Goal: Information Seeking & Learning: Learn about a topic

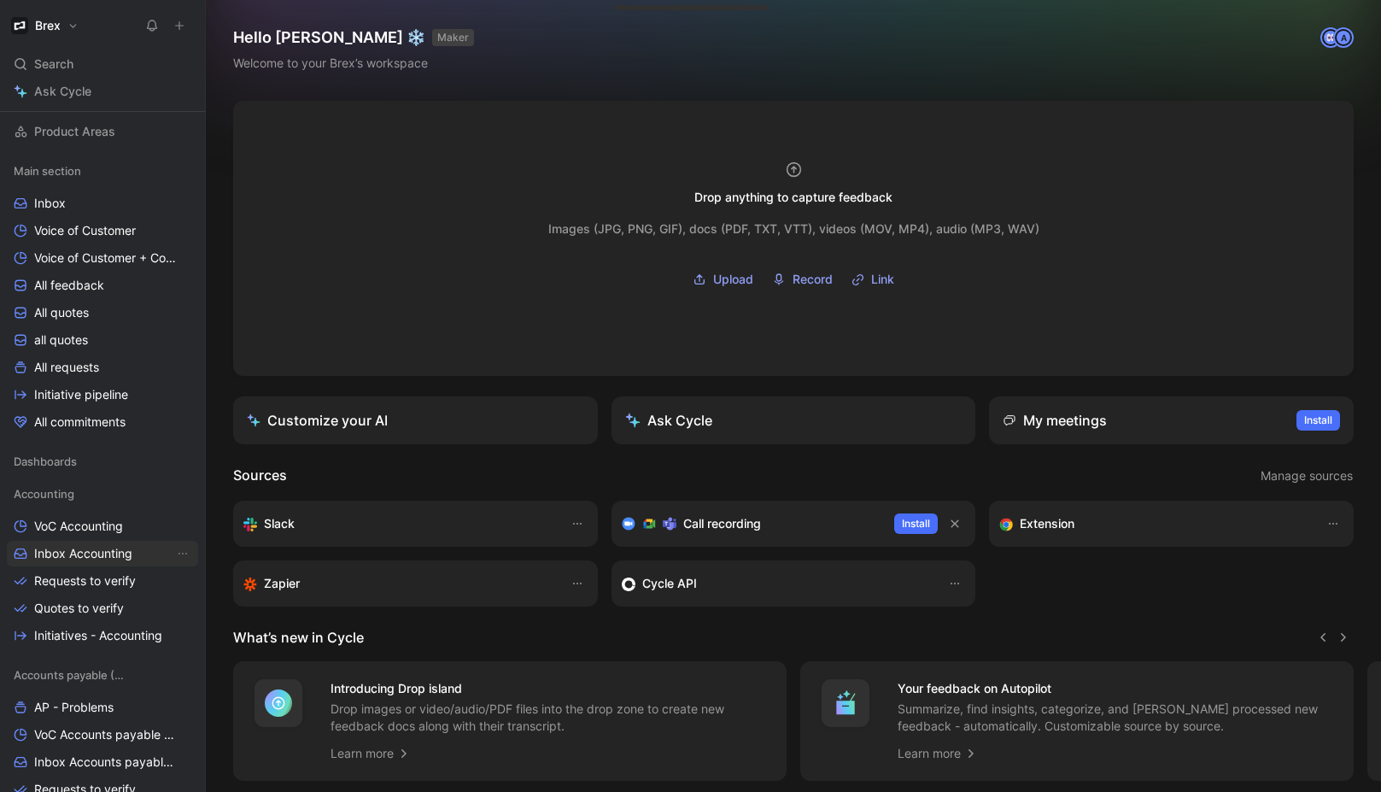
scroll to position [180, 0]
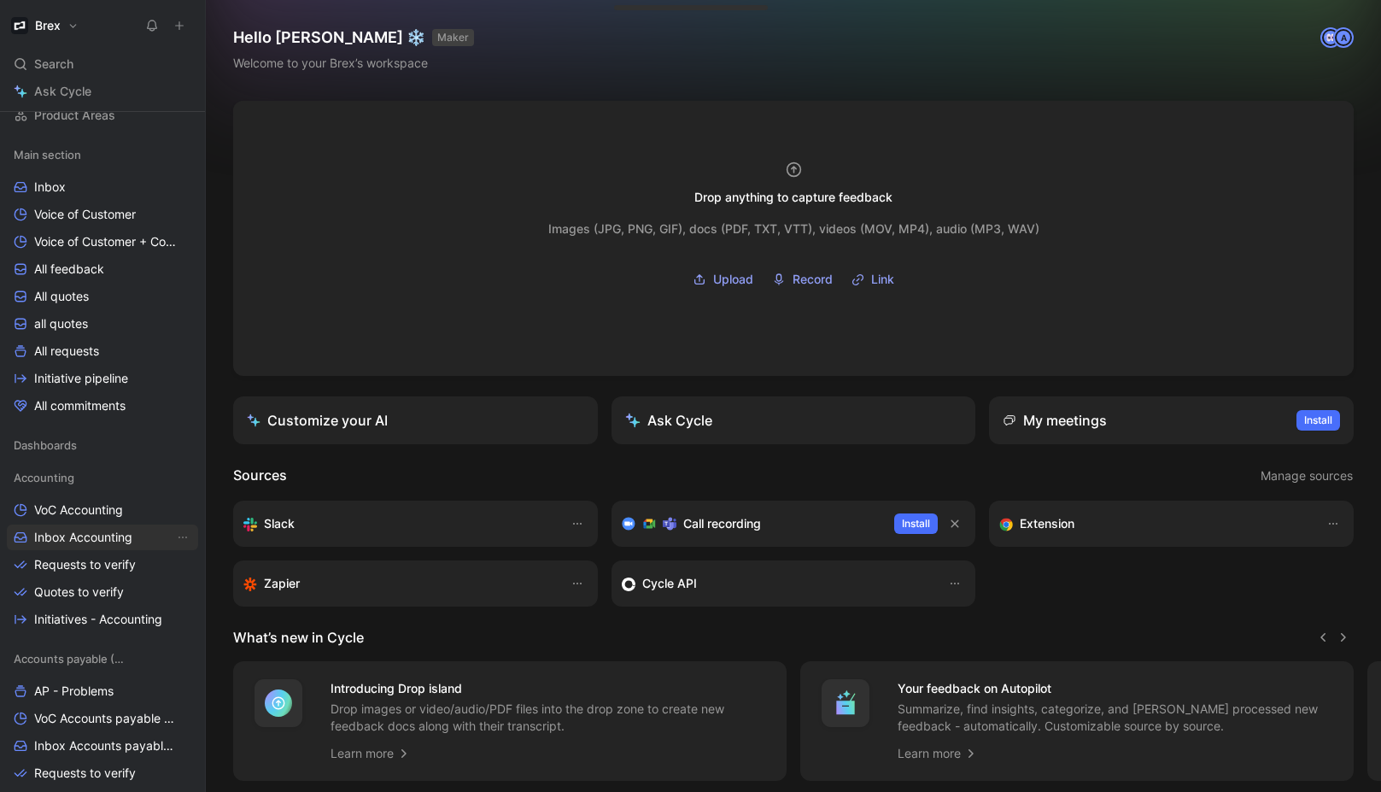
click at [96, 546] on link "Inbox Accounting" at bounding box center [102, 537] width 191 height 26
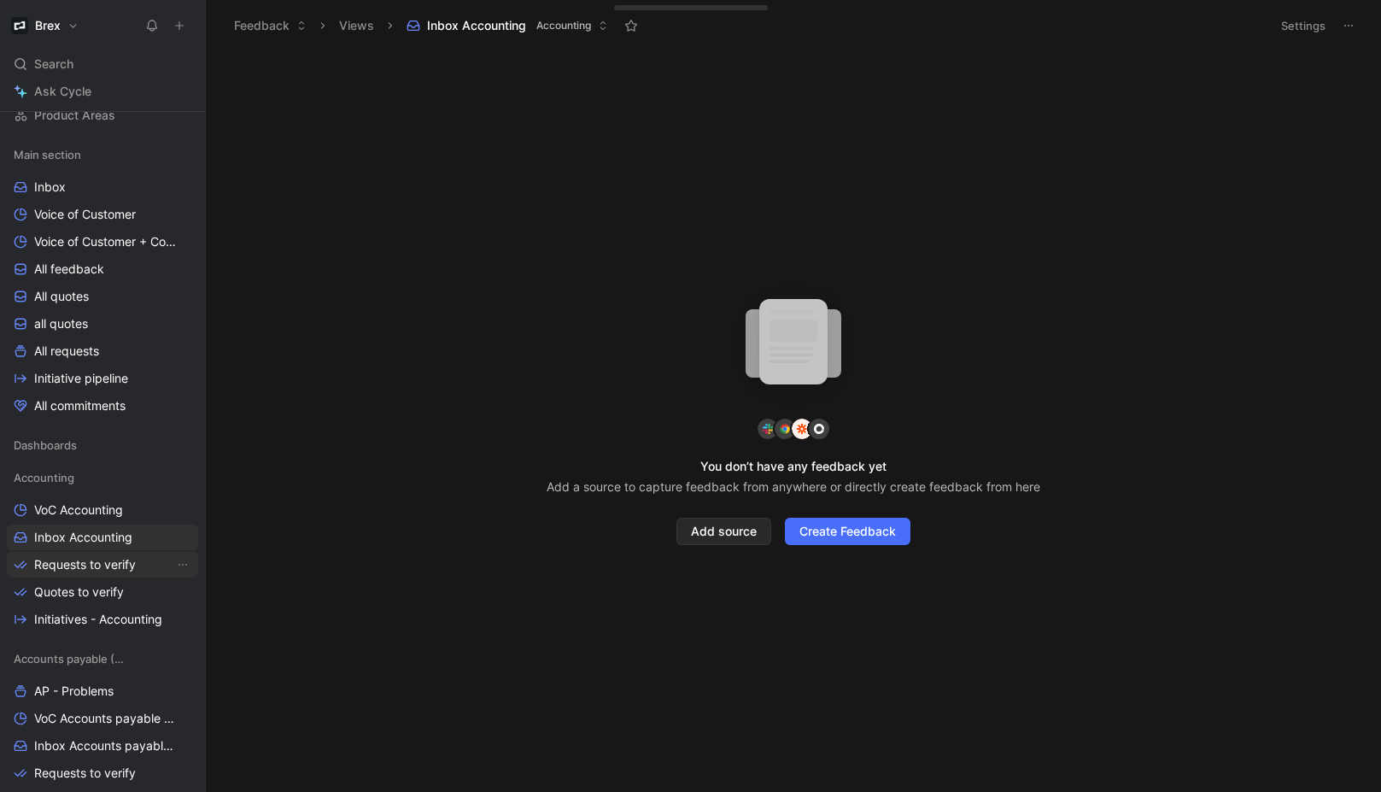
click at [56, 567] on span "Requests to verify" at bounding box center [85, 564] width 102 height 17
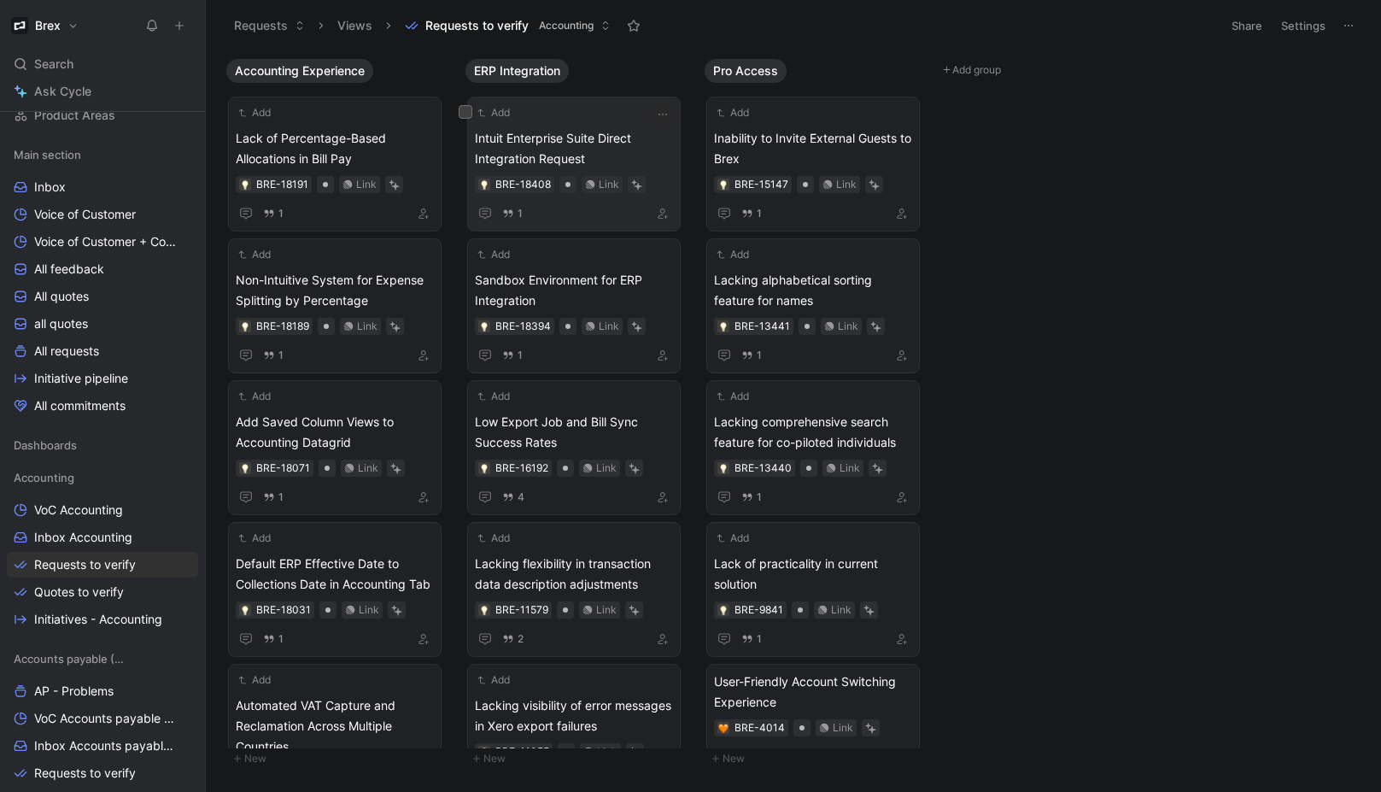
click at [547, 131] on span "Intuit Enterprise Suite Direct Integration Request" at bounding box center [574, 148] width 198 height 41
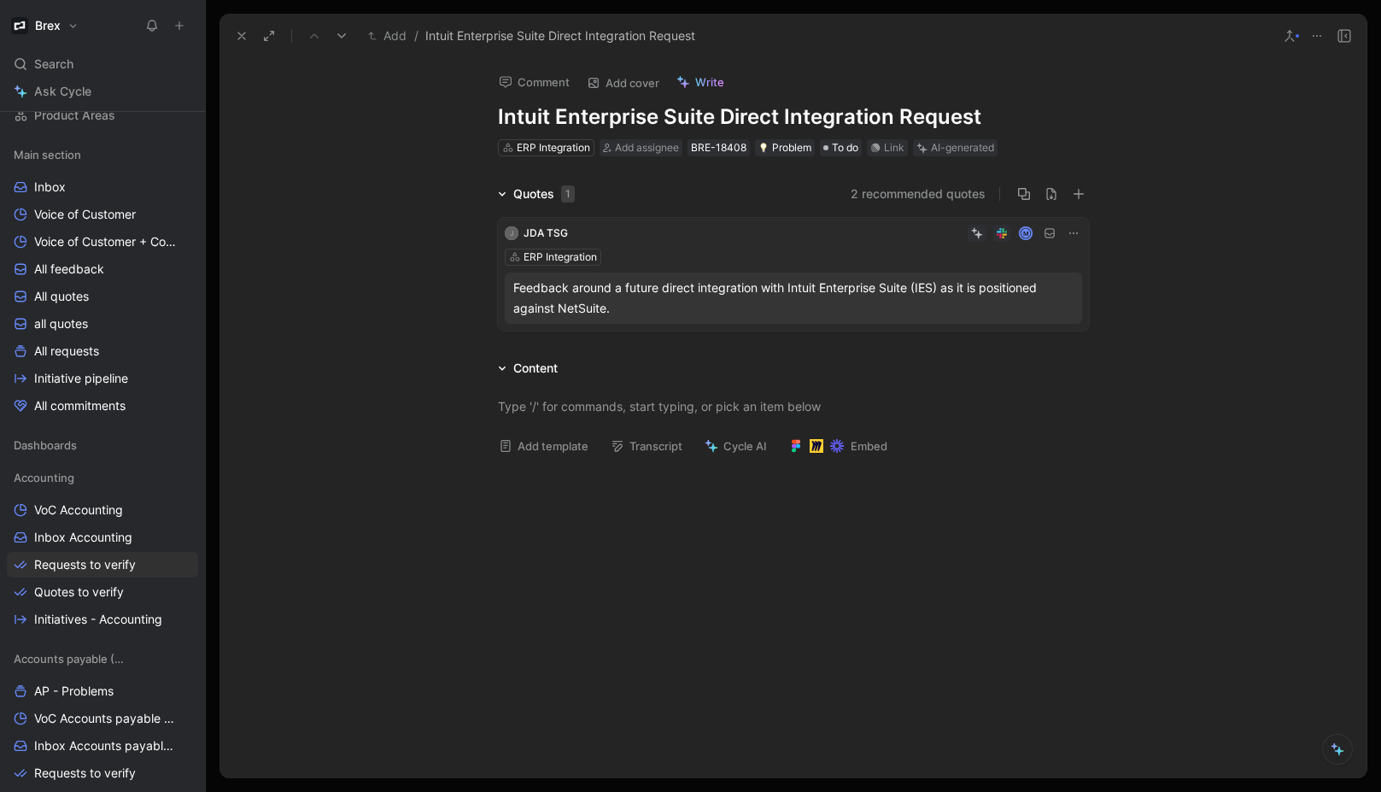
click at [881, 193] on button "2 recommended quotes" at bounding box center [918, 194] width 135 height 20
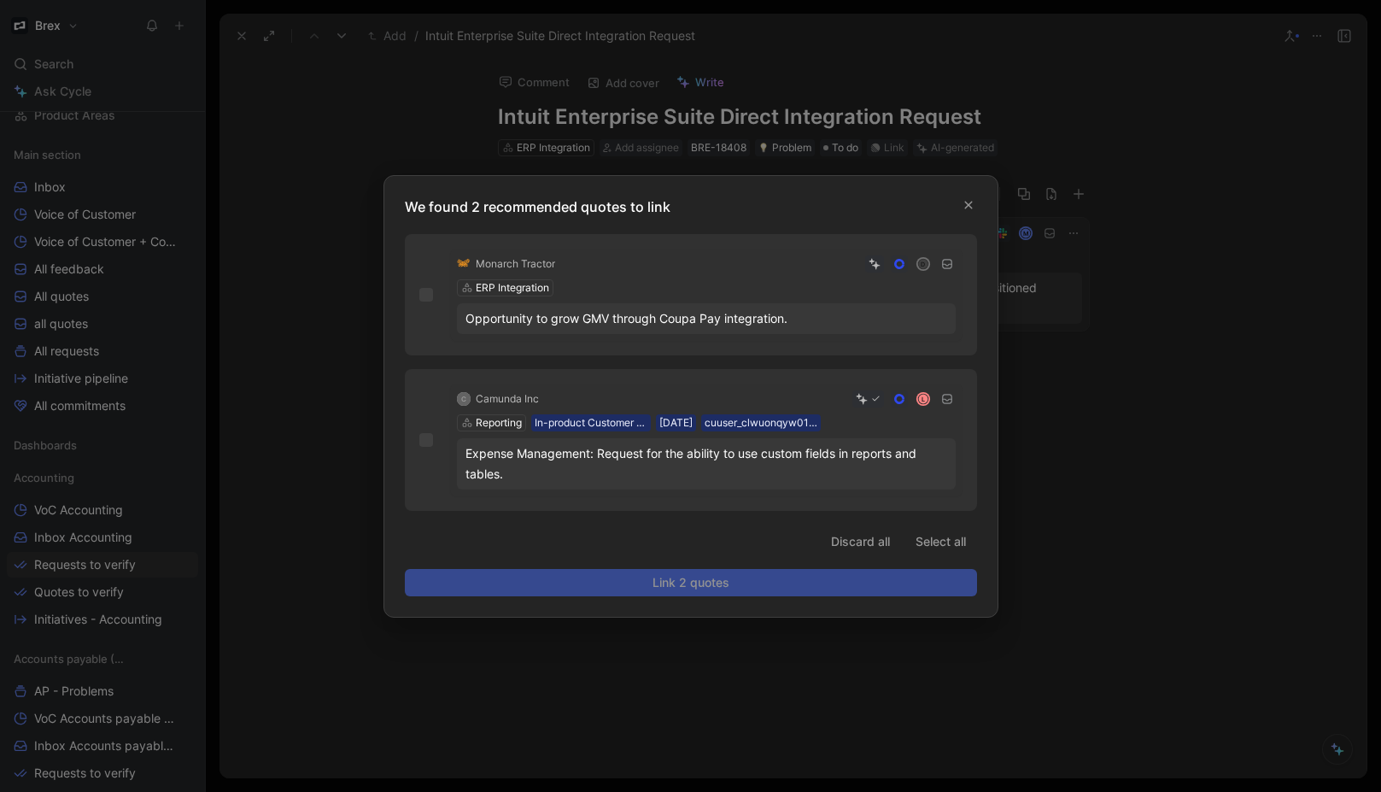
click at [957, 204] on p "We found 2 recommended quotes to link" at bounding box center [696, 206] width 582 height 20
click at [963, 202] on icon "button" at bounding box center [968, 205] width 10 height 10
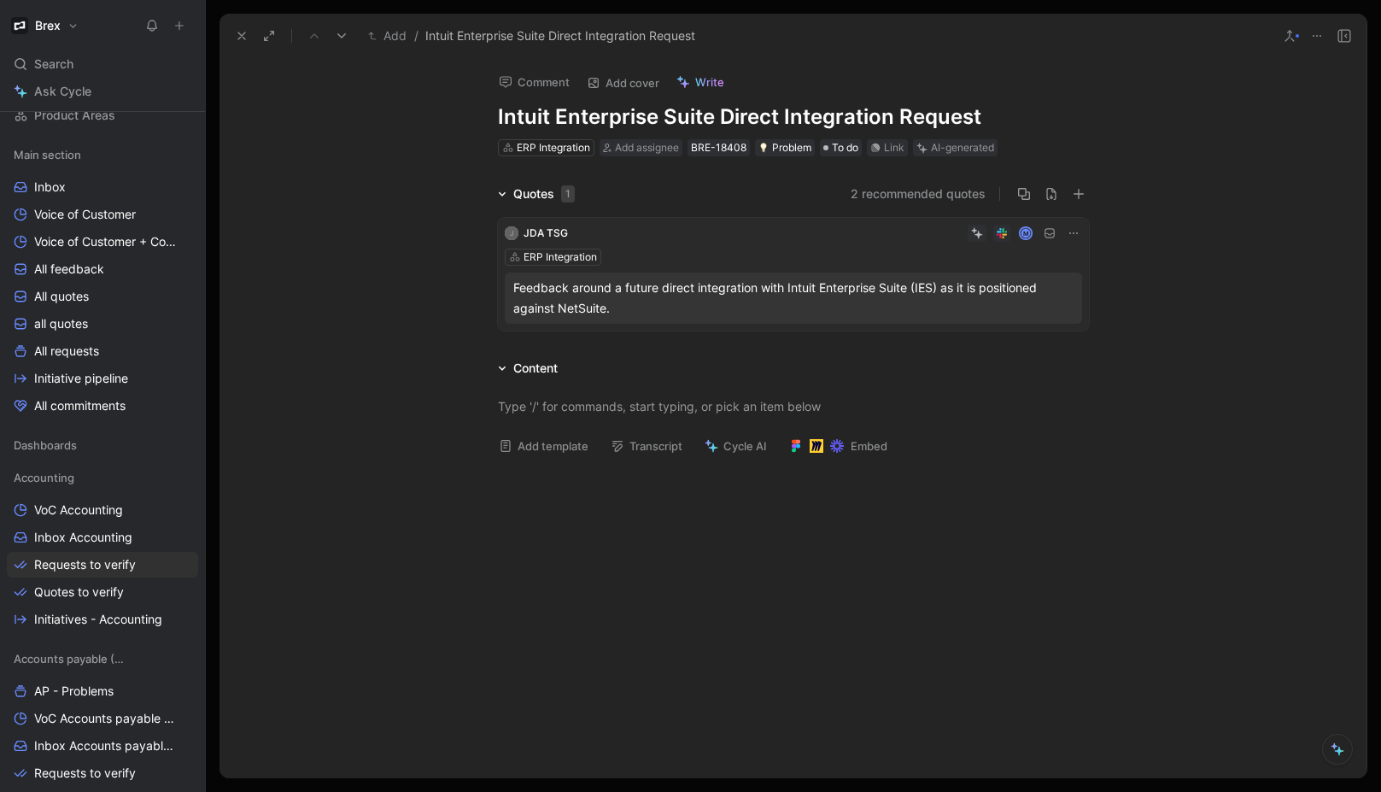
click at [673, 262] on div "ERP Integration" at bounding box center [793, 257] width 577 height 17
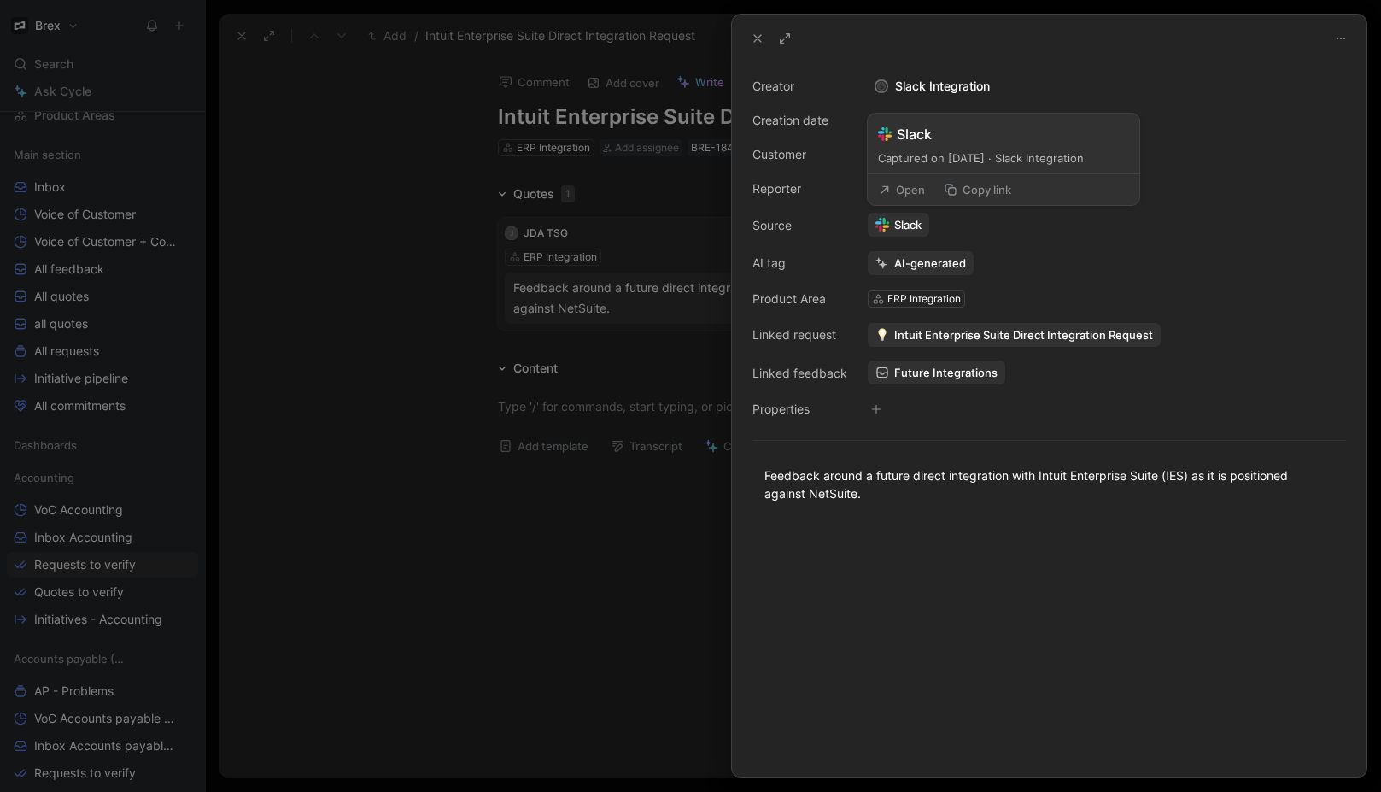
click at [921, 192] on button "Open" at bounding box center [901, 190] width 61 height 24
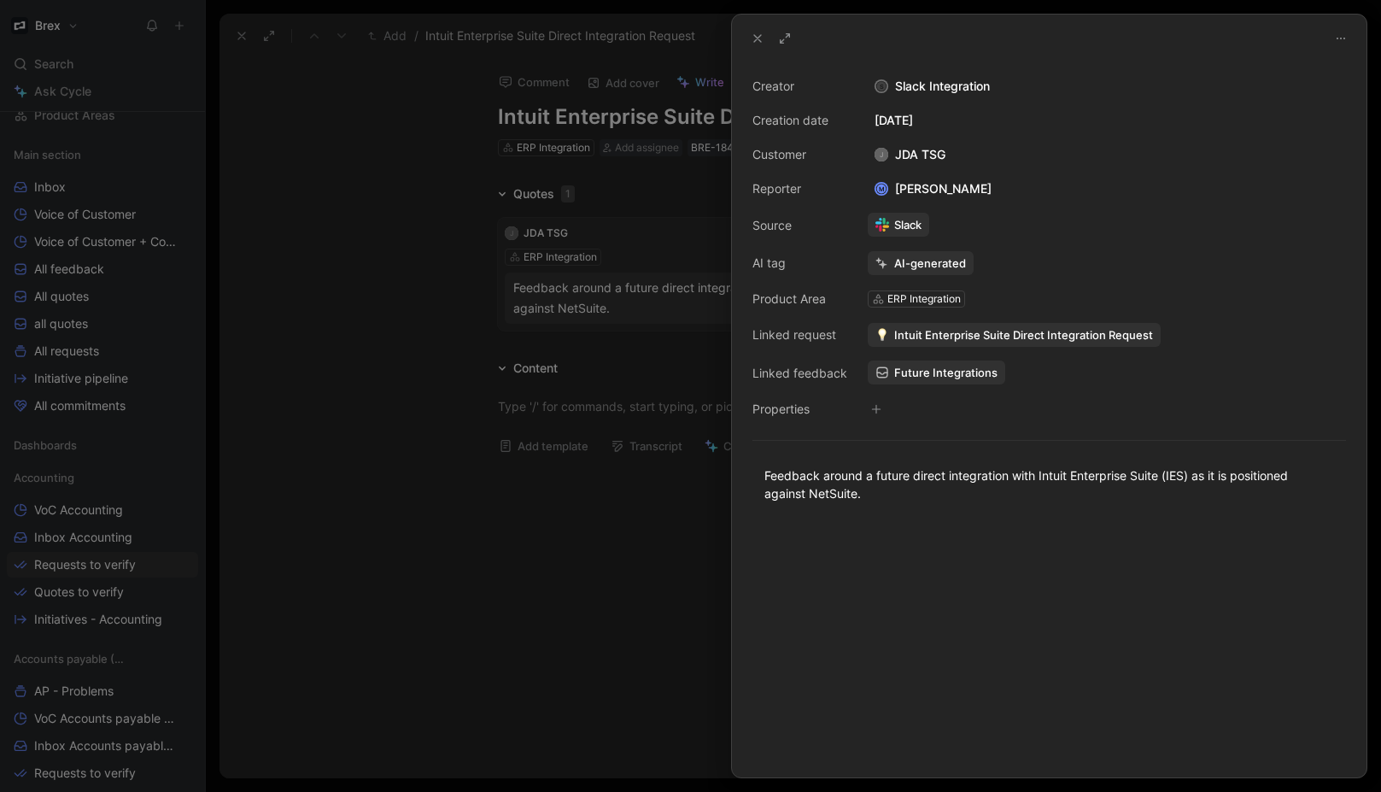
click at [376, 290] on div at bounding box center [690, 396] width 1381 height 792
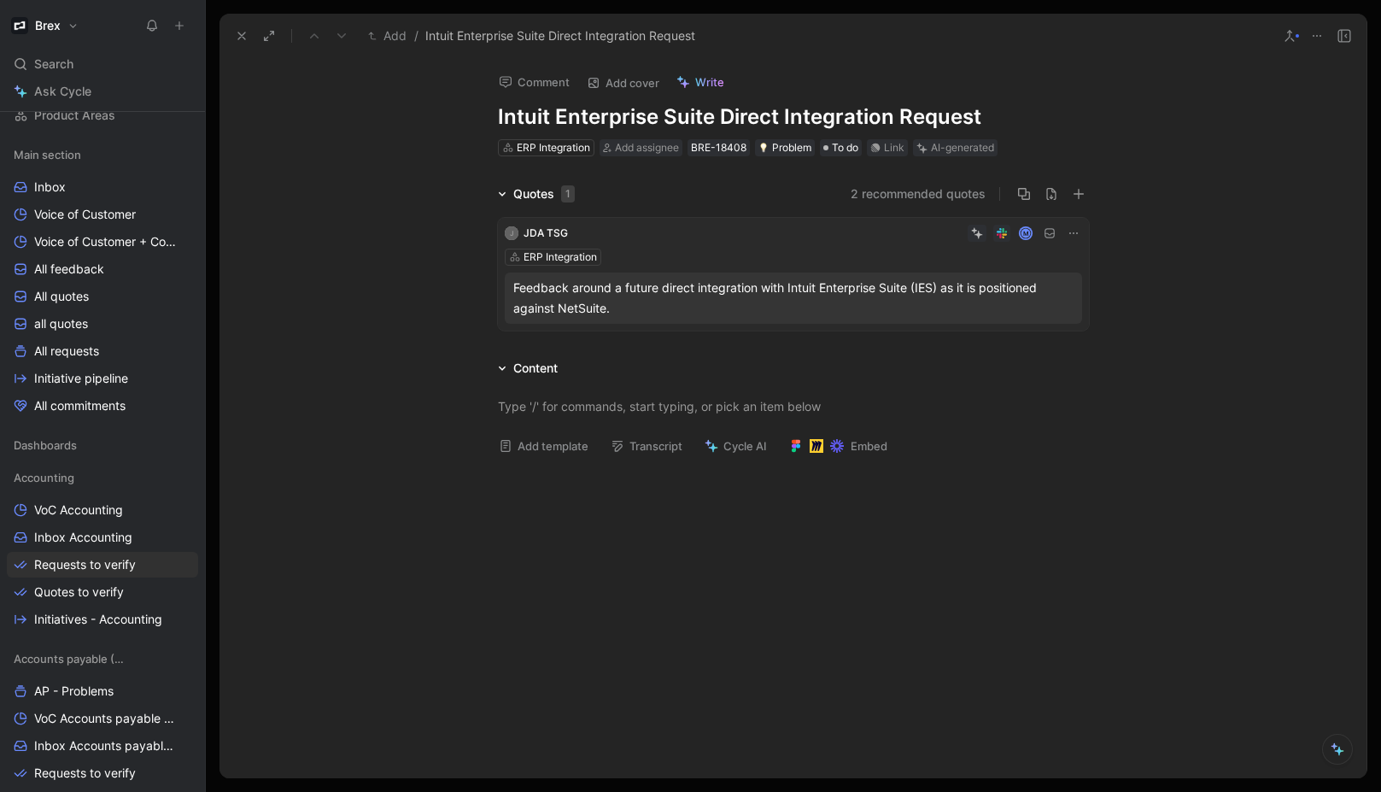
click at [1222, 237] on div "Quotes 1 2 recommended quotes J JDA TSG M ERP Integration Feedback around a fut…" at bounding box center [792, 261] width 1147 height 154
click at [987, 126] on button "Discard" at bounding box center [984, 120] width 66 height 24
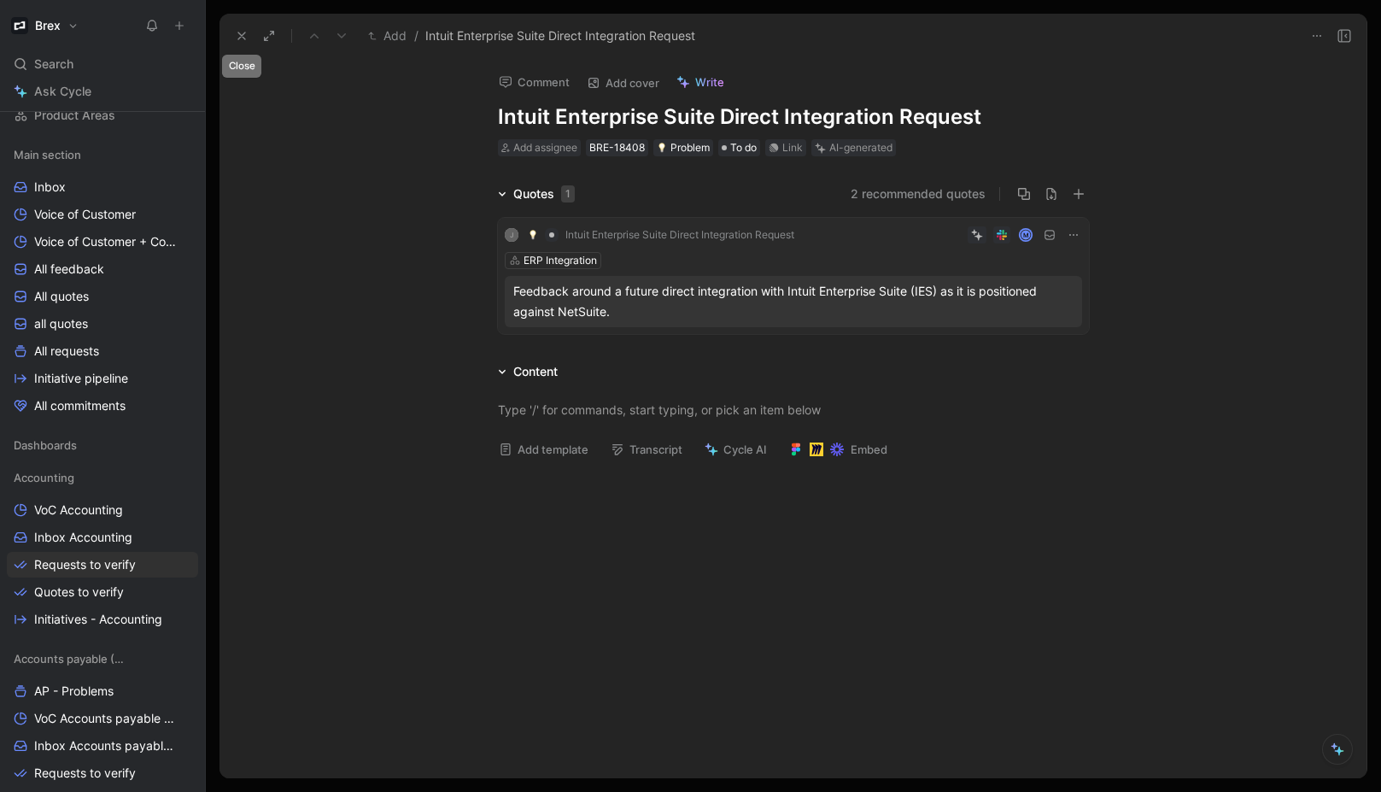
click at [237, 35] on icon at bounding box center [242, 36] width 14 height 14
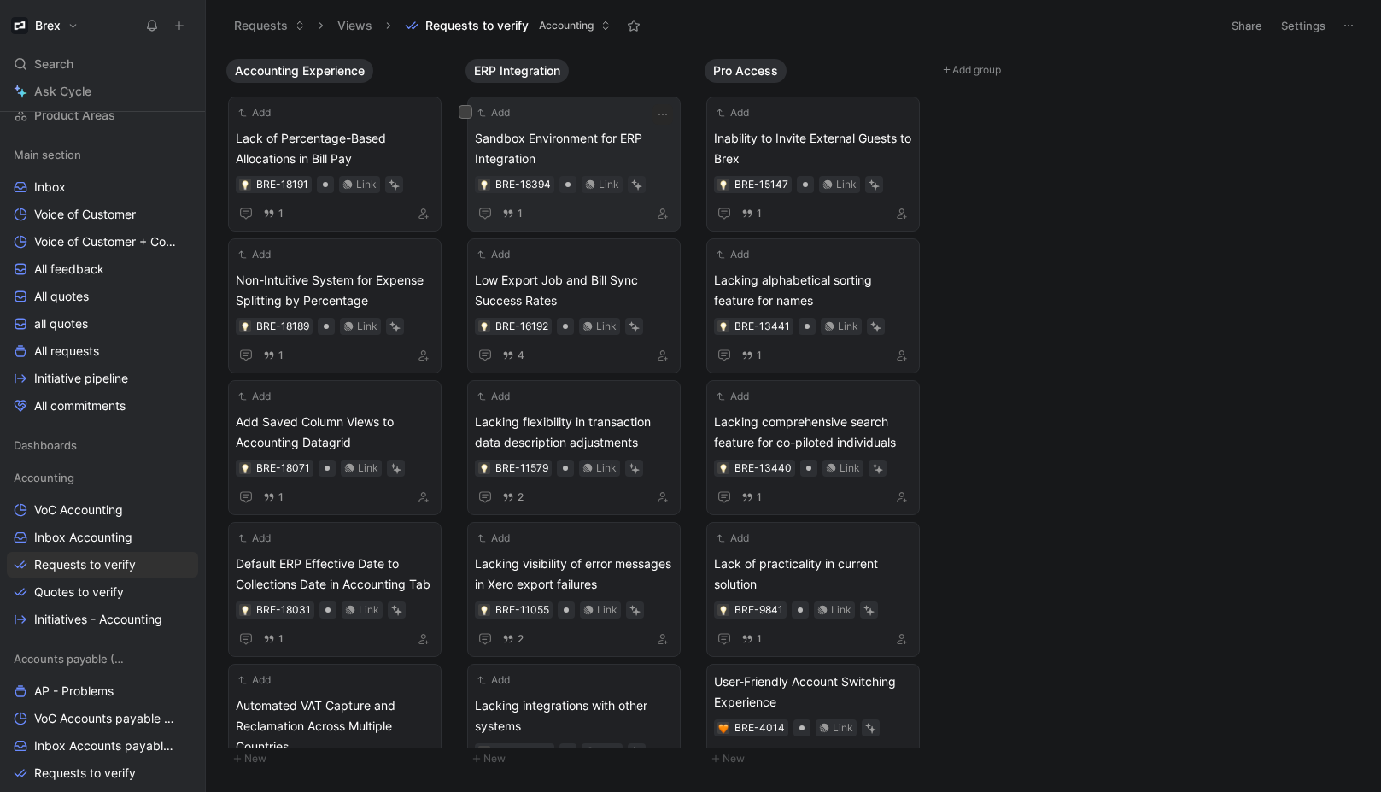
click at [606, 149] on span "Sandbox Environment for ERP Integration" at bounding box center [574, 148] width 198 height 41
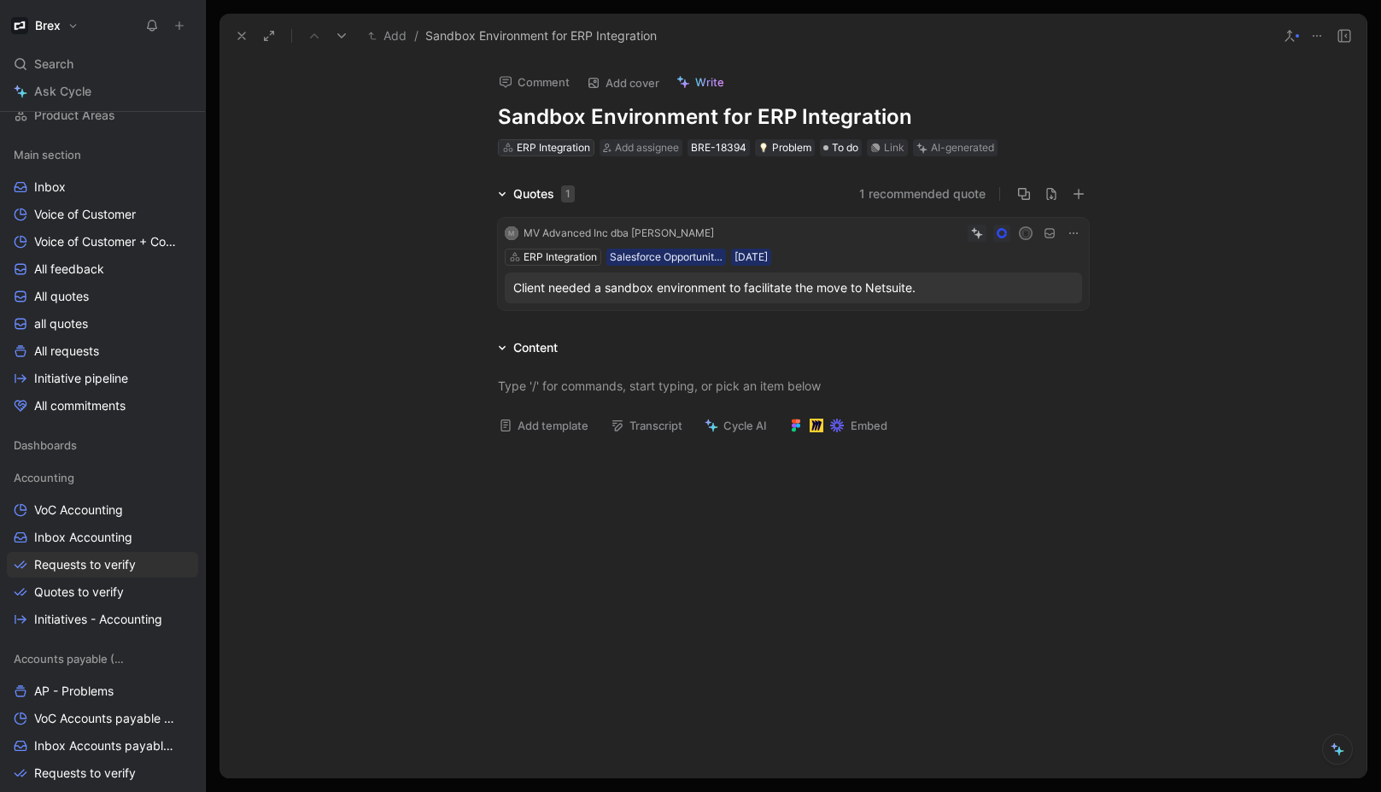
click at [559, 146] on div "ERP Integration" at bounding box center [553, 147] width 73 height 17
type input "s"
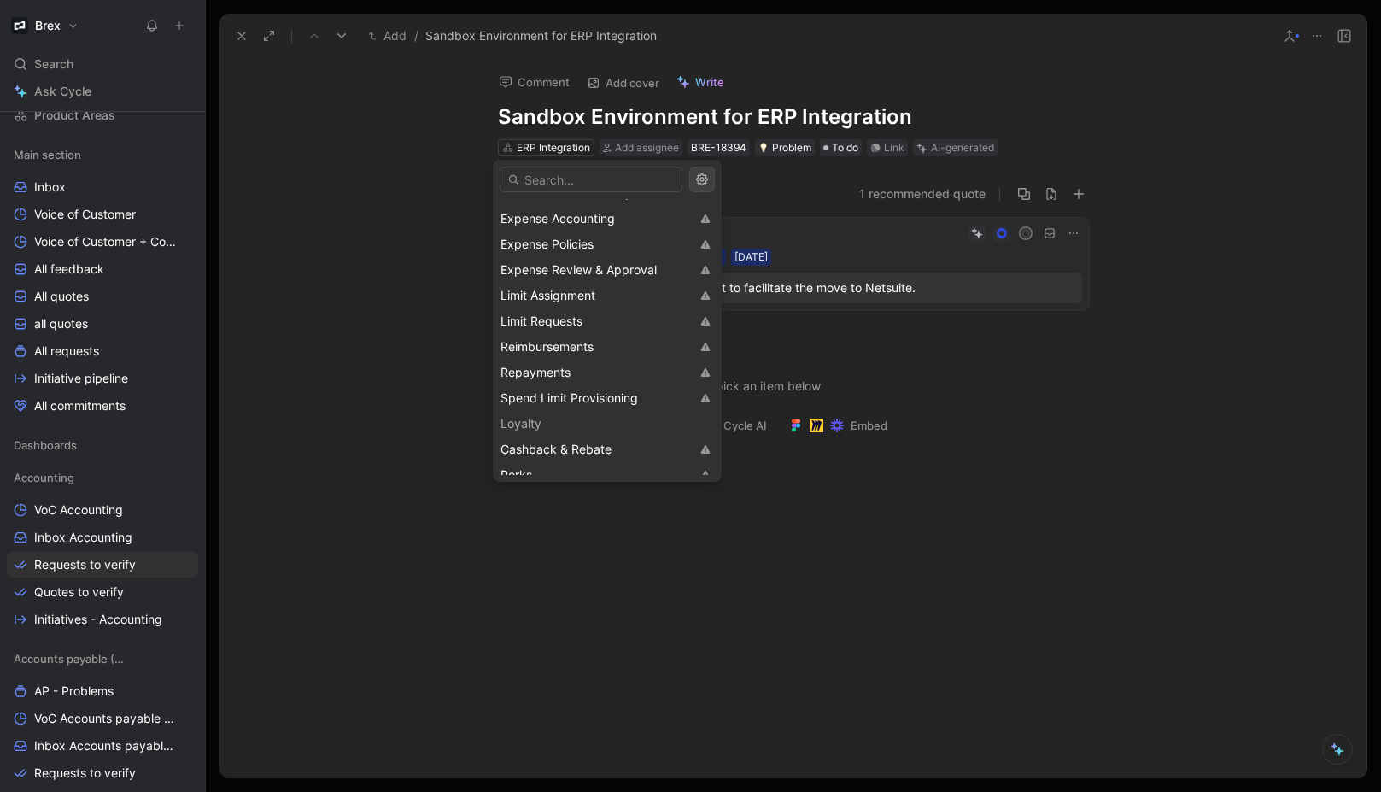
scroll to position [1311, 0]
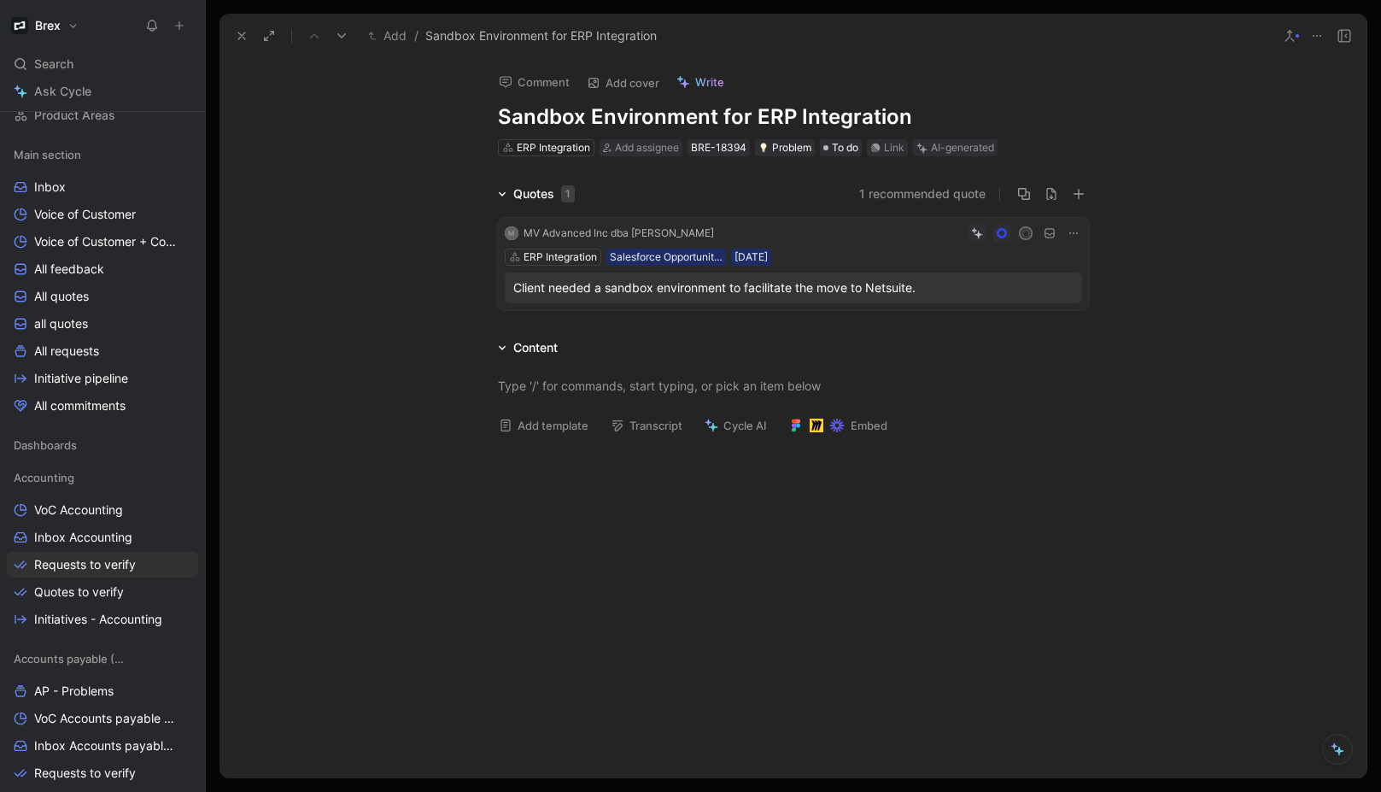
click at [851, 243] on div "M MV Advanced Inc dba [PERSON_NAME] B ERP Integration Salesforce Opportunities …" at bounding box center [793, 264] width 591 height 92
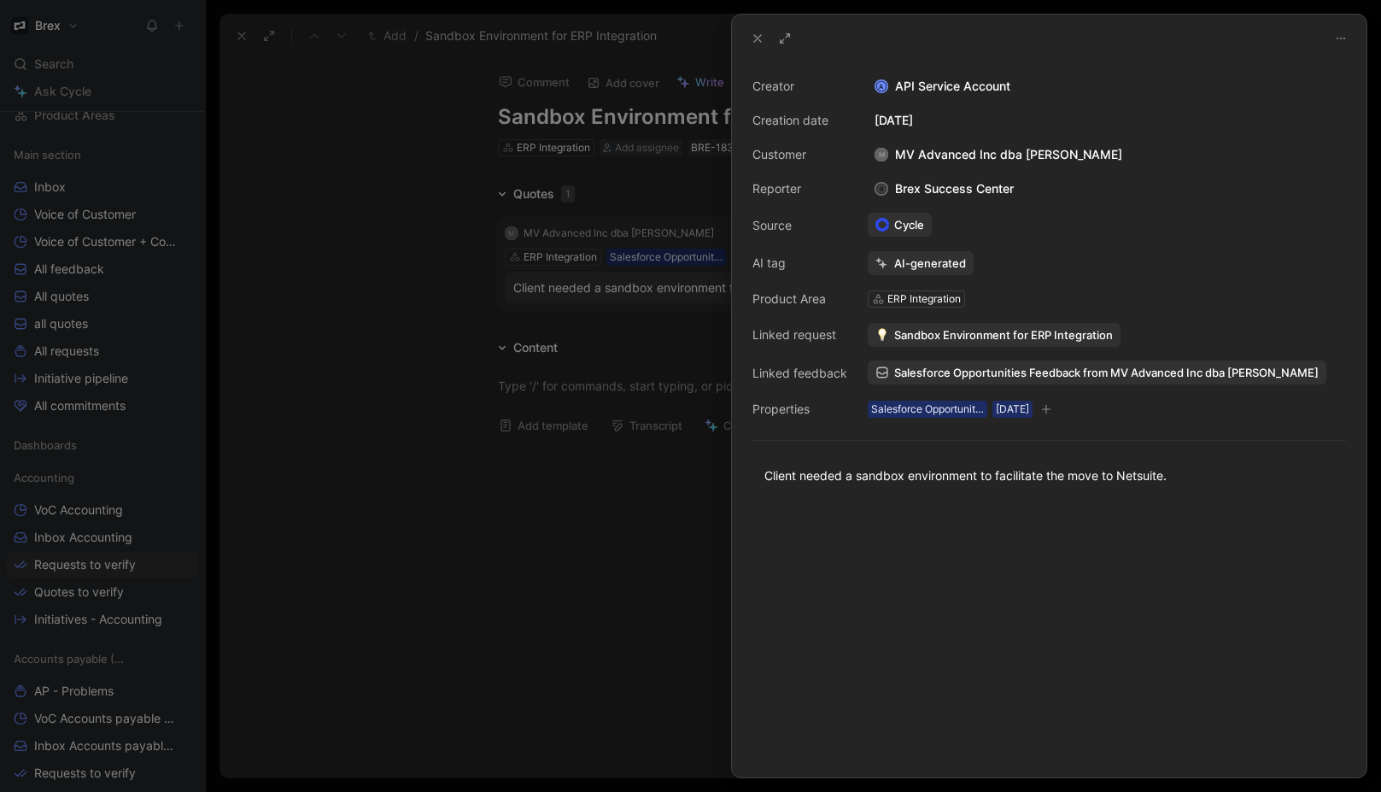
click at [401, 272] on div at bounding box center [690, 396] width 1381 height 792
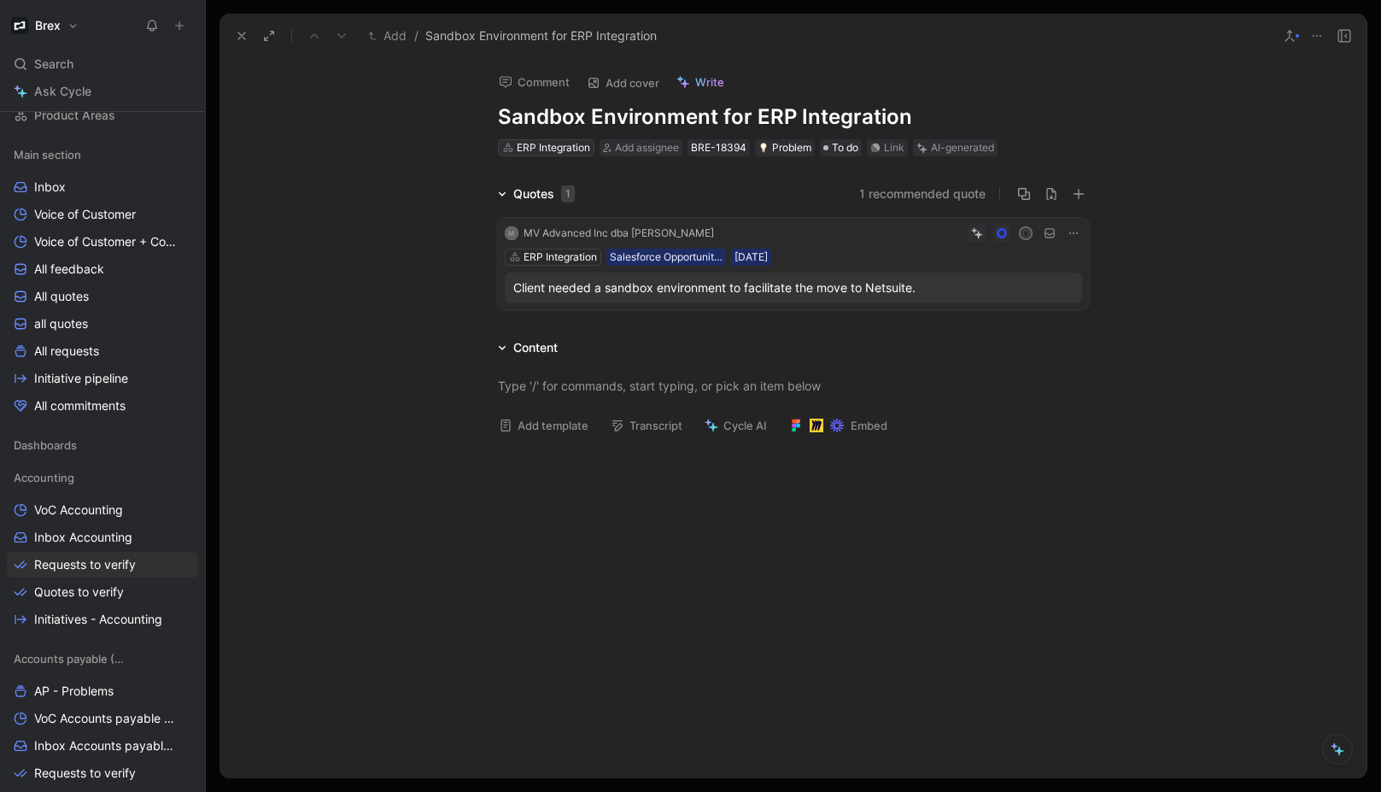
click at [565, 149] on div "ERP Integration" at bounding box center [553, 147] width 73 height 17
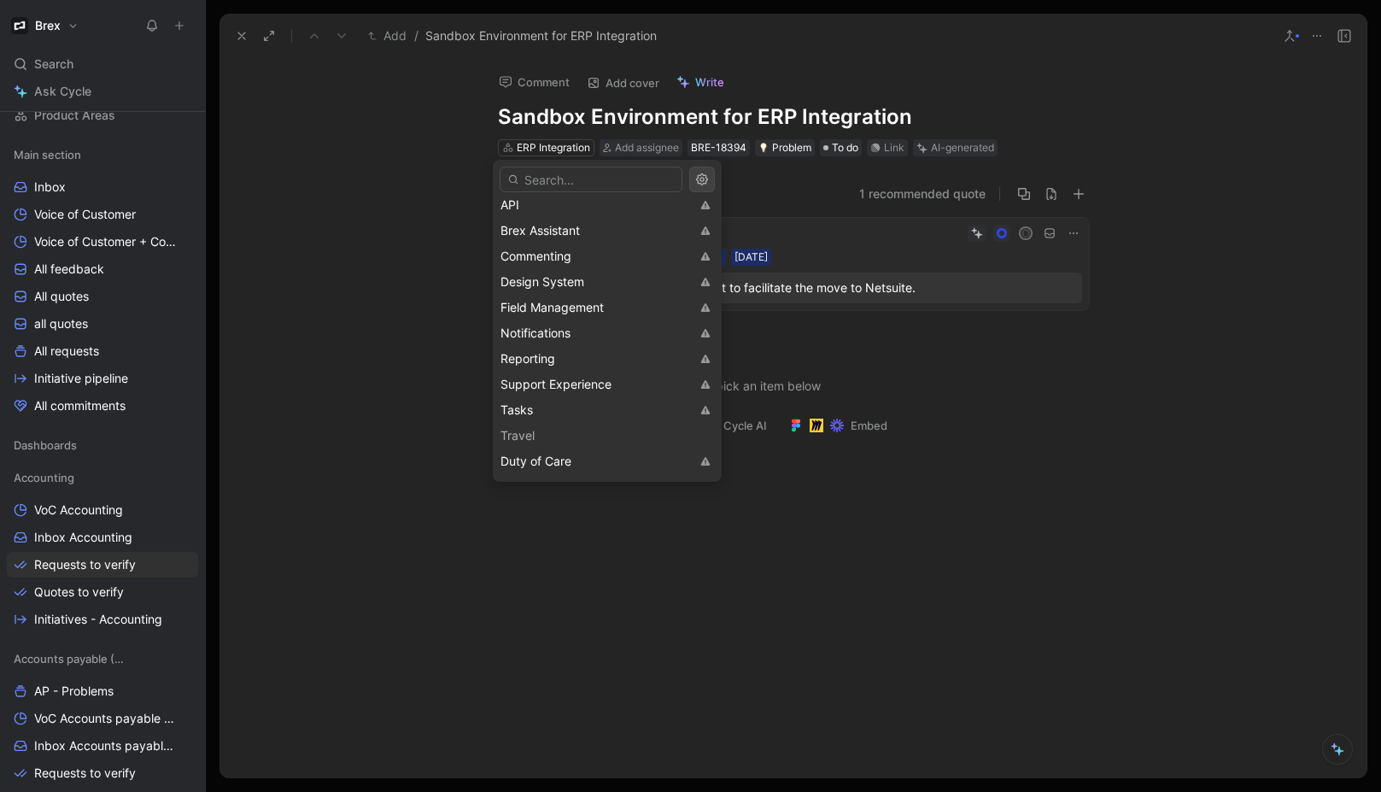
scroll to position [1722, 0]
drag, startPoint x: 128, startPoint y: 122, endPoint x: 102, endPoint y: 113, distance: 28.1
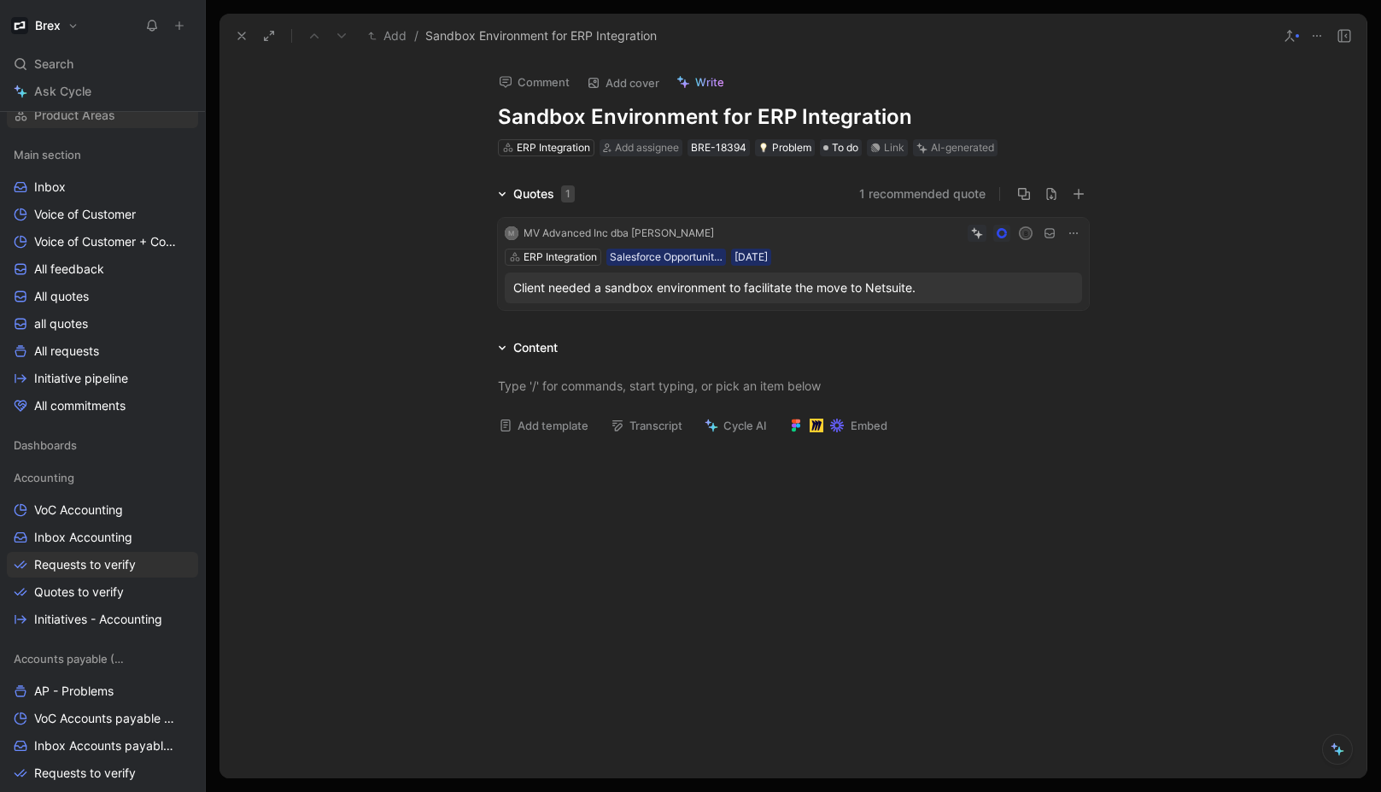
click at [102, 113] on span "Product Areas" at bounding box center [74, 115] width 81 height 17
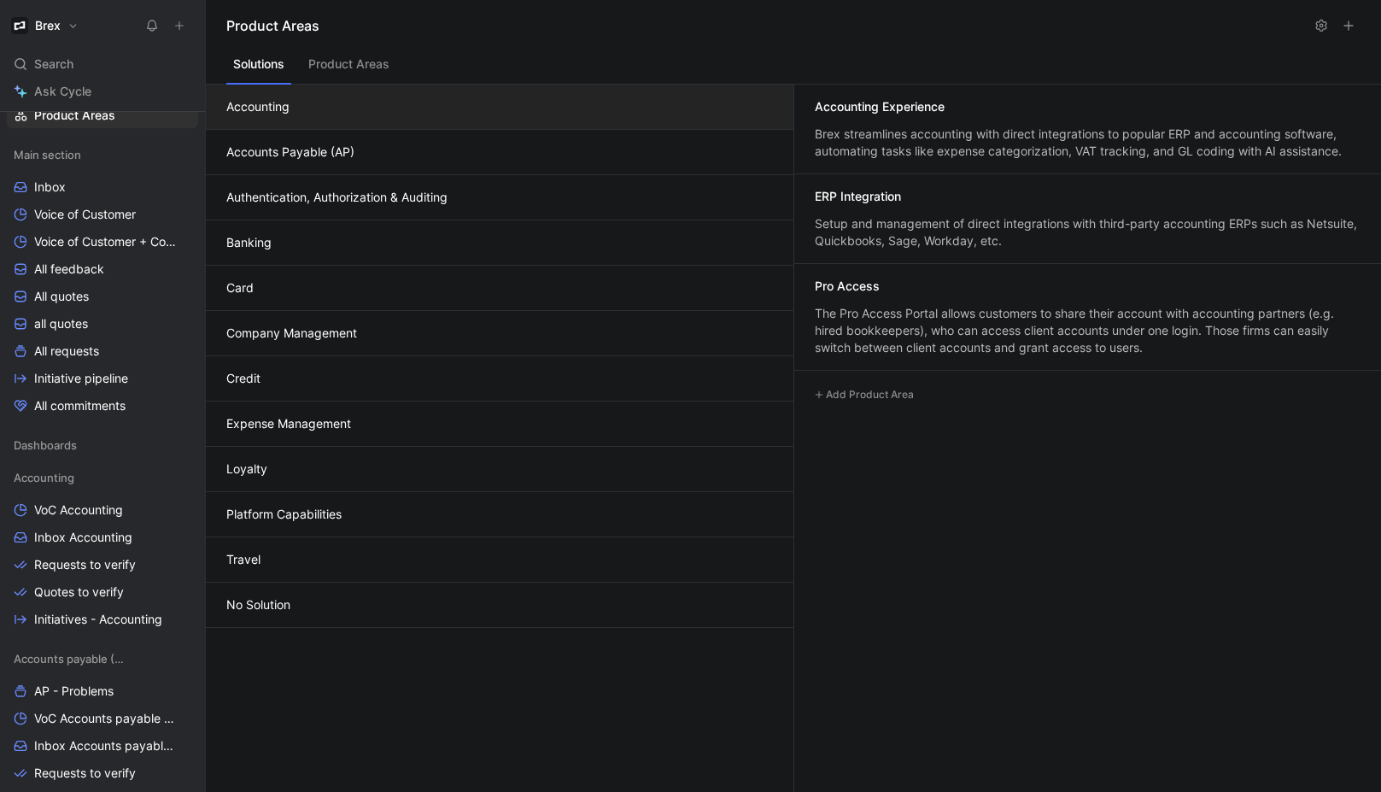
click at [373, 515] on button "Platform Capabilities" at bounding box center [500, 514] width 588 height 45
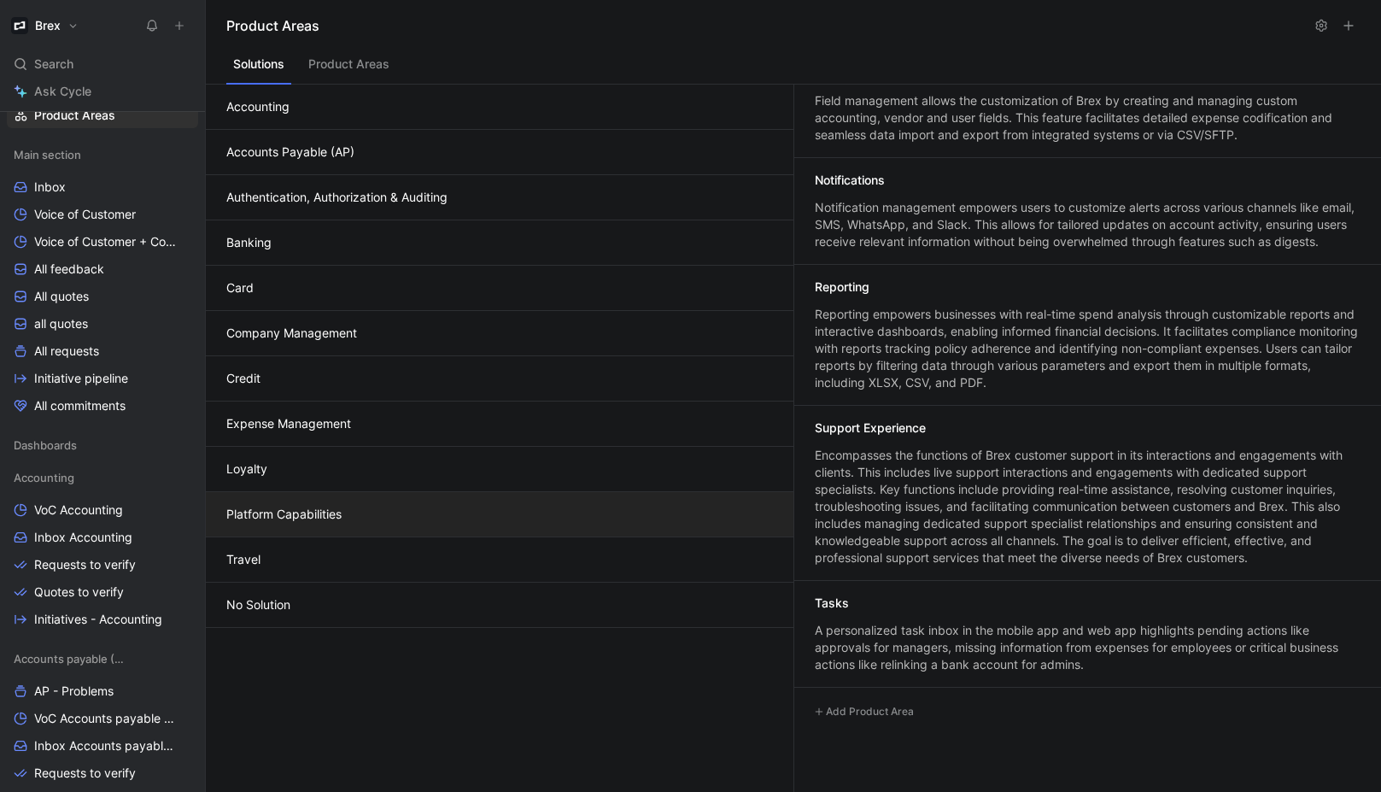
scroll to position [644, 0]
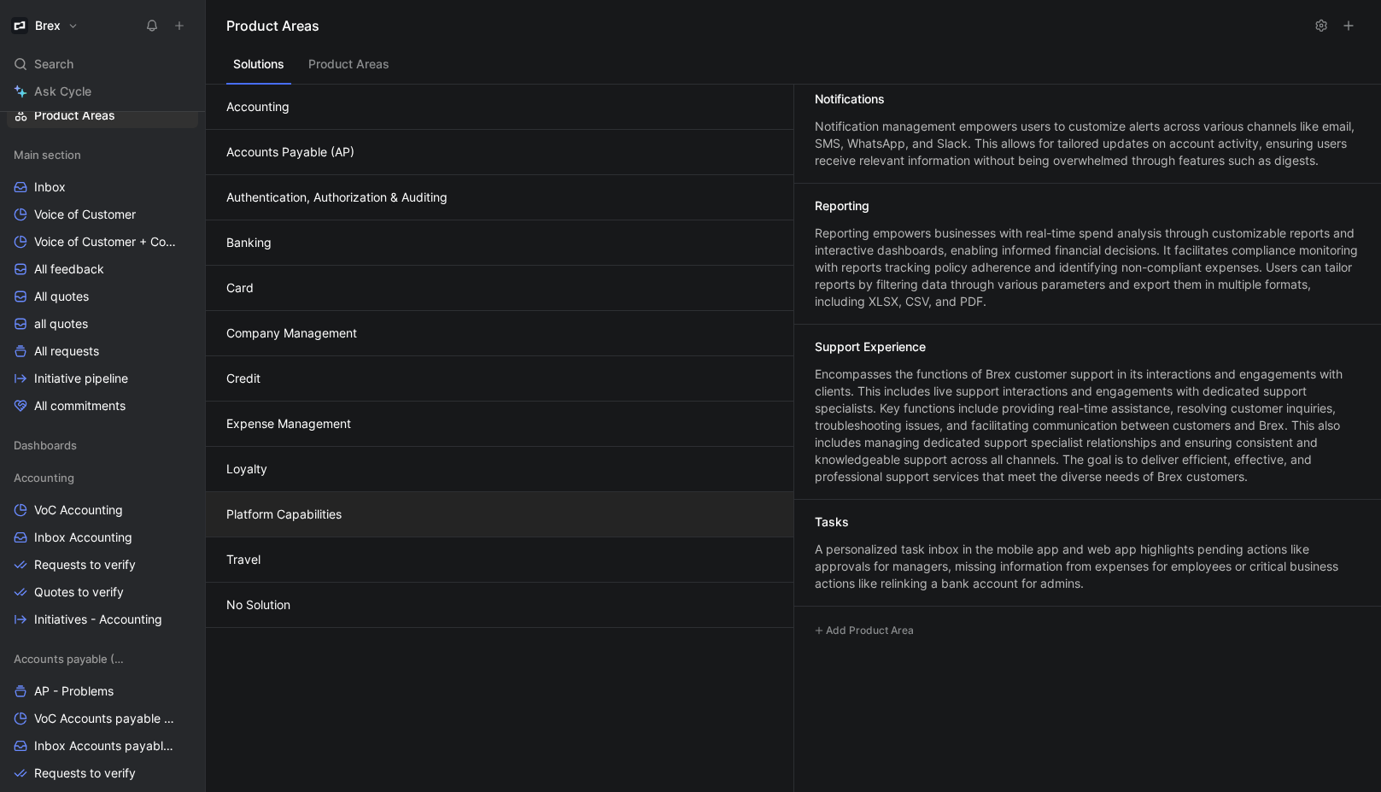
click at [299, 415] on button "Expense Management" at bounding box center [500, 423] width 588 height 45
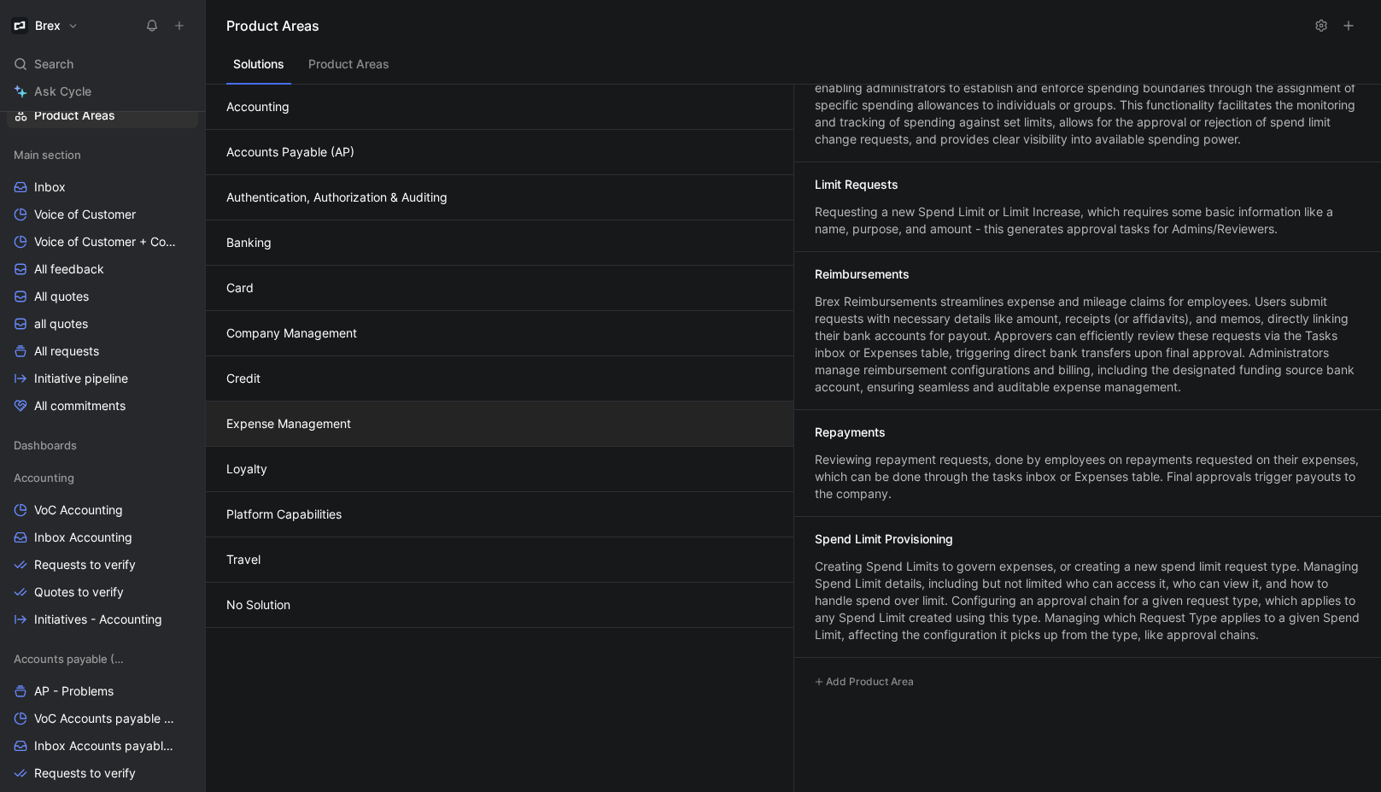
scroll to position [841, 0]
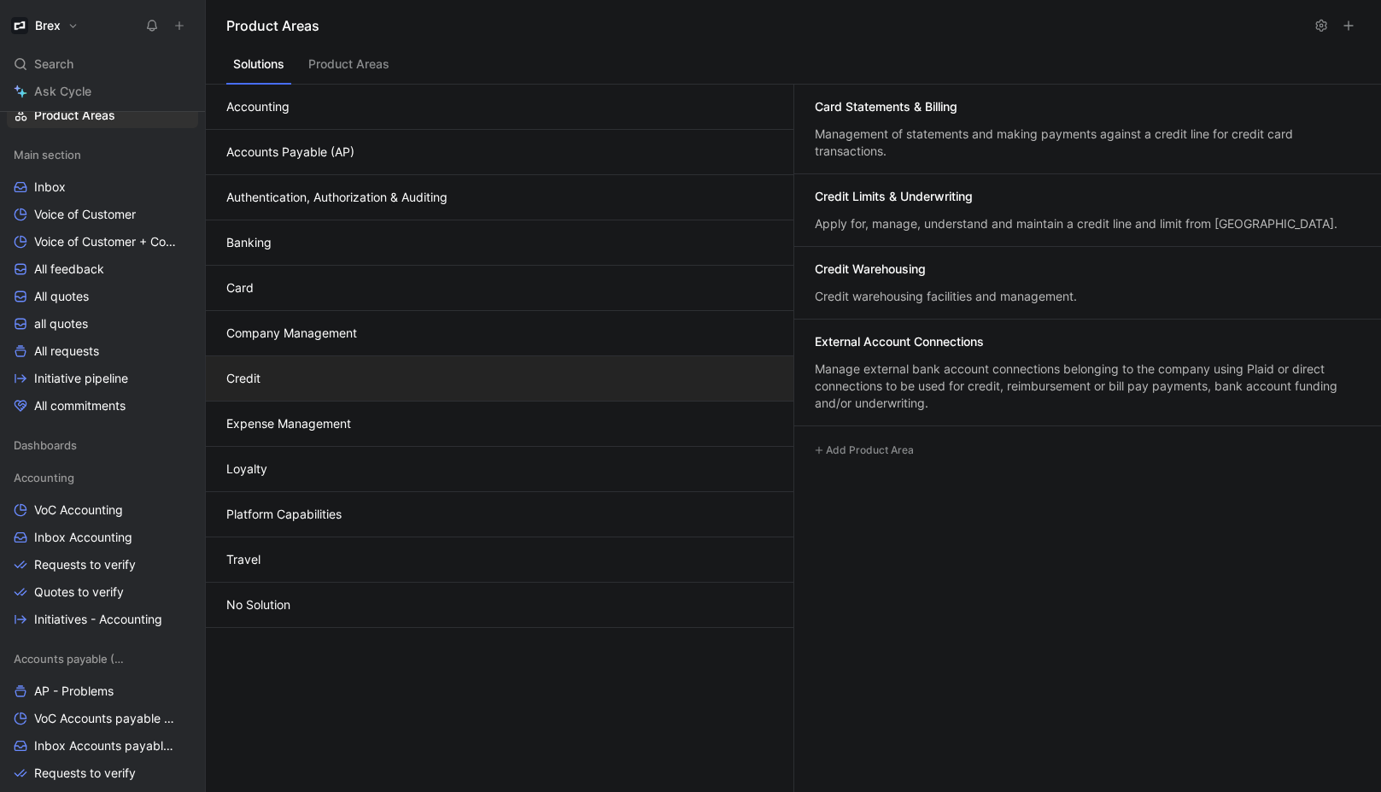
click at [375, 356] on button "Credit" at bounding box center [500, 378] width 588 height 45
click at [375, 335] on button "Company Management" at bounding box center [500, 333] width 588 height 45
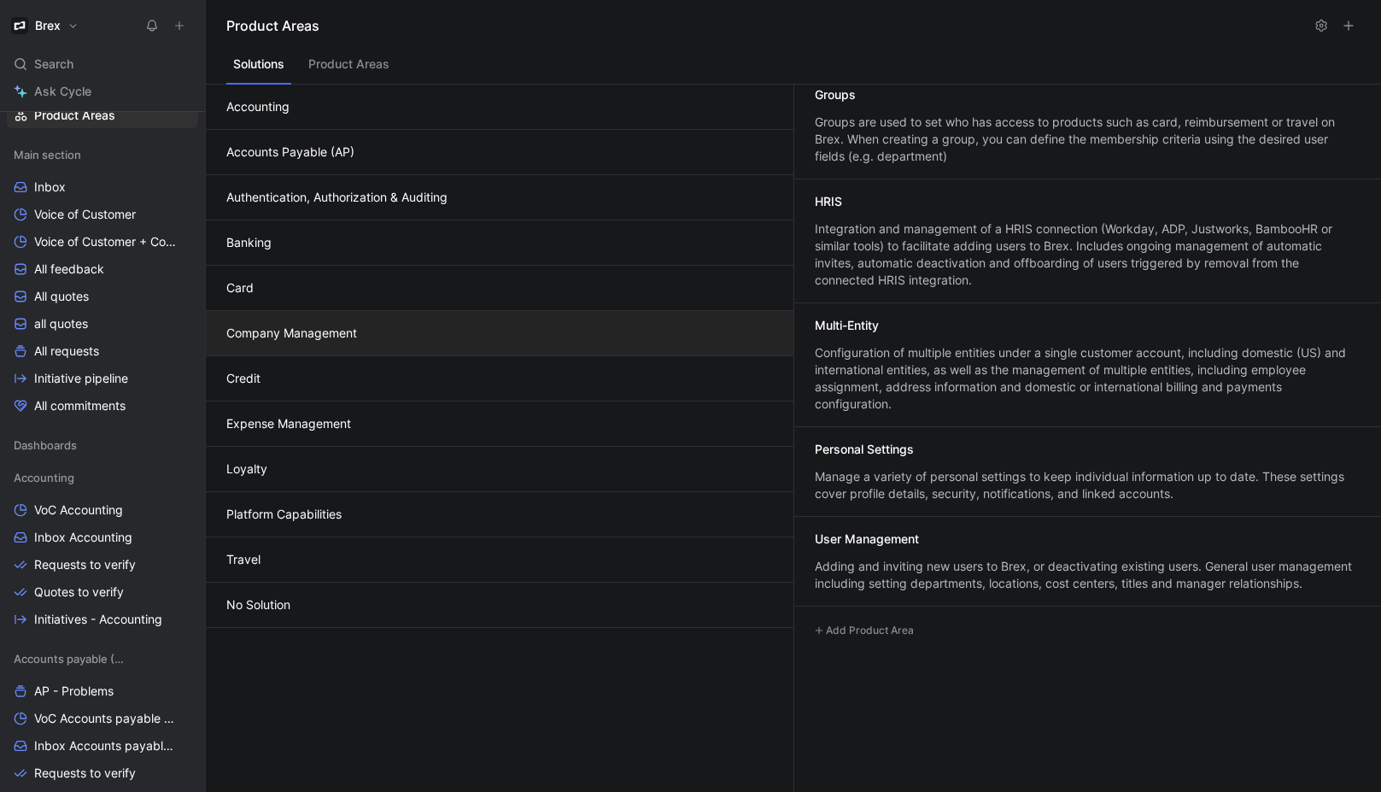
scroll to position [119, 0]
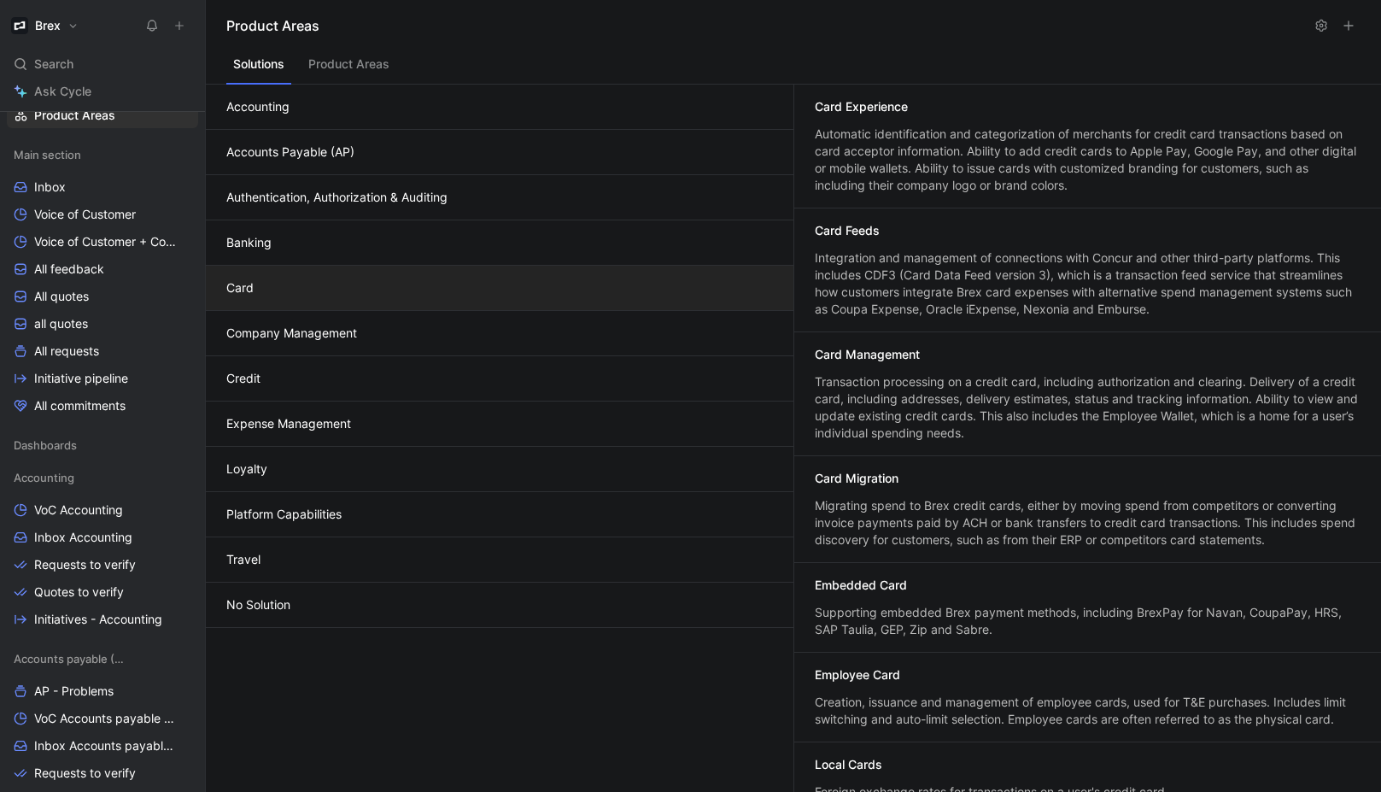
click at [345, 281] on button "Card" at bounding box center [500, 288] width 588 height 45
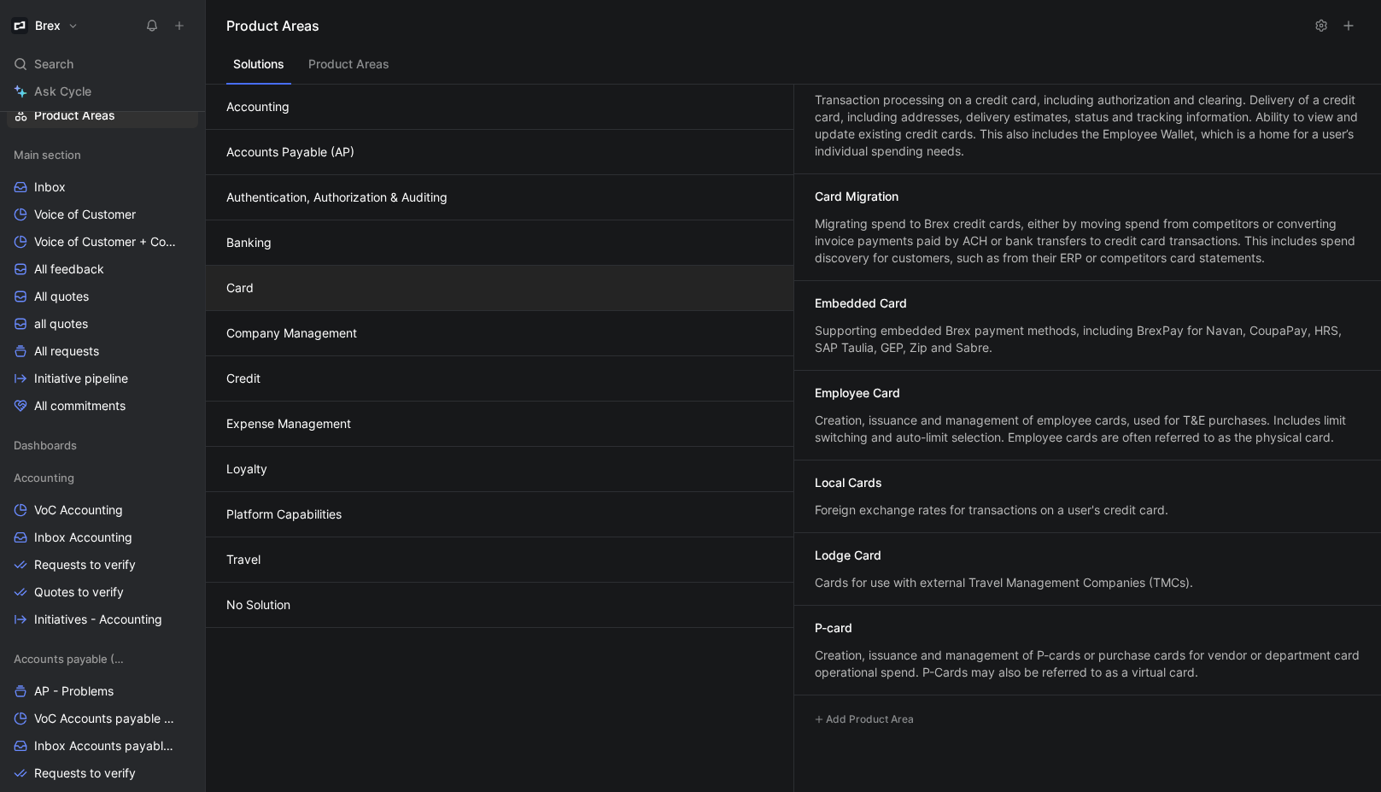
scroll to position [337, 0]
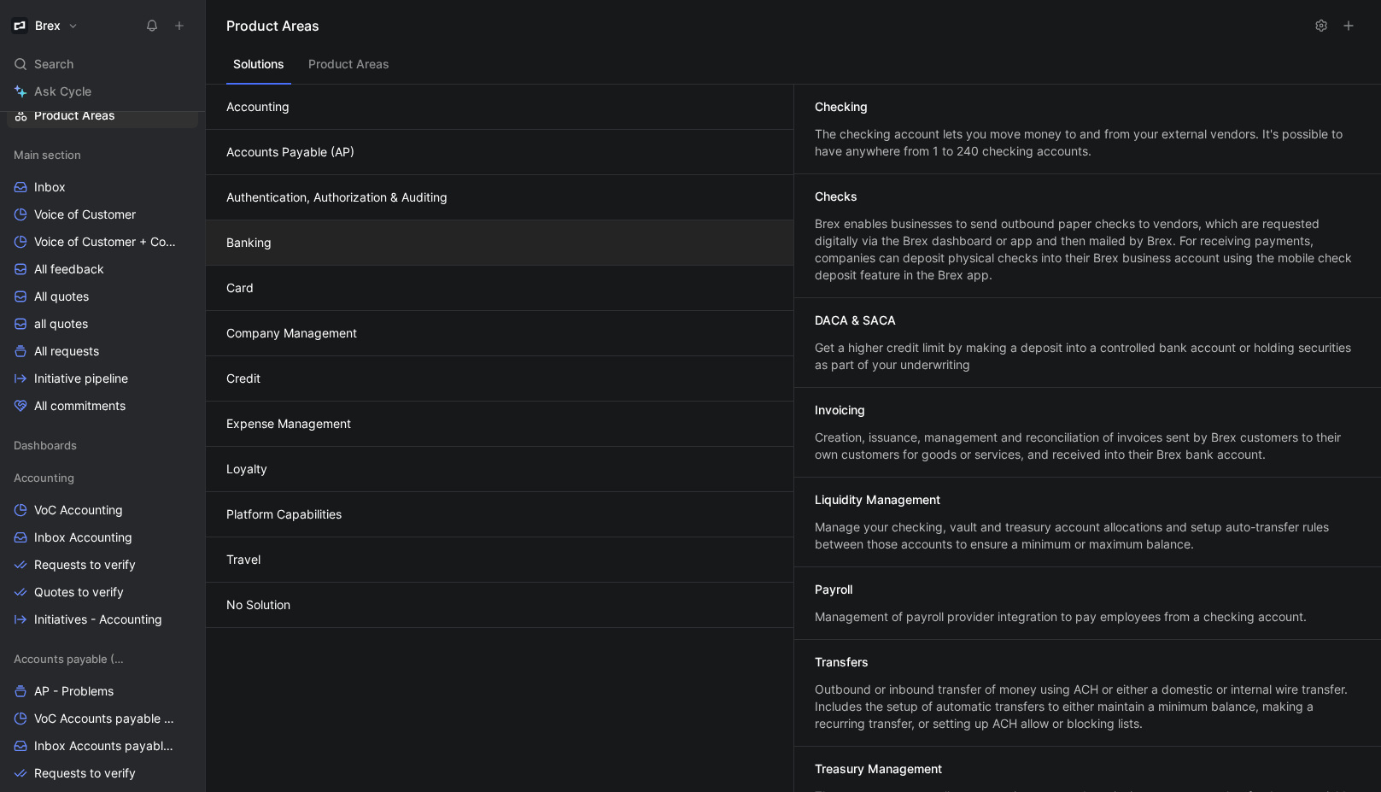
click at [375, 233] on button "Banking" at bounding box center [500, 242] width 588 height 45
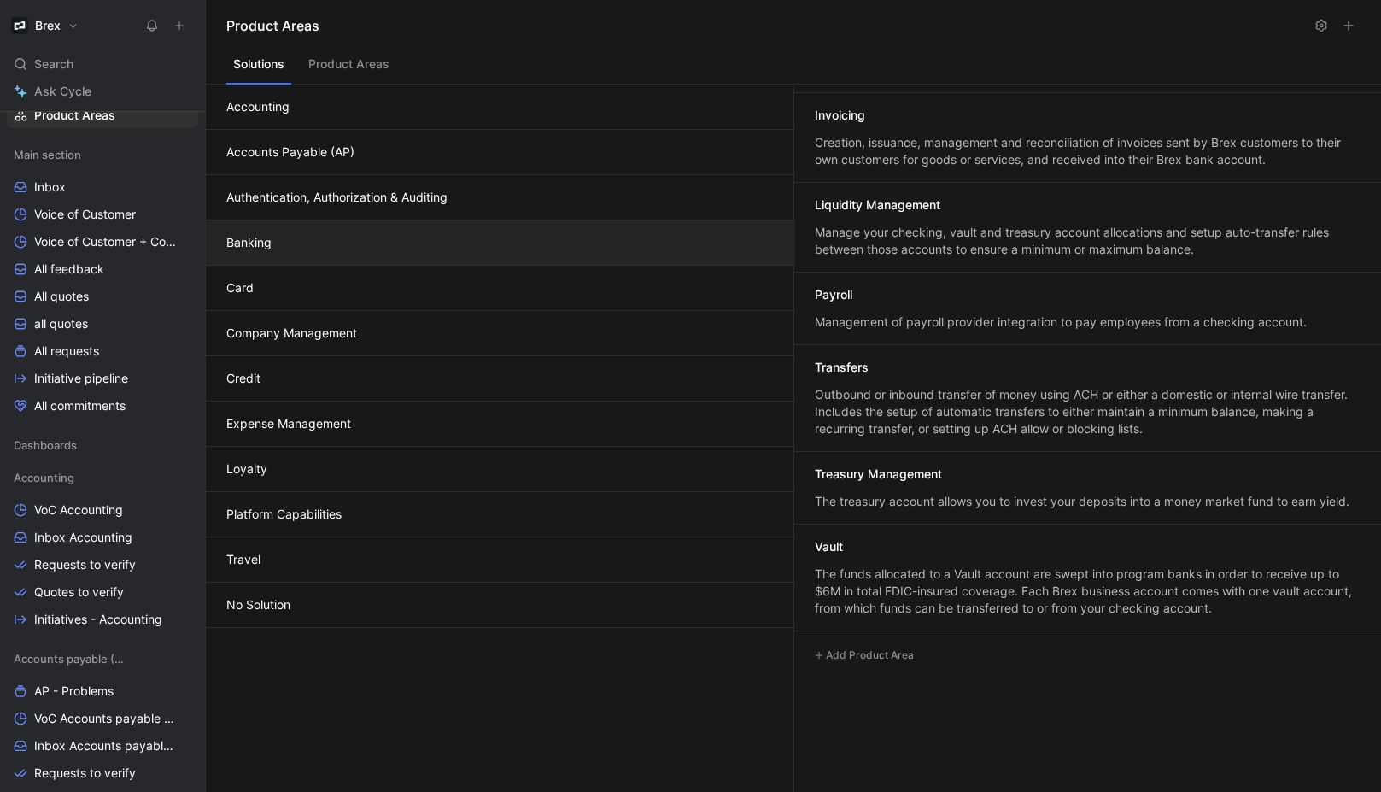
scroll to position [336, 0]
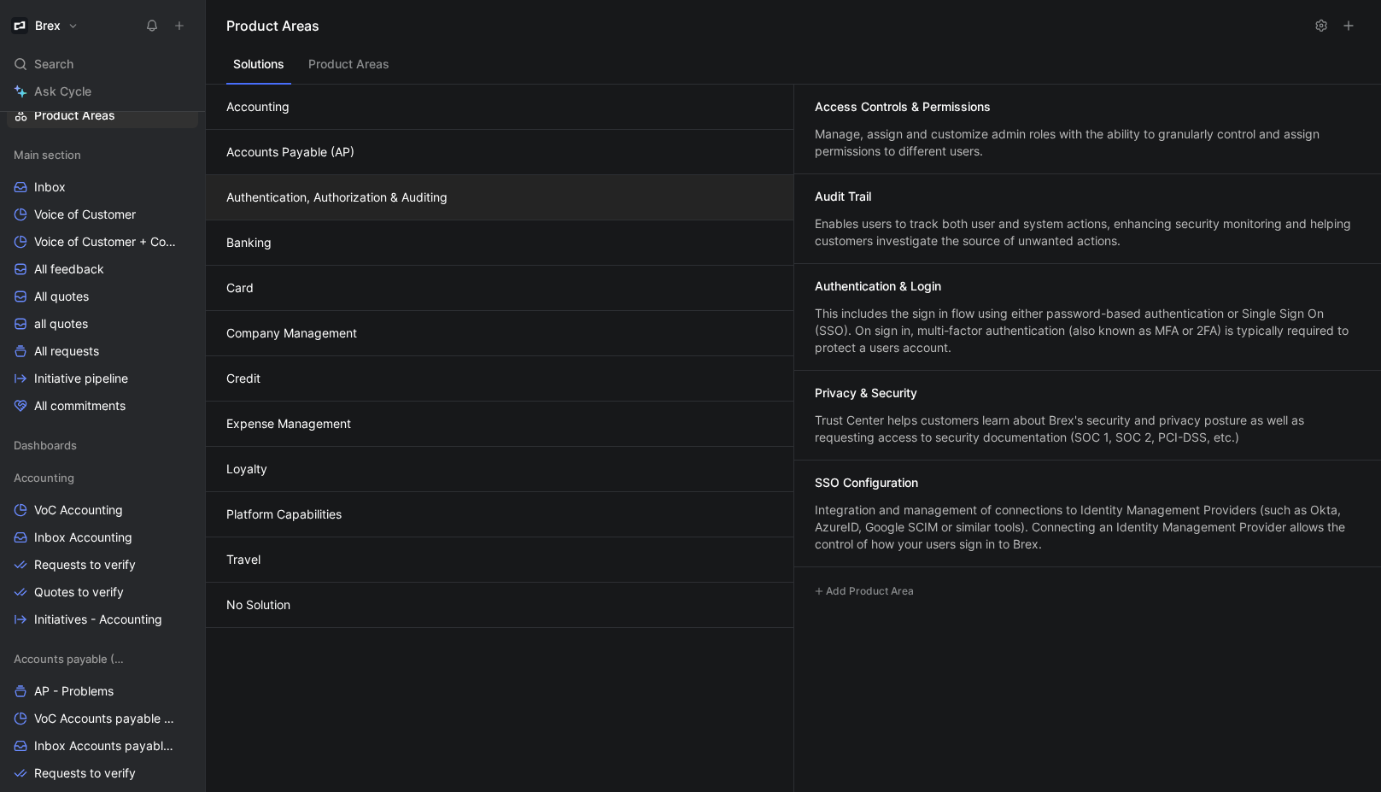
click at [380, 190] on button "Authentication, Authorization & Auditing" at bounding box center [500, 197] width 588 height 45
click at [429, 155] on button "Accounts Payable (AP)" at bounding box center [500, 152] width 588 height 45
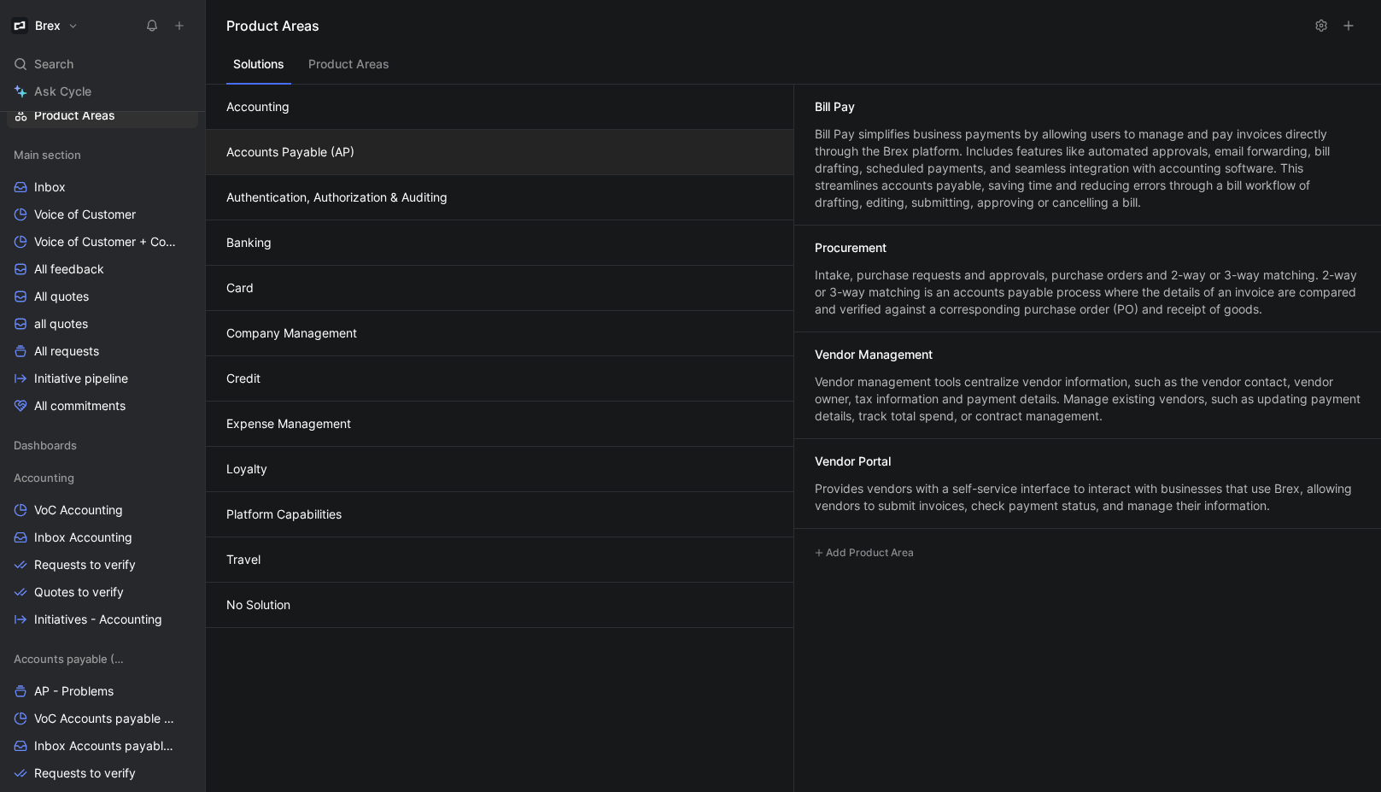
click at [481, 572] on button "Travel" at bounding box center [500, 559] width 588 height 45
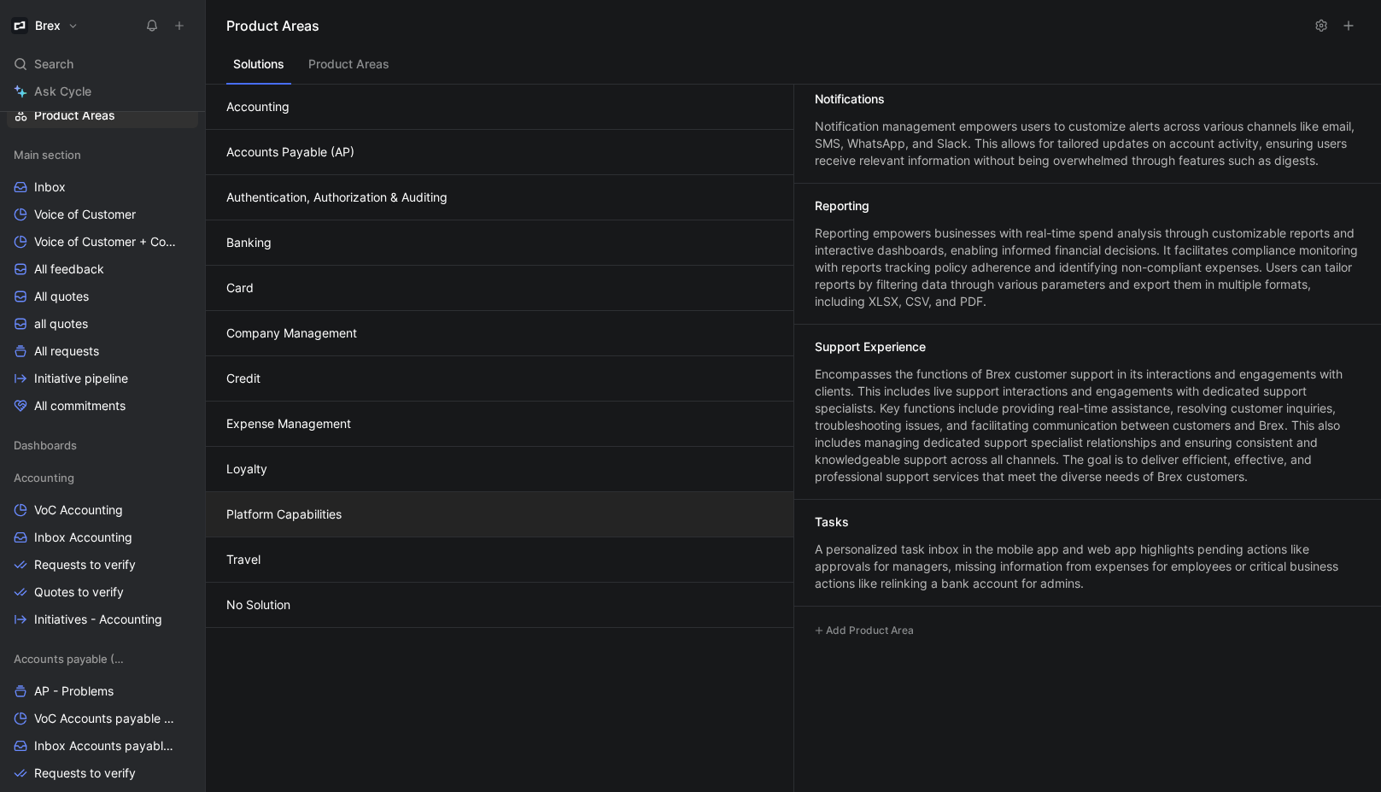
click at [387, 505] on button "Platform Capabilities" at bounding box center [500, 514] width 588 height 45
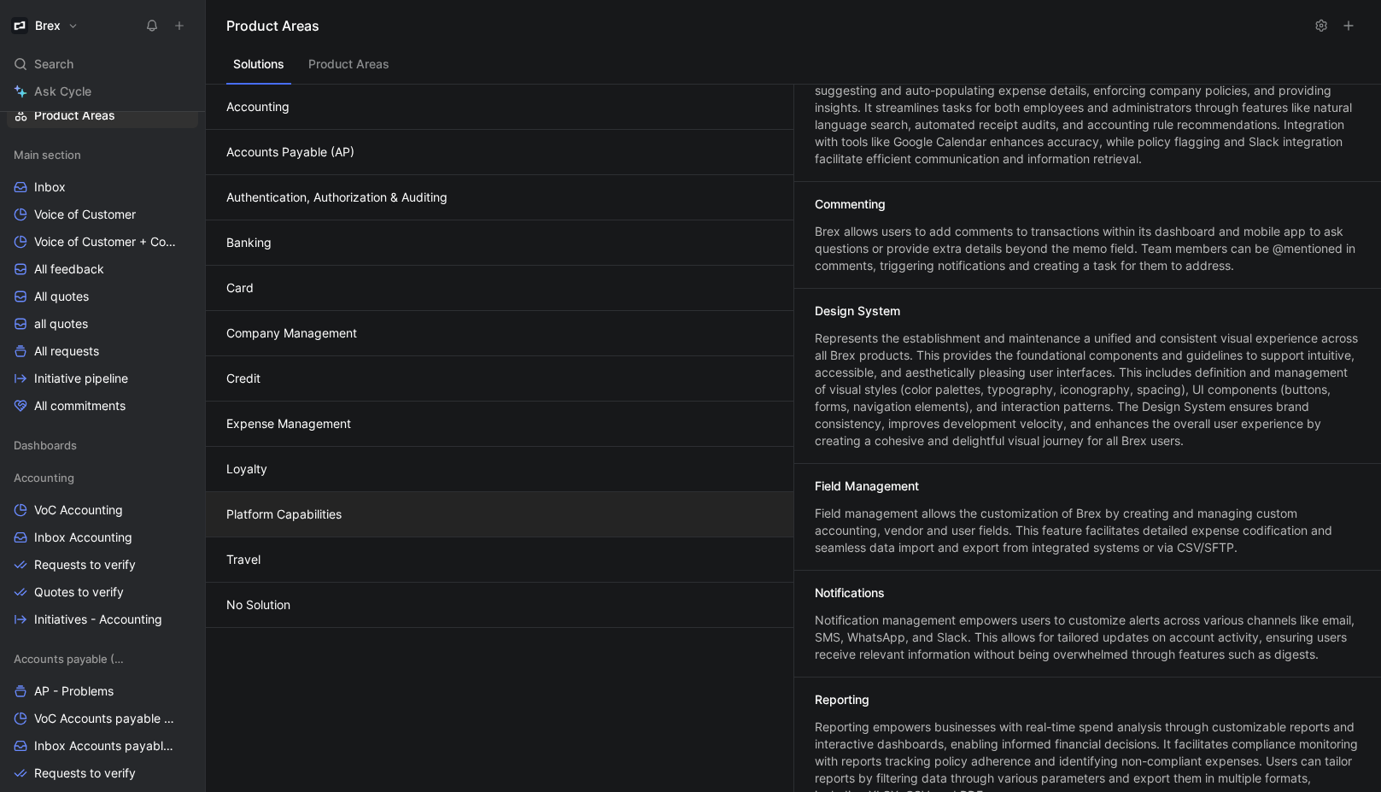
scroll to position [0, 0]
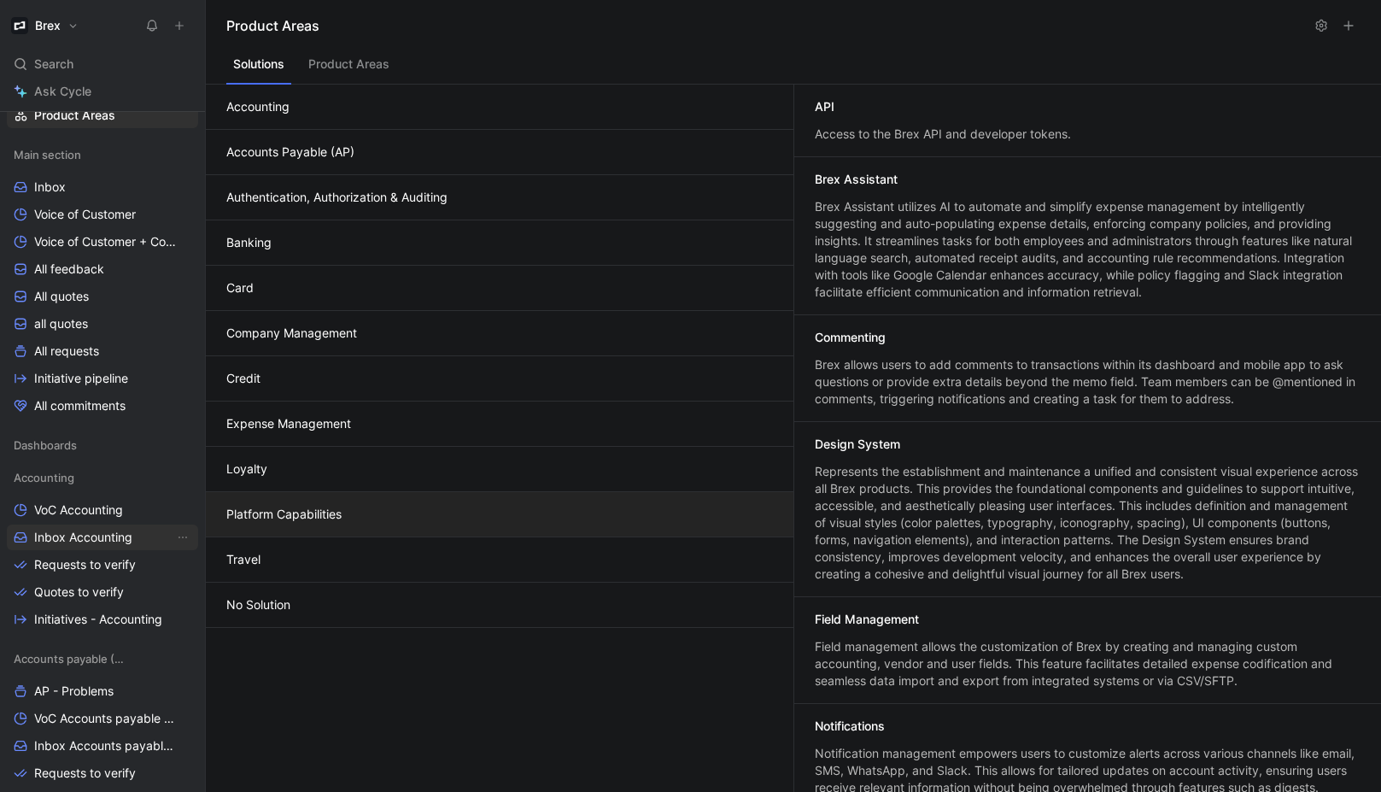
click at [79, 544] on span "Inbox Accounting" at bounding box center [83, 537] width 98 height 17
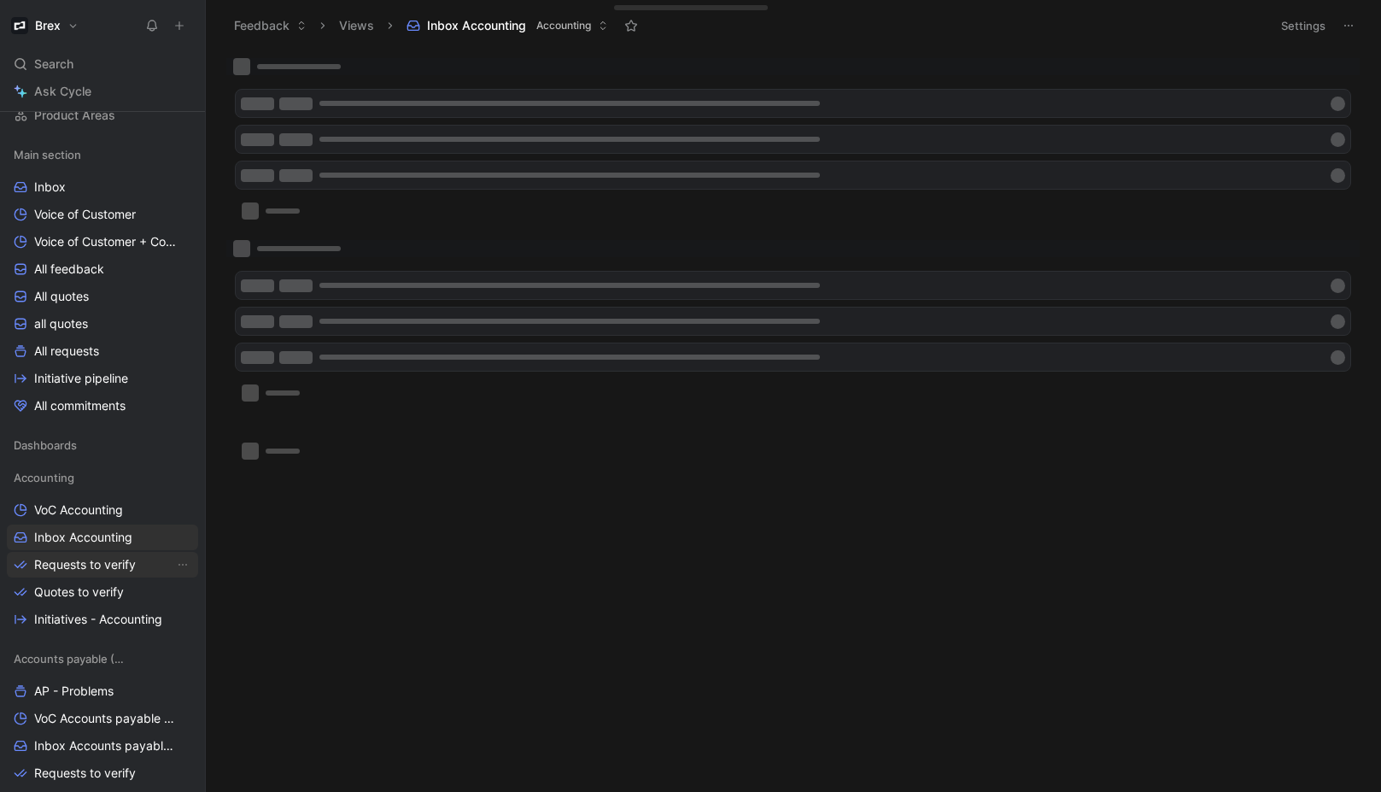
click at [87, 558] on span "Requests to verify" at bounding box center [85, 564] width 102 height 17
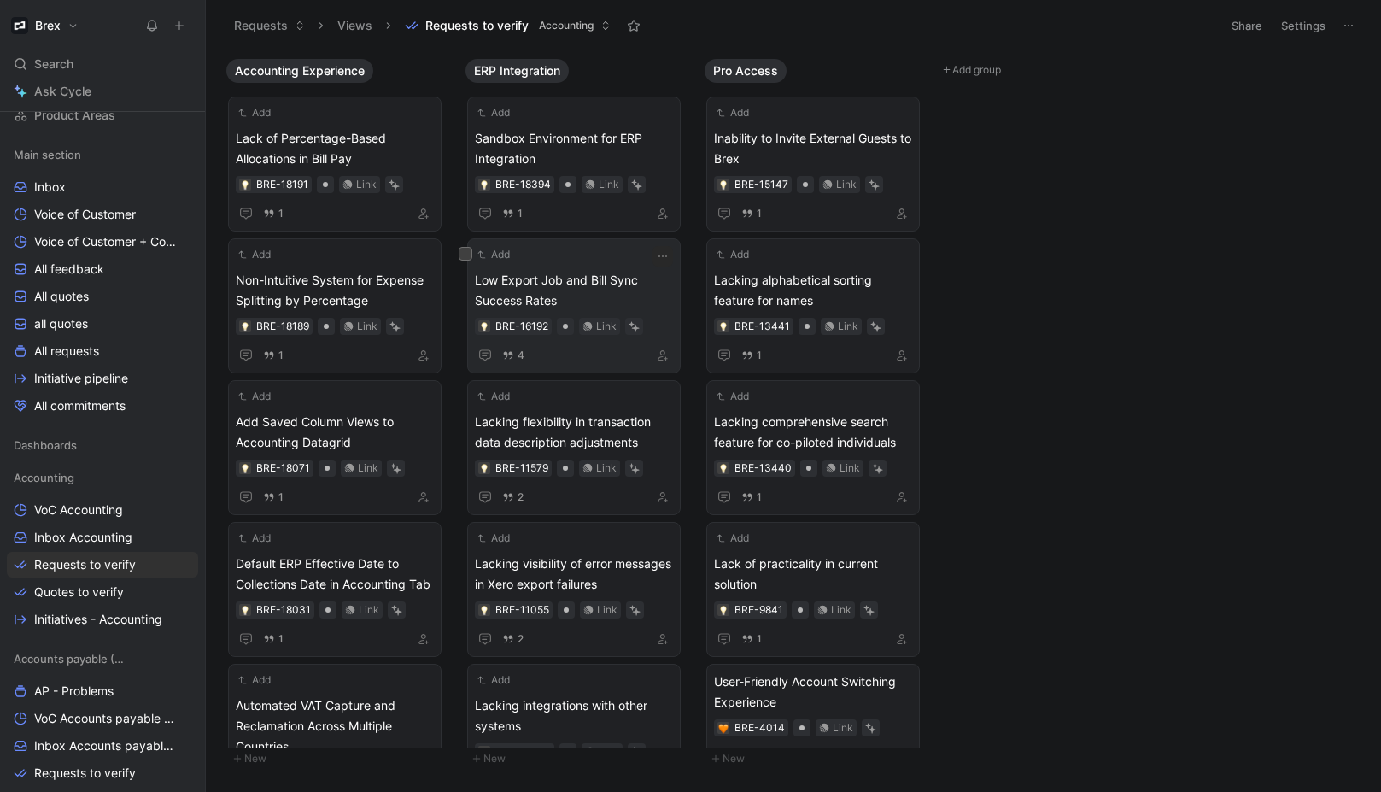
click at [576, 272] on span "Low Export Job and Bill Sync Success Rates" at bounding box center [574, 290] width 198 height 41
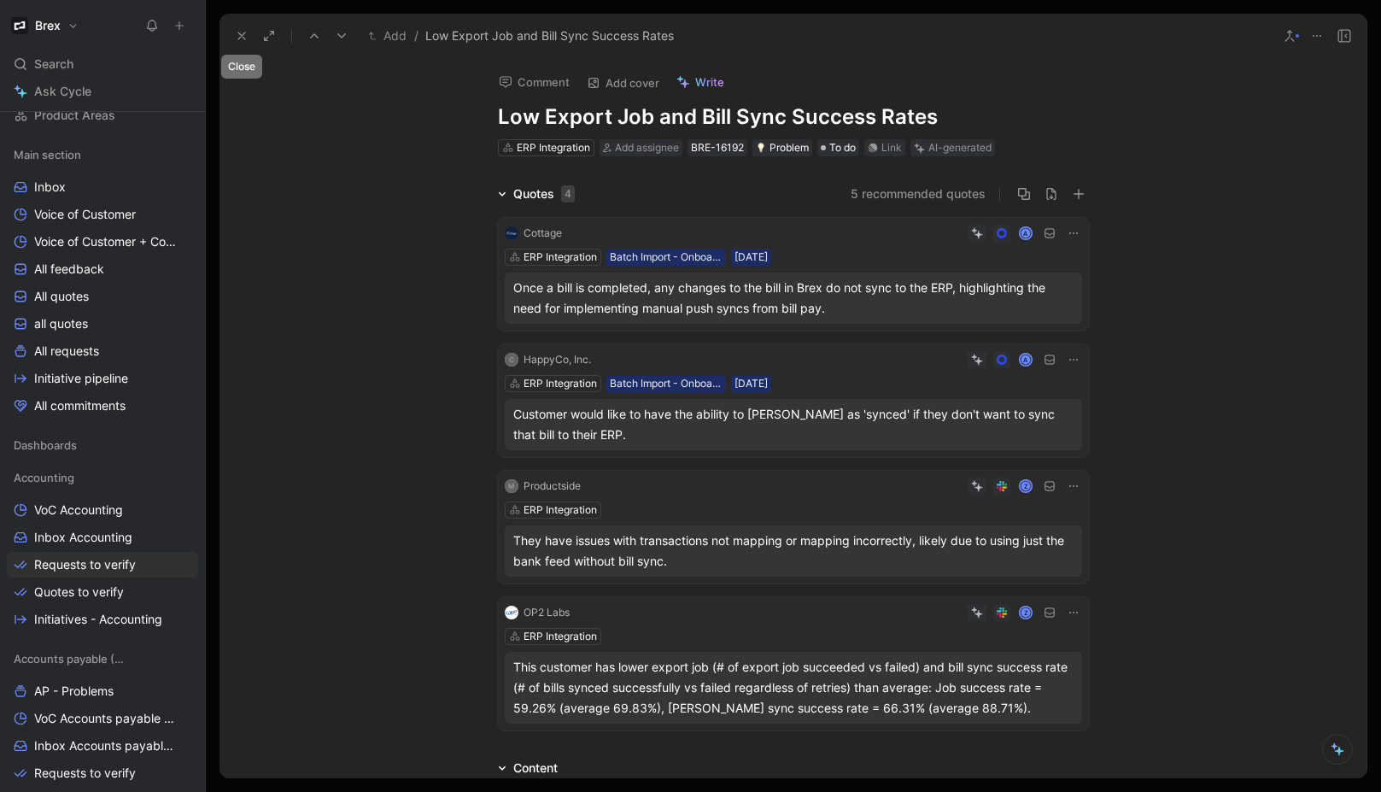
click at [241, 39] on icon at bounding box center [242, 36] width 14 height 14
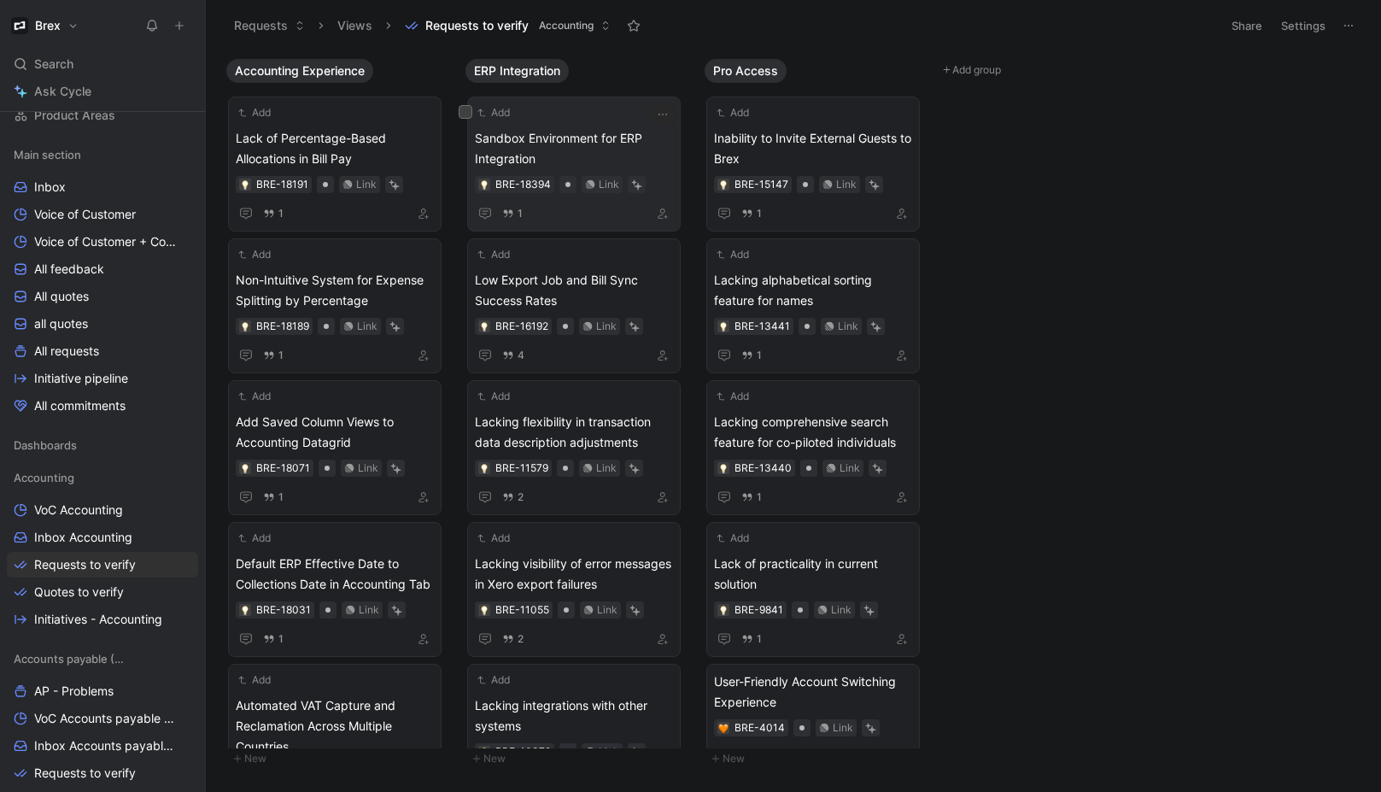
click at [601, 148] on span "Sandbox Environment for ERP Integration" at bounding box center [574, 148] width 198 height 41
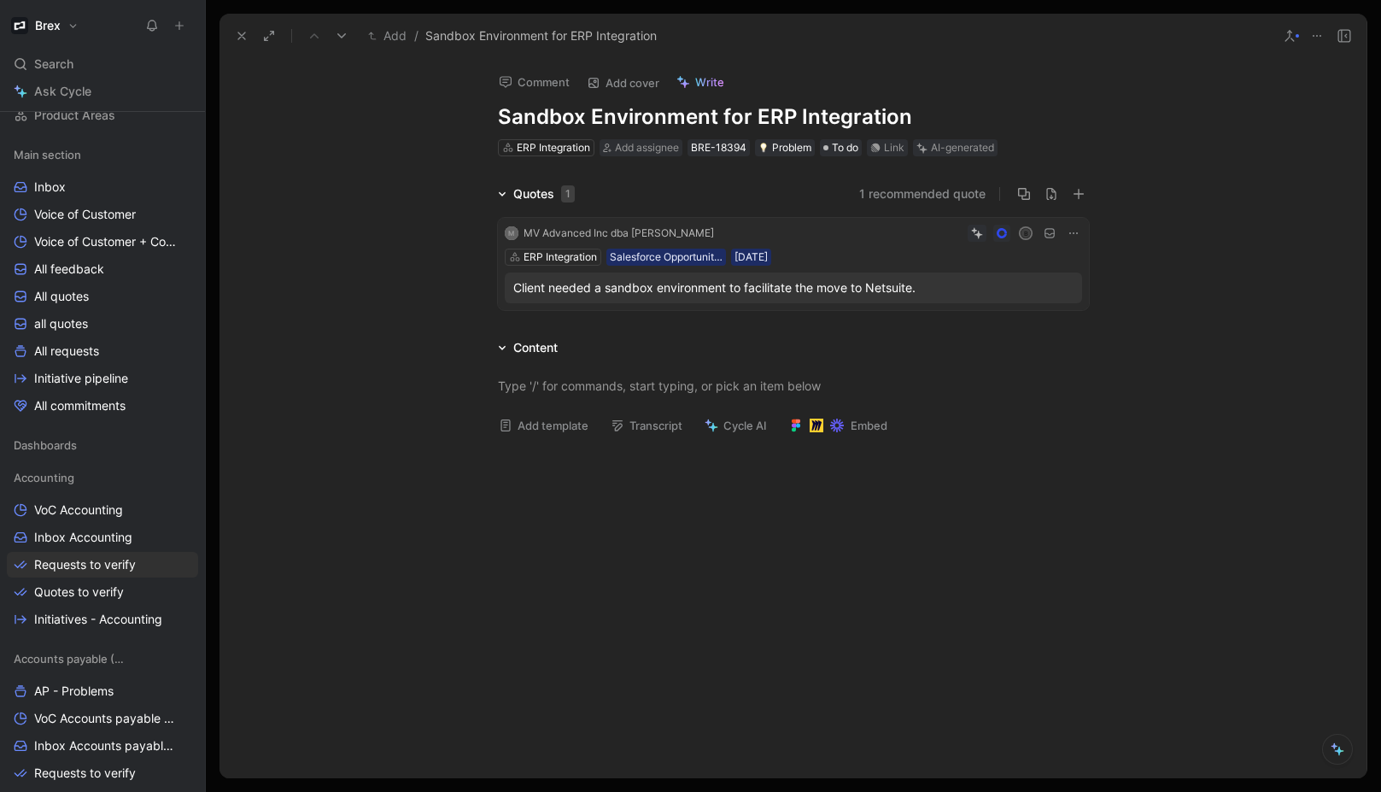
click at [844, 287] on div "Client needed a sandbox environment to facilitate the move to Netsuite." at bounding box center [793, 288] width 560 height 20
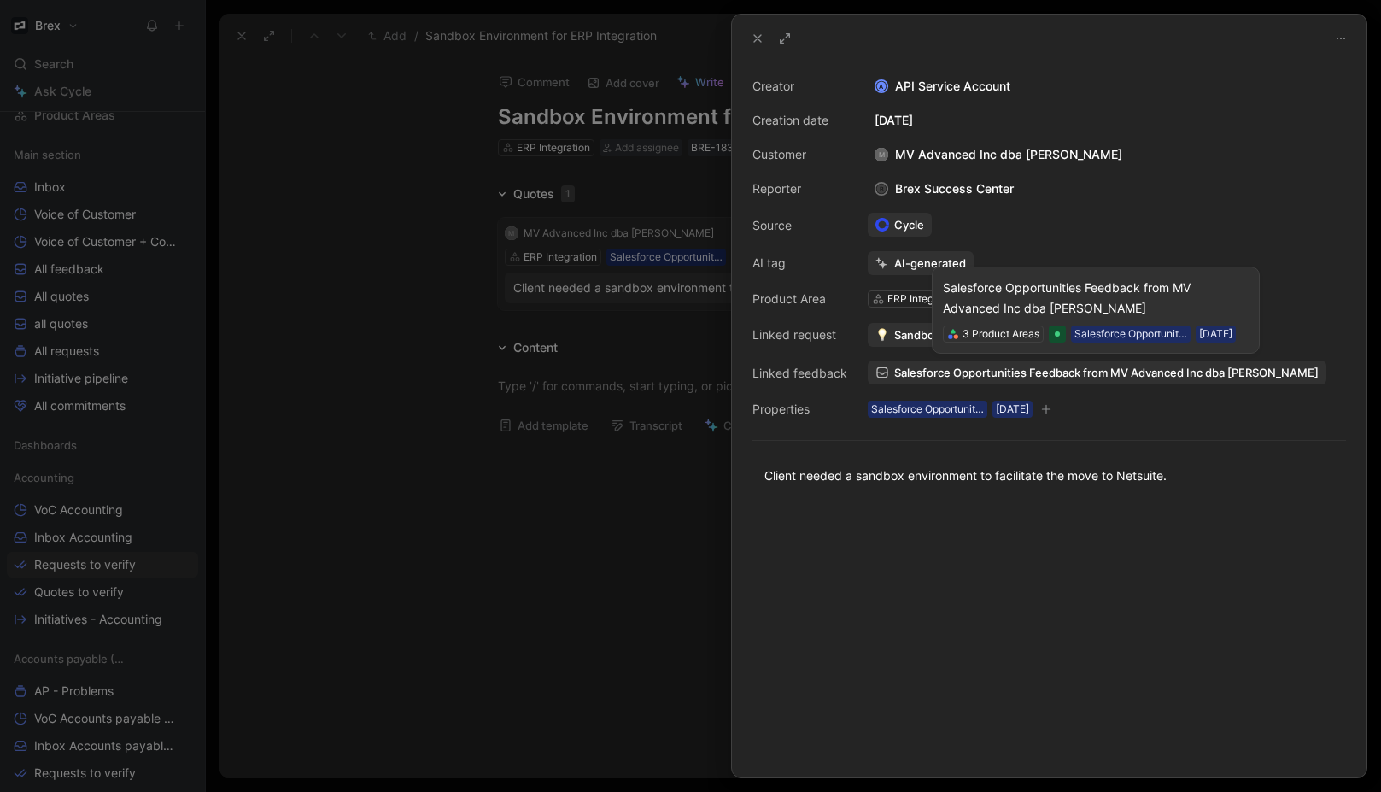
click at [1105, 371] on span "Salesforce Opportunities Feedback from MV Advanced Inc dba [PERSON_NAME]" at bounding box center [1106, 372] width 424 height 15
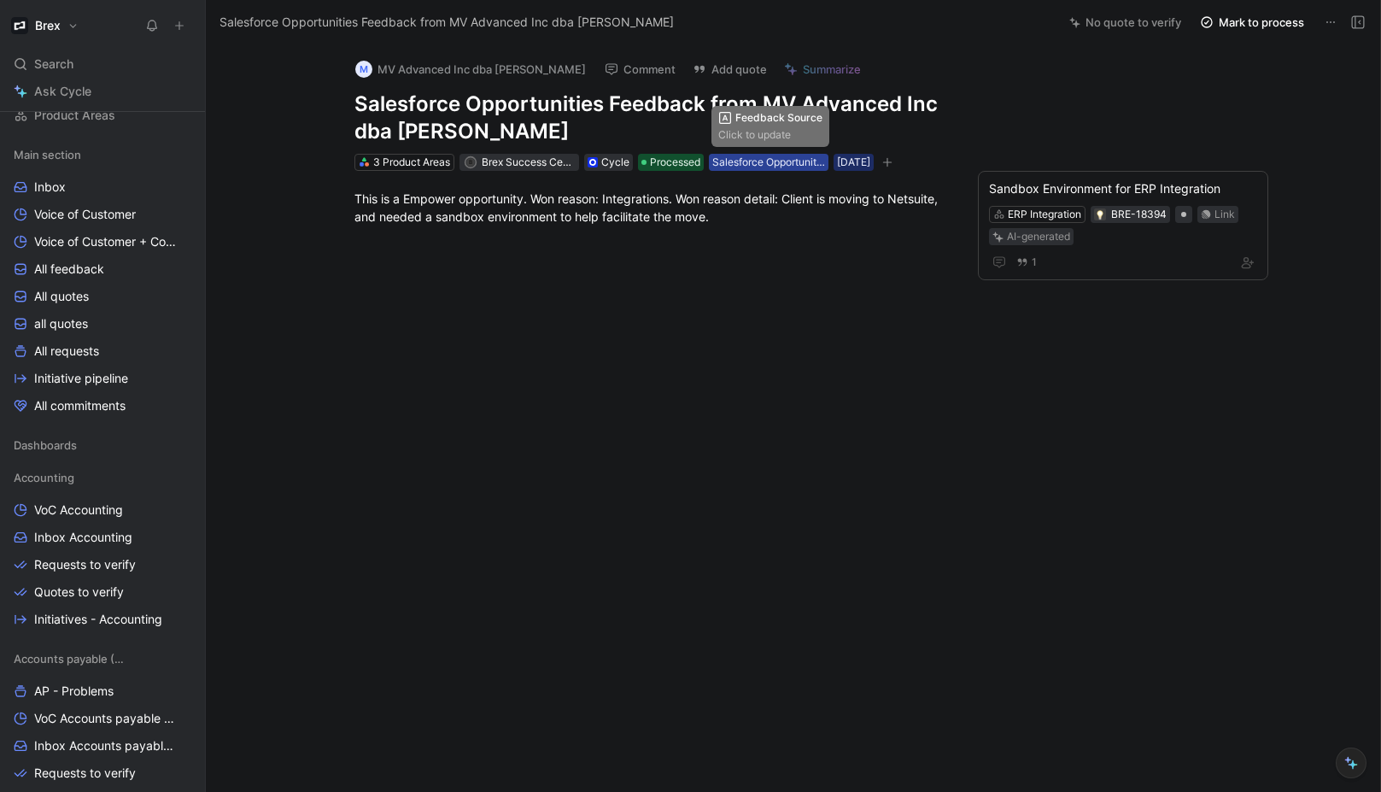
click at [749, 167] on div "Salesforce Opportunities" at bounding box center [768, 162] width 113 height 17
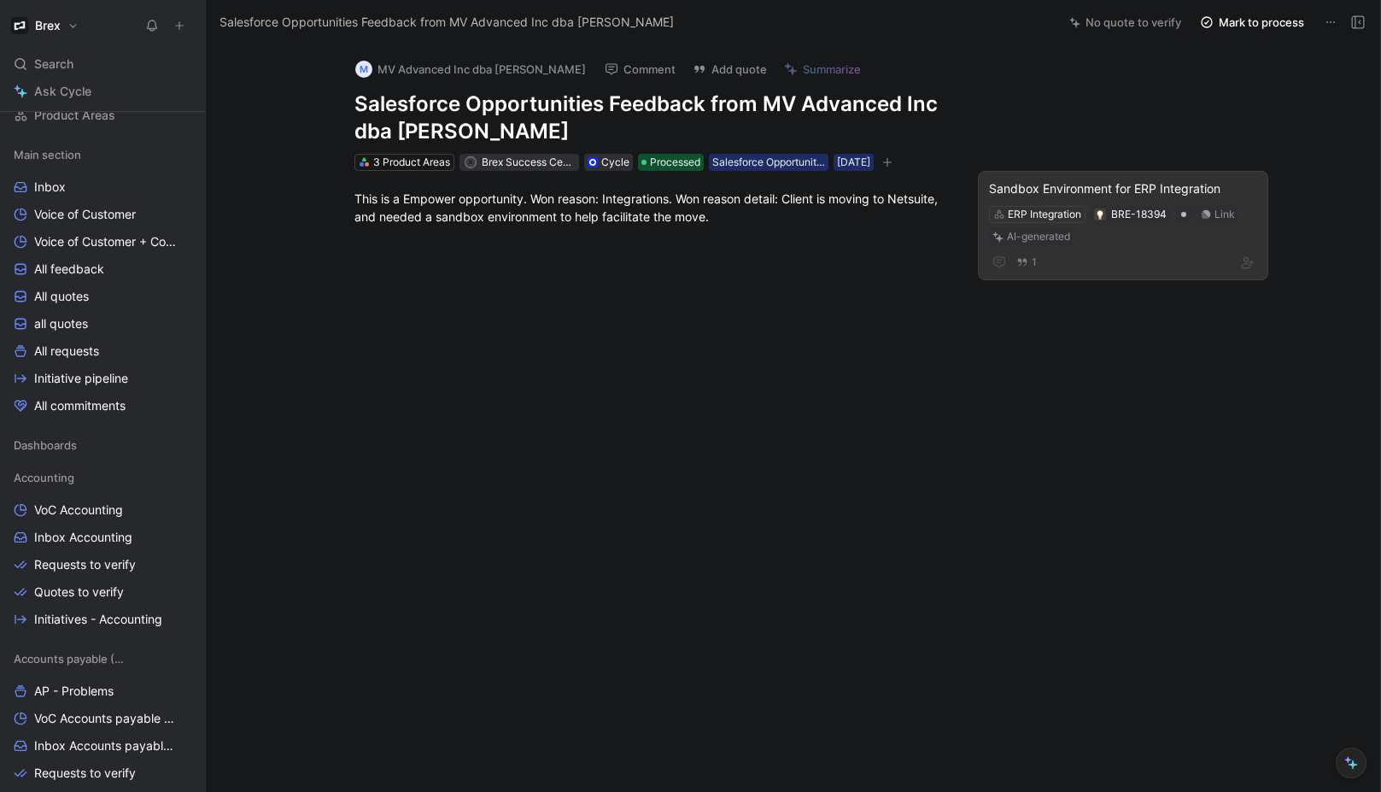
click at [1117, 188] on div "Sandbox Environment for ERP Integration" at bounding box center [1123, 188] width 268 height 20
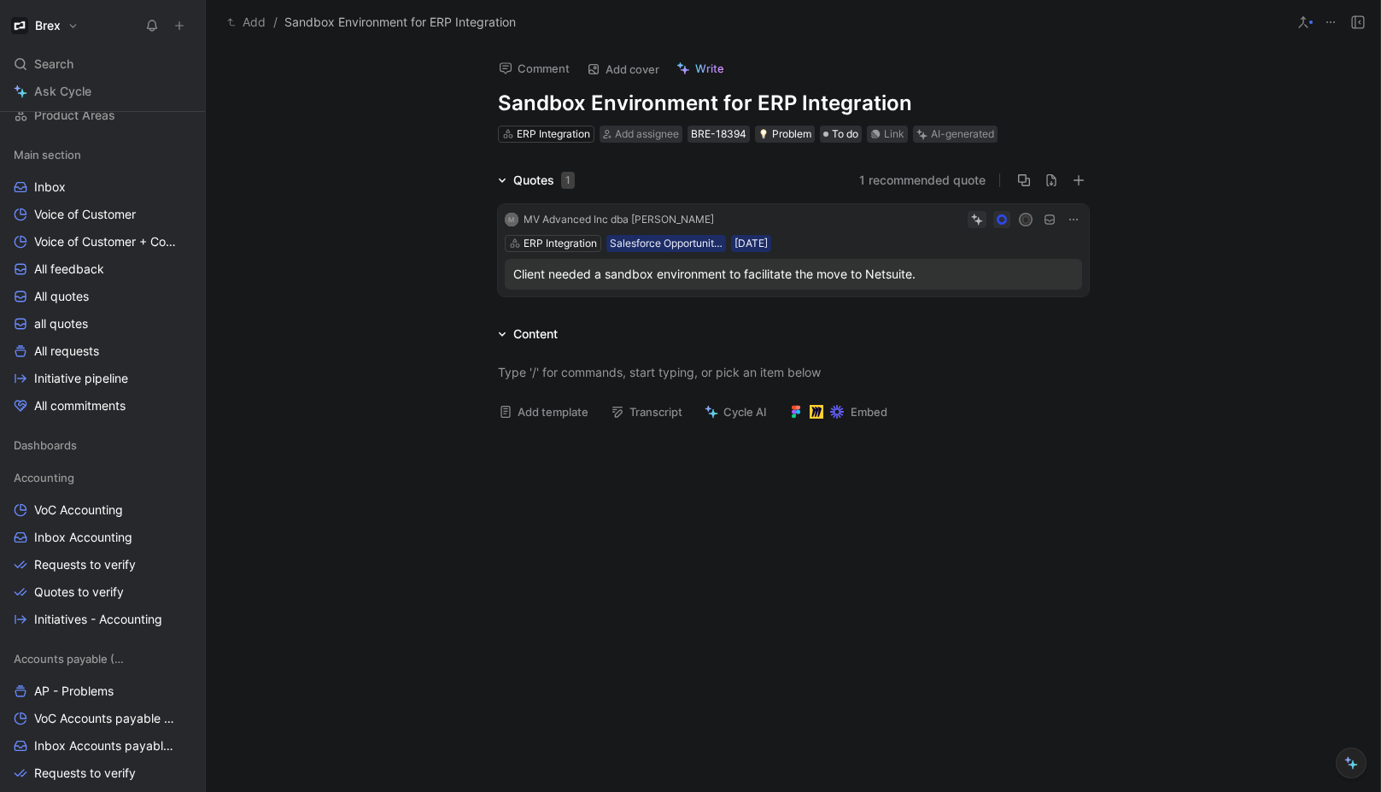
click at [672, 225] on div "MV Advanced Inc dba [PERSON_NAME]" at bounding box center [619, 219] width 190 height 17
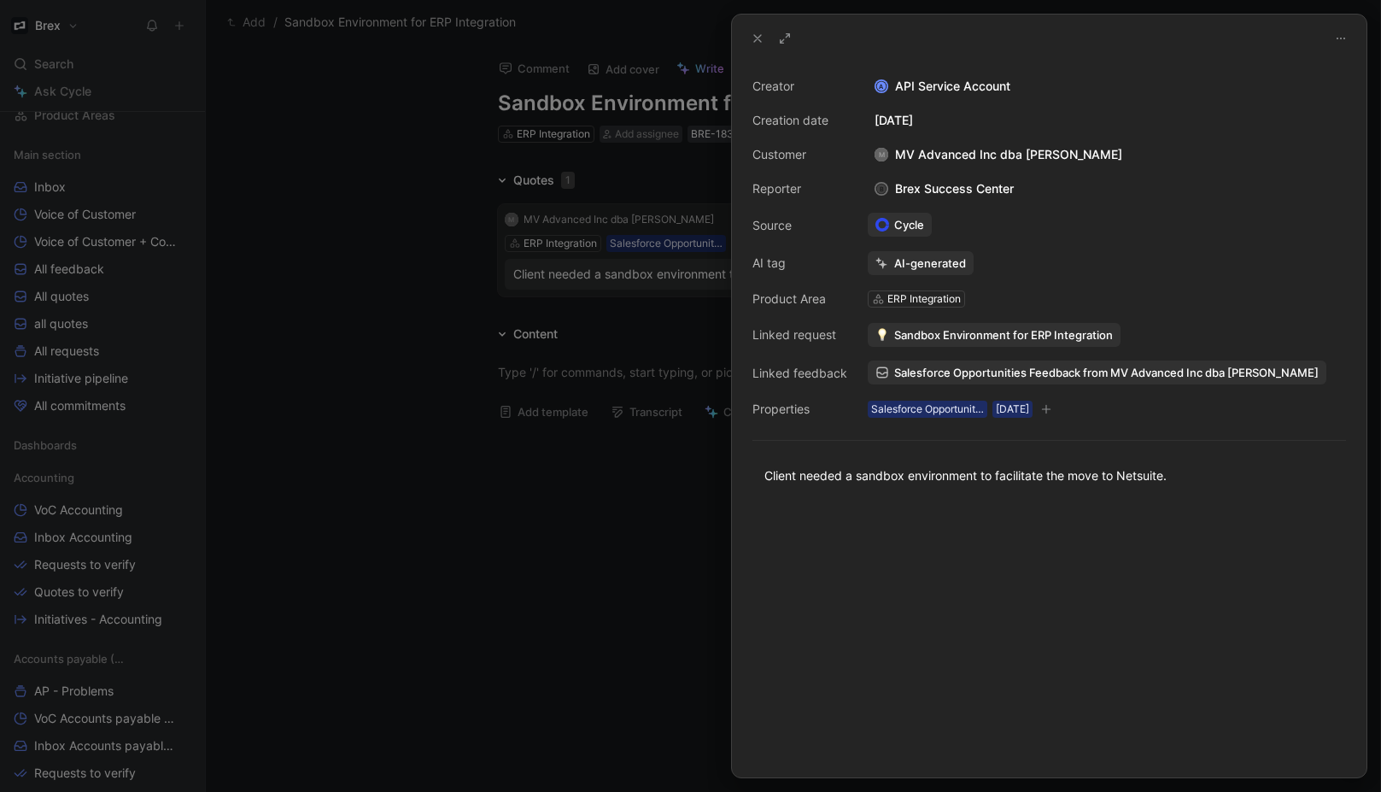
click at [1024, 366] on span "Salesforce Opportunities Feedback from MV Advanced Inc dba [PERSON_NAME]" at bounding box center [1106, 372] width 424 height 15
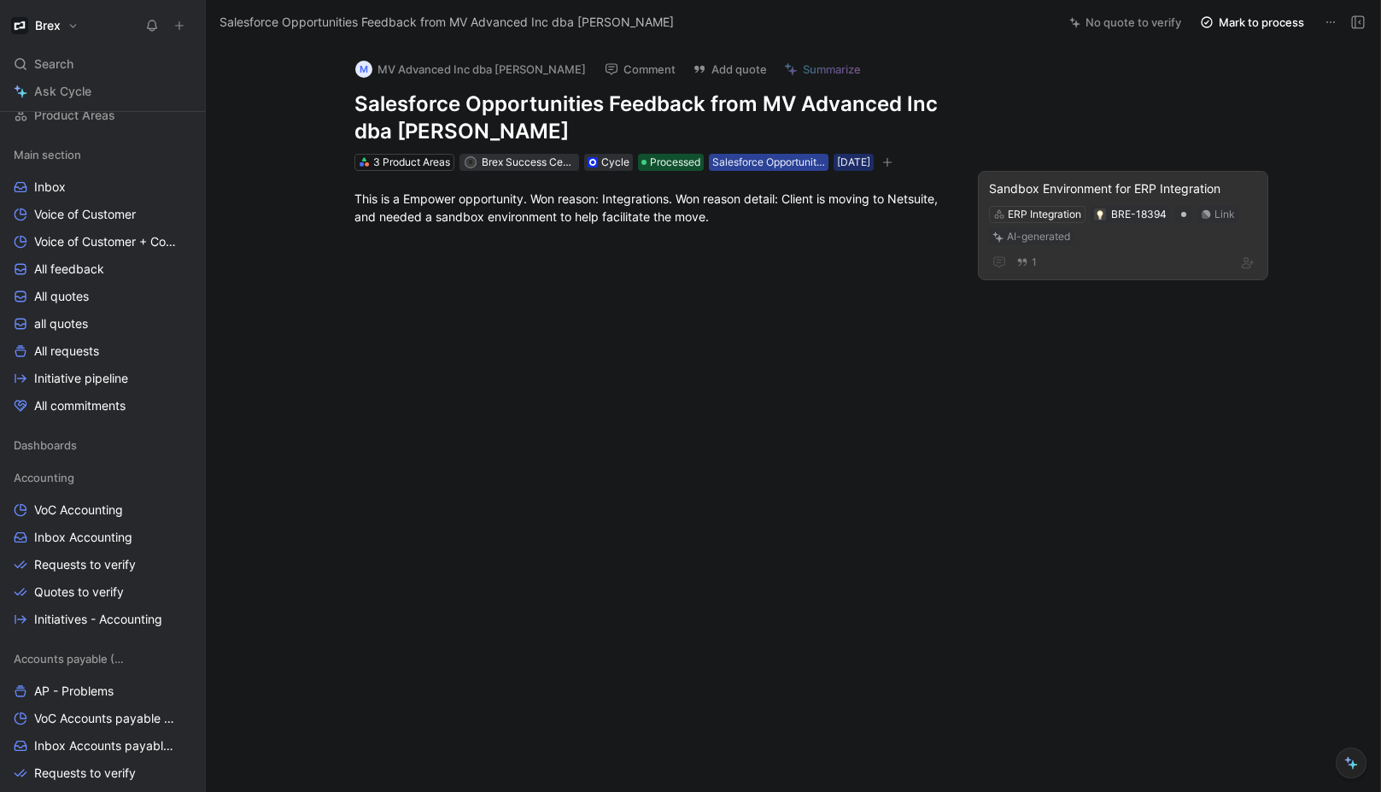
click at [748, 165] on div "Salesforce Opportunities" at bounding box center [768, 162] width 113 height 17
click at [1103, 180] on div "Sandbox Environment for ERP Integration" at bounding box center [1123, 188] width 268 height 20
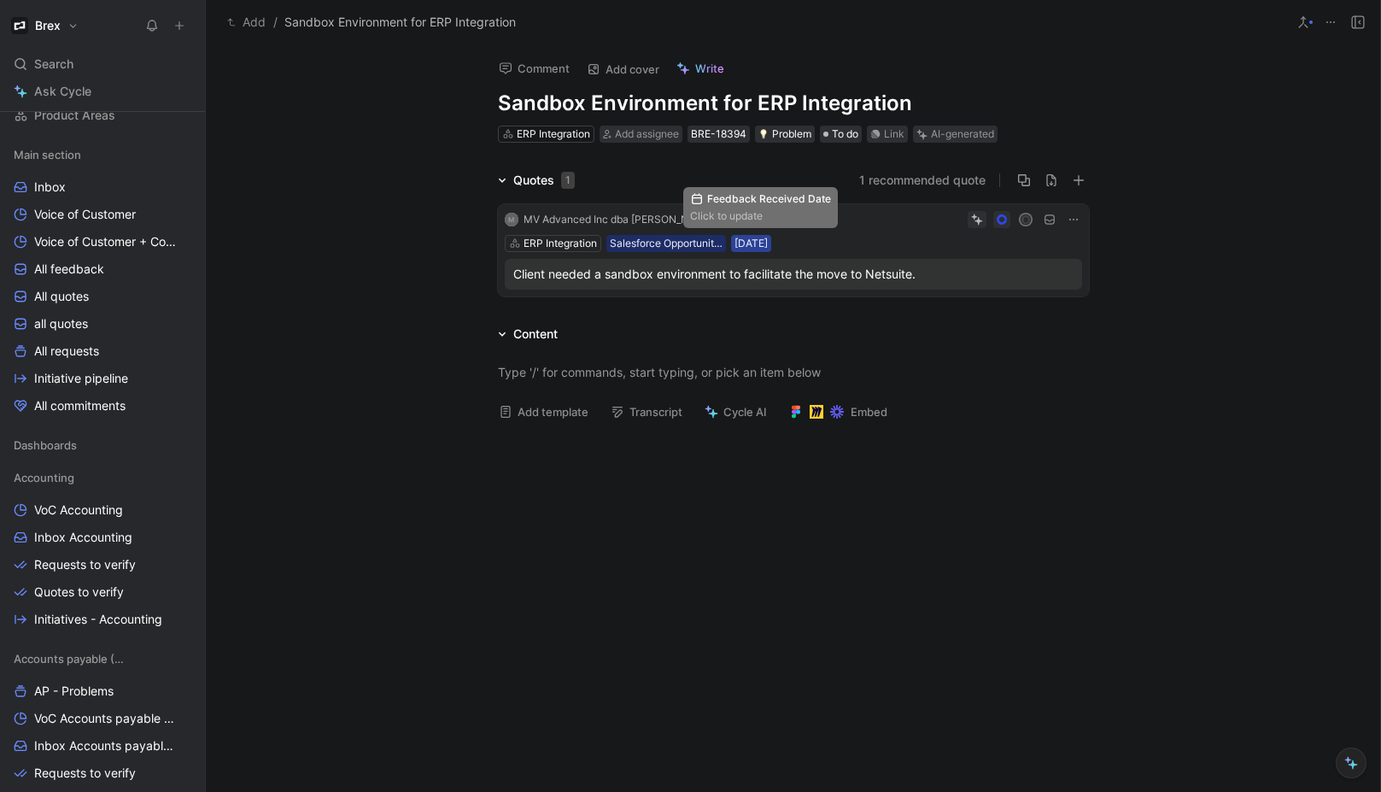
click at [736, 243] on div "[DATE]" at bounding box center [750, 243] width 33 height 17
click at [596, 216] on div "MV Advanced Inc dba [PERSON_NAME]" at bounding box center [619, 219] width 190 height 17
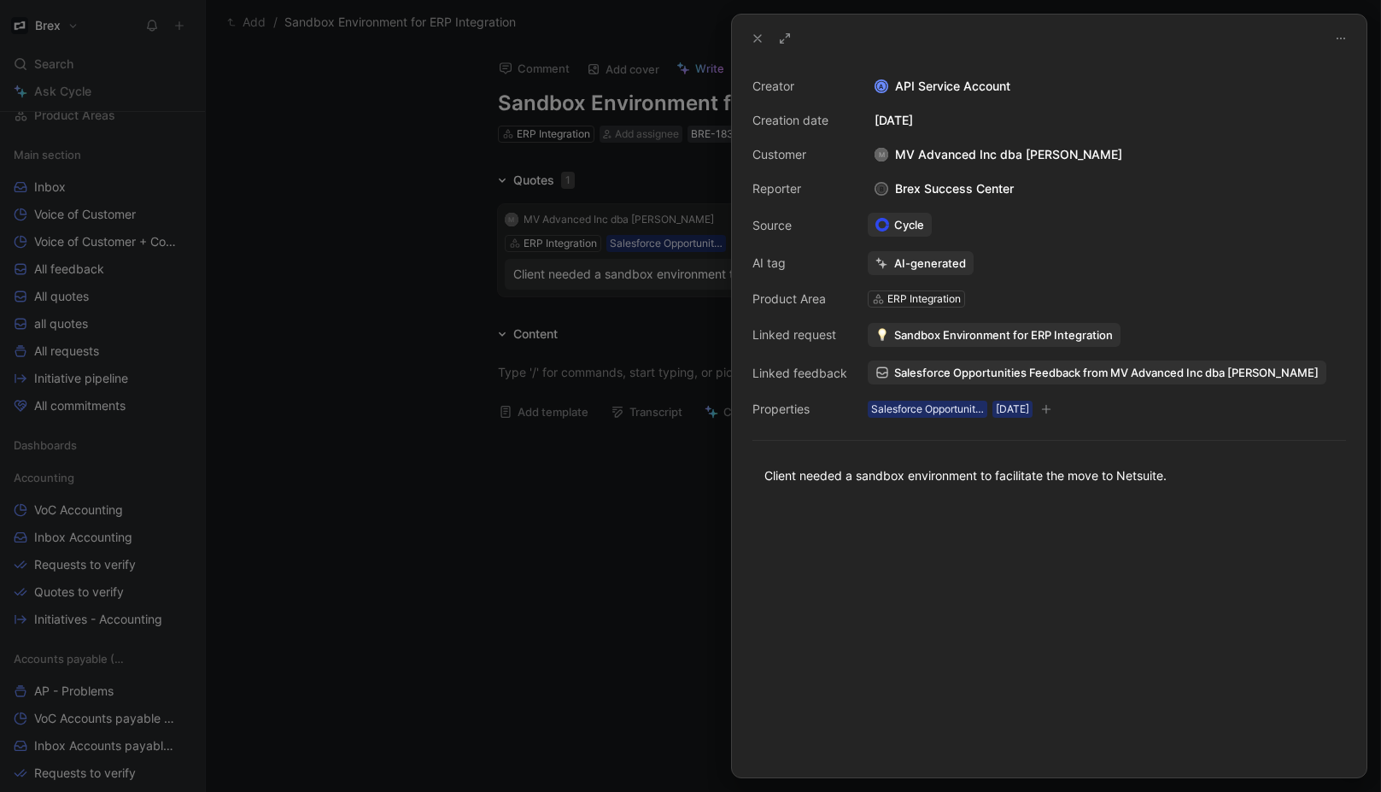
click at [503, 165] on div at bounding box center [690, 396] width 1381 height 792
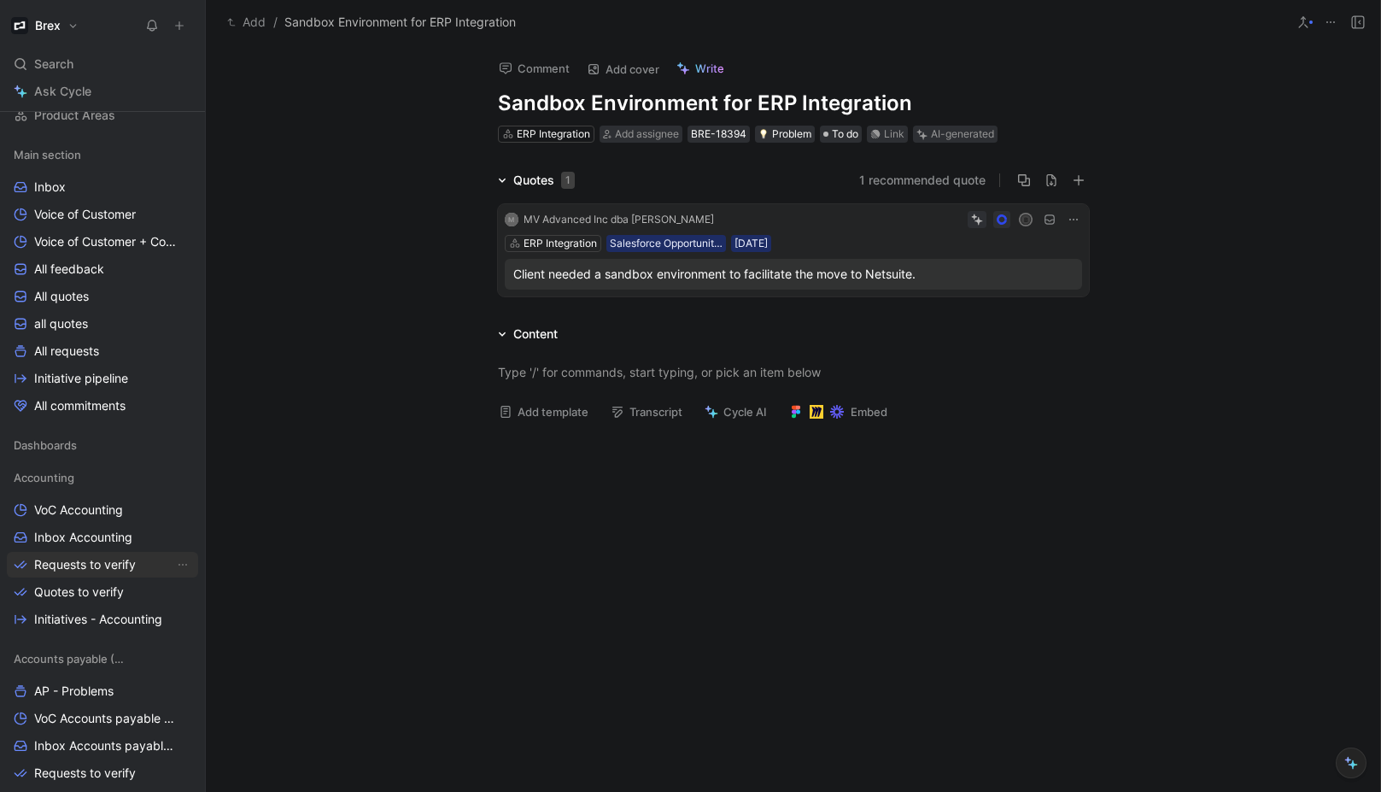
click at [108, 569] on span "Requests to verify" at bounding box center [85, 564] width 102 height 17
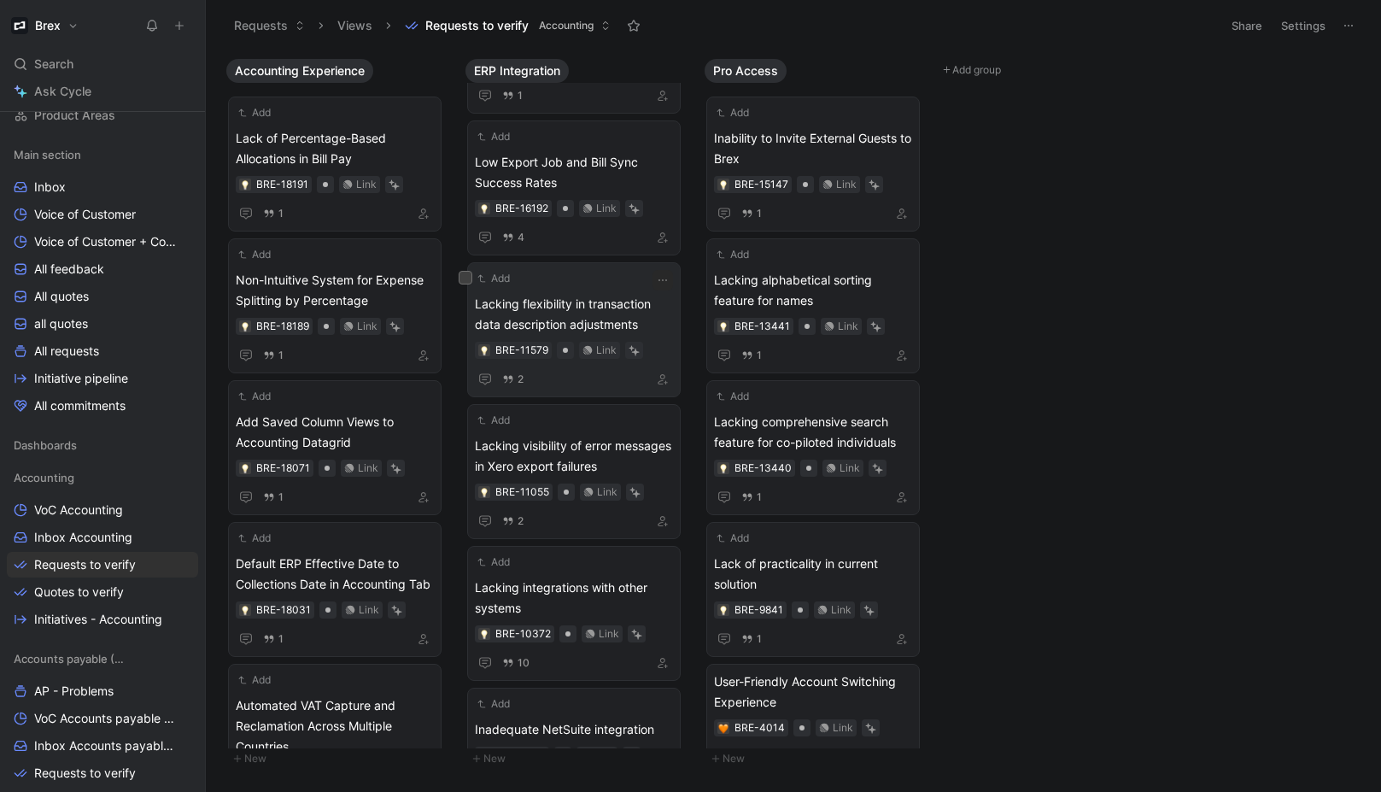
scroll to position [121, 0]
click at [565, 297] on span "Lacking flexibility in transaction data description adjustments" at bounding box center [574, 310] width 198 height 41
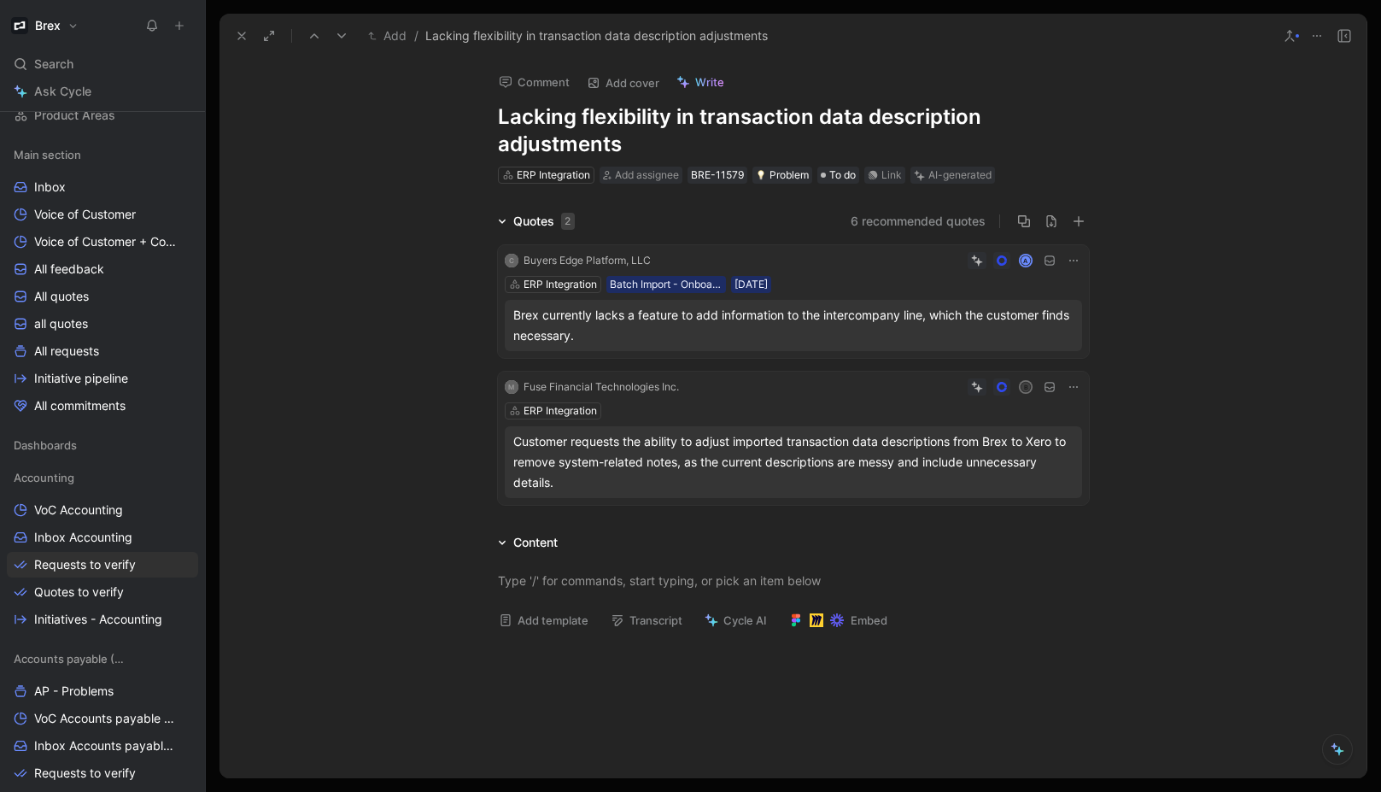
drag, startPoint x: 632, startPoint y: 138, endPoint x: 697, endPoint y: 120, distance: 67.3
click at [697, 120] on h1 "Lacking flexibility in transaction data description adjustments" at bounding box center [793, 130] width 591 height 55
click at [849, 114] on h1 "Lacking flexibility in adding information to intercompany journal entries." at bounding box center [793, 130] width 591 height 55
click at [701, 139] on h1 "Lacking flexibility in adding accounting fields to intercompany journal entries." at bounding box center [793, 130] width 591 height 55
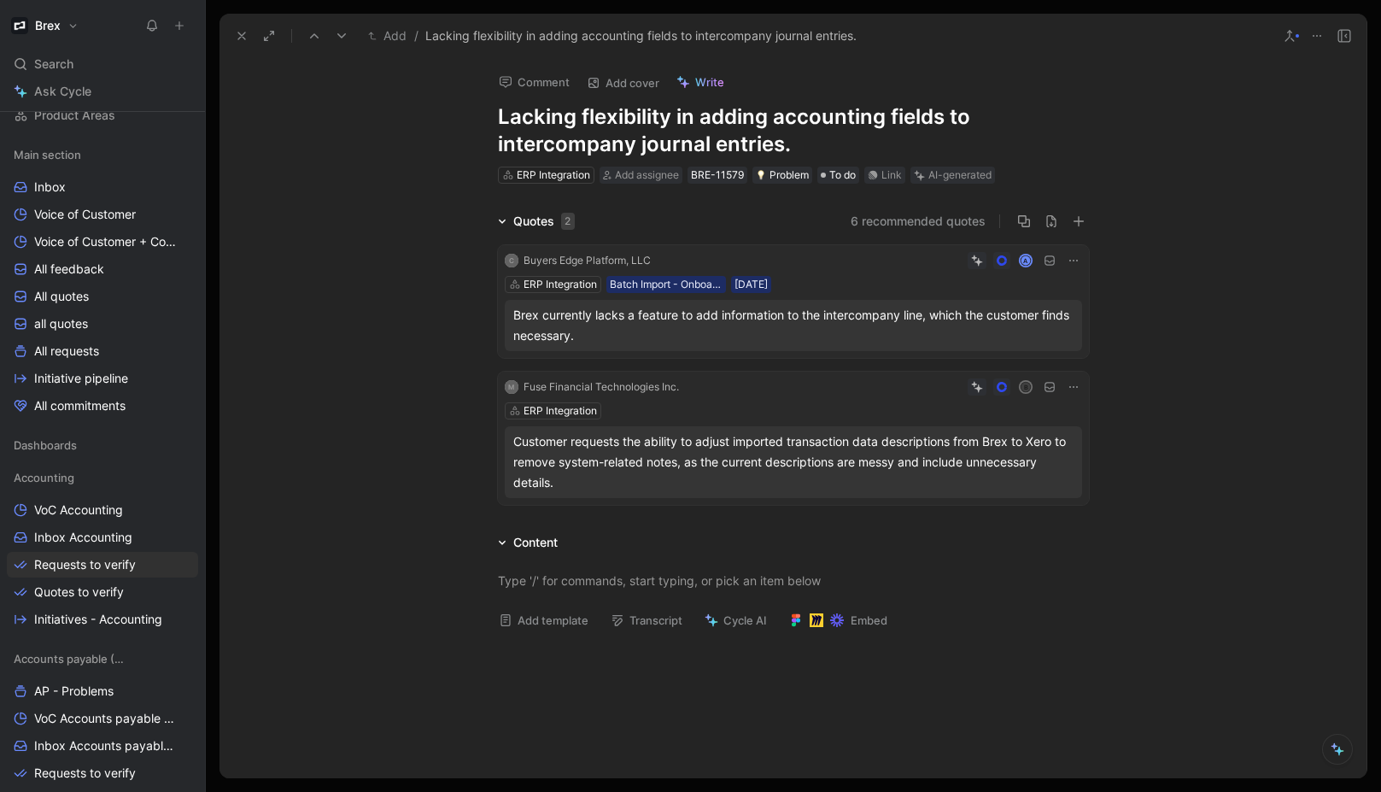
click at [753, 140] on h1 "Lacking flexibility in adding accounting fields to intercompany journal entries." at bounding box center [793, 130] width 591 height 55
click at [797, 143] on h1 "Lacking flexibility in adding accounting fields to intercompany journal entries." at bounding box center [793, 130] width 591 height 55
click at [454, 310] on div "Quotes 2 6 recommended quotes C Buyers Edge Platform, LLC A ERP Integration Bat…" at bounding box center [792, 361] width 1147 height 301
click at [1071, 384] on icon at bounding box center [1074, 387] width 14 height 14
click at [1076, 389] on button at bounding box center [1073, 386] width 17 height 17
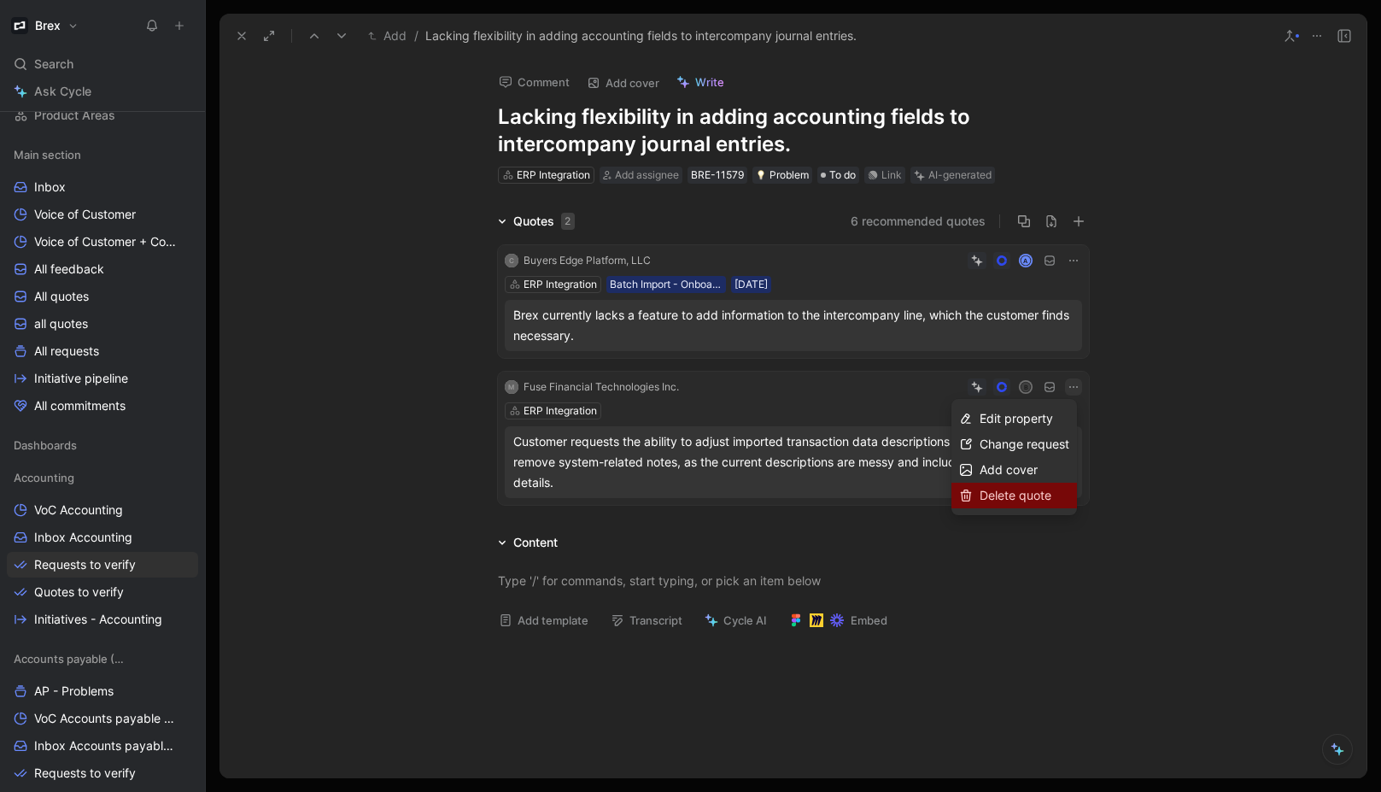
click at [1025, 496] on span "Delete quote" at bounding box center [1016, 495] width 72 height 15
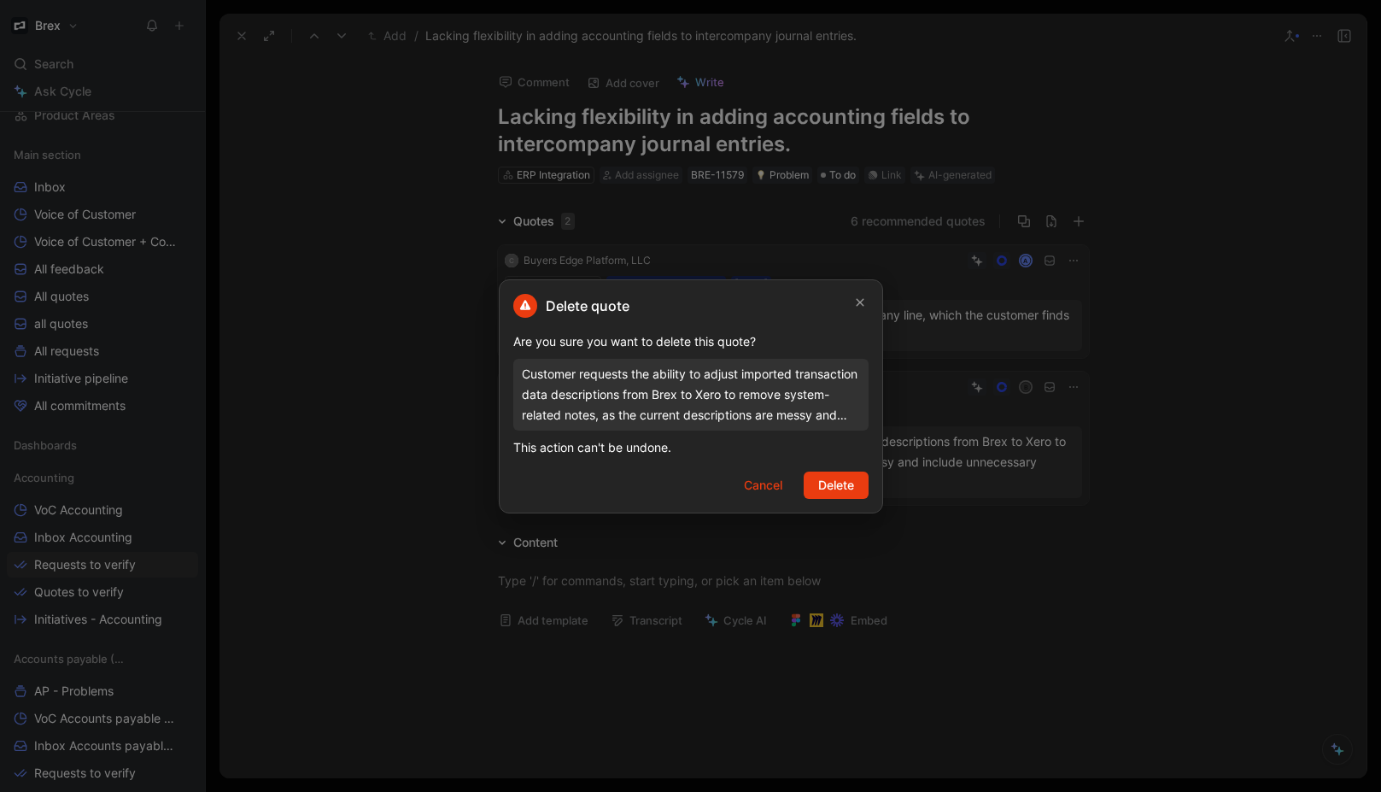
click at [834, 484] on span "Delete" at bounding box center [836, 485] width 36 height 20
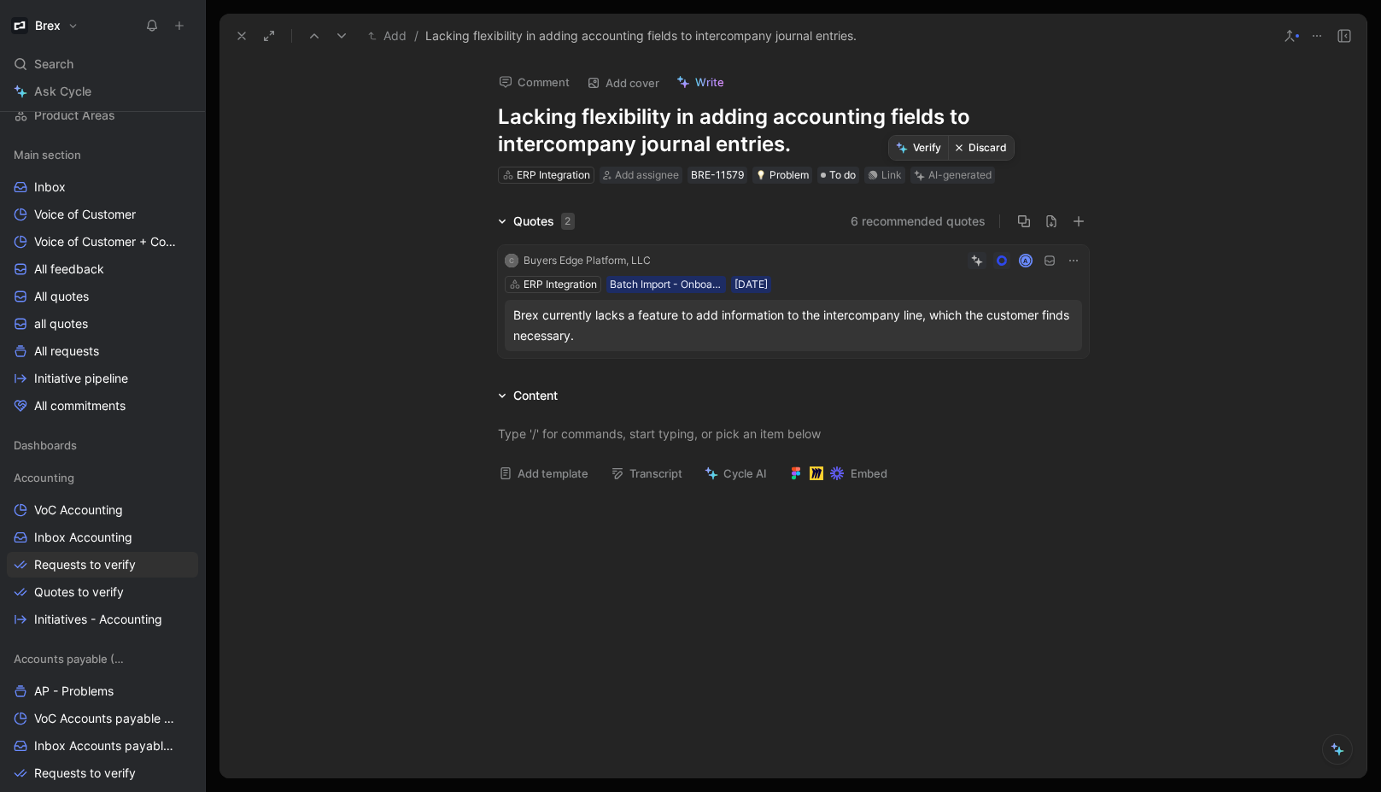
click at [912, 152] on button "Verify" at bounding box center [918, 148] width 59 height 24
click at [848, 176] on span "To do" at bounding box center [842, 175] width 26 height 17
click at [237, 31] on icon at bounding box center [242, 36] width 14 height 14
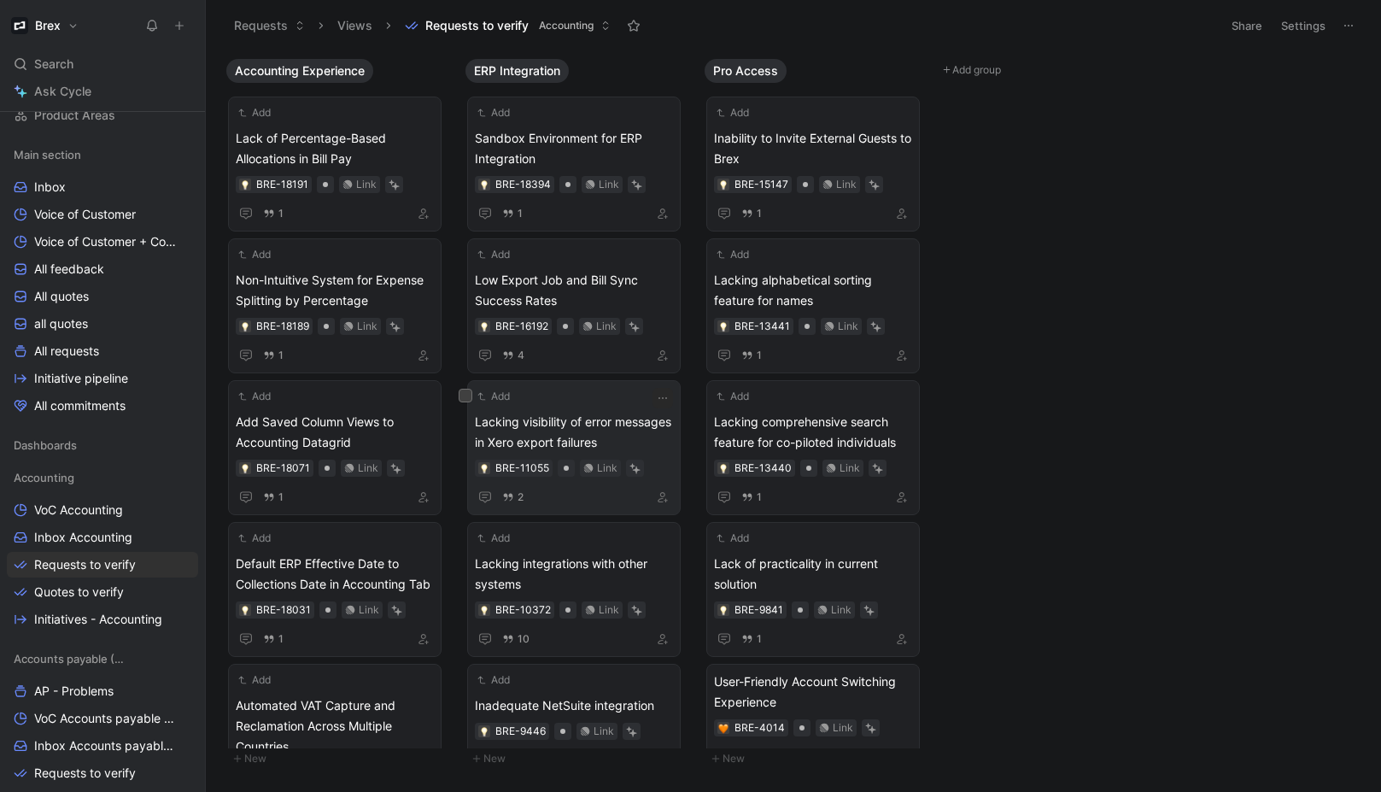
click at [582, 413] on span "Lacking visibility of error messages in Xero export failures" at bounding box center [574, 432] width 198 height 41
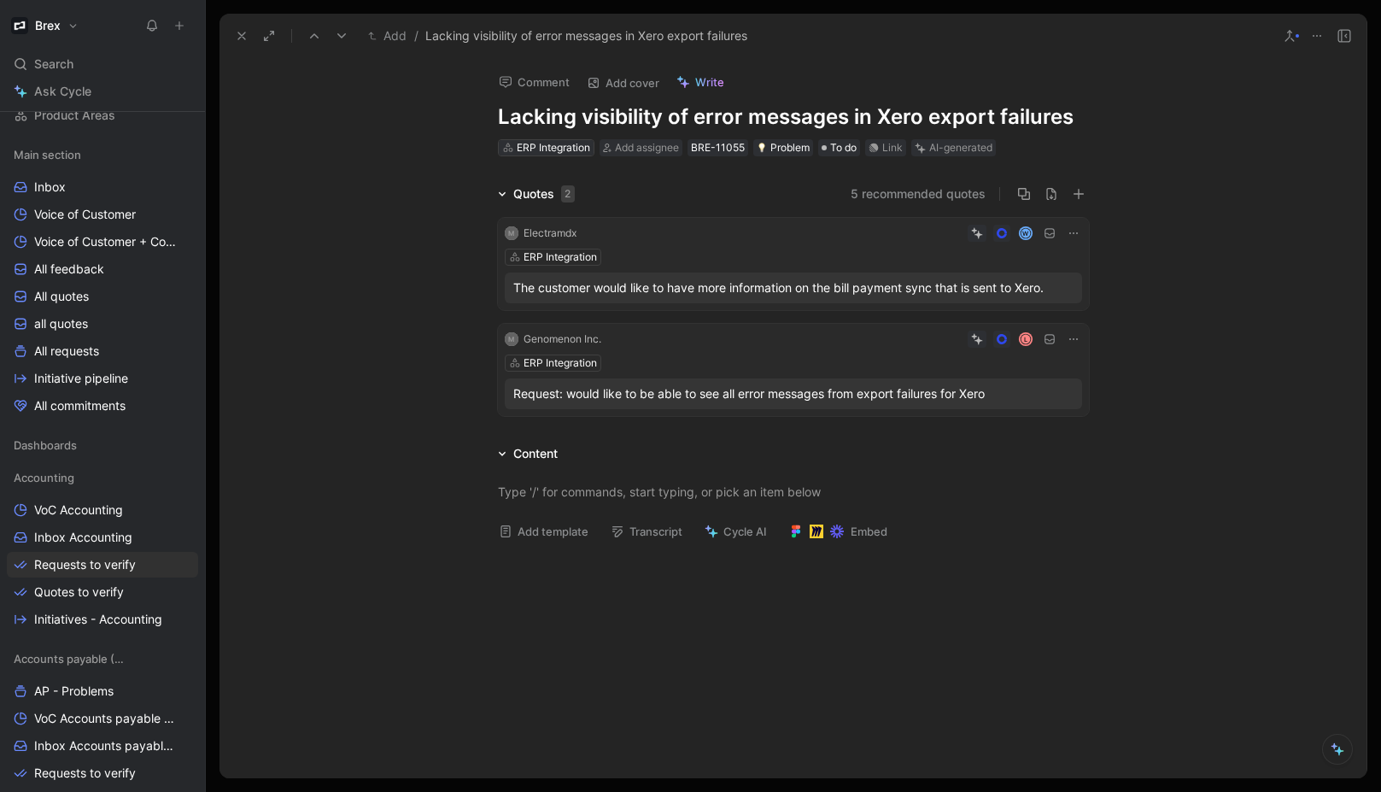
click at [520, 150] on div "ERP Integration" at bounding box center [553, 147] width 73 height 17
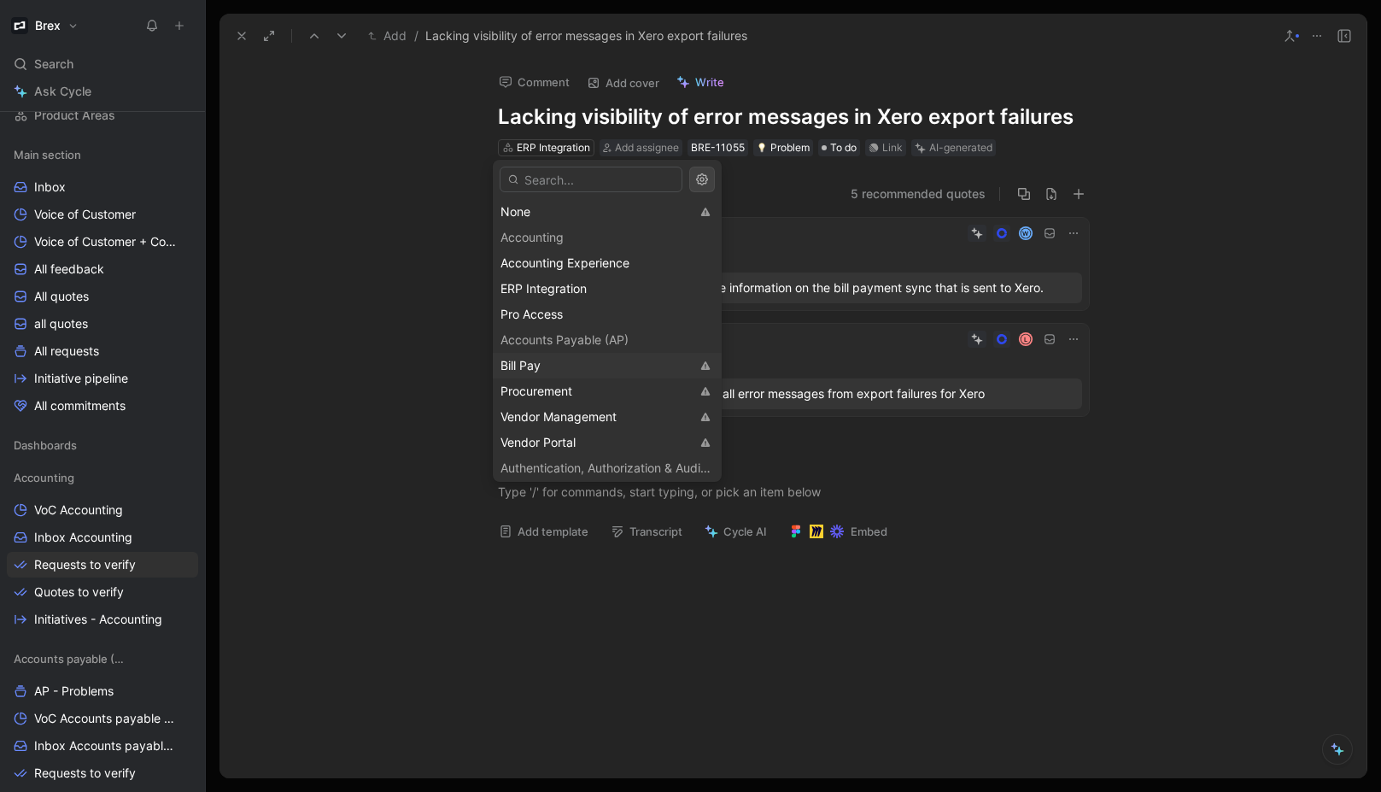
click at [598, 366] on div "Bill Pay" at bounding box center [595, 365] width 190 height 20
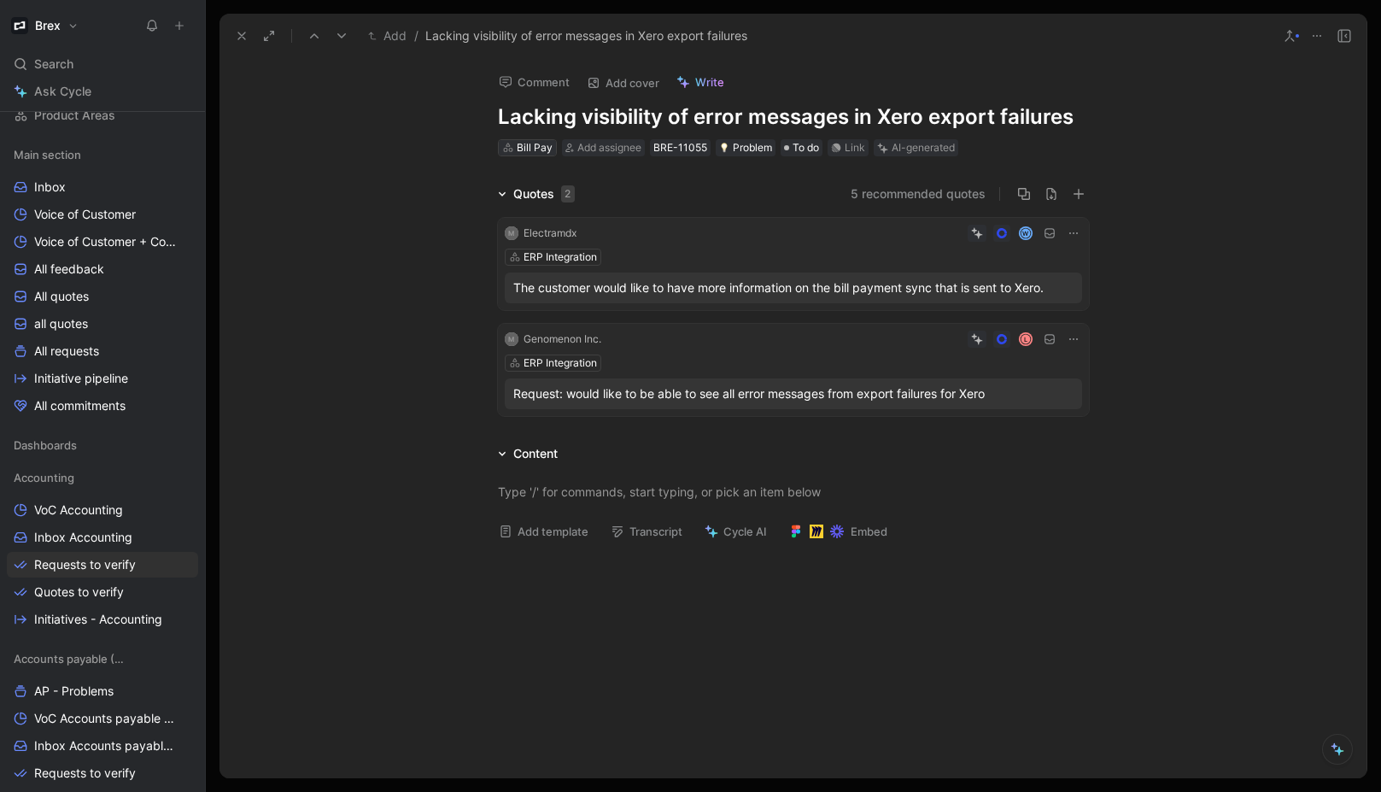
click at [535, 146] on div "Bill Pay" at bounding box center [535, 147] width 36 height 17
click at [1028, 373] on div "M Genomenon Inc. L Bill Pay Request: would like to be able to see all error mes…" at bounding box center [793, 370] width 591 height 92
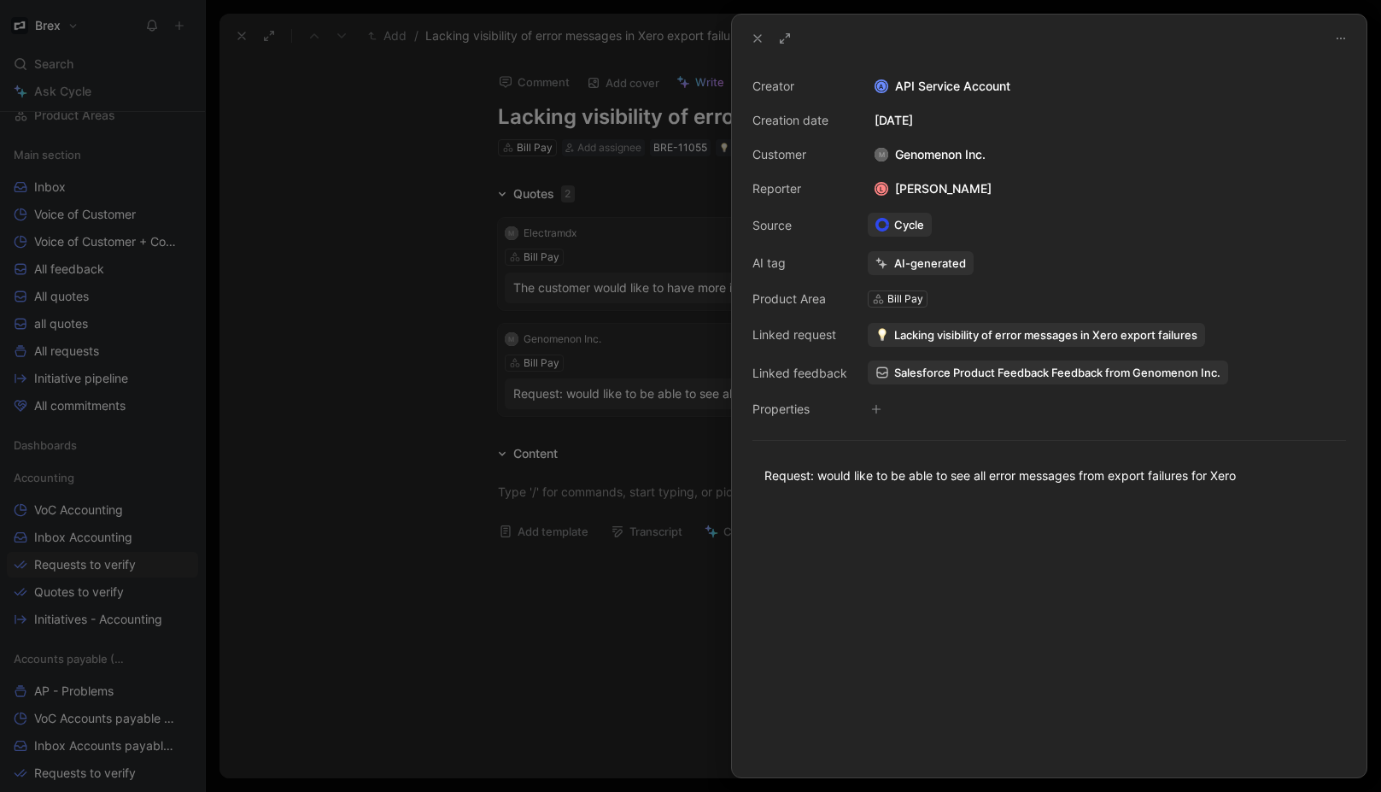
click at [746, 38] on button at bounding box center [758, 38] width 24 height 24
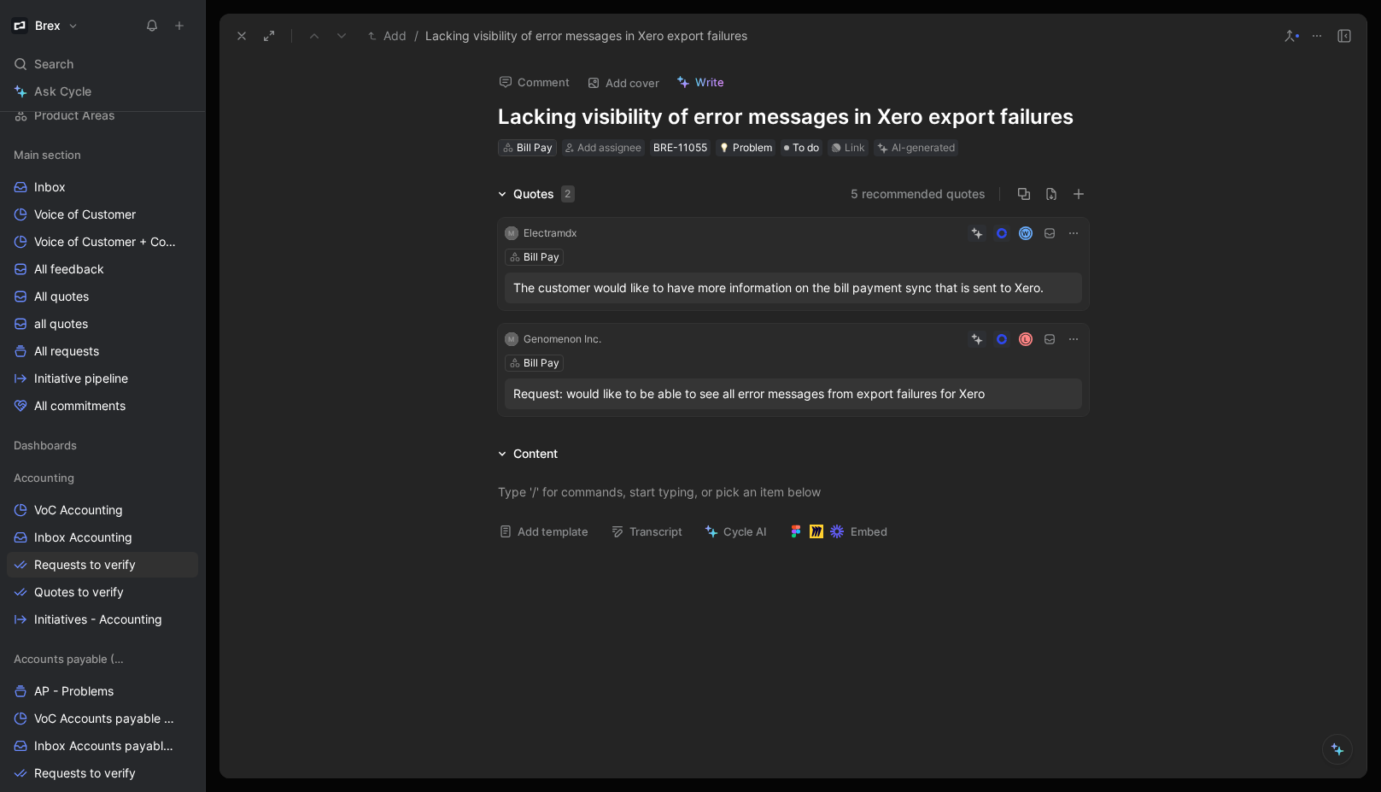
click at [524, 149] on div "Bill Pay" at bounding box center [535, 147] width 36 height 17
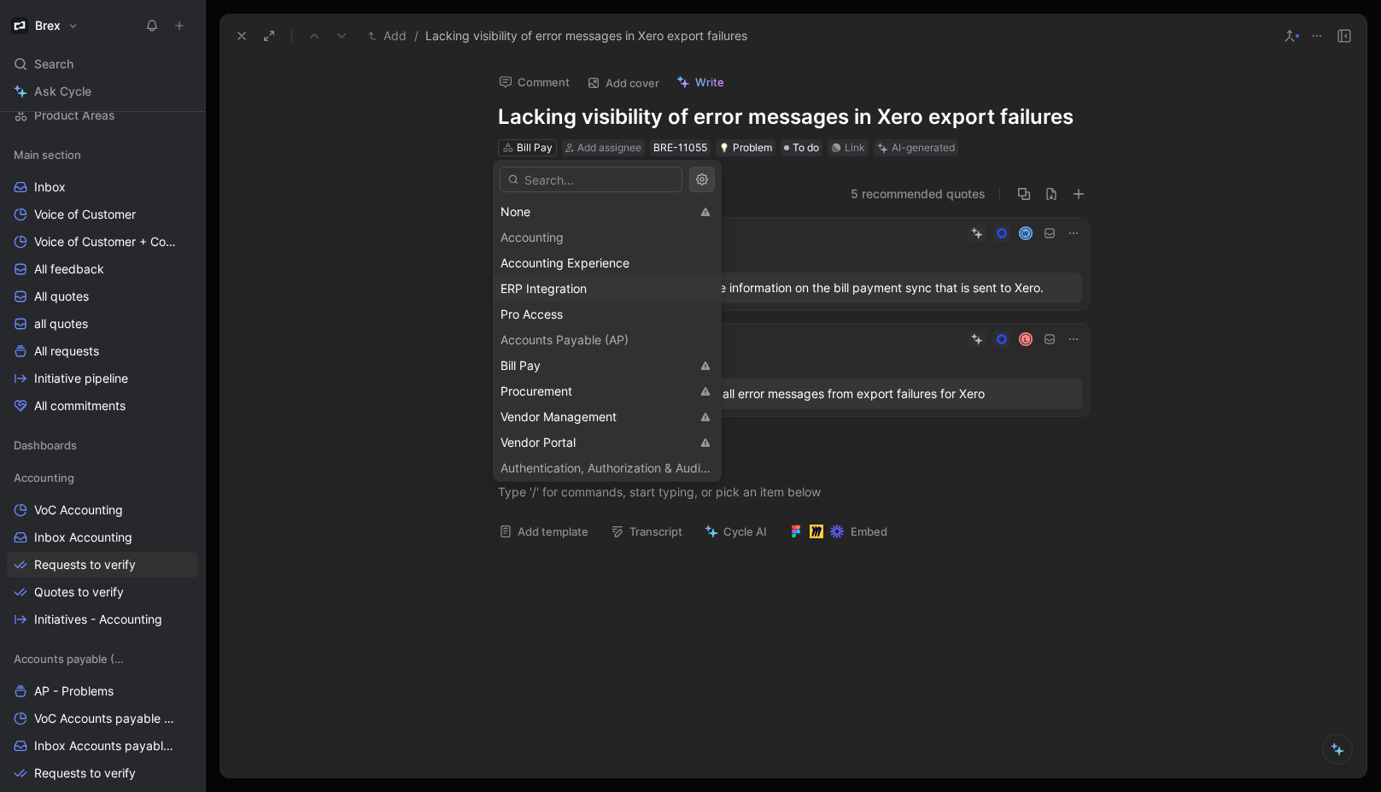
click at [555, 285] on span "ERP Integration" at bounding box center [543, 288] width 86 height 15
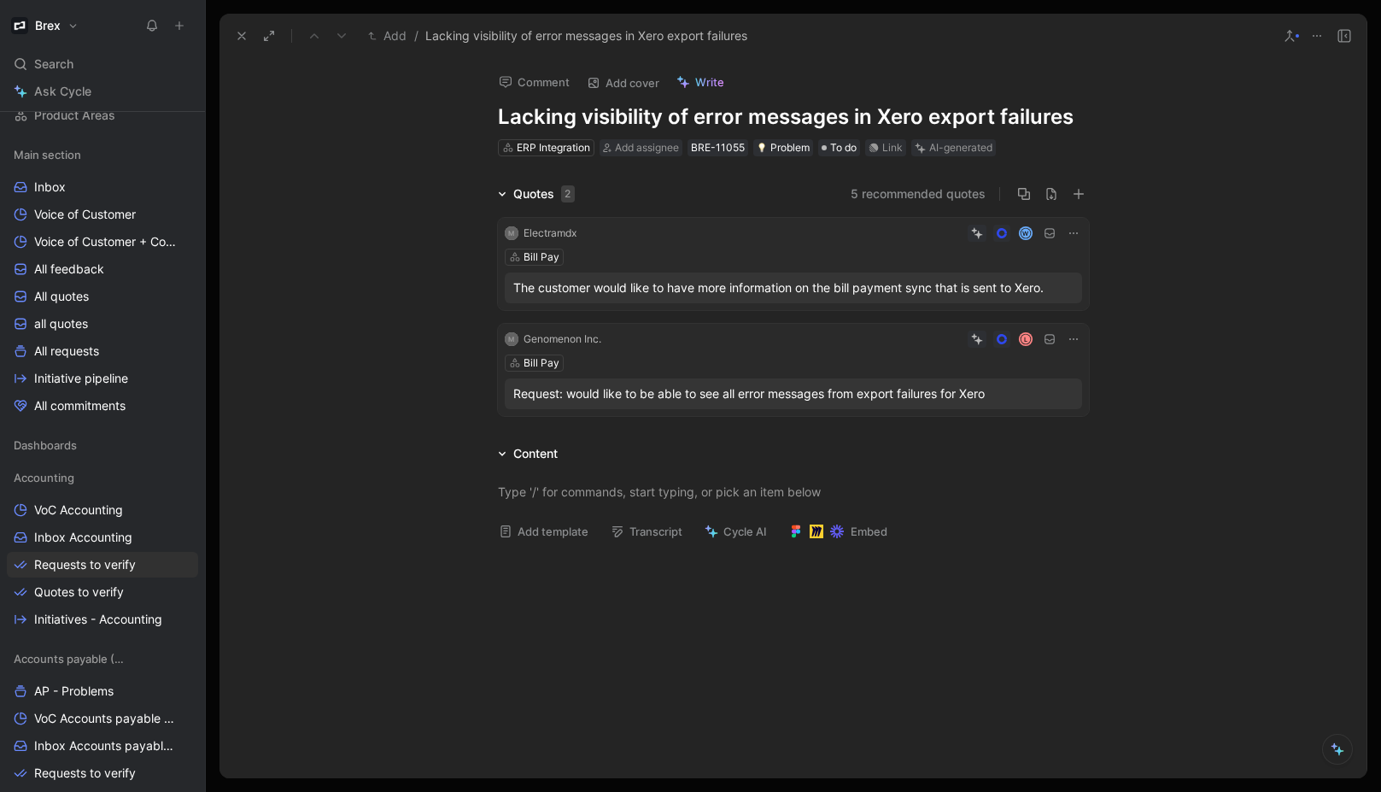
click at [441, 286] on div "Quotes 2 5 recommended quotes M Electramdx W Bill Pay The customer would like t…" at bounding box center [792, 303] width 1147 height 239
click at [733, 393] on div "Request: would like to be able to see all error messages from export failures f…" at bounding box center [793, 393] width 560 height 20
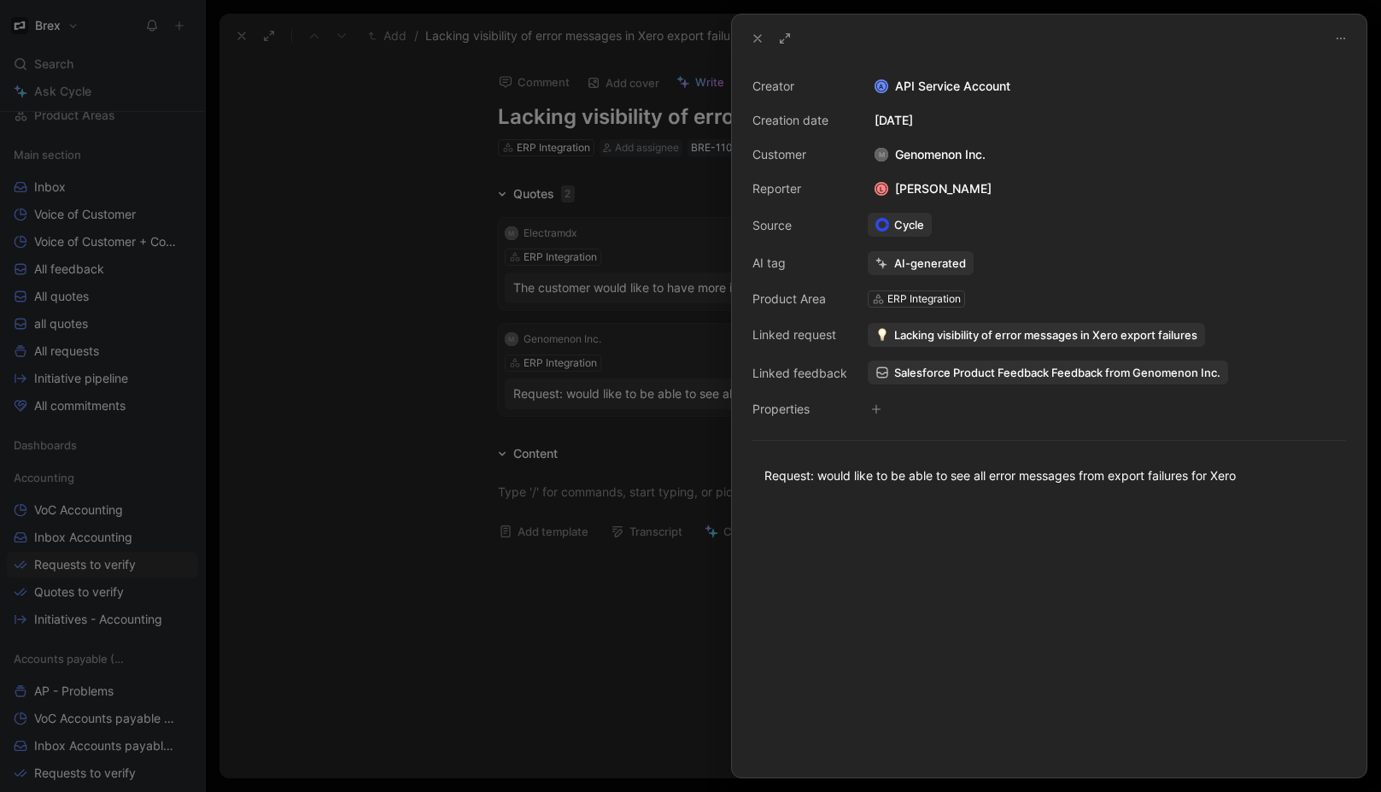
click at [436, 372] on div at bounding box center [690, 396] width 1381 height 792
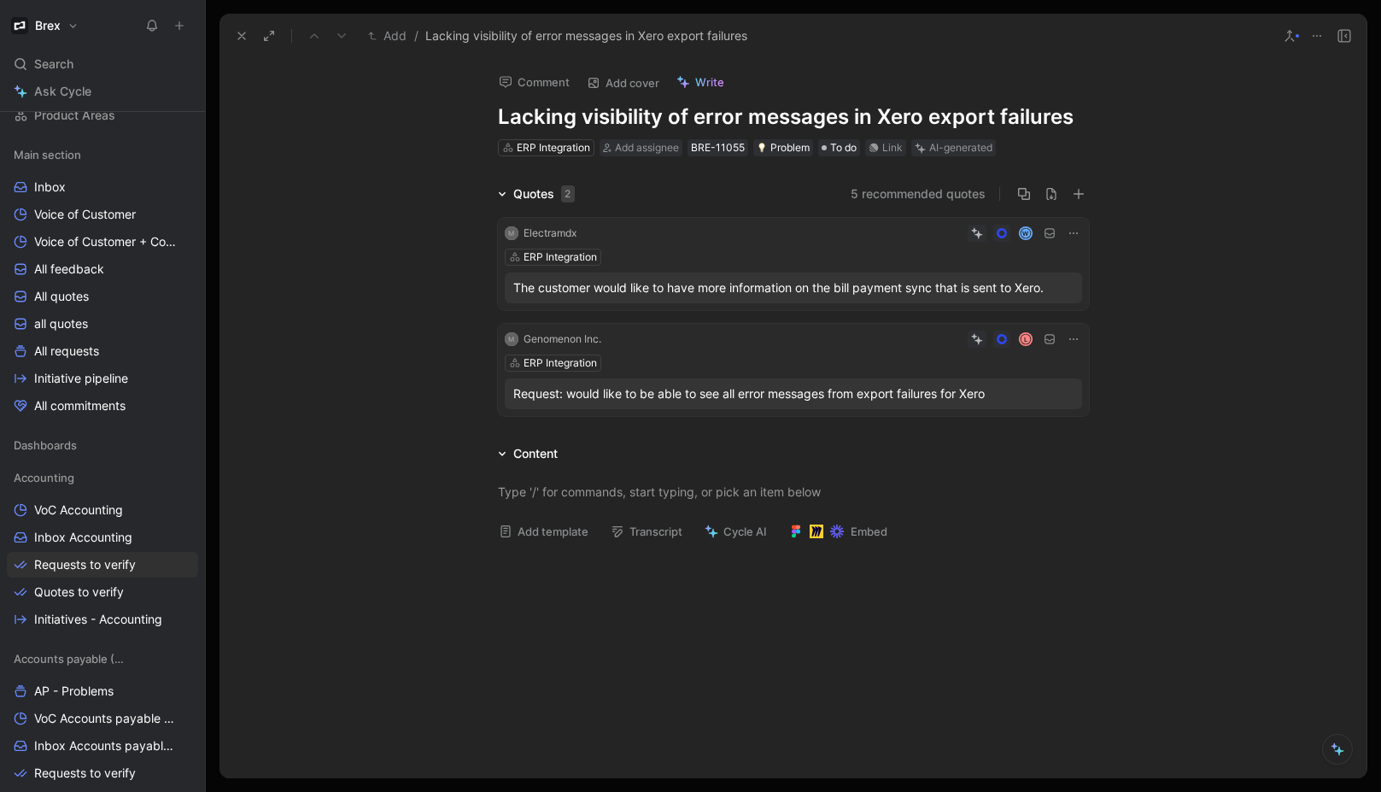
click at [697, 115] on h1 "Lacking visibility of error messages in Xero export failures" at bounding box center [793, 116] width 591 height 27
drag, startPoint x: 794, startPoint y: 116, endPoint x: 834, endPoint y: 119, distance: 40.2
click at [798, 116] on h1 "Lacking visibility of error messages in Xero export failures" at bounding box center [793, 116] width 591 height 27
click at [842, 119] on h1 "Lacking visibility of error messages in Xero export failures" at bounding box center [793, 116] width 591 height 27
click at [985, 119] on h1 "Lacking visibility of error messages in Xero export failures" at bounding box center [793, 116] width 591 height 27
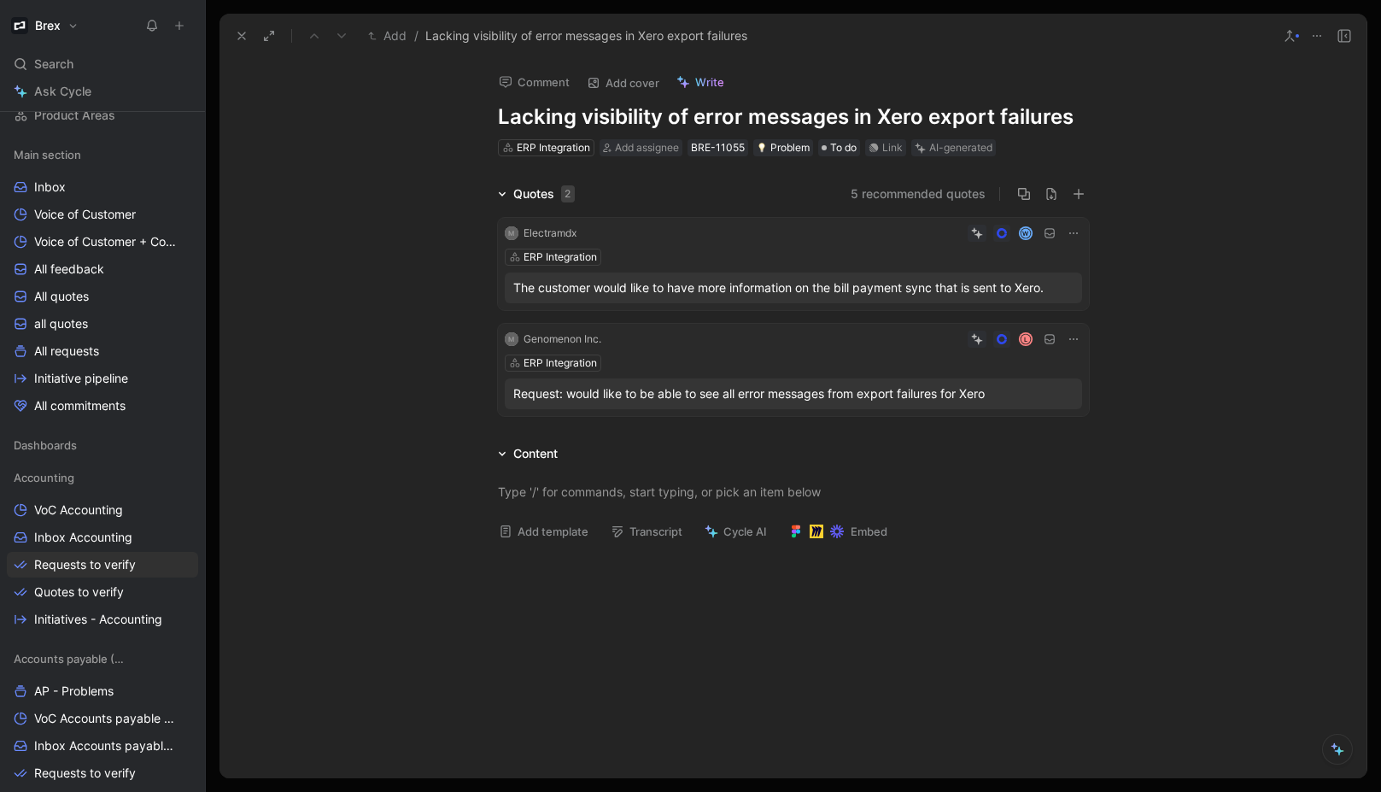
click at [1024, 116] on h1 "Lacking visibility of error messages in Xero export failures" at bounding box center [793, 116] width 591 height 27
click at [1054, 116] on h1 "Lacking visibility of error messages in Xero export failures" at bounding box center [793, 116] width 591 height 27
click at [950, 115] on h1 "Lacking visibility of error messages in Xero export failures" at bounding box center [793, 116] width 591 height 27
click at [917, 115] on h1 "Lacking visibility of error messages in Xero export failures" at bounding box center [793, 116] width 591 height 27
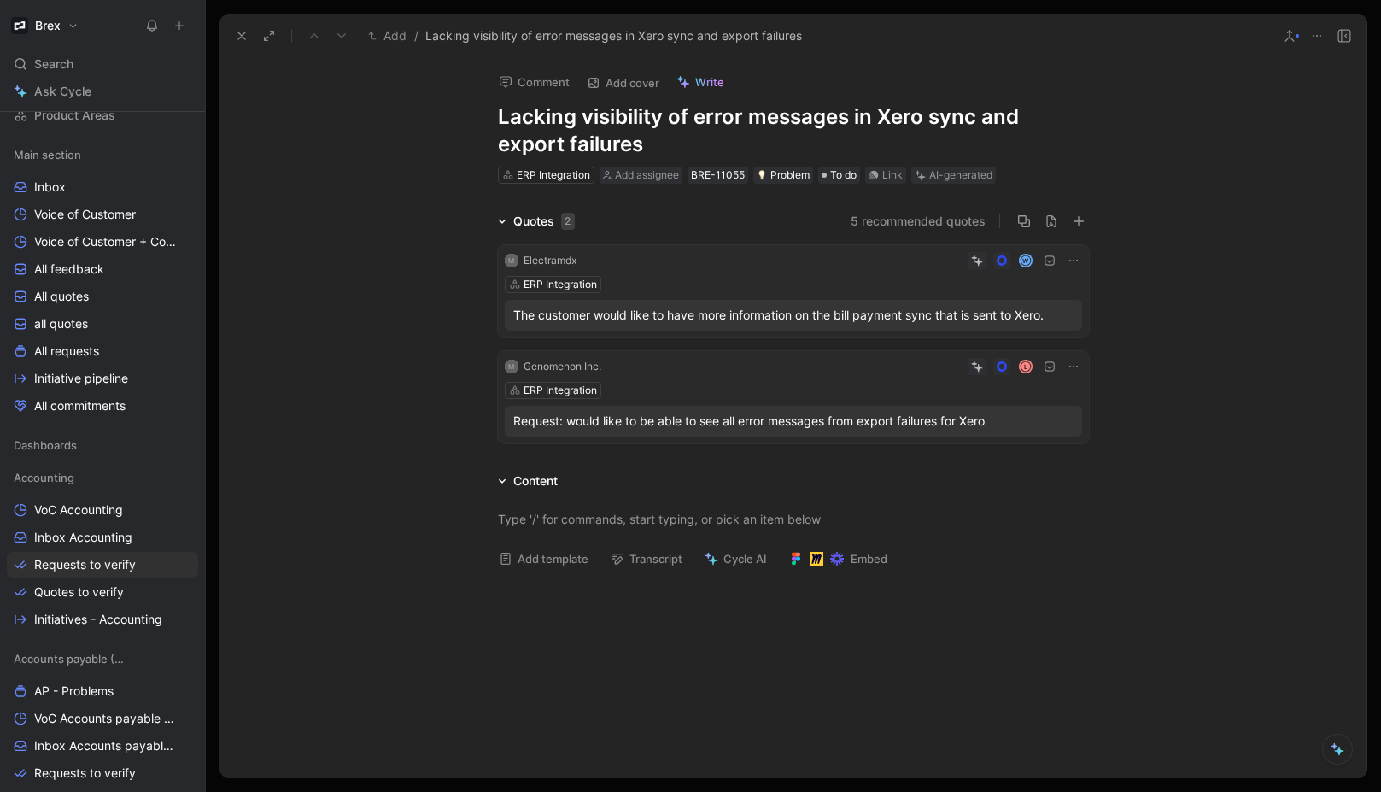
click at [582, 142] on h1 "Lacking visibility of error messages in Xero sync and export failures" at bounding box center [793, 130] width 591 height 55
click at [1267, 244] on div "Quotes 2 5 recommended quotes M Electramdx W ERP Integration The customer would…" at bounding box center [792, 330] width 1147 height 239
click at [929, 153] on button "Verify" at bounding box center [919, 148] width 59 height 24
click at [248, 38] on icon at bounding box center [242, 36] width 14 height 14
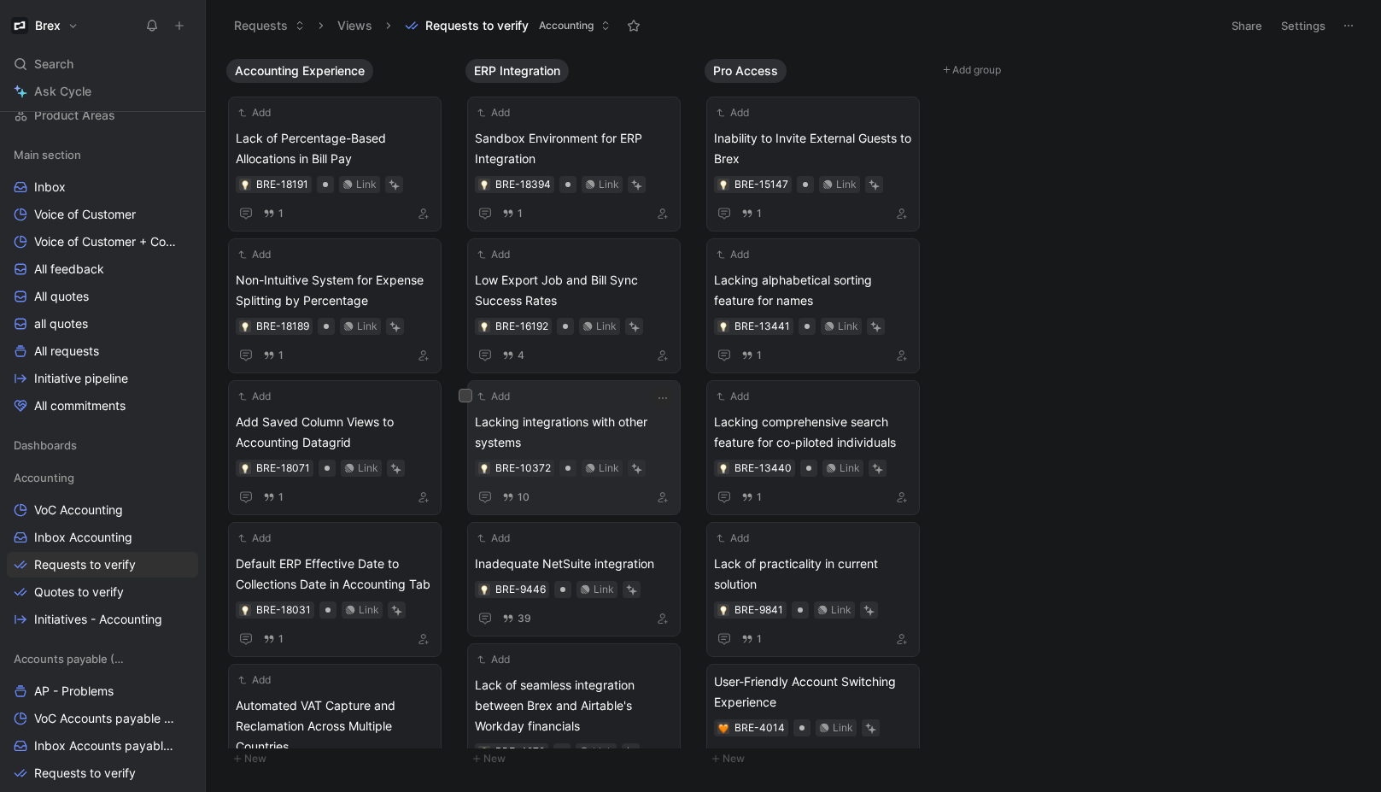
click at [588, 433] on span "Lacking integrations with other systems" at bounding box center [574, 432] width 198 height 41
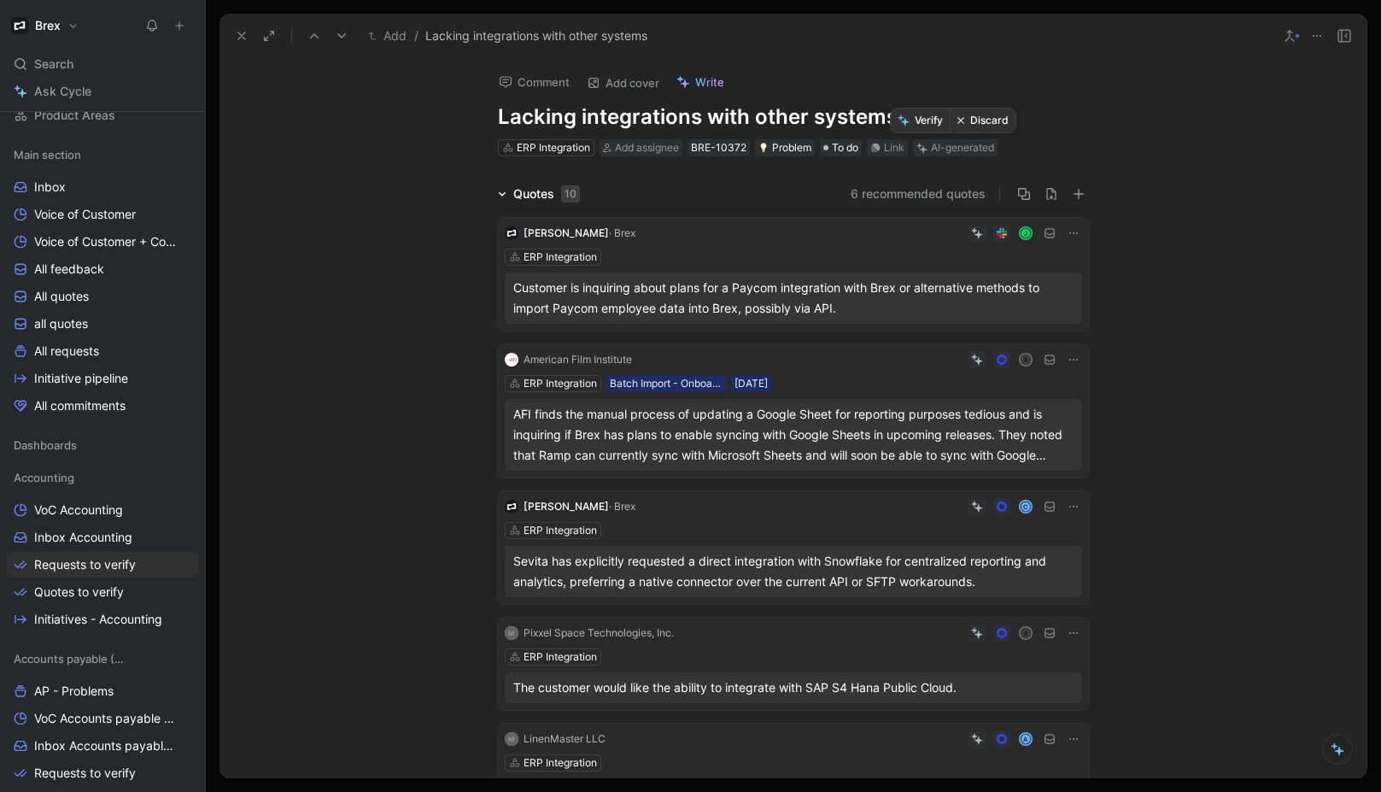
click at [988, 122] on button "Discard" at bounding box center [983, 120] width 66 height 24
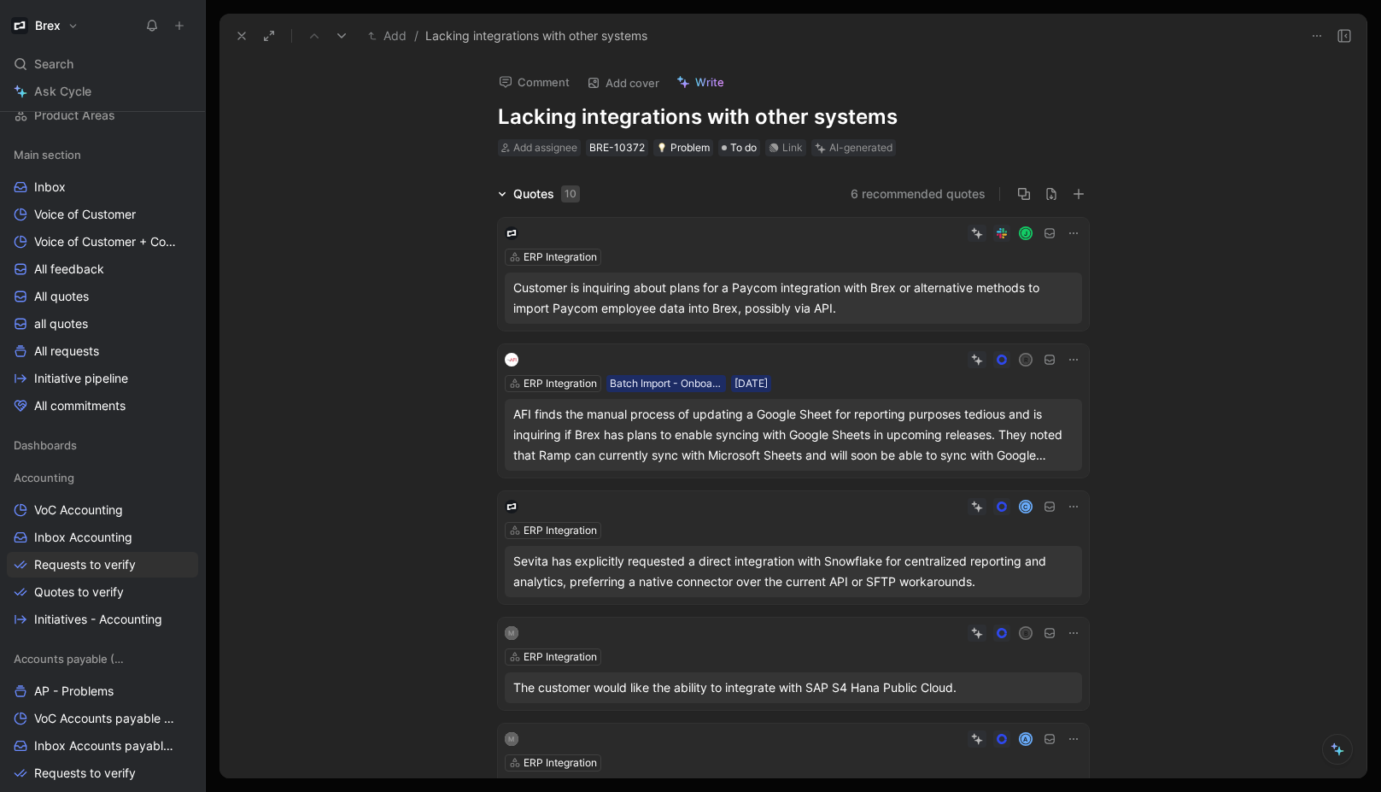
click at [244, 42] on icon at bounding box center [242, 36] width 14 height 14
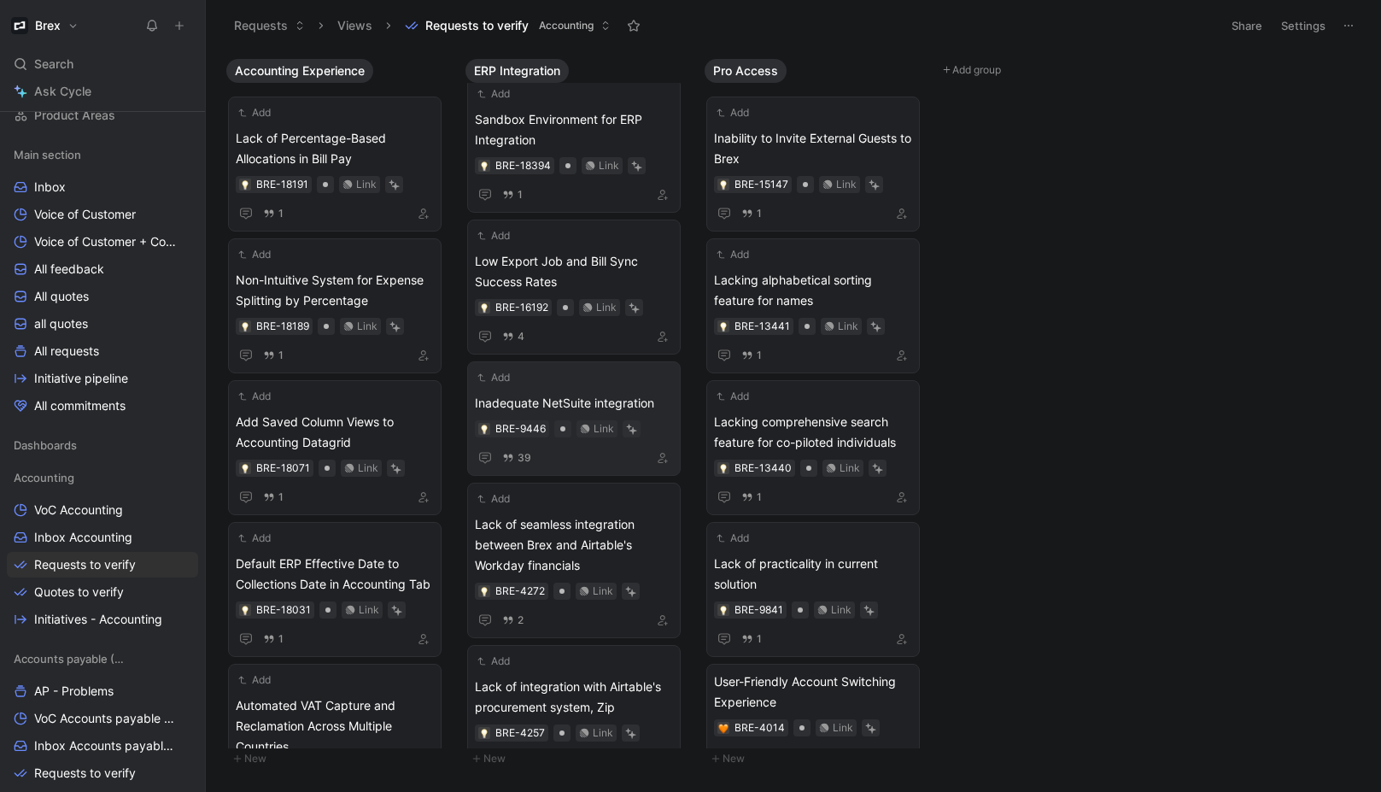
scroll to position [22, 0]
click at [594, 408] on span "Inadequate NetSuite integration" at bounding box center [574, 399] width 198 height 20
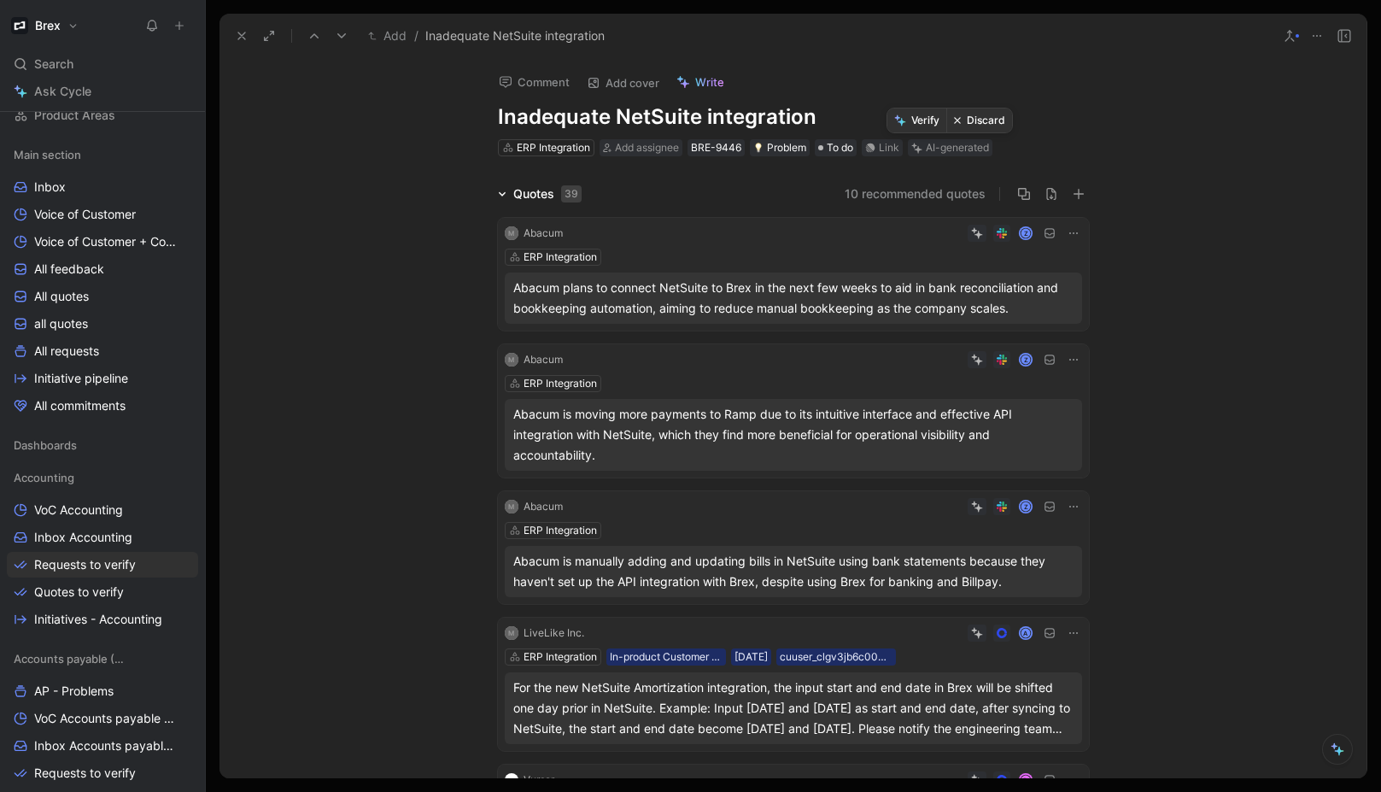
click at [989, 122] on button "Discard" at bounding box center [979, 120] width 66 height 24
click at [240, 31] on icon at bounding box center [242, 36] width 14 height 14
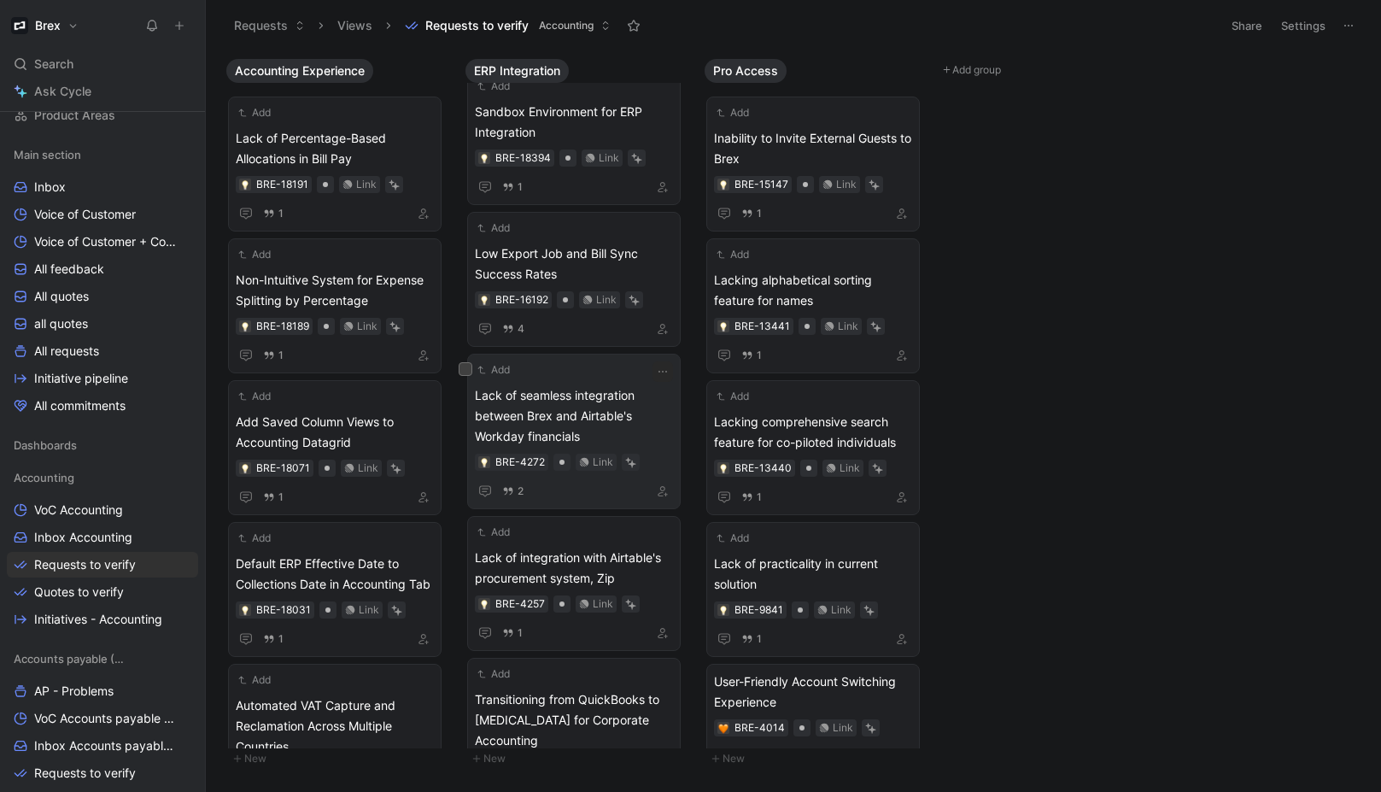
scroll to position [29, 0]
click at [623, 412] on span "Lack of seamless integration between Brex and Airtable's Workday financials" at bounding box center [574, 413] width 198 height 61
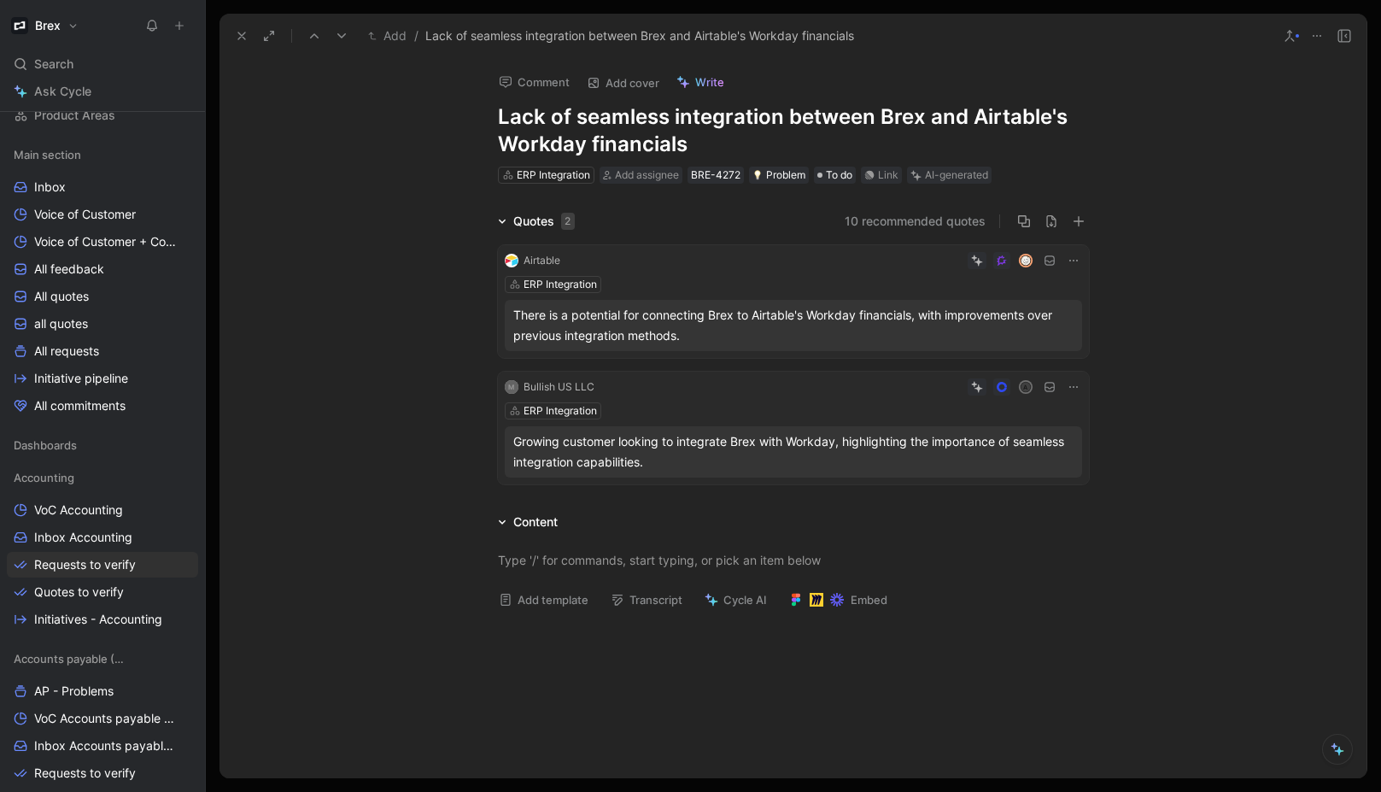
click at [924, 457] on div "Growing customer looking to integrate Brex with Workday, highlighting the impor…" at bounding box center [793, 451] width 560 height 41
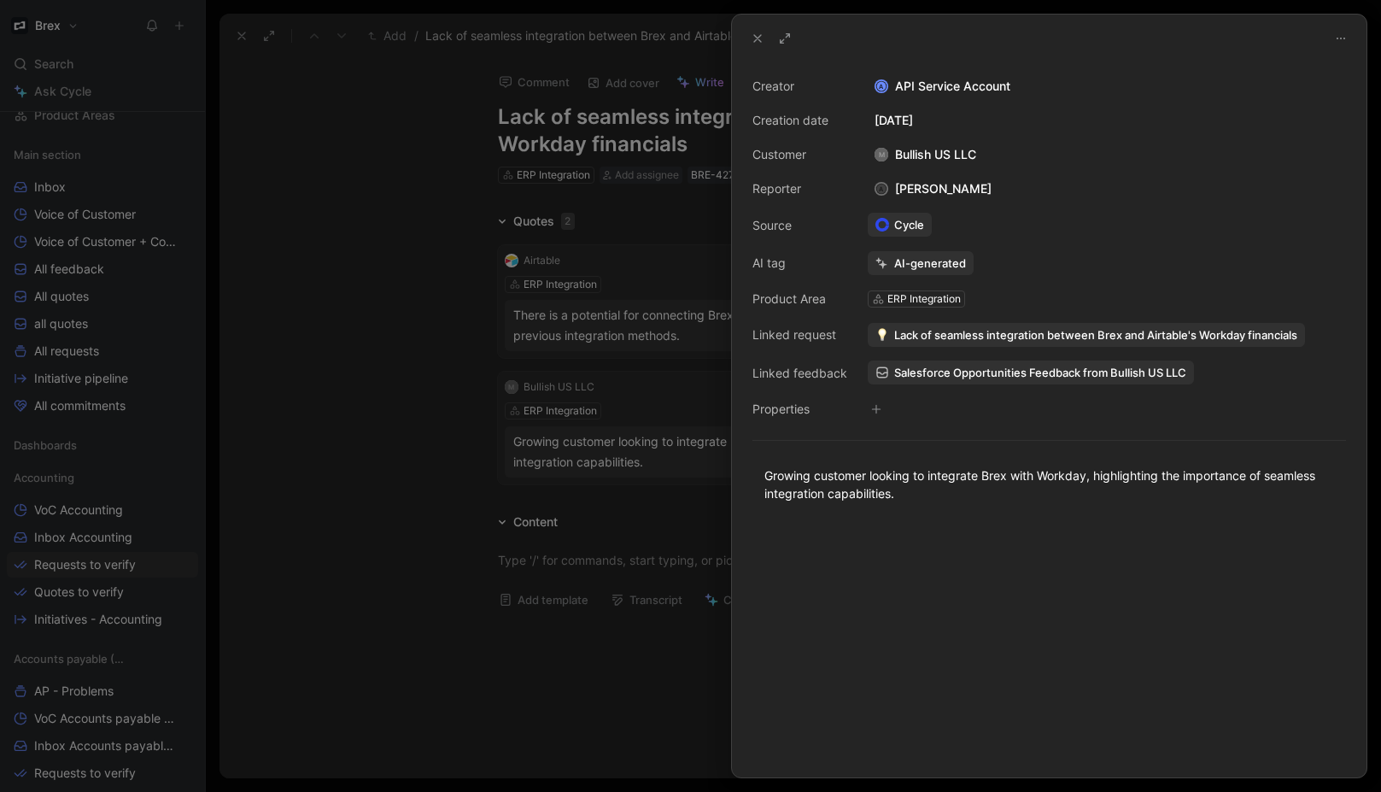
click at [386, 253] on div at bounding box center [690, 396] width 1381 height 792
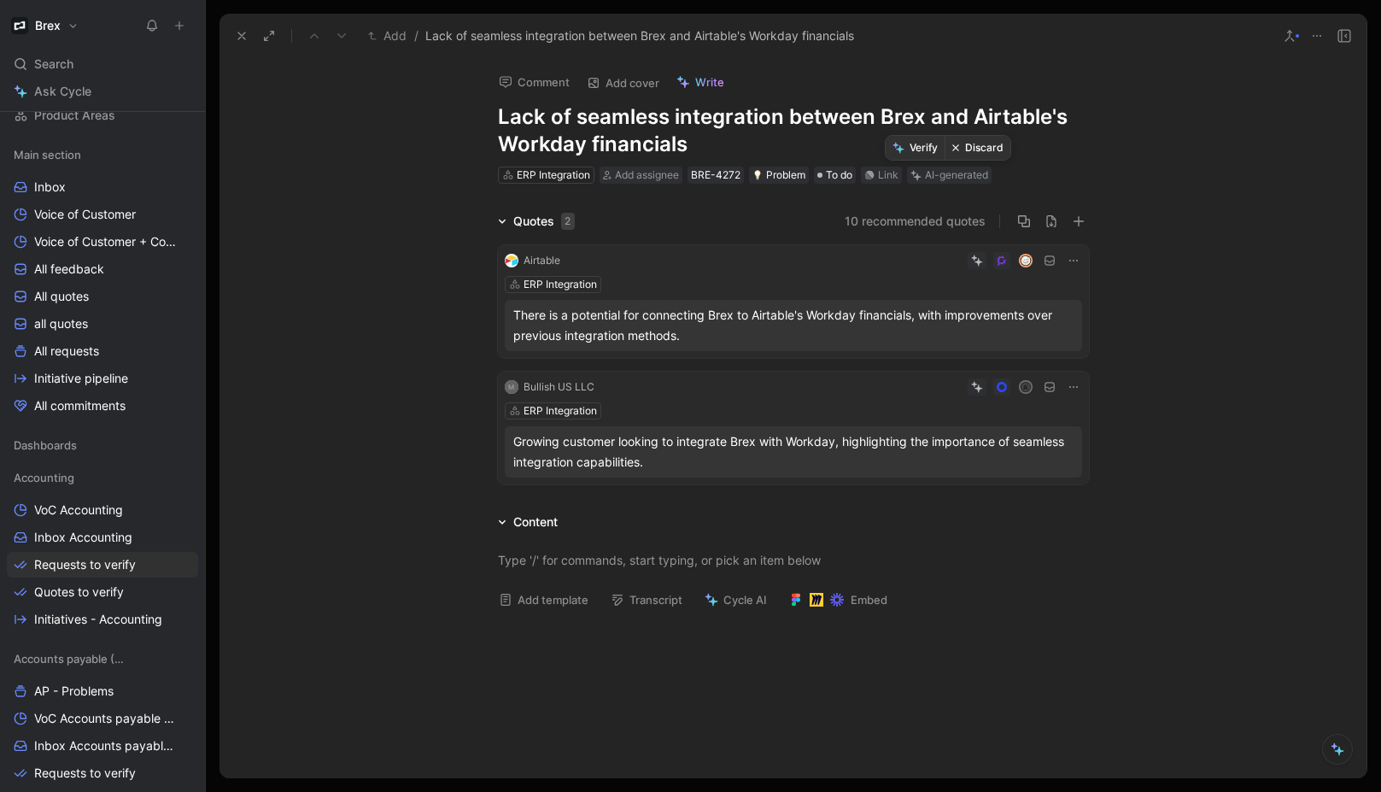
click at [967, 152] on button "Discard" at bounding box center [978, 148] width 66 height 24
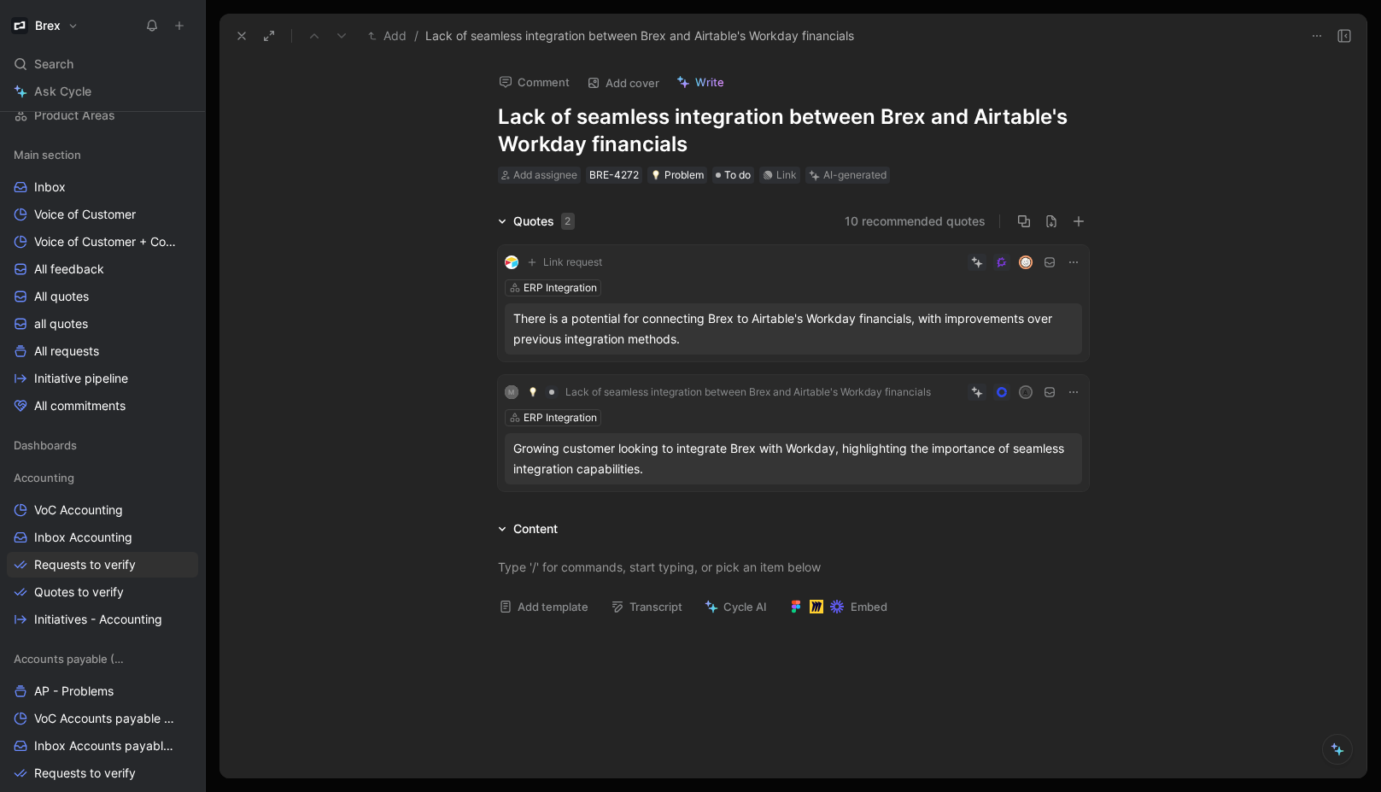
click at [241, 38] on icon at bounding box center [242, 36] width 14 height 14
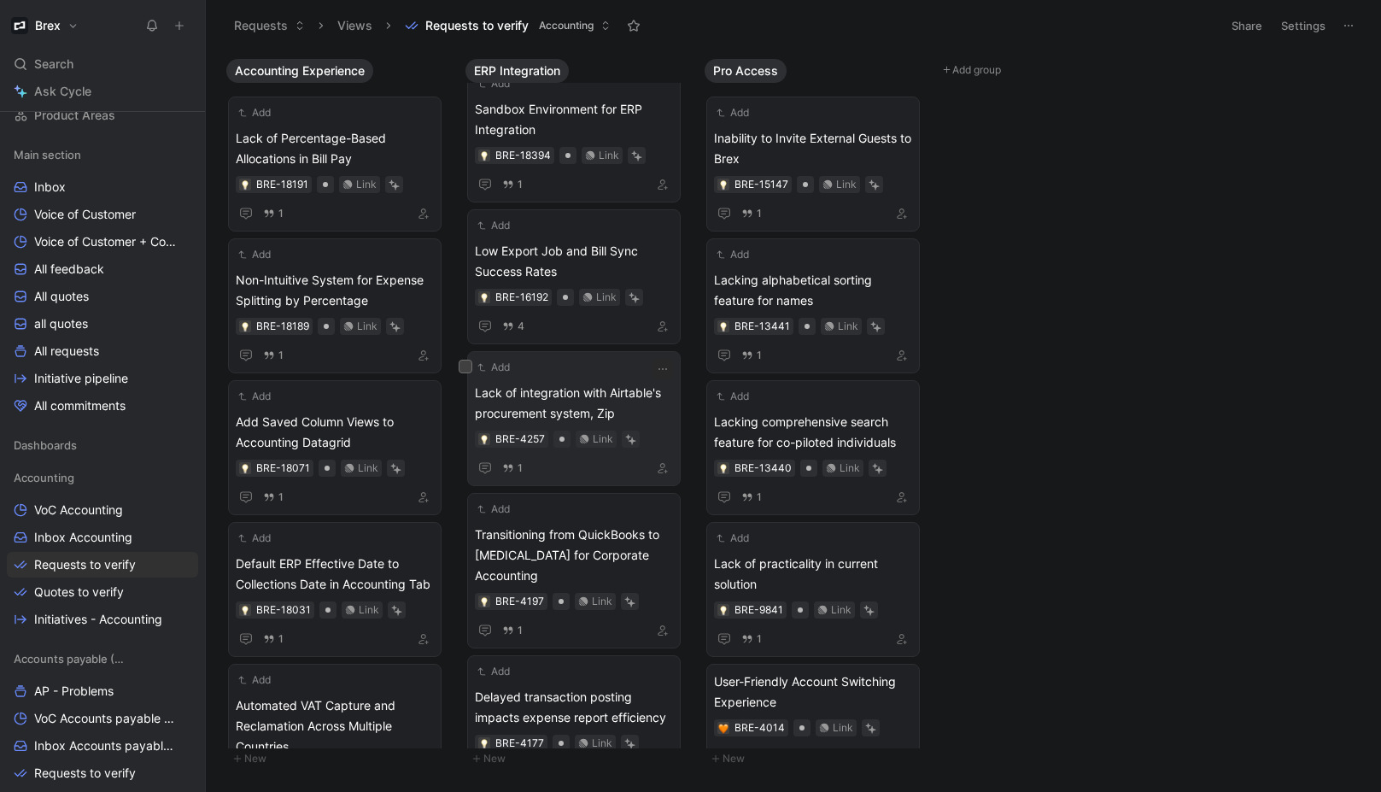
click at [581, 407] on span "Lack of integration with Airtable's procurement system, Zip" at bounding box center [574, 403] width 198 height 41
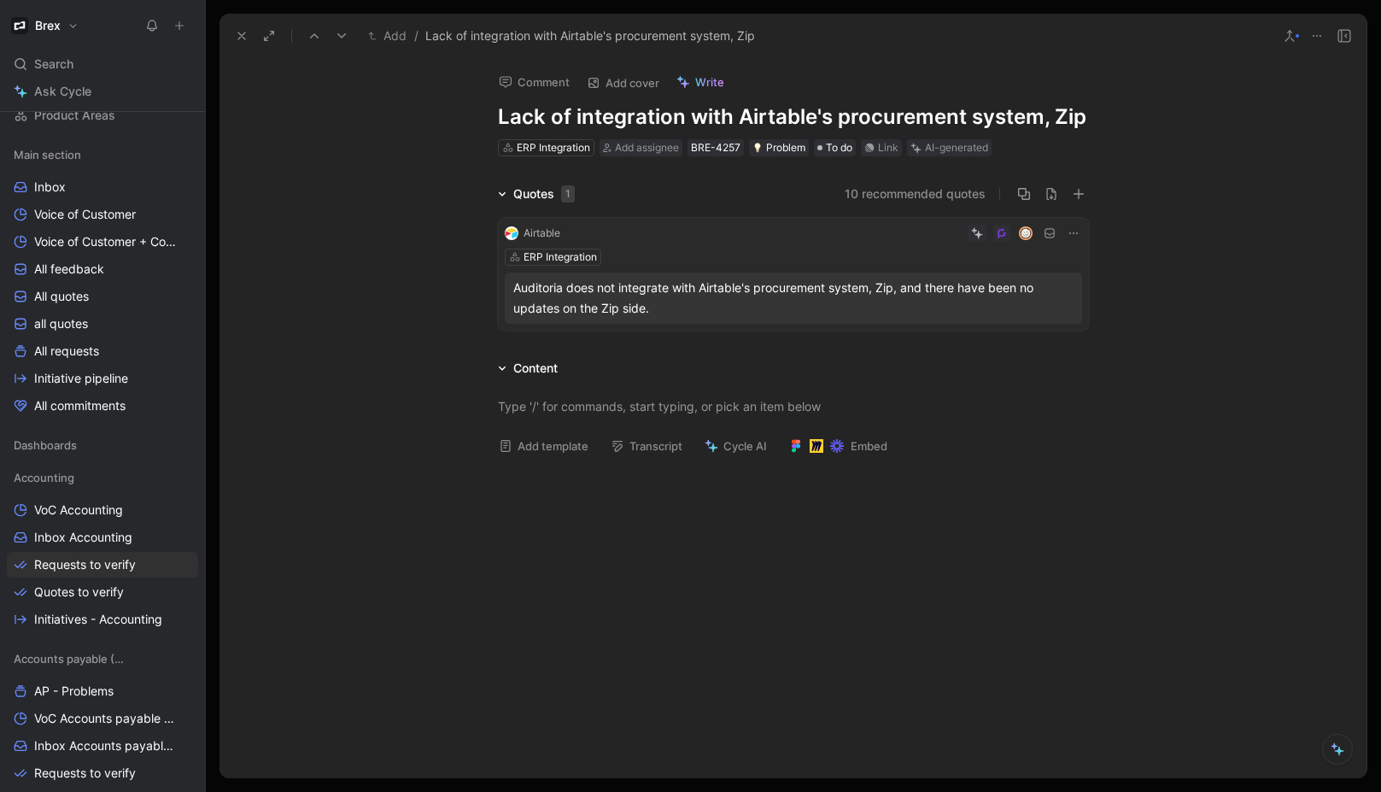
click at [734, 303] on div "Auditoria does not integrate with Airtable's procurement system, Zip, and there…" at bounding box center [793, 298] width 560 height 41
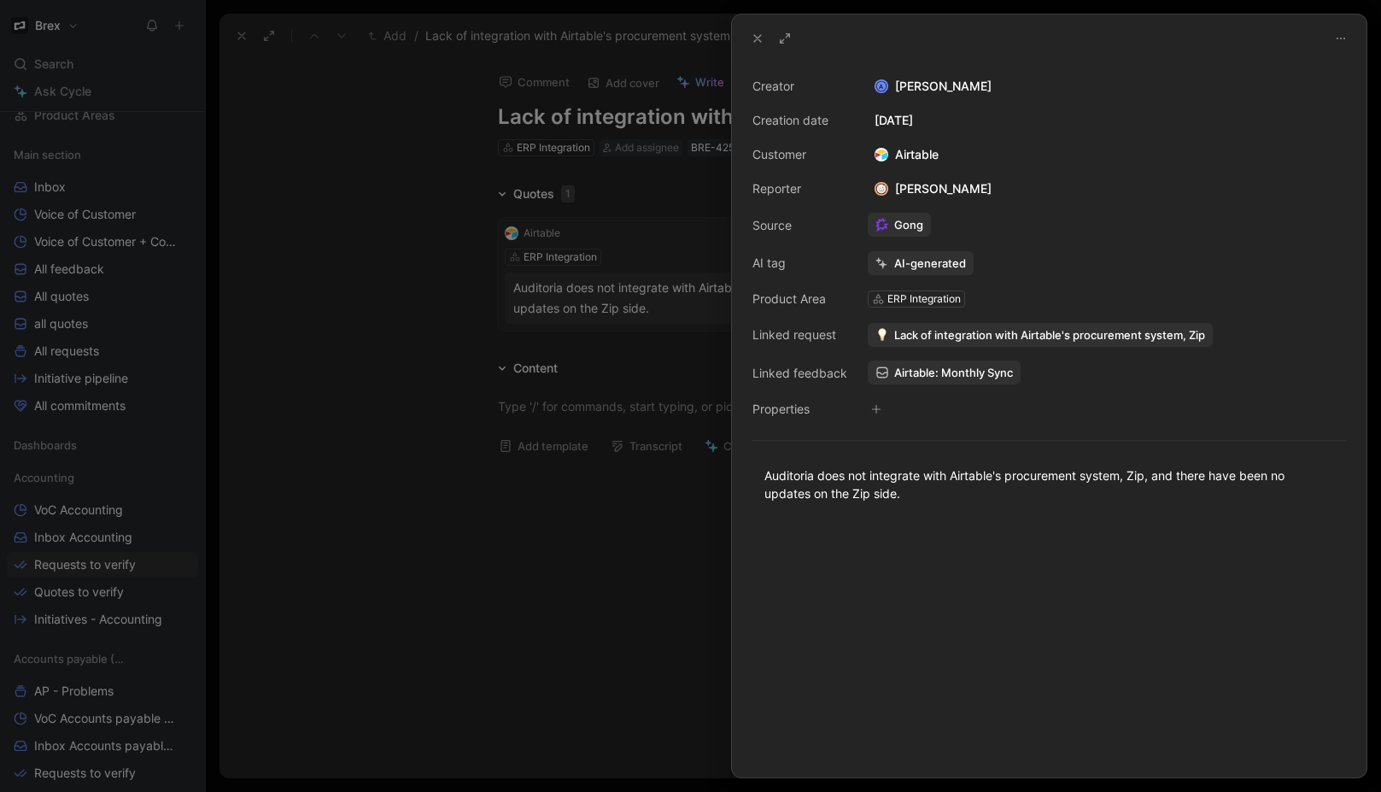
click at [465, 169] on div at bounding box center [690, 396] width 1381 height 792
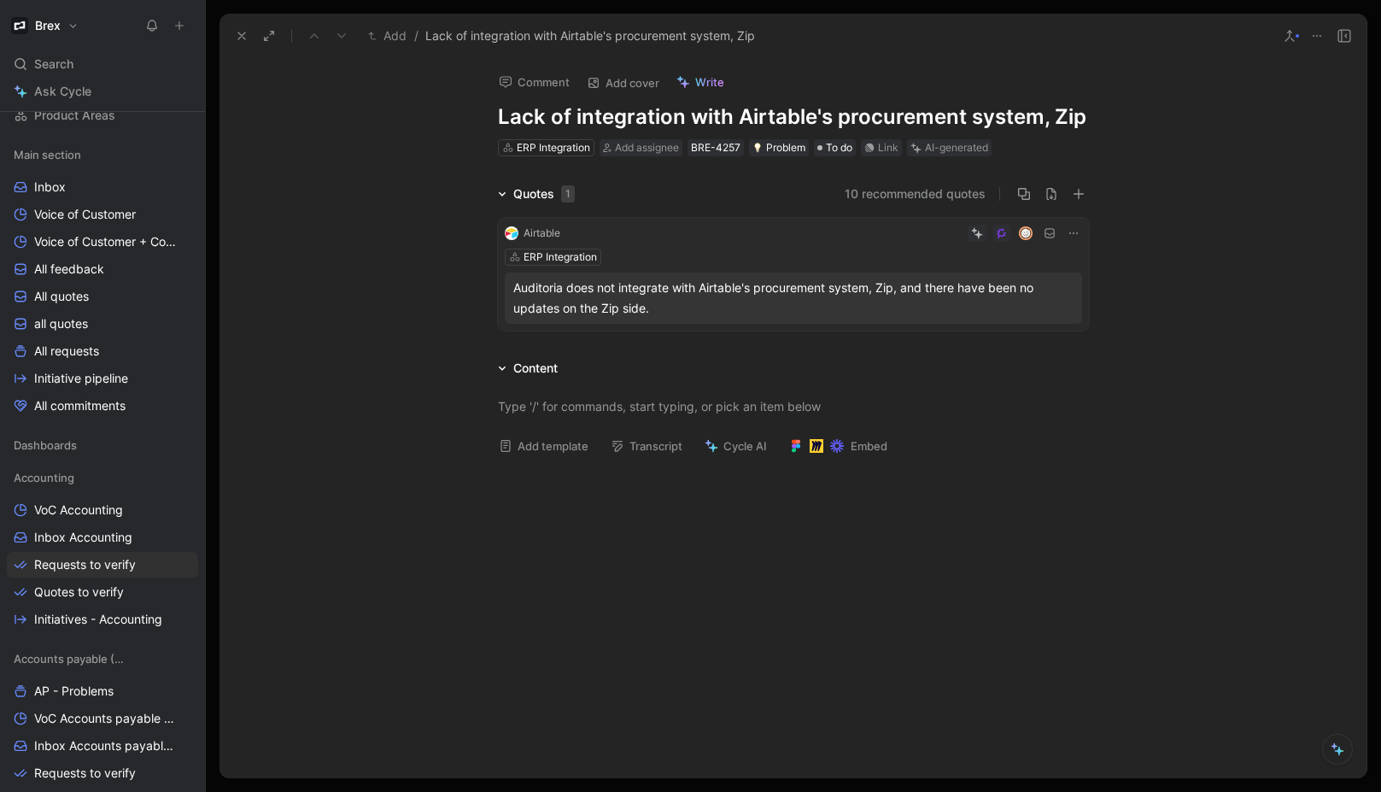
click at [758, 112] on h1 "Lack of integration with Airtable's procurement system, Zip" at bounding box center [793, 116] width 591 height 27
drag, startPoint x: 734, startPoint y: 119, endPoint x: 1041, endPoint y: 119, distance: 306.6
click at [1041, 119] on h1 "Lack of integration with Airtable's procurement system, Zip" at bounding box center [793, 116] width 591 height 27
click at [354, 178] on div "Comment Add cover Write Lack of integration with Zip ERP Integration Add assign…" at bounding box center [792, 418] width 1147 height 720
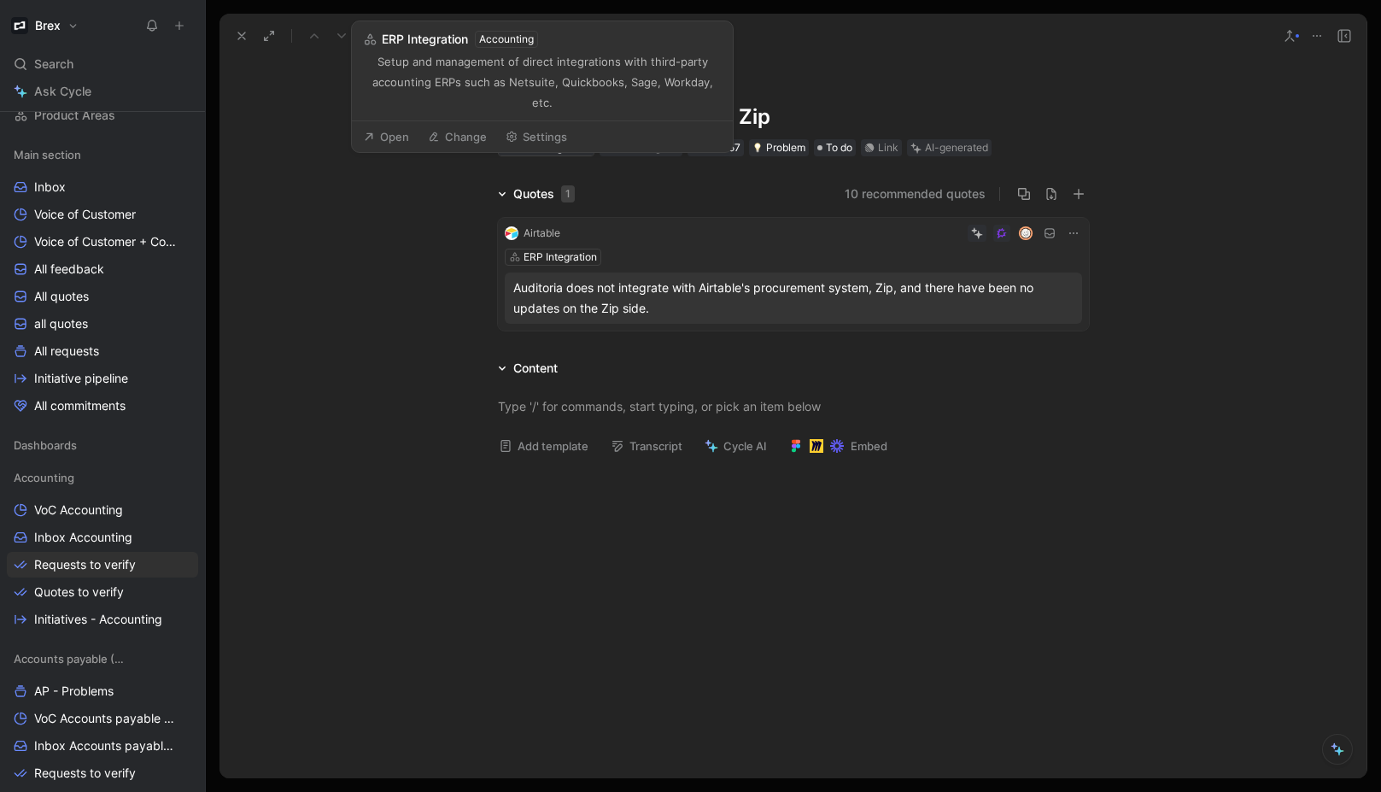
click at [558, 154] on div "ERP Integration" at bounding box center [553, 147] width 73 height 17
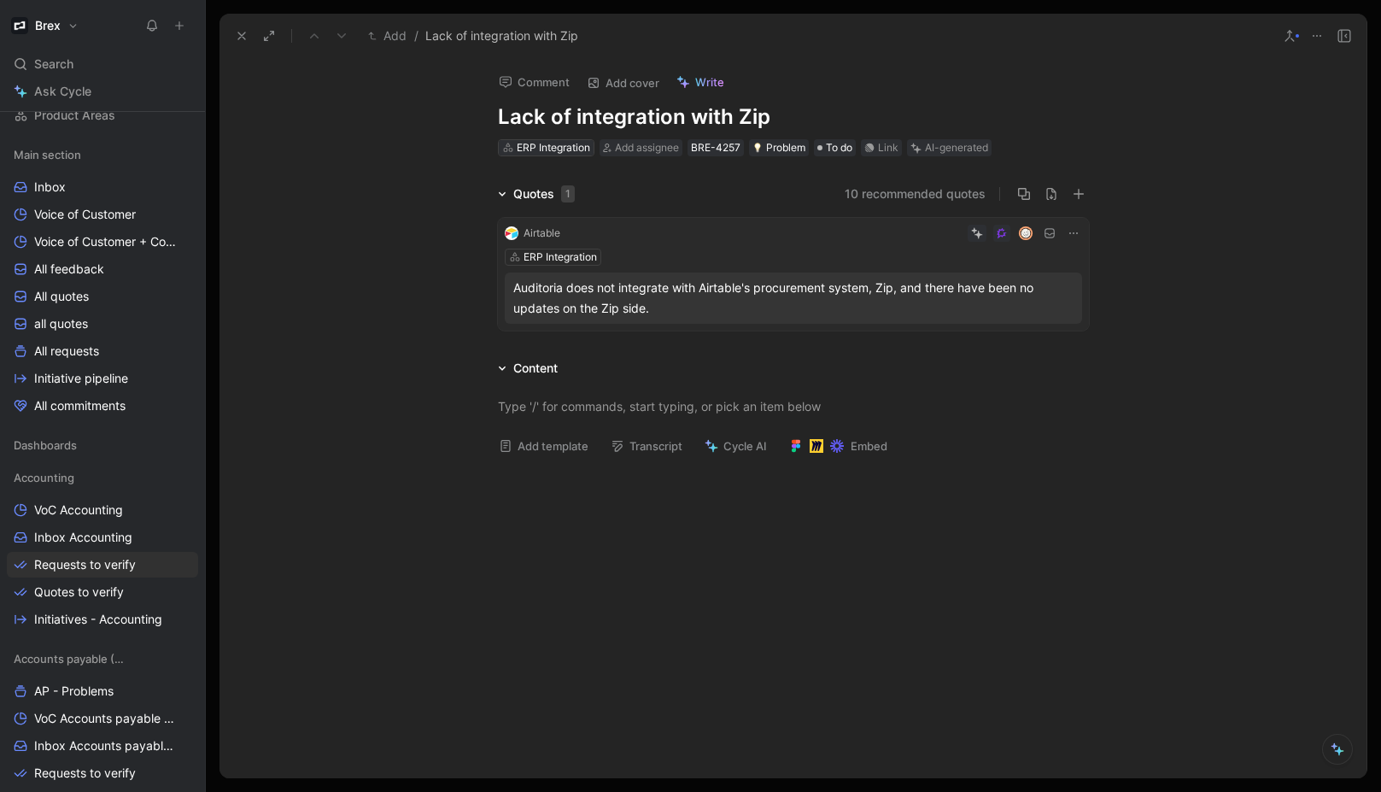
click at [518, 148] on div "ERP Integration" at bounding box center [553, 147] width 73 height 17
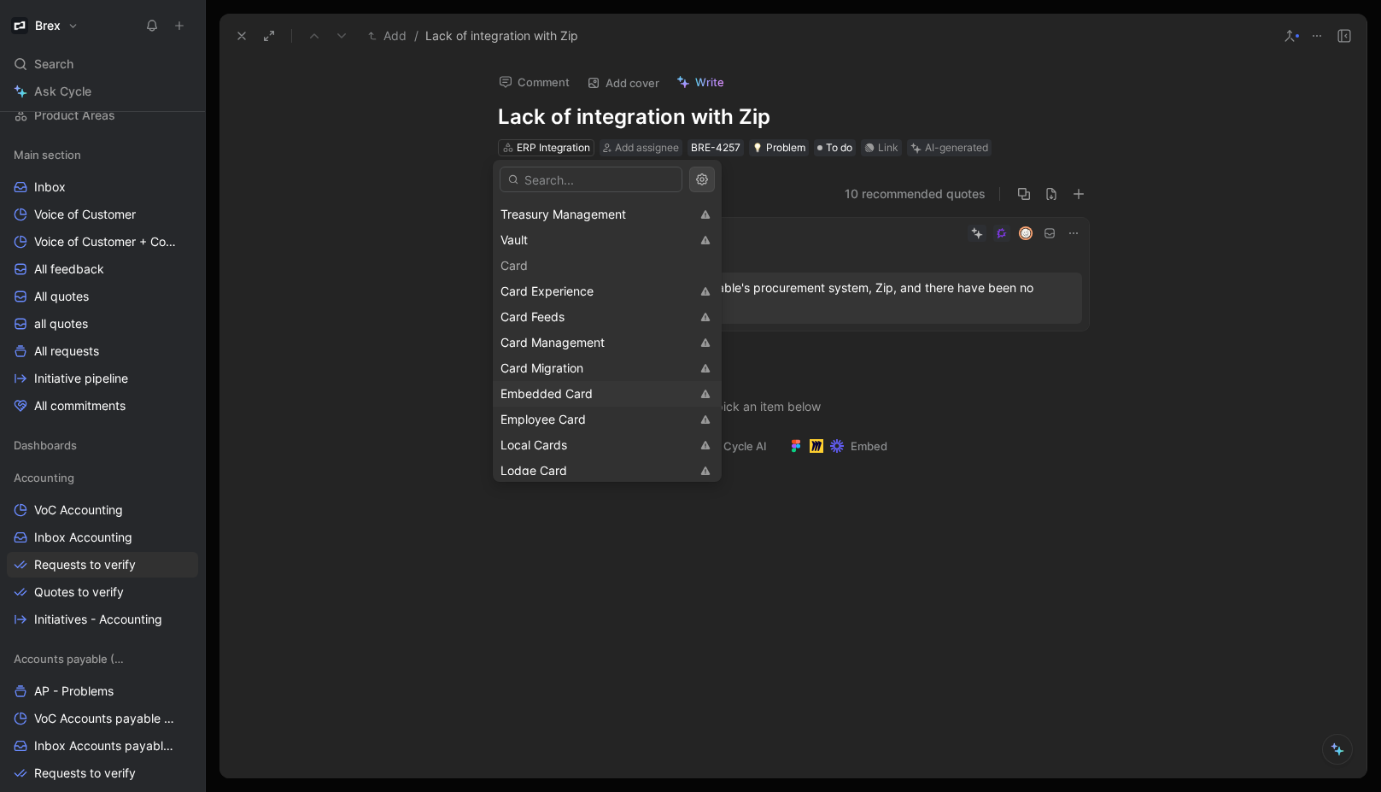
scroll to position [615, 0]
click at [599, 388] on div "Embedded Card" at bounding box center [595, 391] width 190 height 20
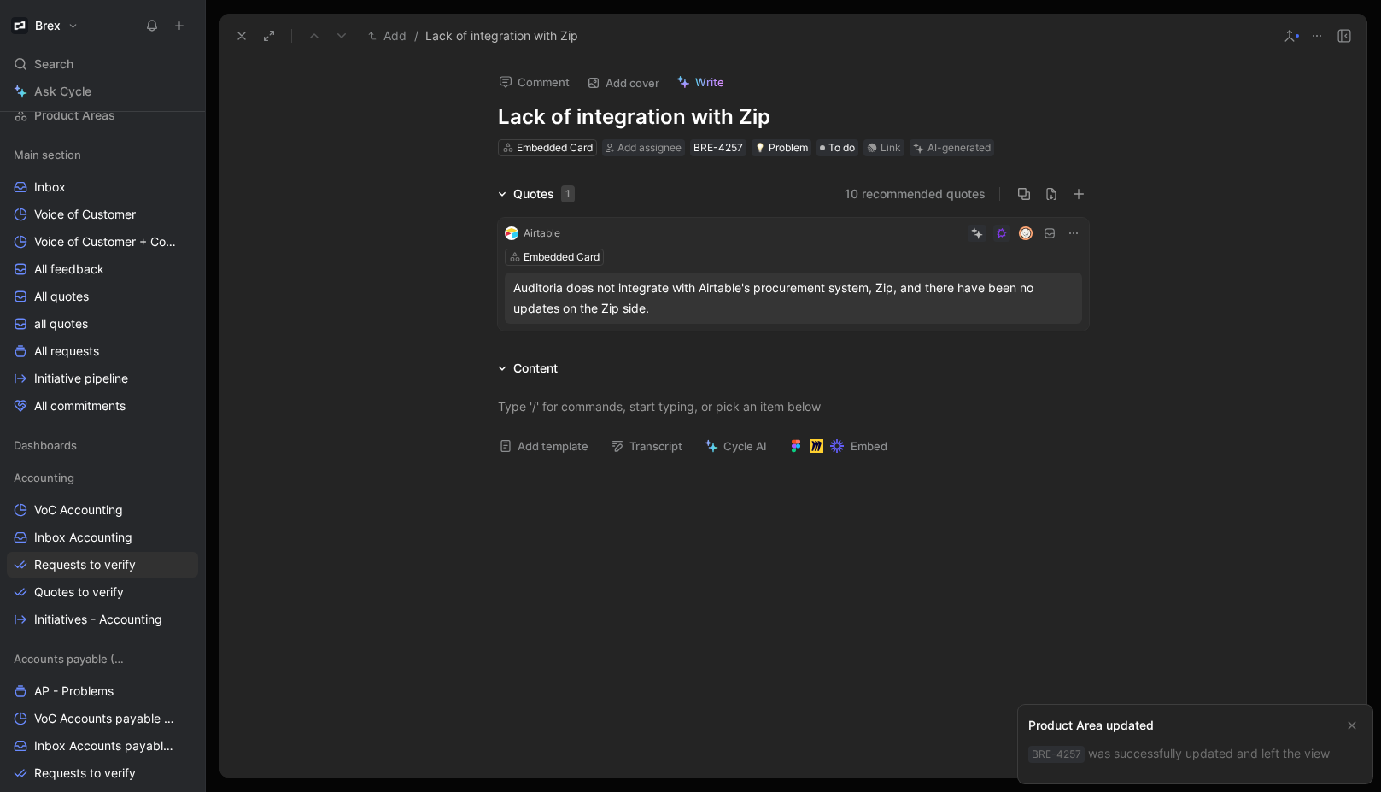
click at [237, 32] on icon at bounding box center [242, 36] width 14 height 14
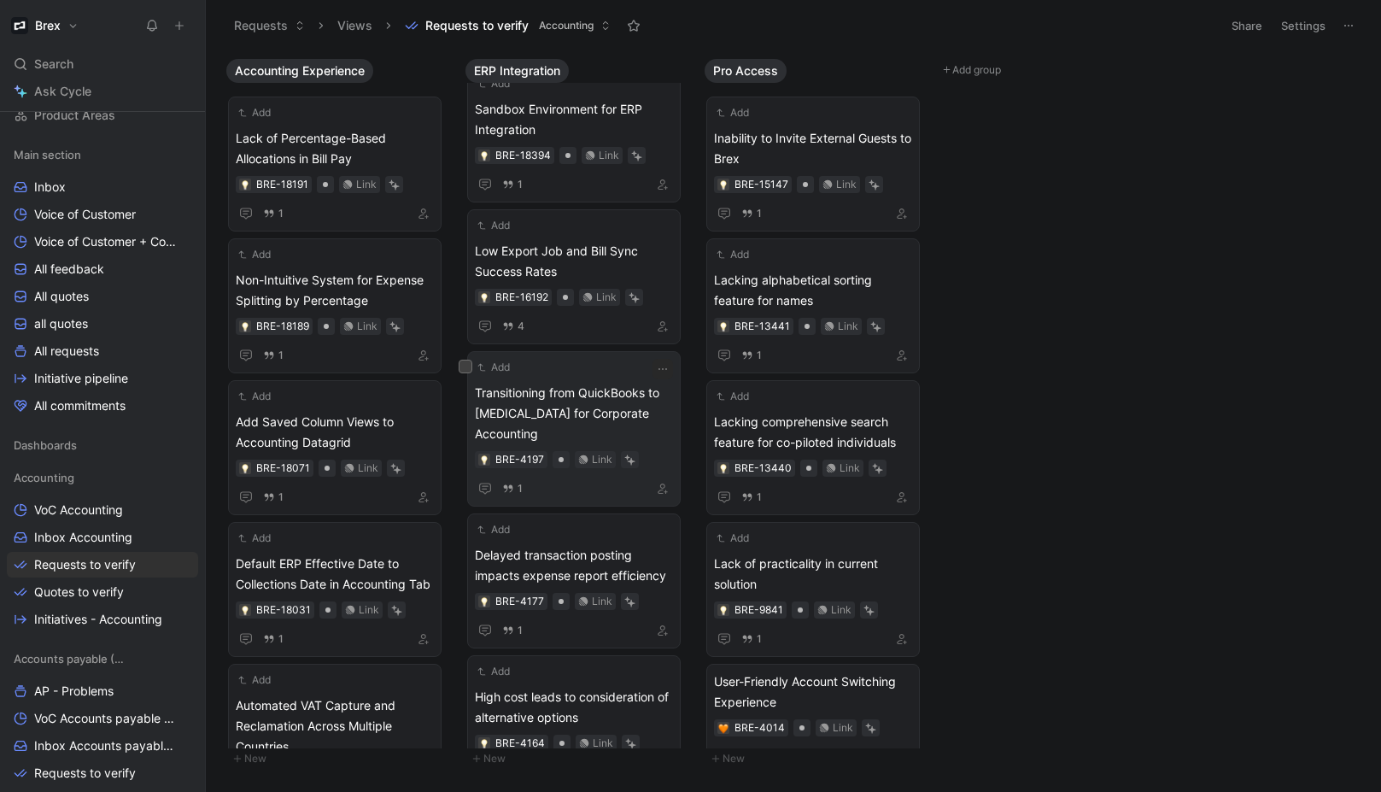
click at [606, 383] on span "Transitioning from QuickBooks to [MEDICAL_DATA] for Corporate Accounting" at bounding box center [574, 413] width 198 height 61
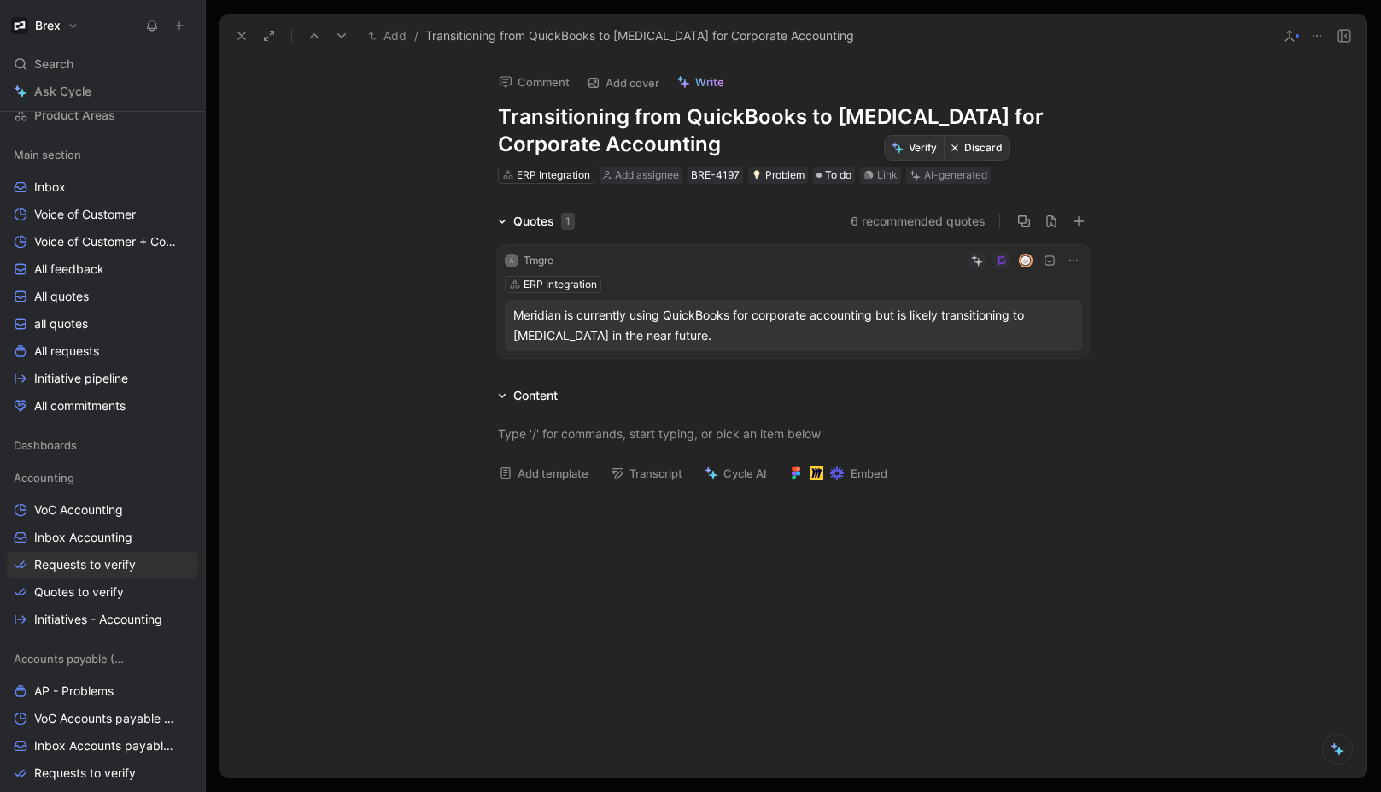
click at [991, 153] on button "Discard" at bounding box center [977, 148] width 66 height 24
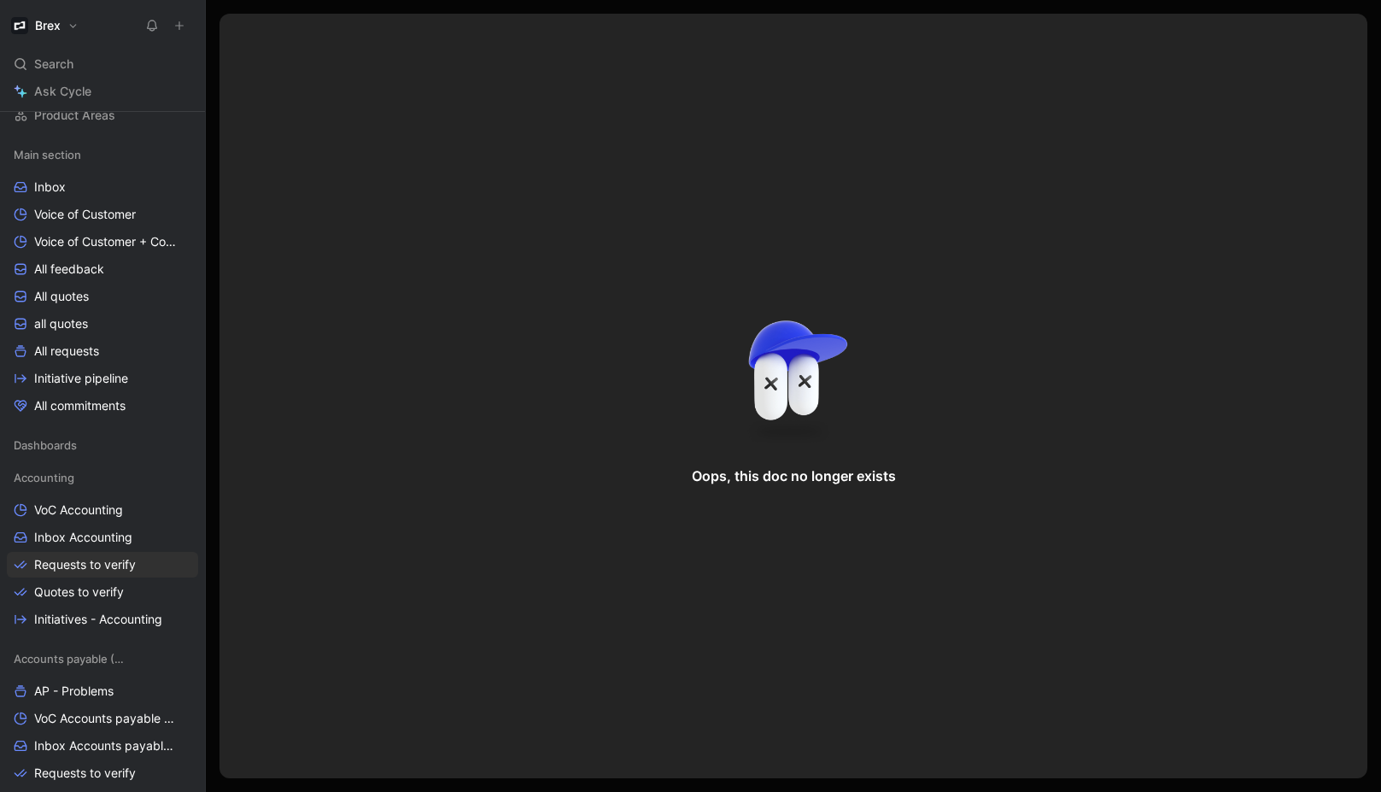
click at [214, 255] on div at bounding box center [793, 396] width 1175 height 792
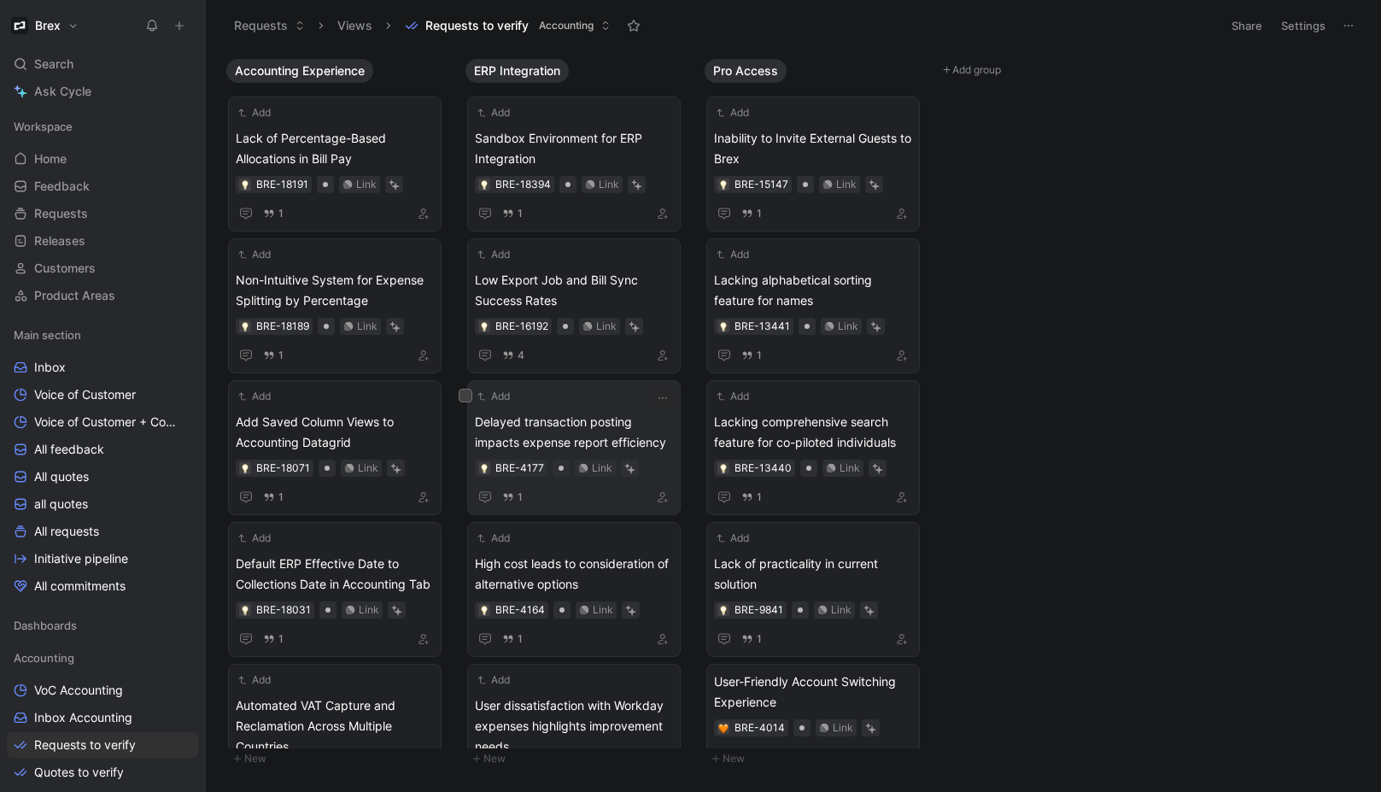
click at [577, 409] on div "Add Delayed transaction posting impacts expense report efficiency BRE-4177 Link…" at bounding box center [574, 448] width 198 height 120
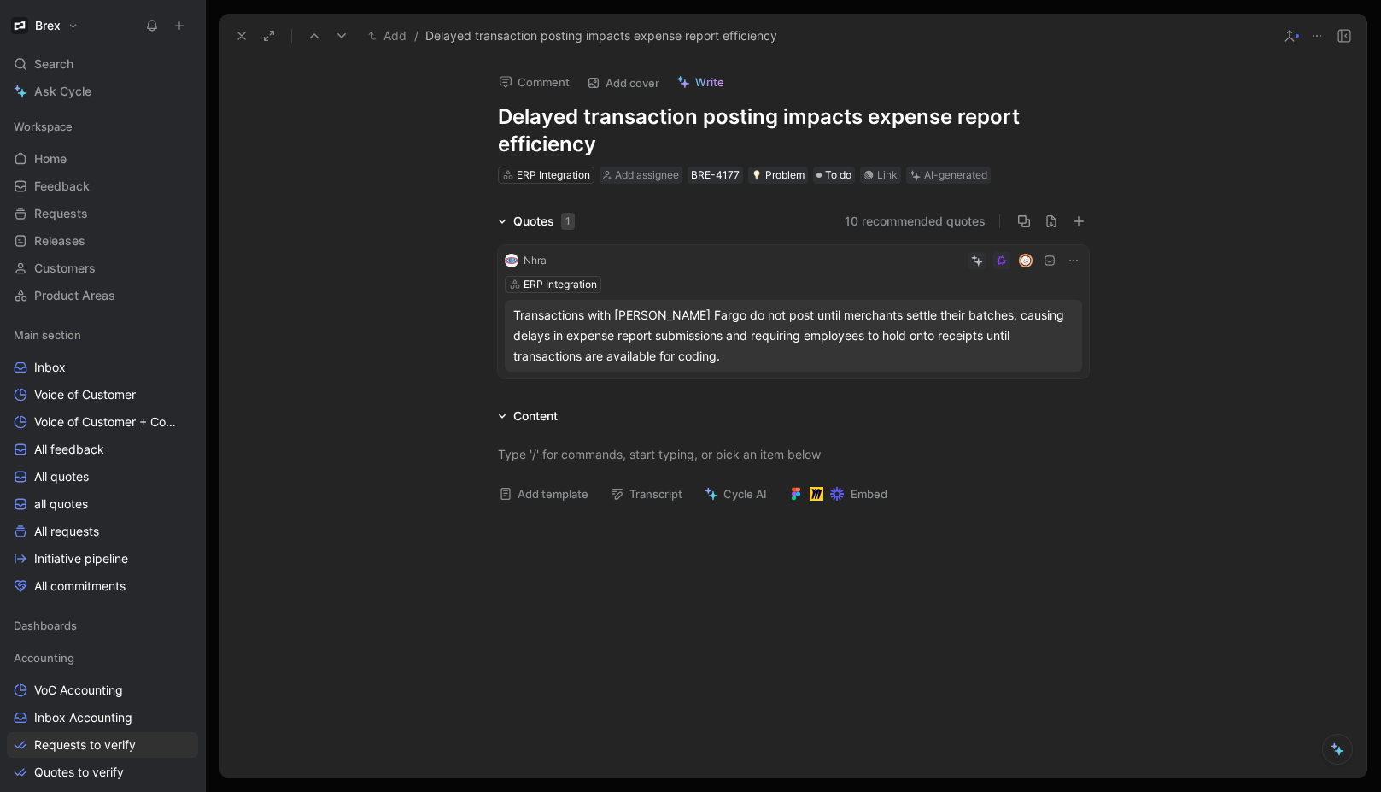
click at [711, 317] on div "Transactions with Wells Fargo do not post until merchants settle their batches,…" at bounding box center [793, 335] width 560 height 61
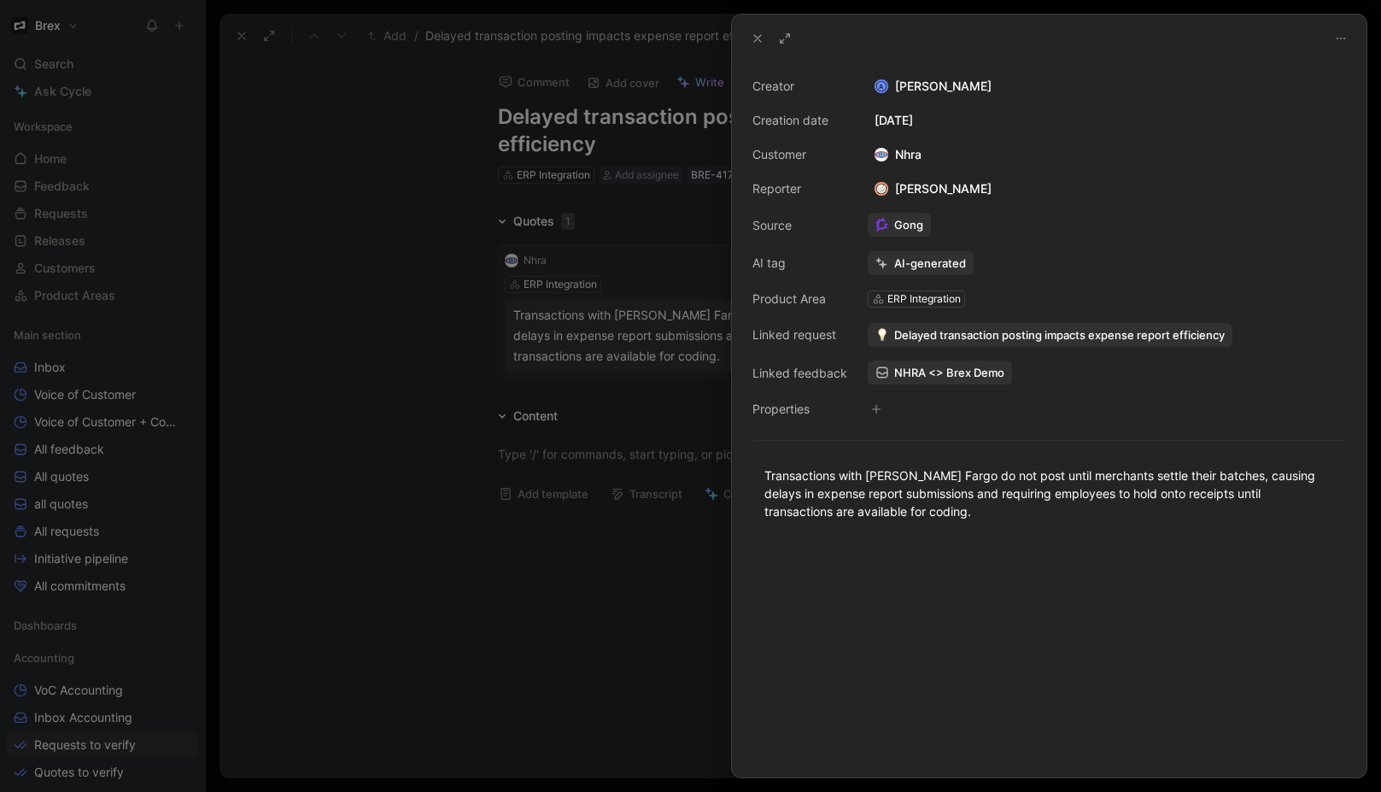
click at [386, 339] on div at bounding box center [690, 396] width 1381 height 792
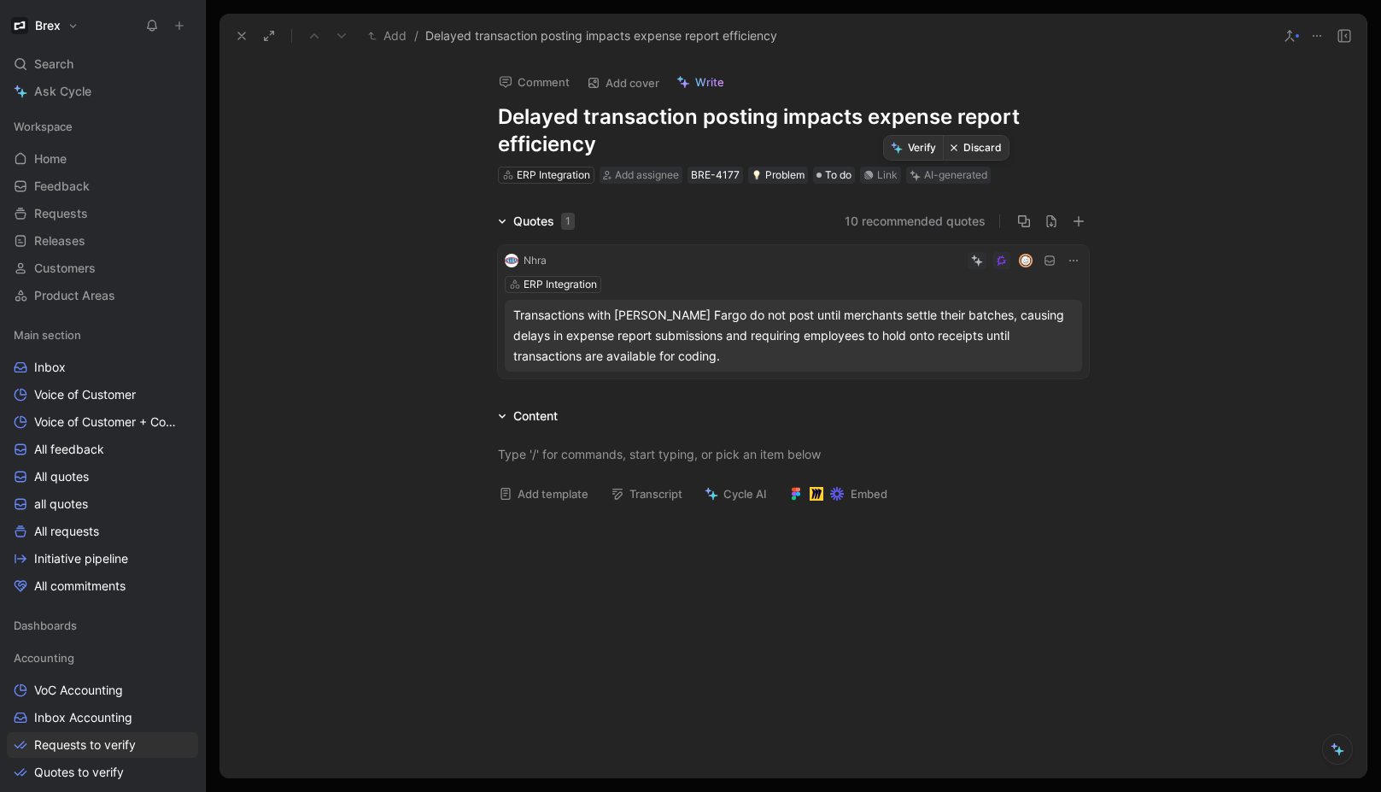
click at [979, 149] on button "Discard" at bounding box center [976, 148] width 66 height 24
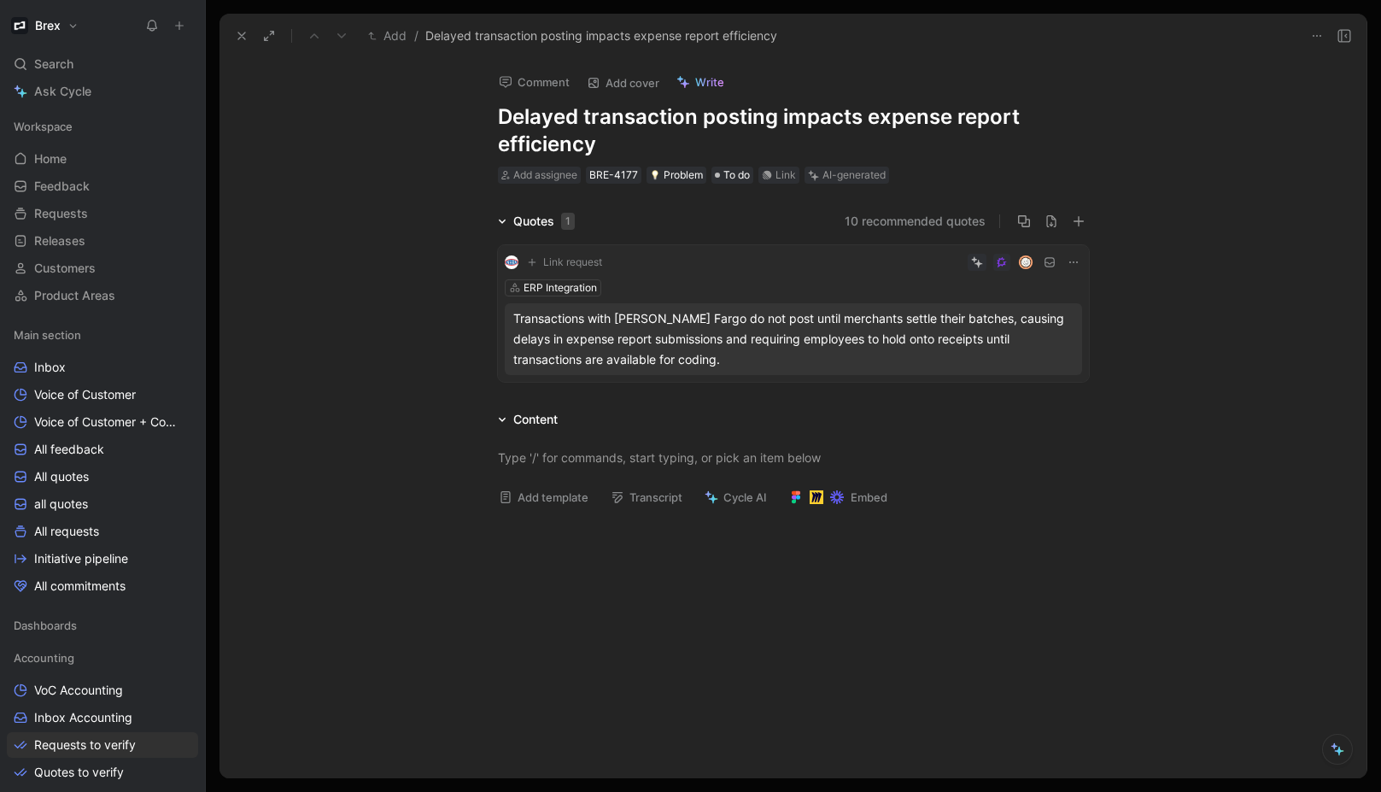
click at [243, 28] on button at bounding box center [242, 36] width 24 height 24
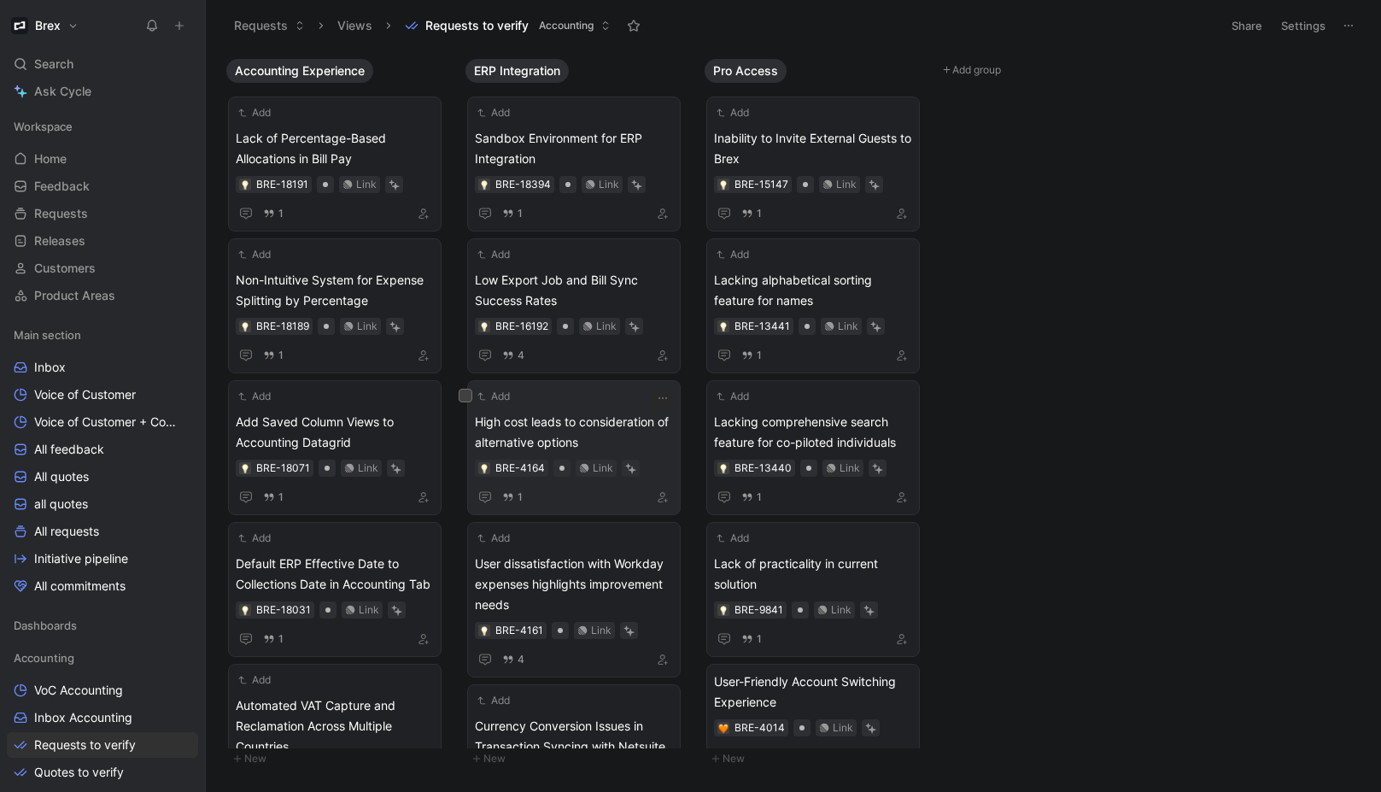
click at [554, 412] on span "High cost leads to consideration of alternative options" at bounding box center [574, 432] width 198 height 41
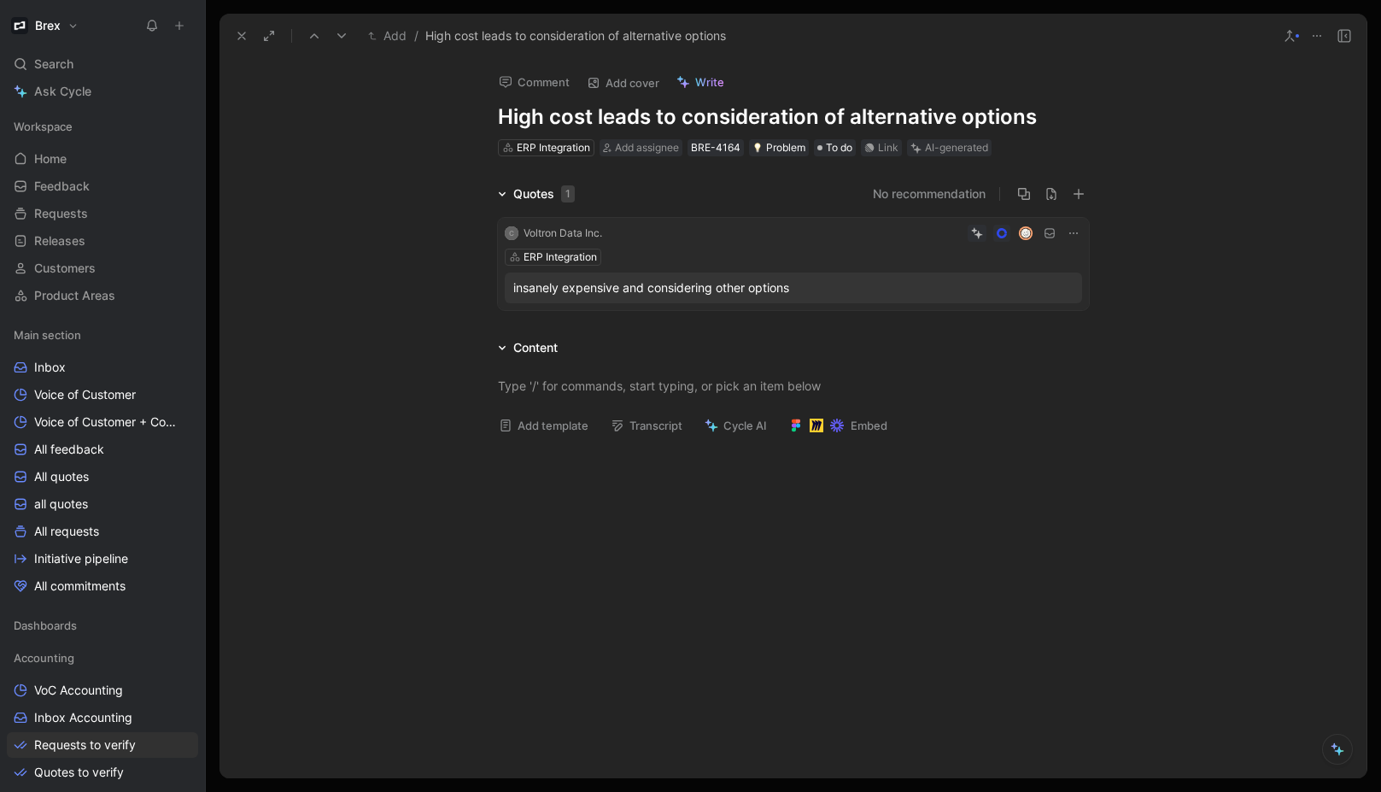
click at [746, 264] on div "ERP Integration" at bounding box center [793, 257] width 577 height 17
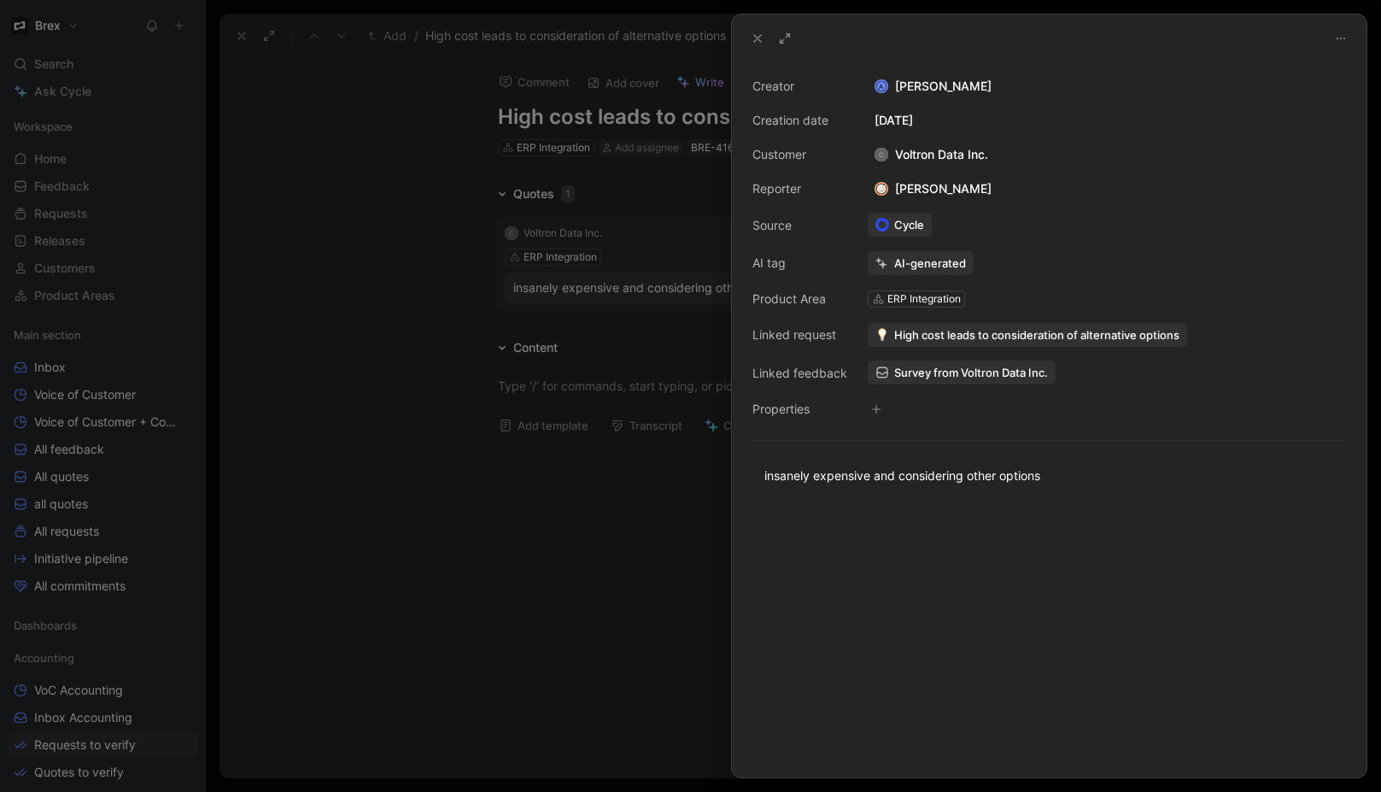
click at [753, 44] on icon at bounding box center [758, 39] width 14 height 14
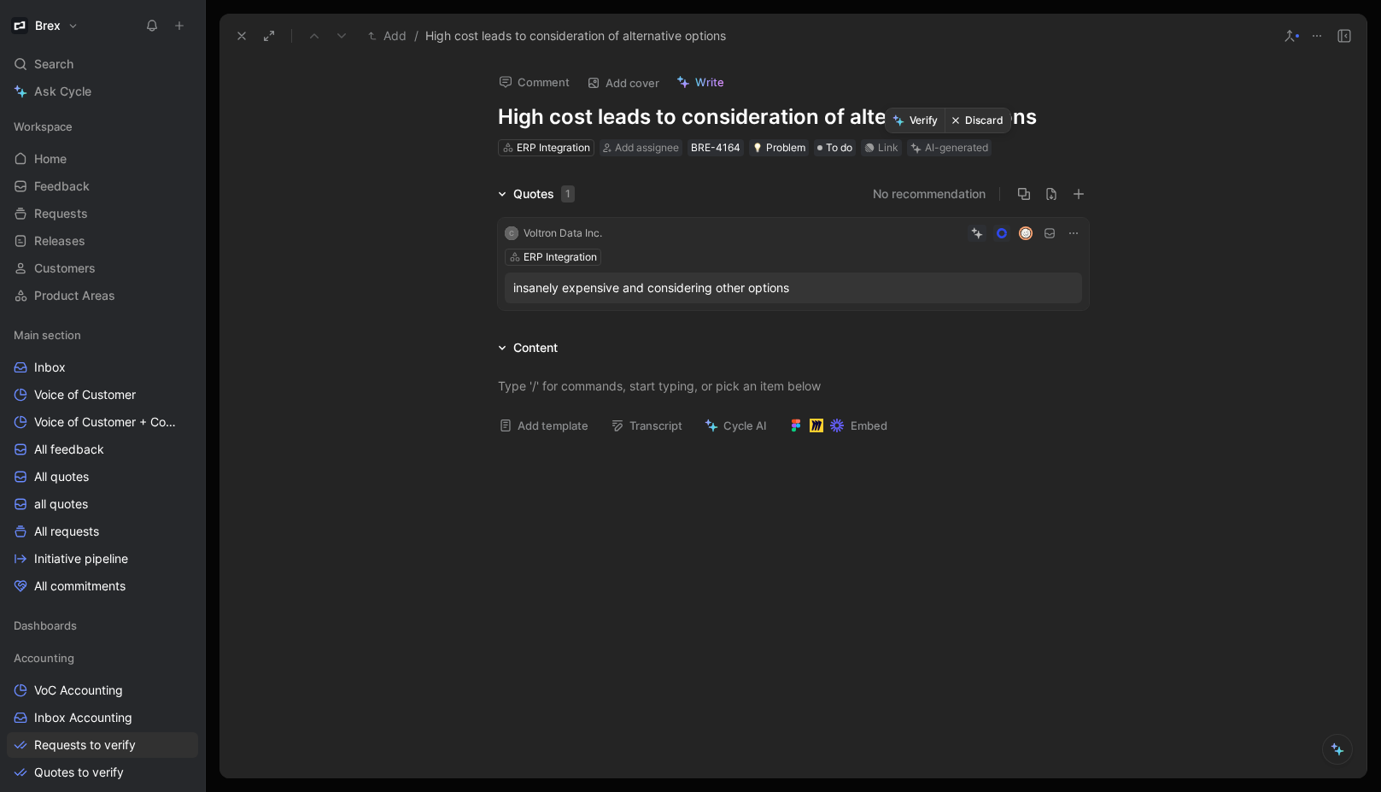
click at [973, 126] on button "Discard" at bounding box center [978, 120] width 66 height 24
click at [245, 38] on icon at bounding box center [242, 36] width 14 height 14
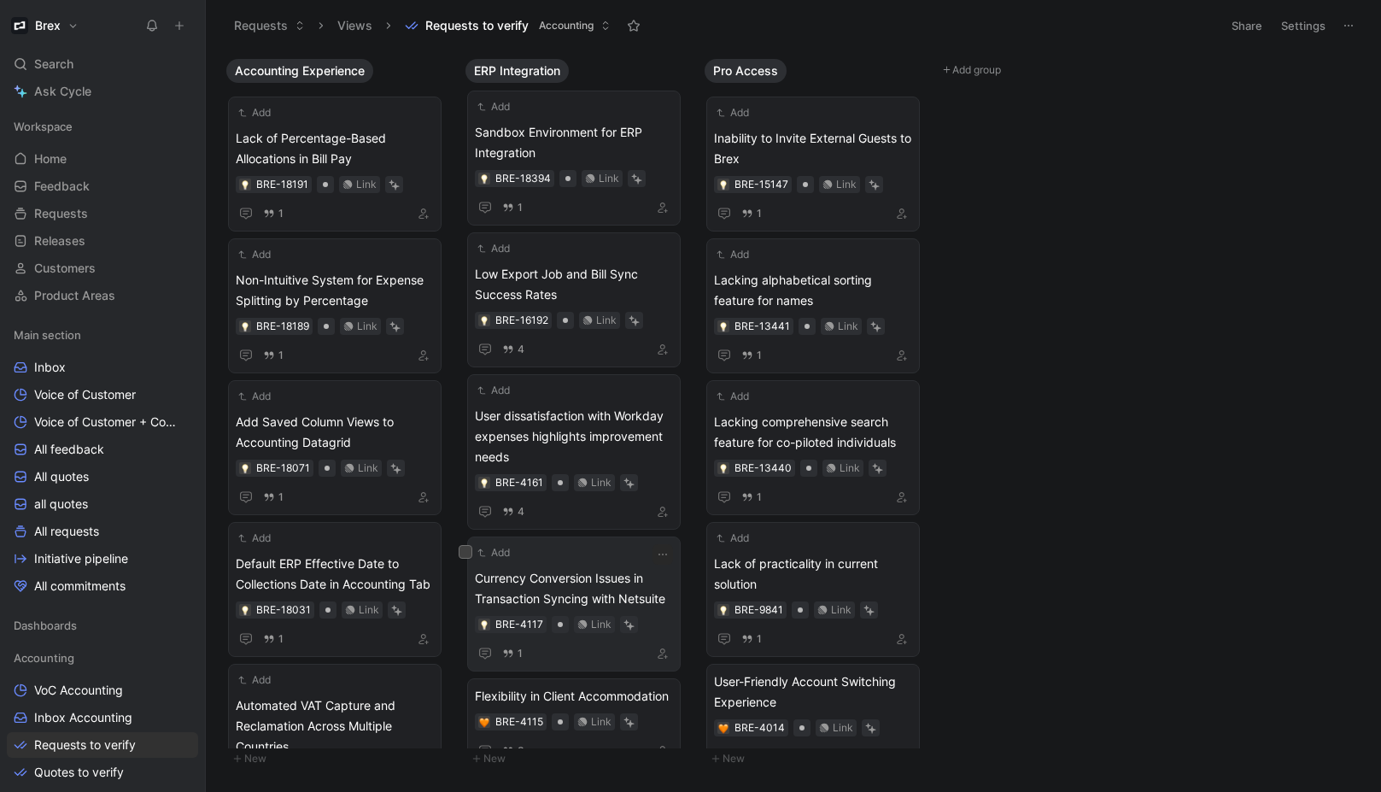
scroll to position [9, 0]
click at [594, 569] on span "Currency Conversion Issues in Transaction Syncing with Netsuite" at bounding box center [574, 585] width 198 height 41
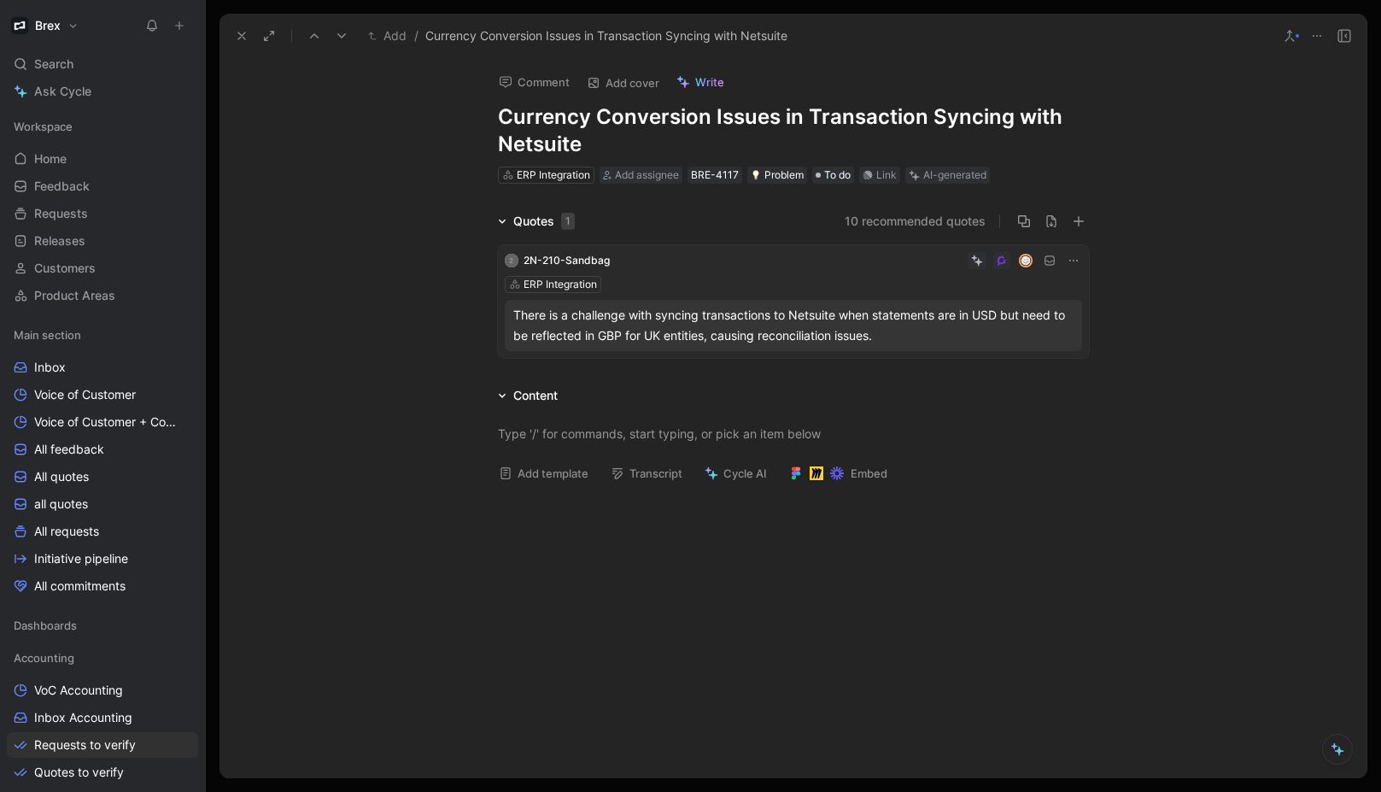
click at [597, 150] on h1 "Currency Conversion Issues in Transaction Syncing with Netsuite" at bounding box center [793, 130] width 591 height 55
drag, startPoint x: 603, startPoint y: 147, endPoint x: 565, endPoint y: 135, distance: 40.2
click at [565, 135] on h1 "Currency Conversion Issues in Transaction Syncing with Netsuite" at bounding box center [793, 130] width 591 height 55
click at [622, 140] on h1 "Currency Conversion Issues in Transaction Syncing with Netsuite" at bounding box center [793, 130] width 591 height 55
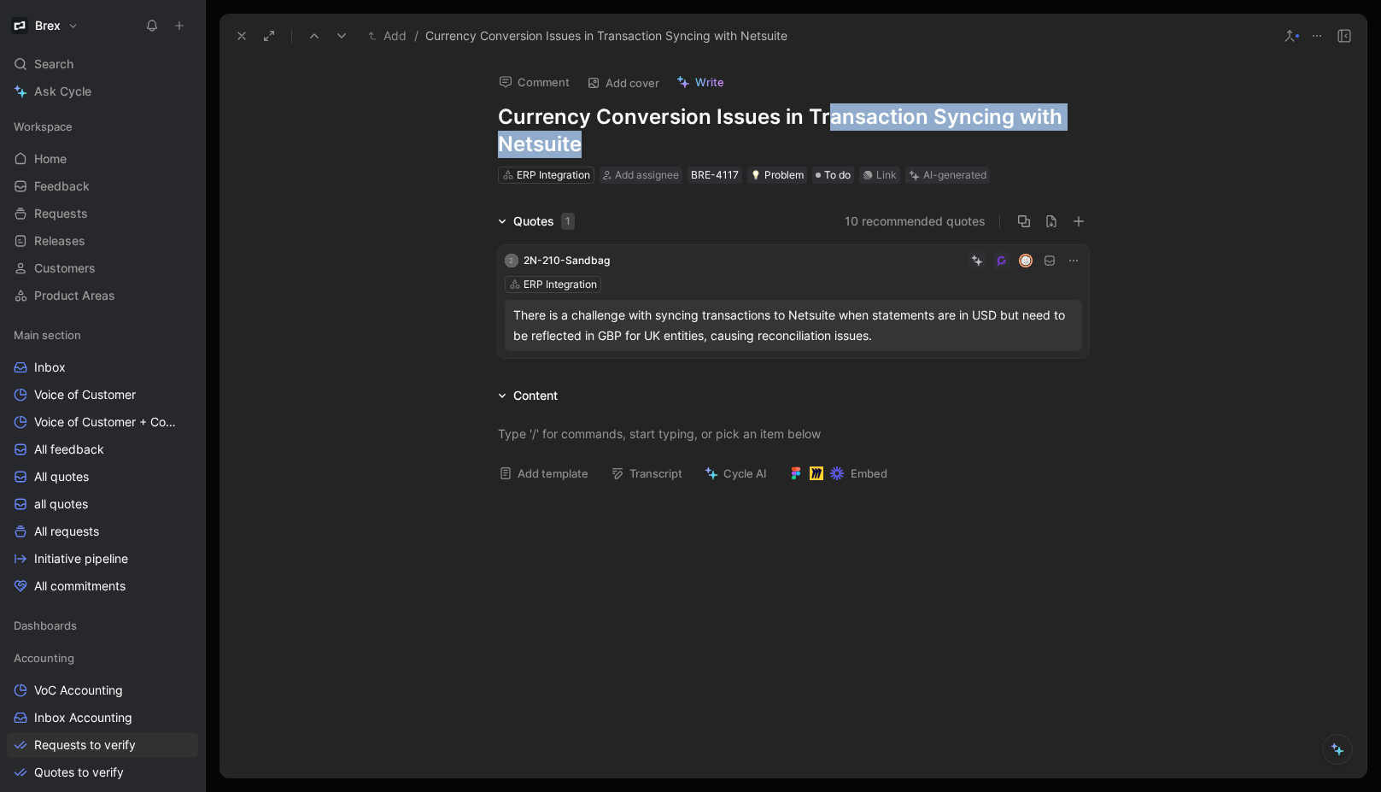
drag, startPoint x: 607, startPoint y: 138, endPoint x: 855, endPoint y: 125, distance: 248.0
click at [826, 124] on h1 "Currency Conversion Issues in Transaction Syncing with Netsuite" at bounding box center [793, 130] width 591 height 55
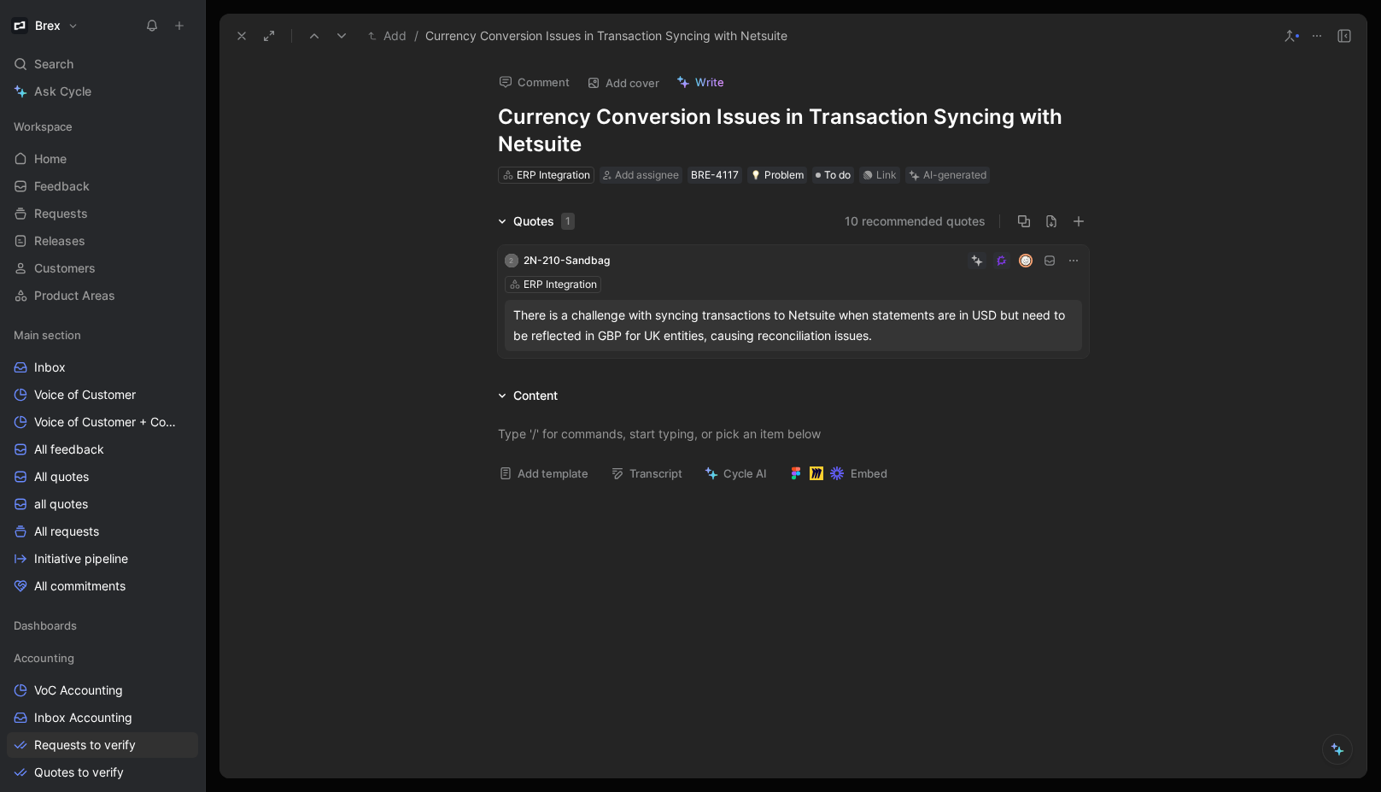
click at [859, 125] on h1 "Currency Conversion Issues in Transaction Syncing with Netsuite" at bounding box center [793, 130] width 591 height 55
click at [878, 125] on h1 "Currency Conversion Issues in Transaction Syncing with Netsuite" at bounding box center [793, 130] width 591 height 55
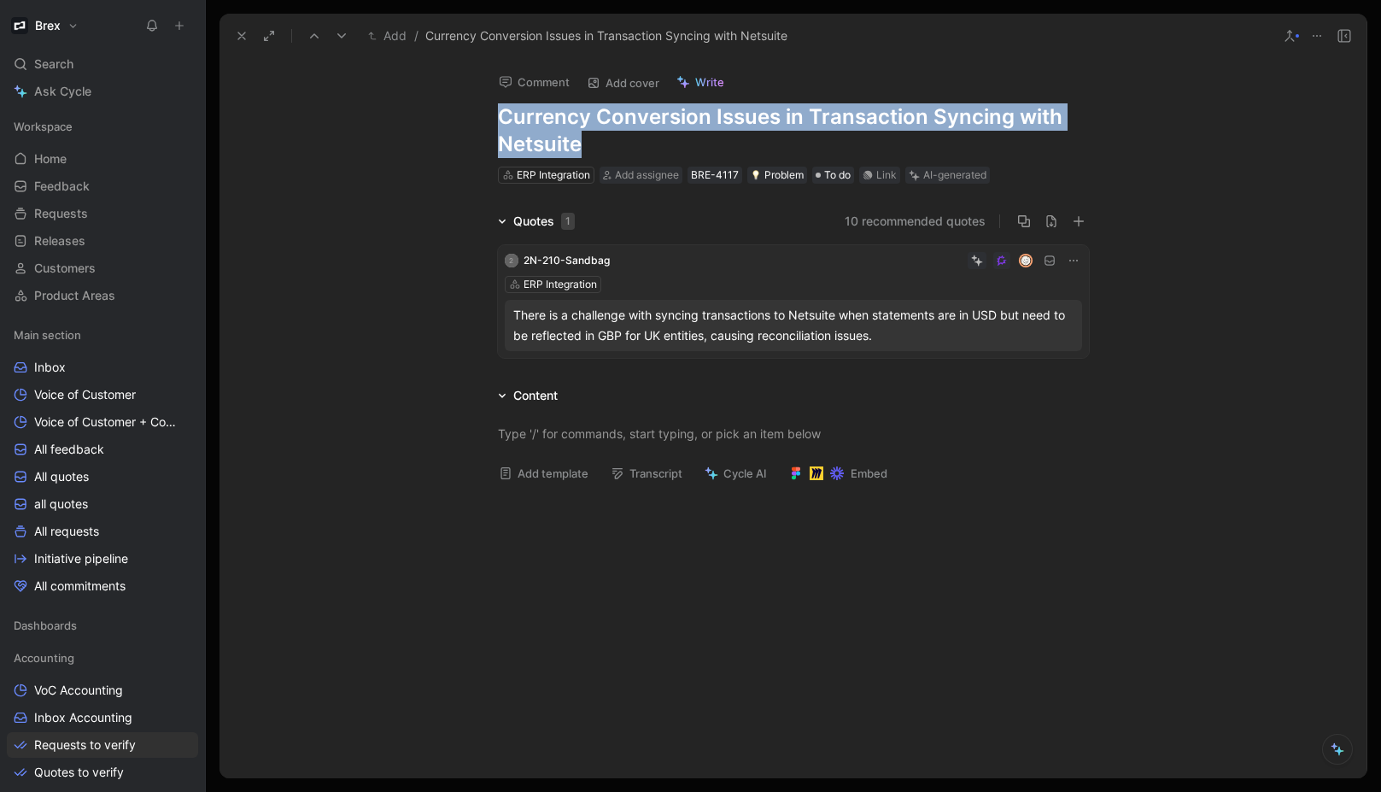
drag, startPoint x: 589, startPoint y: 141, endPoint x: 496, endPoint y: 115, distance: 96.6
click at [498, 115] on h1 "Currency Conversion Issues in Transaction Syncing with Netsuite" at bounding box center [793, 130] width 591 height 55
click at [666, 123] on h1 "Currency Conversion Issues in Transaction Syncing with Netsuite" at bounding box center [793, 130] width 591 height 55
drag, startPoint x: 594, startPoint y: 146, endPoint x: 494, endPoint y: 114, distance: 104.2
click at [498, 114] on h1 "Currency Conversion Issues in Transaction Syncing with Netsuite" at bounding box center [793, 130] width 591 height 55
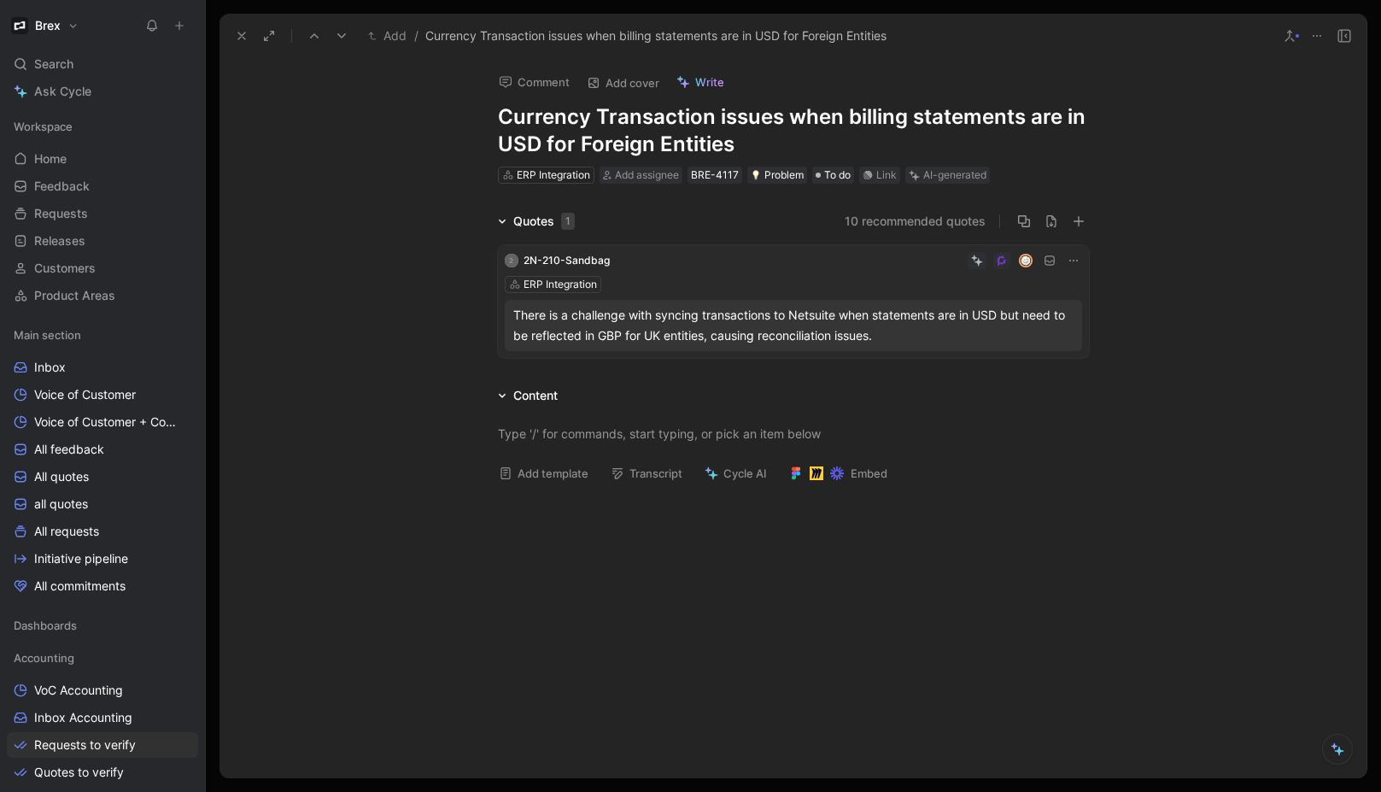
click at [774, 115] on h1 "Currency Transaction issues when billing statements are in USD for Foreign Enti…" at bounding box center [793, 130] width 591 height 55
click at [778, 144] on h1 "Currency Transaction issues in Netsuite when billing statements are in USD for …" at bounding box center [793, 130] width 591 height 55
click at [850, 144] on h1 "Currency Transaction issues in Netsuite when billing statements are in USD for …" at bounding box center [793, 130] width 591 height 55
click at [892, 144] on h1 "Currency Transaction issues in Netsuite when billing statements are in USD for …" at bounding box center [793, 130] width 591 height 55
click at [924, 143] on h1 "Currency Transaction issues in Netsuite when billing statements are in USD for …" at bounding box center [793, 130] width 591 height 55
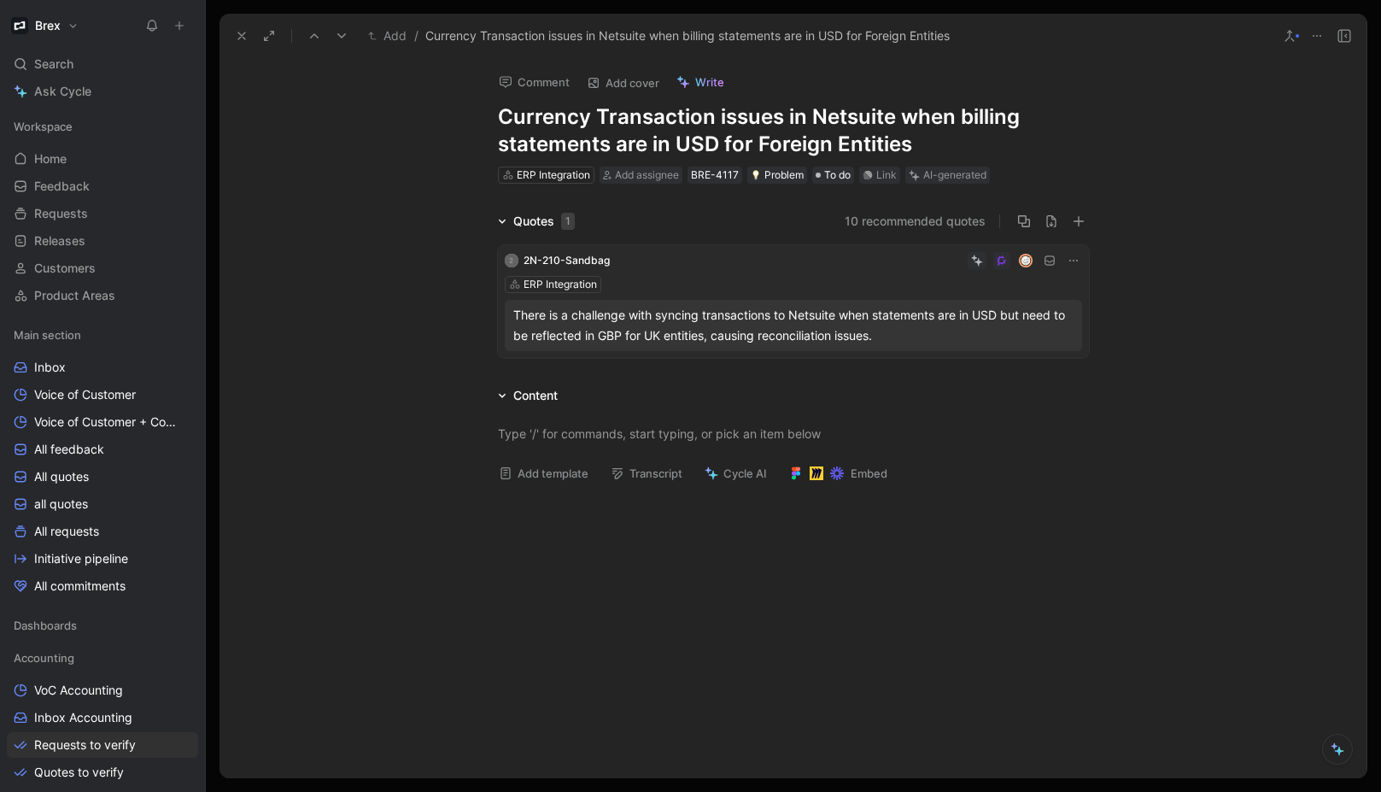
click at [341, 234] on div "Quotes 1 10 recommended quotes 2 2N-210-Sandbag ERP Integration There is a chal…" at bounding box center [792, 288] width 1147 height 154
click at [915, 143] on button "Verify" at bounding box center [912, 148] width 59 height 24
click at [237, 29] on icon at bounding box center [242, 36] width 14 height 14
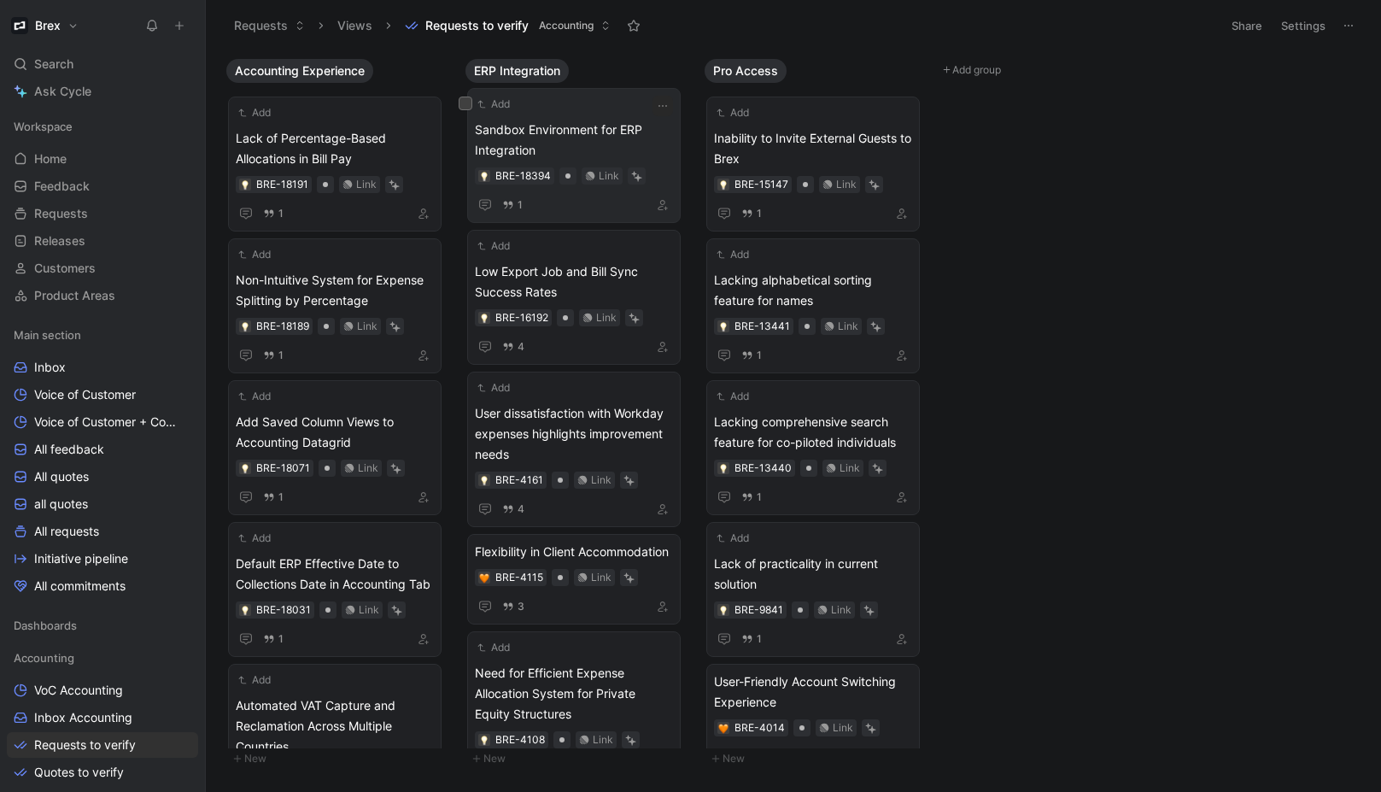
click at [562, 132] on span "Sandbox Environment for ERP Integration" at bounding box center [574, 140] width 198 height 41
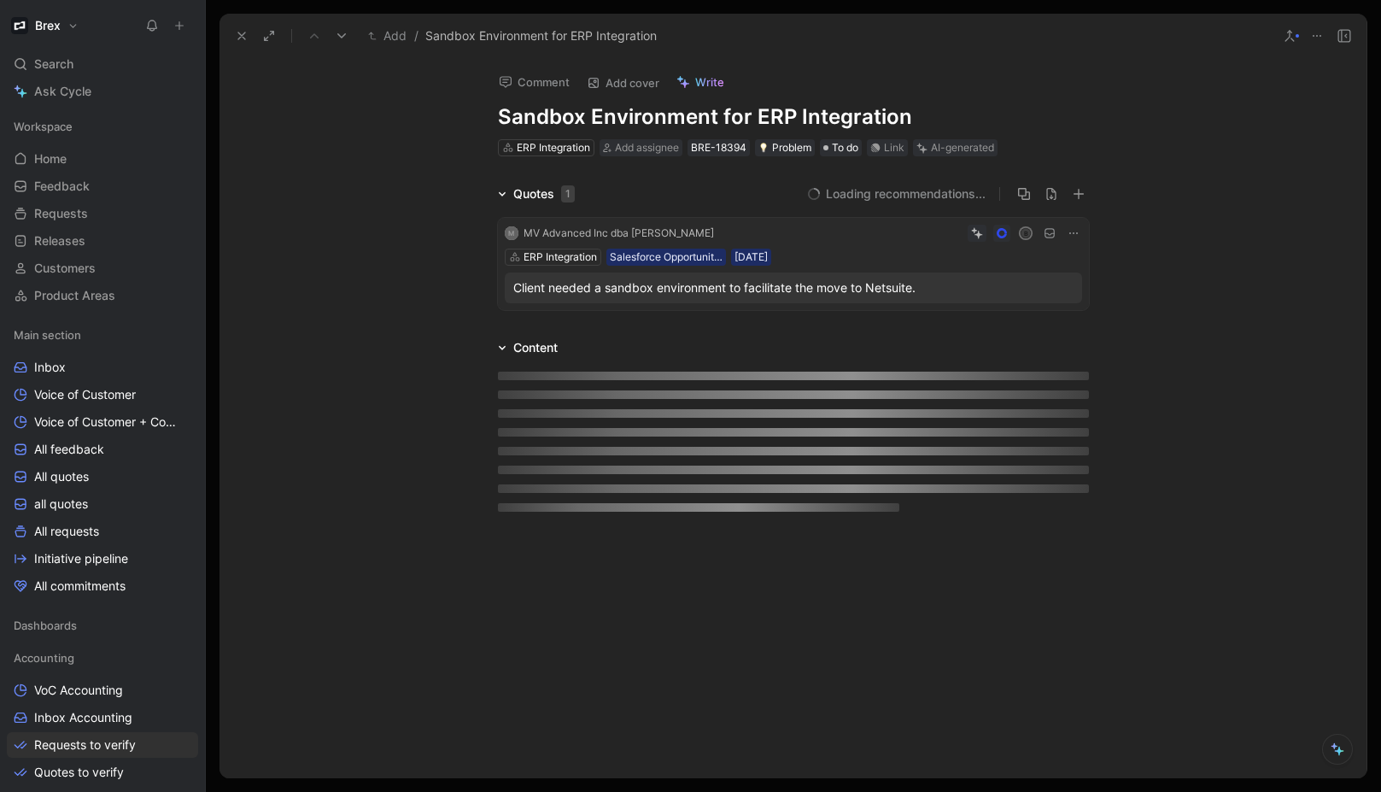
click at [718, 112] on h1 "Sandbox Environment for ERP Integration" at bounding box center [793, 116] width 591 height 27
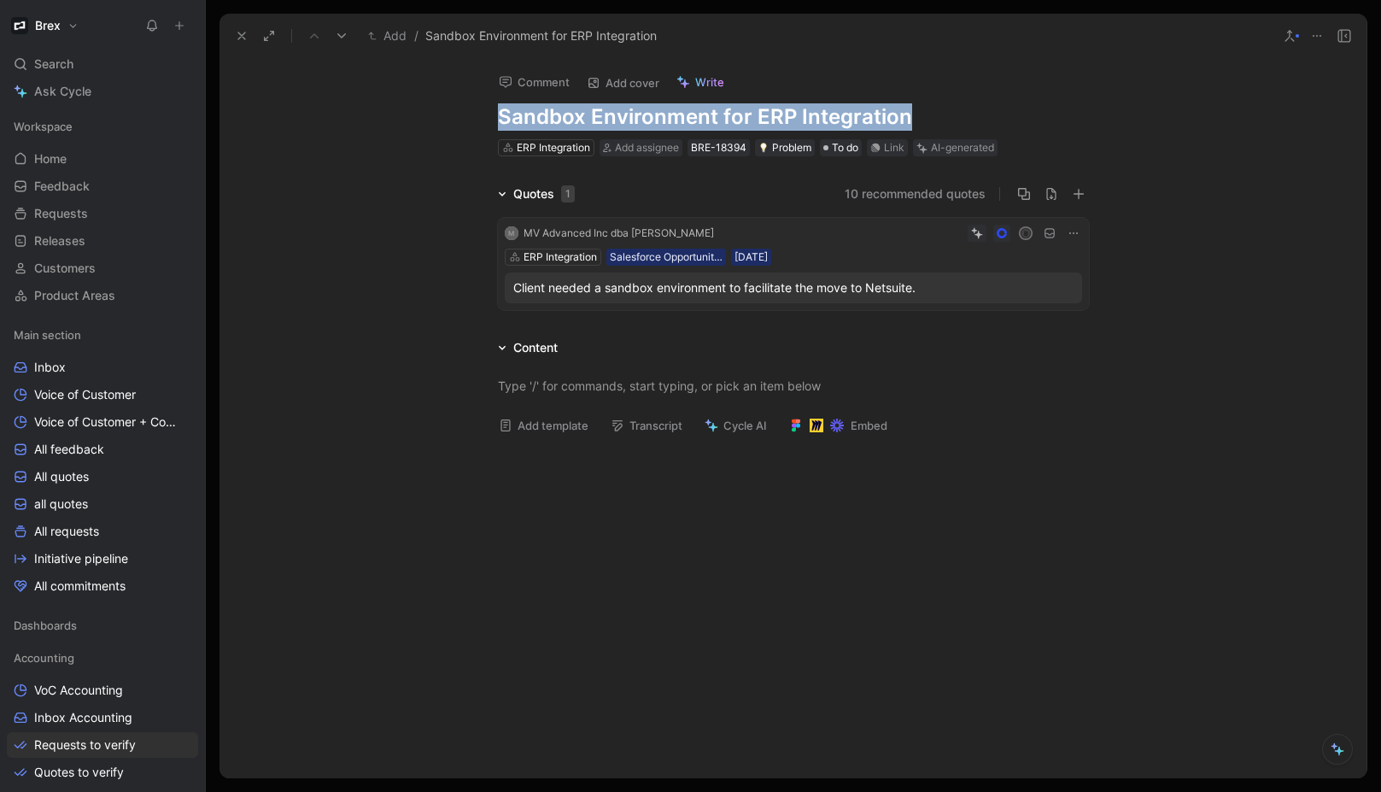
click at [718, 112] on h1 "Sandbox Environment for ERP Integration" at bounding box center [793, 116] width 591 height 27
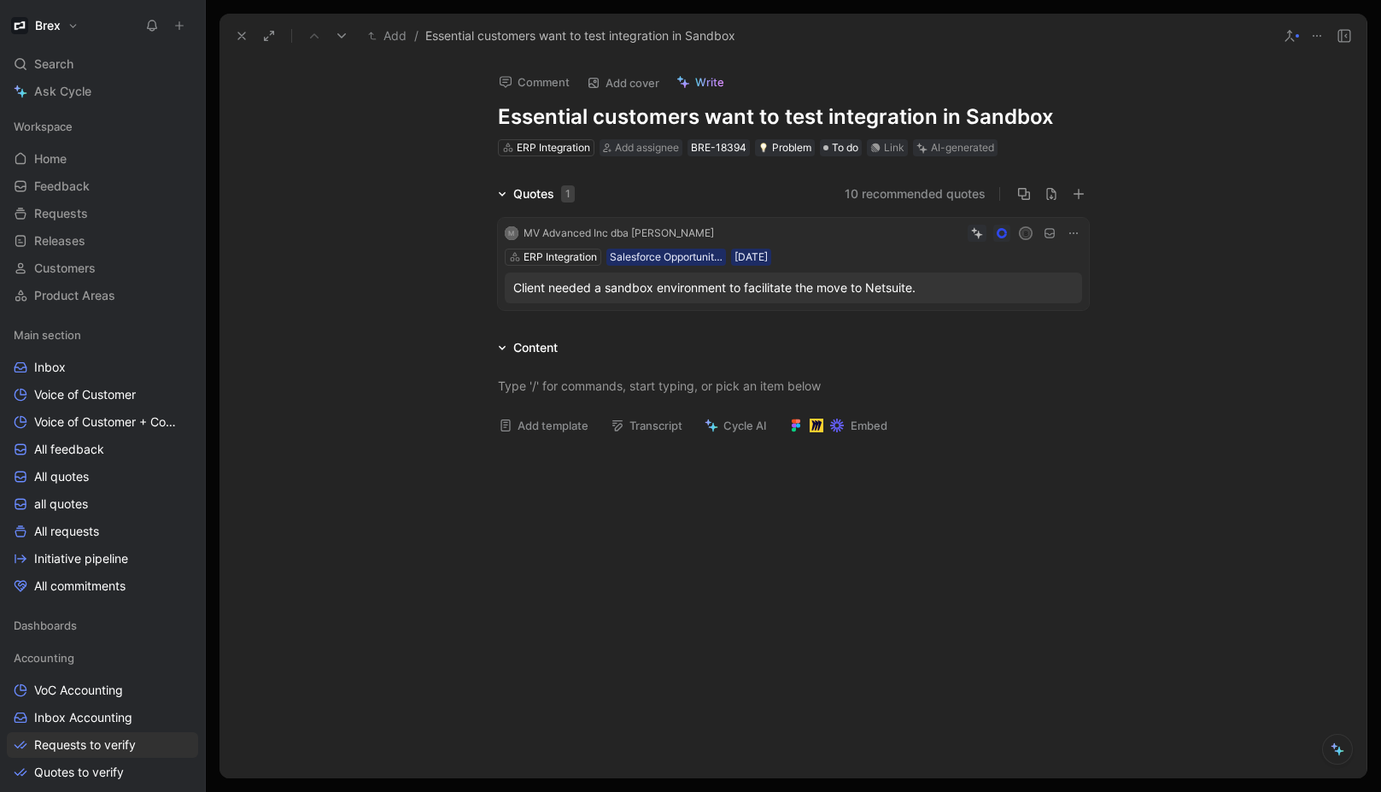
click at [817, 106] on h1 "Essential customers want to test integration in Sandbox" at bounding box center [793, 116] width 591 height 27
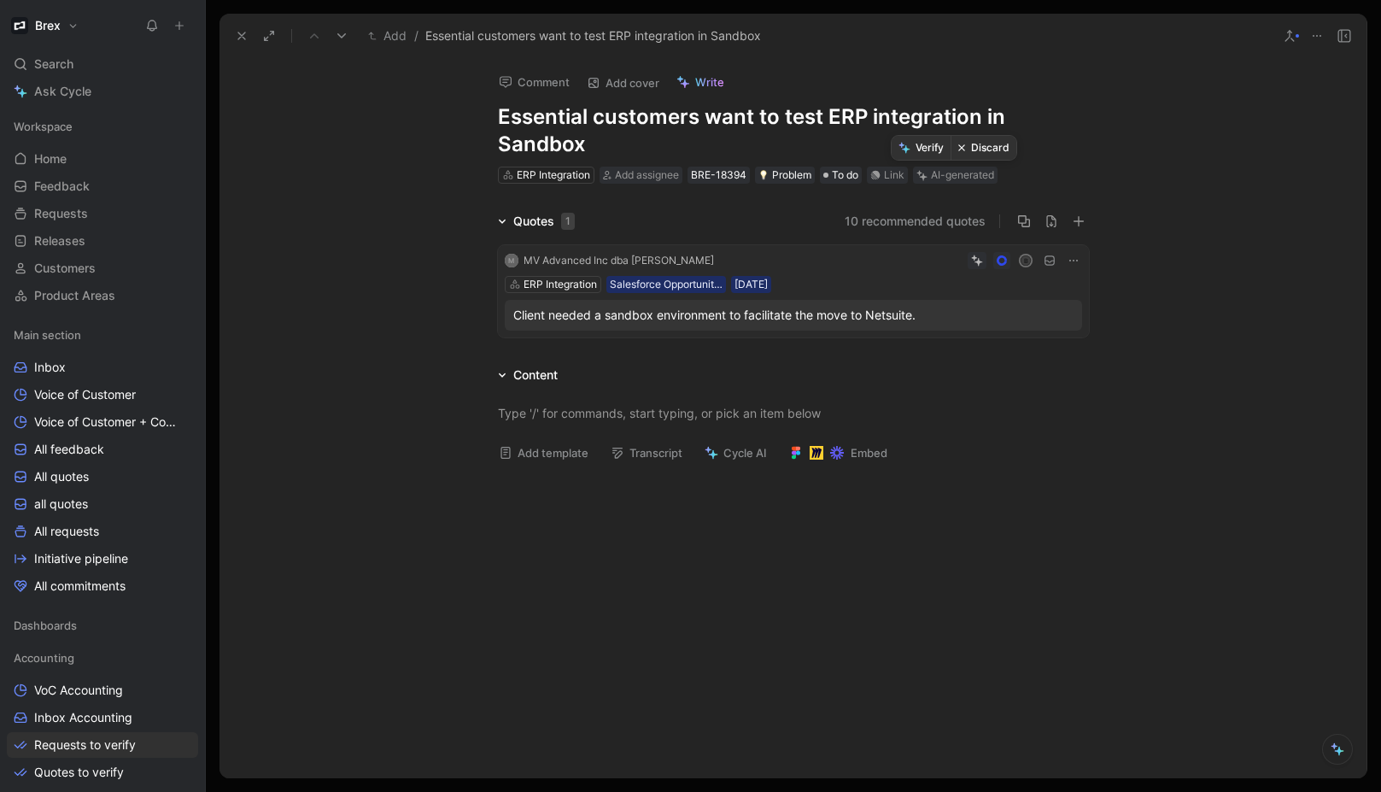
click at [933, 151] on button "Verify" at bounding box center [921, 148] width 59 height 24
click at [242, 36] on use at bounding box center [241, 35] width 7 height 7
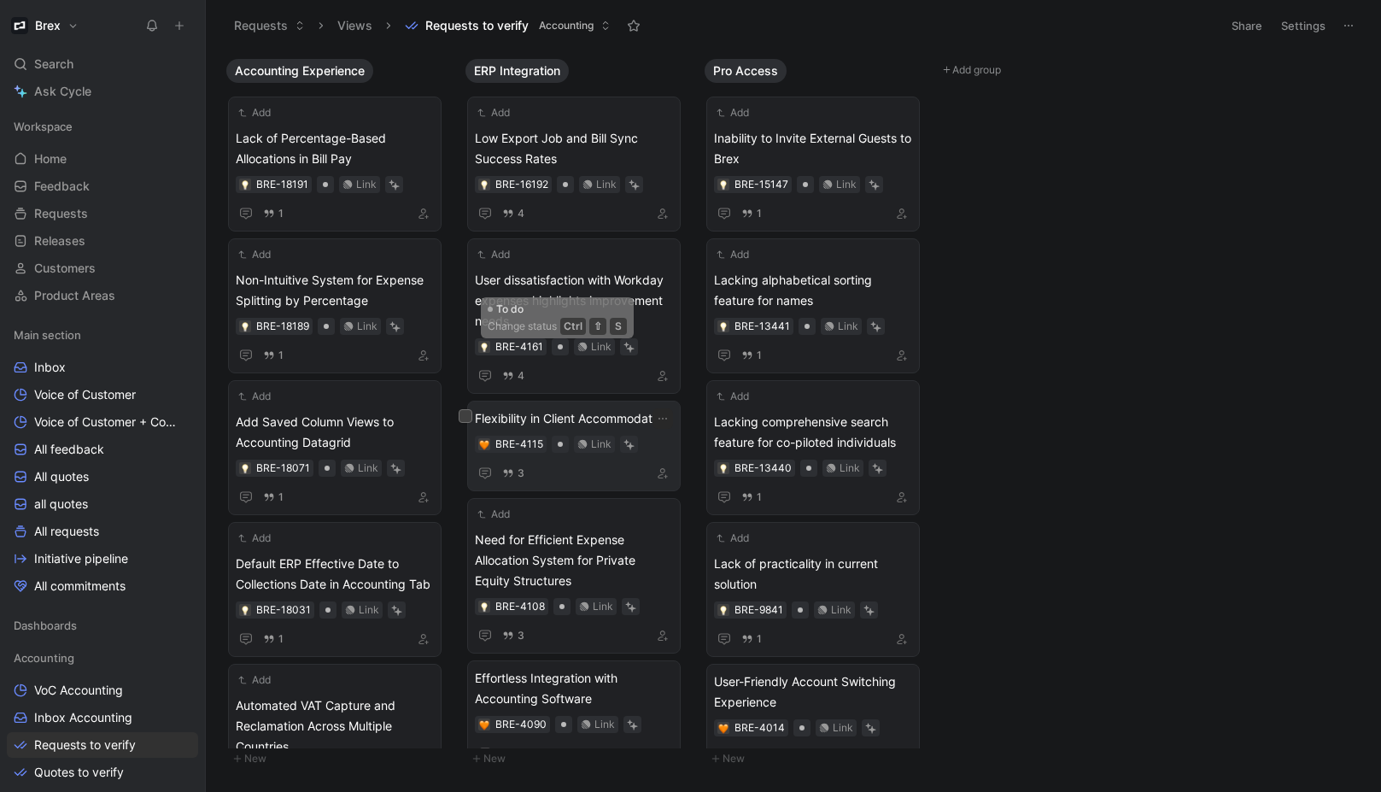
click at [572, 427] on span "Flexibility in Client Accommodation" at bounding box center [574, 418] width 198 height 20
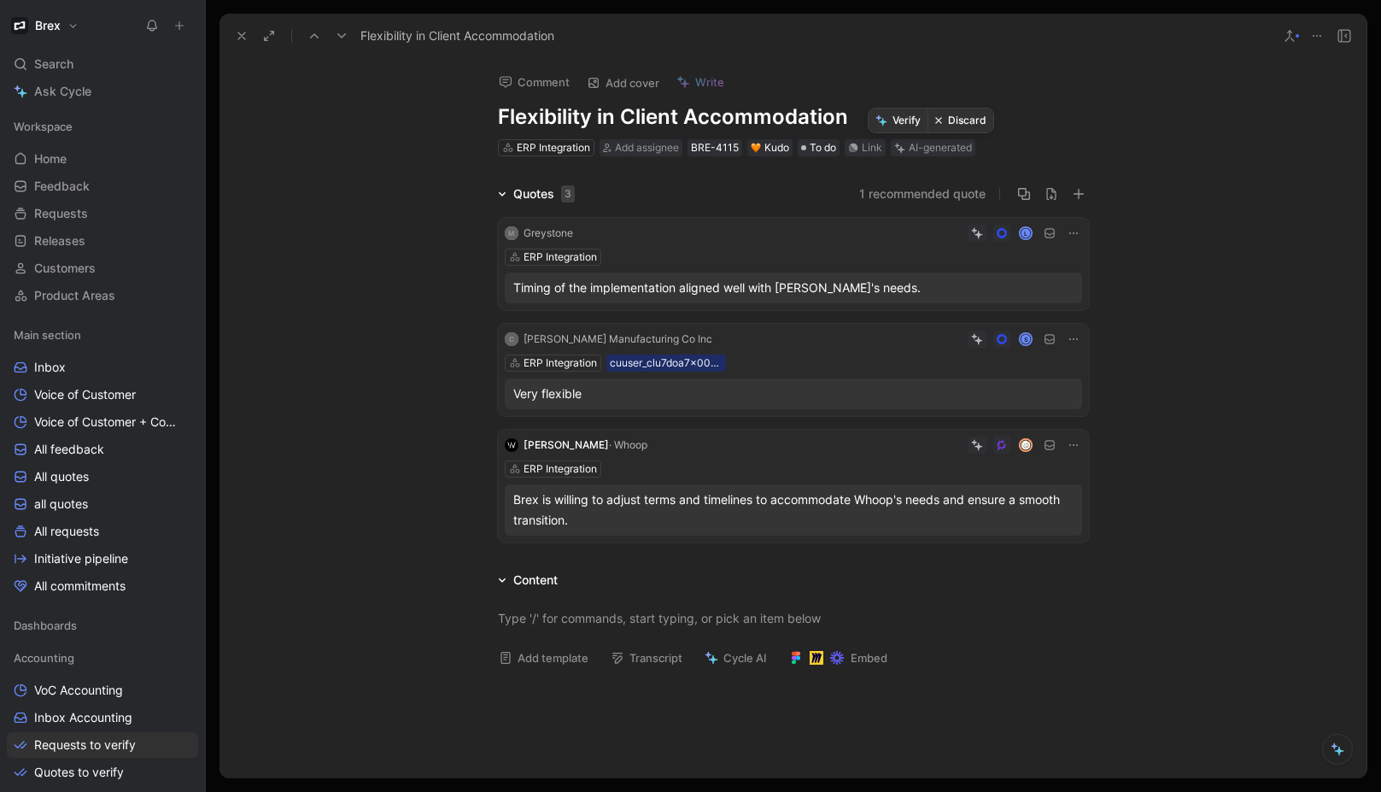
click at [966, 126] on button "Discard" at bounding box center [960, 120] width 66 height 24
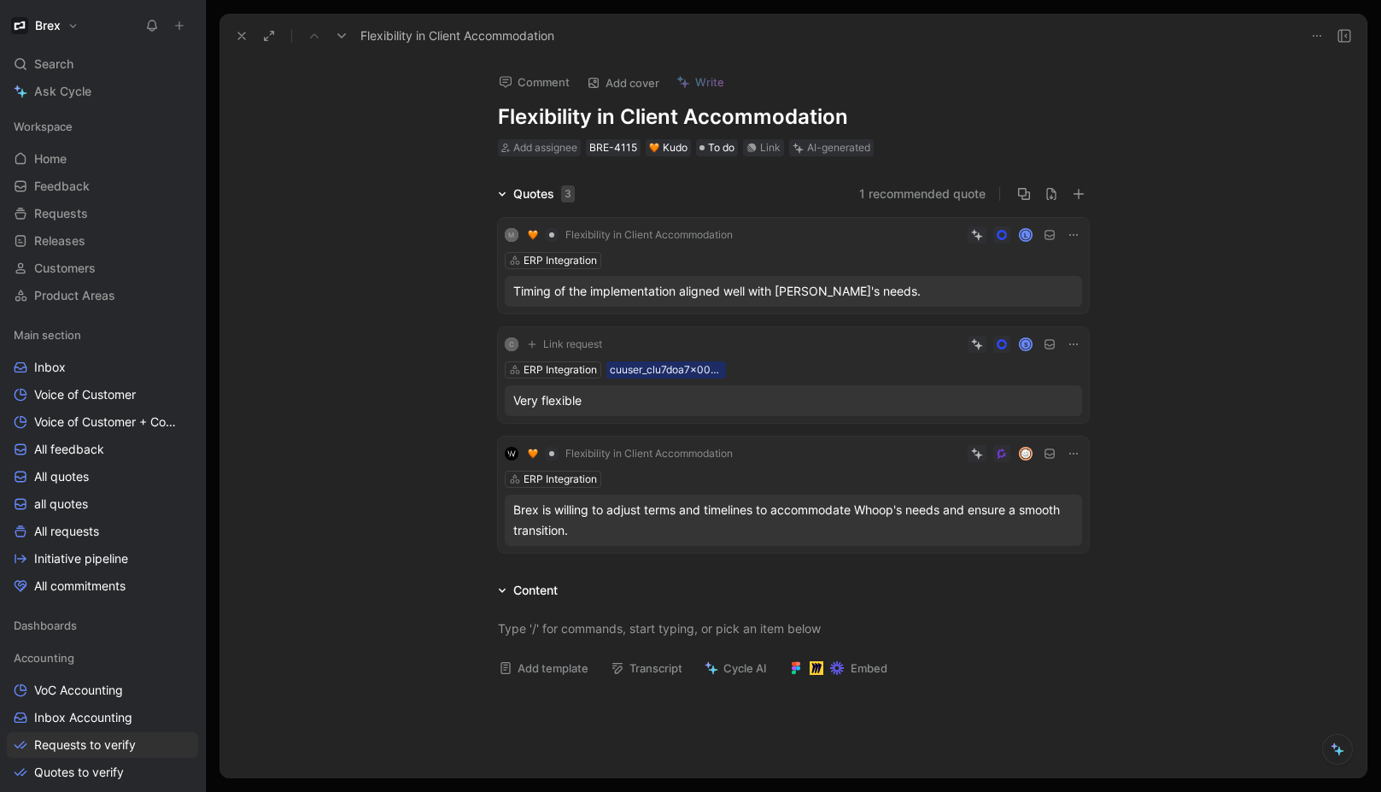
click at [239, 36] on icon at bounding box center [242, 36] width 14 height 14
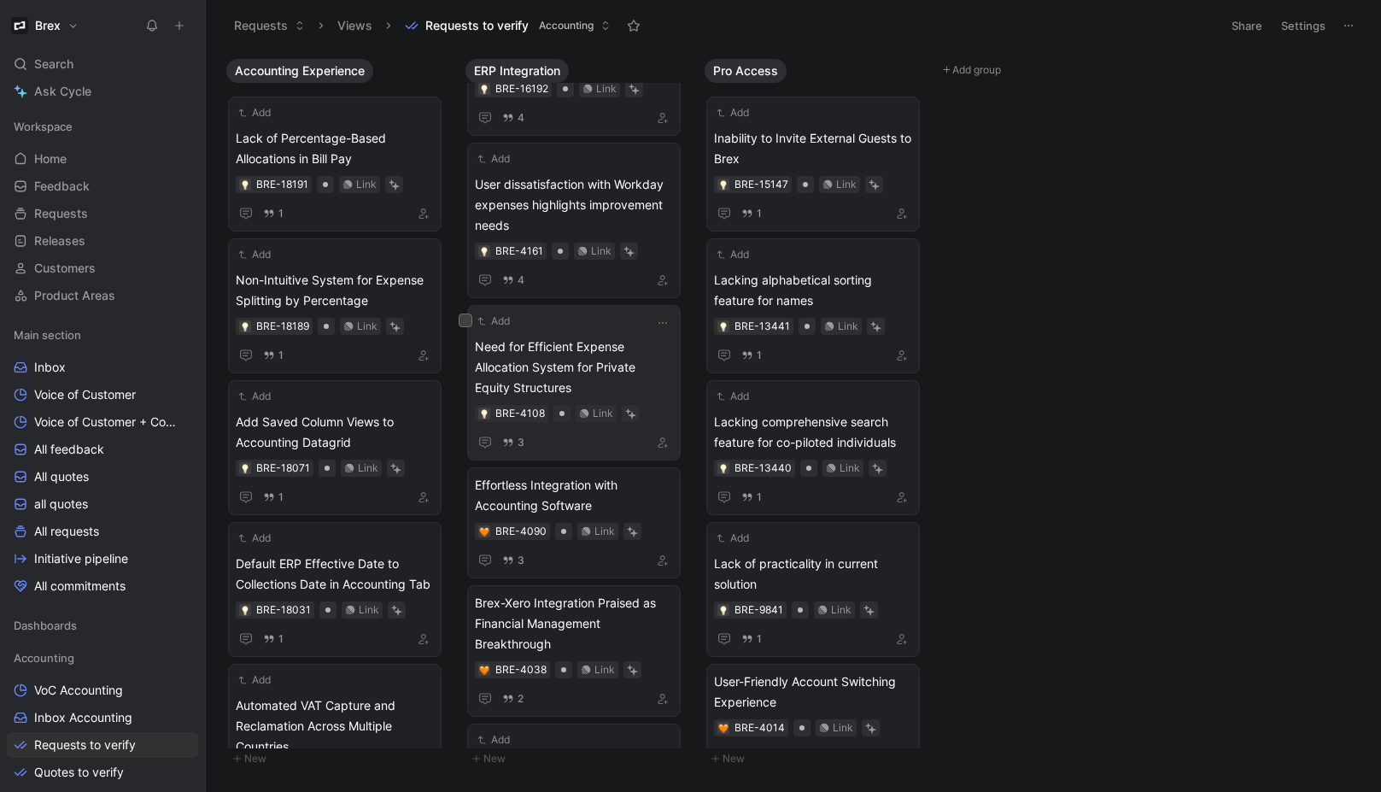
scroll to position [126, 0]
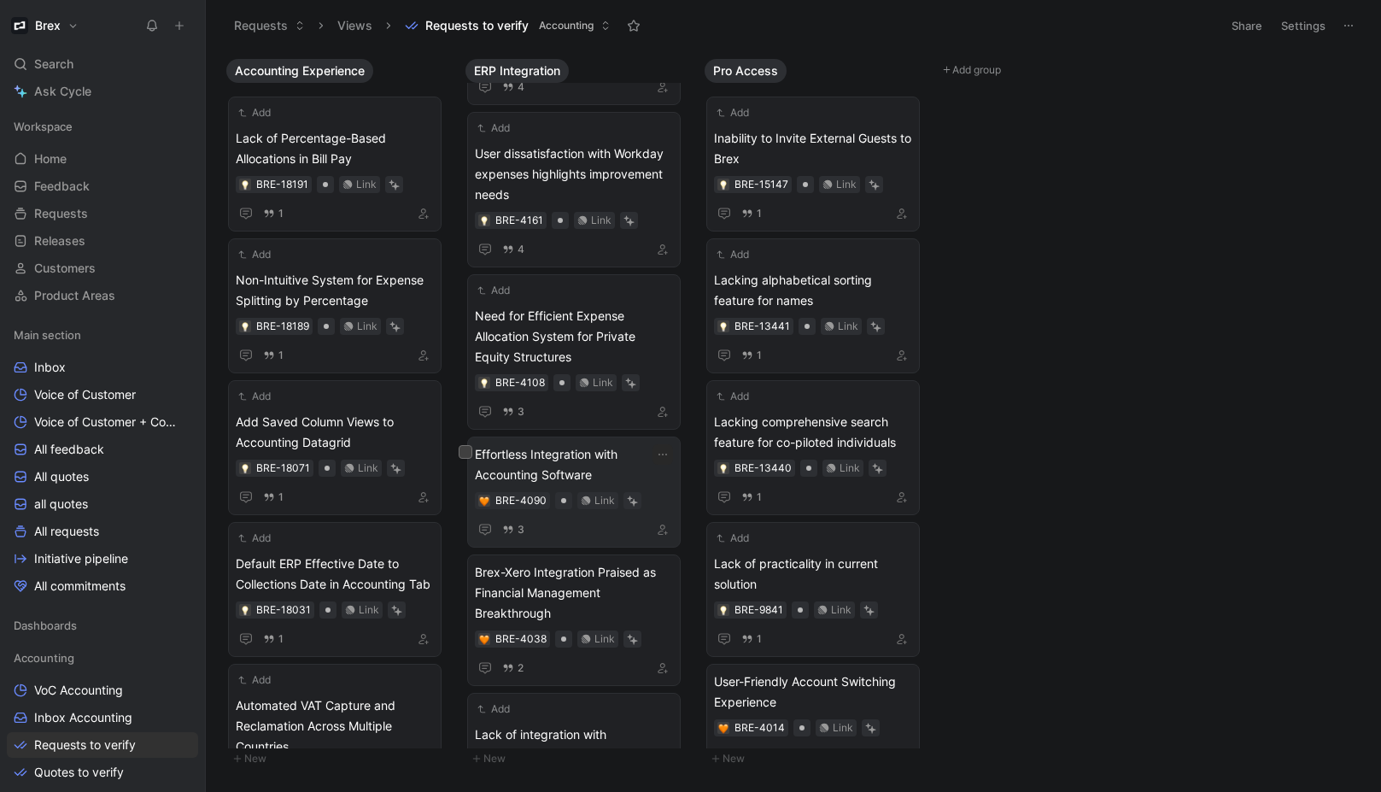
click at [594, 469] on span "Effortless Integration with Accounting Software" at bounding box center [574, 464] width 198 height 41
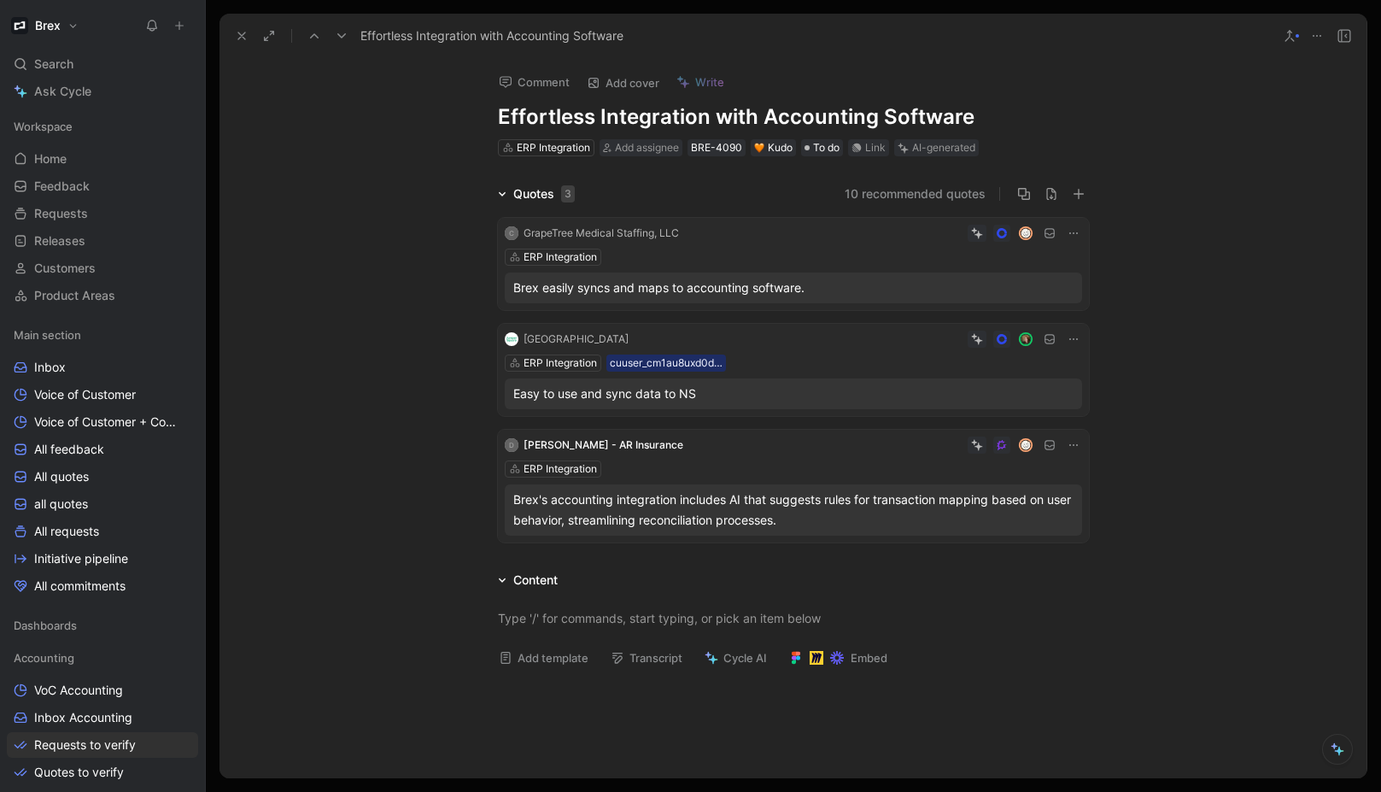
click at [806, 235] on div at bounding box center [884, 233] width 396 height 17
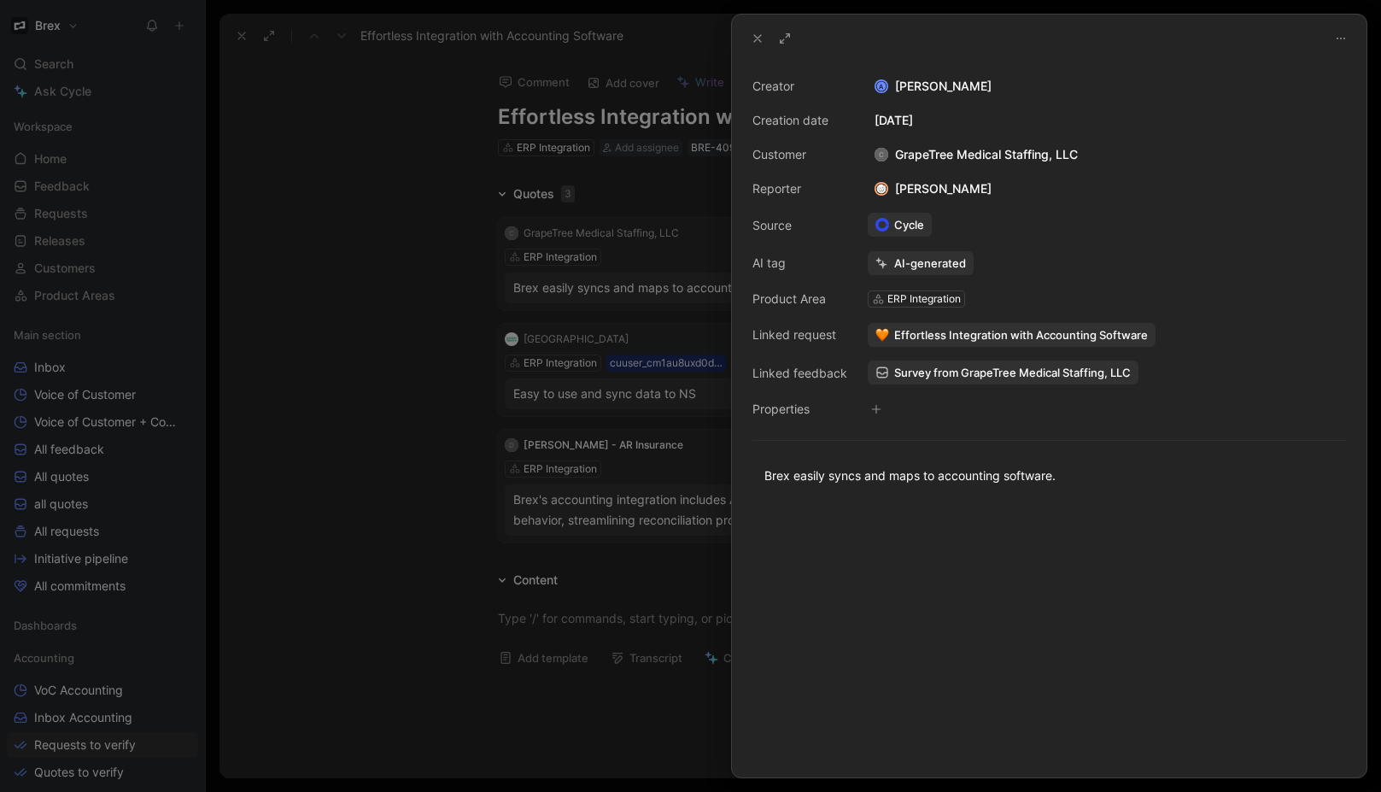
click at [404, 246] on div at bounding box center [690, 396] width 1381 height 792
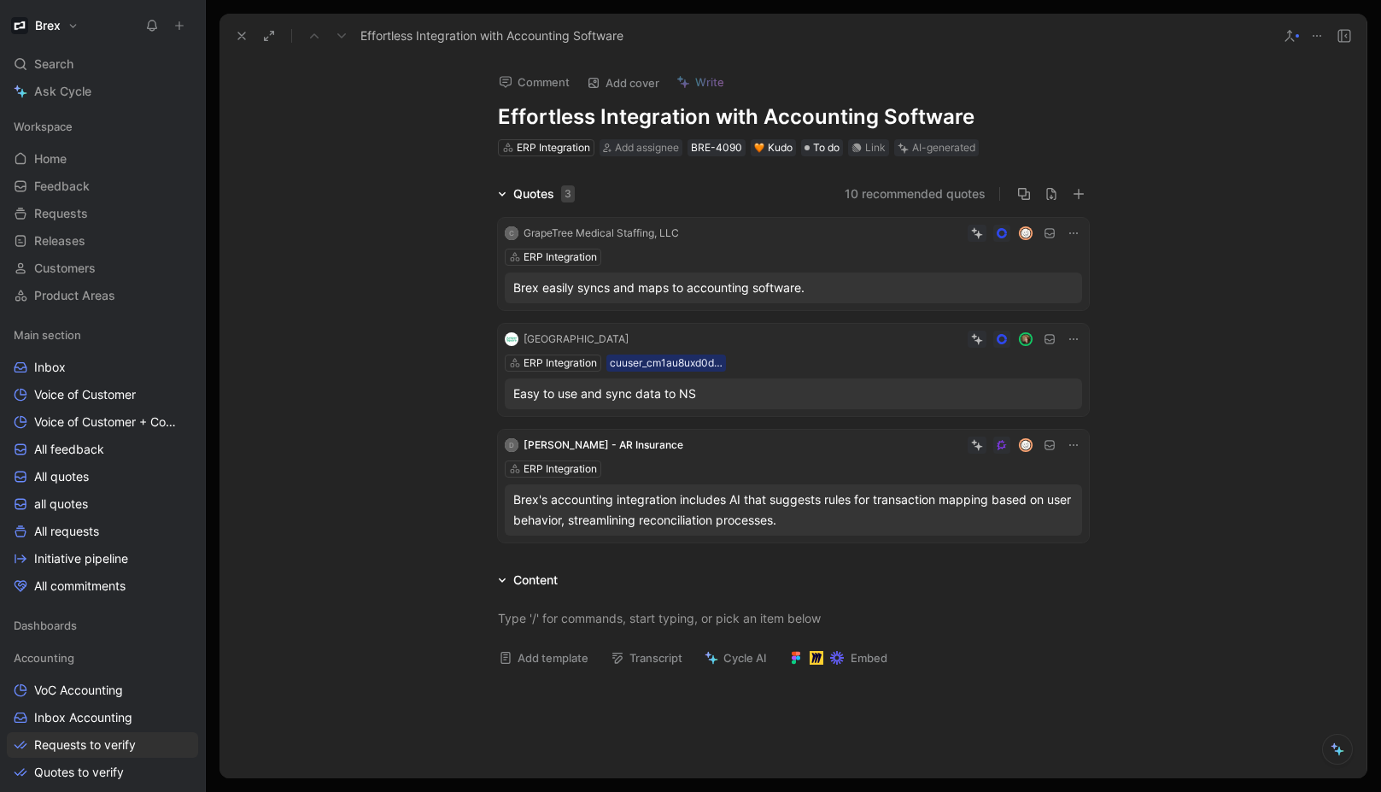
click at [752, 476] on div "ERP Integration" at bounding box center [793, 468] width 577 height 17
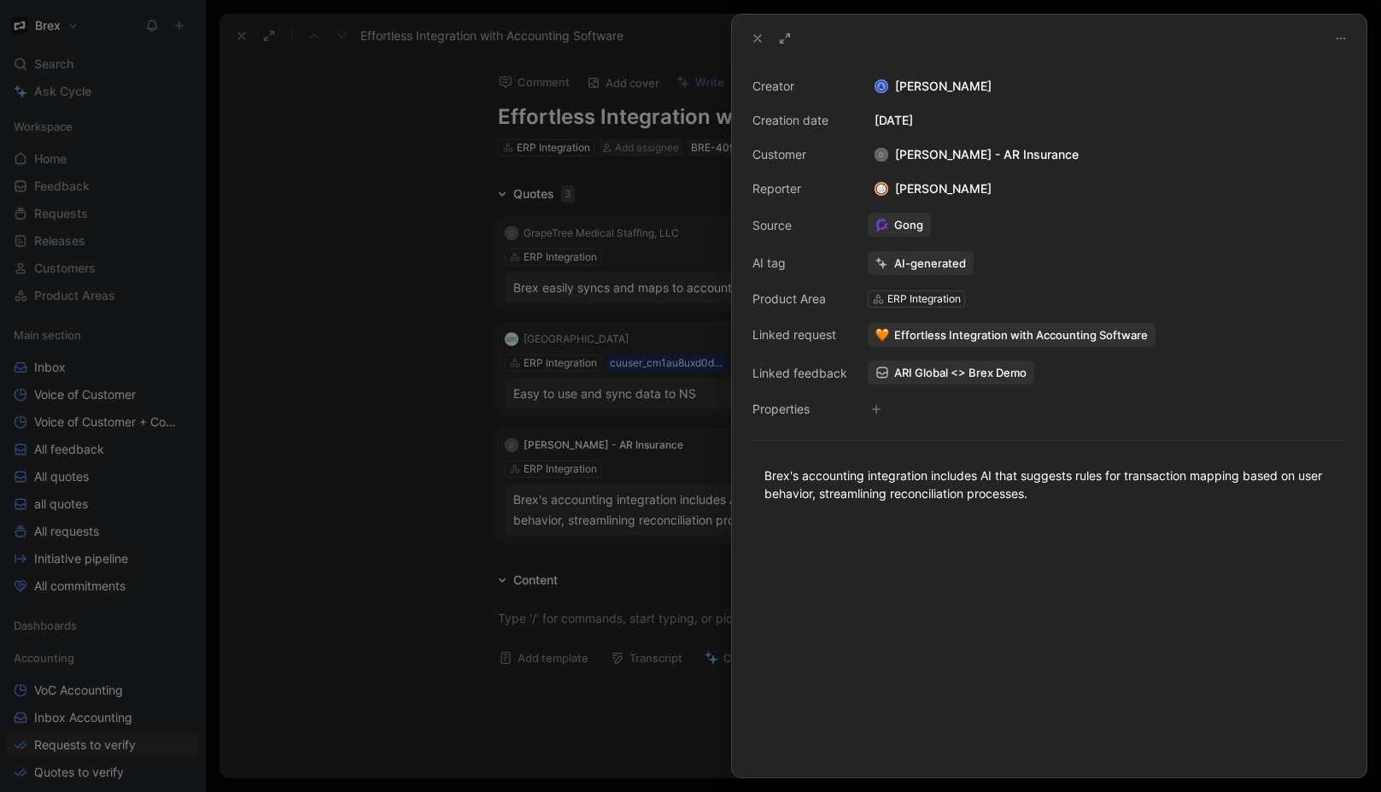
click at [482, 352] on div at bounding box center [690, 396] width 1381 height 792
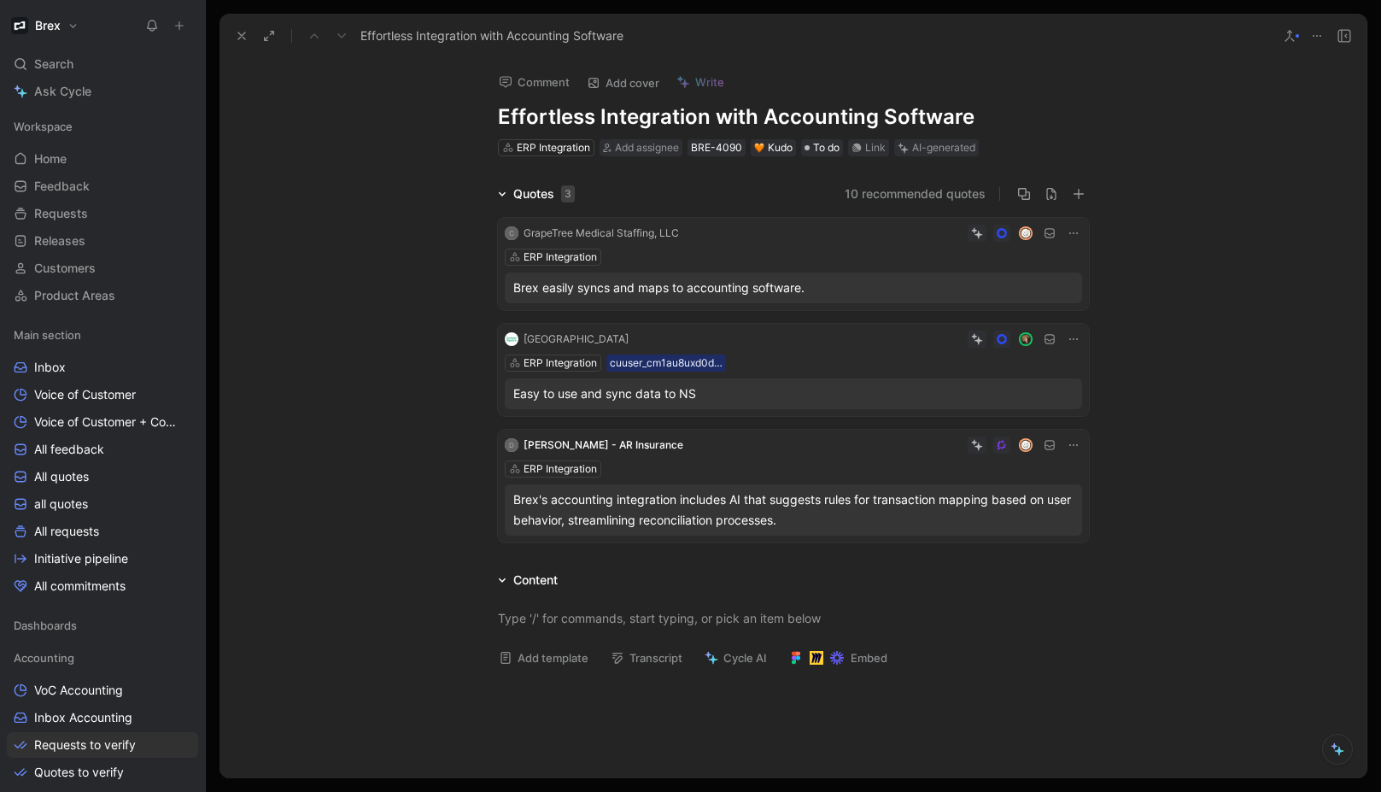
click at [1067, 442] on icon at bounding box center [1074, 445] width 14 height 14
click at [1028, 553] on span "Delete quote" at bounding box center [1016, 553] width 72 height 15
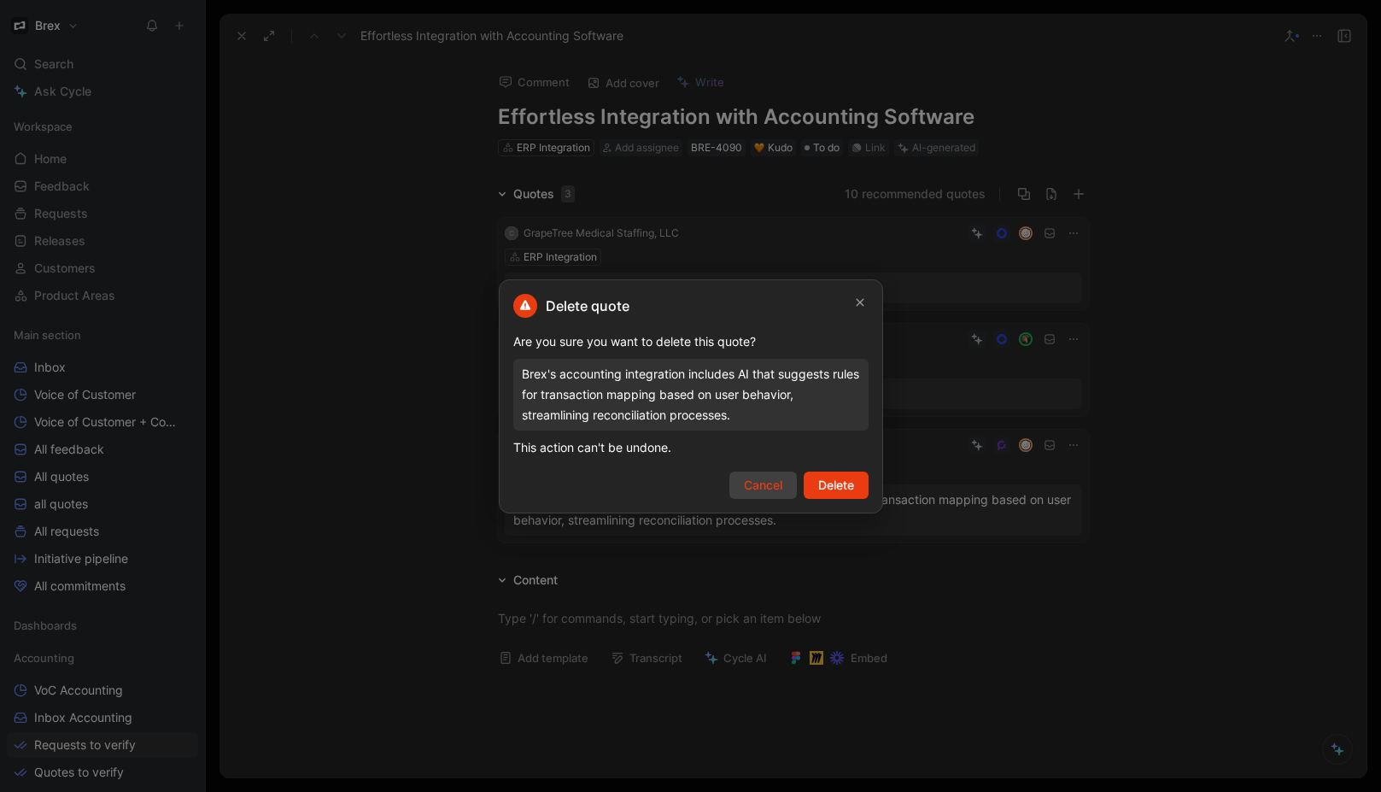
click at [761, 477] on span "Cancel" at bounding box center [763, 485] width 38 height 20
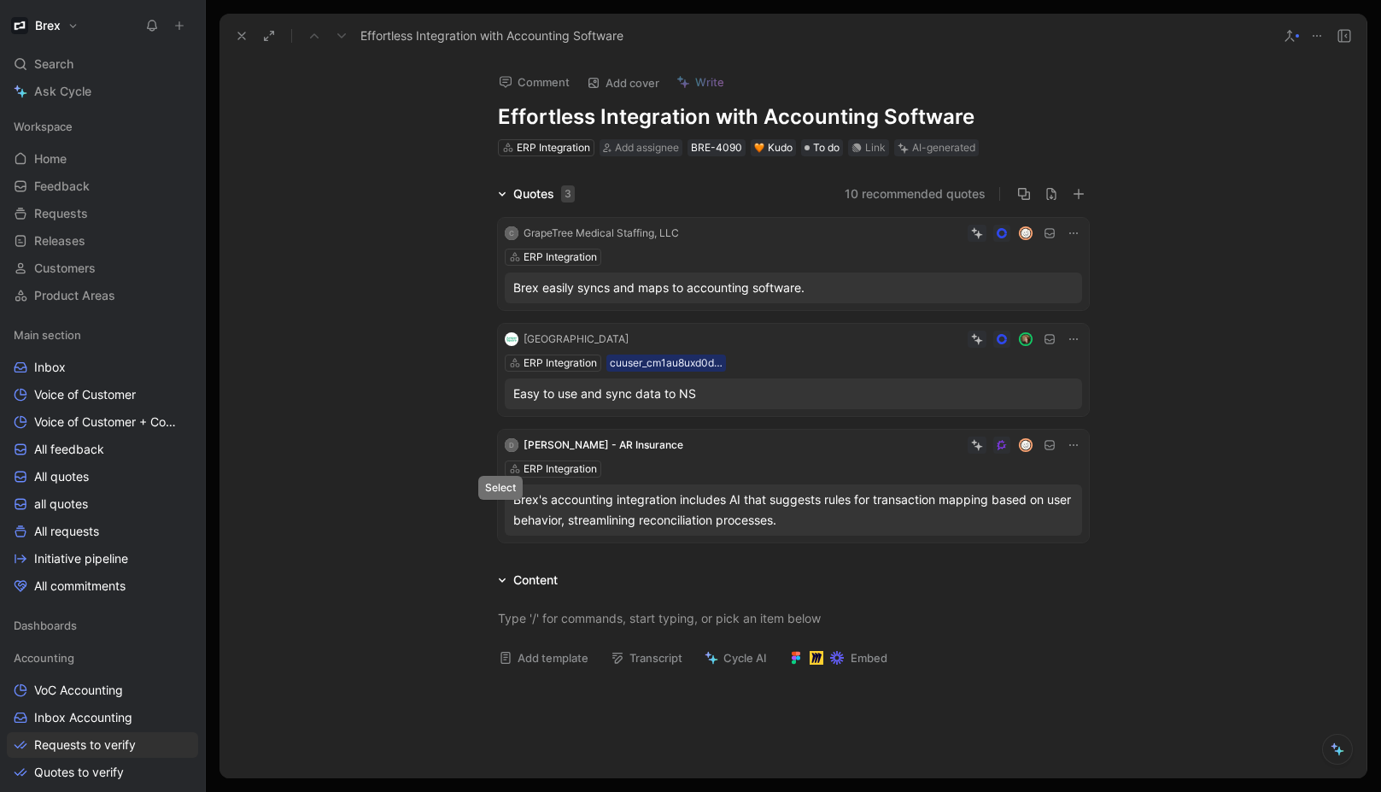
click at [502, 508] on icon at bounding box center [505, 509] width 7 height 7
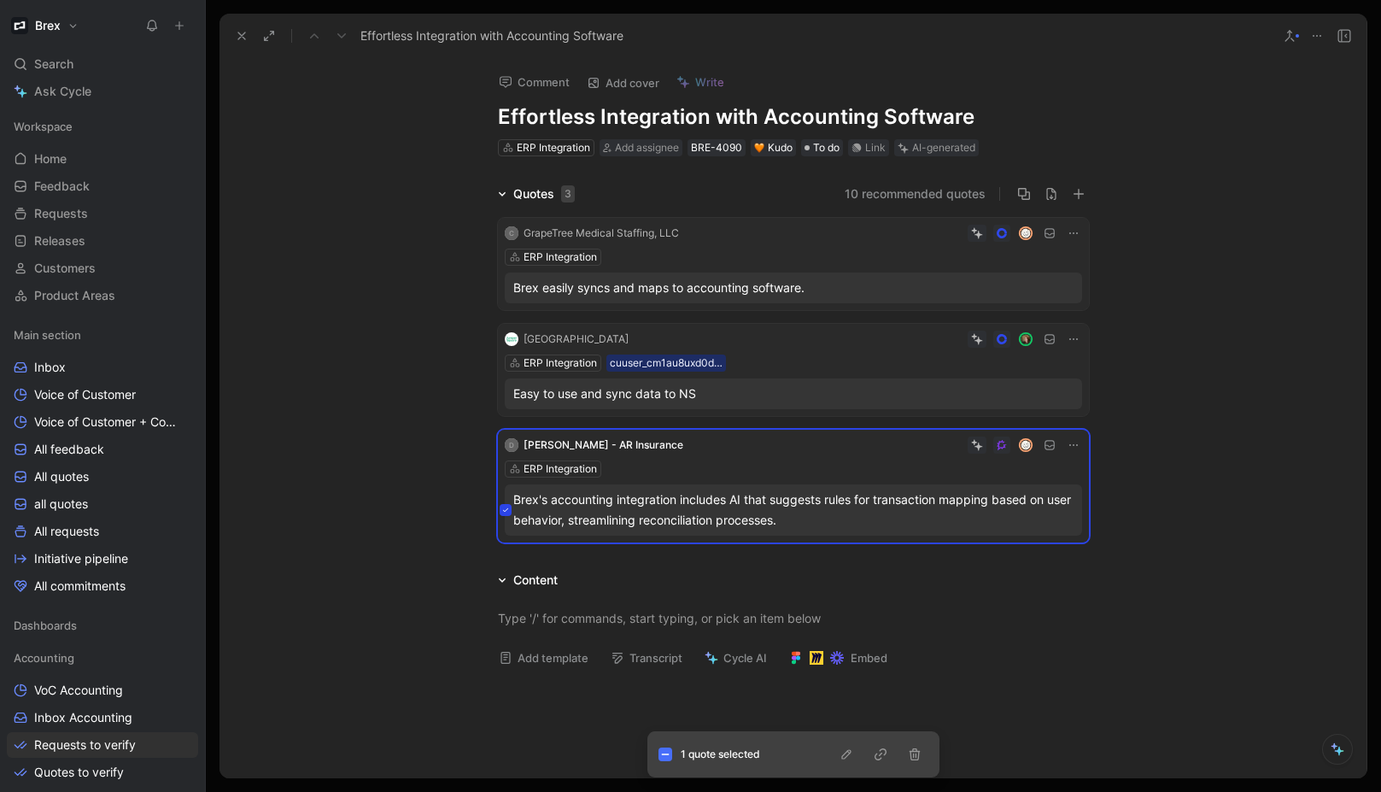
click at [500, 504] on button at bounding box center [506, 510] width 12 height 12
click at [725, 119] on h1 "Effortless Integration with Accounting Software" at bounding box center [793, 116] width 591 height 27
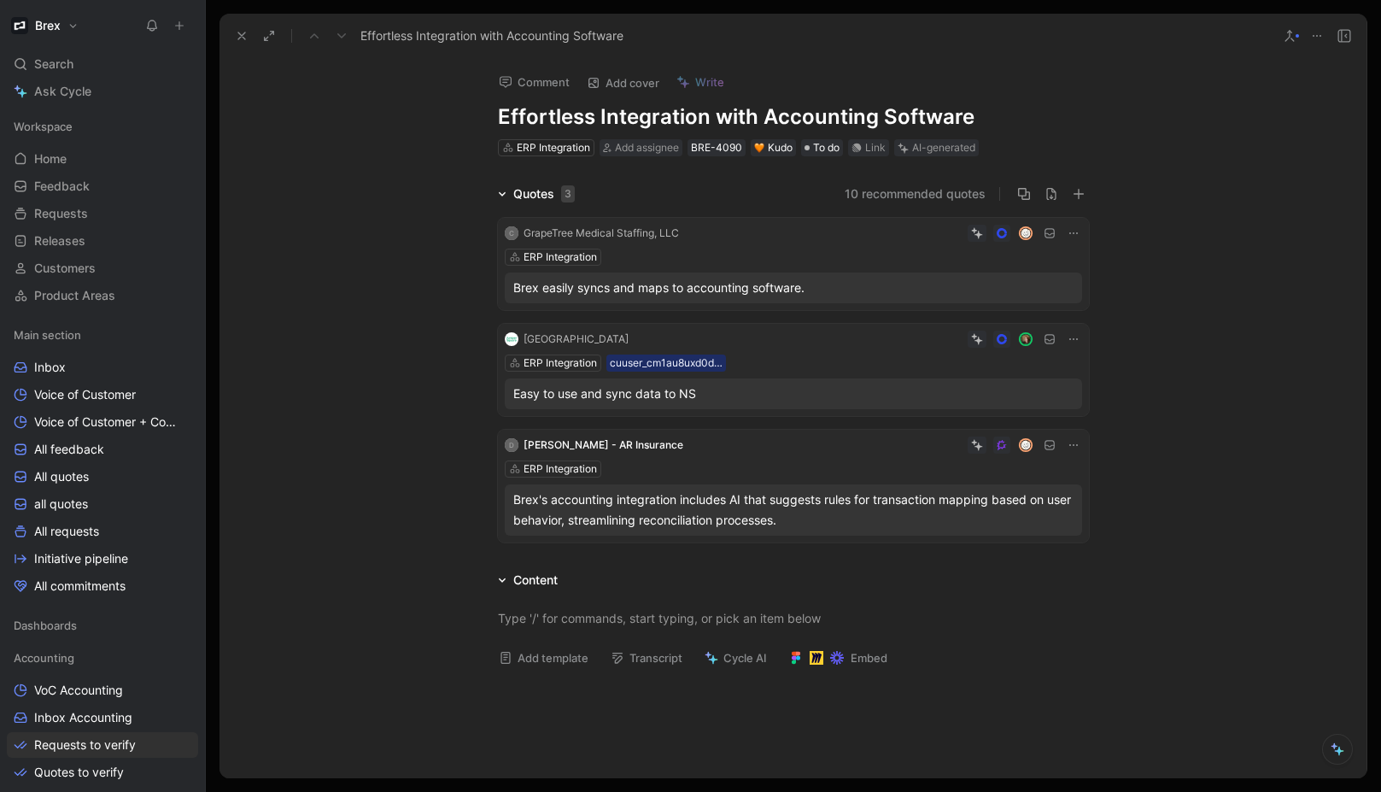
click at [916, 115] on h1 "Effortless Integration with Accounting Software" at bounding box center [793, 116] width 591 height 27
click at [967, 114] on h1 "Effortless Integration with Accounting Software" at bounding box center [793, 116] width 591 height 27
click at [804, 120] on h1 "Effortless Integration with Accounting Software" at bounding box center [793, 116] width 591 height 27
click at [892, 111] on h1 "Effortless Integration with Netsuite Software" at bounding box center [793, 116] width 591 height 27
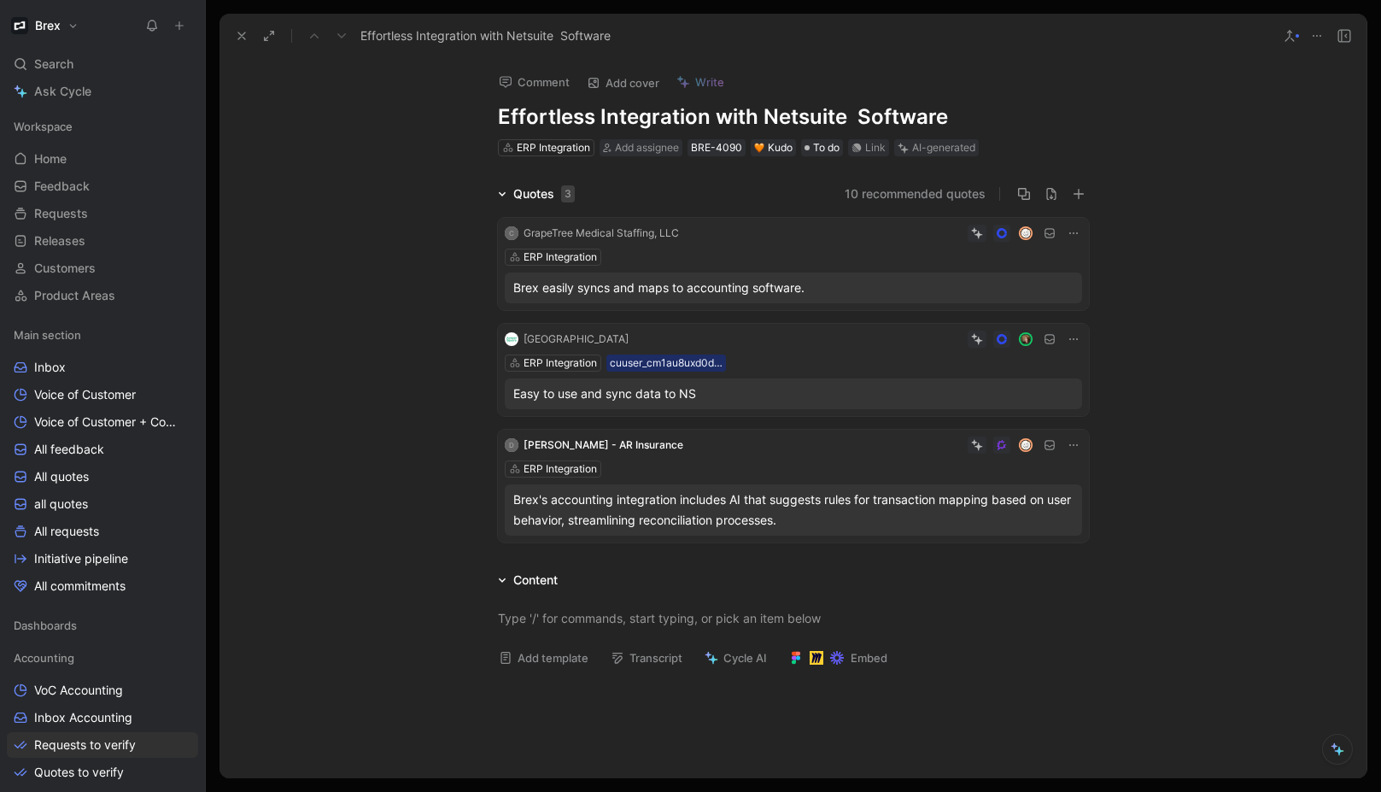
click at [892, 111] on h1 "Effortless Integration with Netsuite Software" at bounding box center [793, 116] width 591 height 27
drag, startPoint x: 500, startPoint y: 512, endPoint x: 499, endPoint y: 498, distance: 14.6
click at [502, 512] on icon at bounding box center [505, 509] width 7 height 7
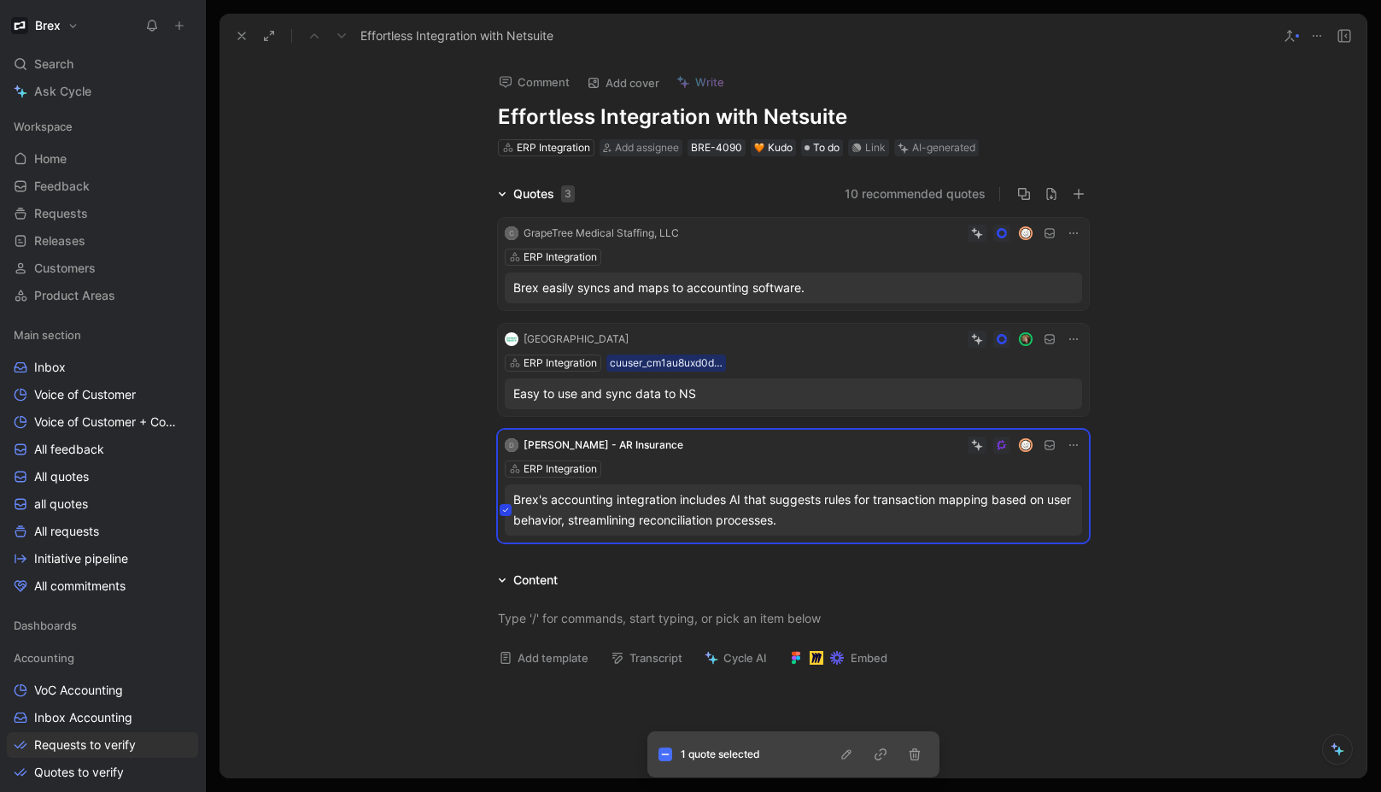
click at [502, 284] on icon at bounding box center [505, 287] width 7 height 7
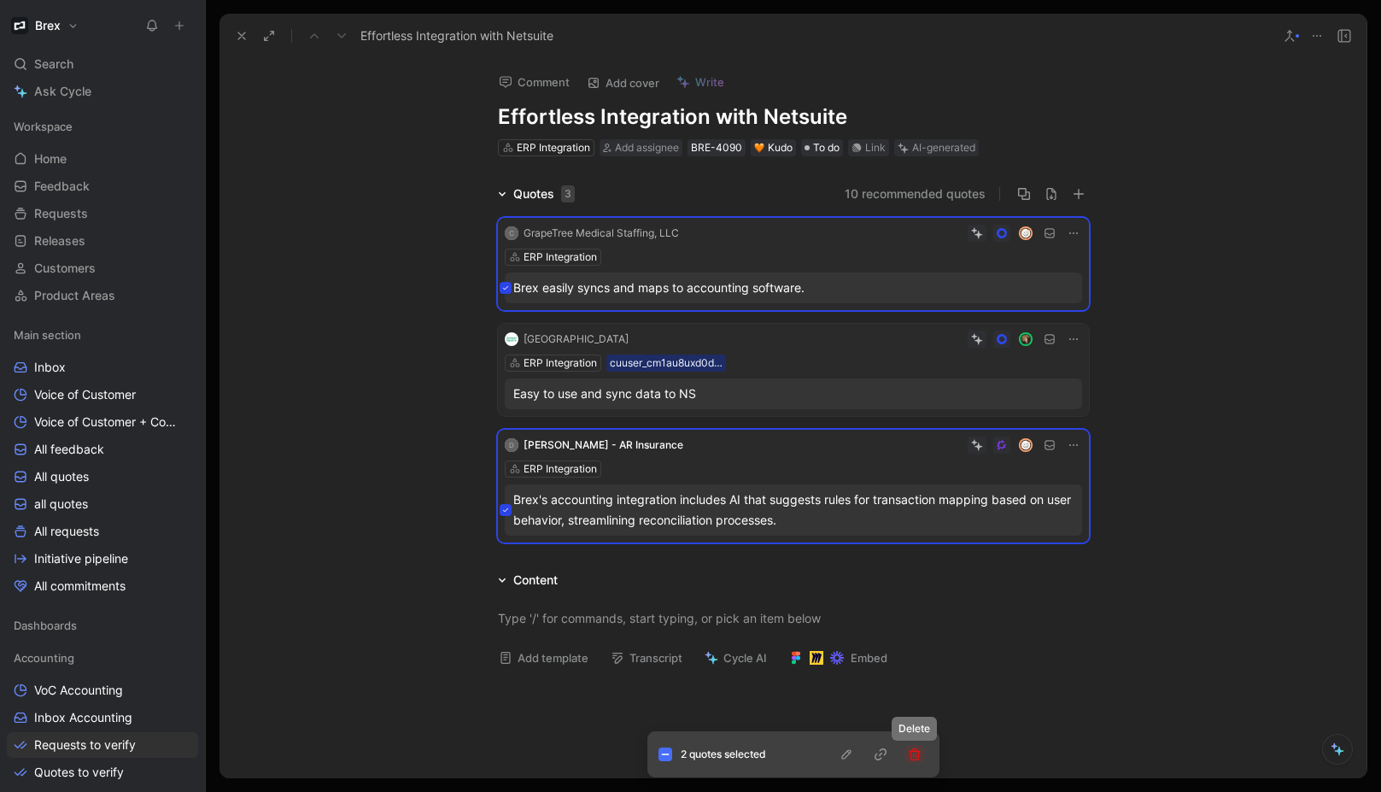
click at [914, 753] on icon "button" at bounding box center [915, 754] width 14 height 14
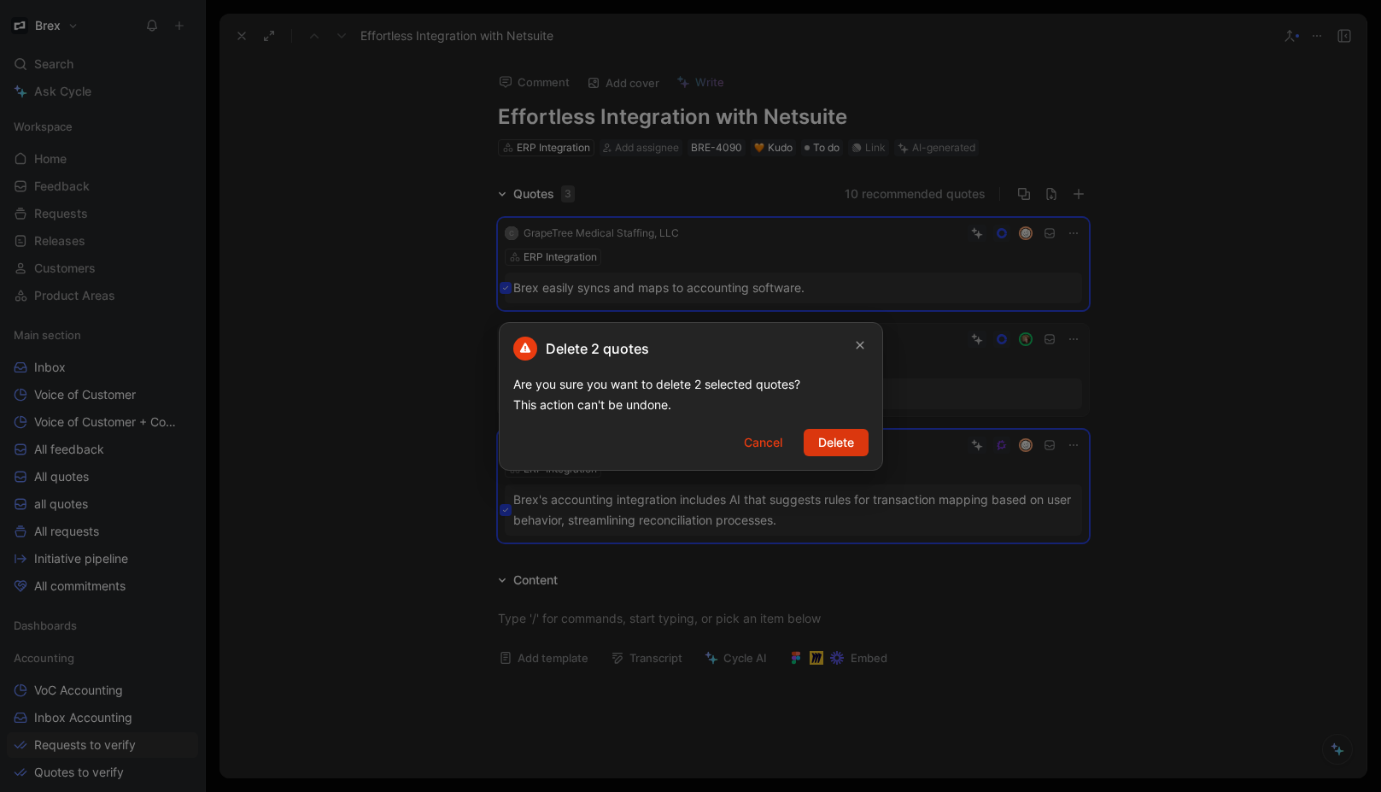
click at [857, 437] on button "Delete" at bounding box center [836, 442] width 65 height 27
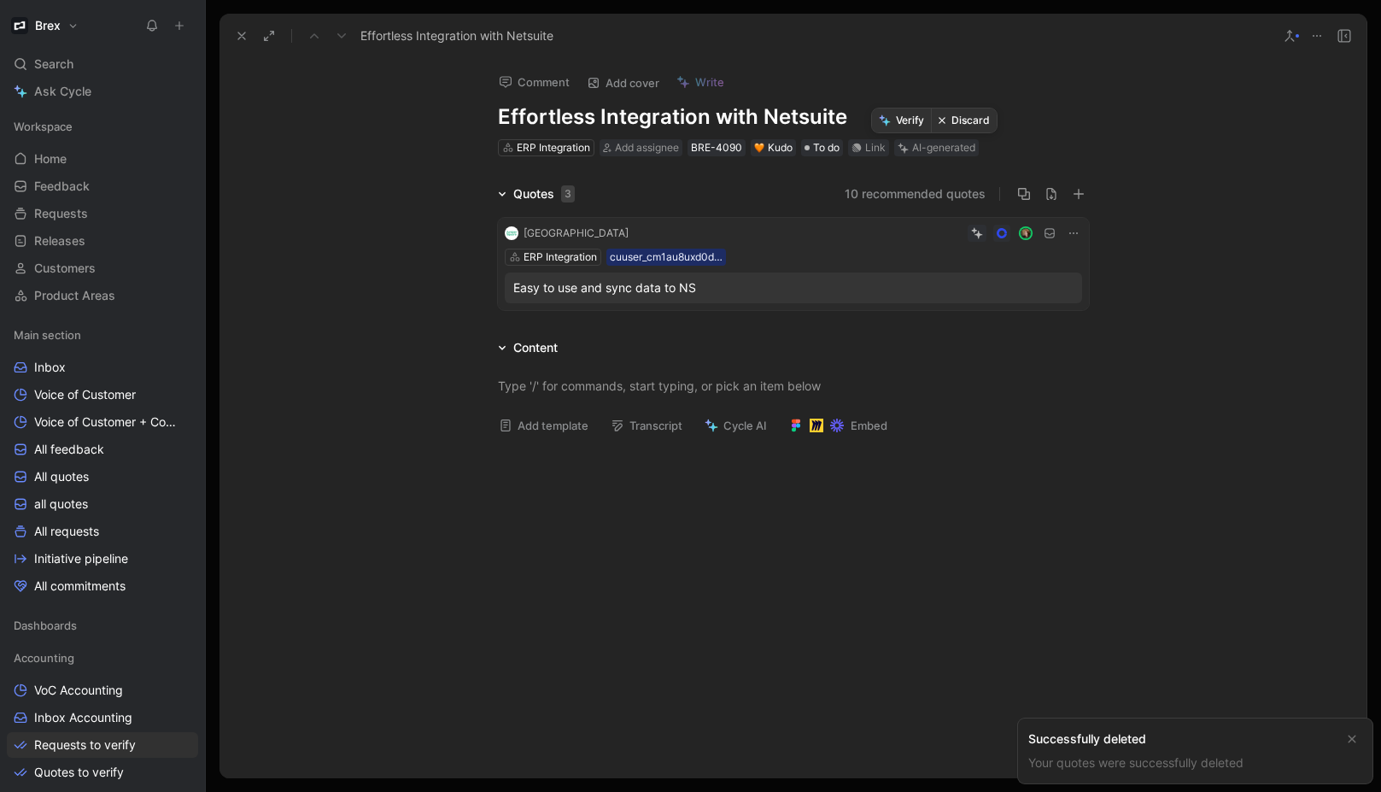
click at [905, 122] on button "Verify" at bounding box center [901, 120] width 59 height 24
click at [235, 38] on icon at bounding box center [242, 36] width 14 height 14
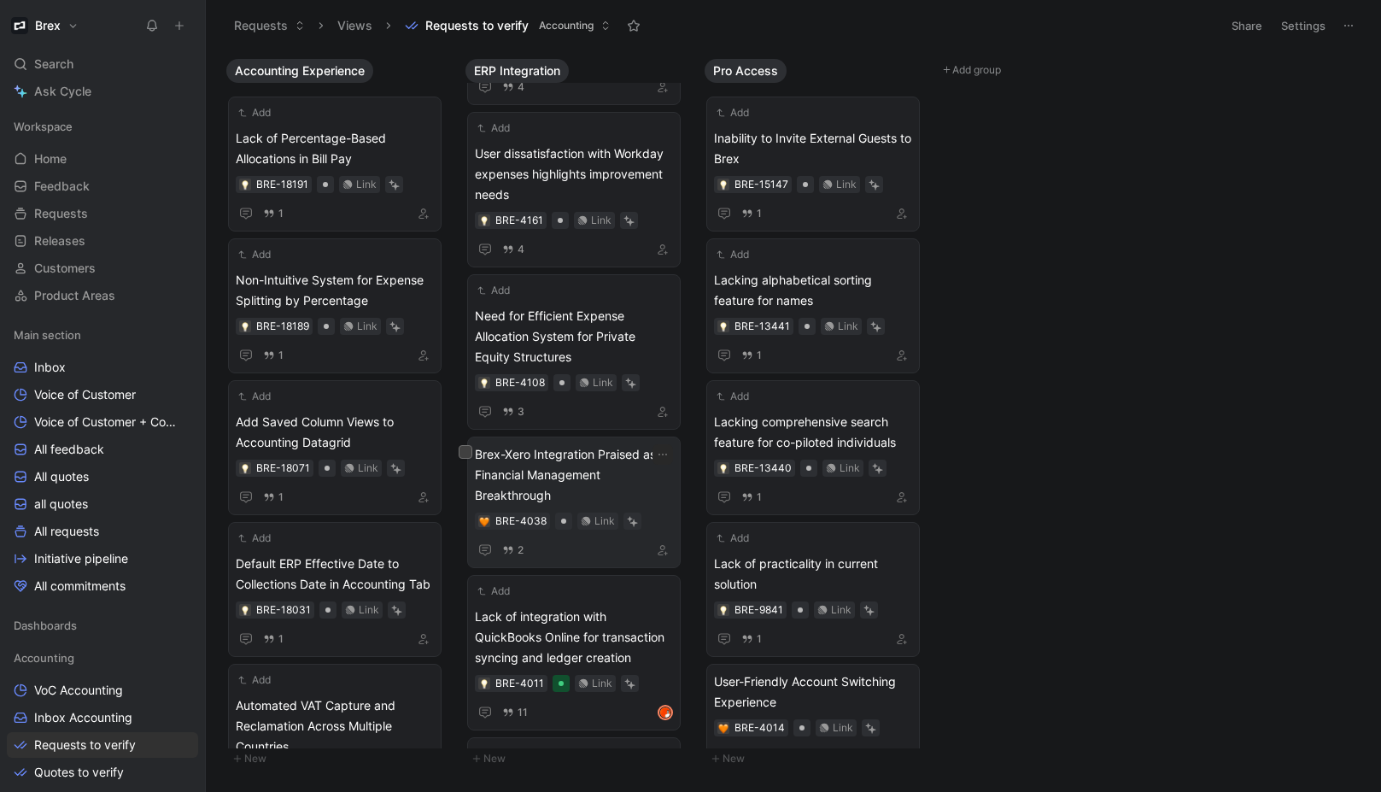
click at [576, 478] on span "Brex-Xero Integration Praised as Financial Management Breakthrough" at bounding box center [574, 474] width 198 height 61
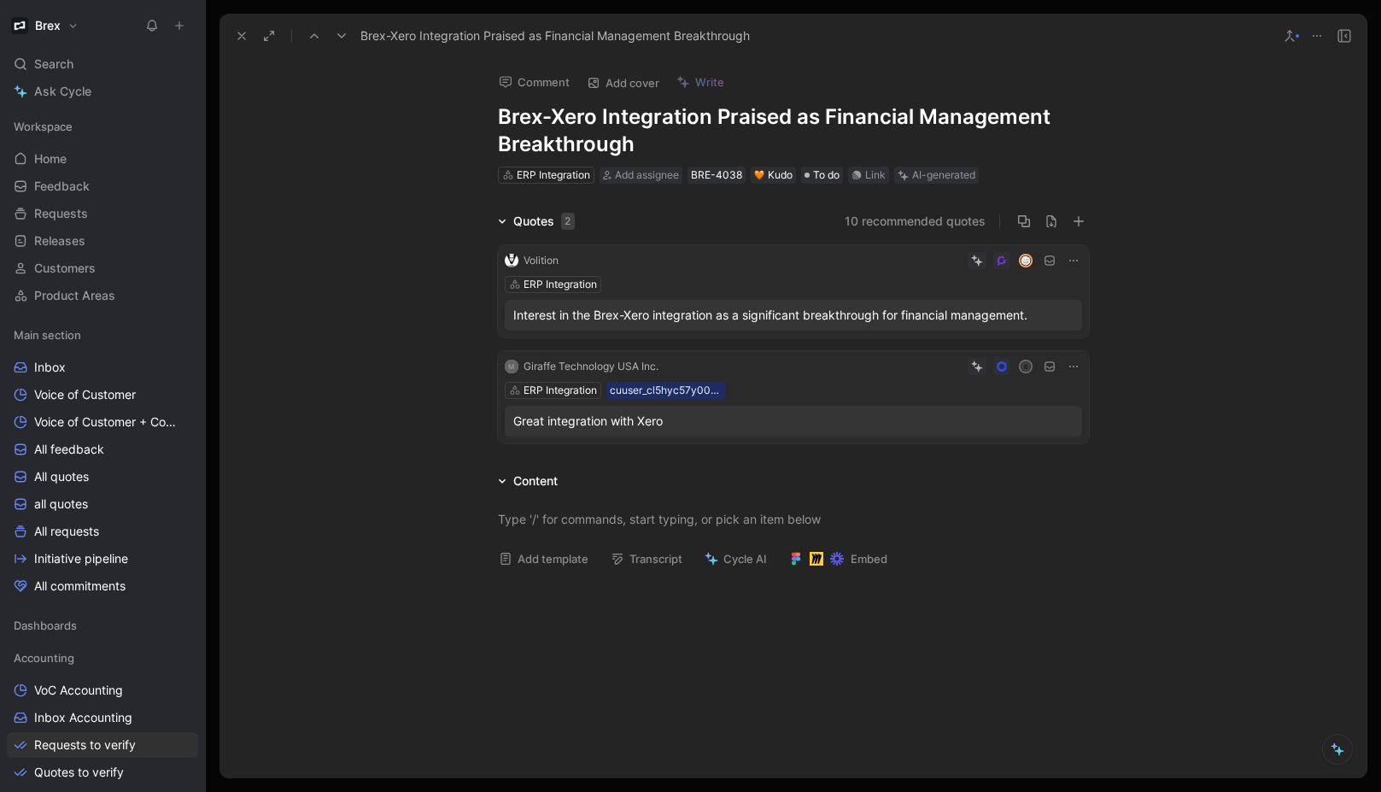
drag, startPoint x: 635, startPoint y: 151, endPoint x: 456, endPoint y: 104, distance: 185.4
click at [456, 104] on div "Comment Add cover Write Brex-Xero Integration Praised as Financial Management B…" at bounding box center [792, 418] width 1147 height 720
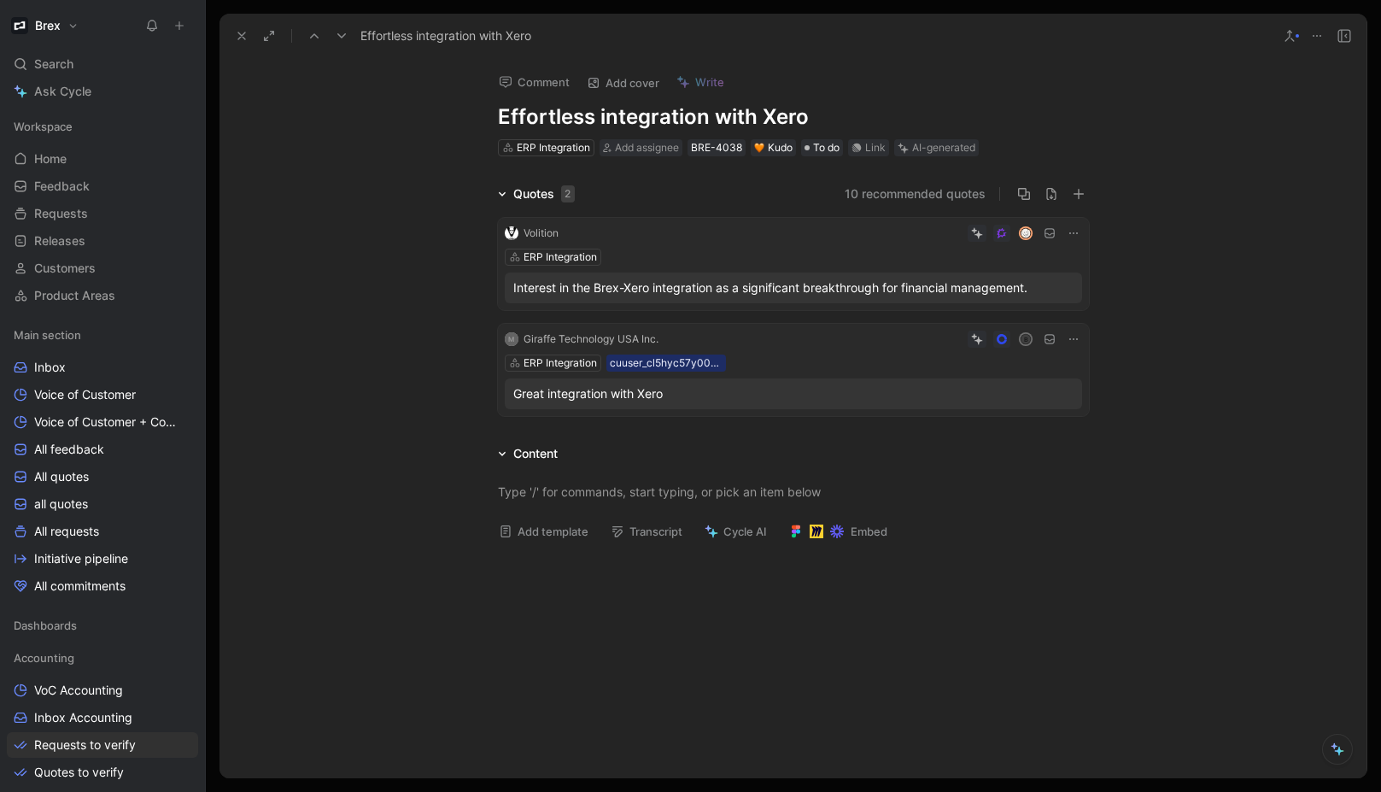
click at [372, 219] on div "Quotes 2 10 recommended quotes Volition ERP Integration Interest in the Brex-Xe…" at bounding box center [792, 303] width 1147 height 239
click at [559, 116] on h1 "Effortless integration with Xero" at bounding box center [793, 116] width 591 height 27
drag, startPoint x: 395, startPoint y: 185, endPoint x: 559, endPoint y: 162, distance: 165.6
click at [395, 184] on div "Quotes 2 10 recommended quotes Volition ERP Integration Interest in the Brex-Xe…" at bounding box center [792, 303] width 1147 height 239
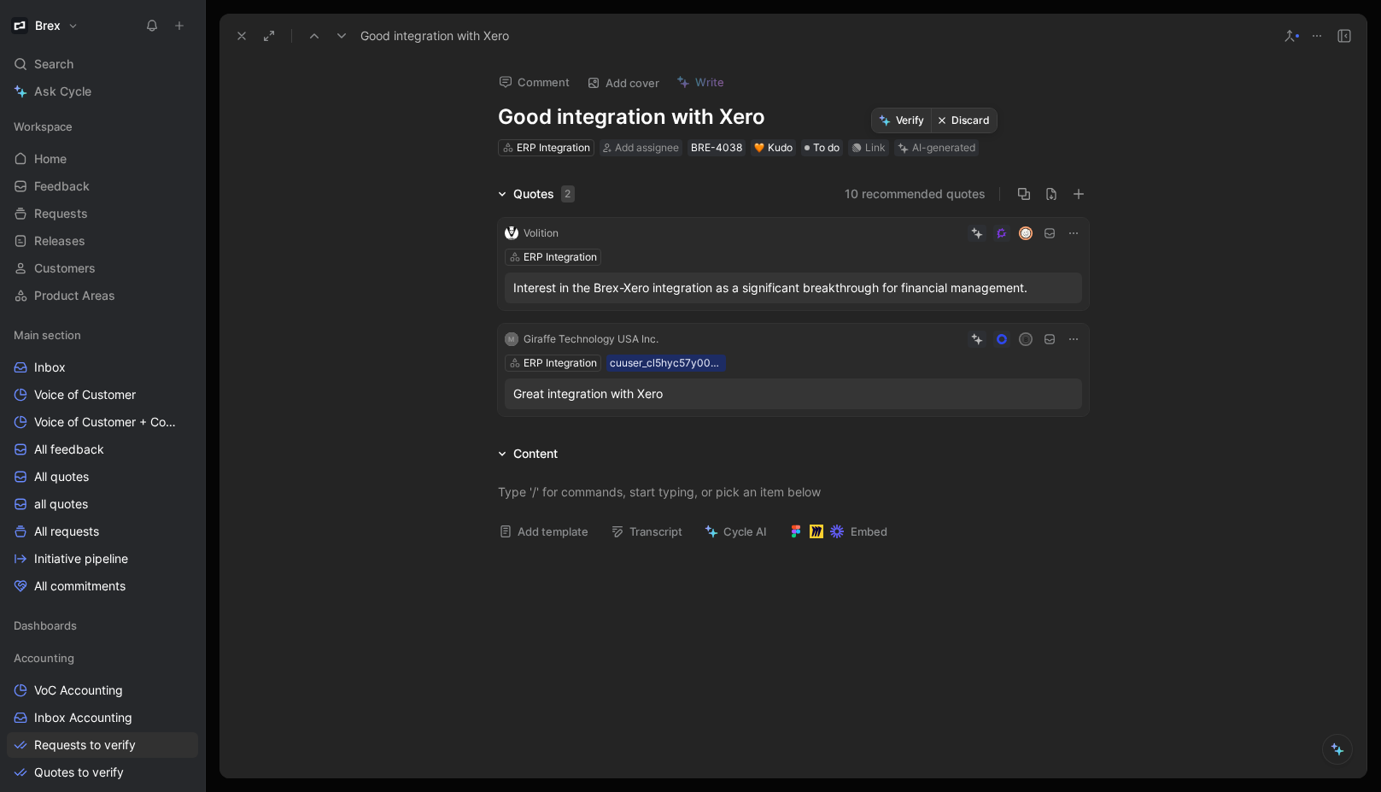
click at [907, 122] on button "Verify" at bounding box center [901, 120] width 59 height 24
click at [244, 34] on icon at bounding box center [242, 36] width 14 height 14
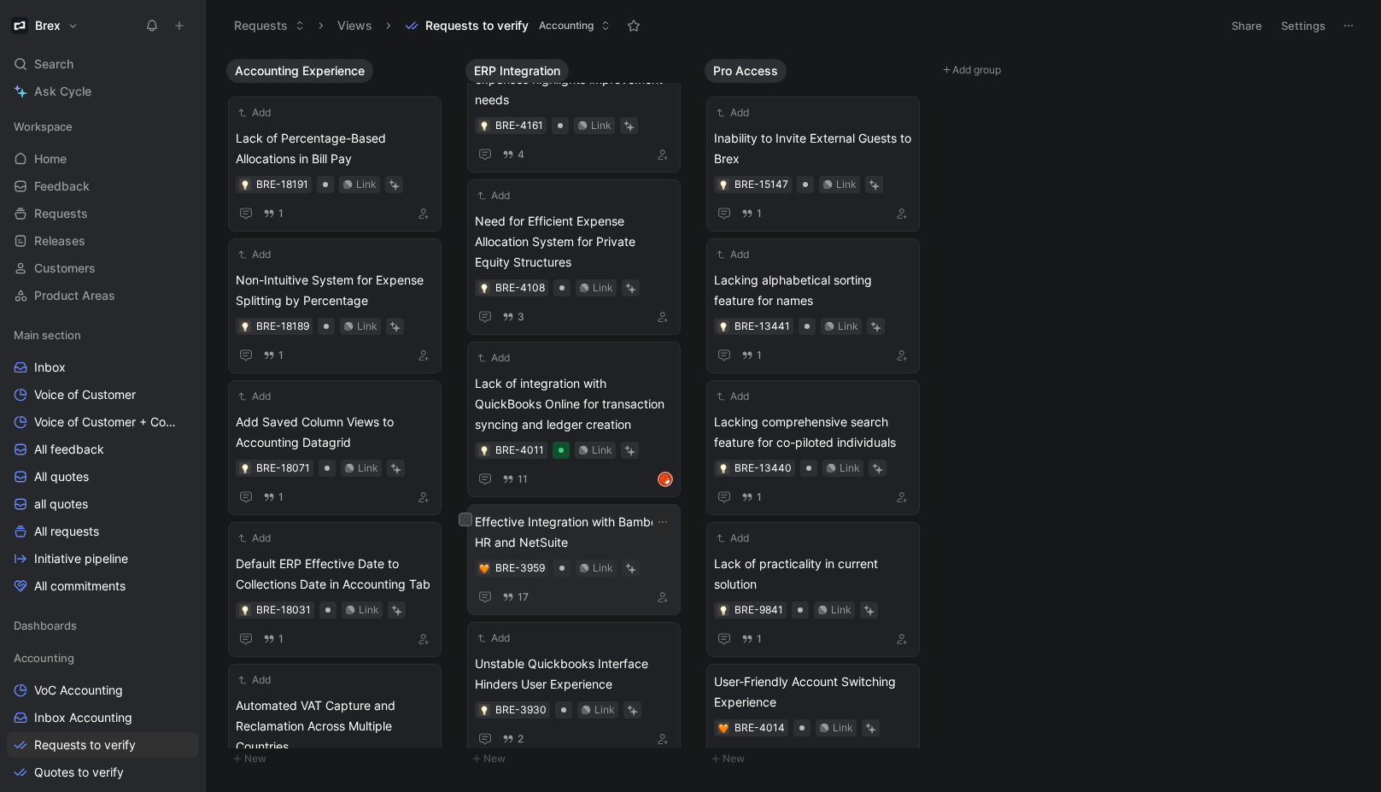
scroll to position [225, 0]
click at [579, 528] on span "Effective Integration with Bamboo HR and NetSuite" at bounding box center [574, 528] width 198 height 41
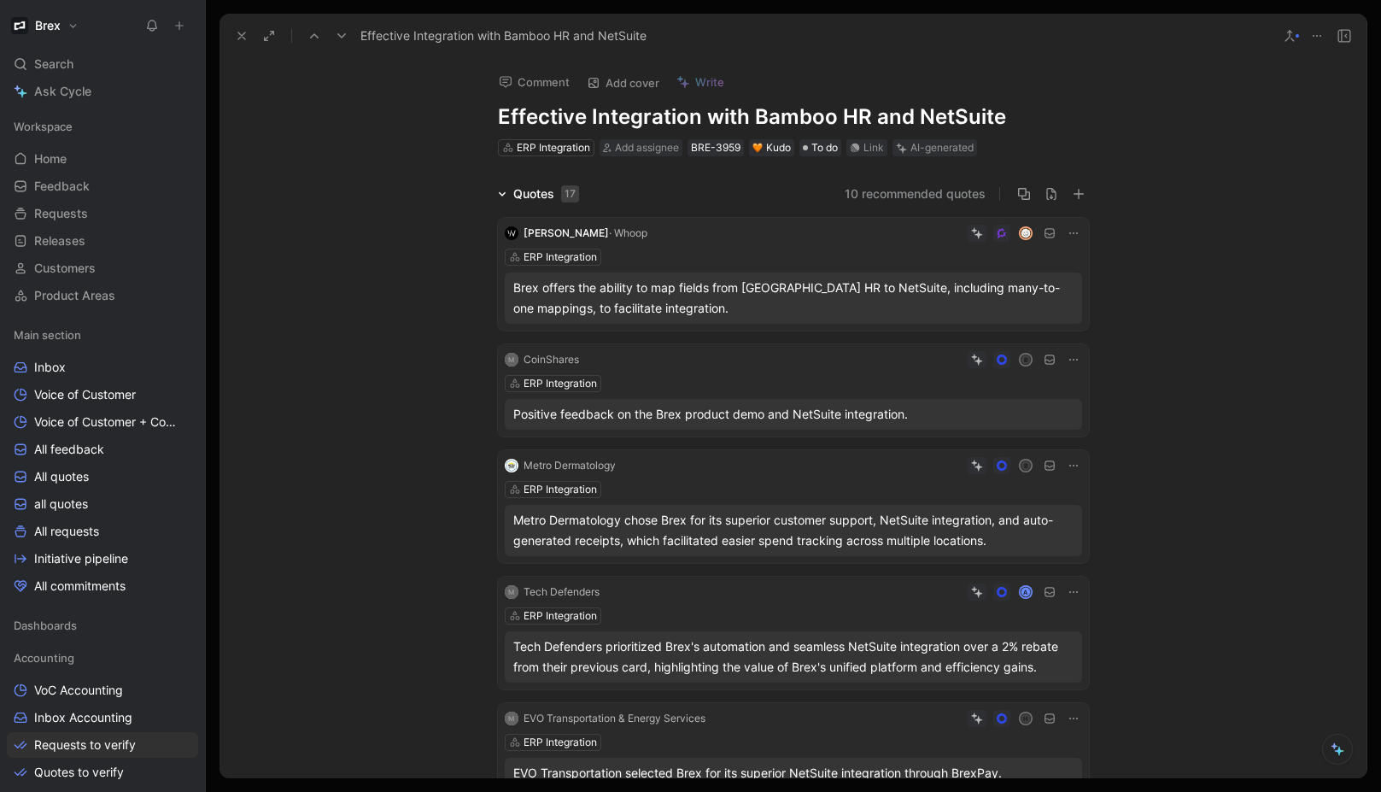
click at [1294, 37] on icon at bounding box center [1290, 36] width 14 height 14
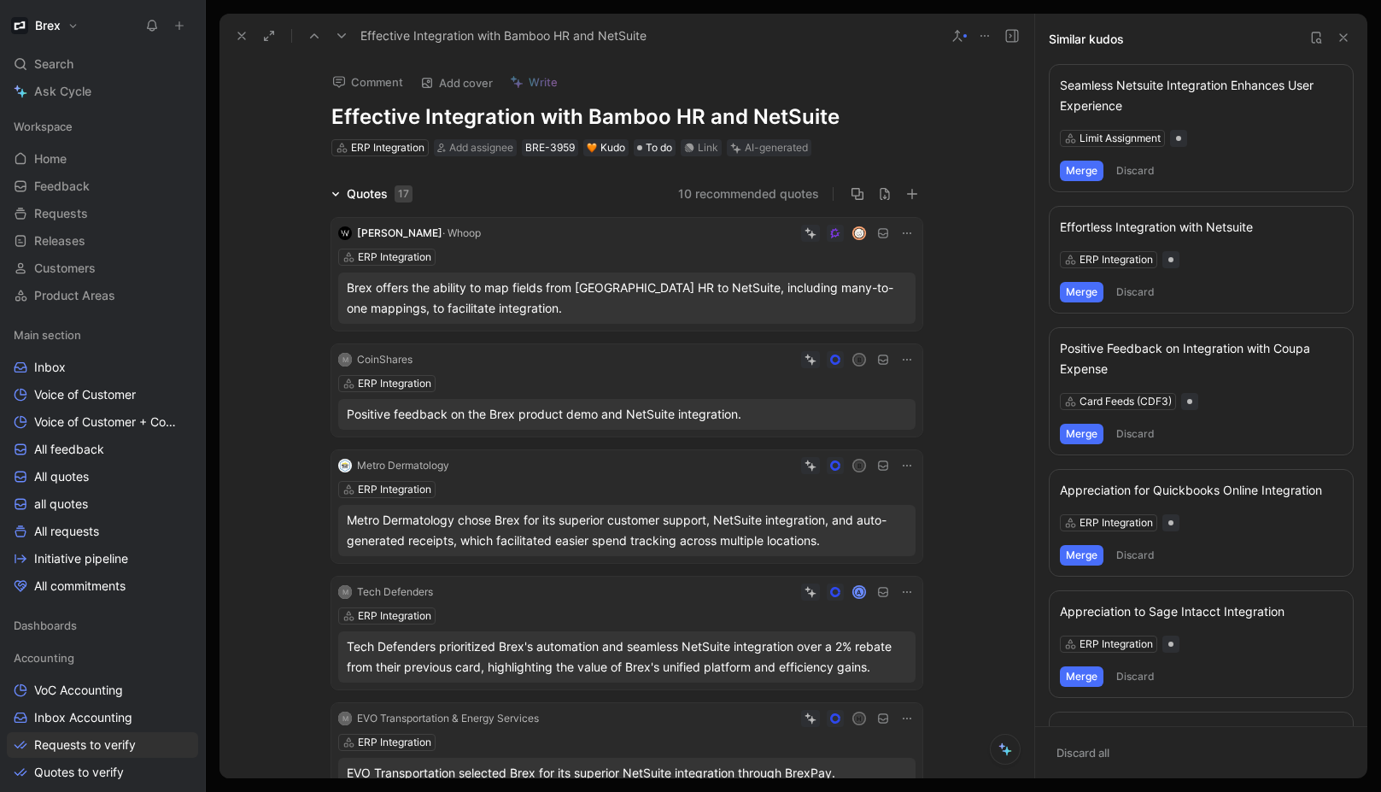
click at [1085, 300] on button "Merge" at bounding box center [1082, 292] width 44 height 20
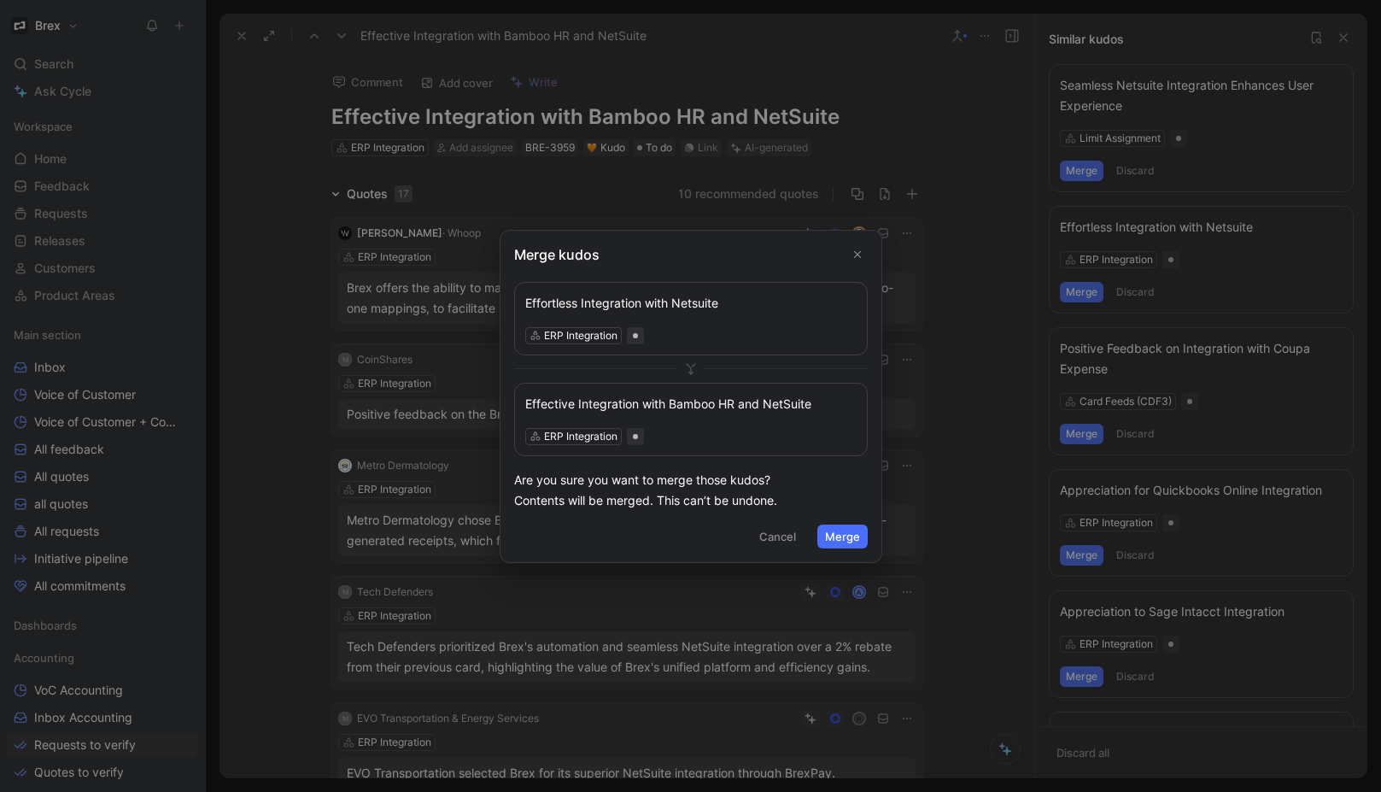
click at [745, 309] on div "Effortless Integration with Netsuite" at bounding box center [690, 302] width 331 height 20
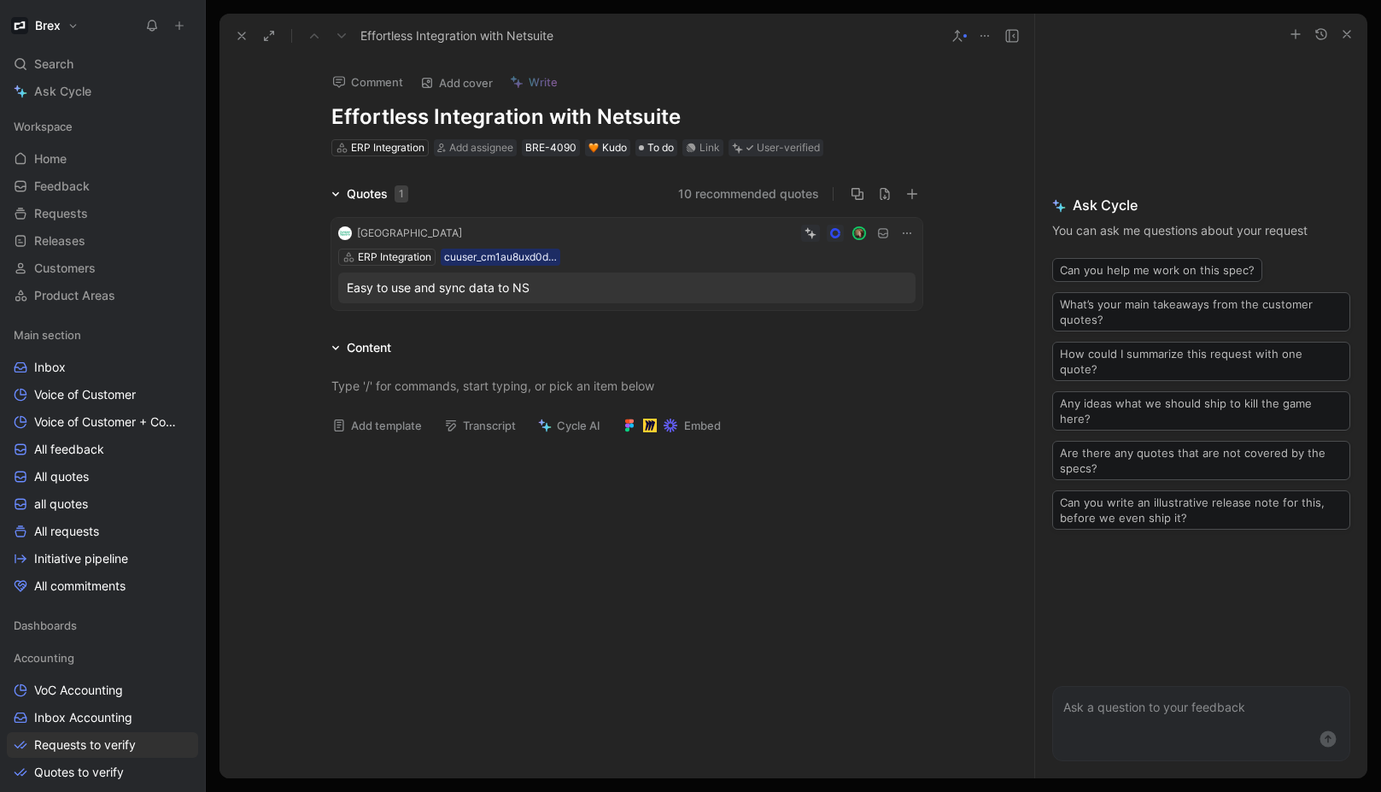
click at [276, 195] on div "Quotes 1 10 recommended quotes Juniper Square ERP Integration cuuser_cm1au8uxd0…" at bounding box center [626, 250] width 815 height 133
click at [347, 190] on div "Quotes 1" at bounding box center [377, 194] width 61 height 20
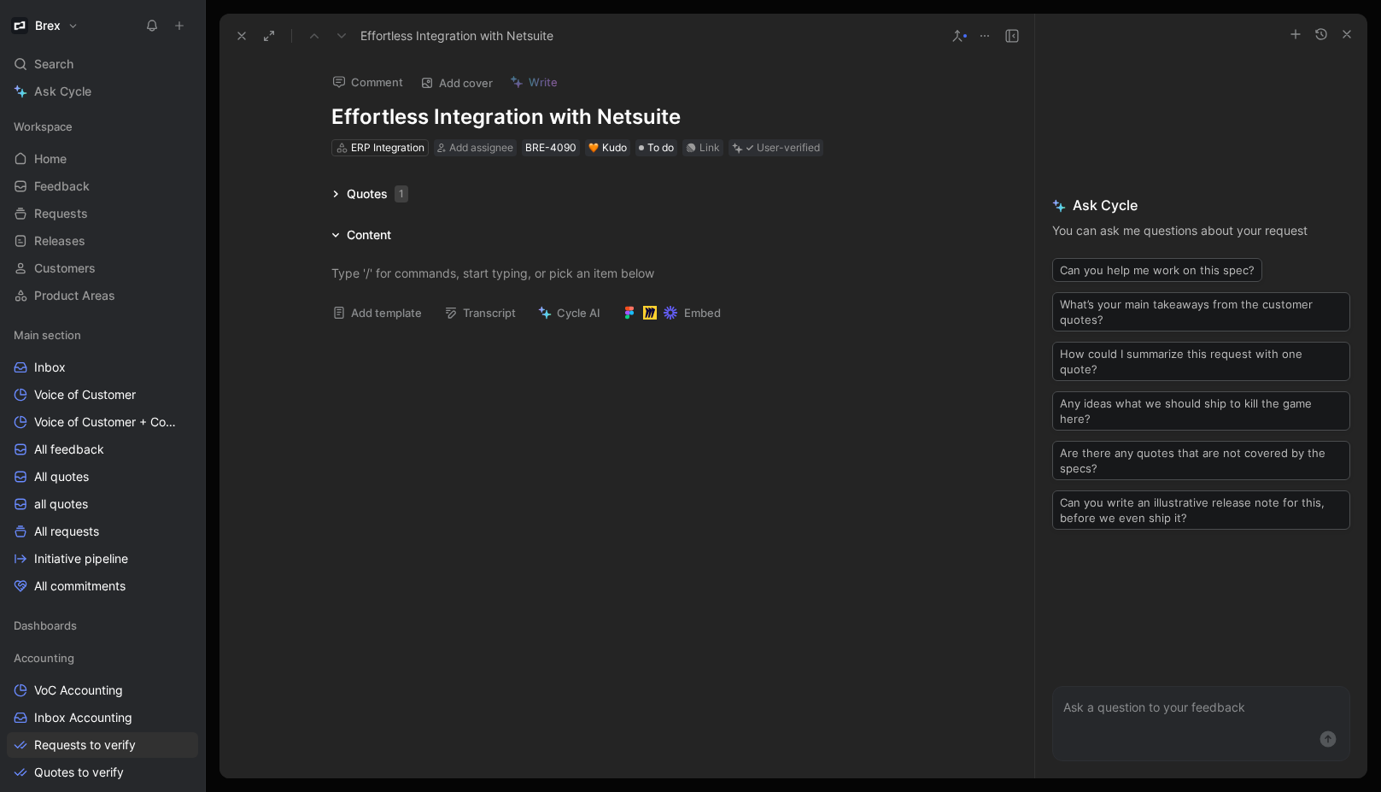
click at [336, 191] on icon at bounding box center [335, 194] width 9 height 9
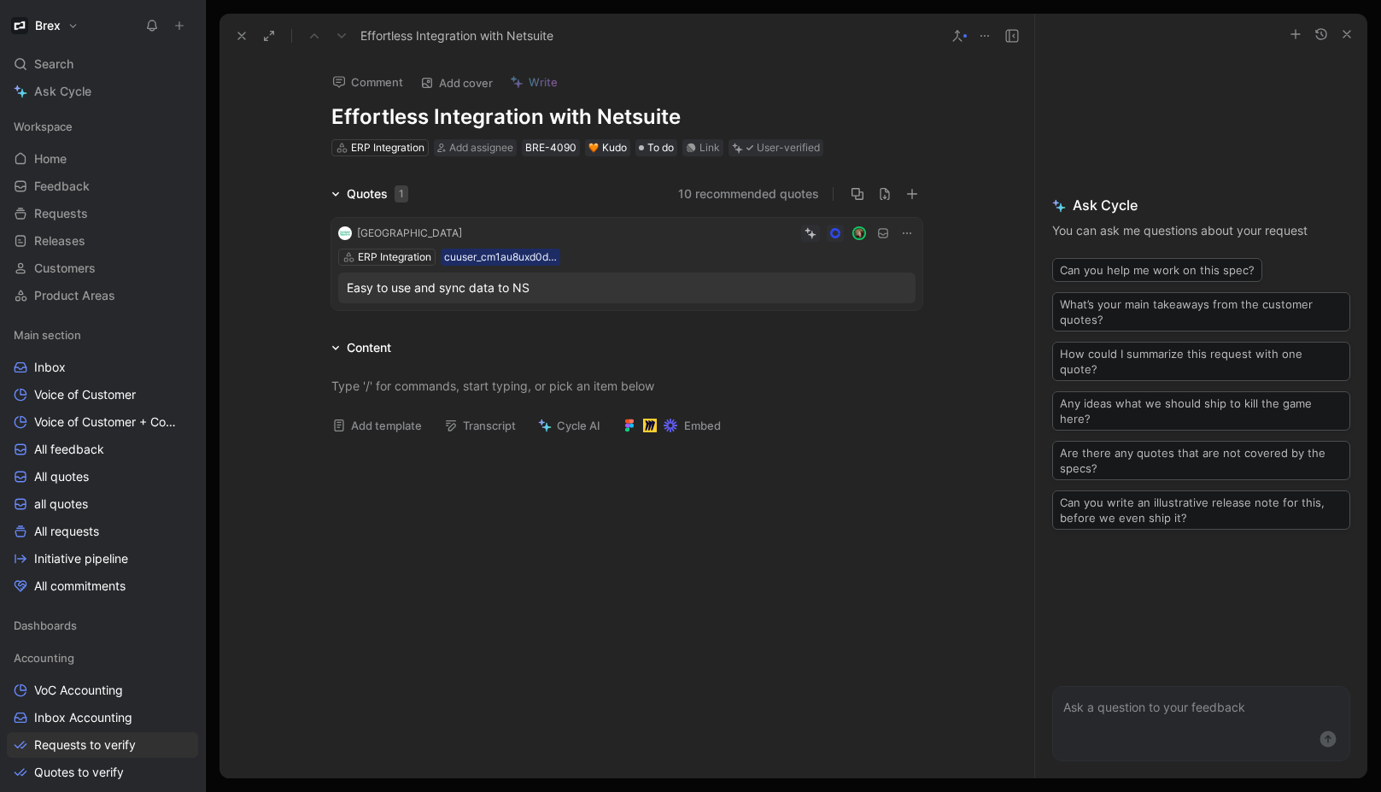
click at [730, 194] on button "10 recommended quotes" at bounding box center [748, 194] width 141 height 20
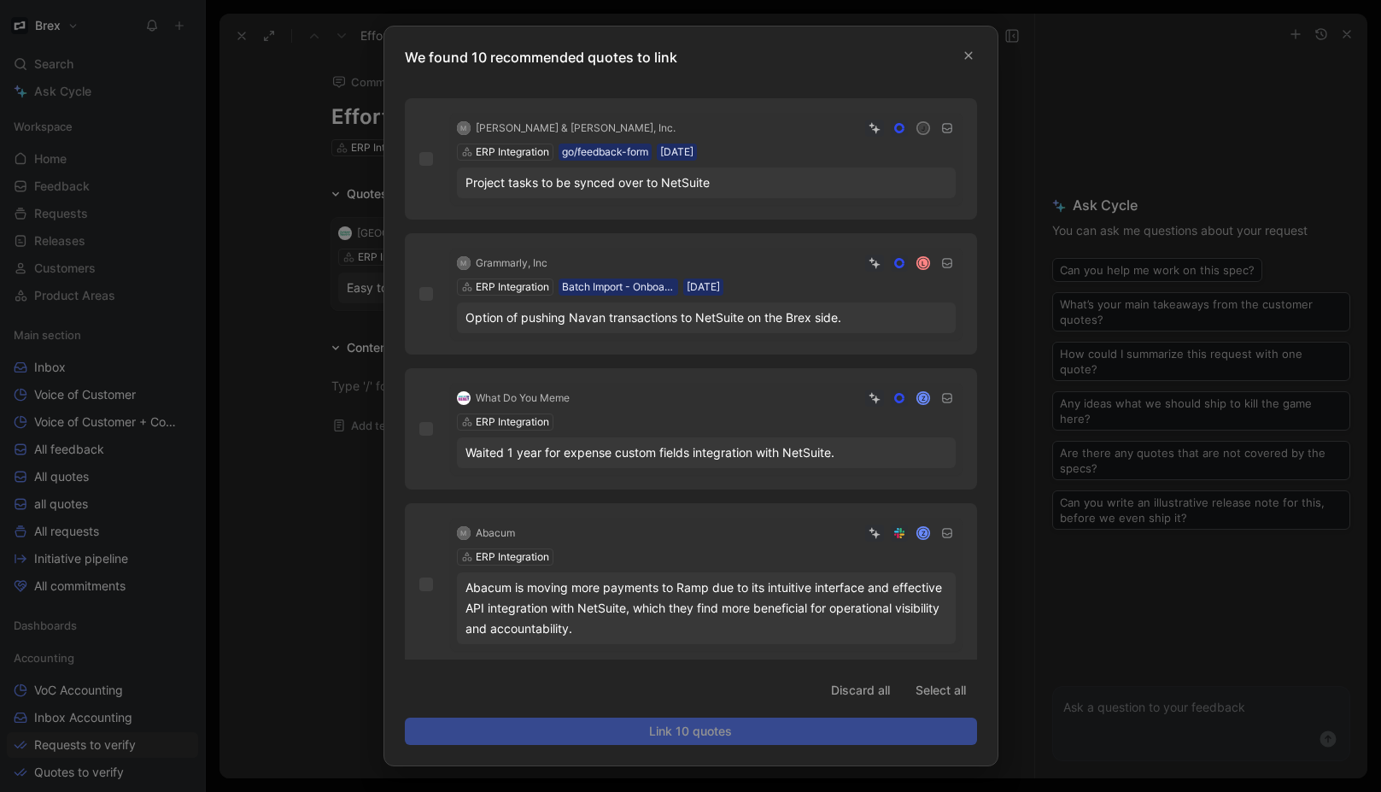
scroll to position [863, 0]
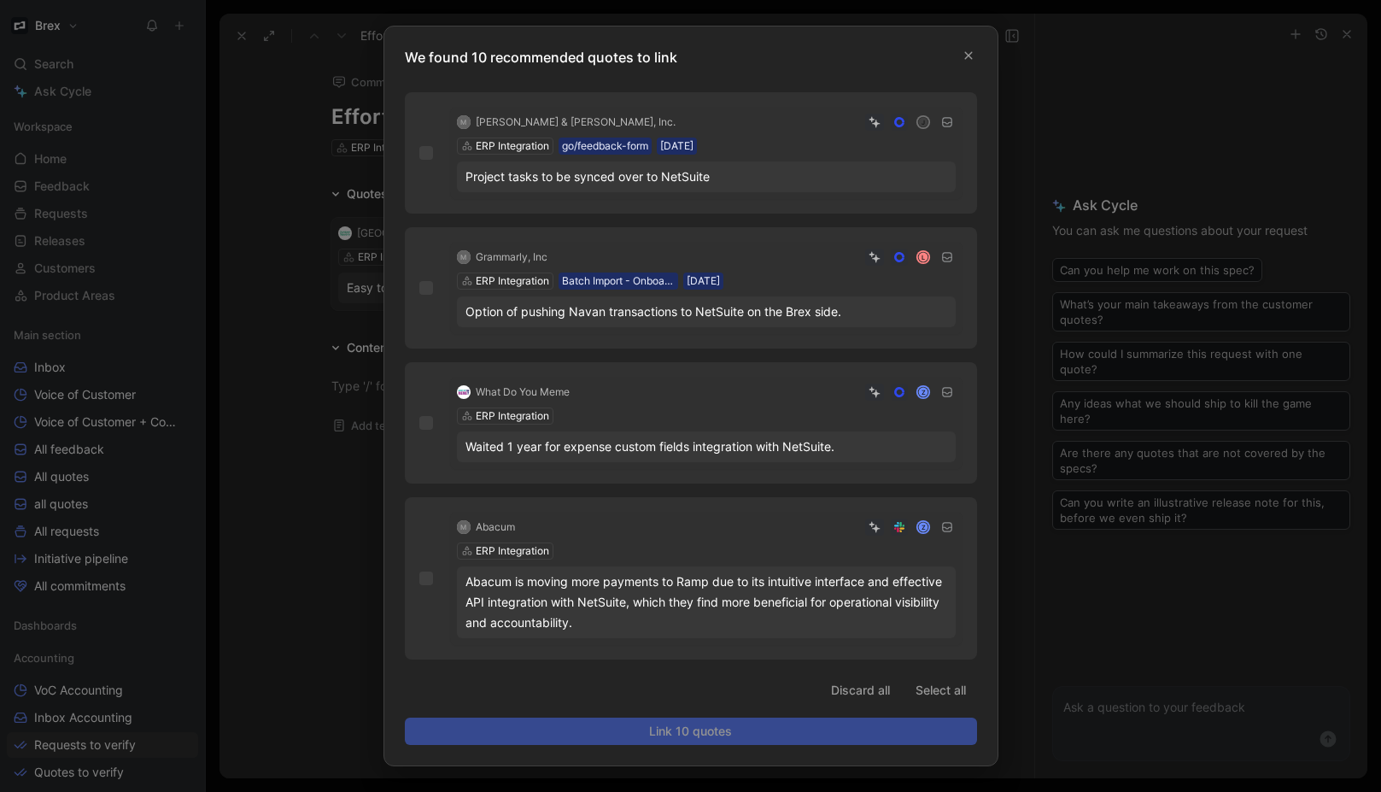
click at [974, 61] on button "button" at bounding box center [968, 55] width 17 height 17
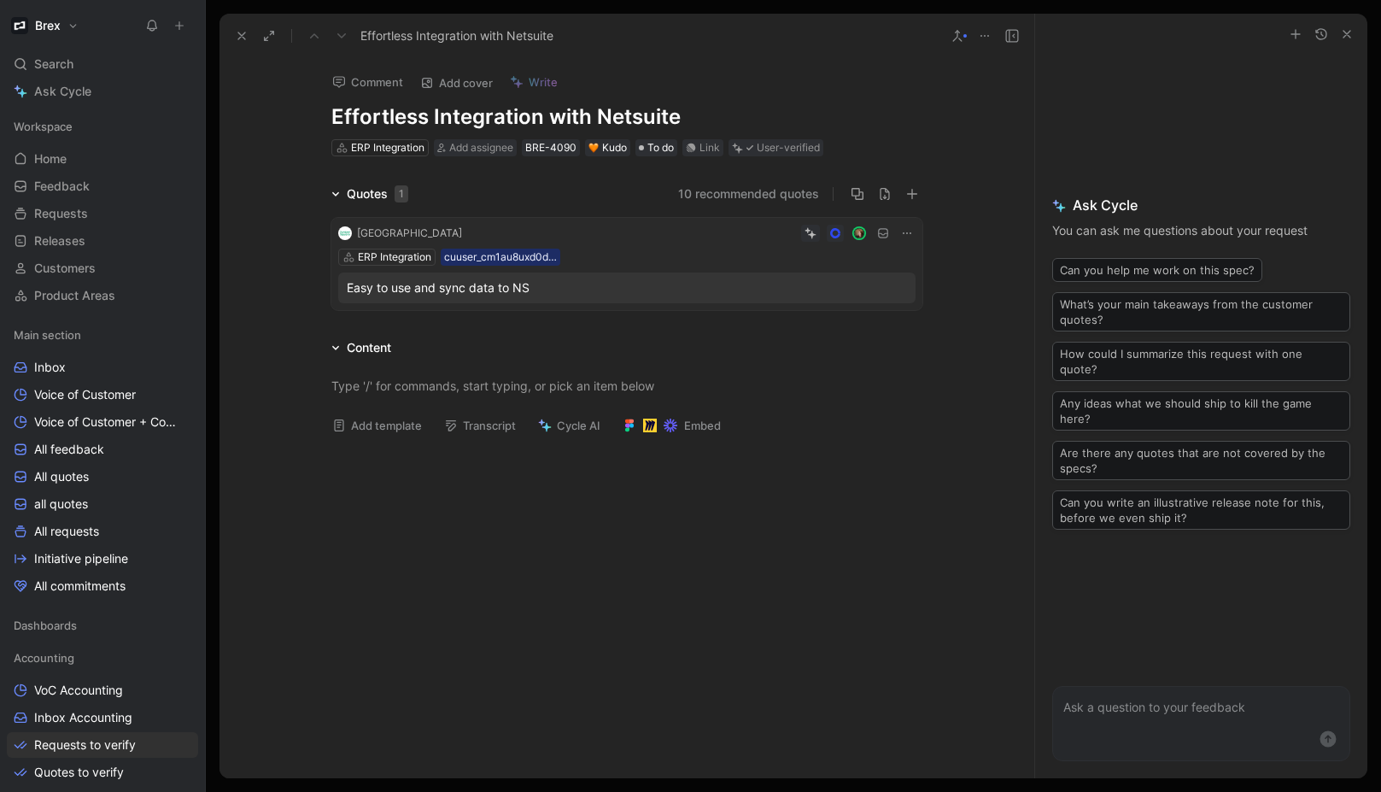
click at [953, 523] on div at bounding box center [626, 566] width 815 height 237
click at [1344, 26] on button "button" at bounding box center [1347, 34] width 20 height 20
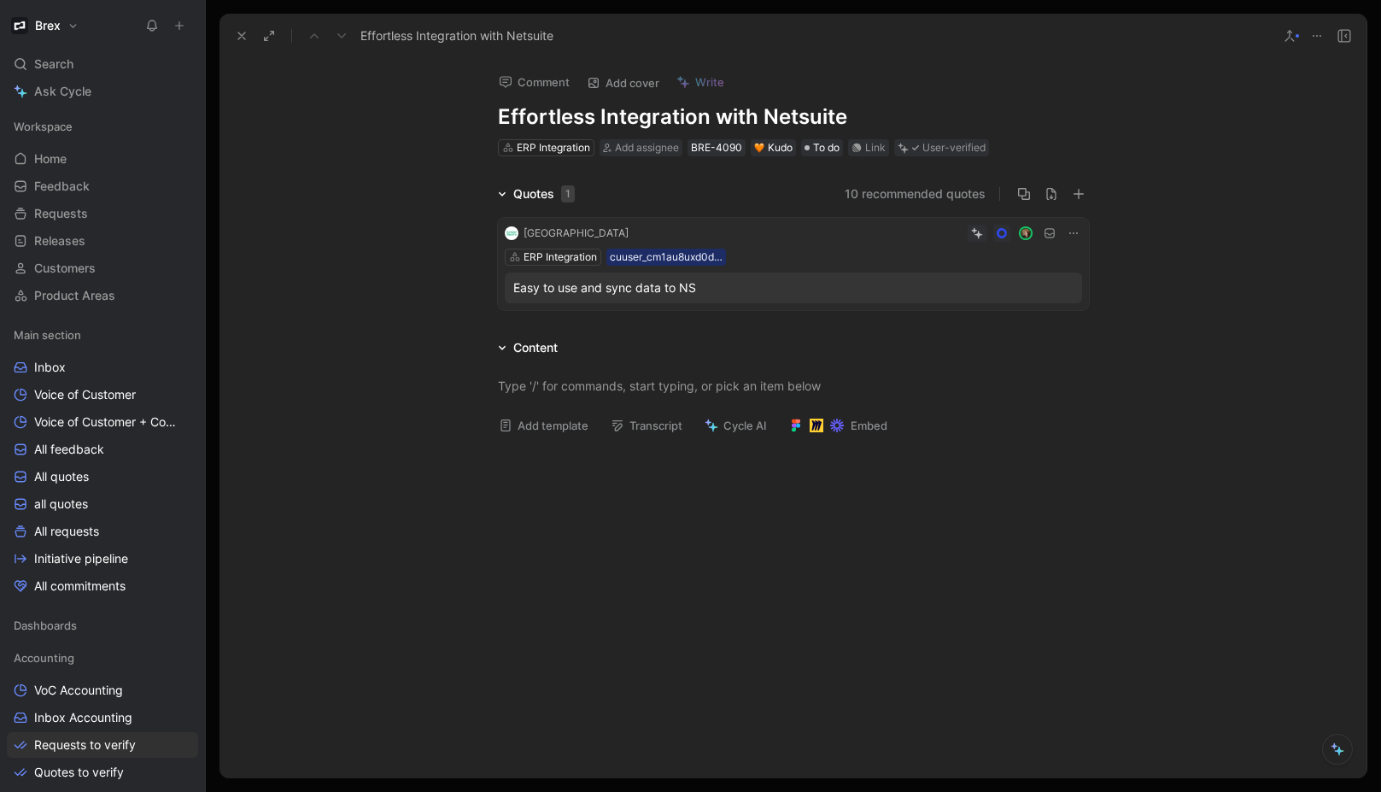
click at [235, 31] on icon at bounding box center [242, 36] width 14 height 14
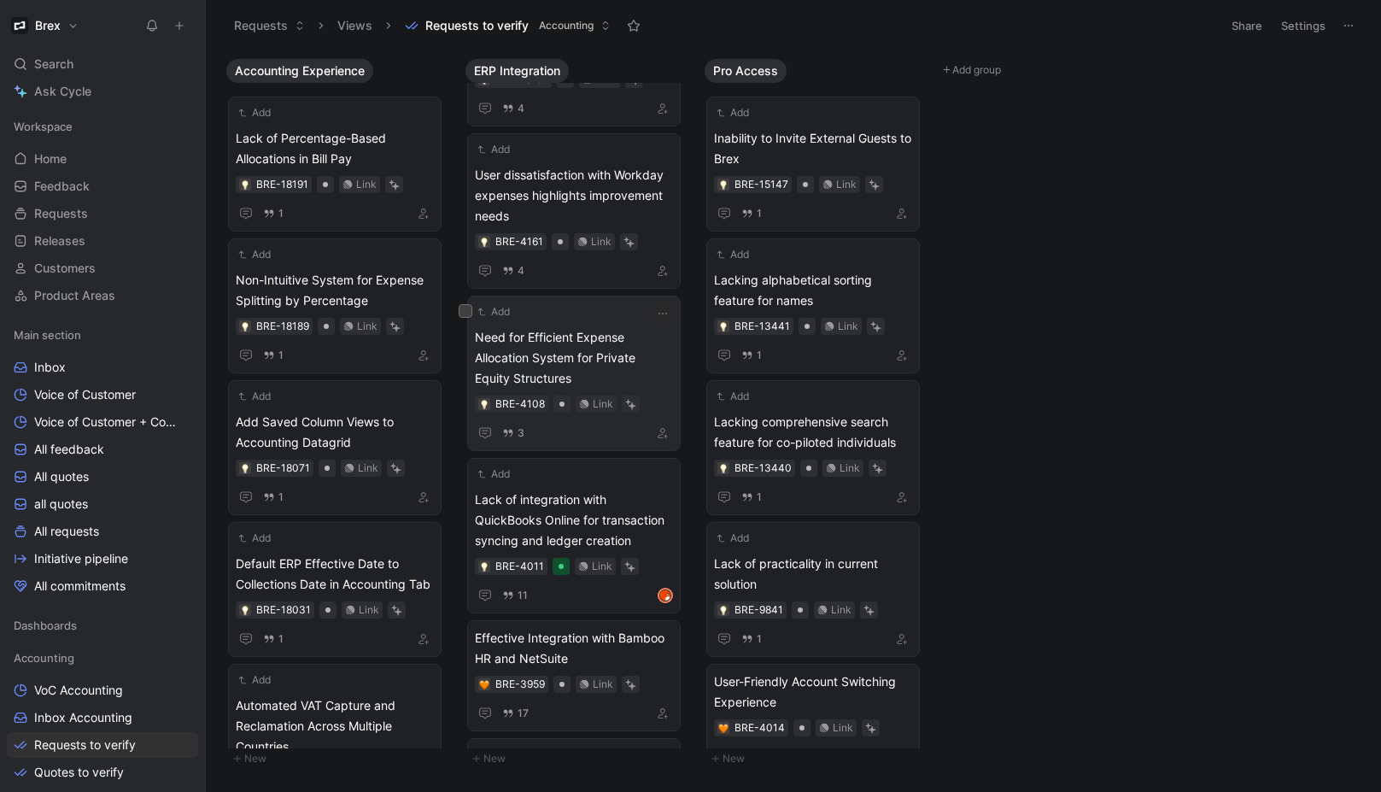
scroll to position [106, 0]
click at [596, 514] on span "Lack of integration with QuickBooks Online for transaction syncing and ledger c…" at bounding box center [574, 519] width 198 height 61
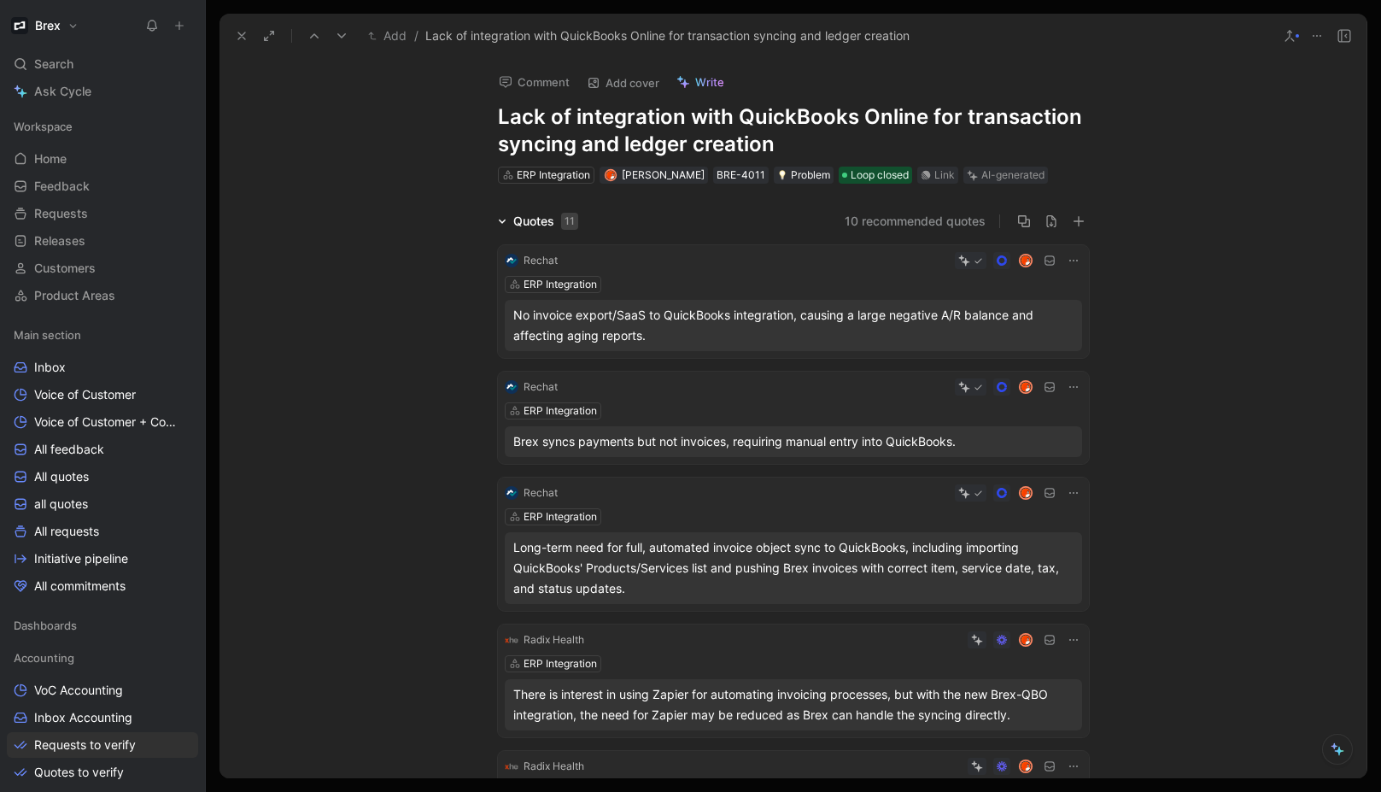
click at [695, 378] on div at bounding box center [824, 386] width 518 height 17
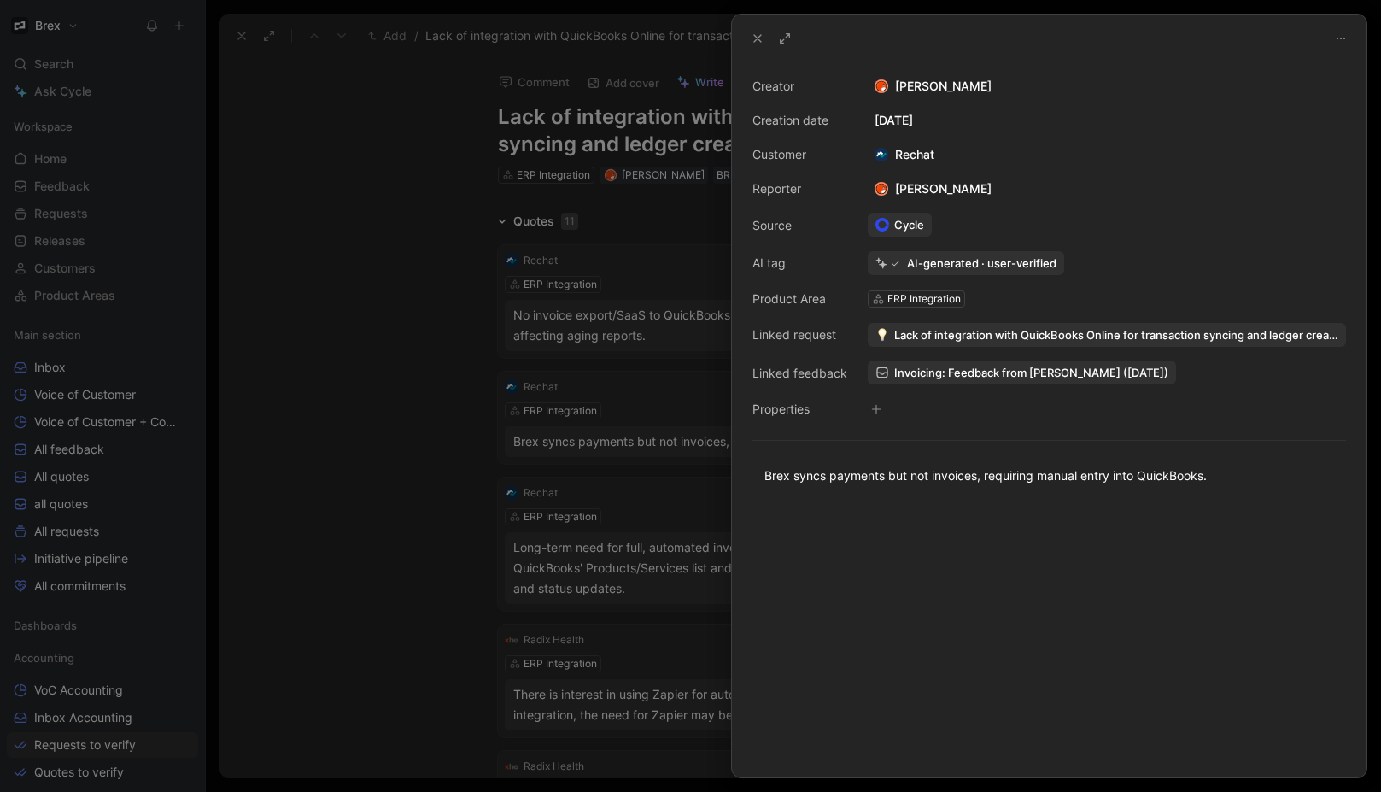
click at [448, 360] on div at bounding box center [690, 396] width 1381 height 792
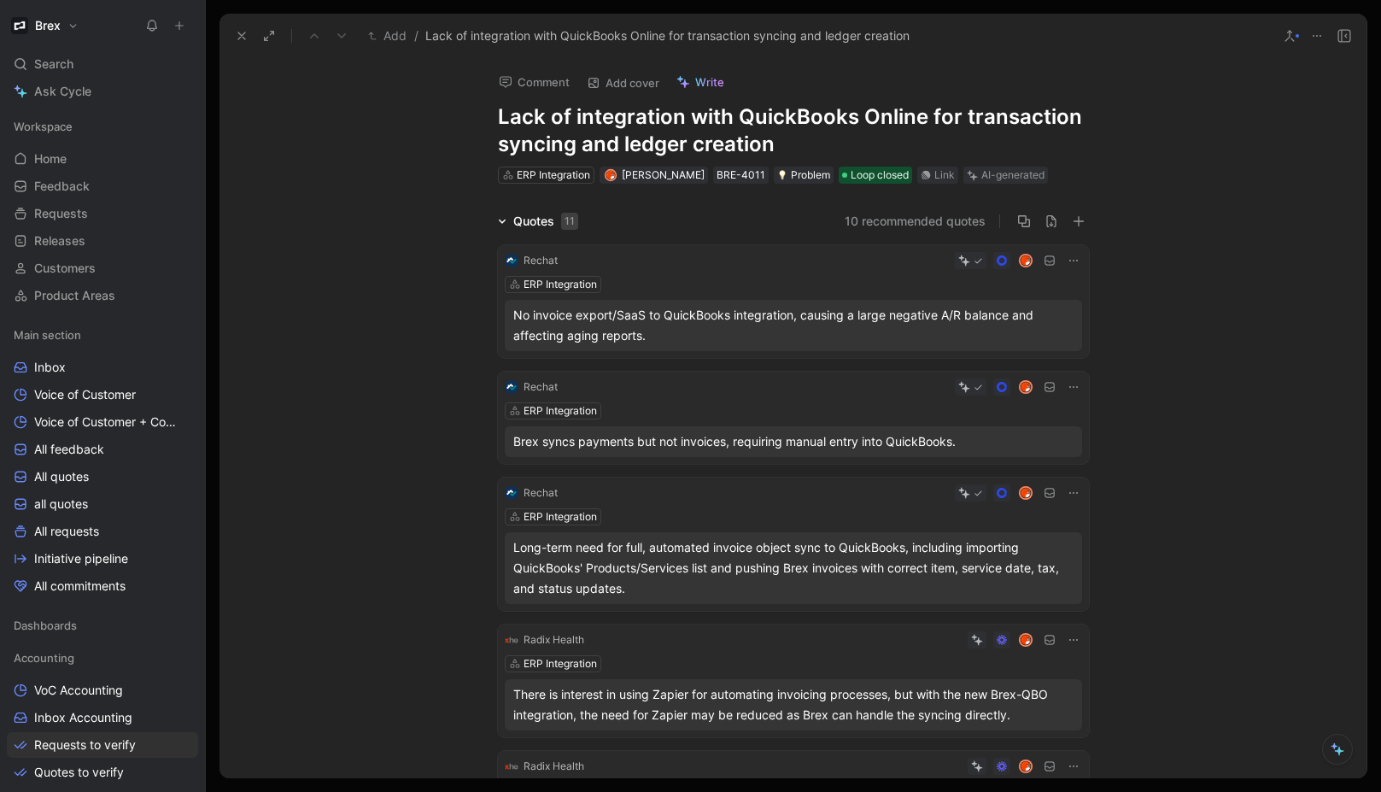
click at [739, 143] on h1 "Lack of integration with QuickBooks Online for transaction syncing and ledger c…" at bounding box center [793, 130] width 591 height 55
drag, startPoint x: 793, startPoint y: 146, endPoint x: 483, endPoint y: 85, distance: 315.9
click at [488, 102] on div "Comment Add cover Write Lack of integration with QuickBooks Online for transact…" at bounding box center [793, 121] width 656 height 127
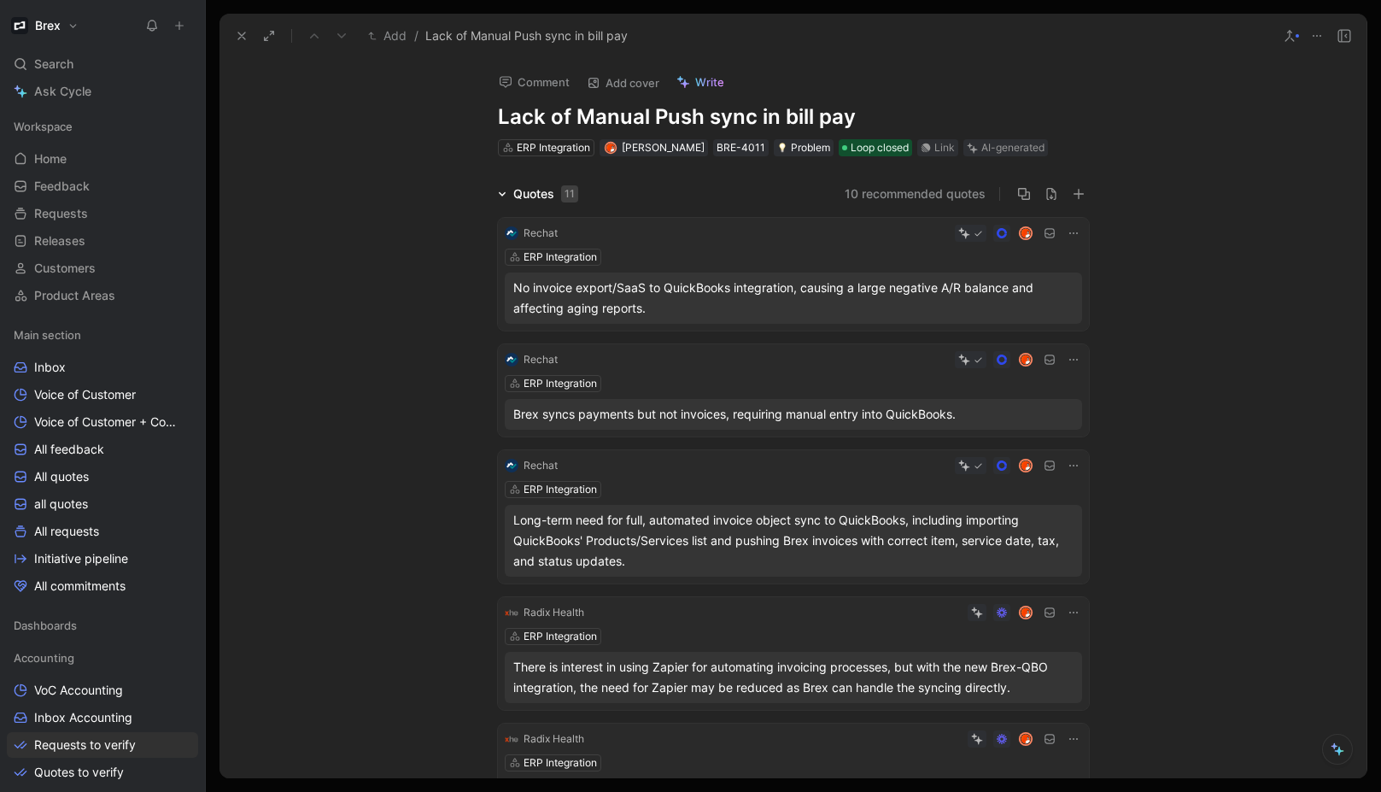
click at [851, 147] on span "Loop closed" at bounding box center [880, 147] width 58 height 17
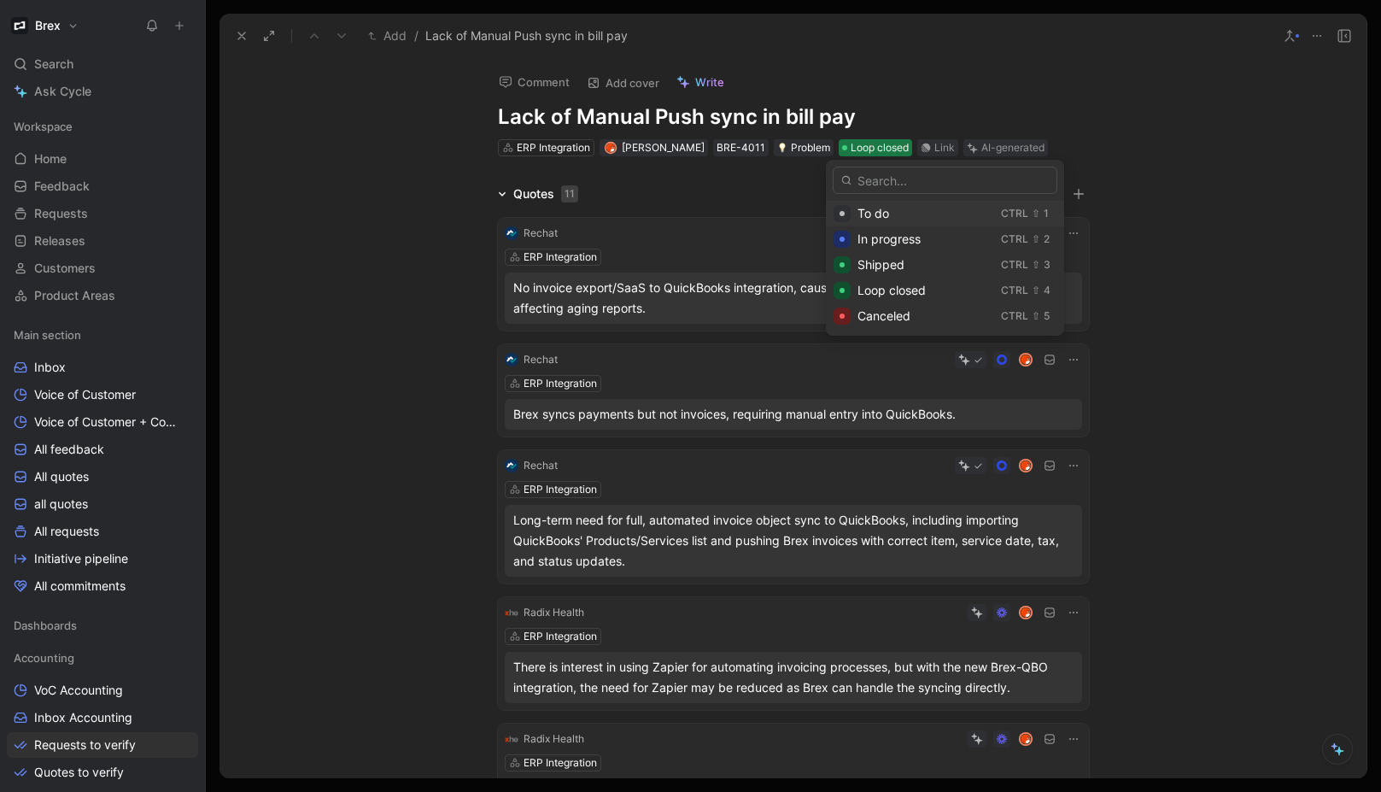
click at [875, 214] on span "To do" at bounding box center [873, 213] width 32 height 15
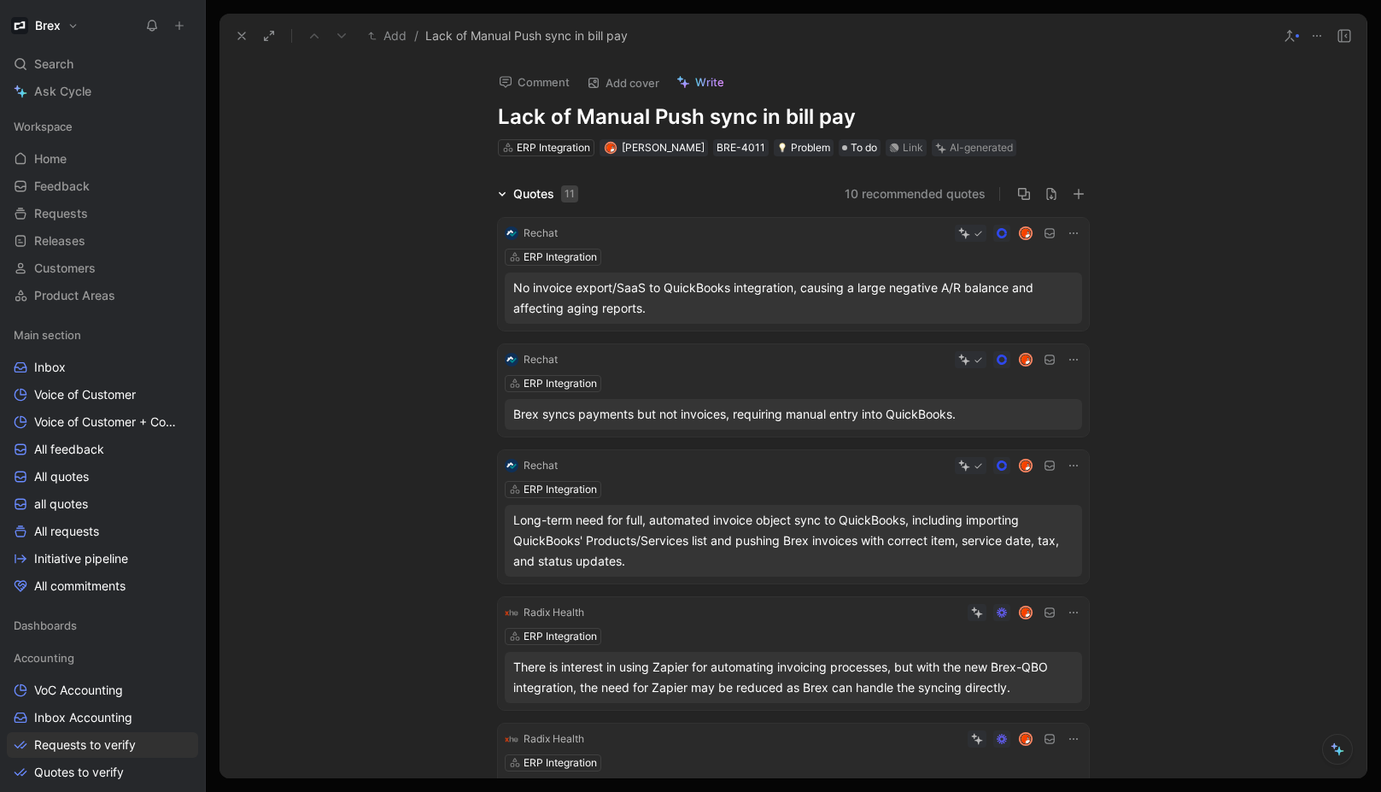
click at [1072, 235] on icon at bounding box center [1074, 233] width 14 height 14
click at [500, 302] on button at bounding box center [506, 298] width 12 height 12
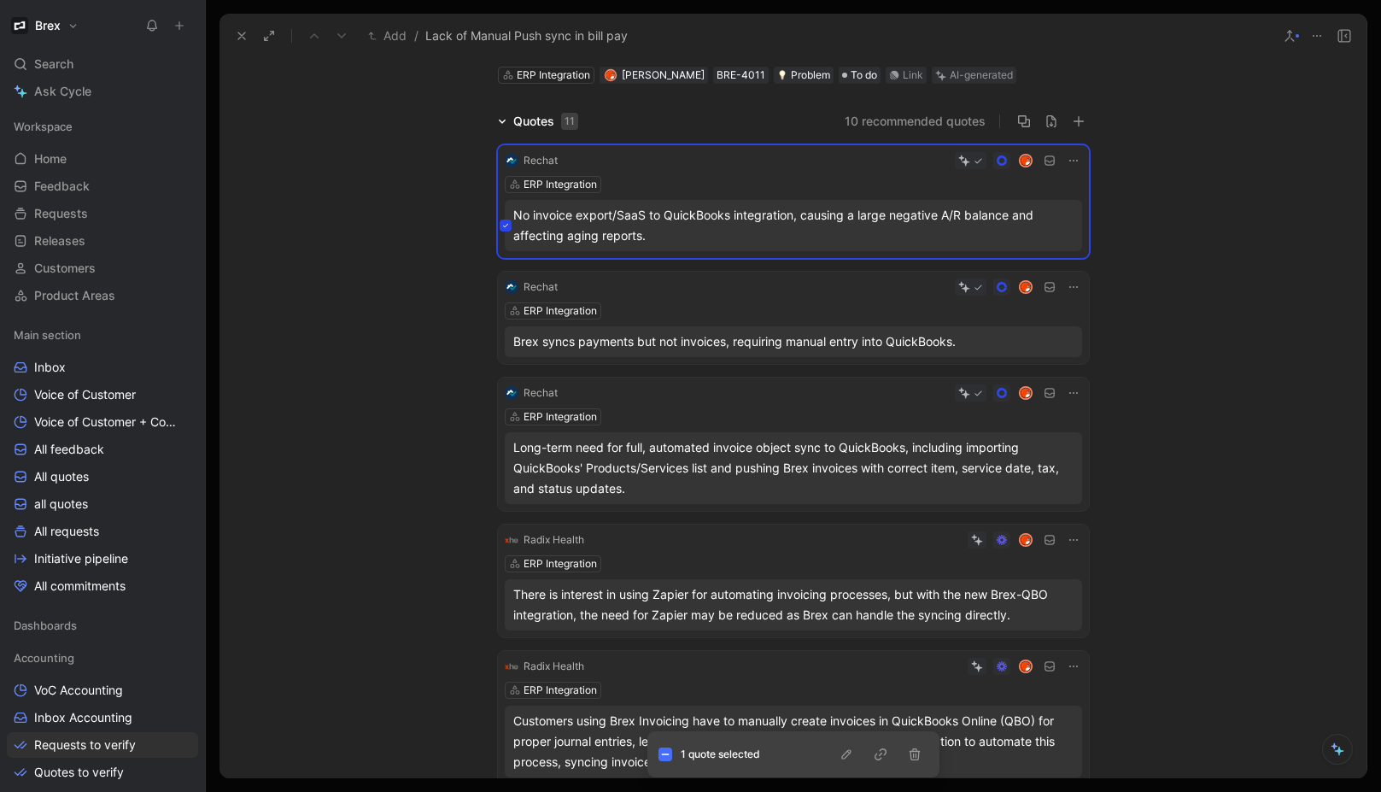
scroll to position [116, 0]
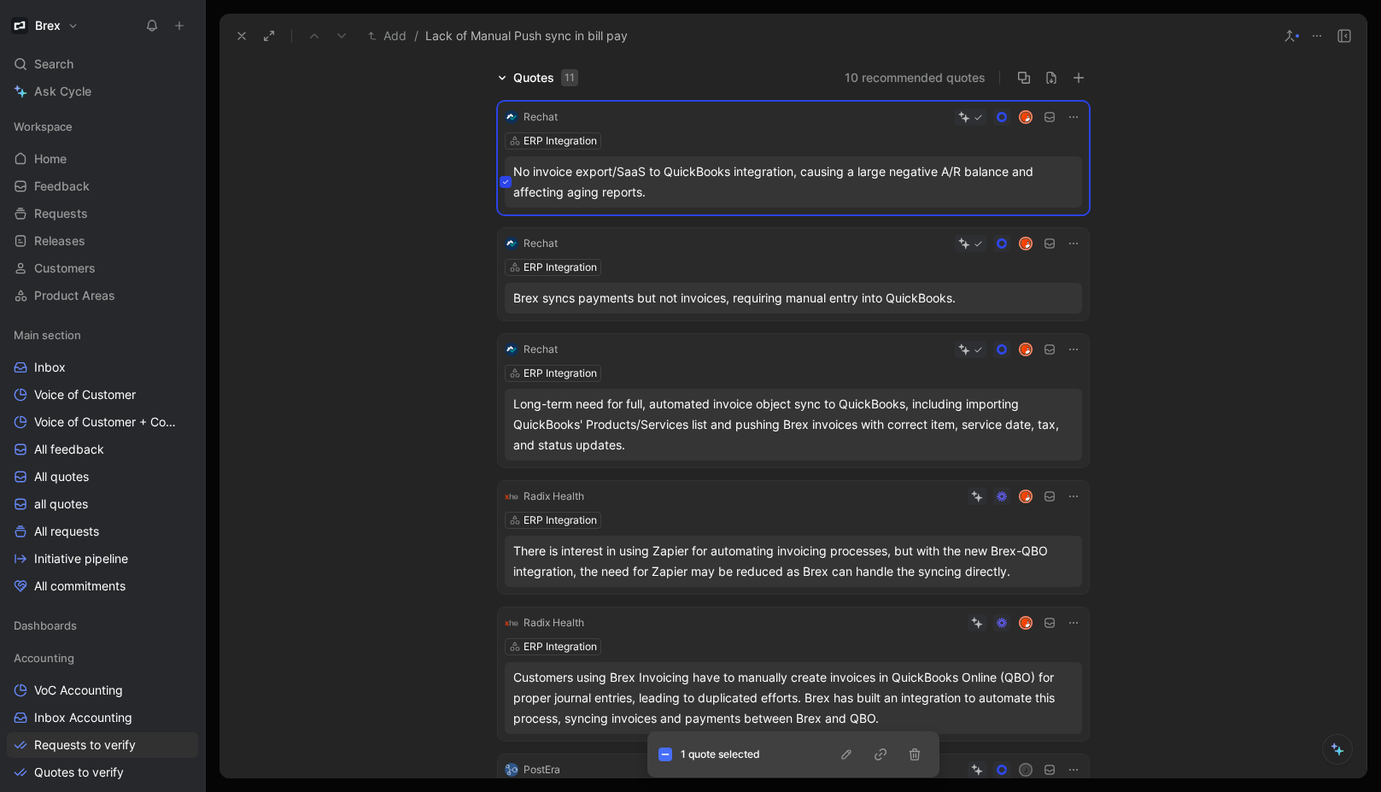
click at [502, 422] on icon at bounding box center [505, 424] width 7 height 7
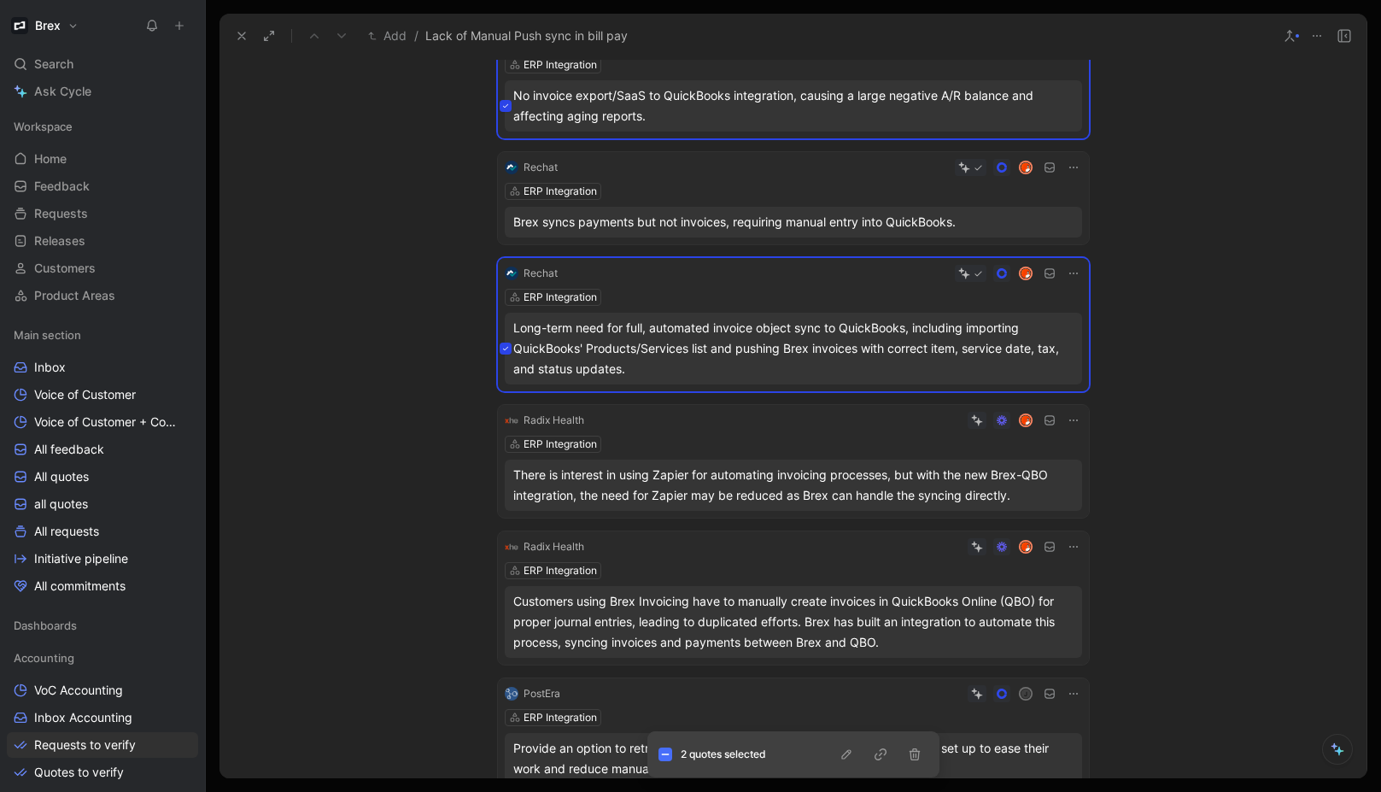
scroll to position [197, 0]
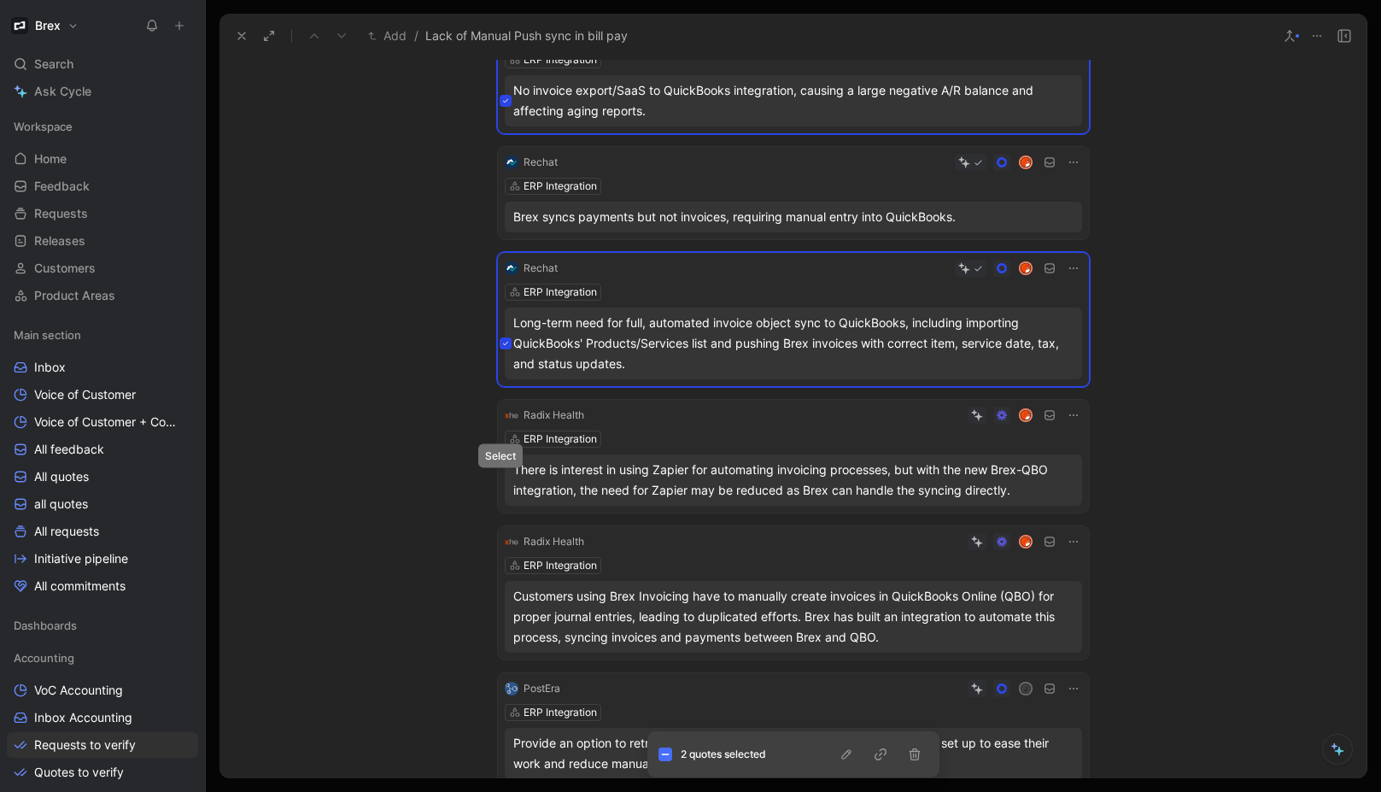
click at [502, 477] on icon at bounding box center [505, 480] width 7 height 7
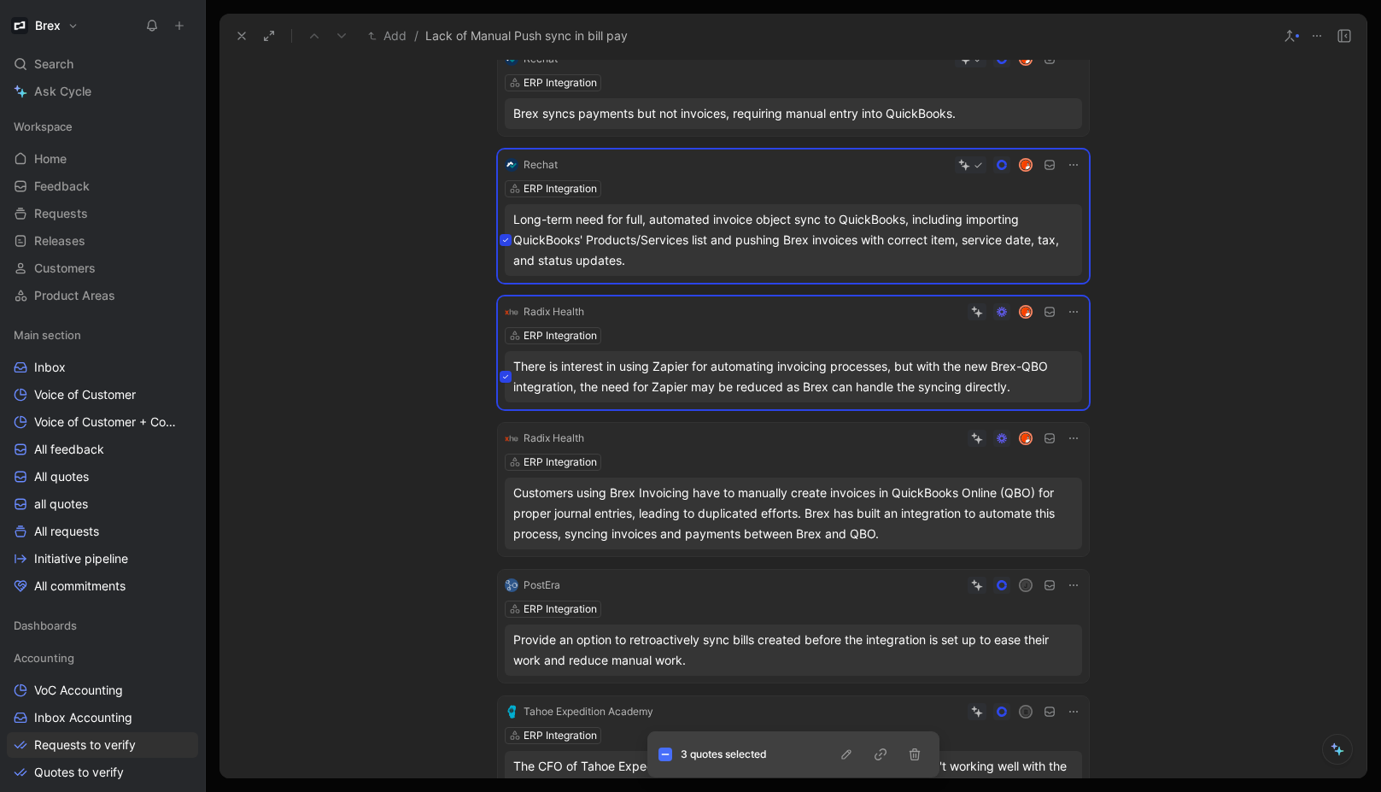
scroll to position [311, 0]
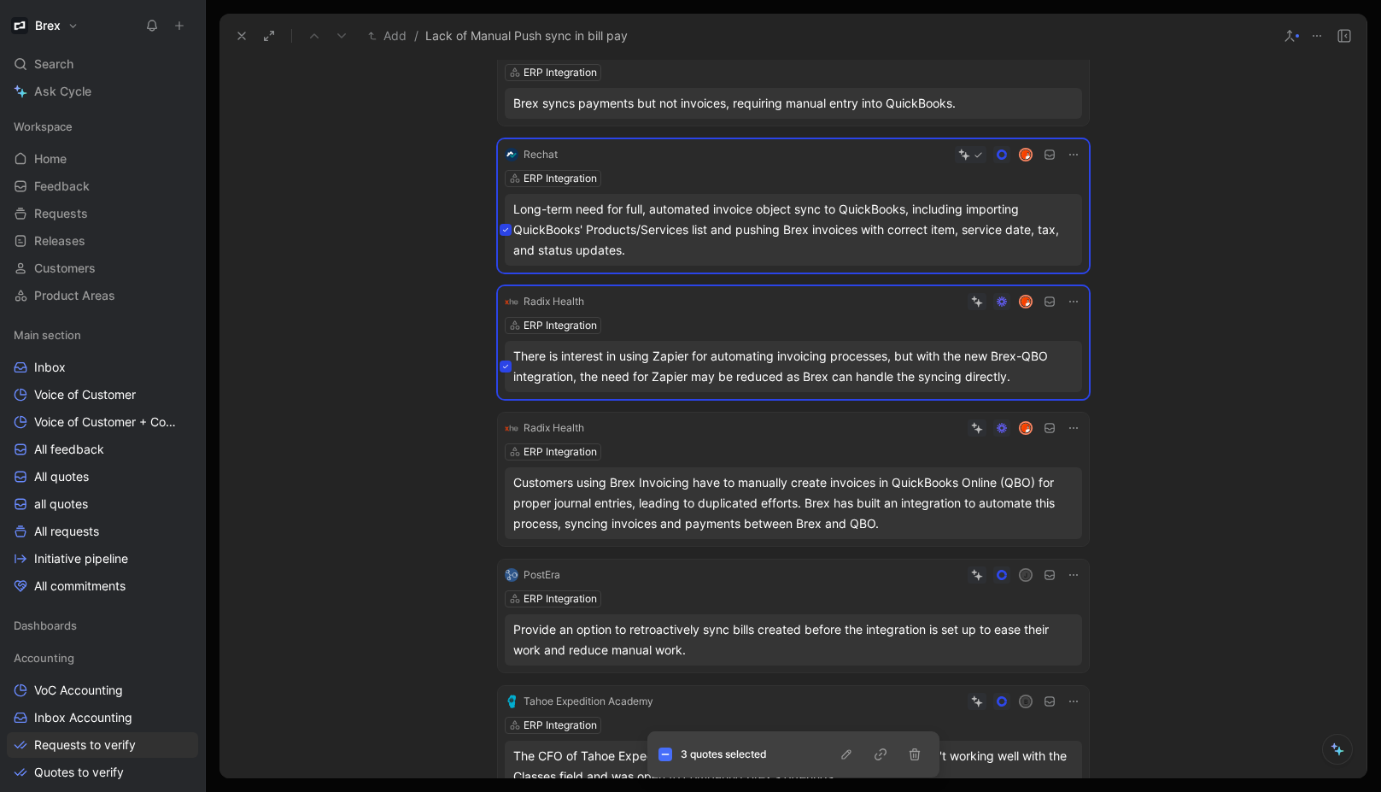
click at [500, 362] on button at bounding box center [506, 366] width 12 height 12
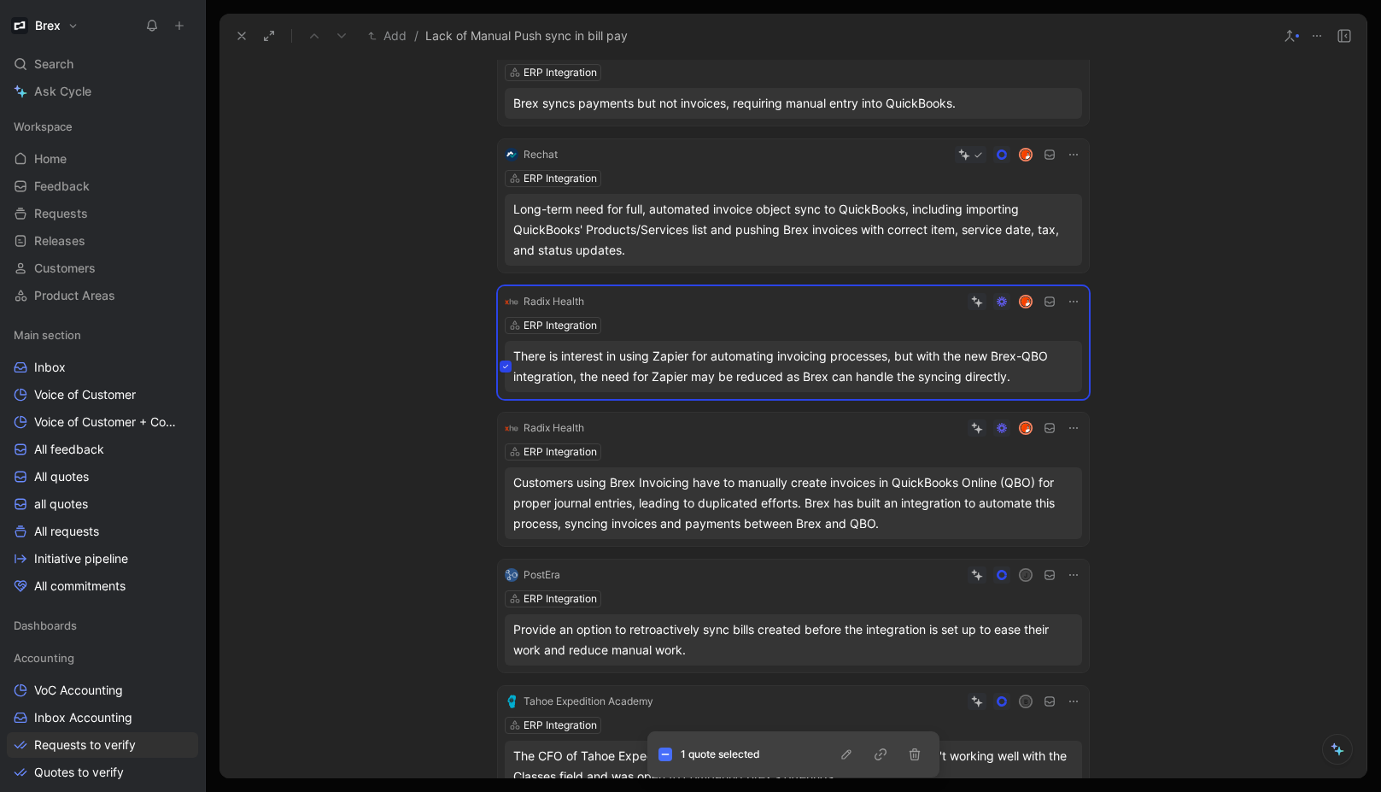
click at [502, 367] on icon at bounding box center [505, 366] width 7 height 7
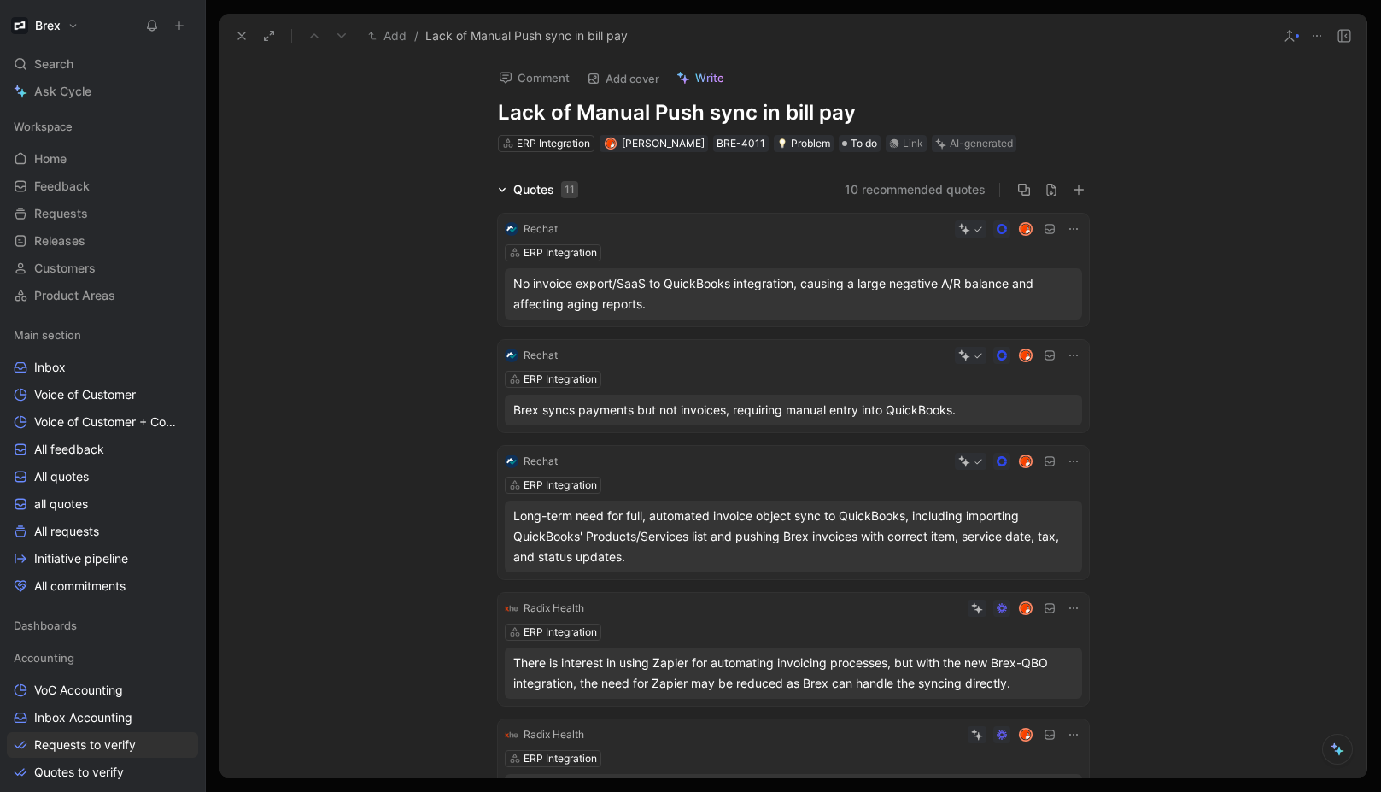
scroll to position [0, 0]
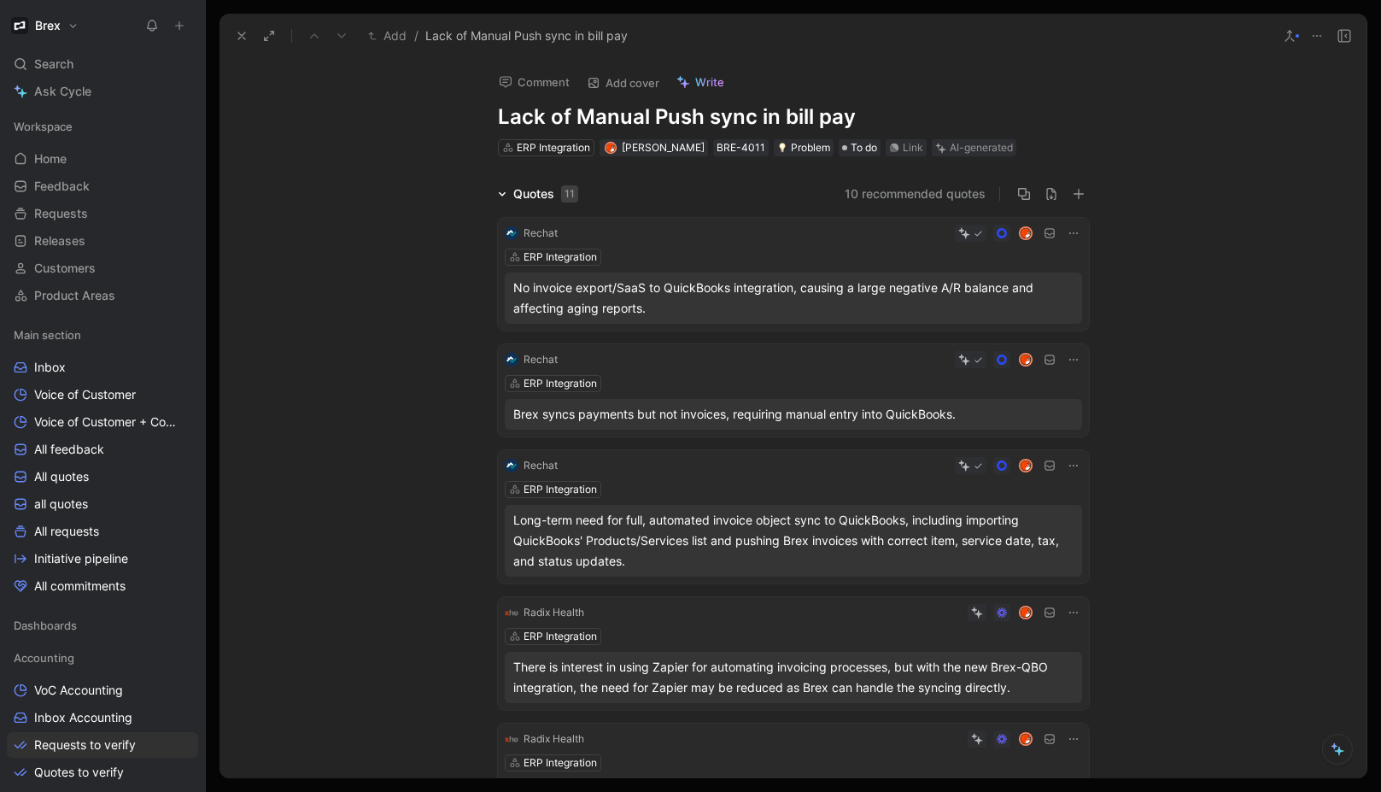
click at [686, 116] on h1 "Lack of Manual Push sync in bill pay" at bounding box center [793, 116] width 591 height 27
click at [851, 152] on span "To do" at bounding box center [864, 147] width 26 height 17
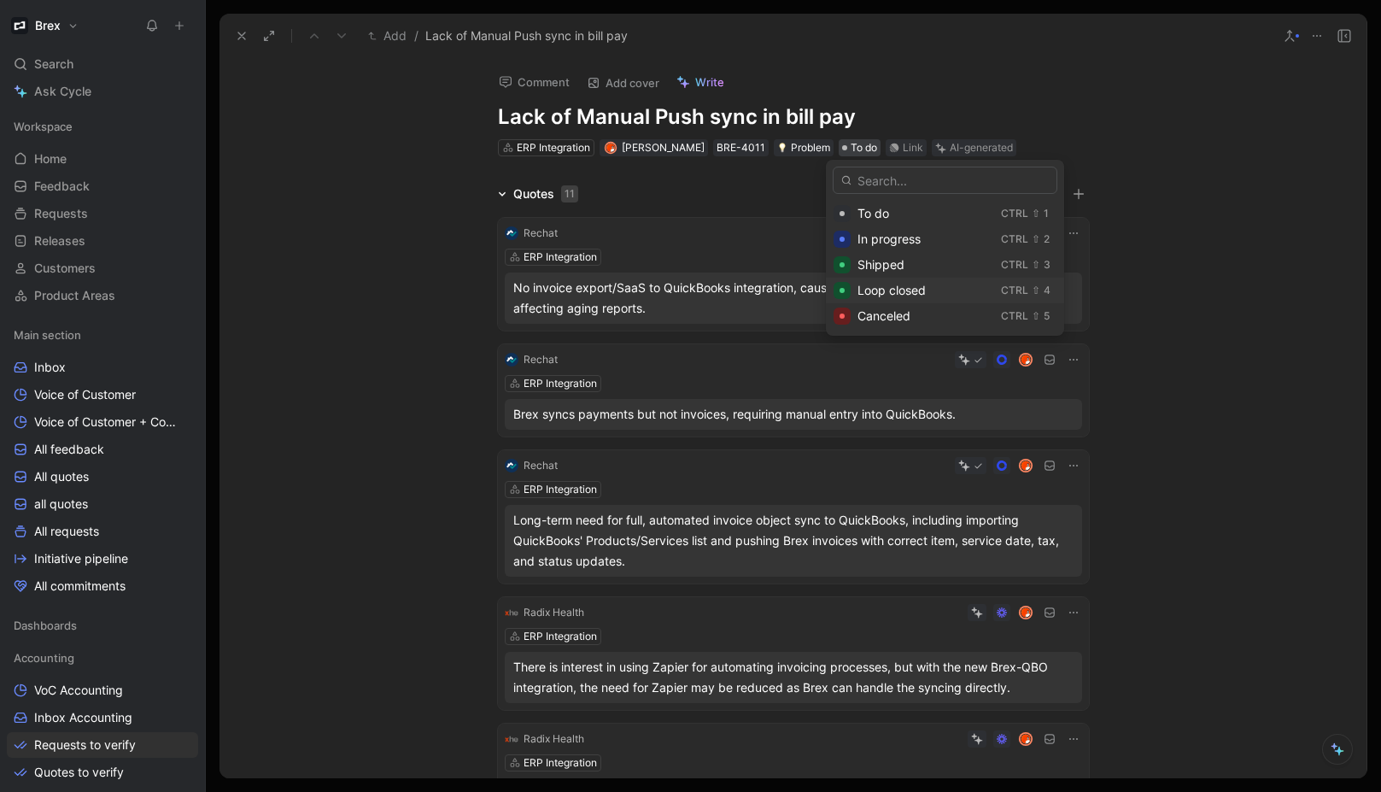
click at [878, 294] on span "Loop closed" at bounding box center [891, 290] width 68 height 15
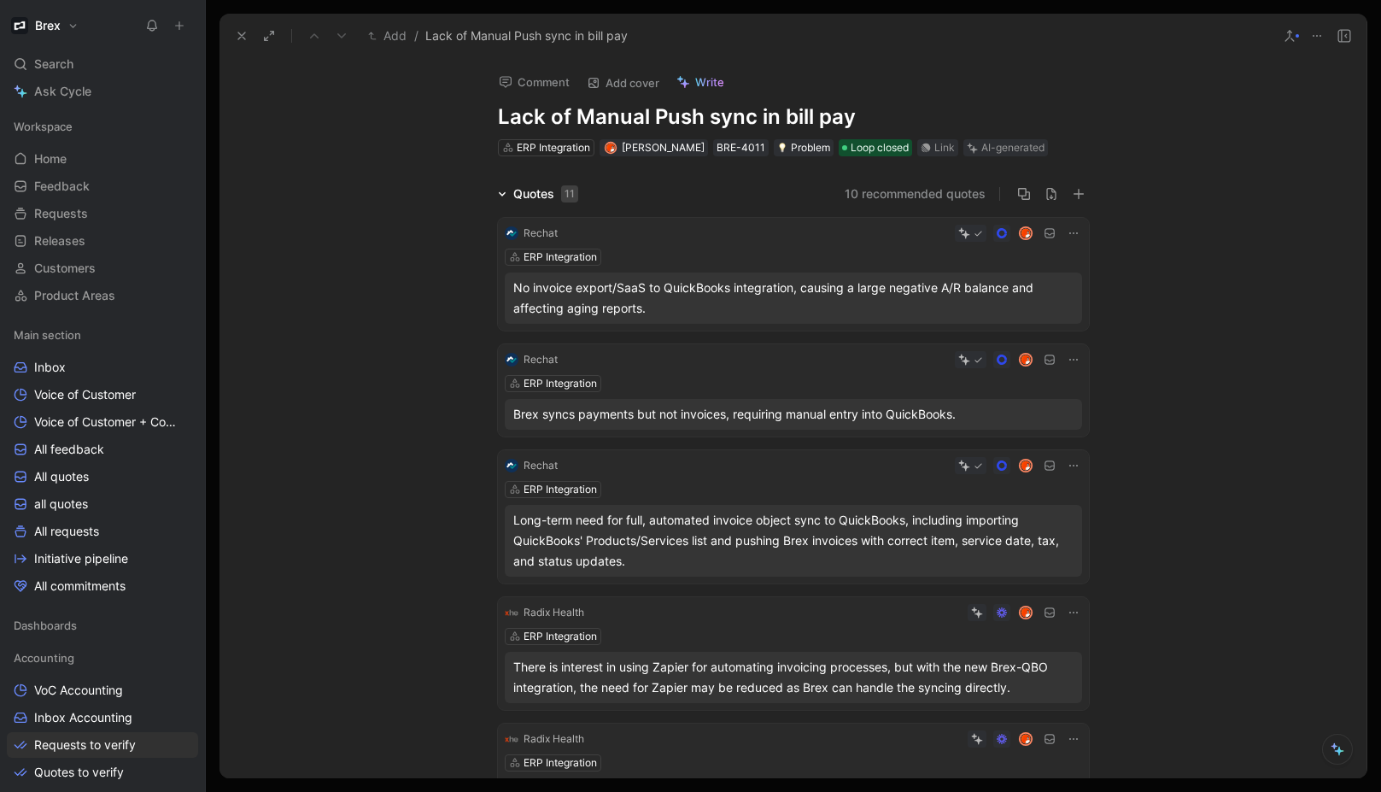
click at [600, 112] on h1 "Lack of Manual Push sync in bill pay" at bounding box center [793, 116] width 591 height 27
click at [769, 112] on h1 "Lack of Manual Push sync in bill pay" at bounding box center [793, 116] width 591 height 27
drag, startPoint x: 571, startPoint y: 116, endPoint x: 696, endPoint y: 116, distance: 124.7
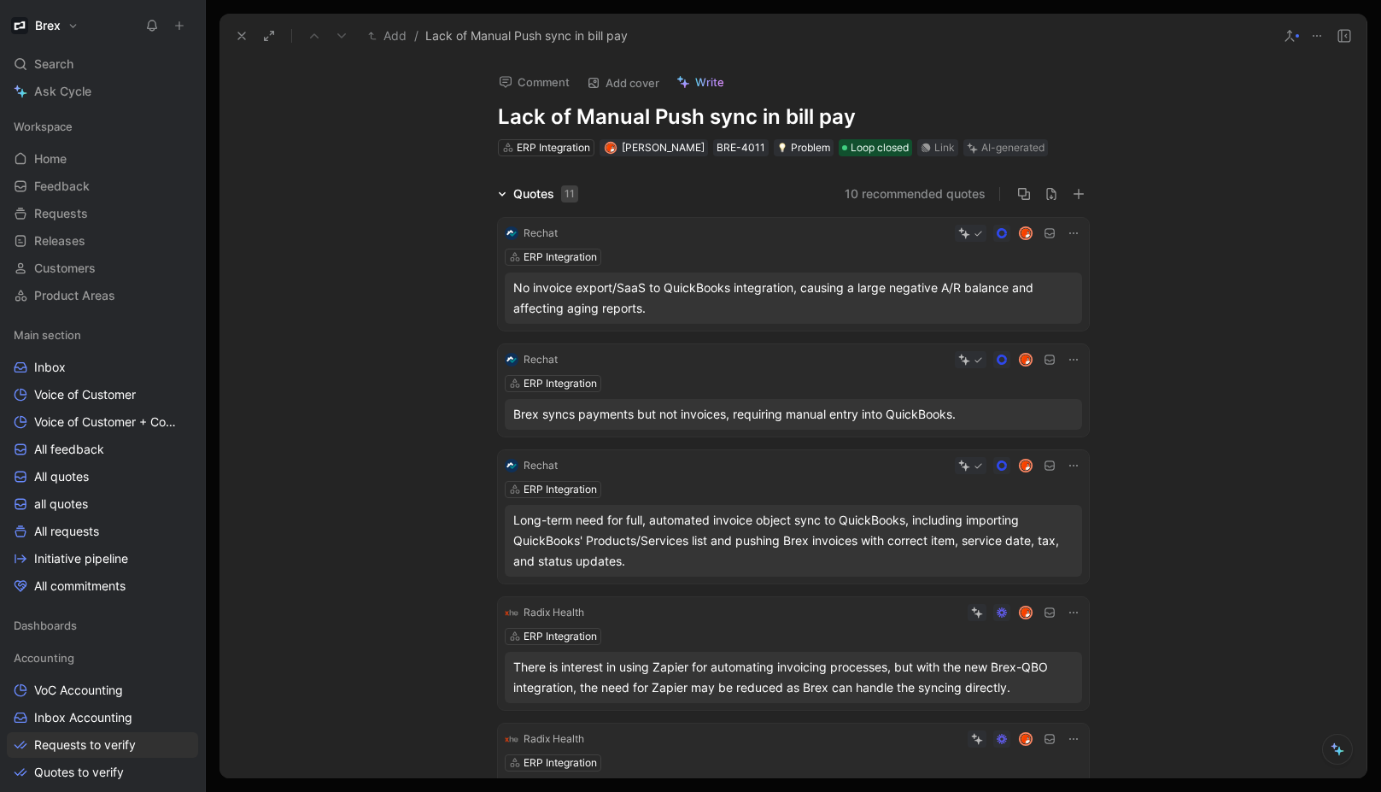
click at [696, 116] on h1 "Lack of Manual Push sync in bill pay" at bounding box center [793, 116] width 591 height 27
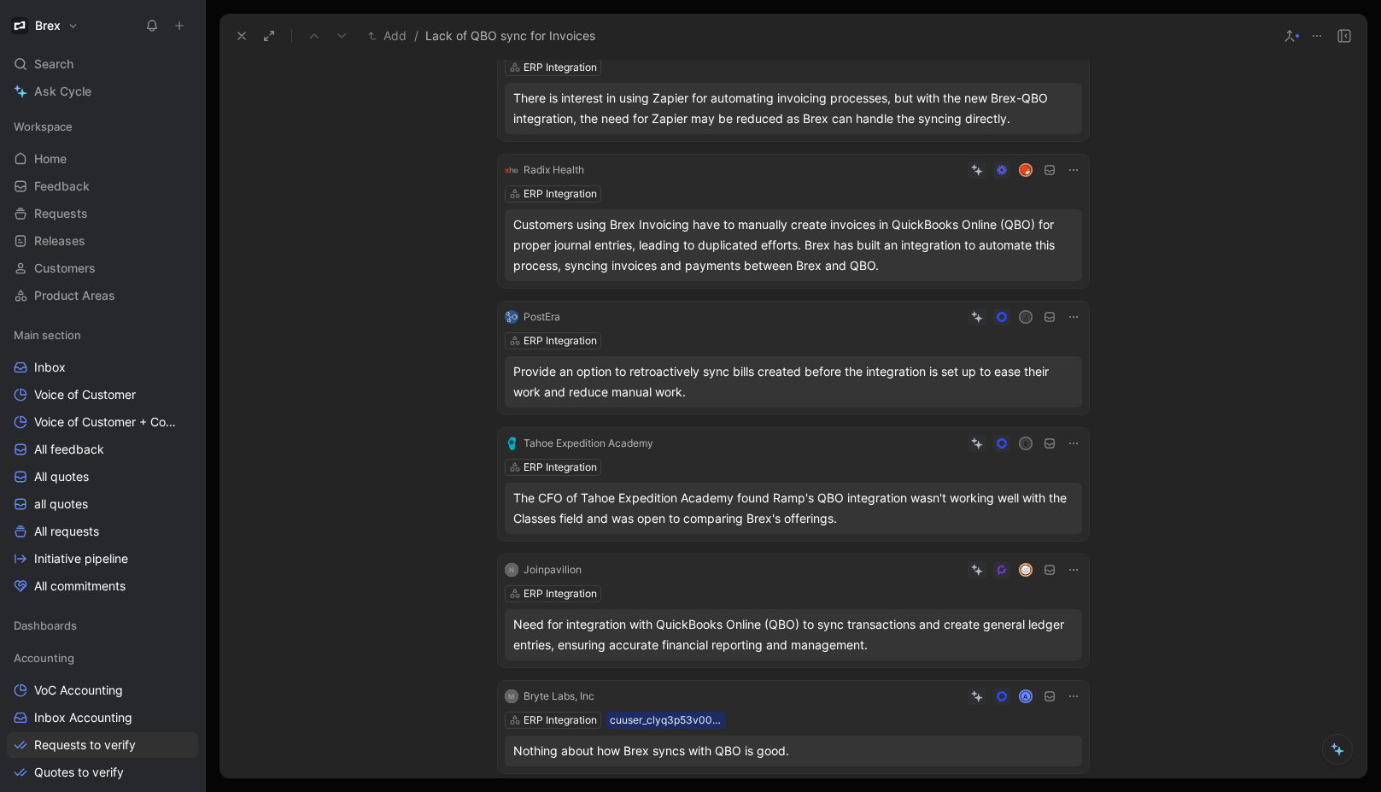
scroll to position [598, 0]
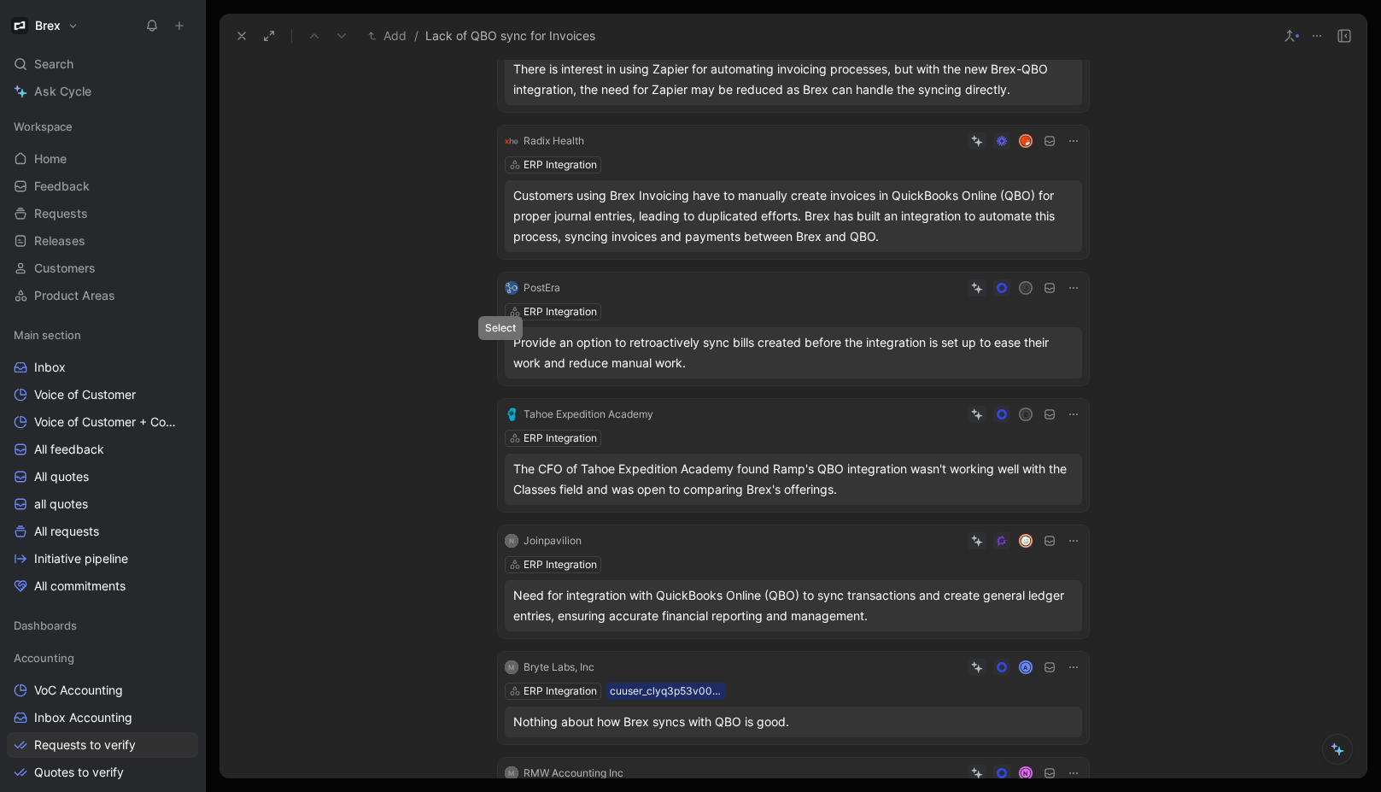
click at [502, 354] on icon at bounding box center [505, 352] width 7 height 7
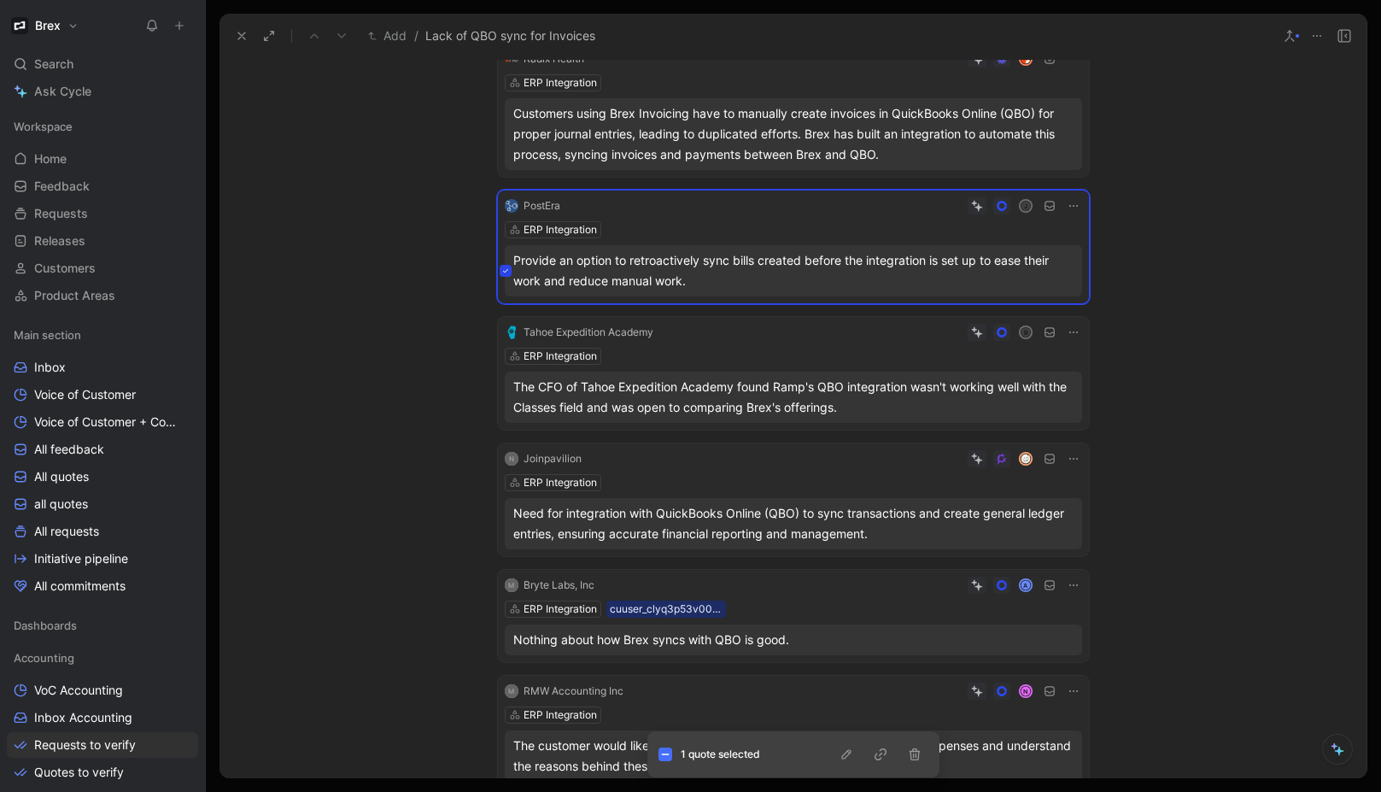
scroll to position [709, 0]
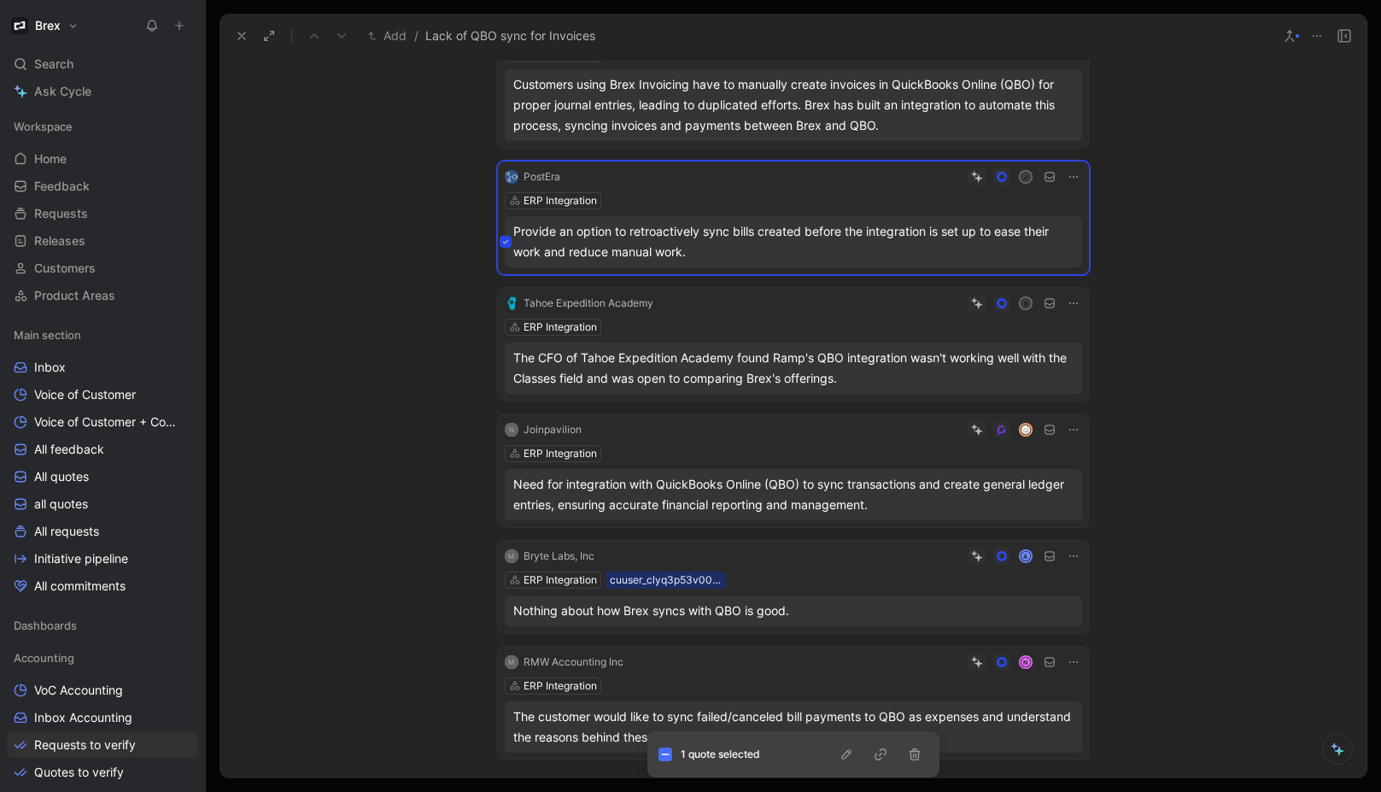
click at [505, 366] on button at bounding box center [506, 368] width 12 height 12
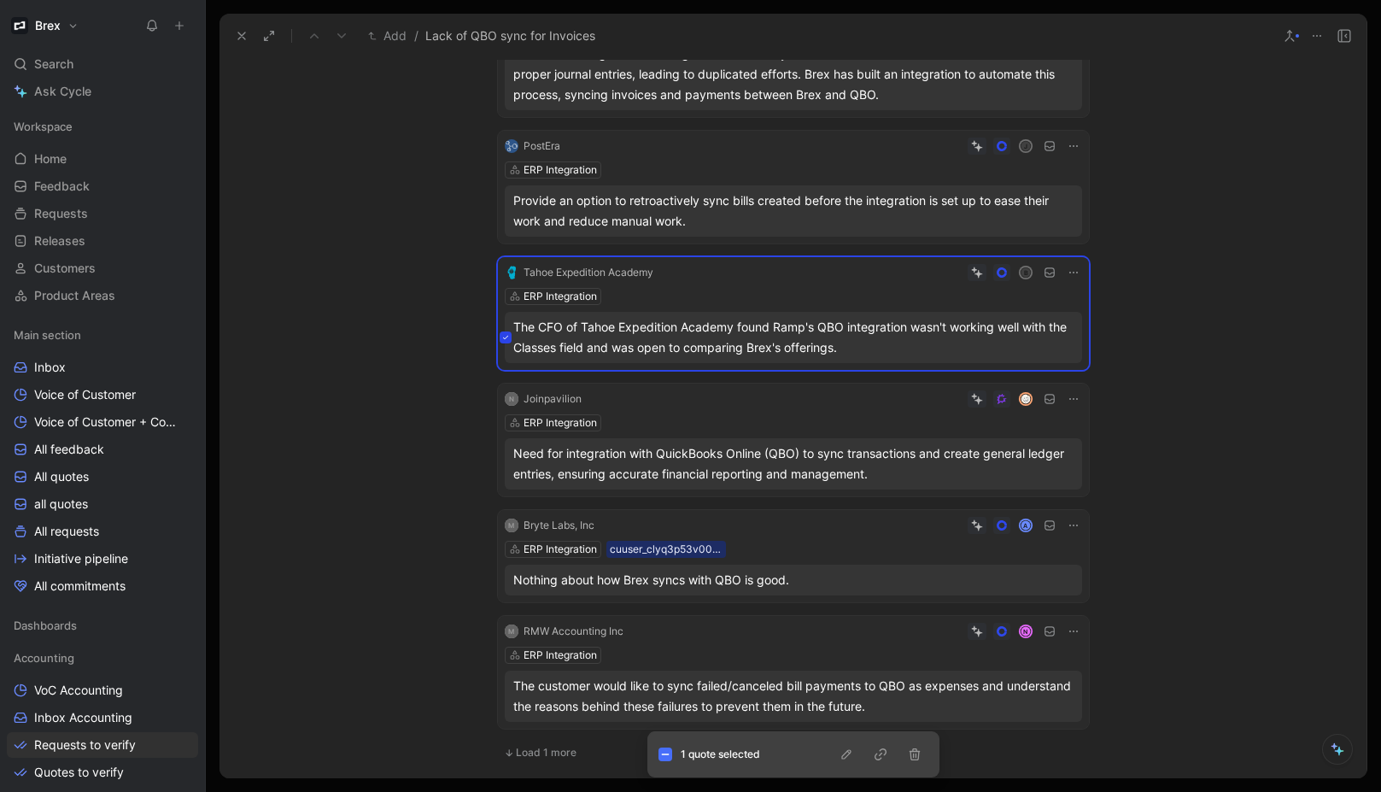
scroll to position [741, 0]
click at [500, 461] on button at bounding box center [506, 462] width 12 height 12
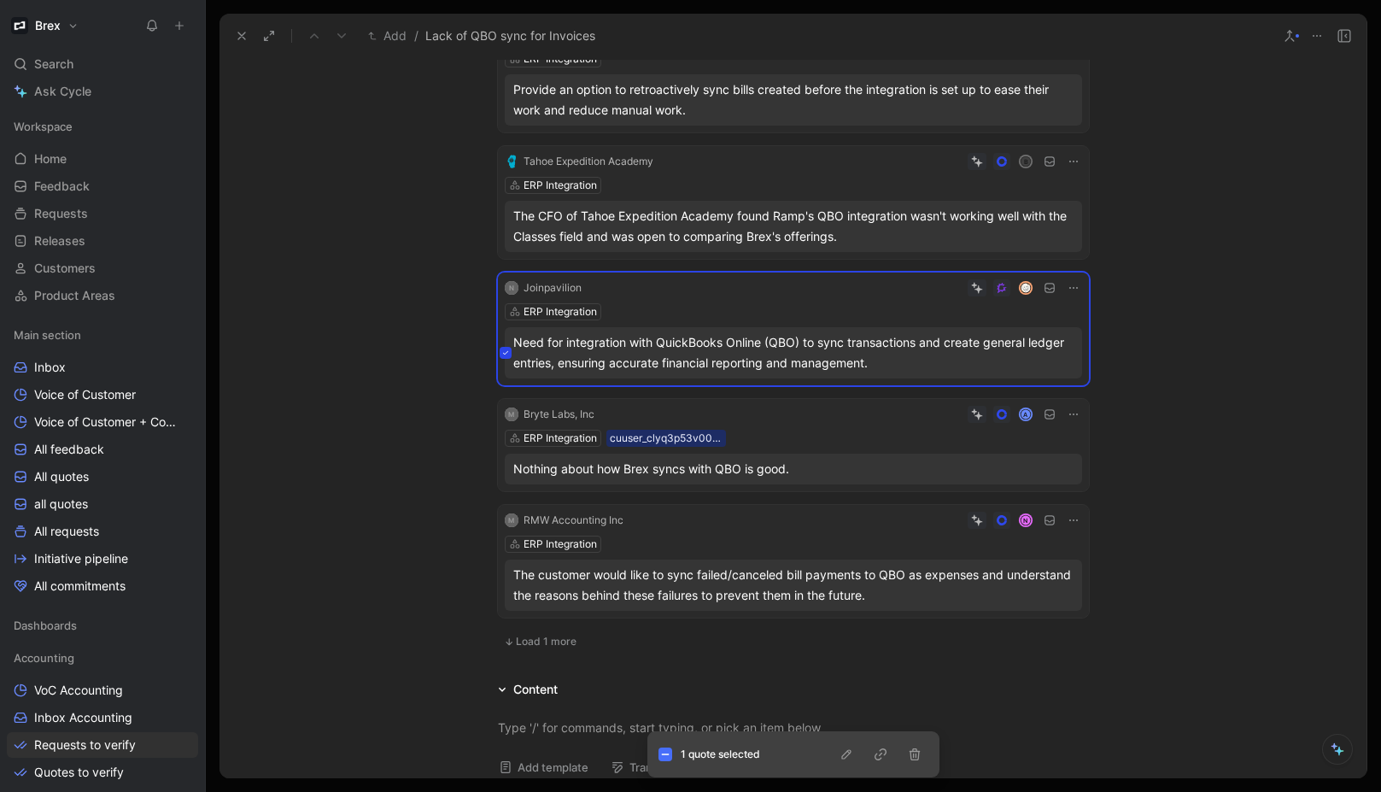
scroll to position [883, 0]
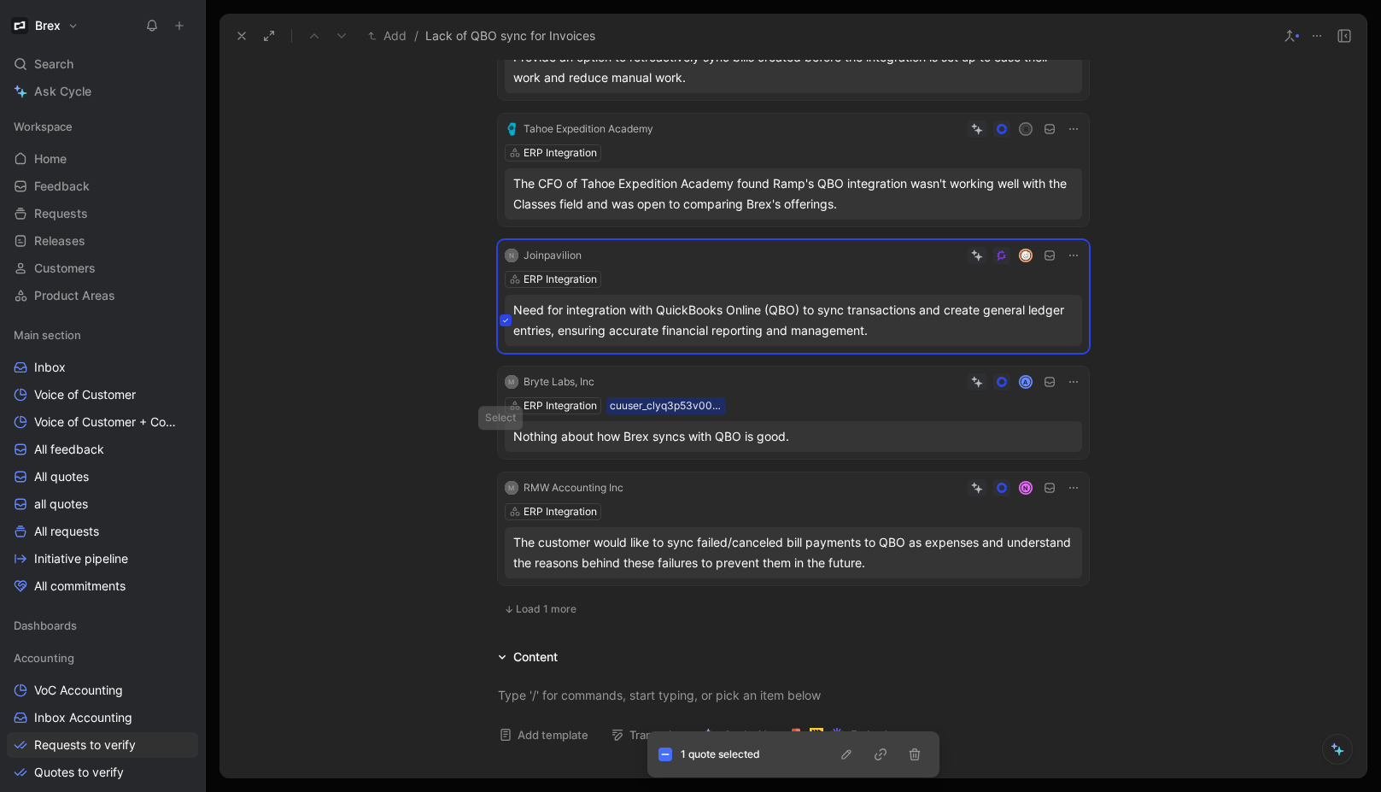
click at [502, 439] on icon at bounding box center [505, 436] width 7 height 7
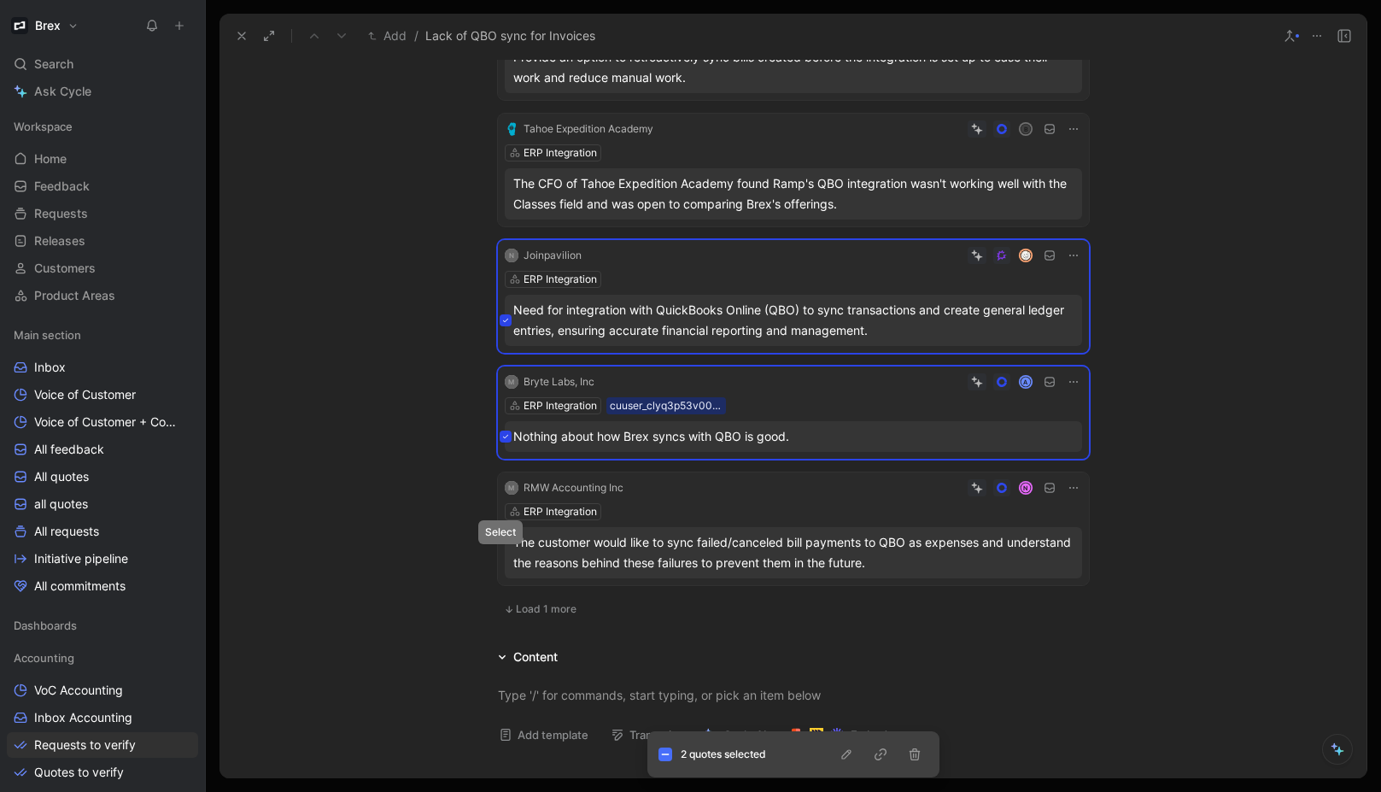
click at [503, 549] on icon at bounding box center [505, 552] width 7 height 7
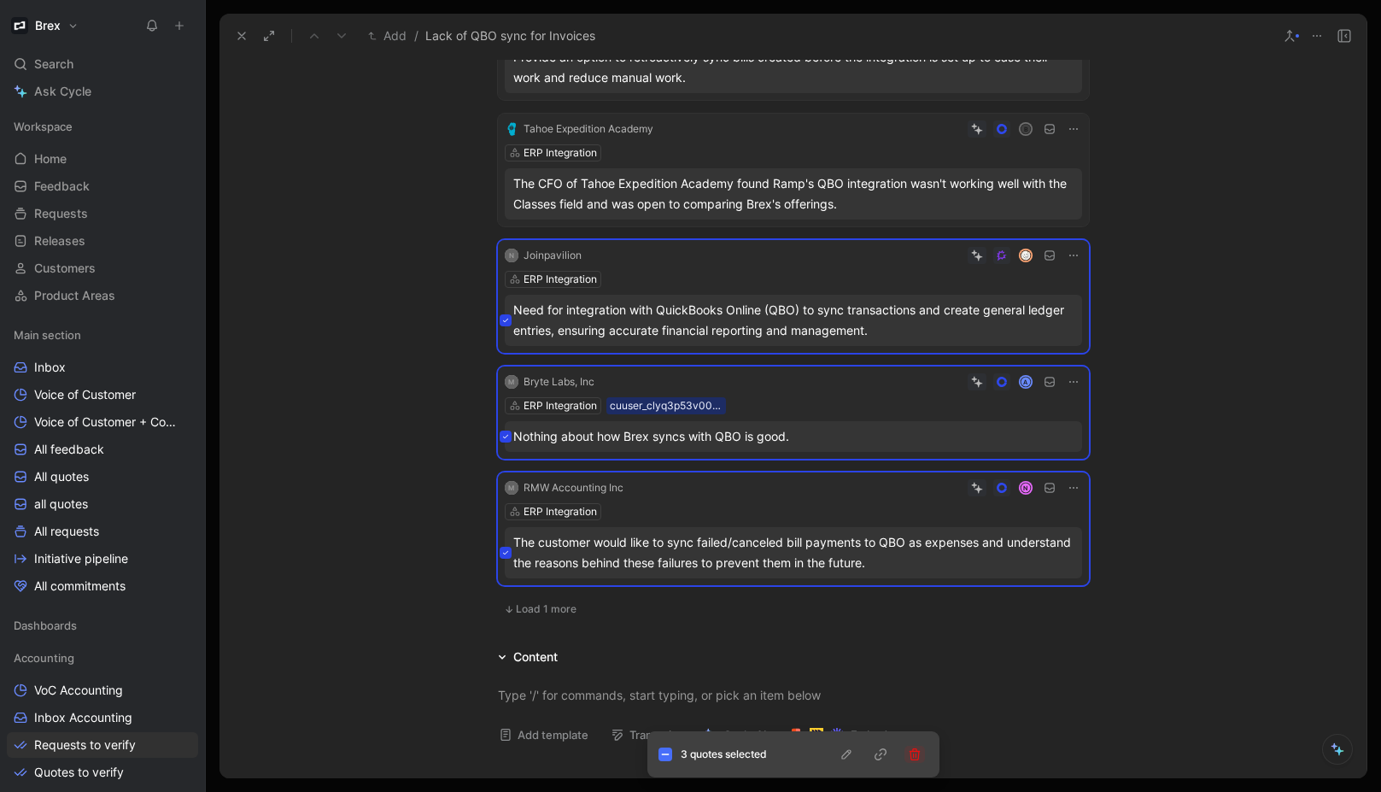
click at [917, 761] on button "button" at bounding box center [914, 754] width 20 height 17
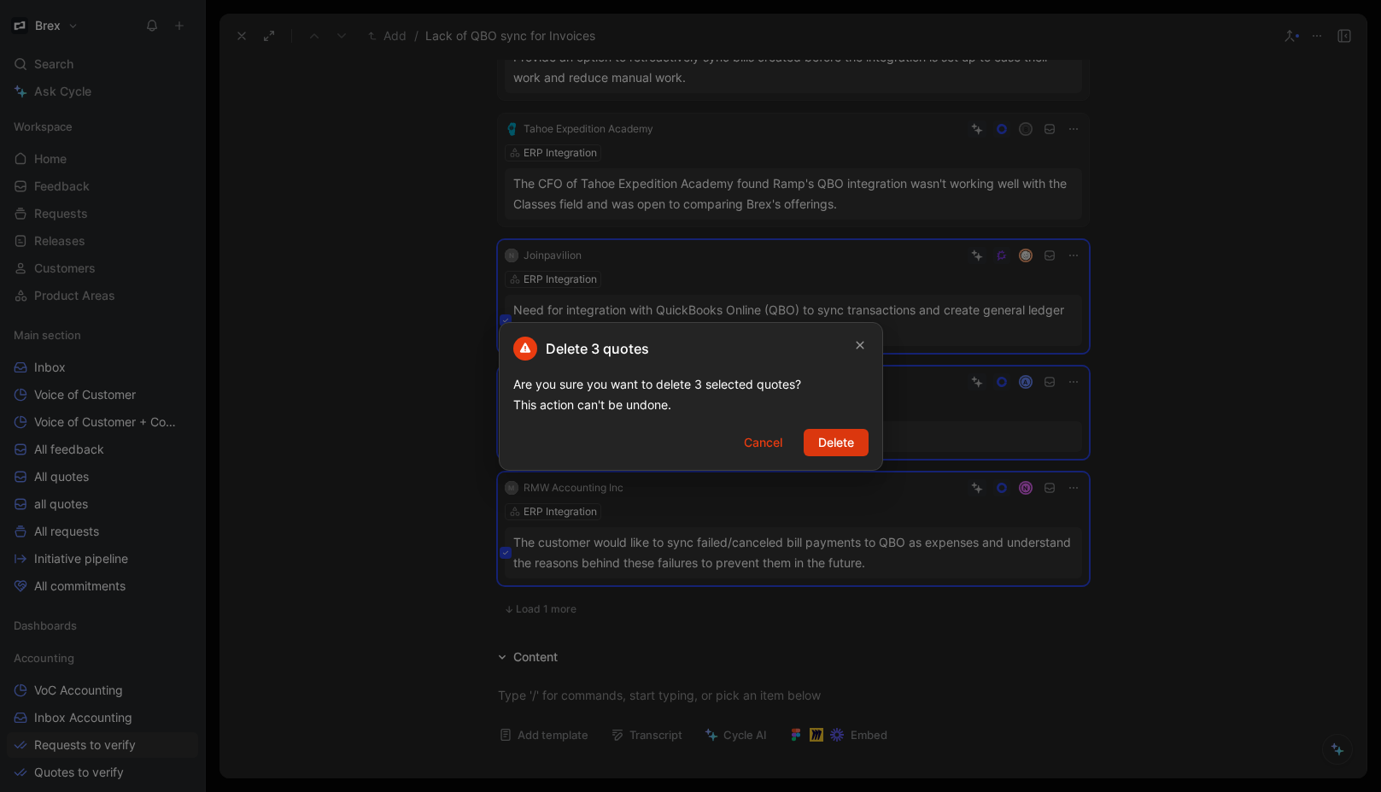
click at [852, 447] on span "Delete" at bounding box center [836, 442] width 36 height 20
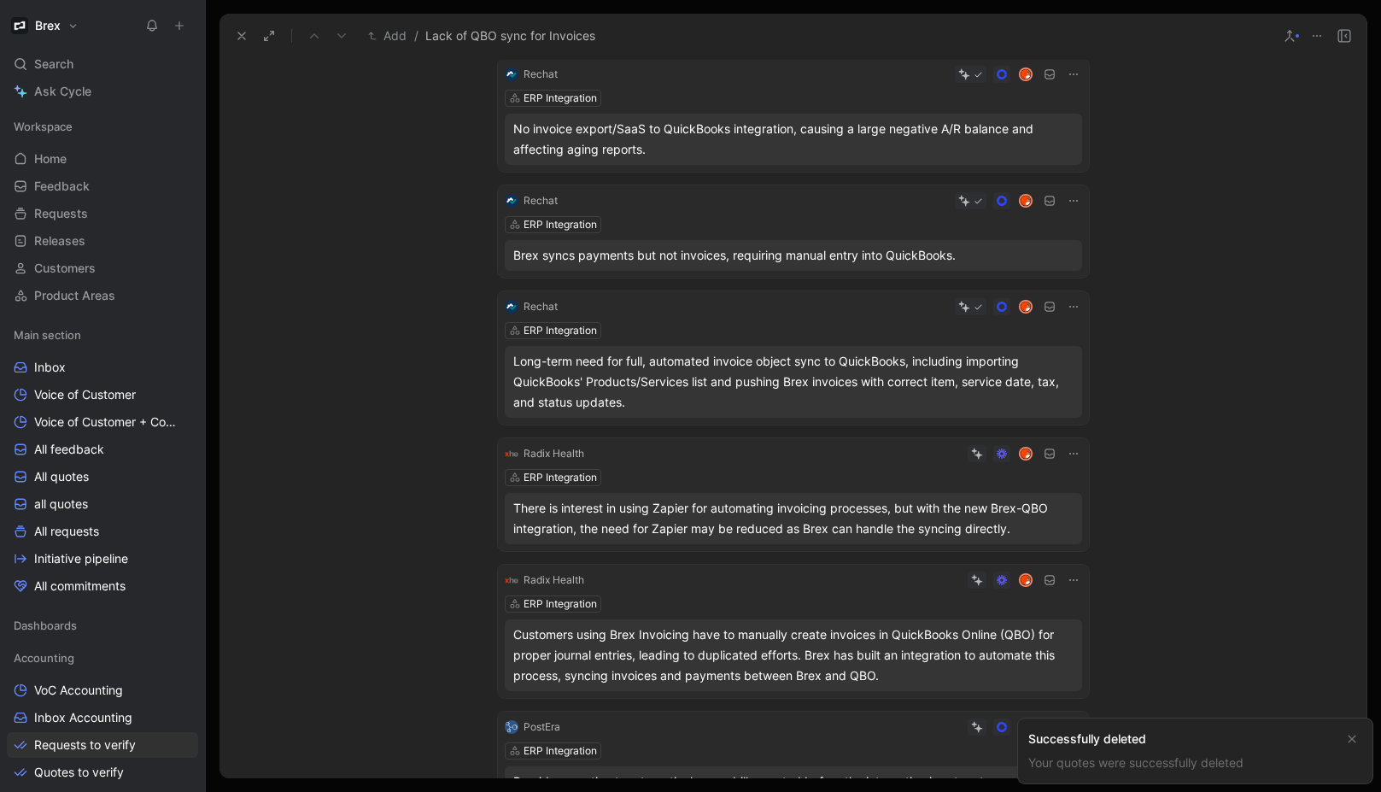
scroll to position [0, 0]
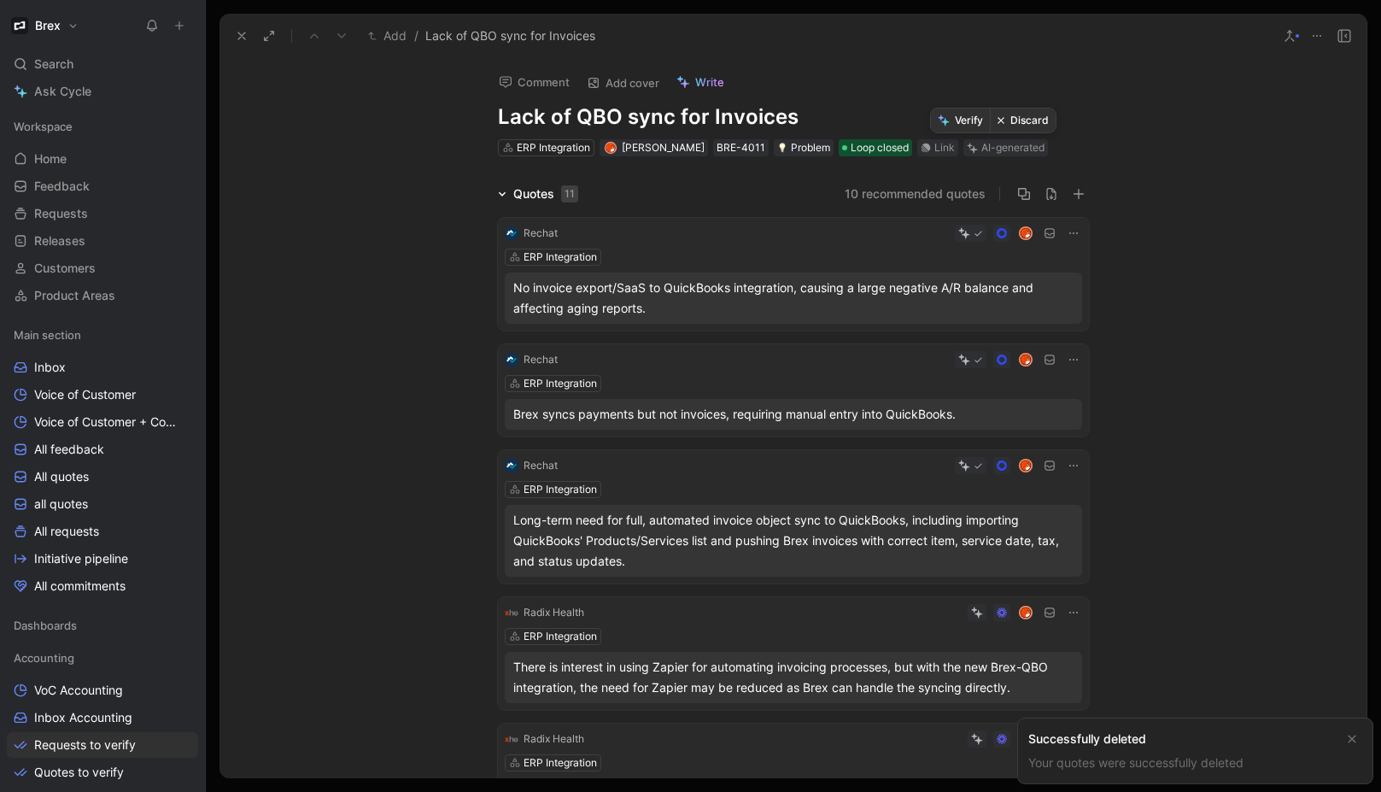
click at [975, 121] on button "Verify" at bounding box center [960, 120] width 59 height 24
click at [1232, 139] on div "Comment Add cover Write Lack of QBO sync for Invoices ERP Integration Tomas Sor…" at bounding box center [792, 418] width 1147 height 720
click at [241, 38] on icon at bounding box center [242, 36] width 14 height 14
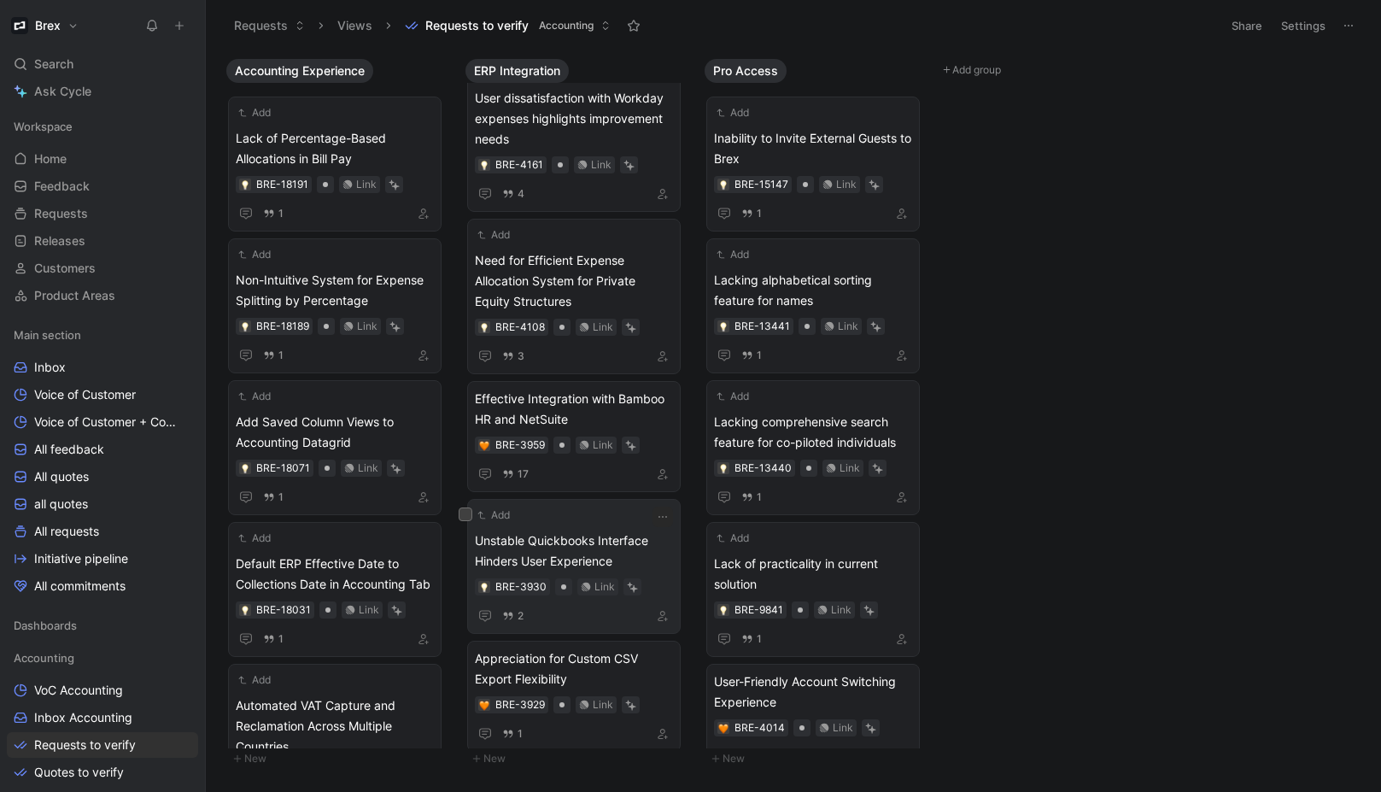
scroll to position [238, 0]
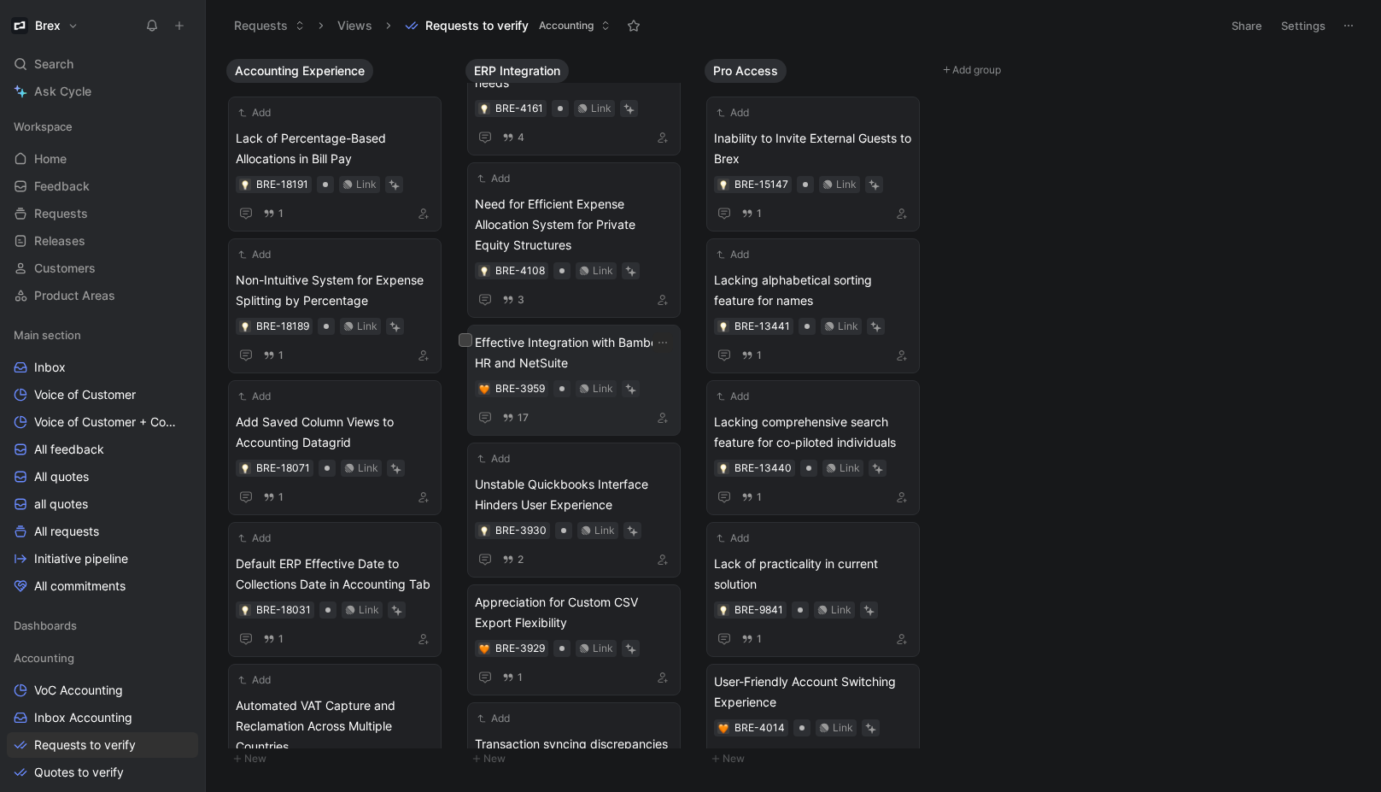
click at [609, 346] on span "Effective Integration with Bamboo HR and NetSuite" at bounding box center [574, 352] width 198 height 41
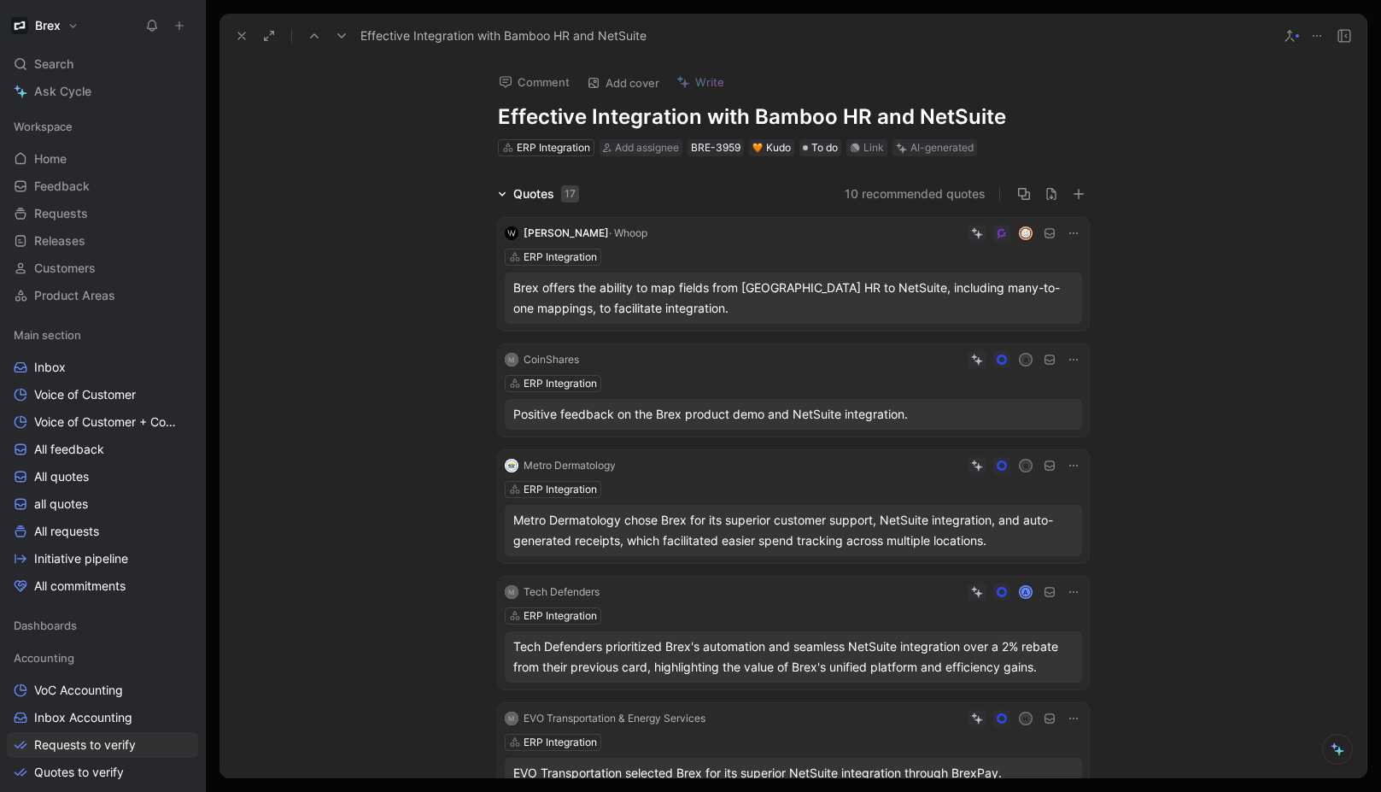
click at [1290, 36] on use at bounding box center [1289, 36] width 9 height 10
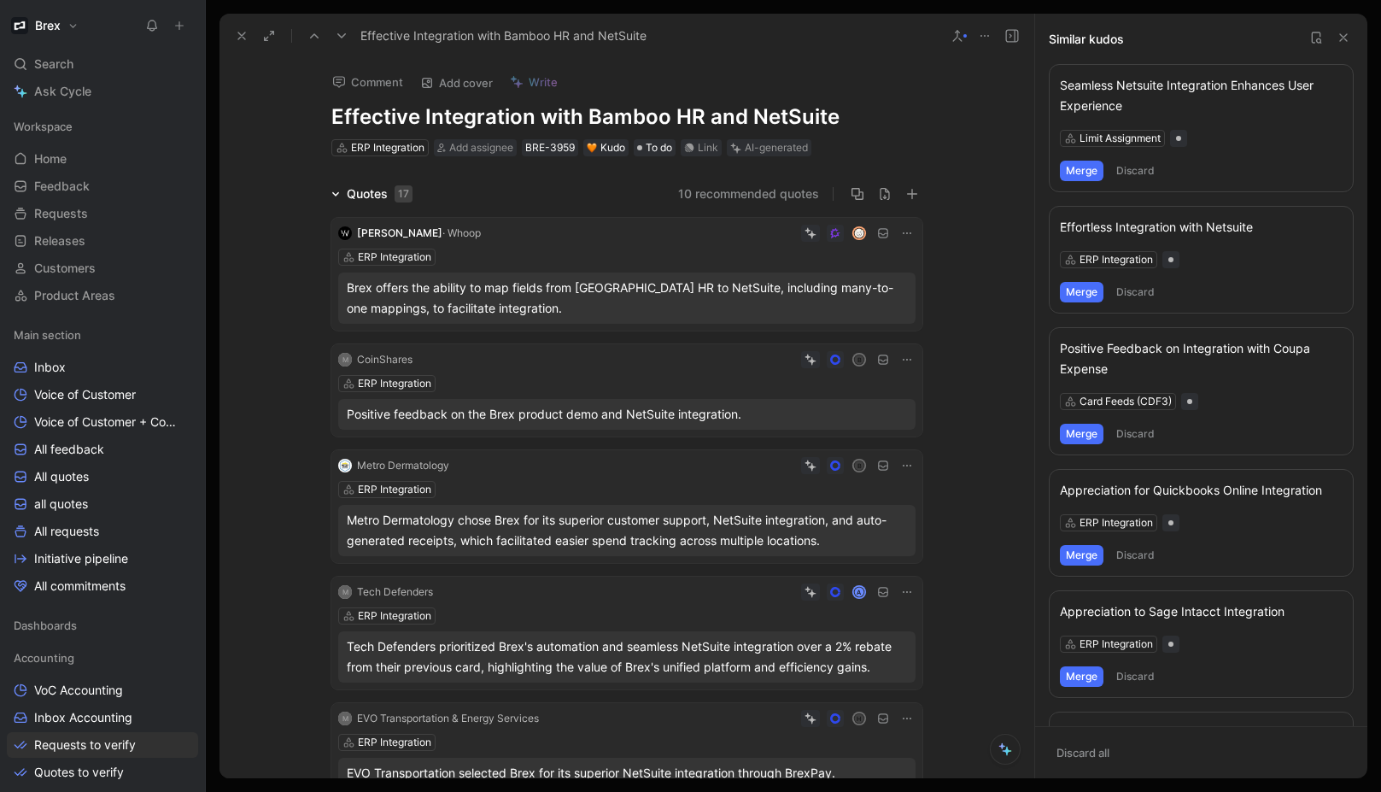
click at [1083, 297] on button "Merge" at bounding box center [1082, 292] width 44 height 20
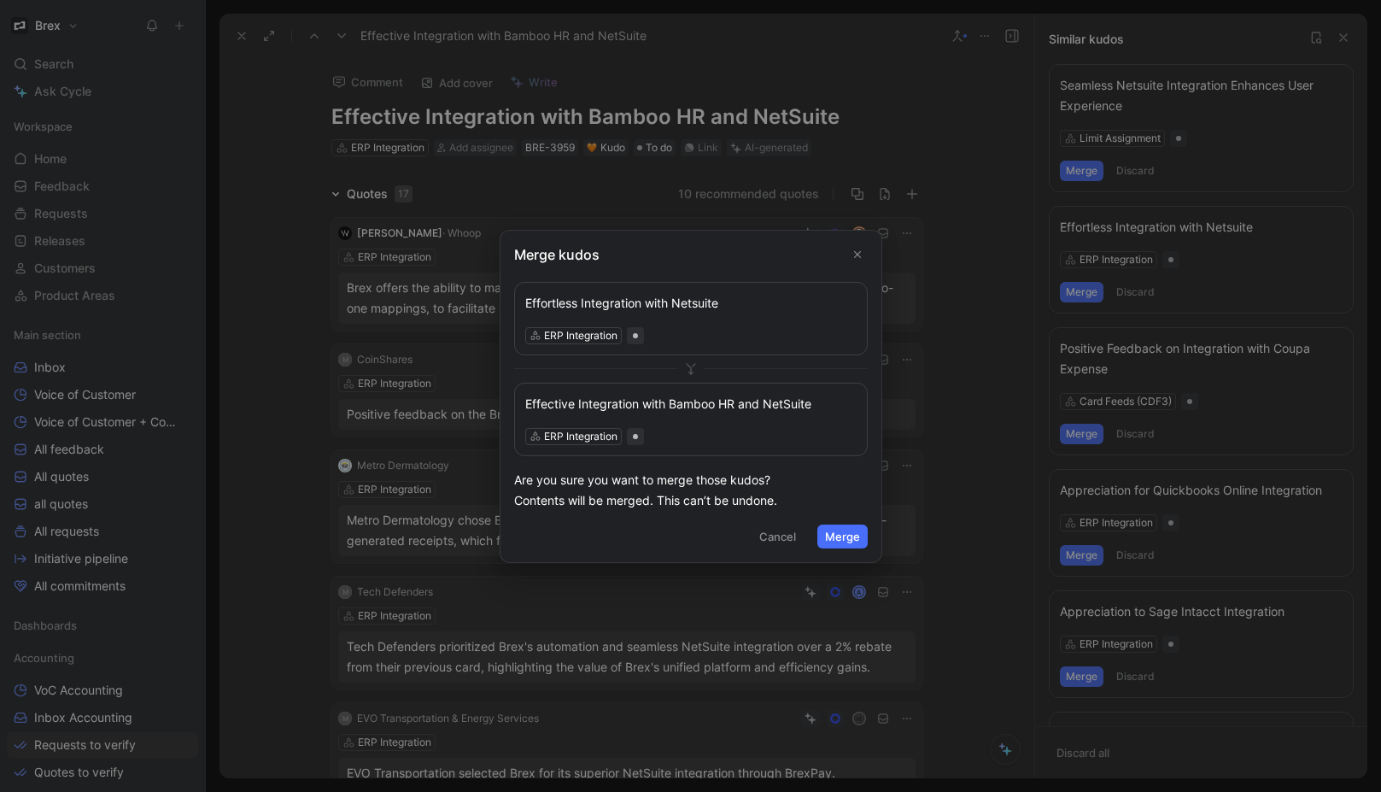
click at [856, 252] on icon "Close" at bounding box center [857, 254] width 12 height 12
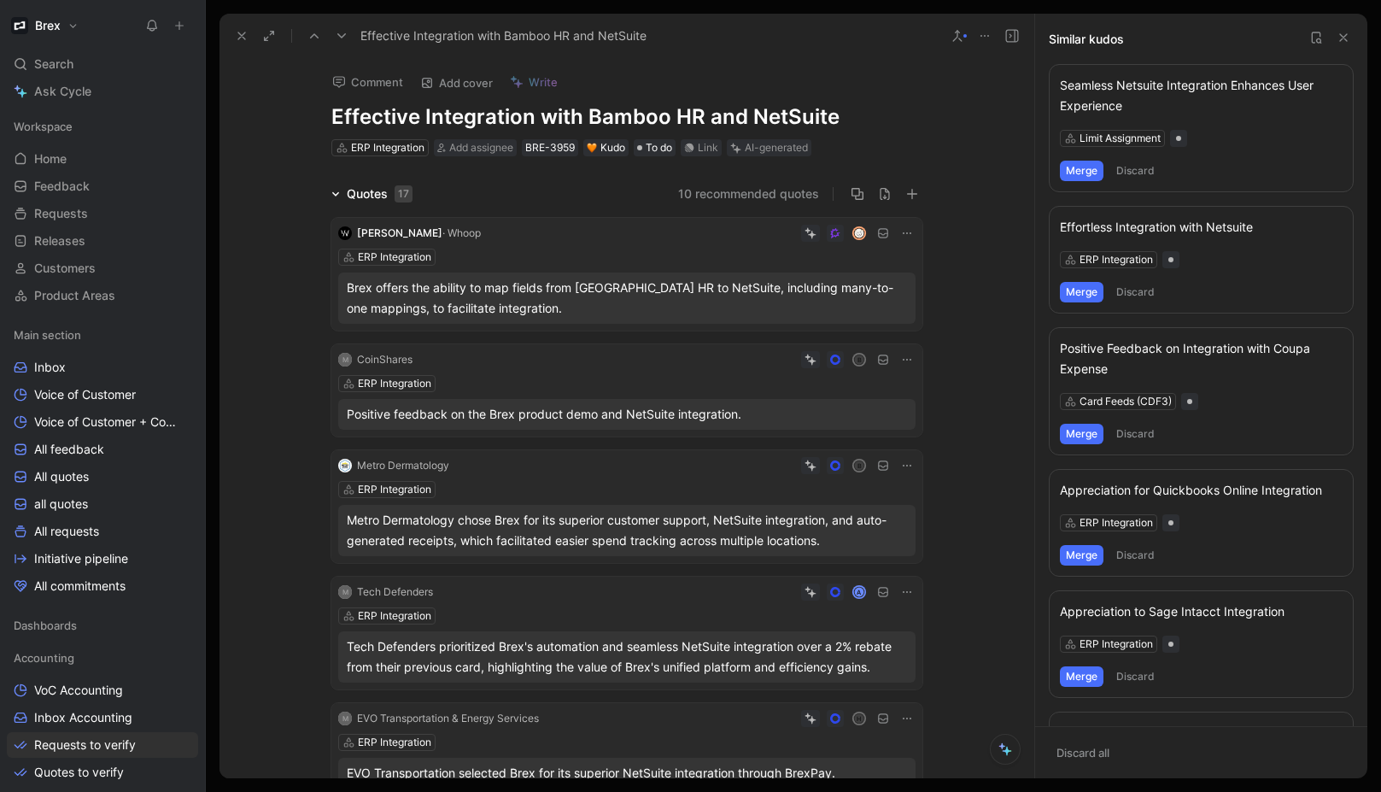
click at [1070, 295] on button "Merge" at bounding box center [1082, 292] width 44 height 20
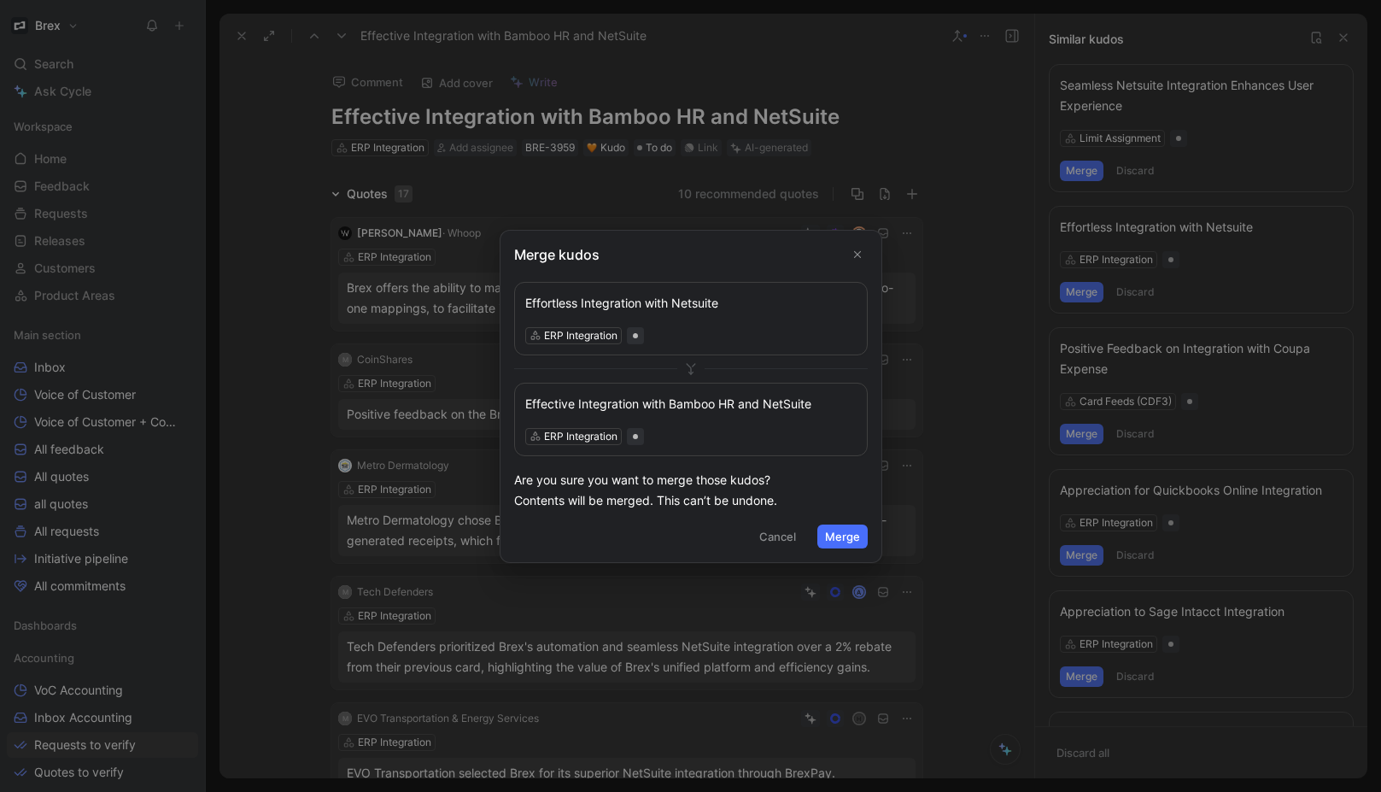
click at [799, 338] on div "ERP Integration" at bounding box center [690, 334] width 331 height 17
click at [732, 293] on div "Effortless Integration with Netsuite" at bounding box center [690, 302] width 331 height 20
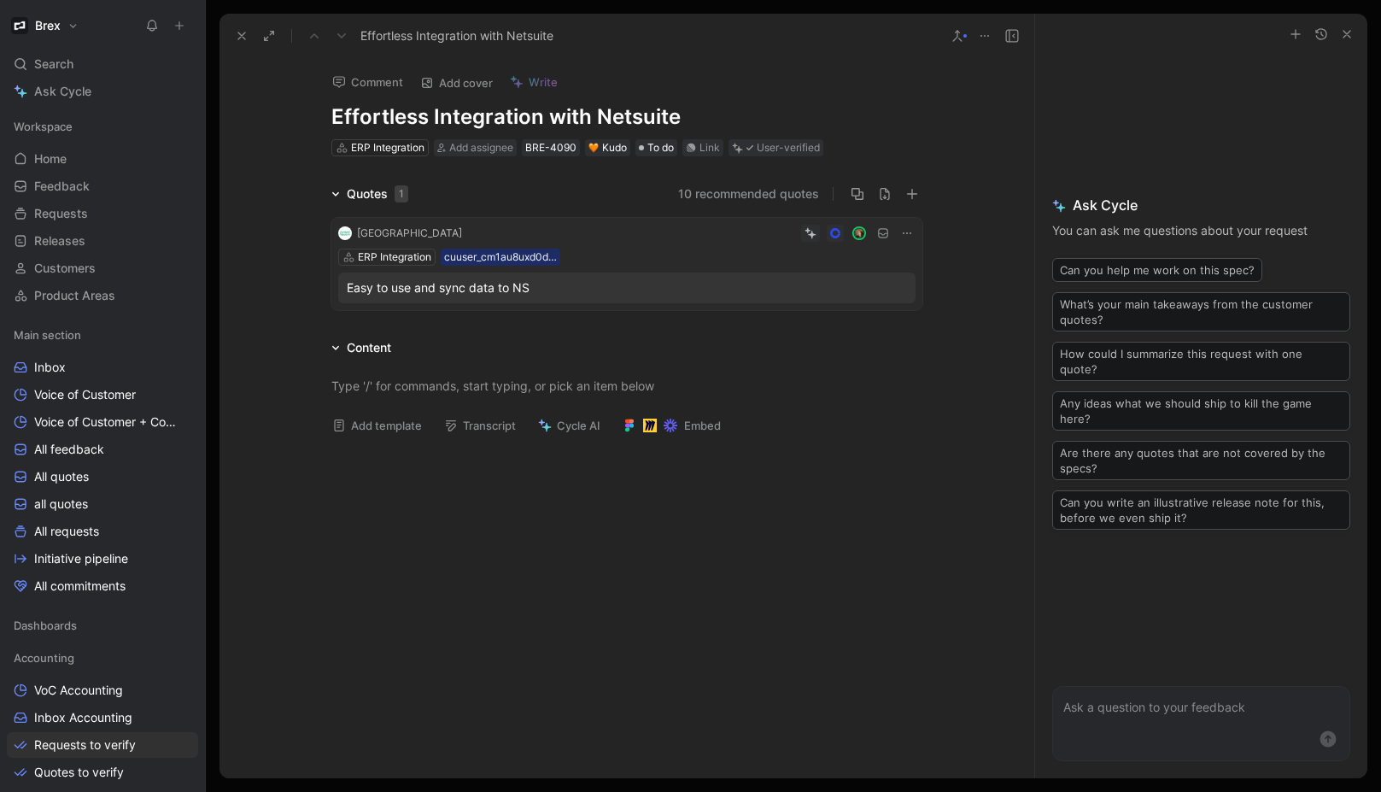
click at [959, 37] on icon at bounding box center [958, 36] width 14 height 14
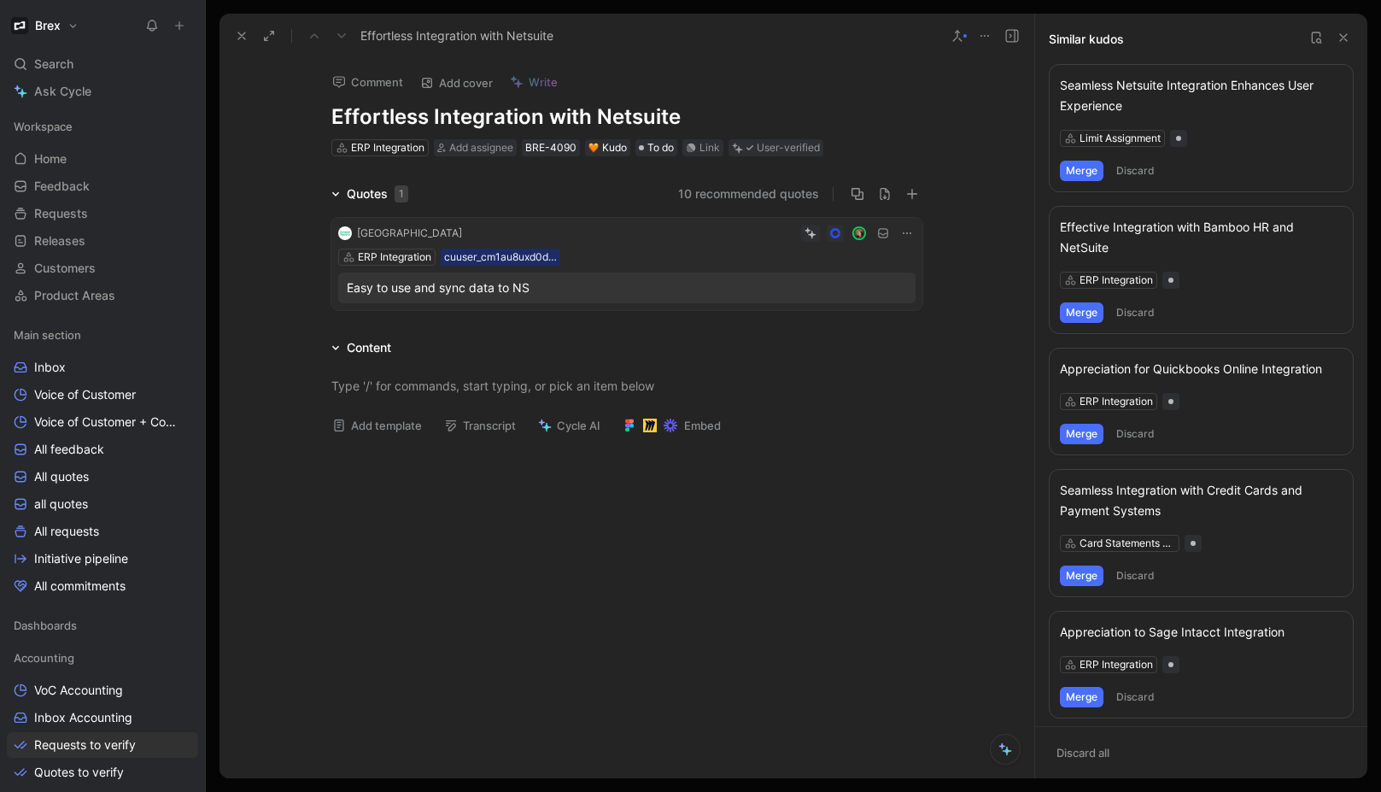
click at [1252, 246] on div "Effective Integration with Bamboo HR and NetSuite" at bounding box center [1201, 237] width 283 height 41
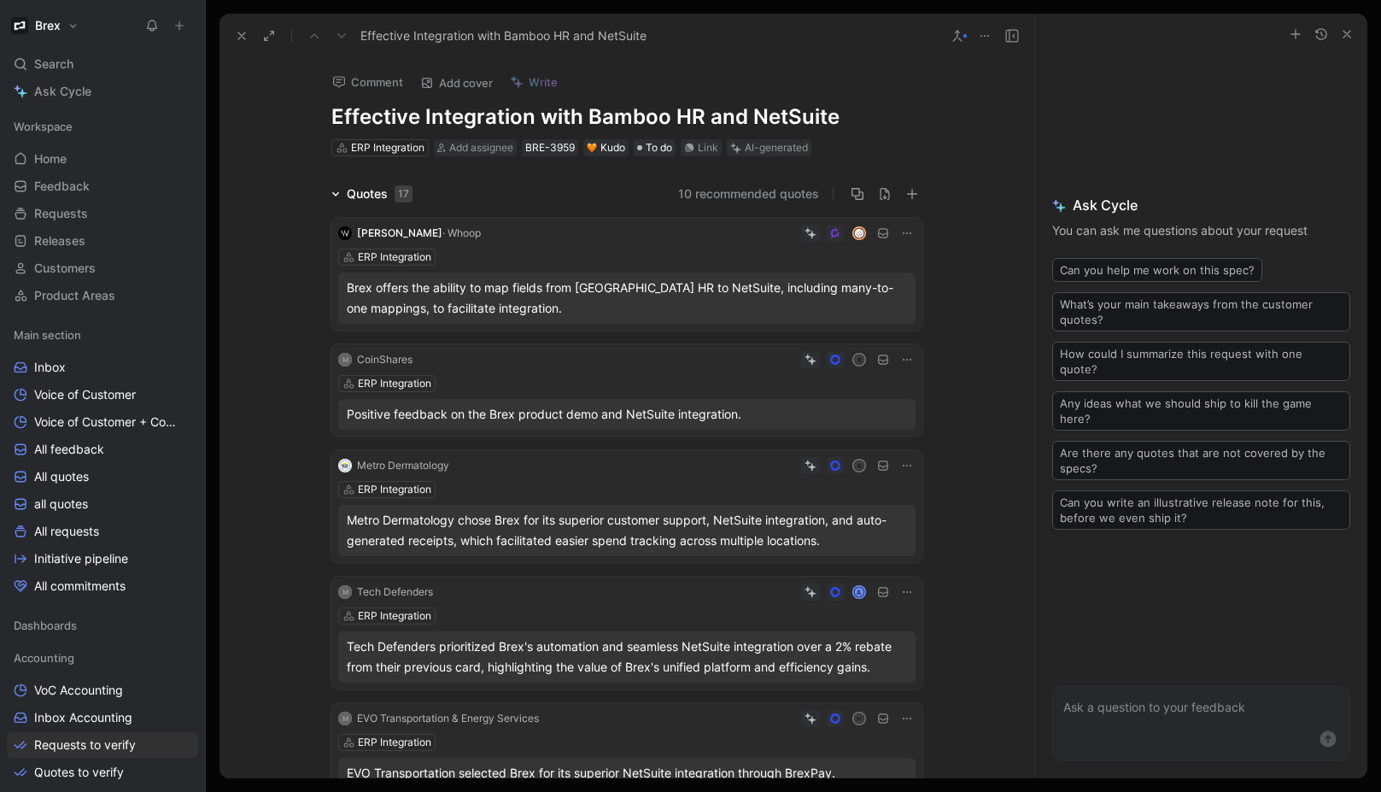
click at [960, 36] on icon at bounding box center [958, 36] width 14 height 14
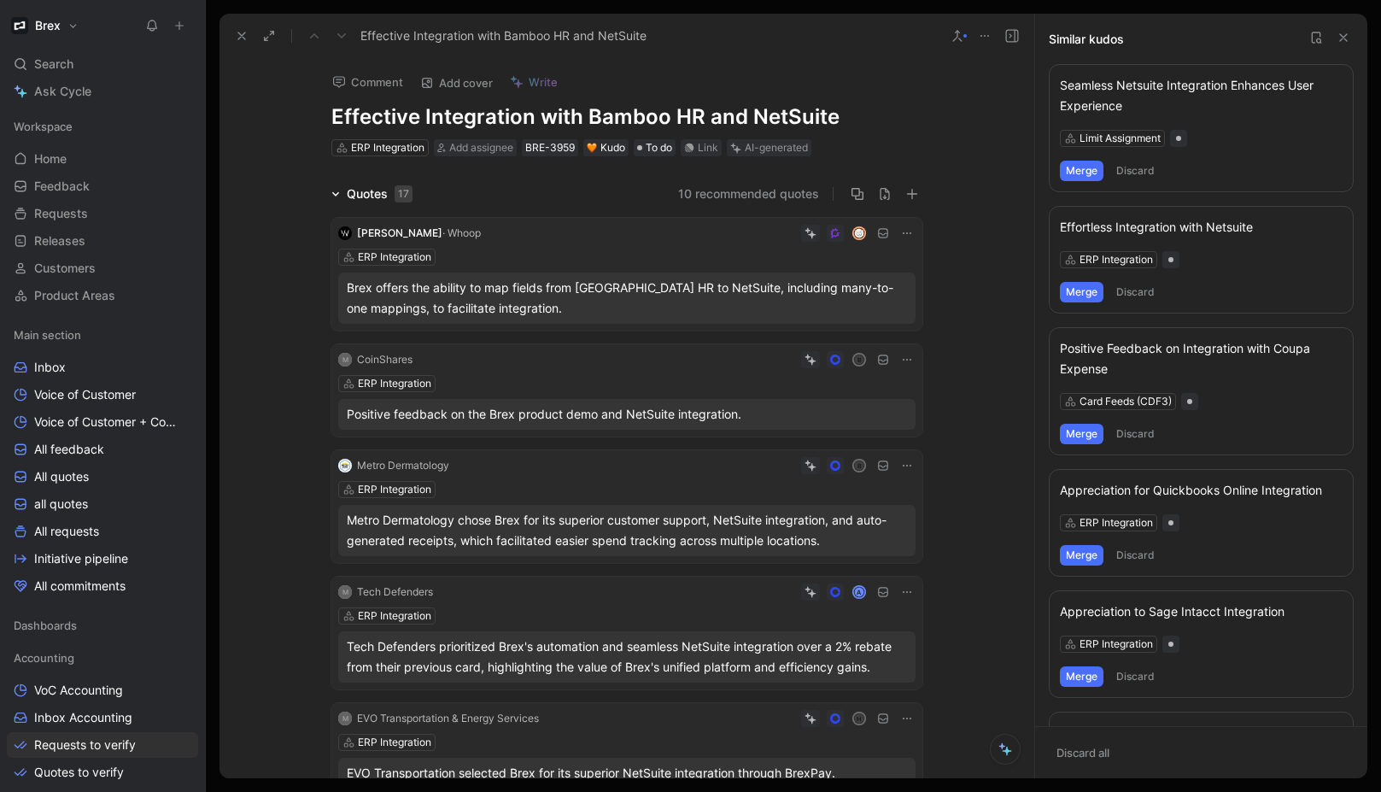
click at [1211, 230] on div "Effortless Integration with Netsuite" at bounding box center [1201, 227] width 283 height 20
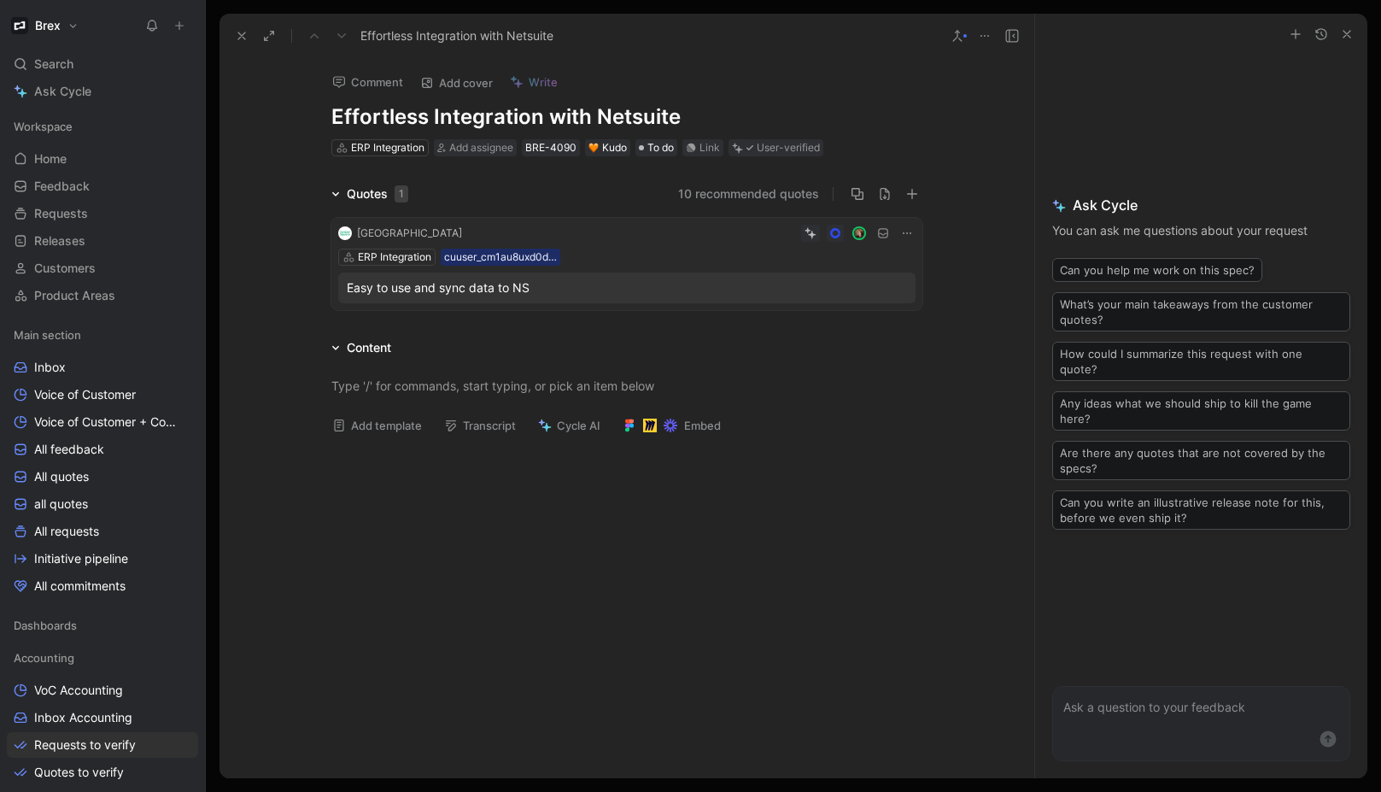
click at [957, 38] on icon at bounding box center [958, 36] width 14 height 14
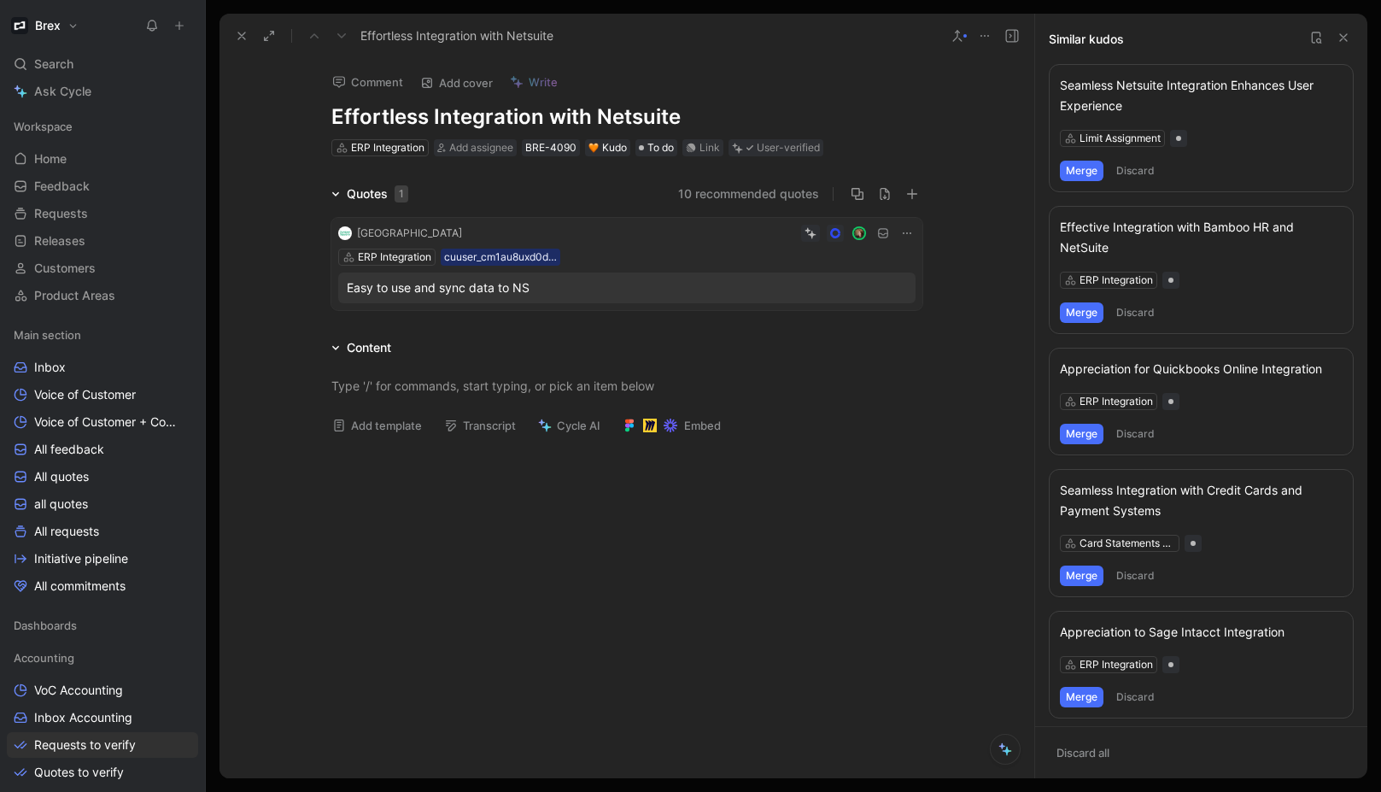
click at [957, 43] on button at bounding box center [957, 36] width 24 height 24
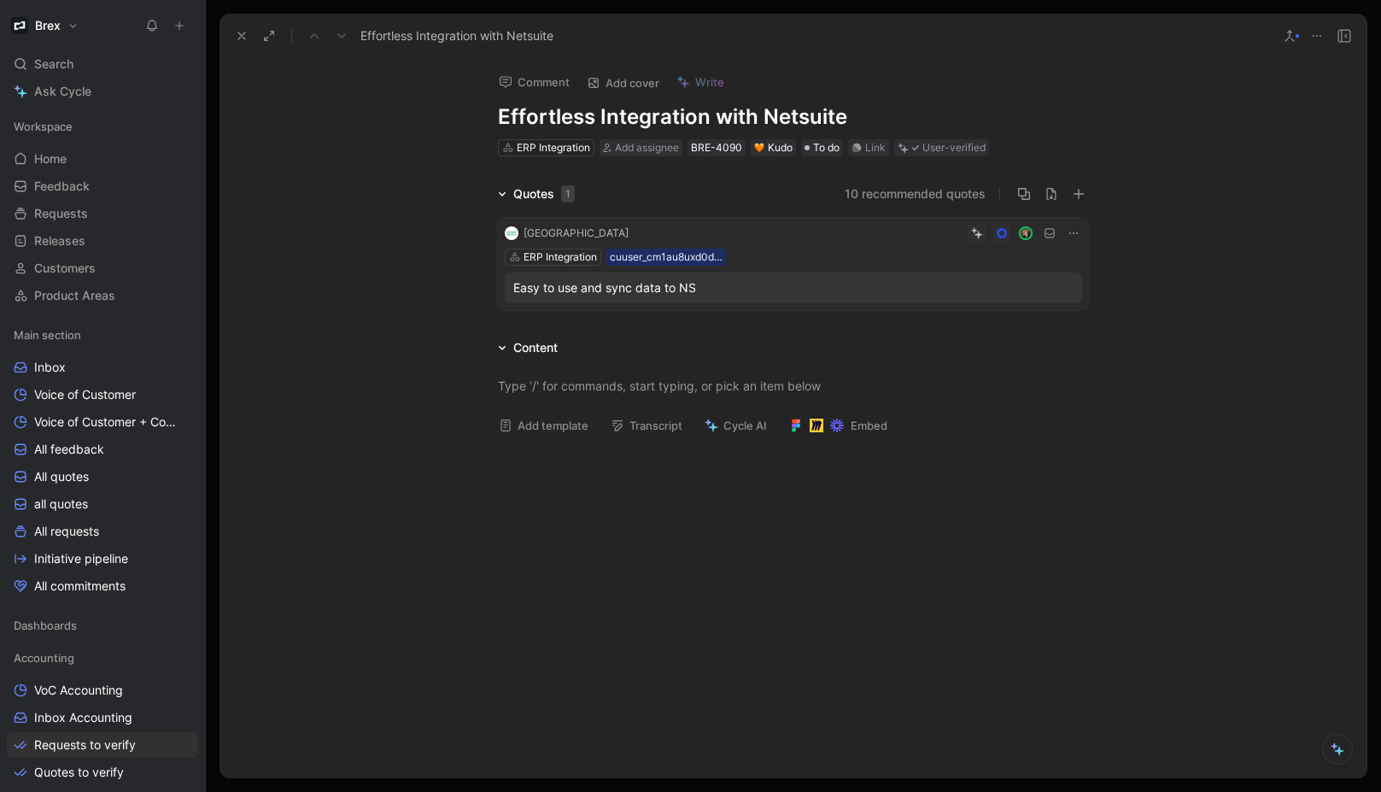
click at [1296, 37] on div at bounding box center [1297, 35] width 3 height 3
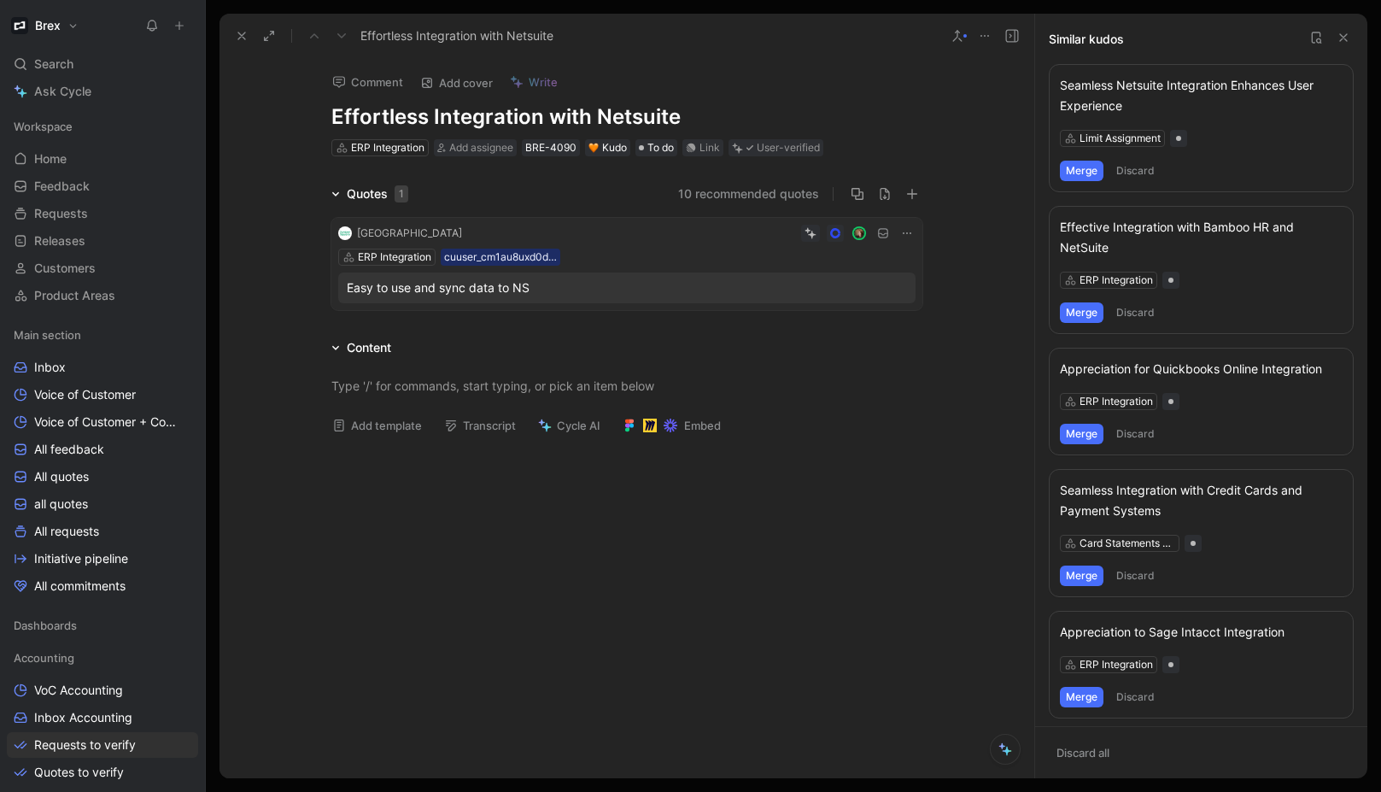
click at [1091, 324] on div "Effective Integration with Bamboo HR and NetSuite ERP Integration Merge Discard" at bounding box center [1201, 270] width 305 height 128
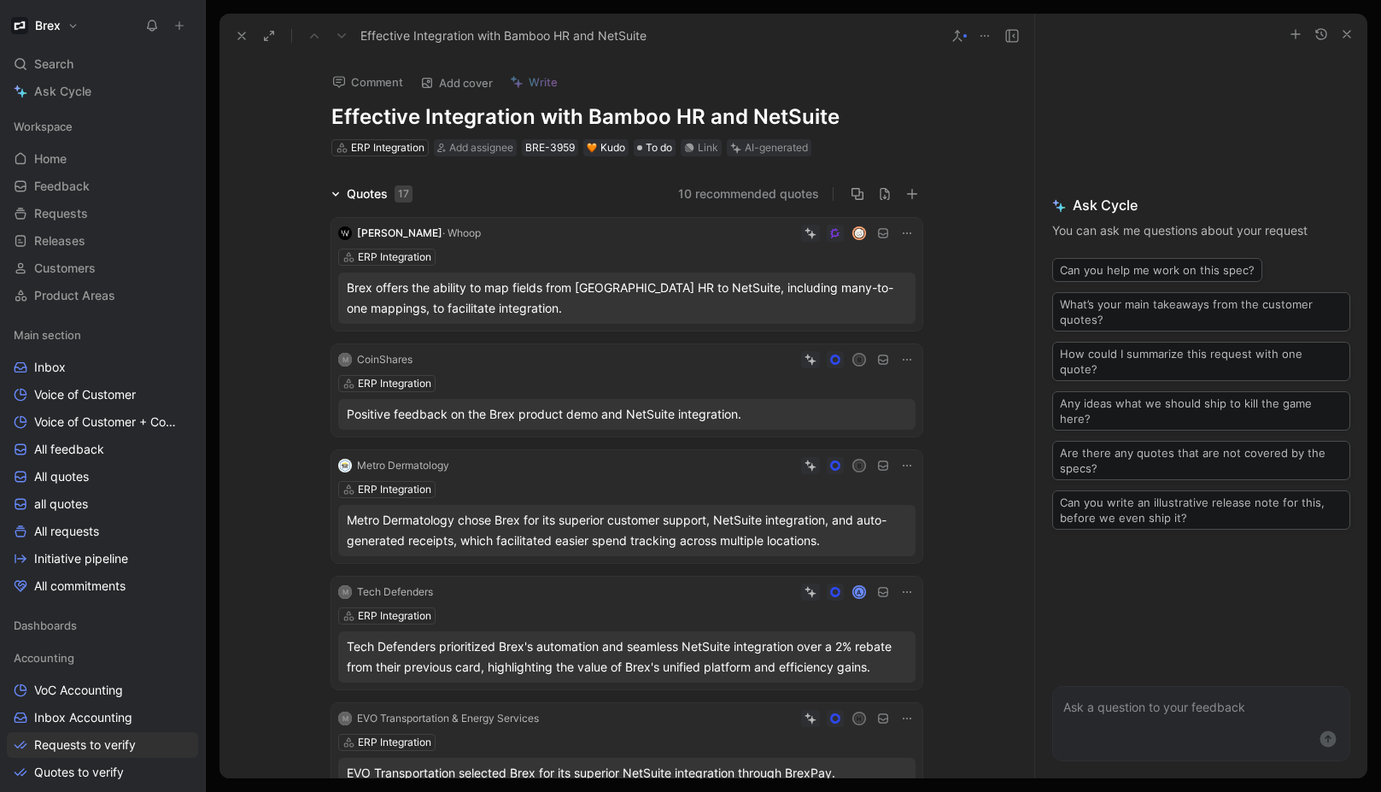
click at [964, 42] on button at bounding box center [957, 36] width 24 height 24
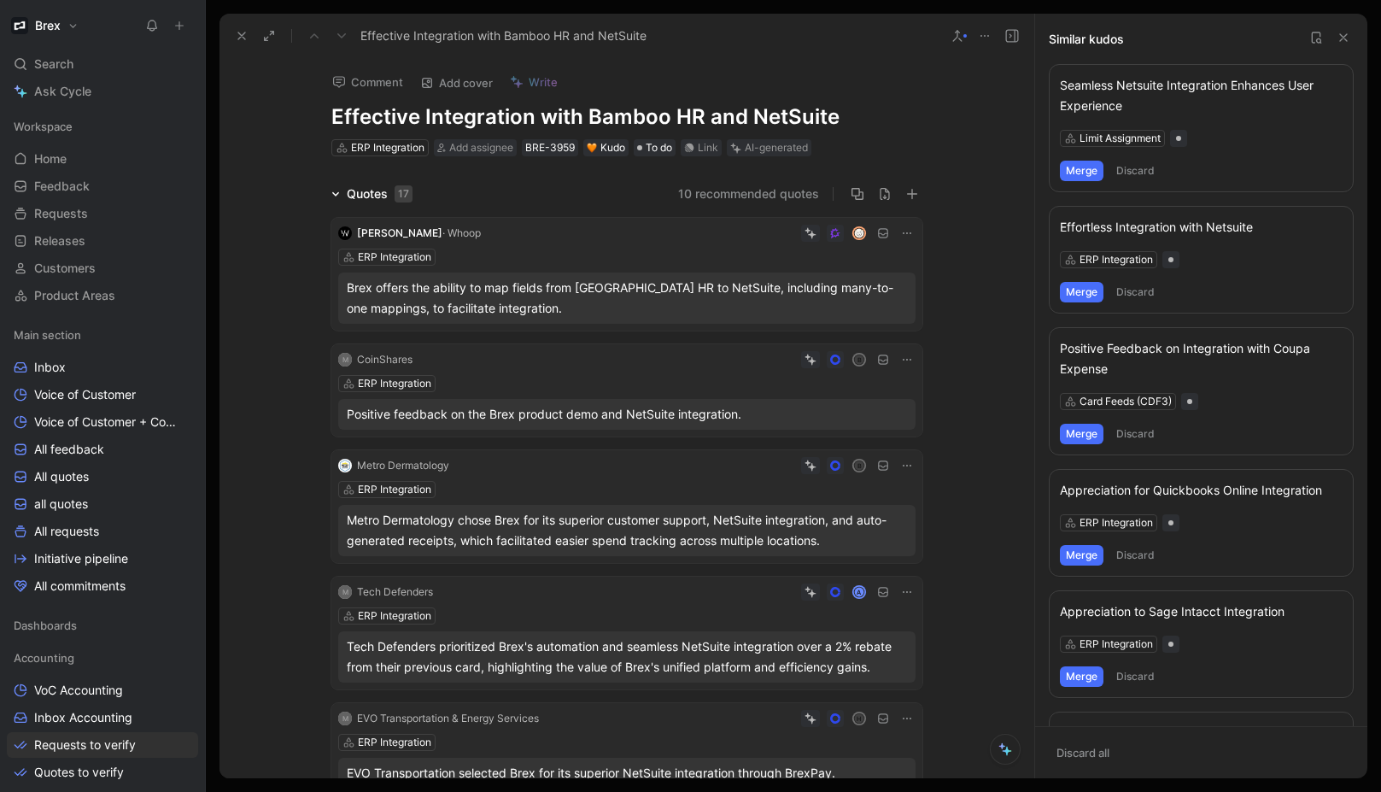
click at [1087, 306] on div "Effortless Integration with Netsuite ERP Integration Merge Discard" at bounding box center [1201, 260] width 305 height 108
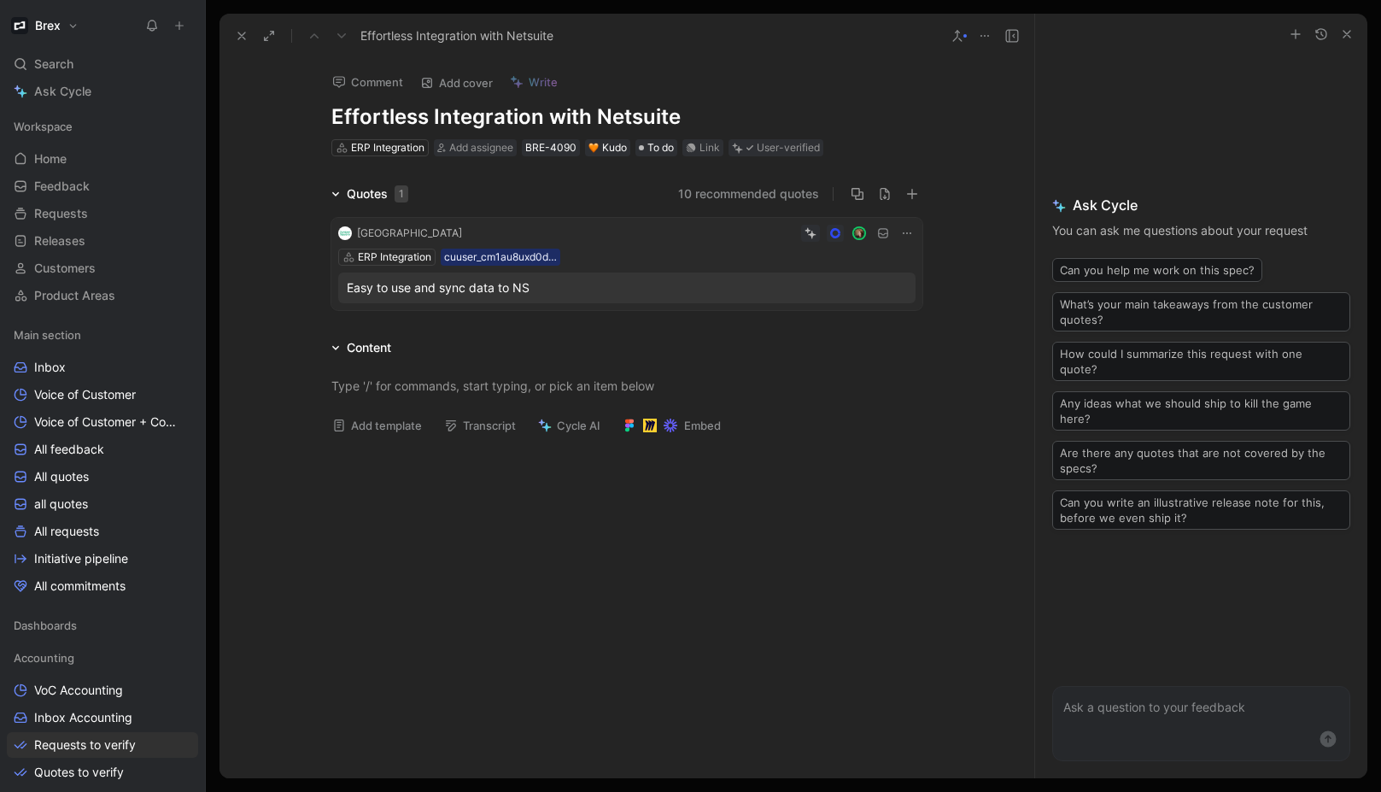
click at [961, 40] on use at bounding box center [957, 36] width 9 height 10
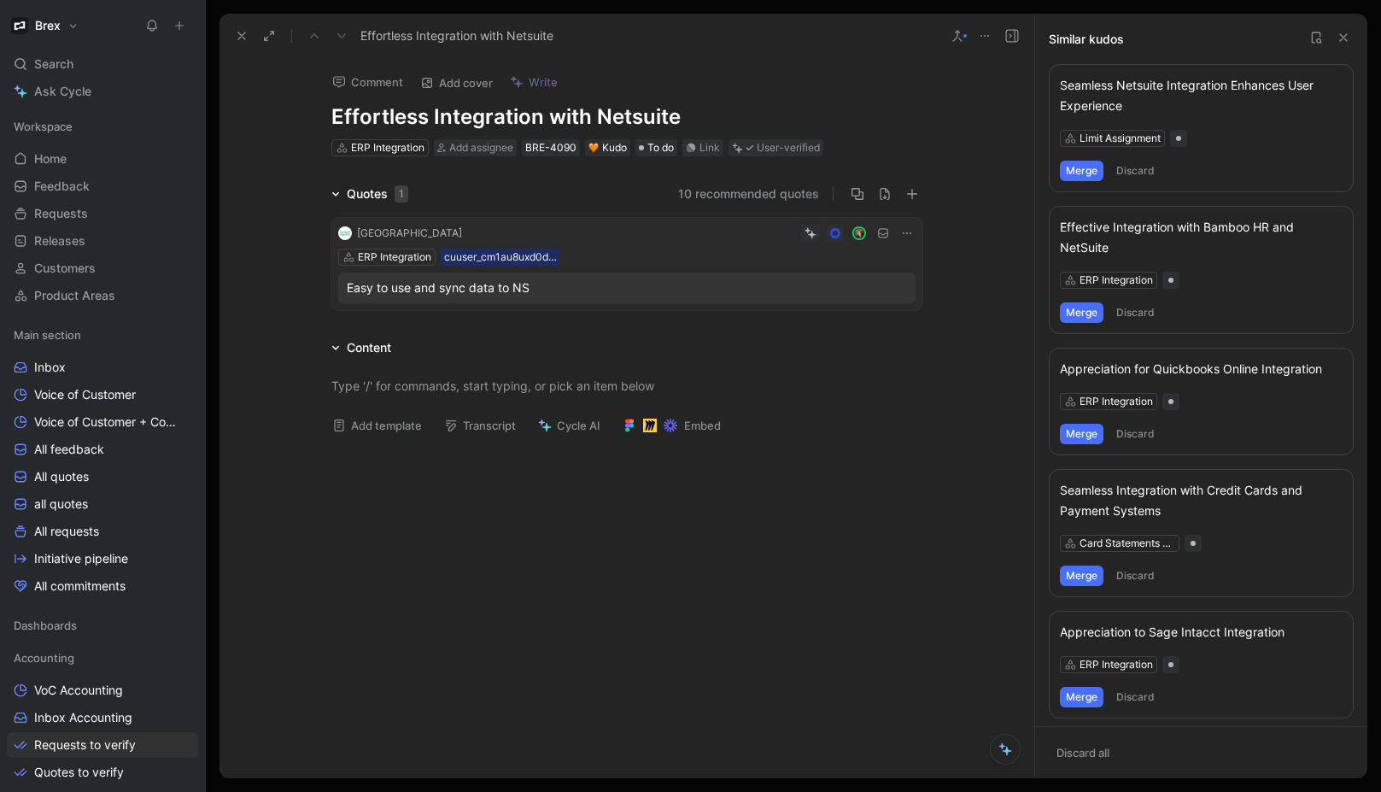
click at [1071, 309] on button "Merge" at bounding box center [1082, 312] width 44 height 20
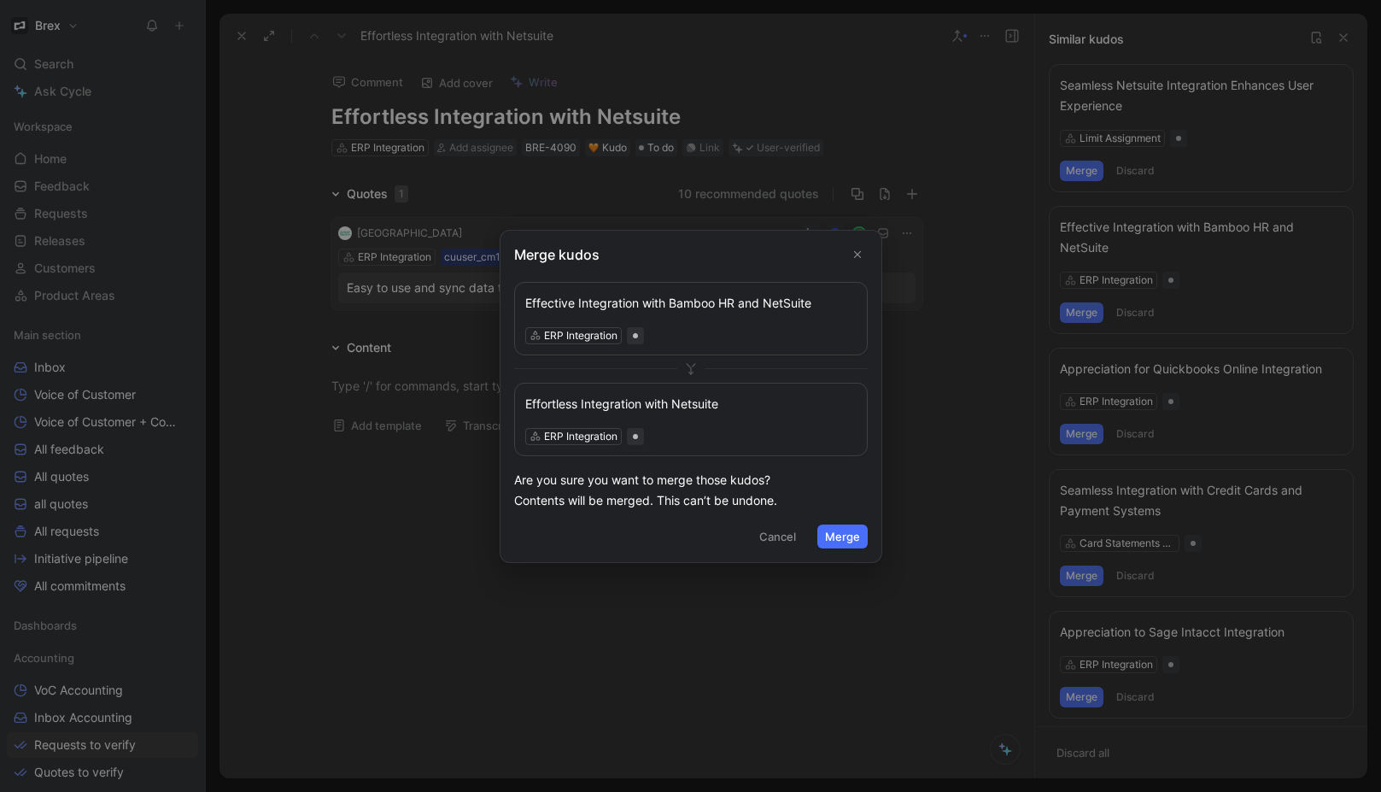
click at [841, 544] on button "Merge" at bounding box center [842, 536] width 50 height 24
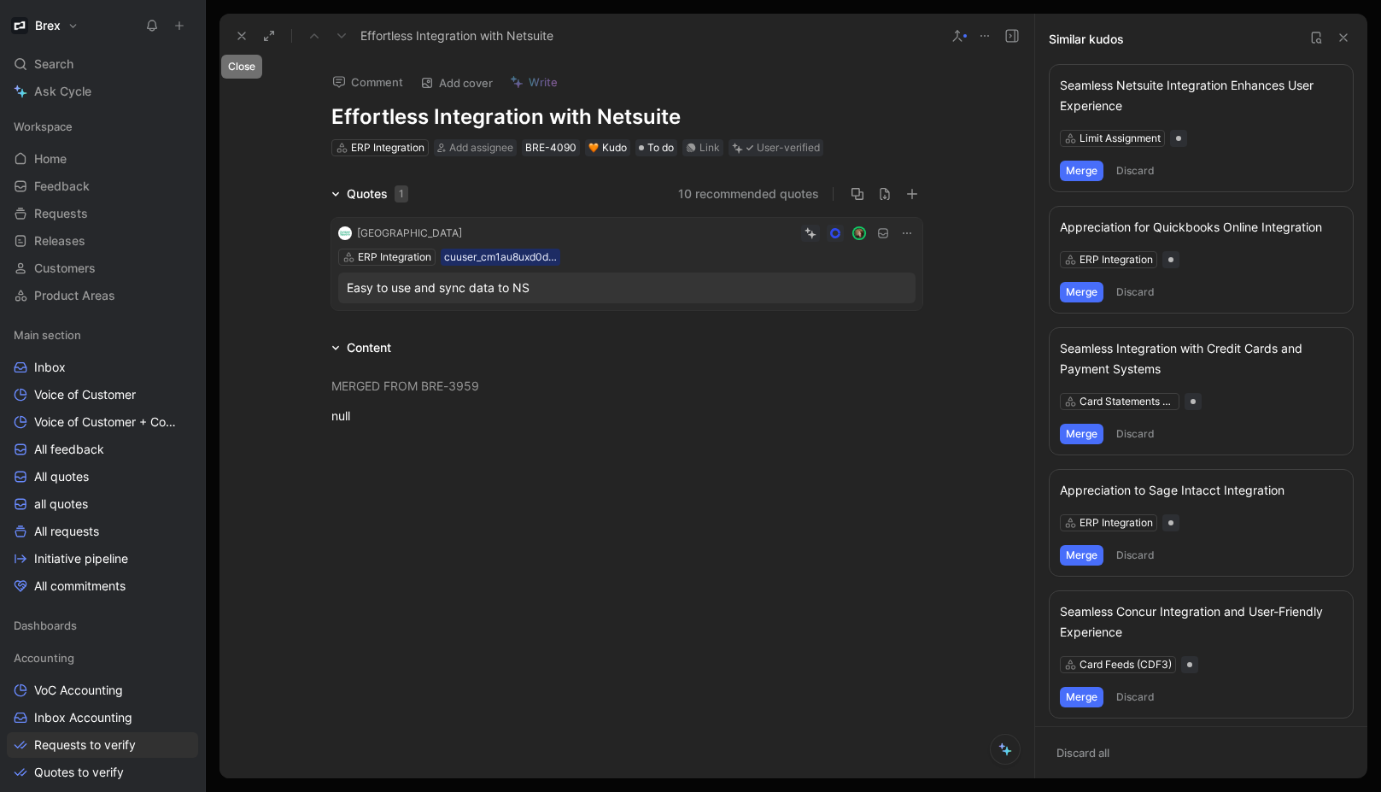
click at [239, 34] on use at bounding box center [241, 35] width 7 height 7
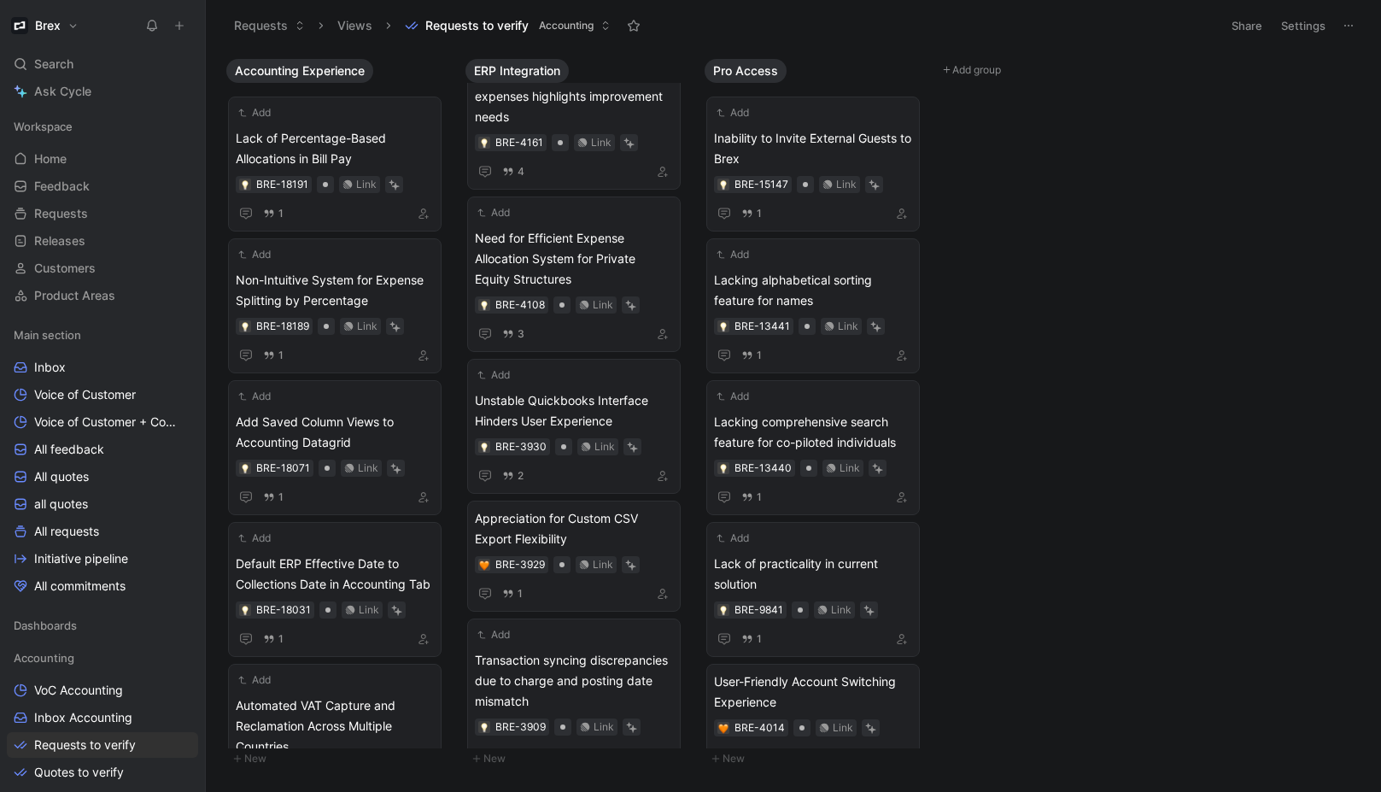
scroll to position [202, 0]
click at [576, 526] on span "Appreciation for Custom CSV Export Flexibility" at bounding box center [574, 531] width 198 height 41
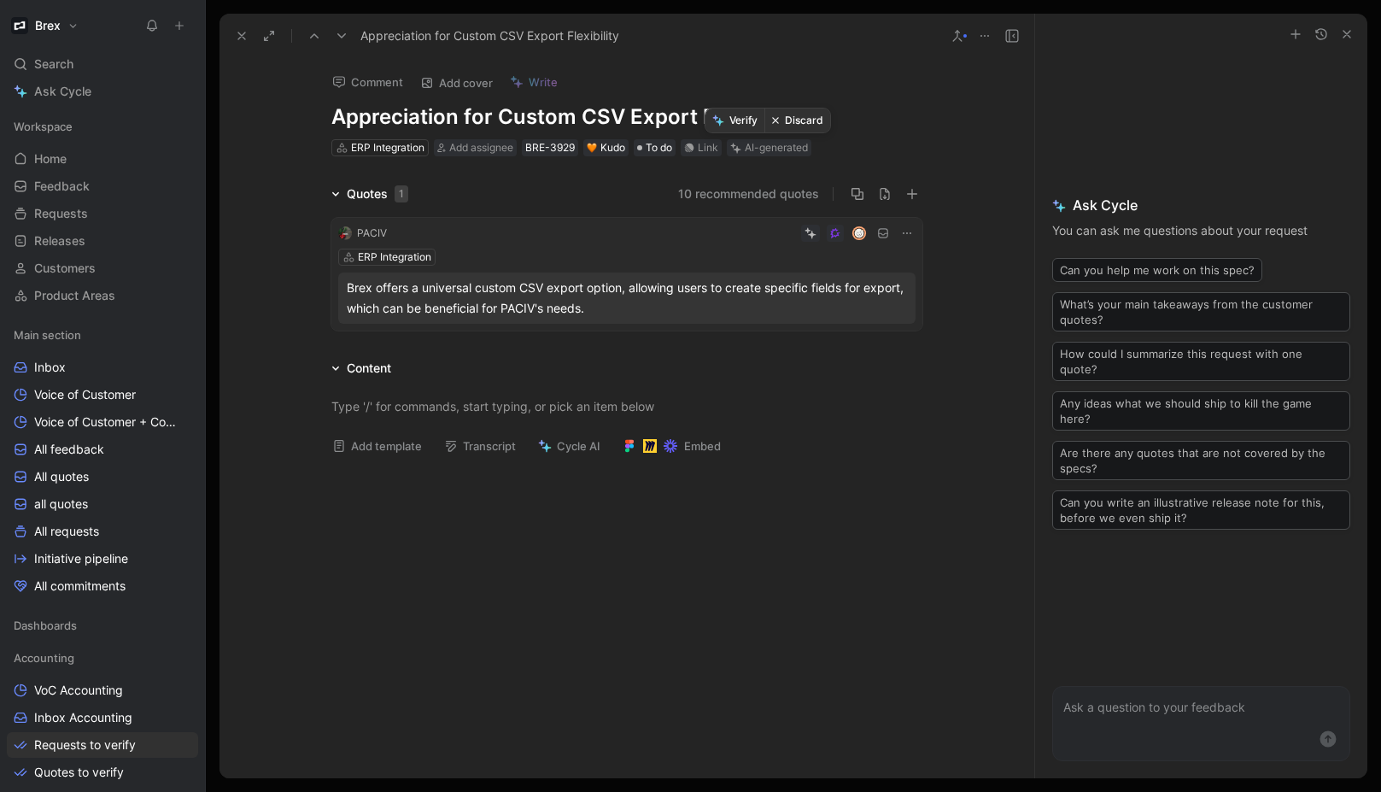
click at [743, 126] on button "Verify" at bounding box center [734, 120] width 59 height 24
click at [240, 43] on button at bounding box center [242, 36] width 24 height 24
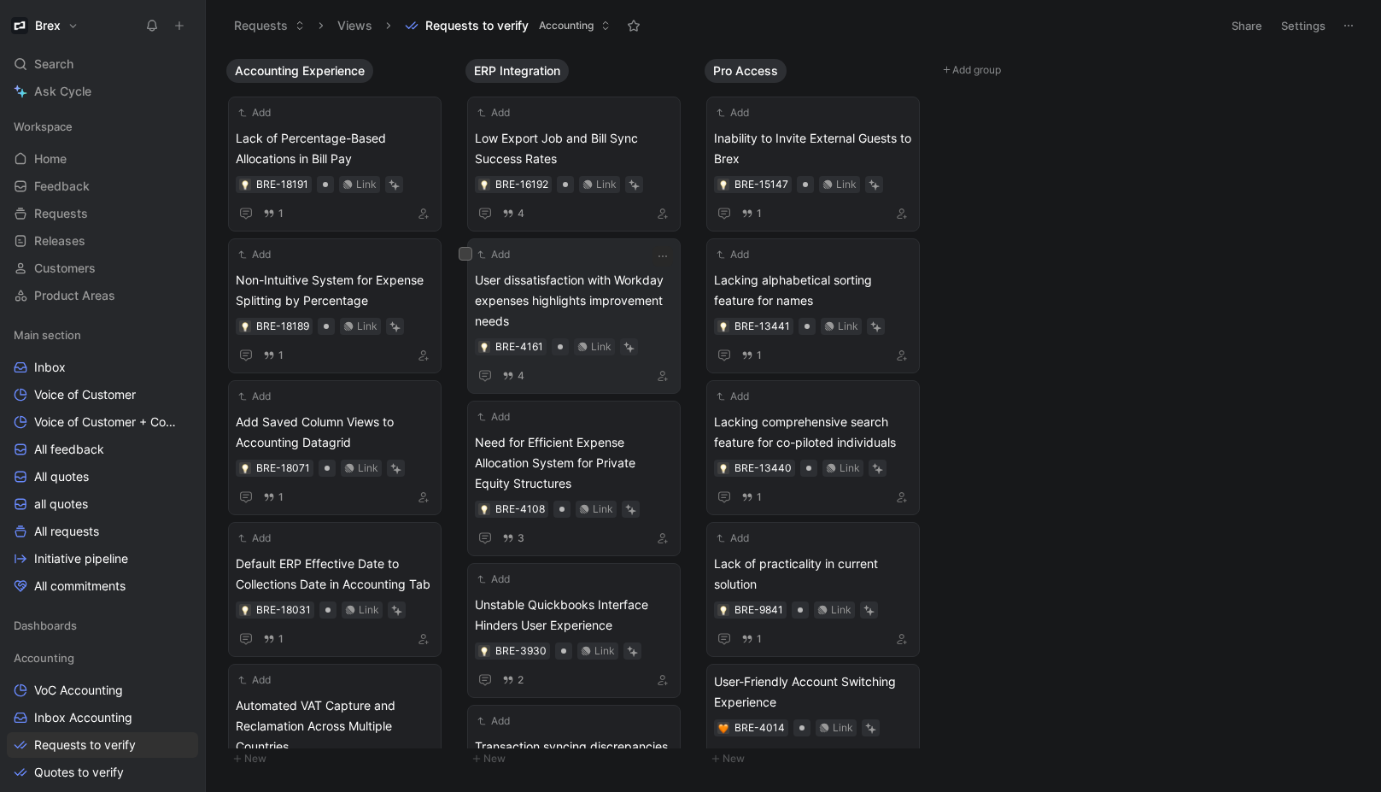
click at [622, 282] on span "User dissatisfaction with Workday expenses highlights improvement needs" at bounding box center [574, 300] width 198 height 61
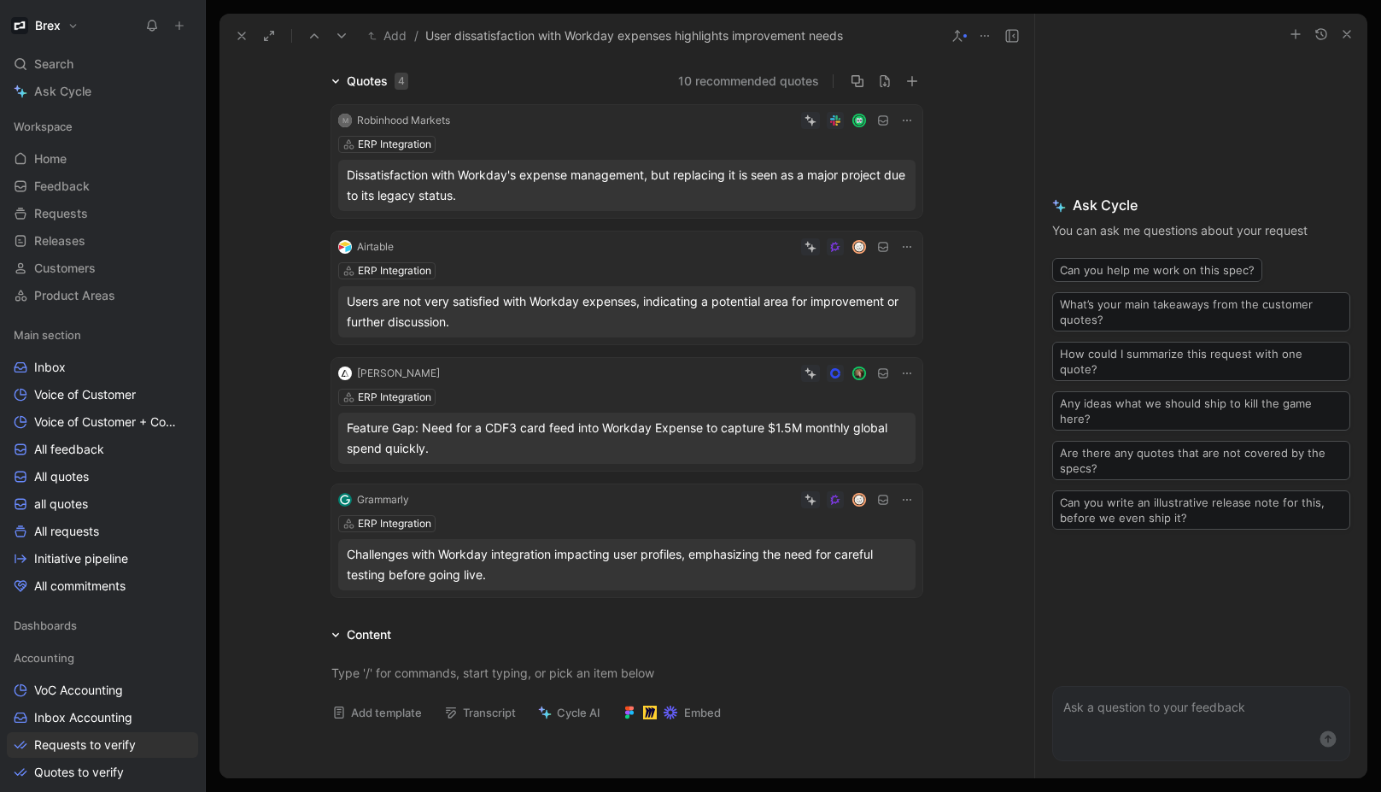
scroll to position [143, 0]
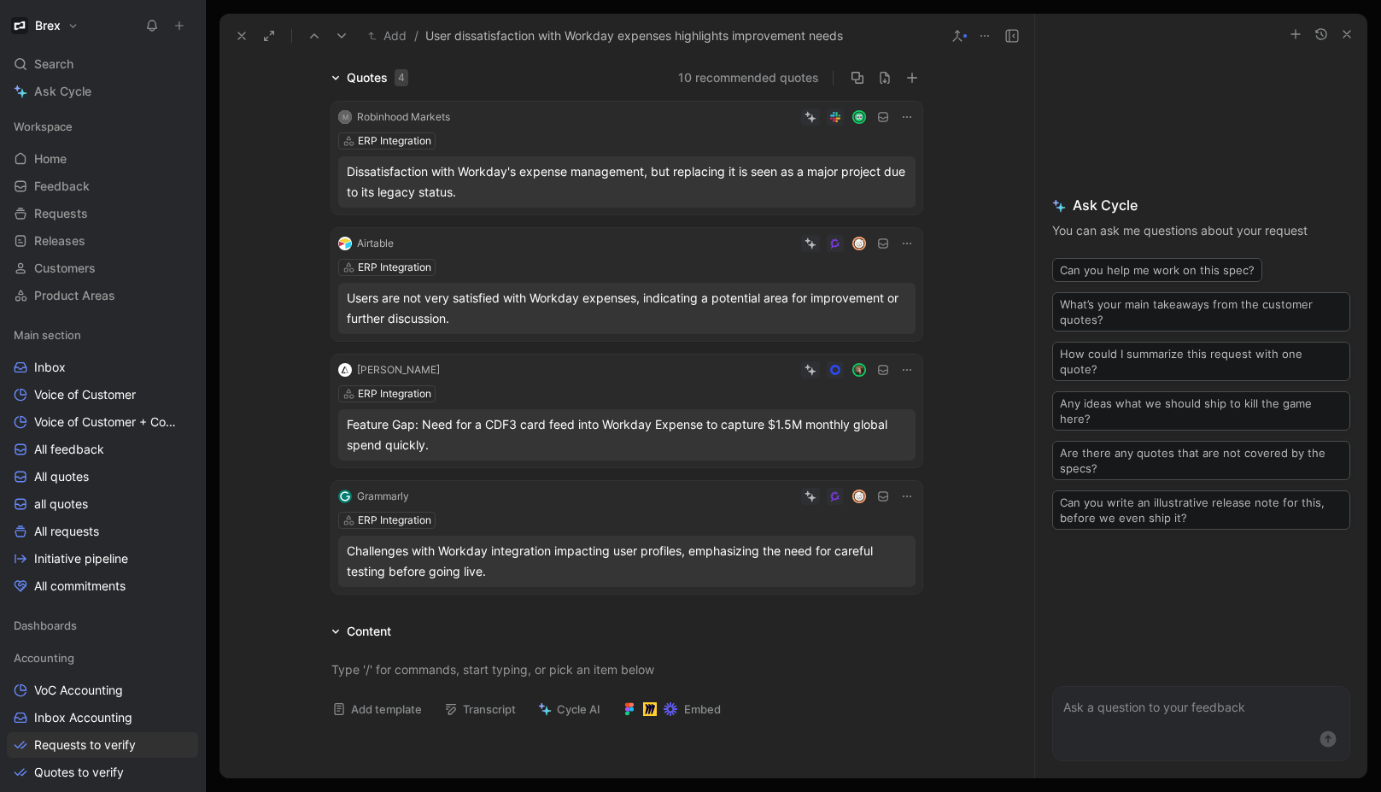
click at [576, 431] on div "Feature Gap: Need for a CDF3 card feed into Workday Expense to capture $1.5M mo…" at bounding box center [627, 434] width 560 height 41
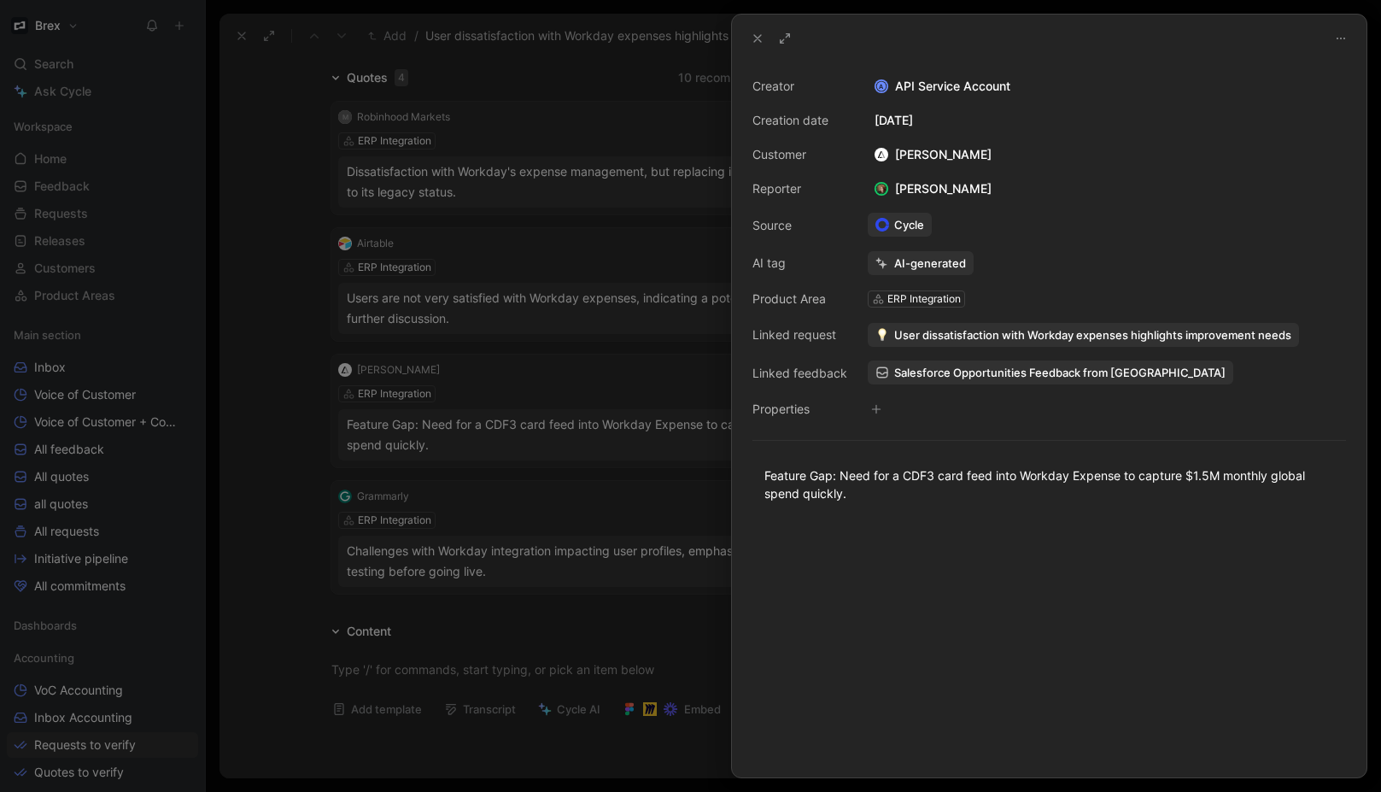
click at [746, 40] on button at bounding box center [758, 38] width 24 height 24
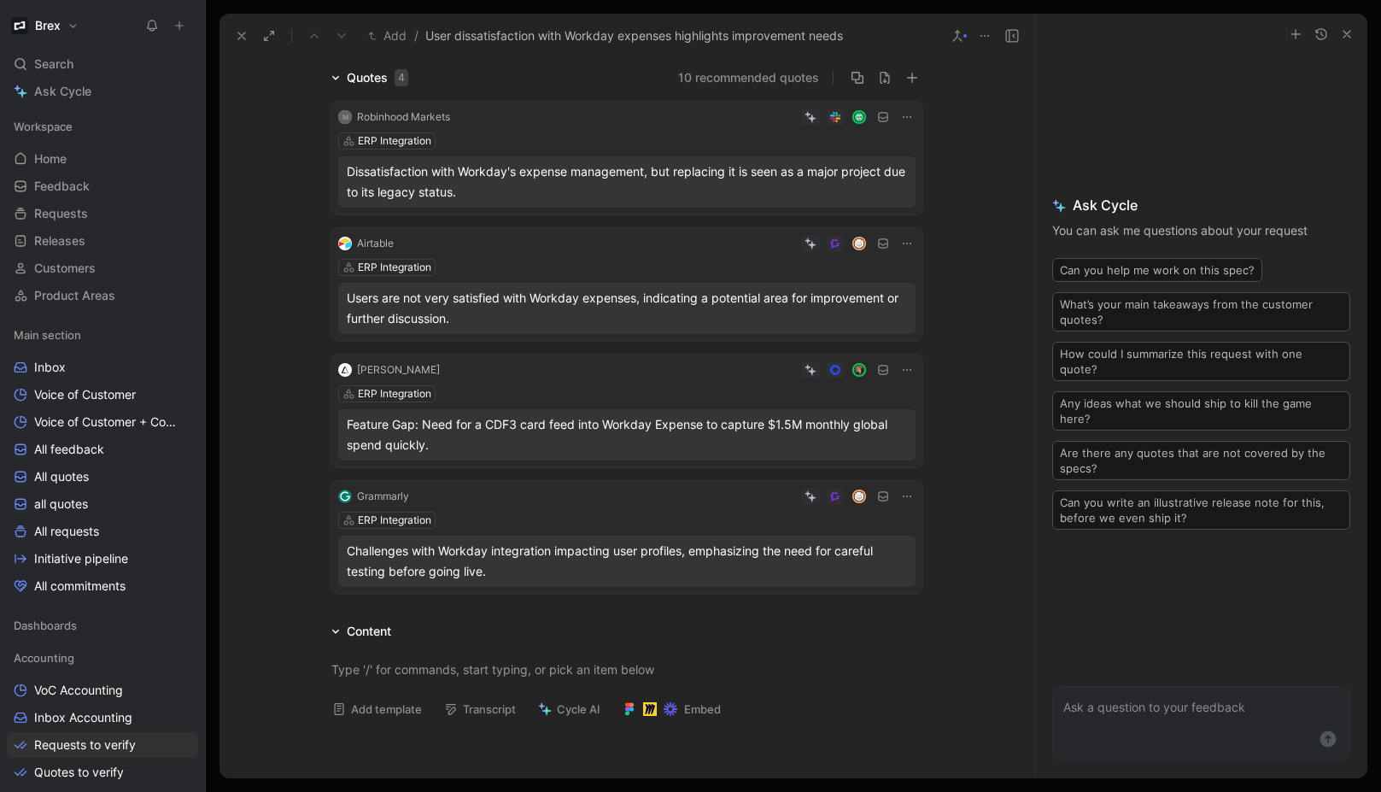
click at [614, 380] on div "Fortna ERP Integration Feature Gap: Need for a CDF3 card feed into Workday Expe…" at bounding box center [626, 410] width 591 height 113
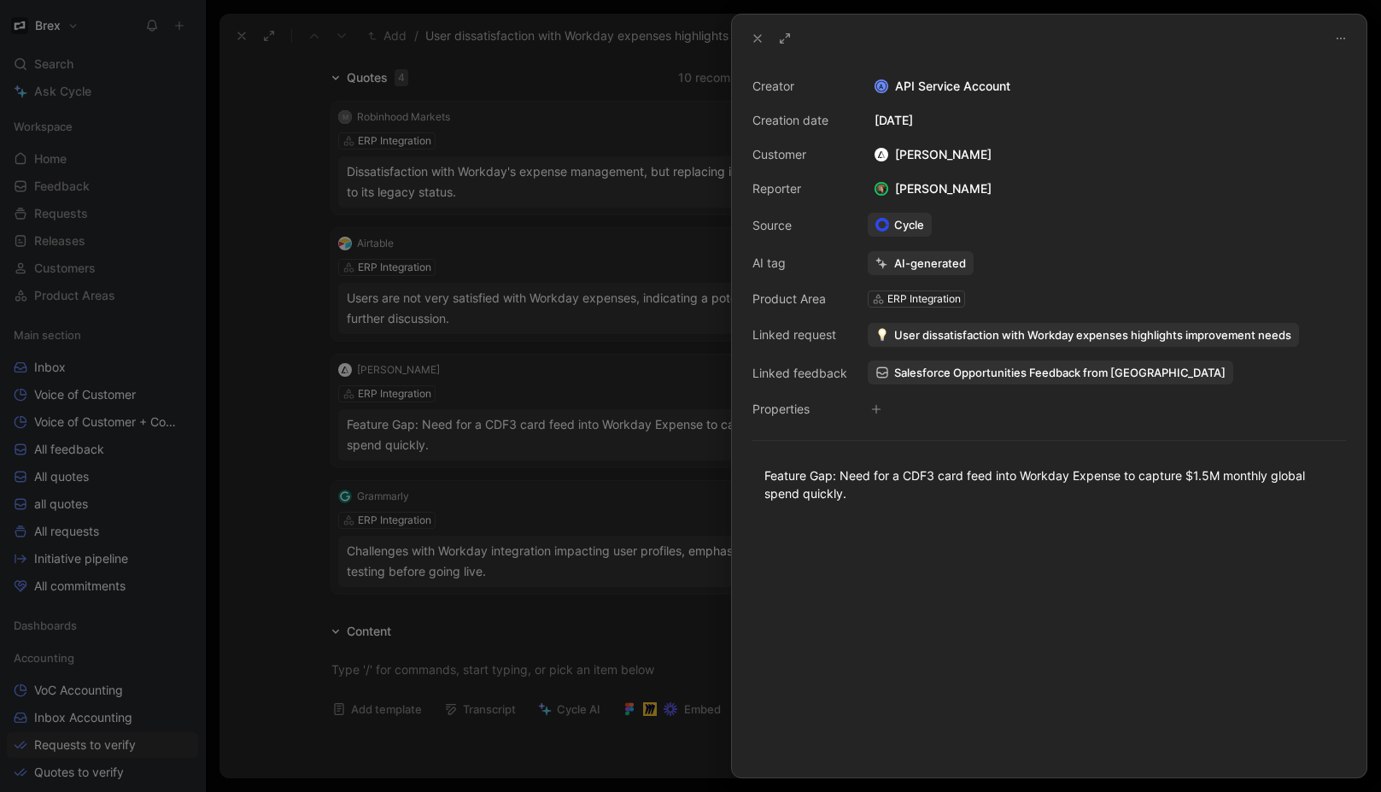
click at [527, 431] on div at bounding box center [690, 396] width 1381 height 792
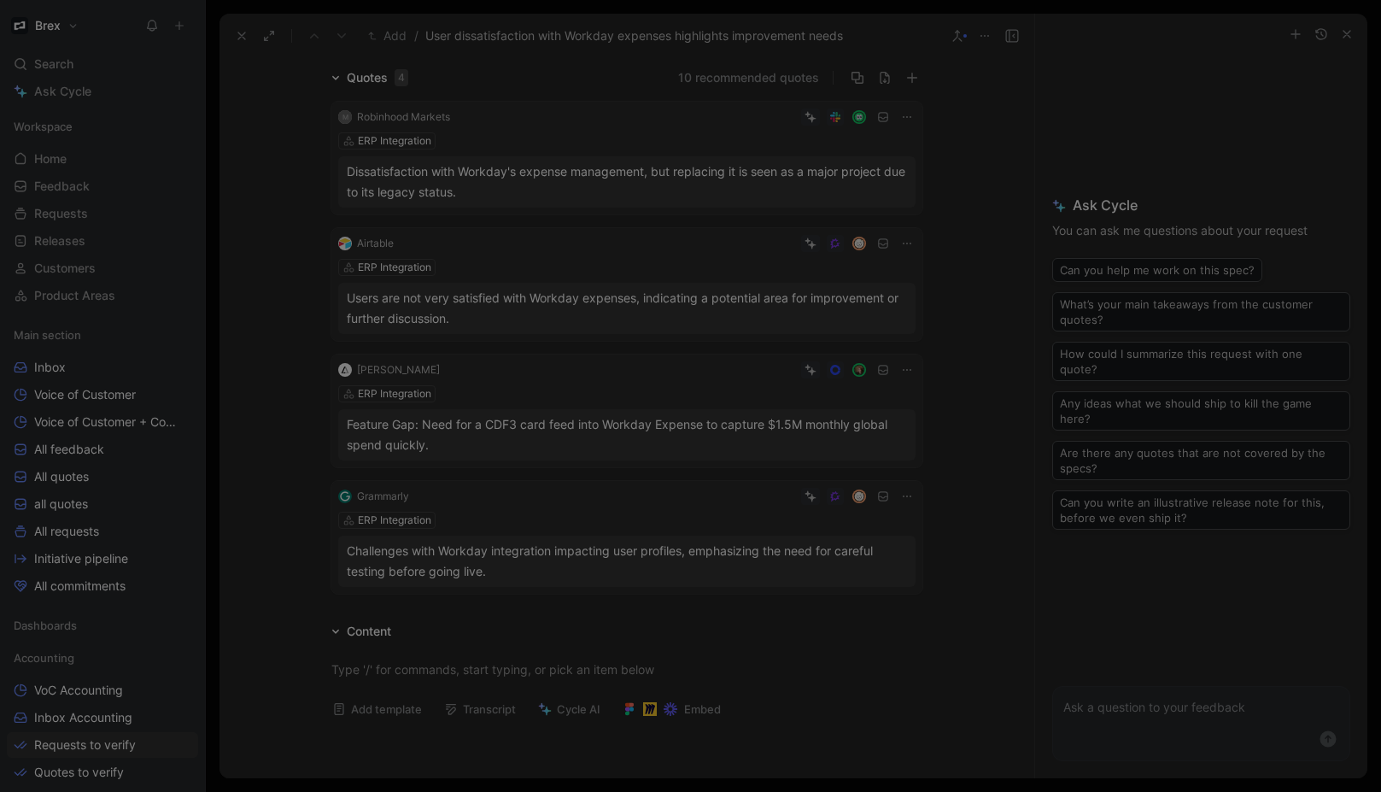
click at [592, 390] on div "ERP Integration" at bounding box center [626, 393] width 577 height 17
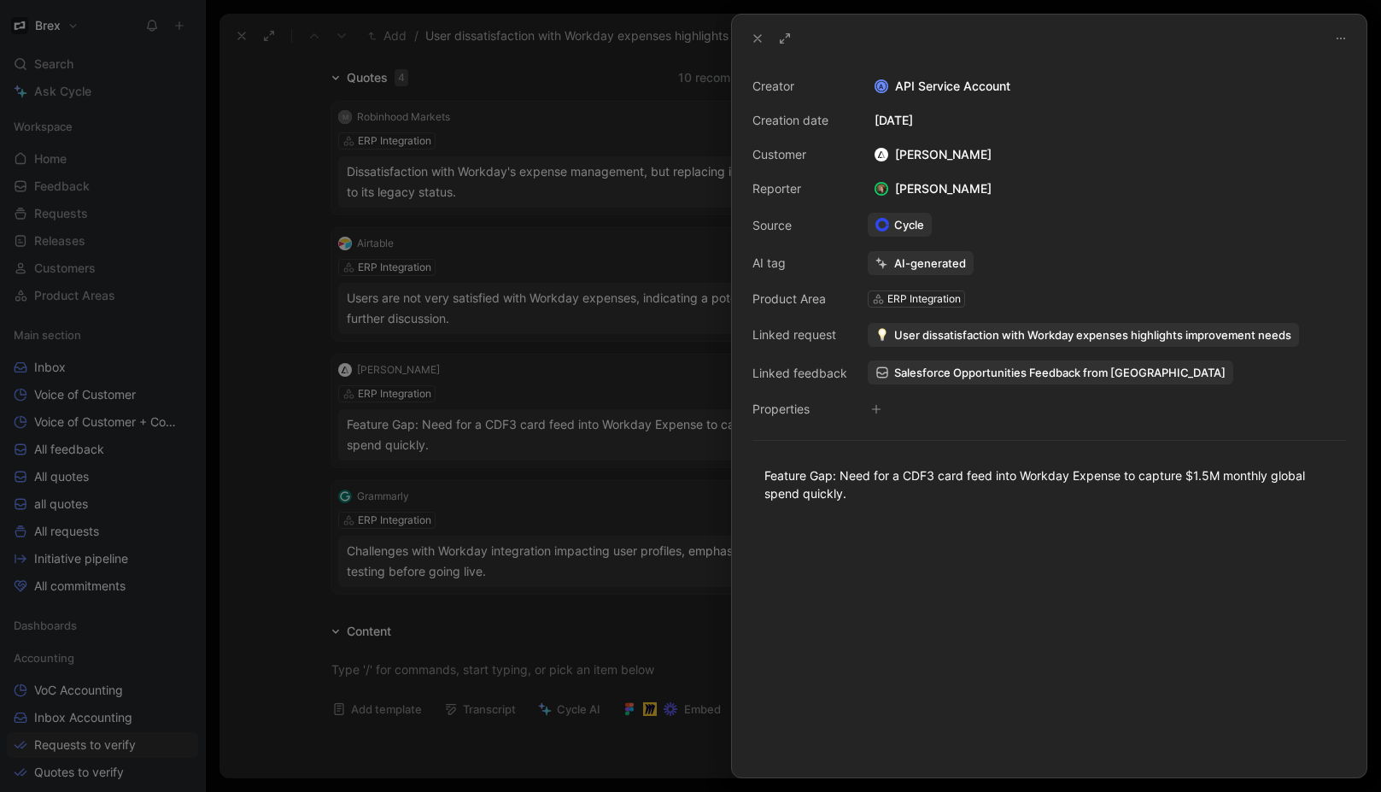
click at [260, 386] on div at bounding box center [690, 396] width 1381 height 792
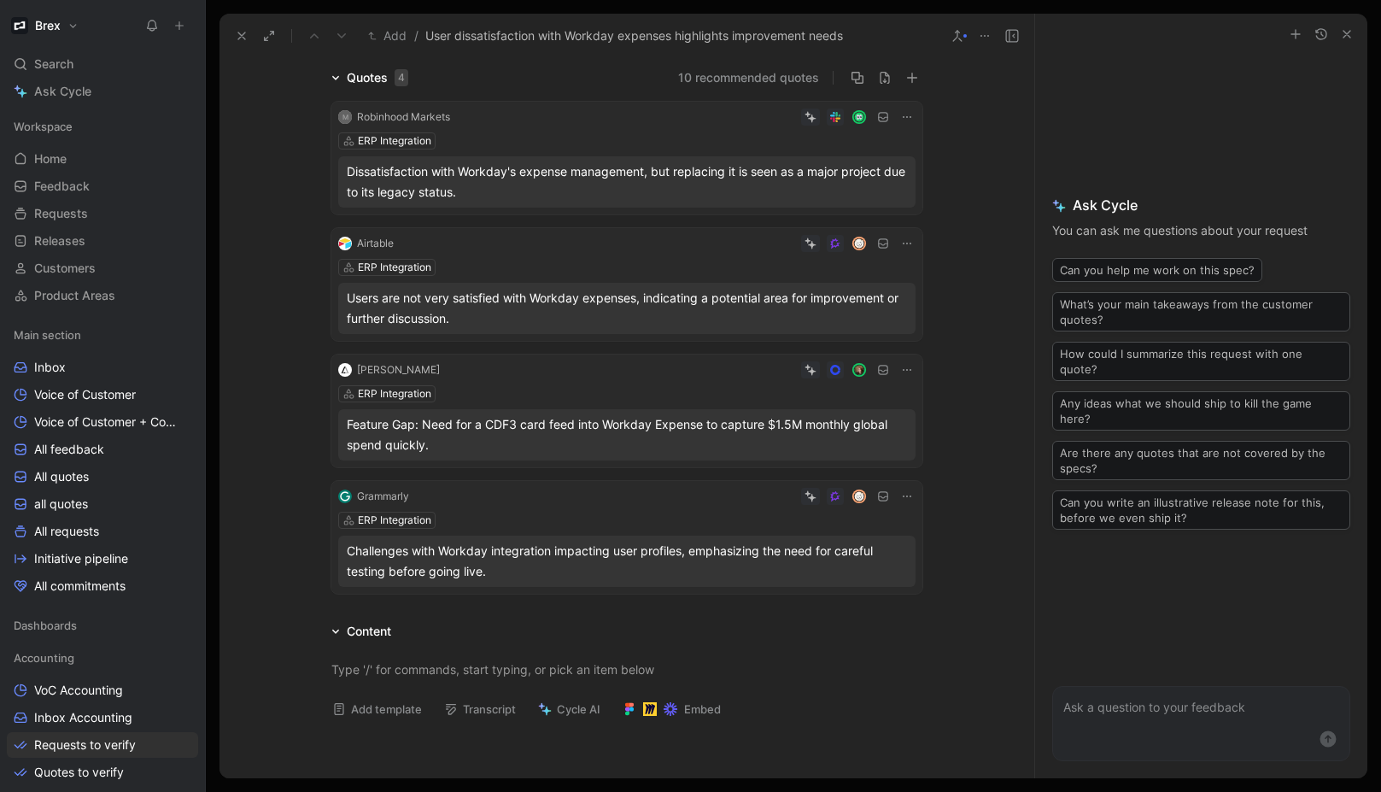
click at [696, 373] on div at bounding box center [681, 369] width 469 height 17
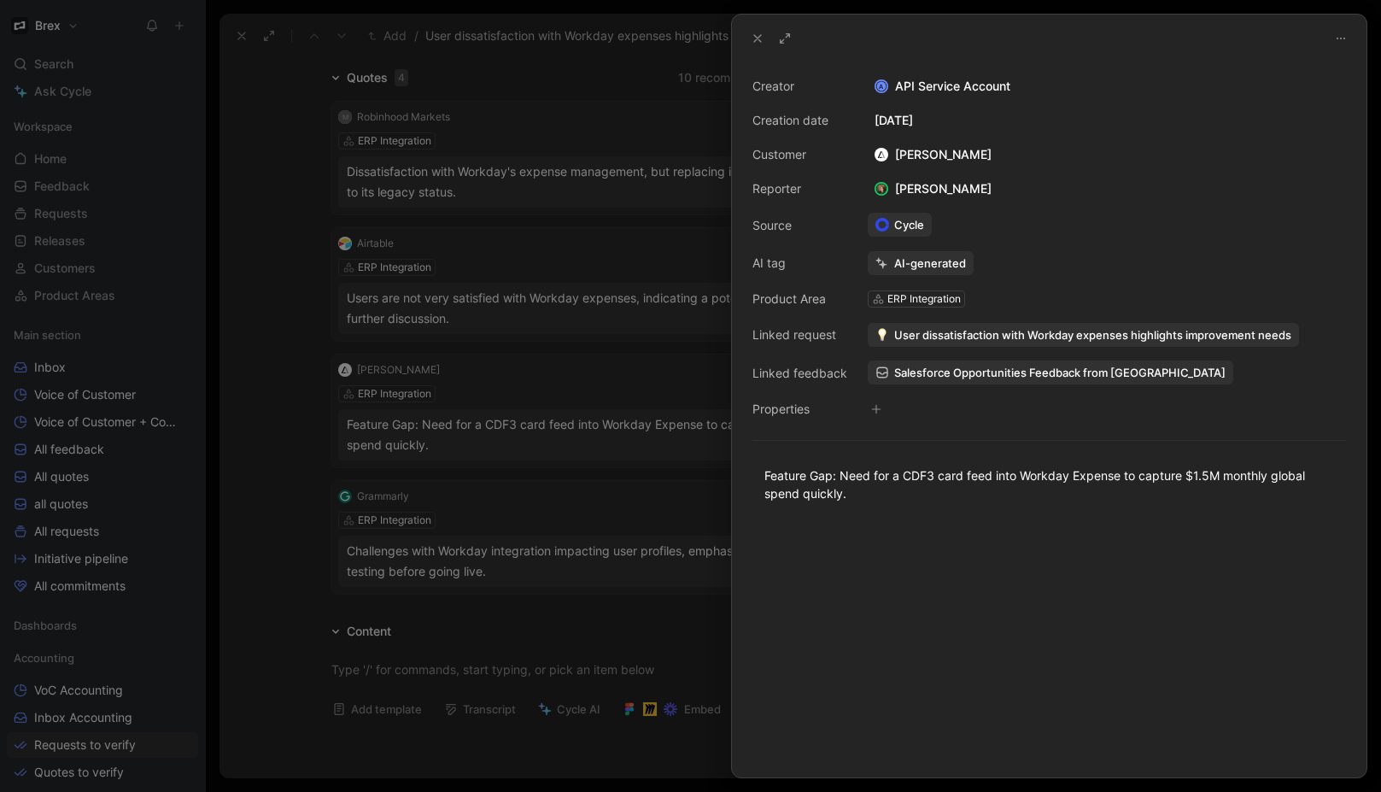
click at [305, 389] on div at bounding box center [690, 396] width 1381 height 792
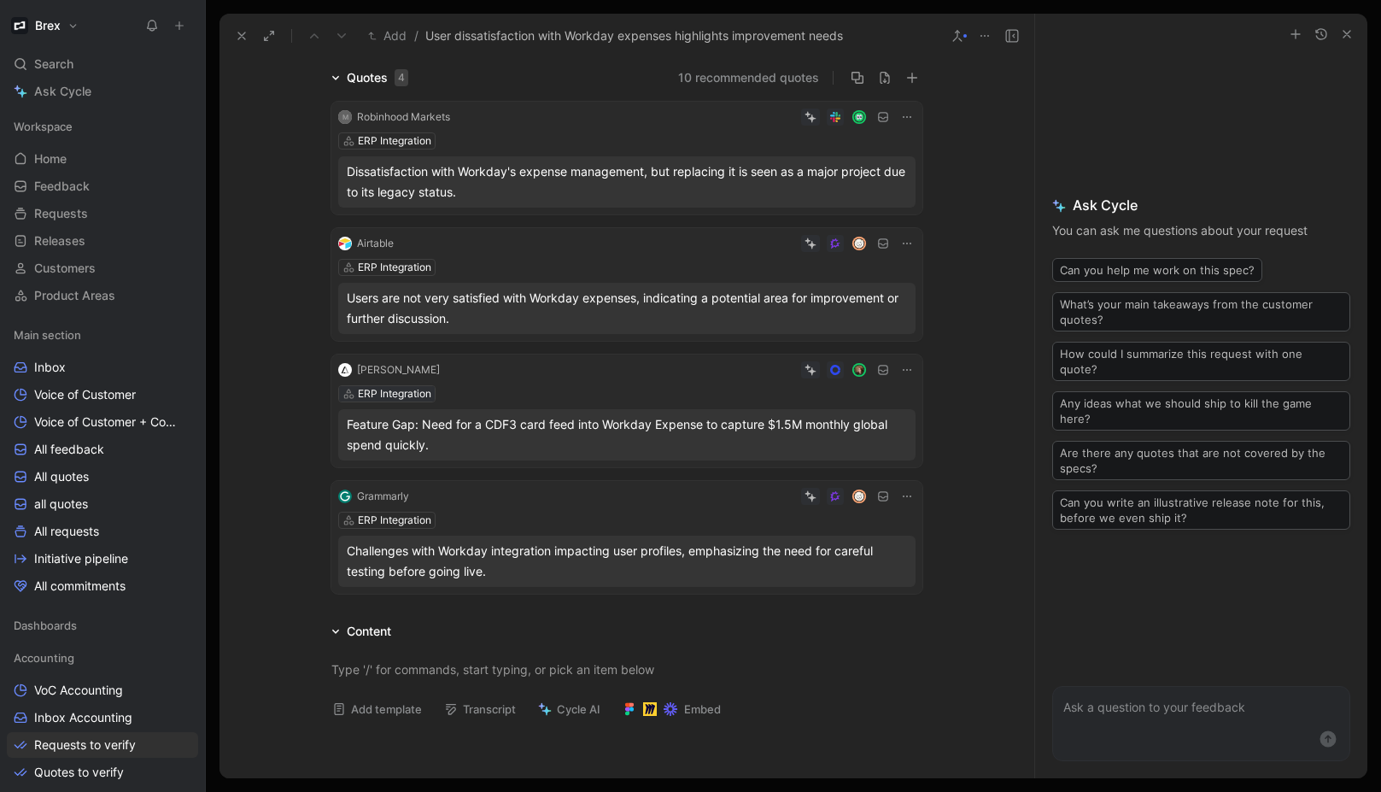
click at [414, 389] on div "ERP Integration" at bounding box center [394, 393] width 73 height 17
click at [678, 389] on div "ERP Integration" at bounding box center [626, 393] width 577 height 17
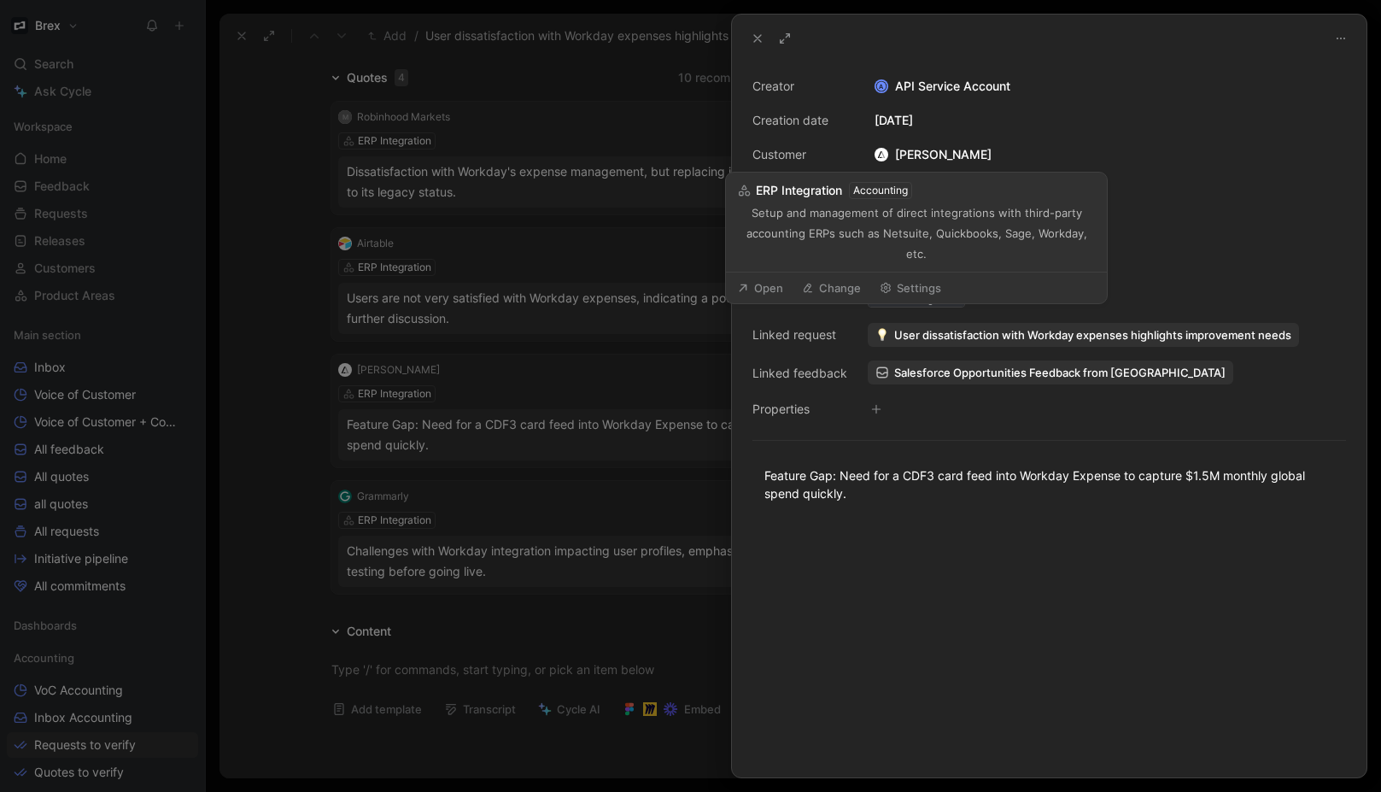
click at [921, 296] on div "ERP Integration" at bounding box center [923, 298] width 73 height 17
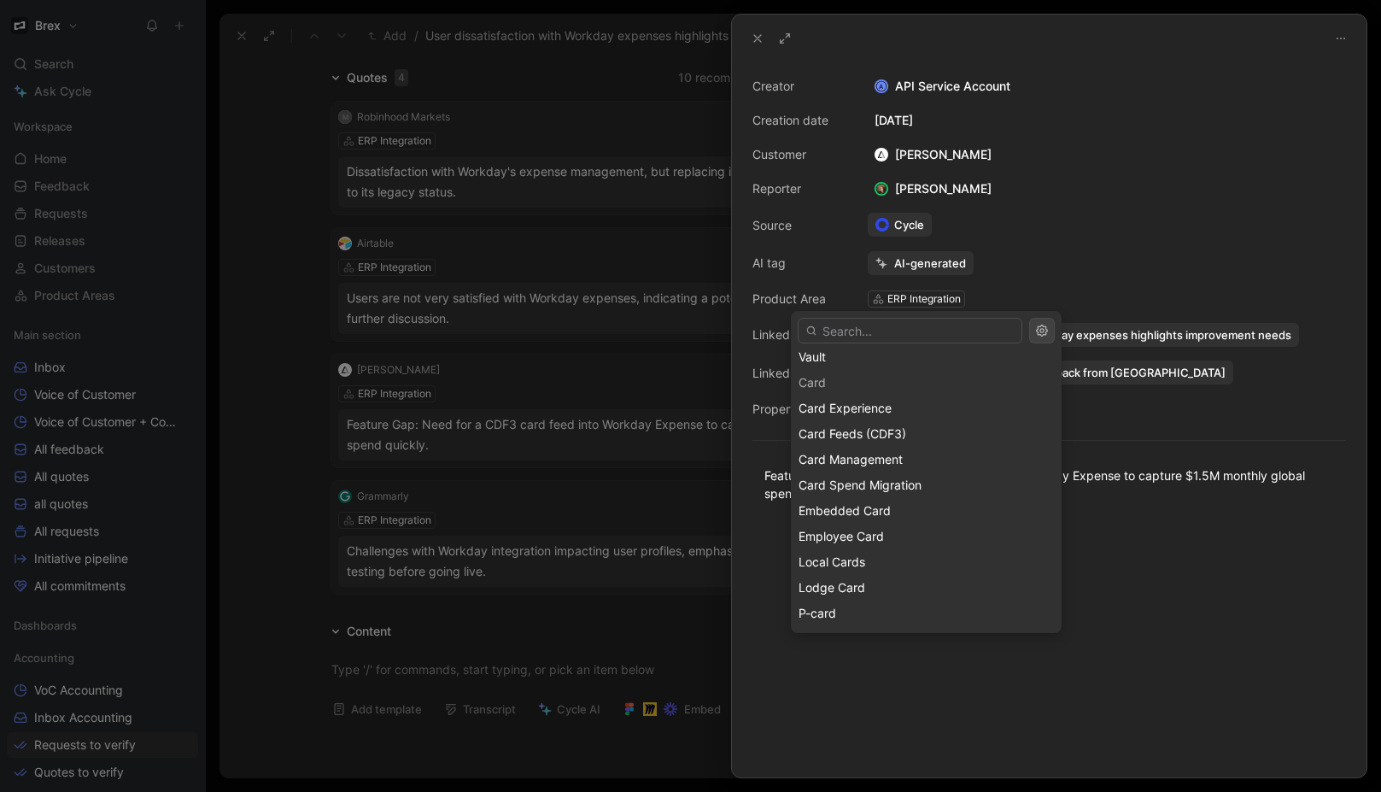
scroll to position [615, 0]
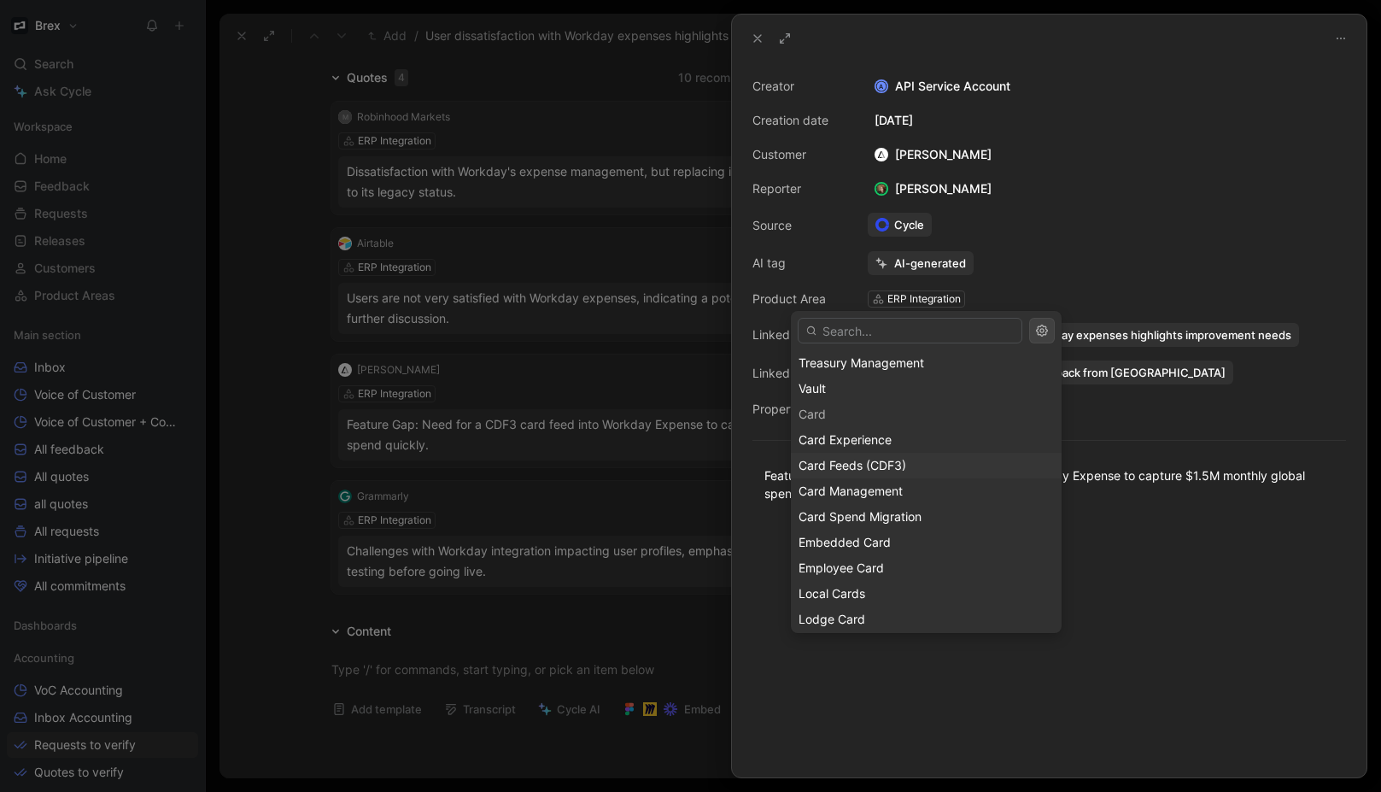
click at [893, 461] on span "Card Feeds (CDF3)" at bounding box center [853, 465] width 108 height 15
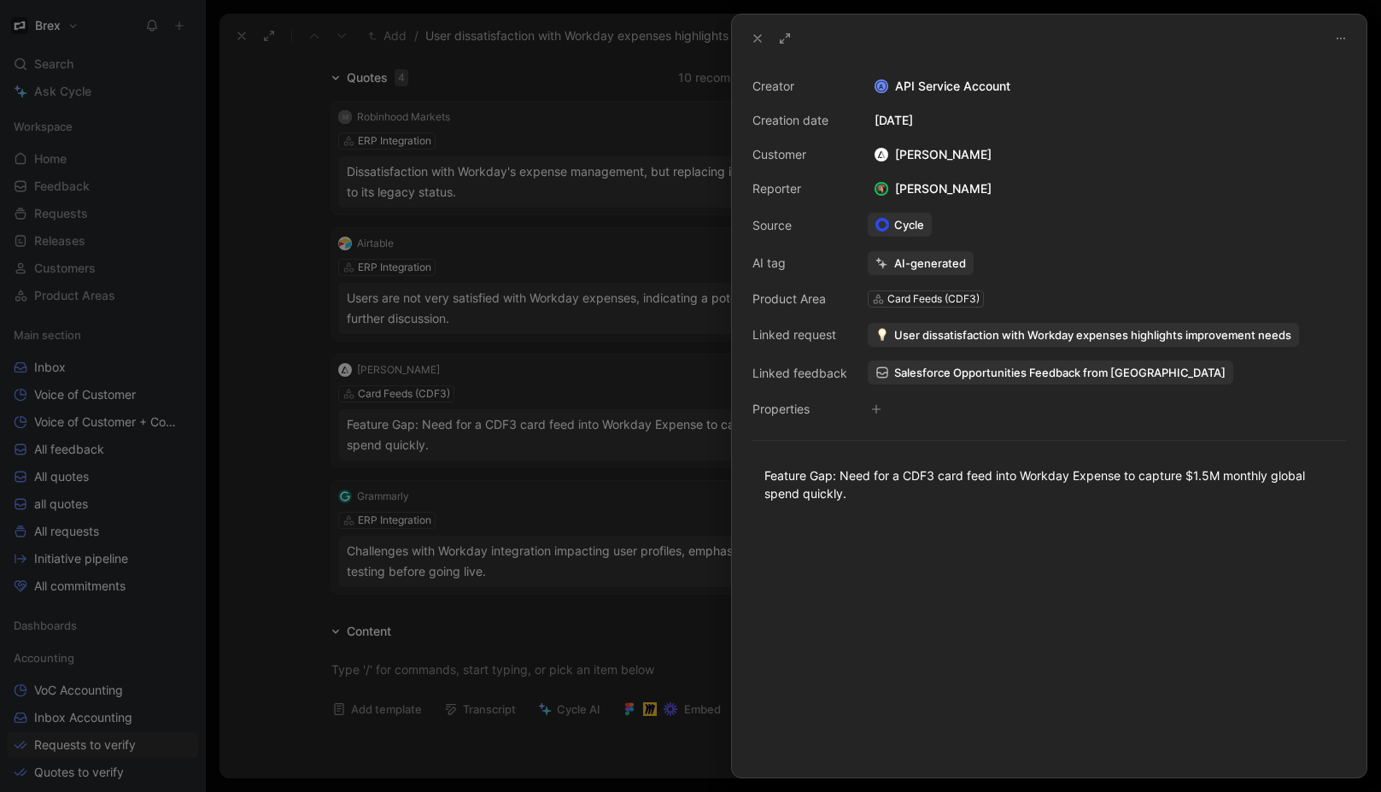
click at [754, 42] on use at bounding box center [757, 38] width 7 height 7
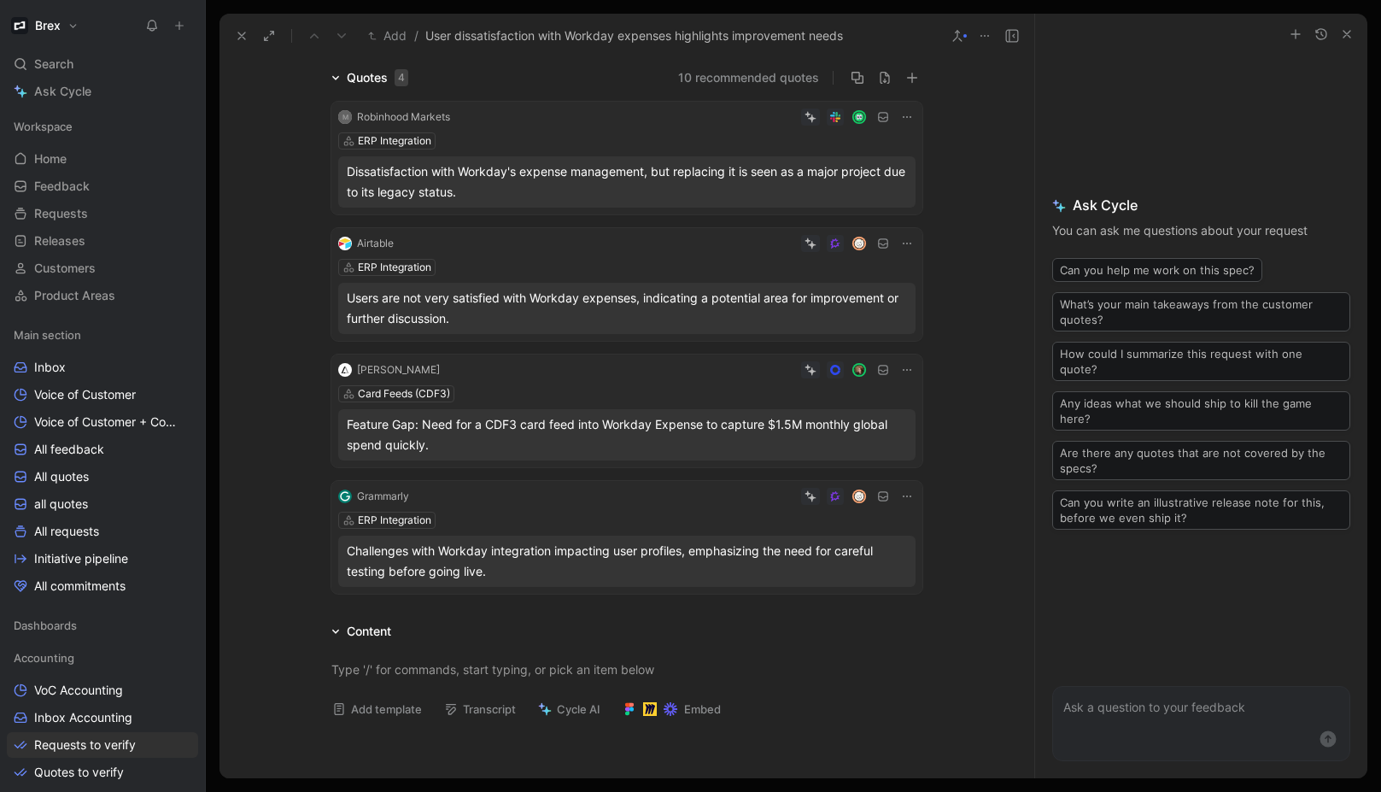
click at [299, 489] on div "M Robinhood Markets ERP Integration Dissatisfaction with Workday's expense mana…" at bounding box center [627, 344] width 656 height 512
click at [336, 438] on icon at bounding box center [339, 434] width 7 height 7
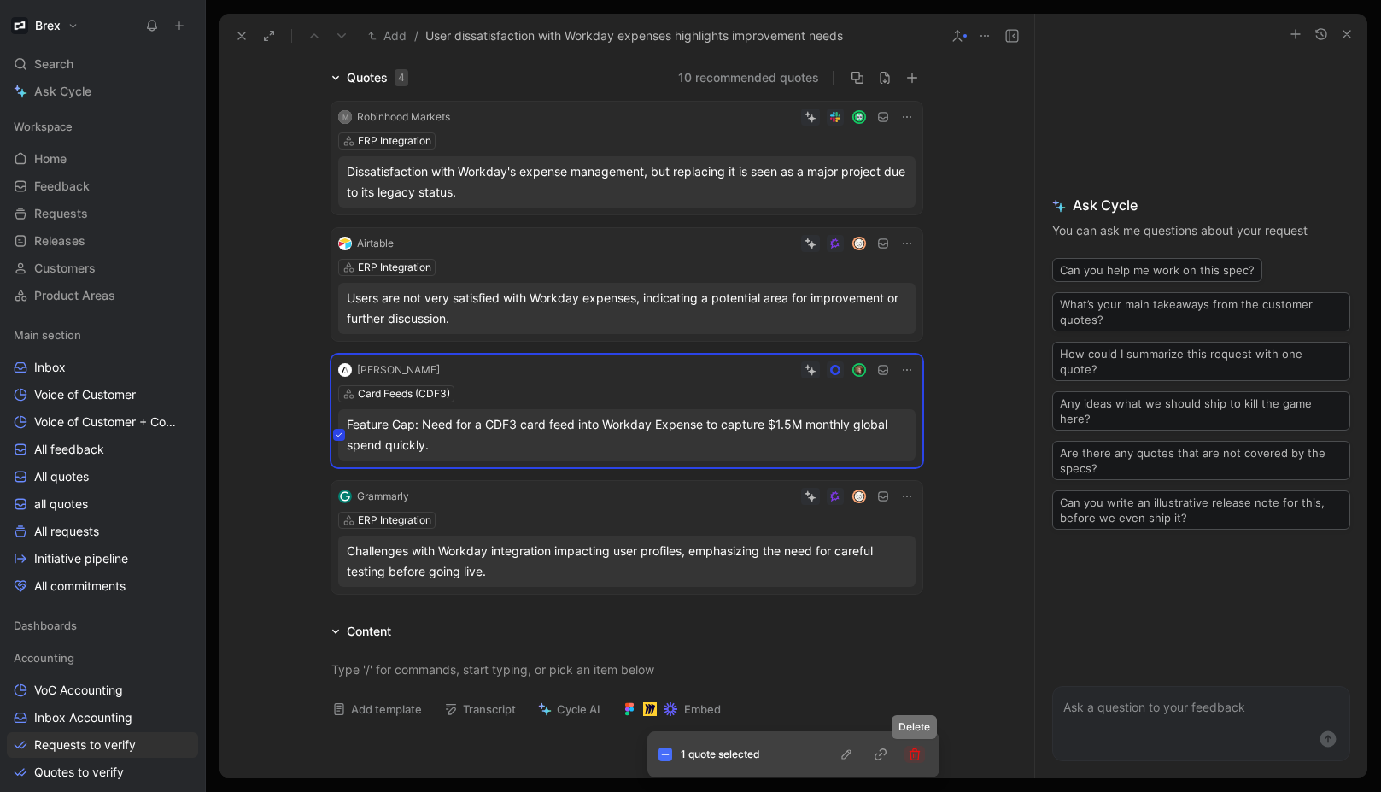
click at [916, 758] on icon "button" at bounding box center [915, 754] width 14 height 14
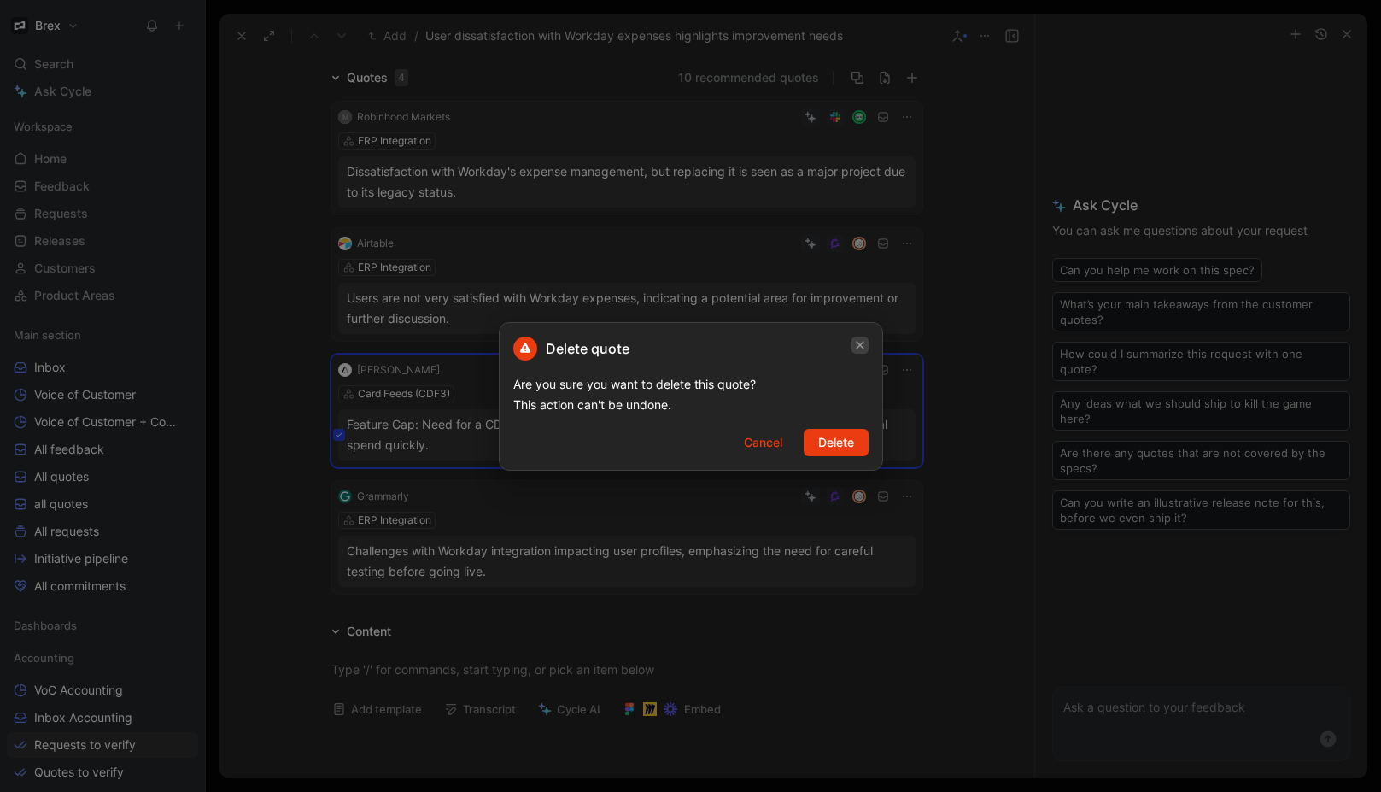
click at [862, 348] on icon "button" at bounding box center [860, 345] width 10 height 14
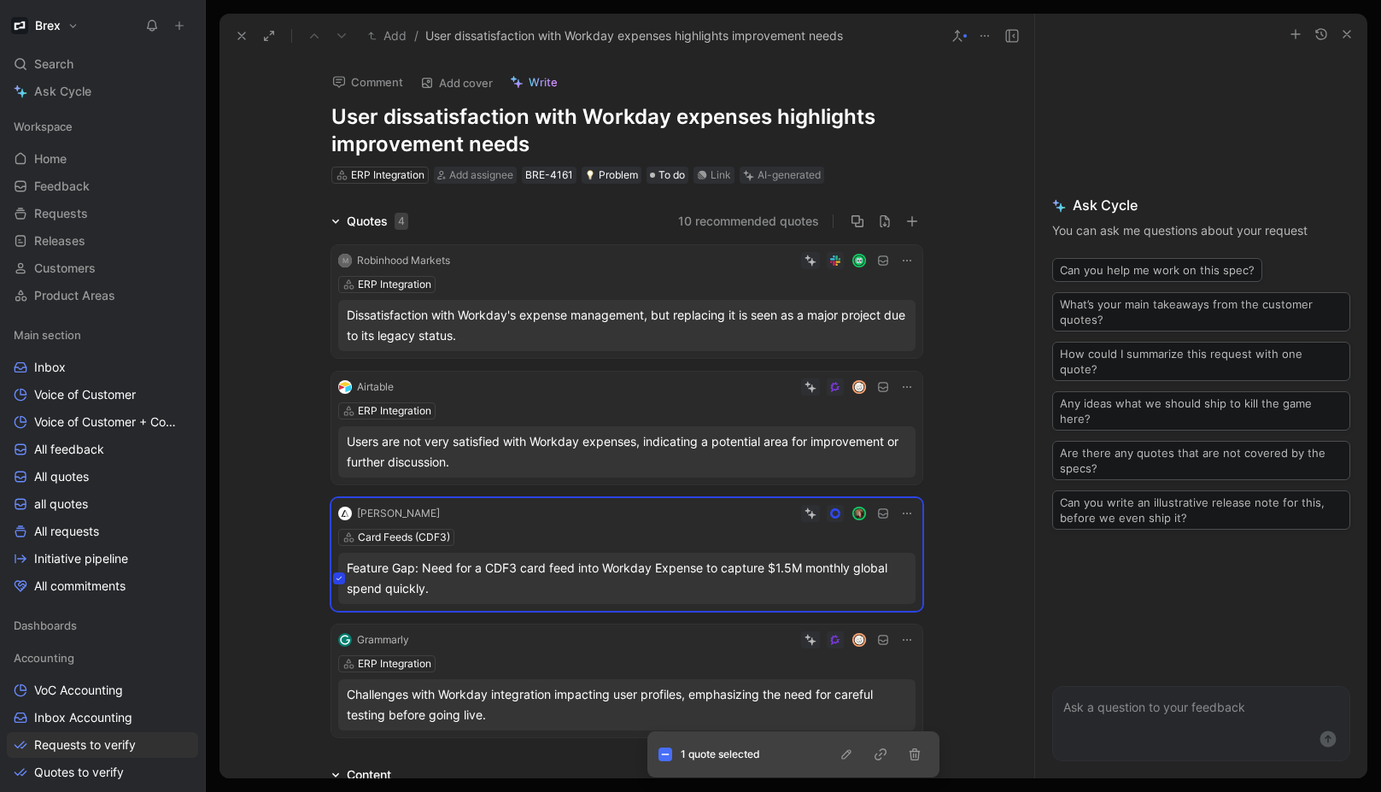
click at [272, 422] on div "Quotes 4 10 recommended quotes M Robinhood Markets ERP Integration Dissatisfact…" at bounding box center [626, 477] width 815 height 533
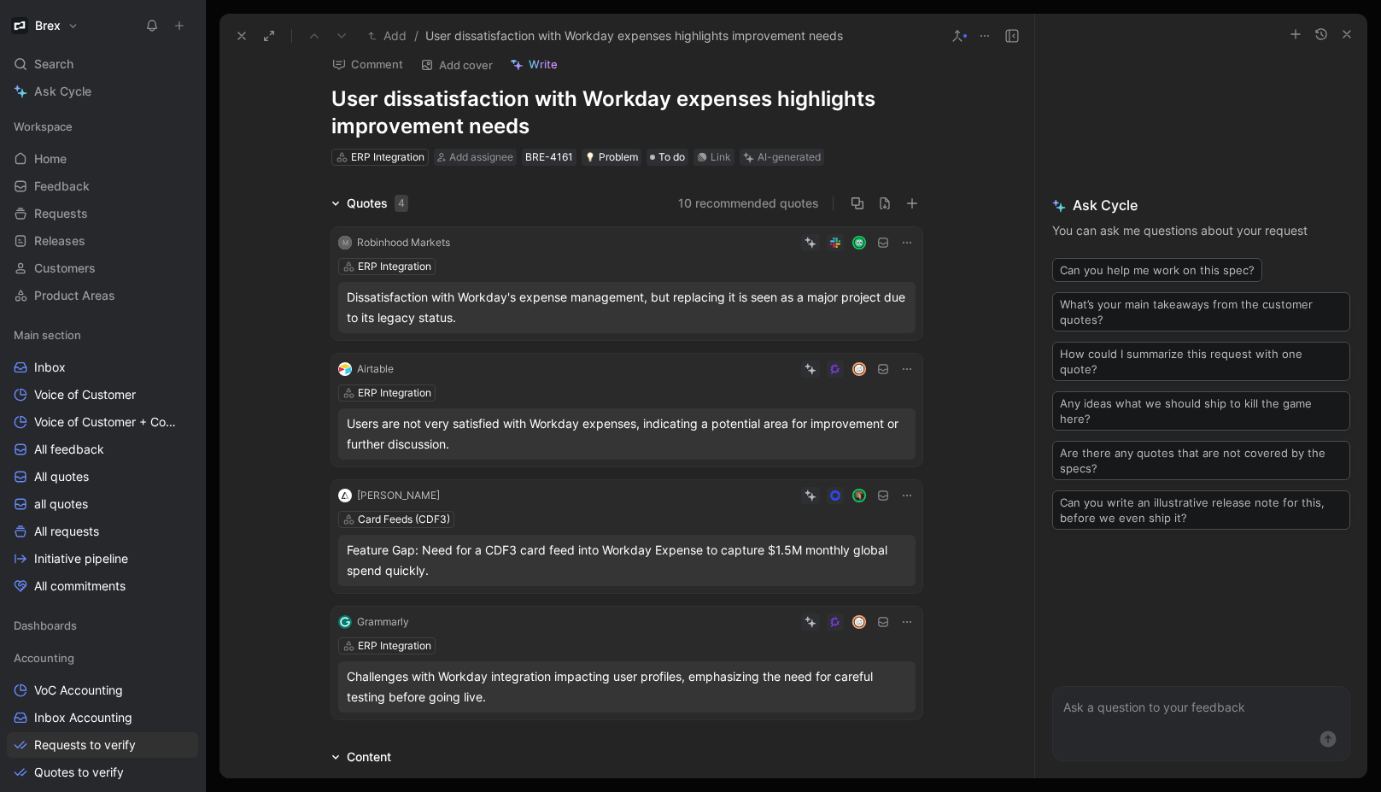
scroll to position [21, 0]
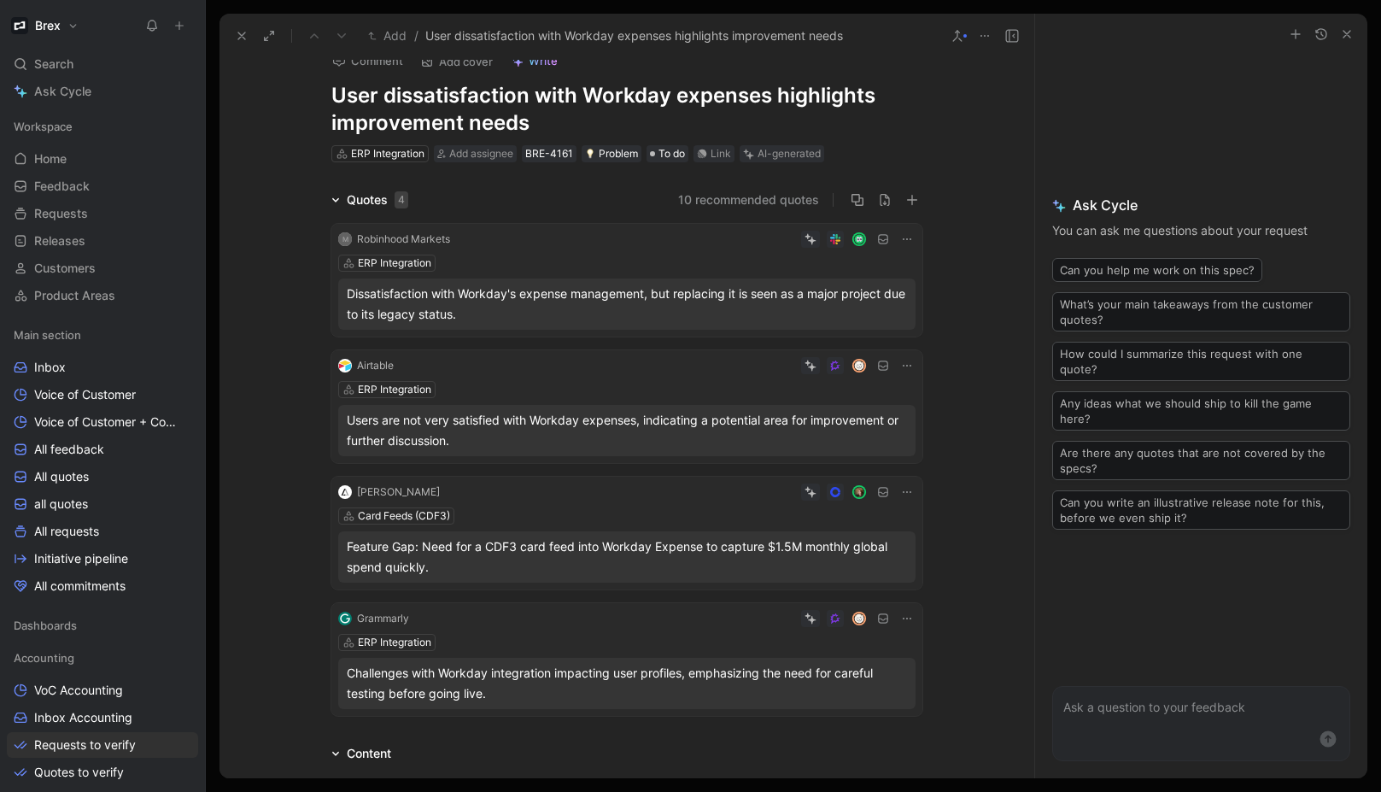
click at [336, 430] on icon at bounding box center [339, 430] width 7 height 7
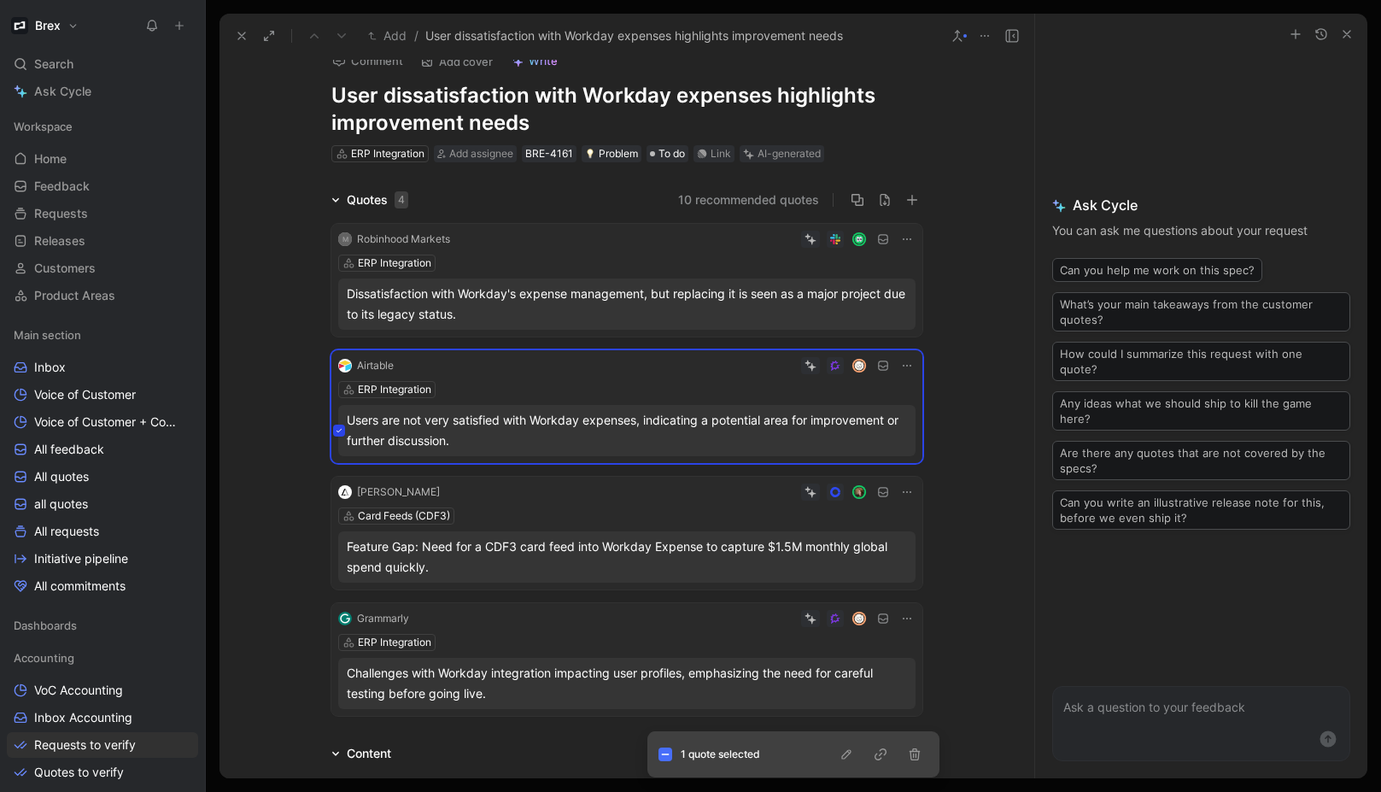
click at [336, 302] on icon at bounding box center [339, 304] width 7 height 7
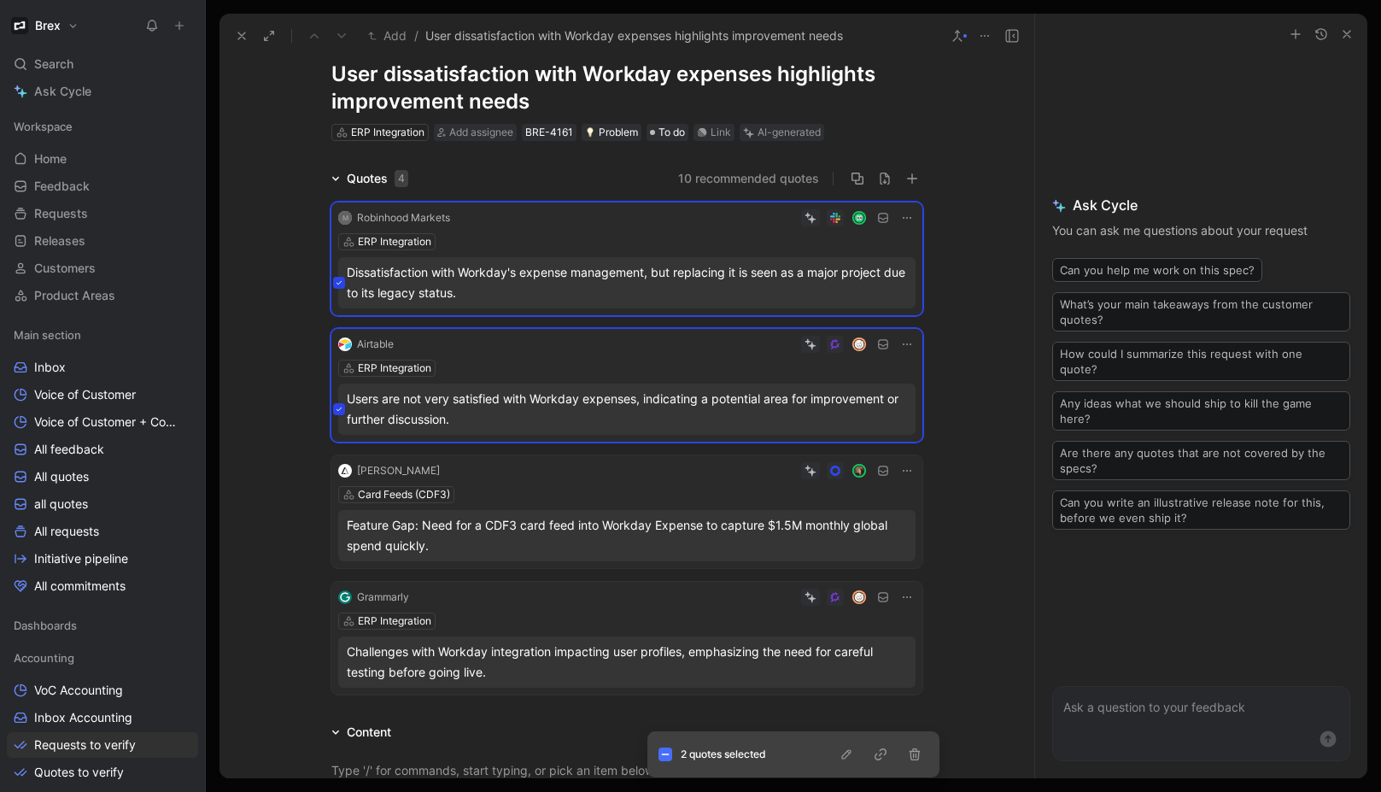
scroll to position [175, 0]
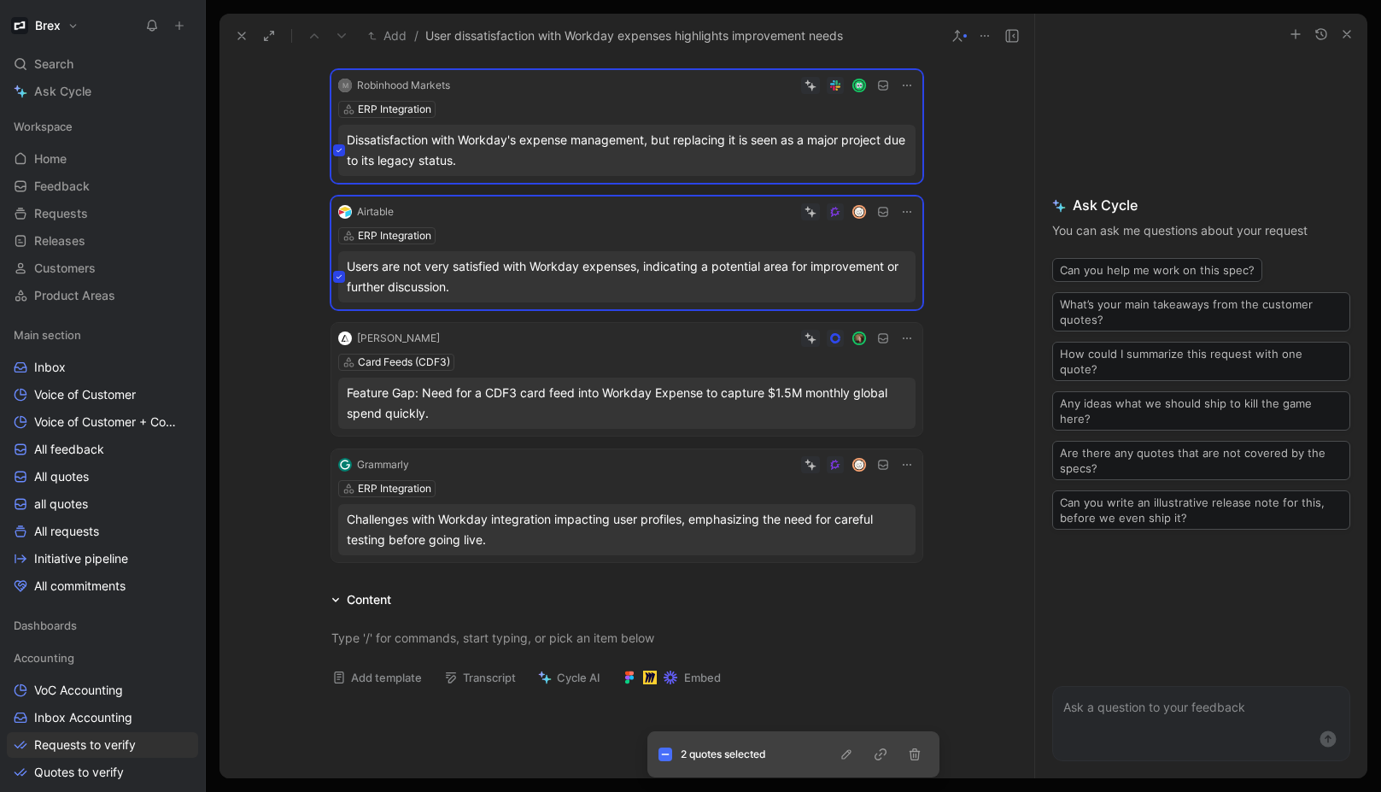
click at [336, 534] on button at bounding box center [339, 530] width 12 height 12
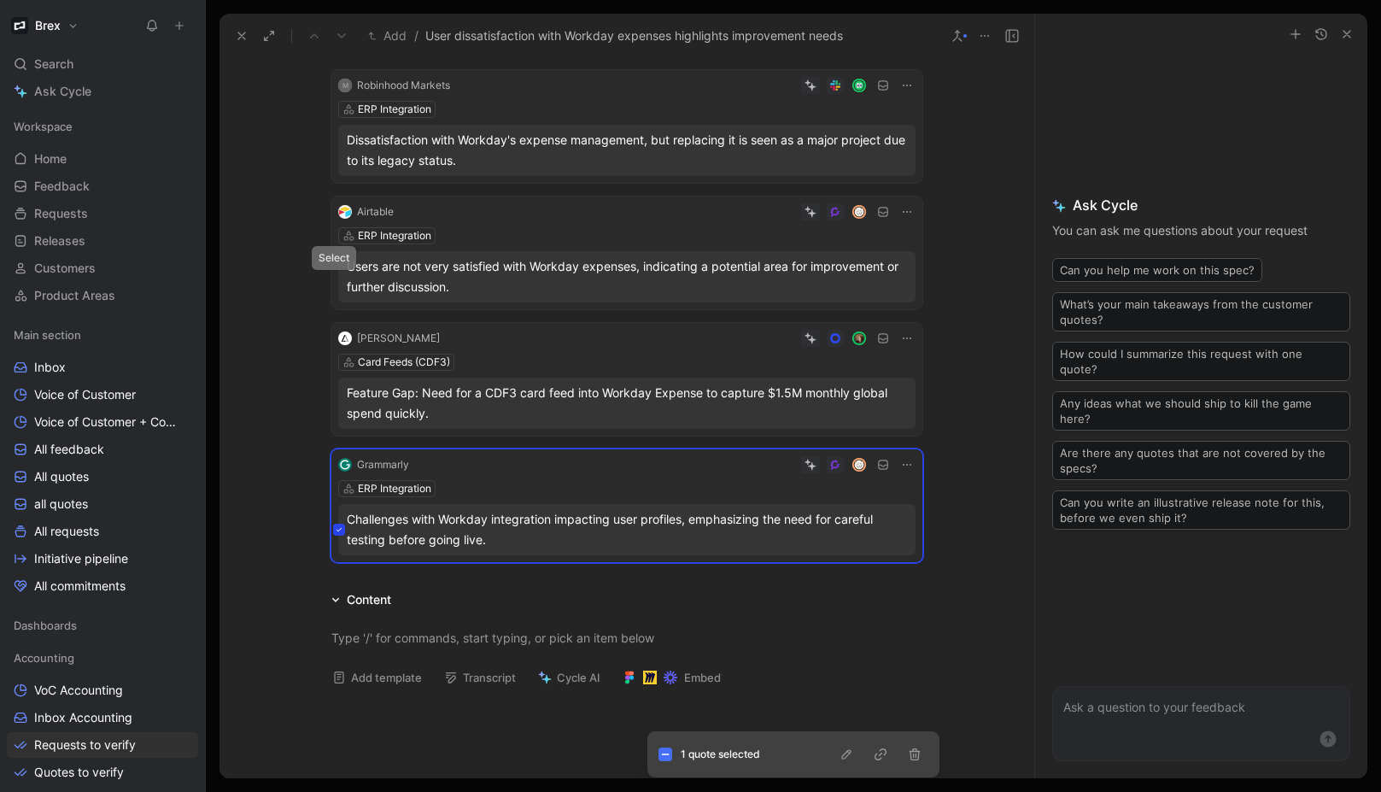
click at [337, 276] on icon at bounding box center [339, 276] width 7 height 7
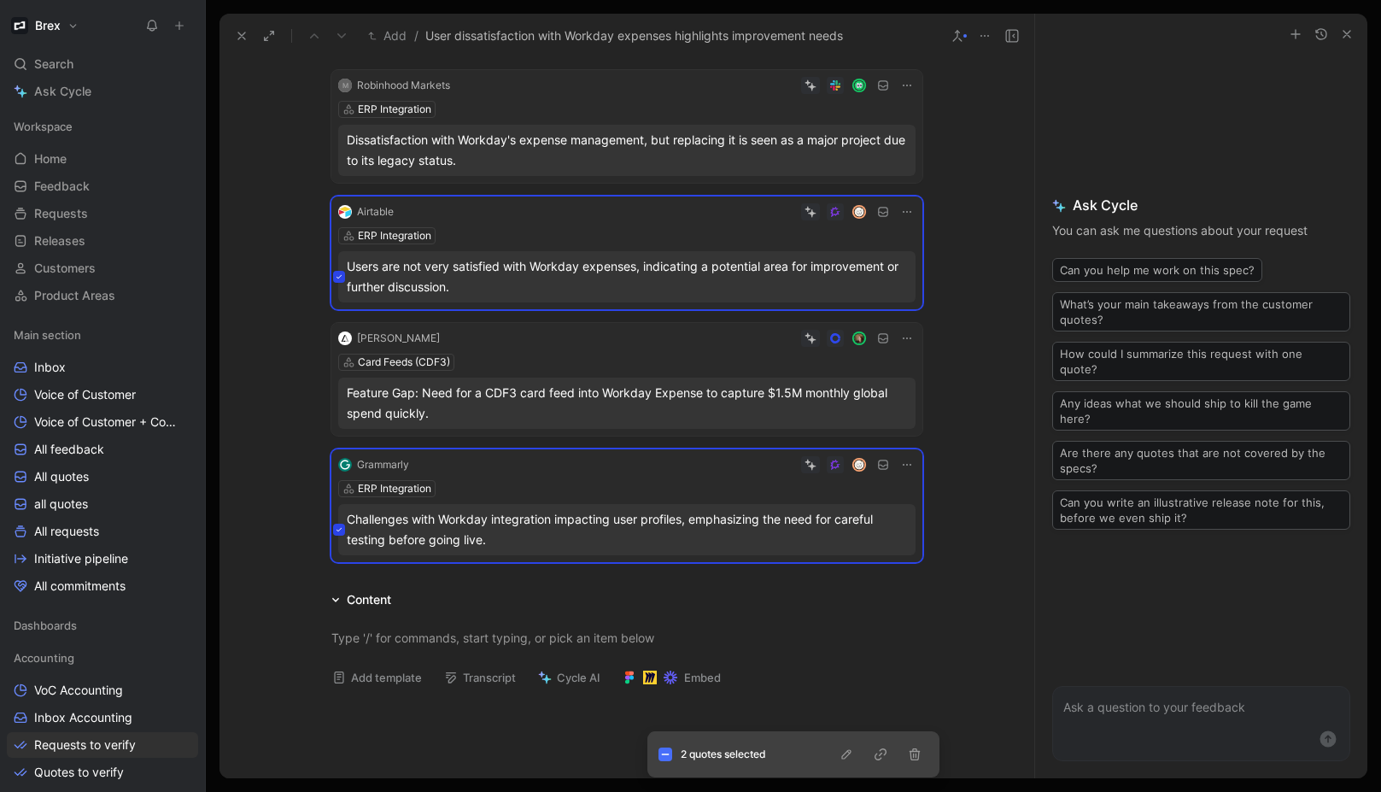
click at [336, 149] on icon at bounding box center [338, 150] width 5 height 3
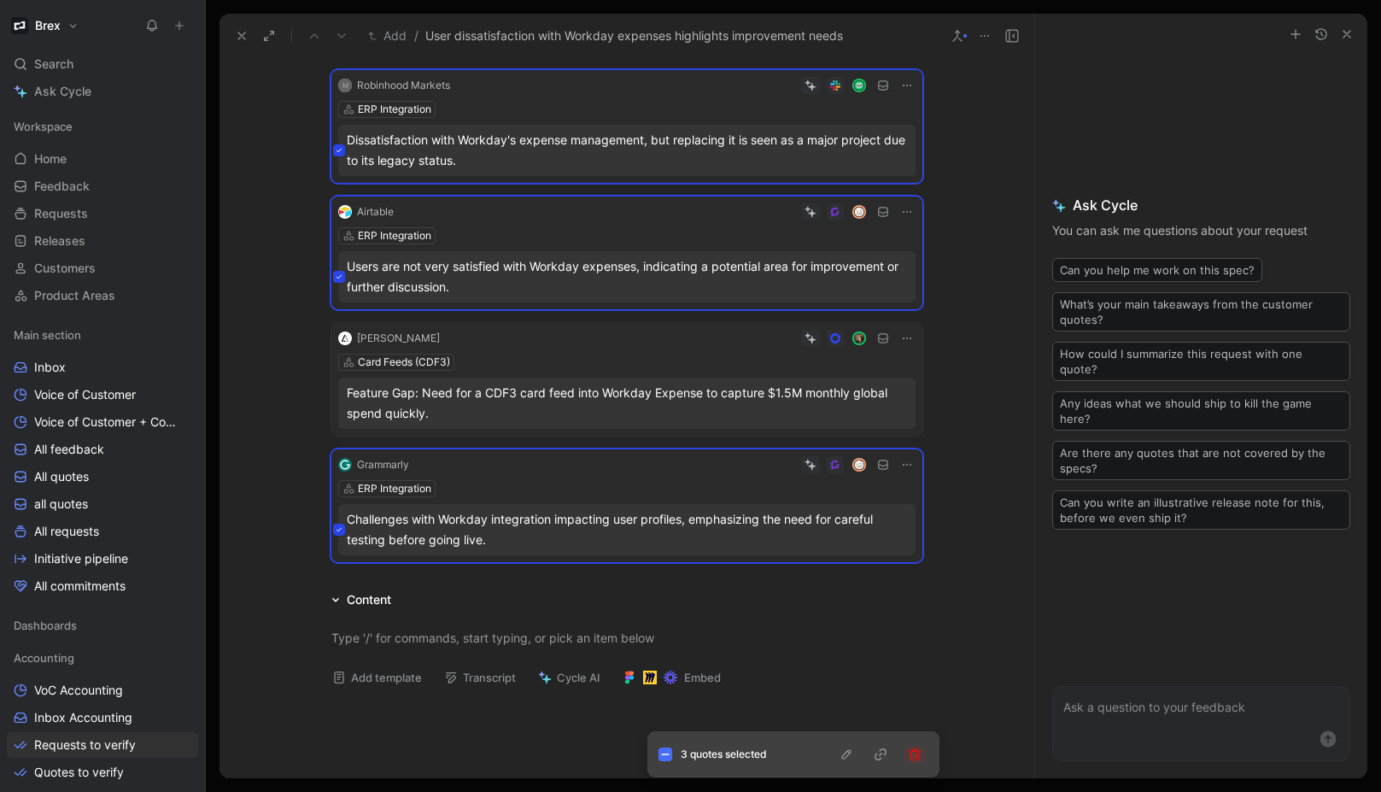
click at [913, 758] on icon "button" at bounding box center [915, 754] width 14 height 14
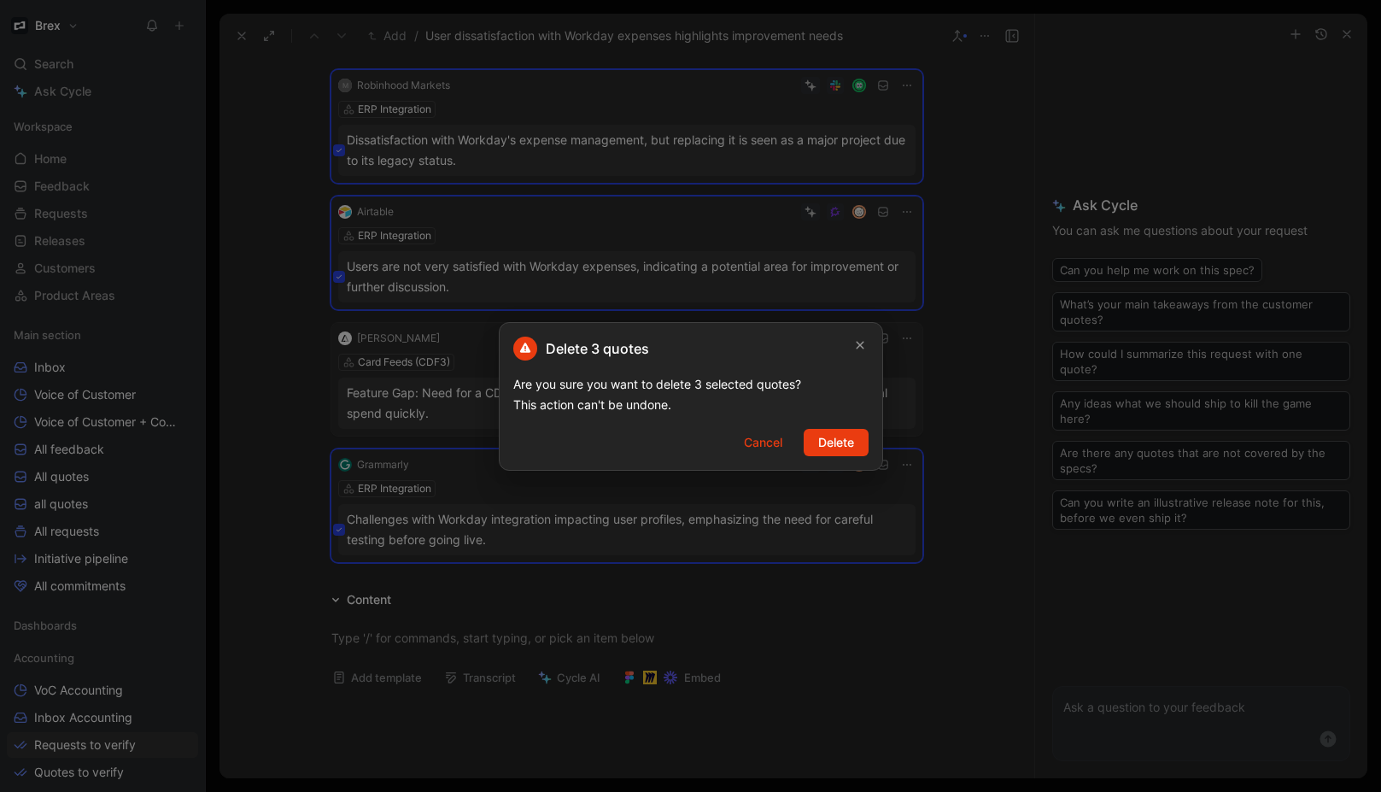
click at [831, 448] on span "Delete" at bounding box center [836, 442] width 36 height 20
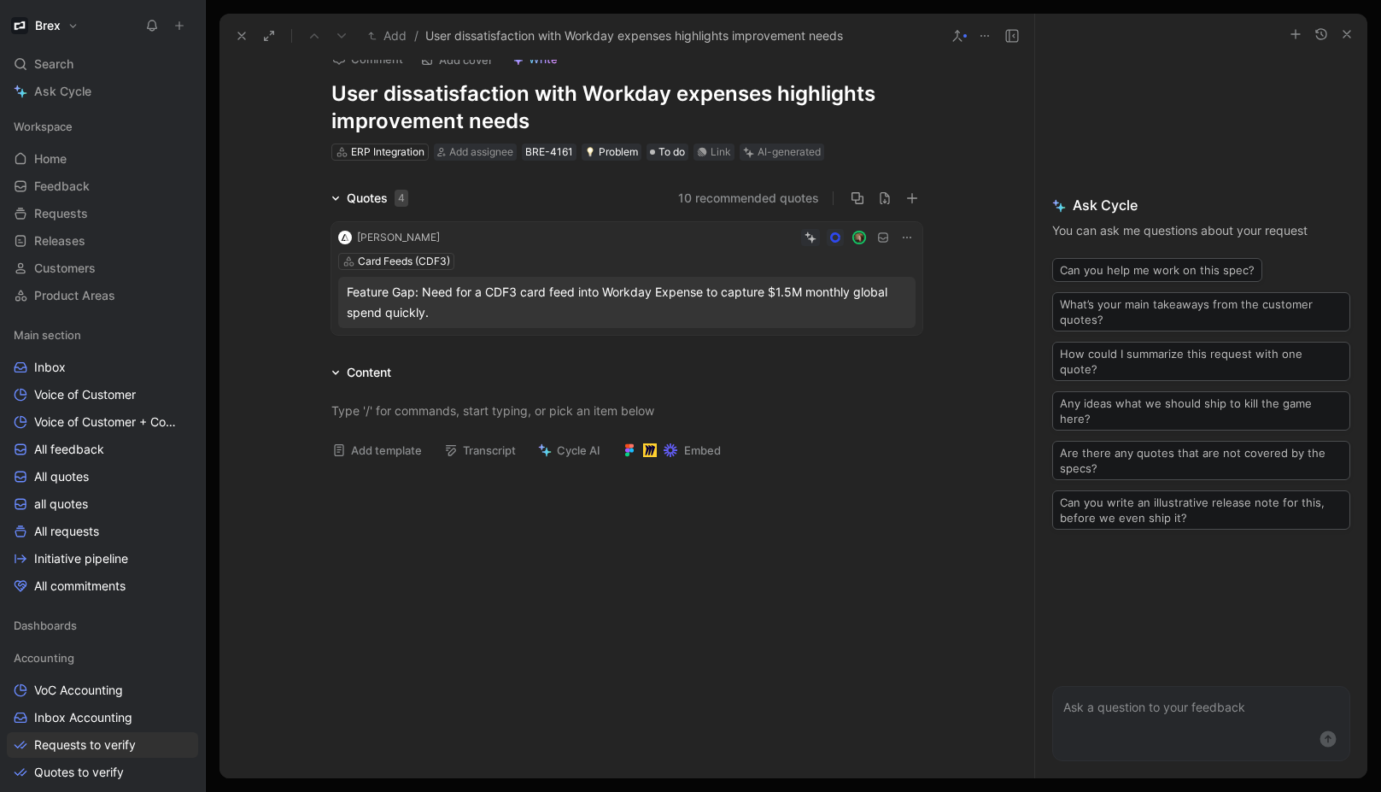
scroll to position [0, 0]
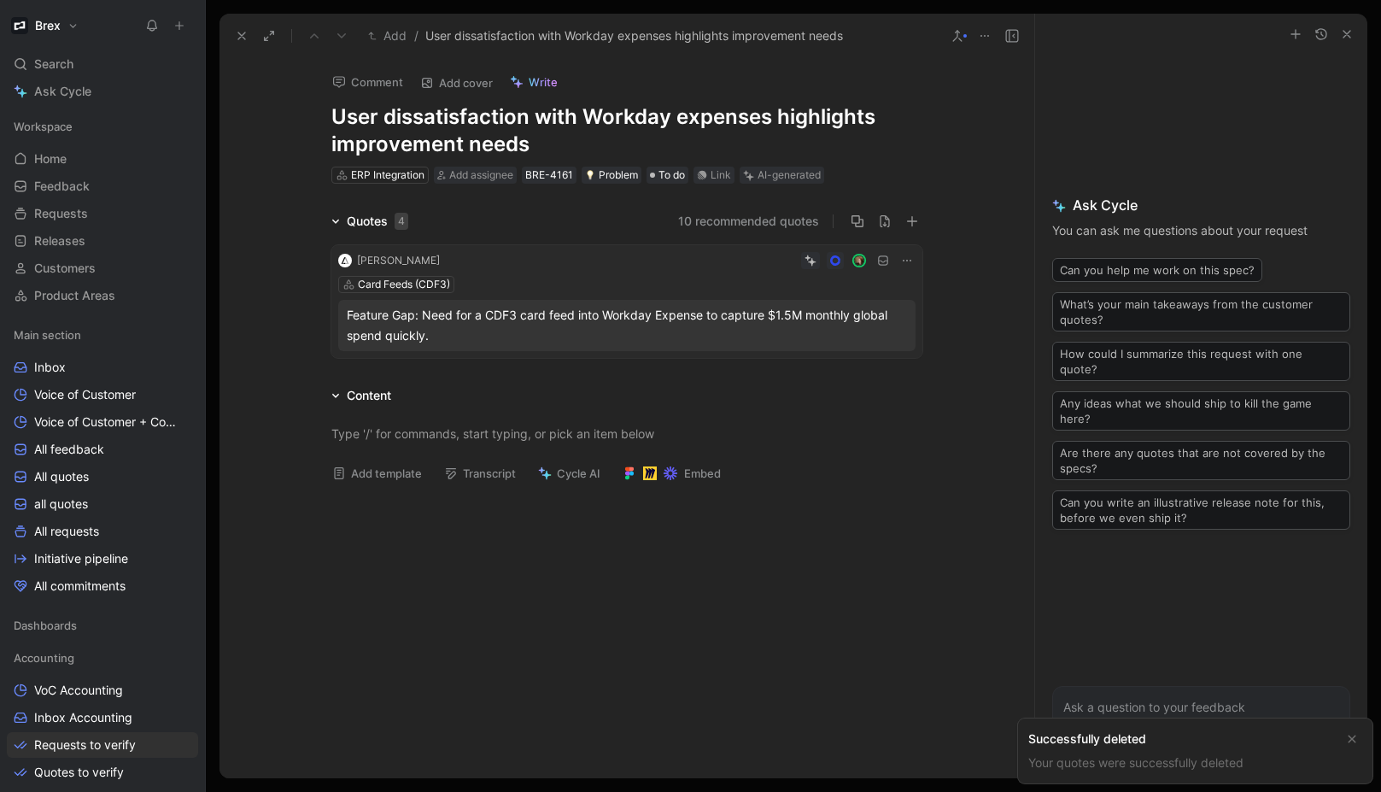
drag, startPoint x: 525, startPoint y: 143, endPoint x: 313, endPoint y: 106, distance: 215.0
click at [313, 106] on div "Comment Add cover Write User dissatisfaction with Workday expenses highlights i…" at bounding box center [627, 121] width 656 height 127
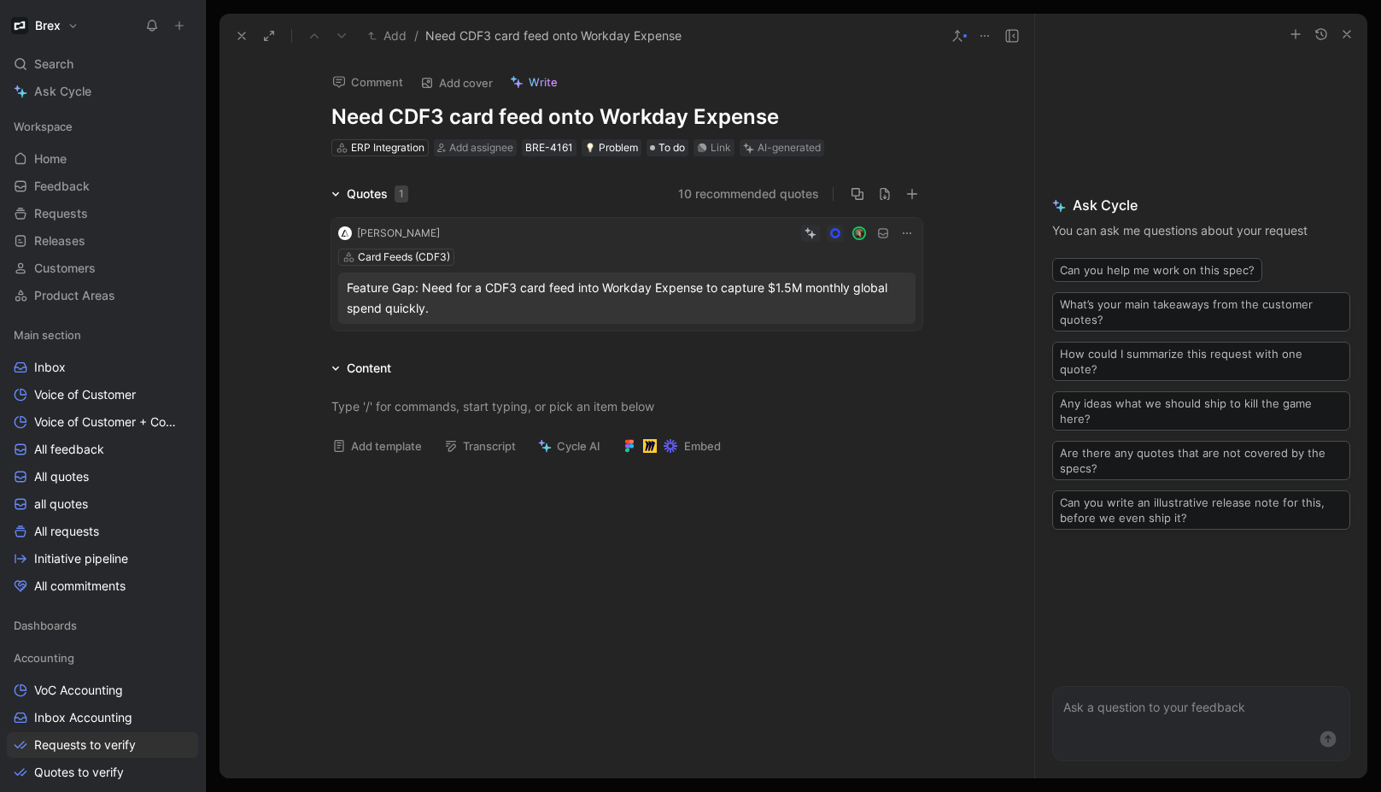
click at [299, 255] on div "Fortna Card Feeds (CDF3) Feature Gap: Need for a CDF3 card feed into Workday Ex…" at bounding box center [627, 270] width 656 height 133
click at [370, 143] on div "ERP Integration" at bounding box center [387, 147] width 73 height 17
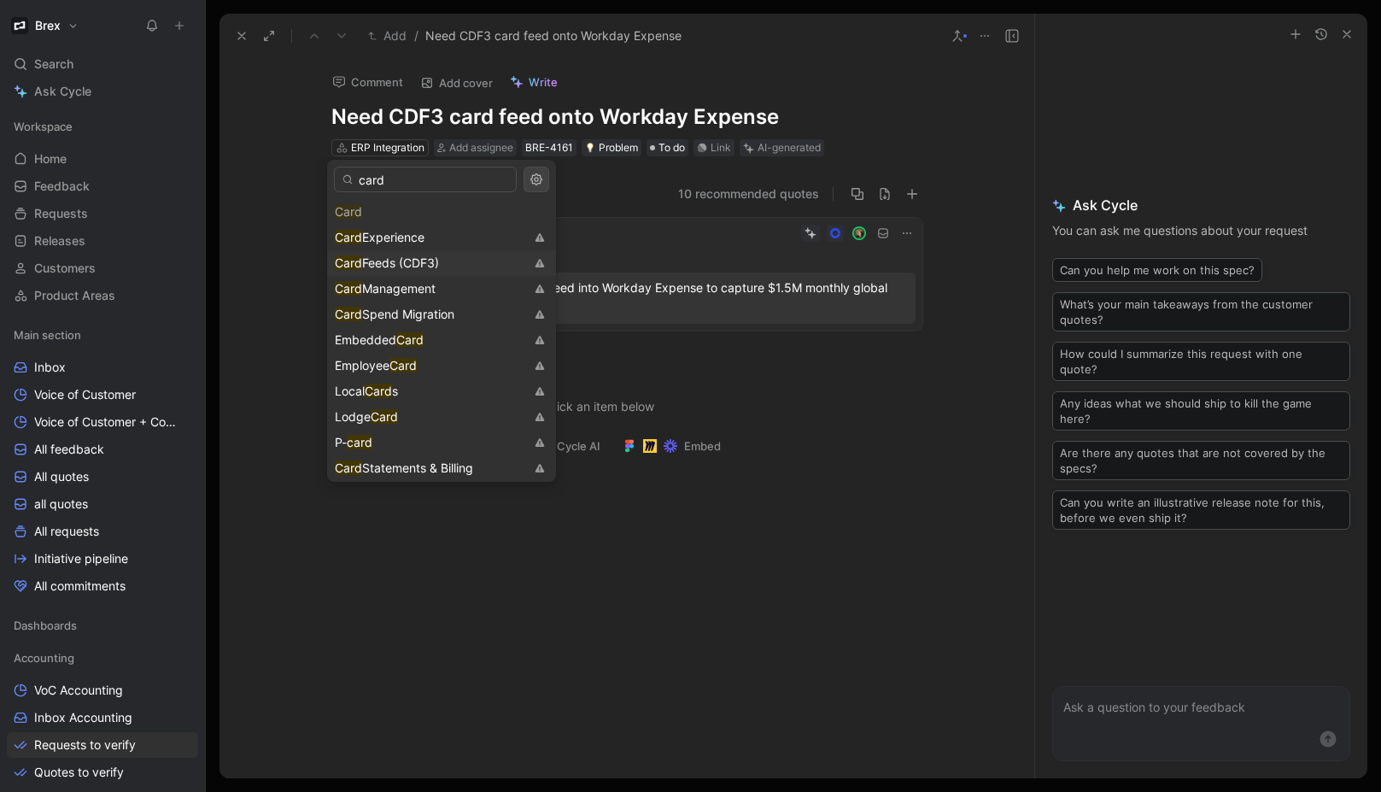
type input "card"
click at [437, 256] on span "Feeds (CDF3)" at bounding box center [400, 262] width 77 height 15
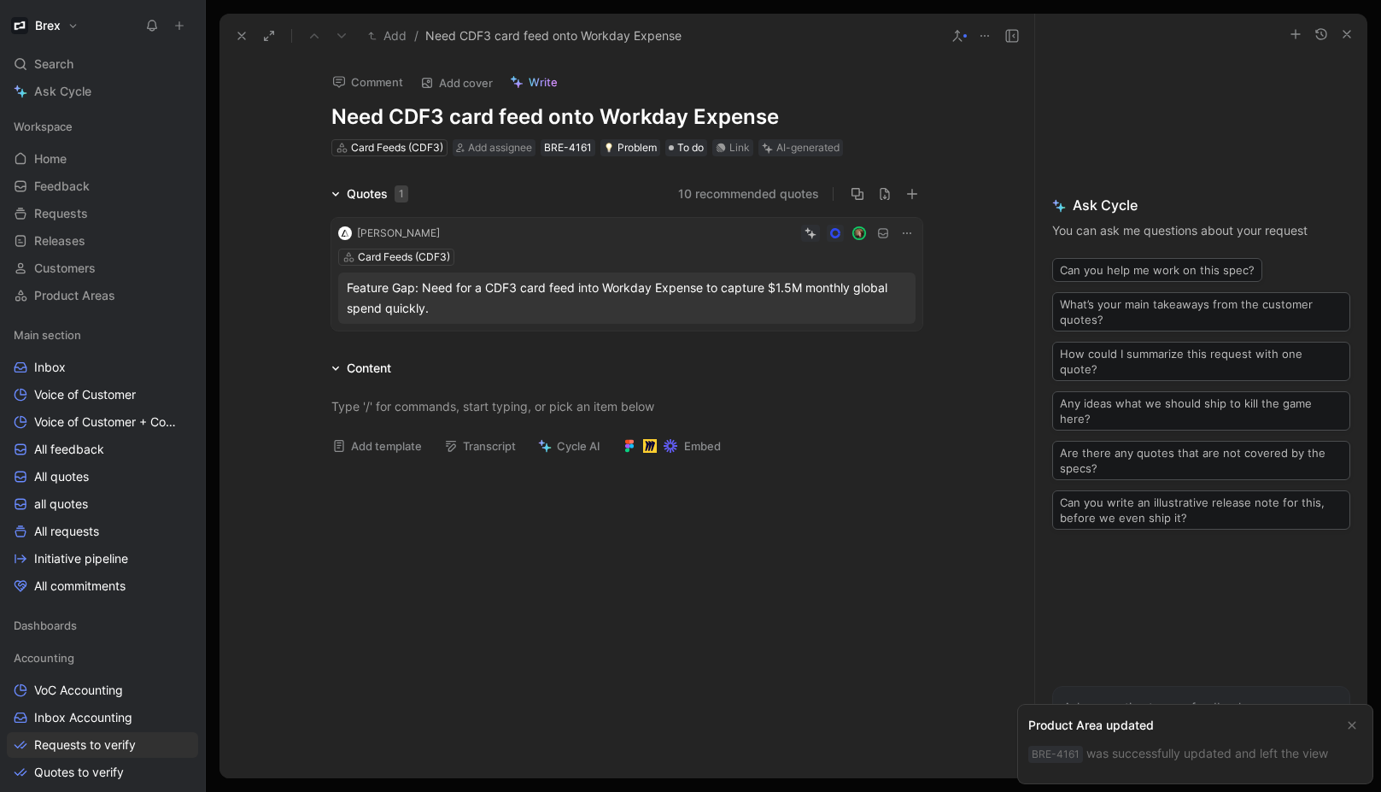
click at [246, 42] on button at bounding box center [242, 36] width 24 height 24
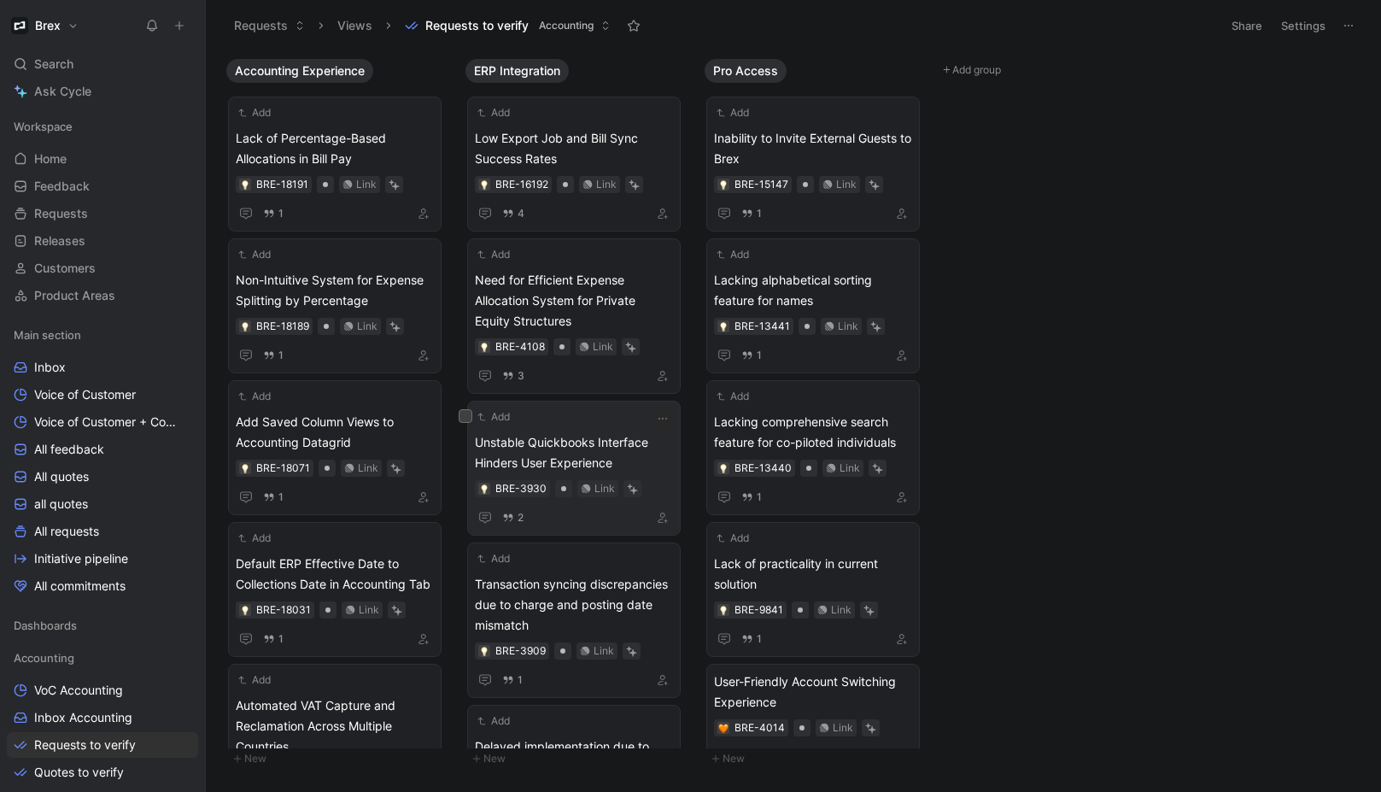
click at [576, 448] on span "Unstable Quickbooks Interface Hinders User Experience" at bounding box center [574, 452] width 198 height 41
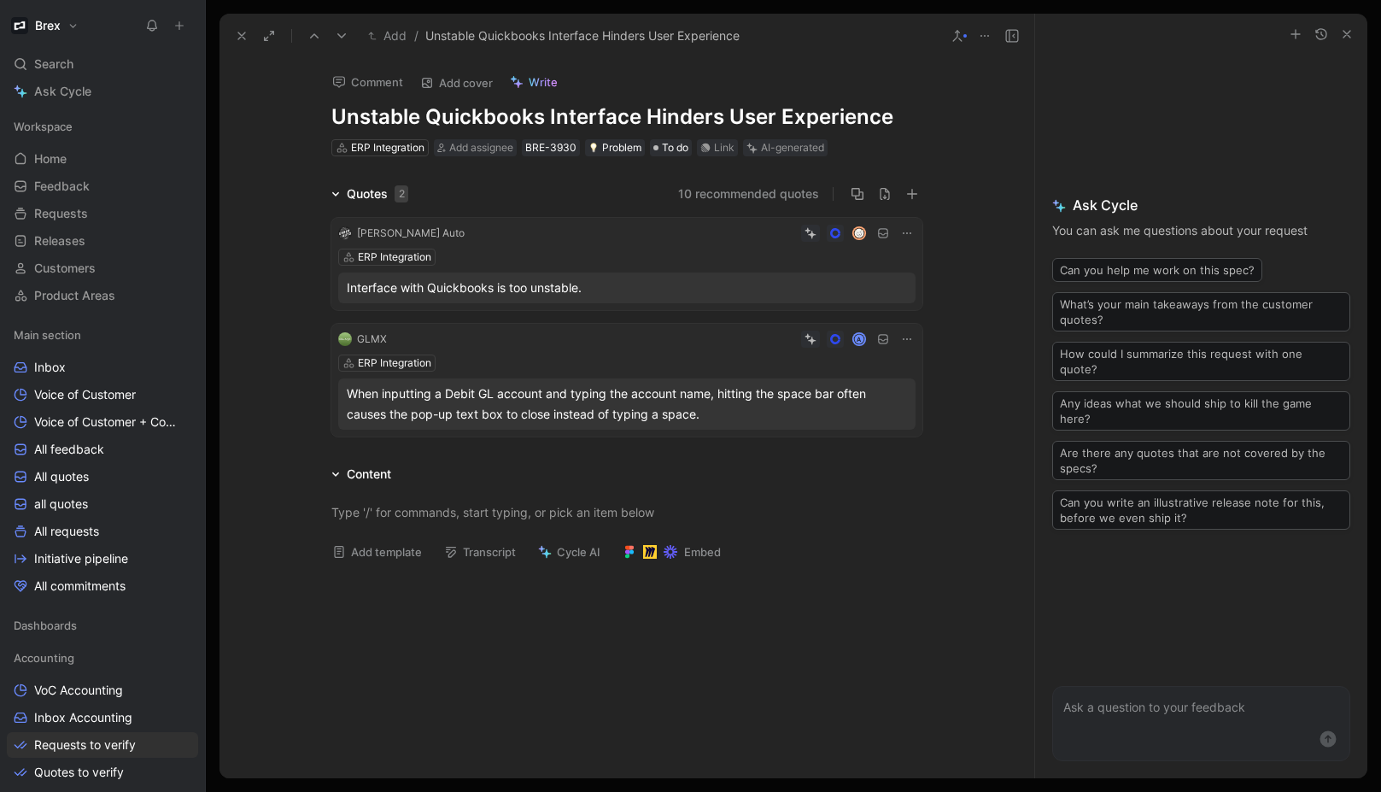
click at [619, 292] on div "Interface with Quickbooks is too unstable." at bounding box center [627, 288] width 560 height 20
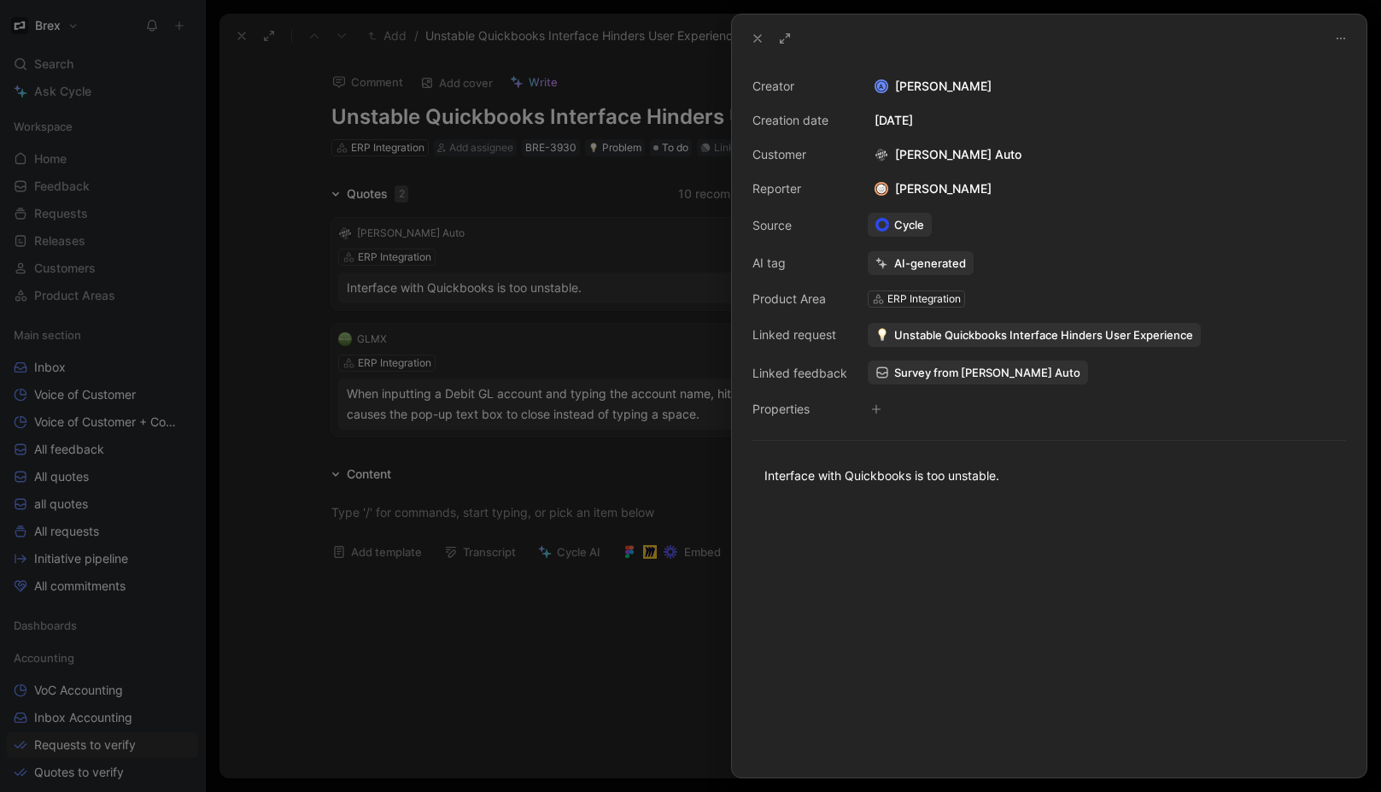
click at [747, 38] on button at bounding box center [758, 38] width 24 height 24
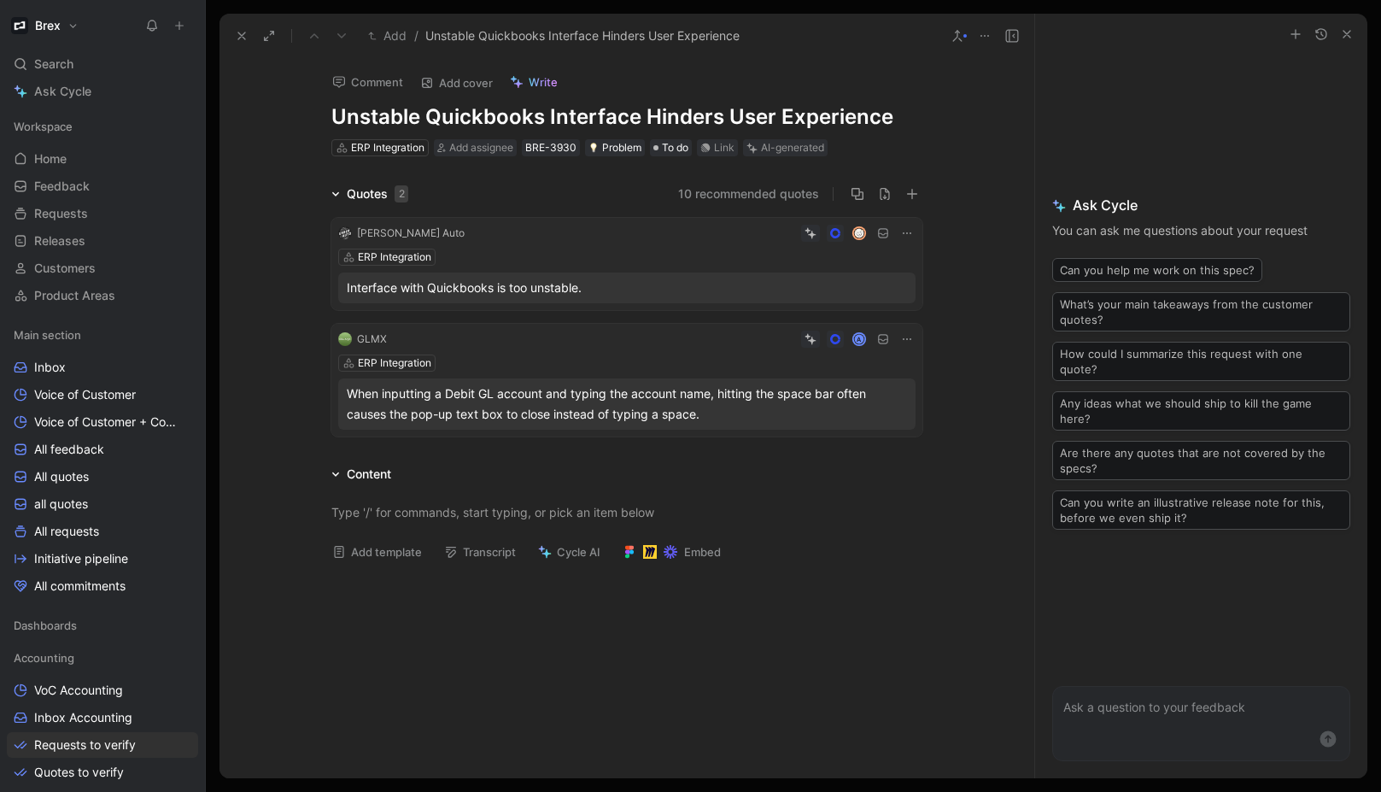
click at [629, 363] on div "ERP Integration" at bounding box center [626, 362] width 577 height 17
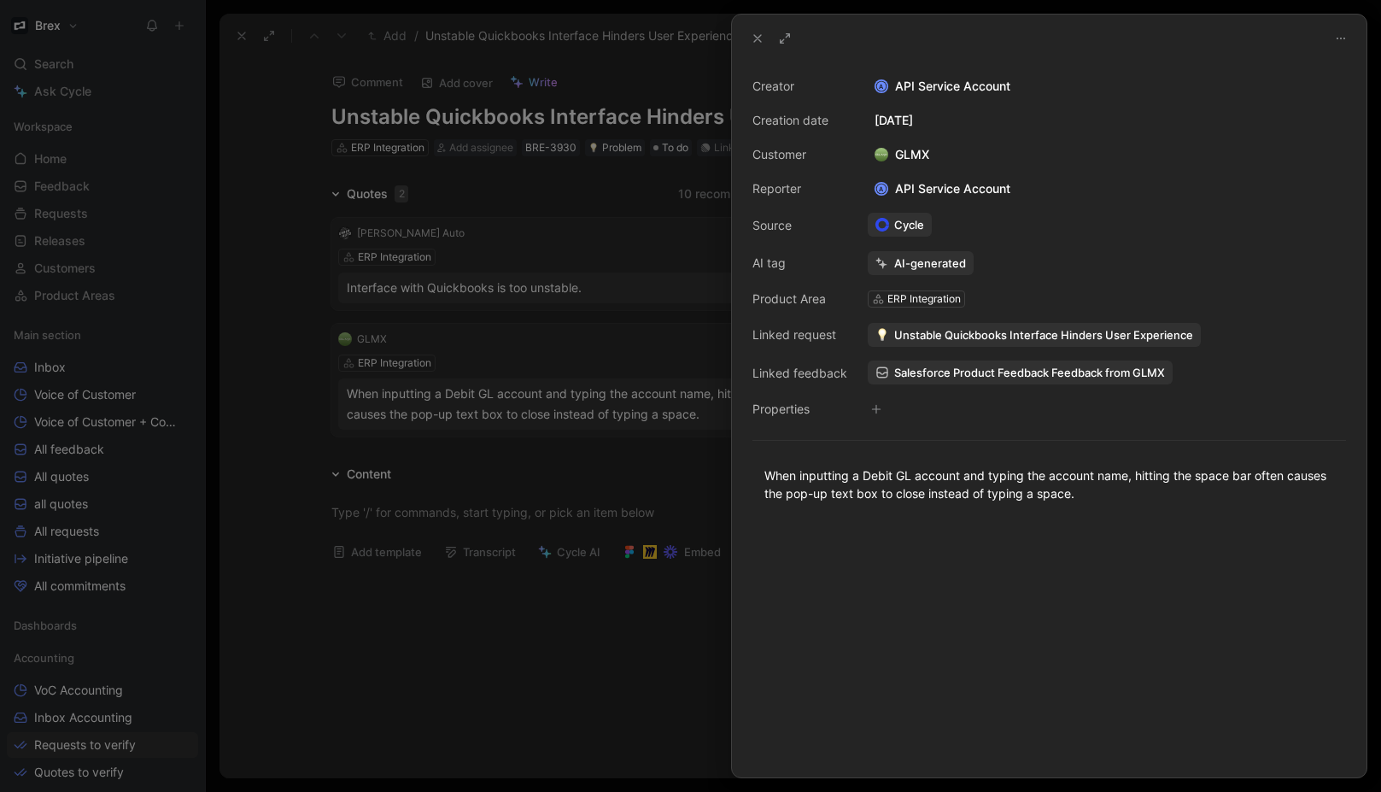
click at [535, 367] on div at bounding box center [690, 396] width 1381 height 792
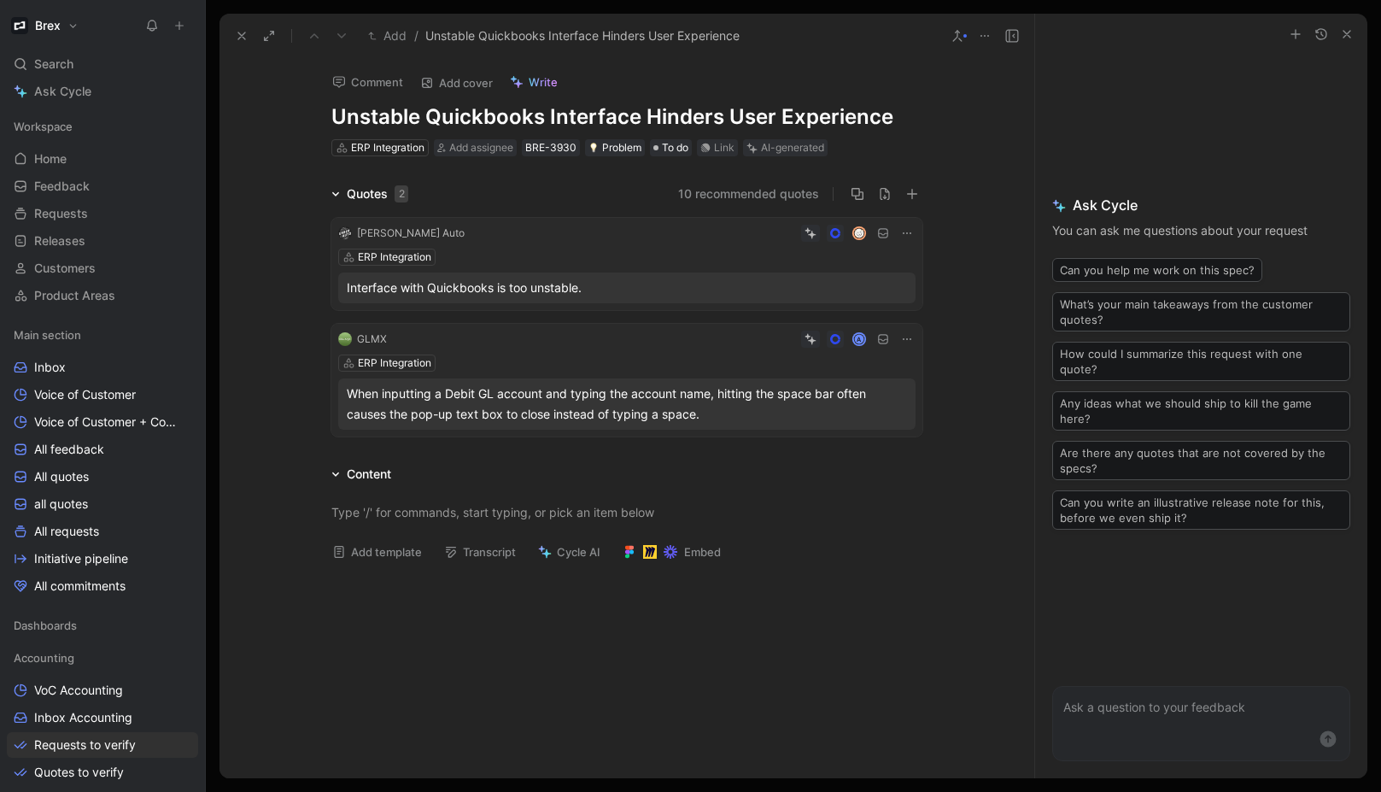
click at [527, 123] on h1 "Unstable Quickbooks Interface Hinders User Experience" at bounding box center [626, 116] width 591 height 27
click at [291, 346] on div "Quotes 2 10 recommended quotes Erber Auto ERP Integration Interface with Quickb…" at bounding box center [626, 314] width 815 height 260
click at [386, 146] on div "ERP Integration" at bounding box center [387, 147] width 73 height 17
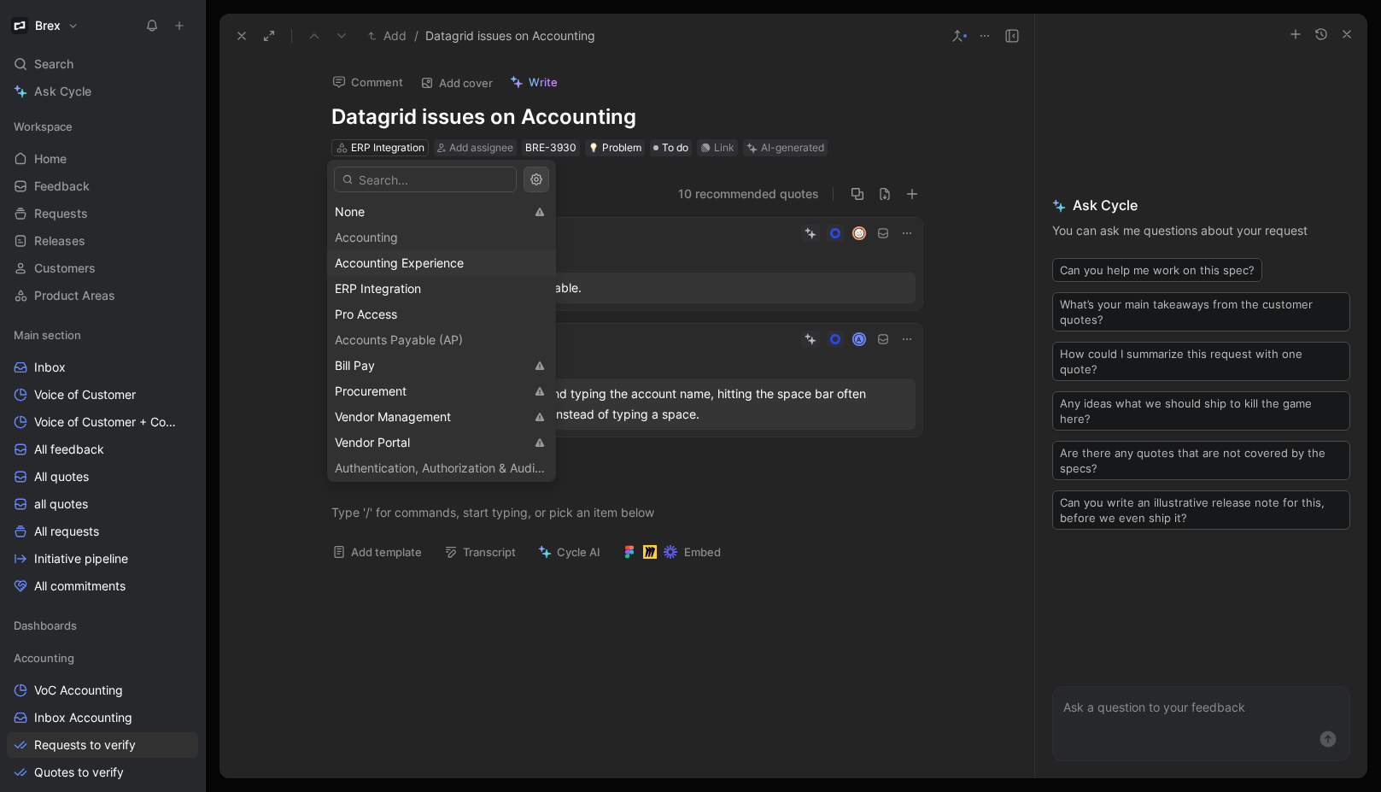
click at [429, 265] on span "Accounting Experience" at bounding box center [399, 262] width 129 height 15
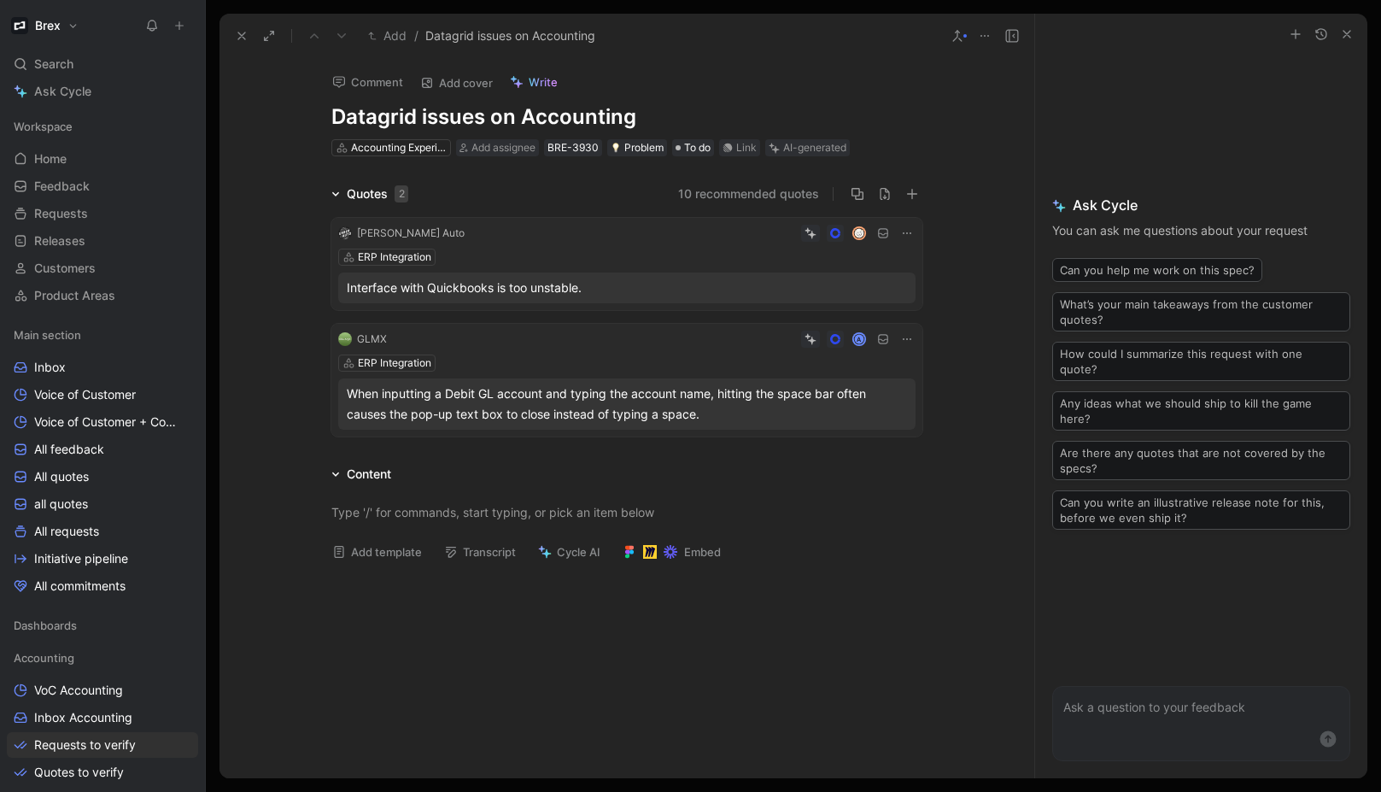
click at [333, 285] on button at bounding box center [339, 288] width 12 height 12
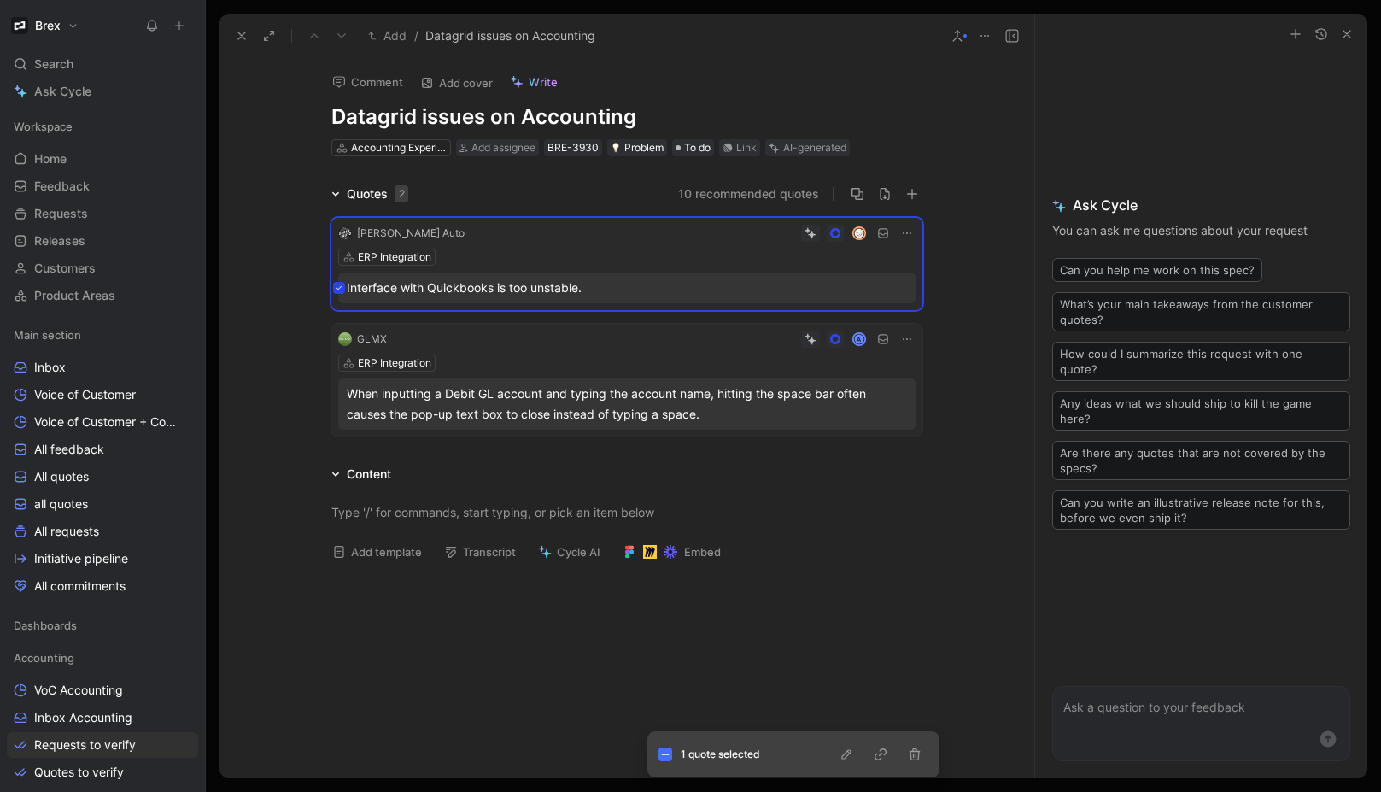
click at [919, 764] on div "1 quote selected" at bounding box center [793, 754] width 290 height 44
click at [914, 757] on icon "button" at bounding box center [915, 754] width 14 height 14
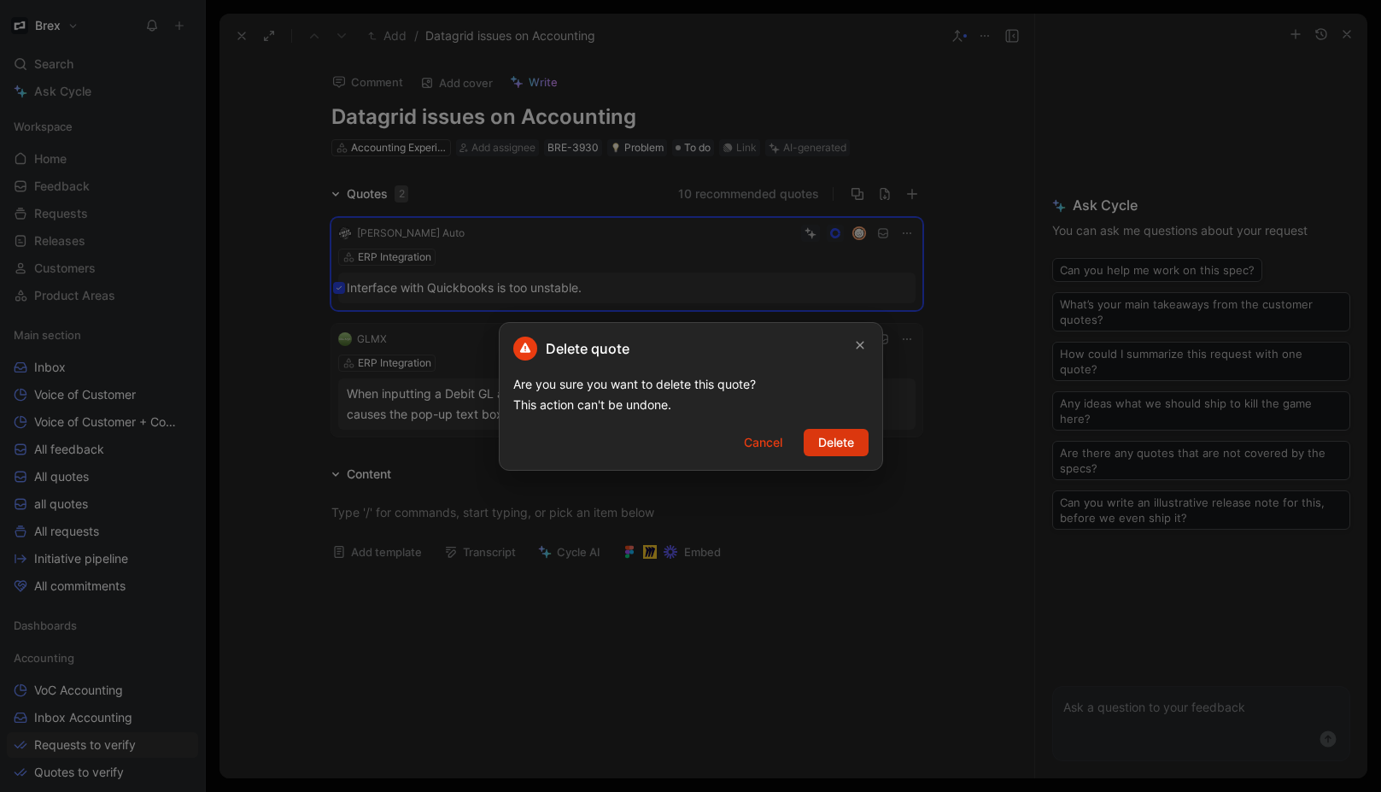
click at [845, 442] on span "Delete" at bounding box center [836, 442] width 36 height 20
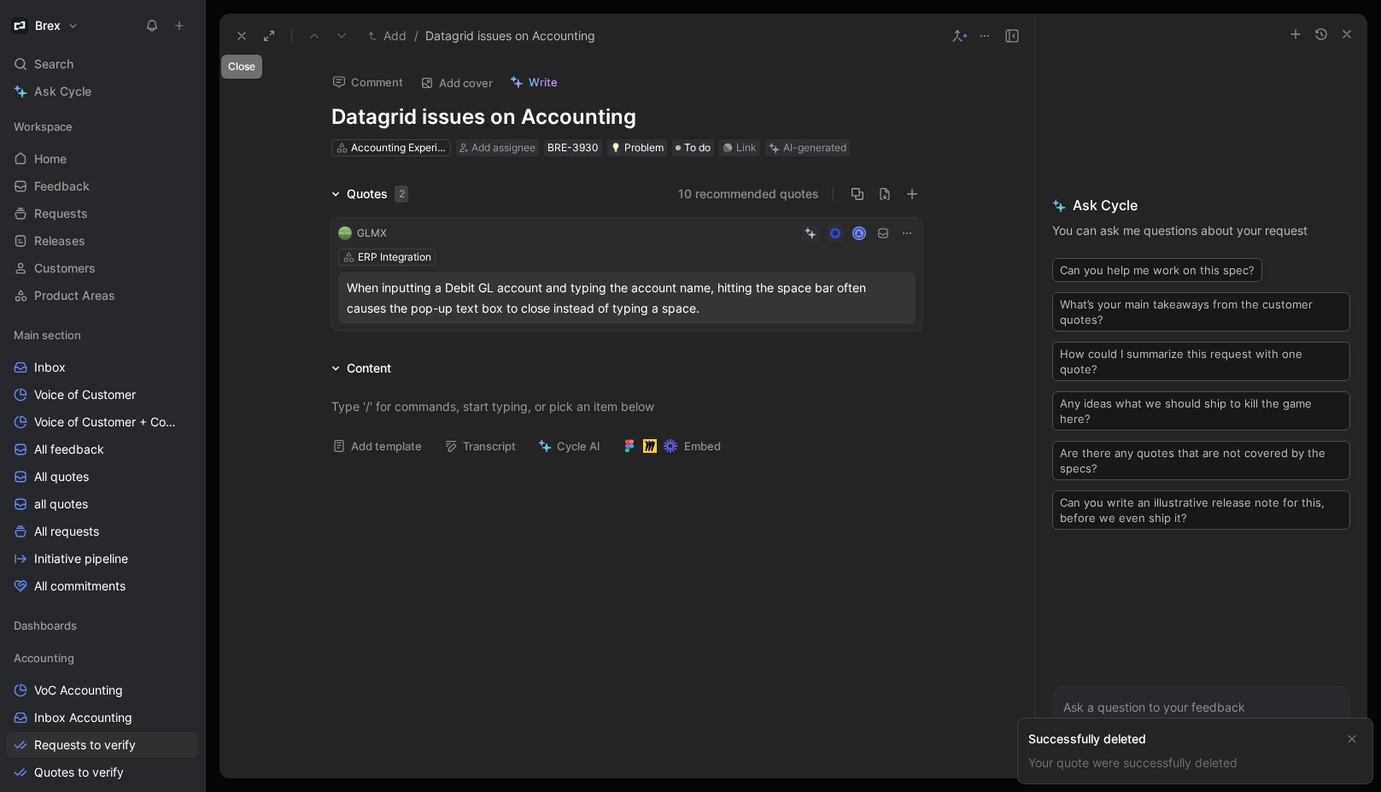
click at [237, 42] on icon at bounding box center [242, 36] width 14 height 14
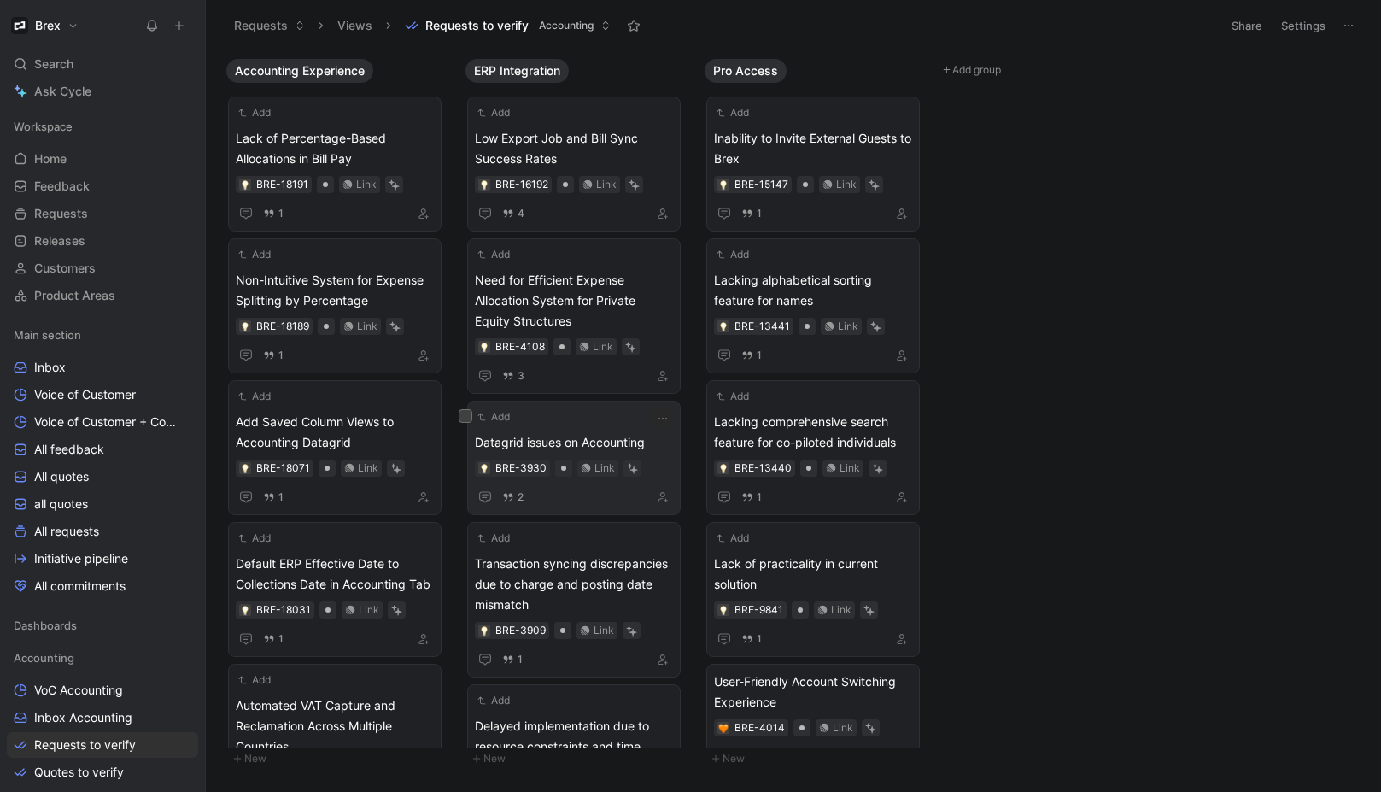
click at [586, 430] on div "Add Datagrid issues on Accounting BRE-3930 Link 2" at bounding box center [574, 457] width 198 height 99
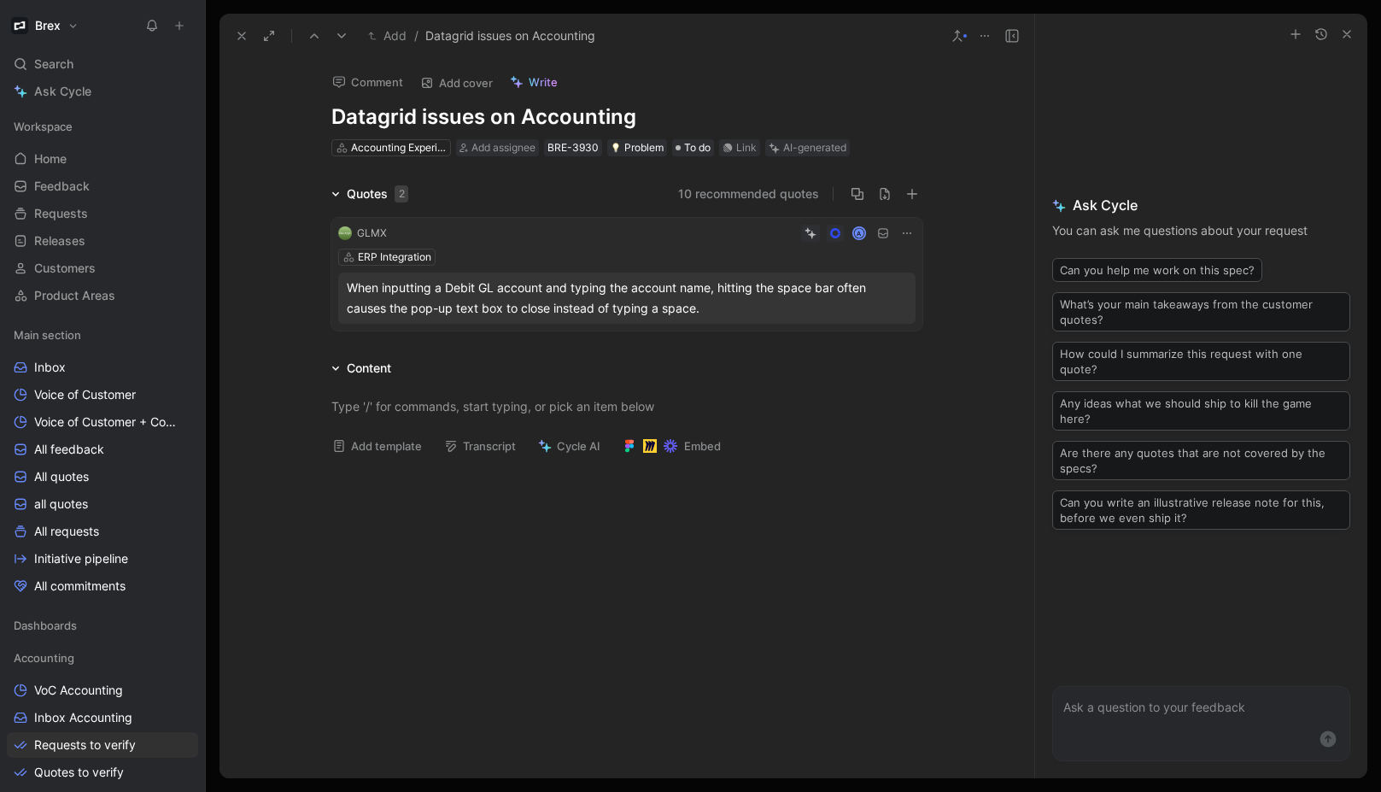
click at [236, 32] on icon at bounding box center [242, 36] width 14 height 14
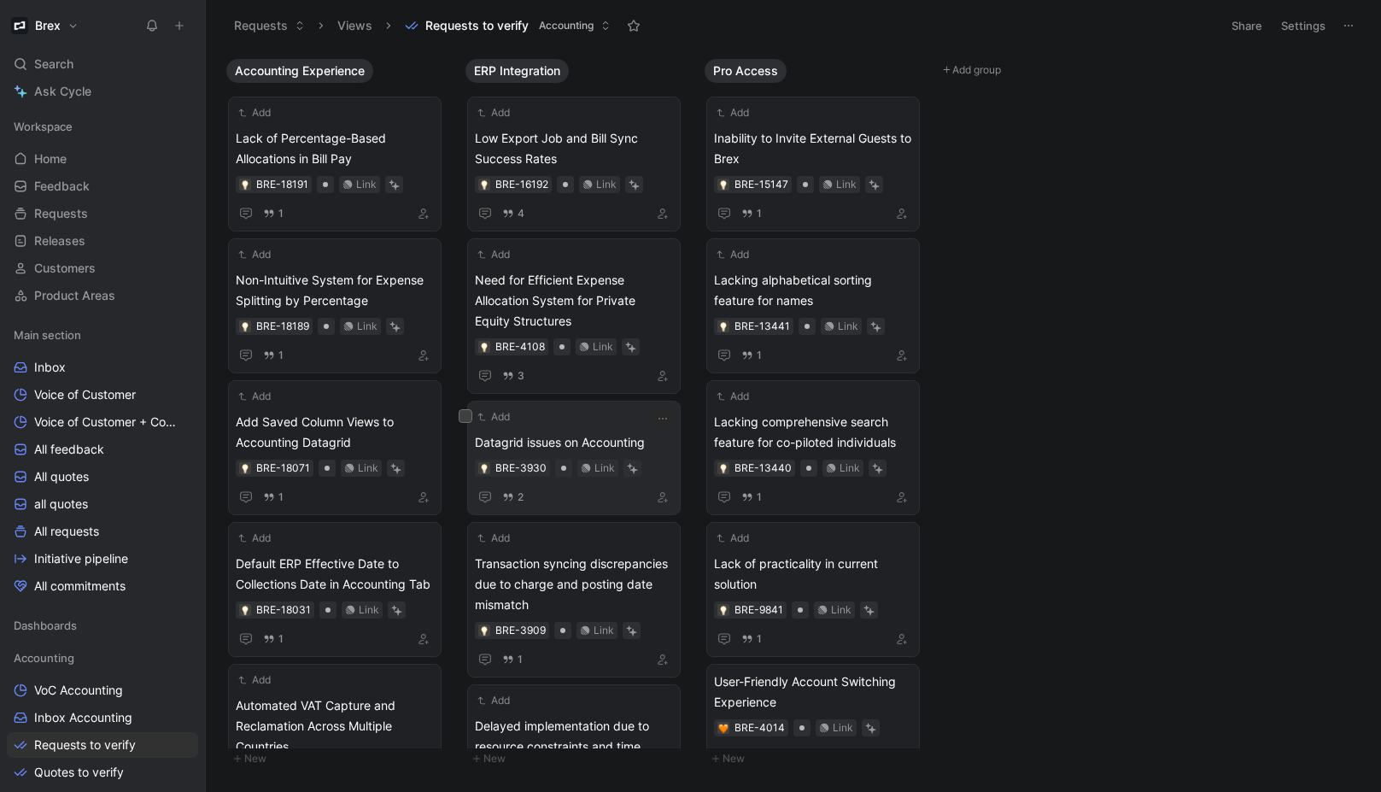
click at [583, 433] on span "Datagrid issues on Accounting" at bounding box center [574, 442] width 198 height 20
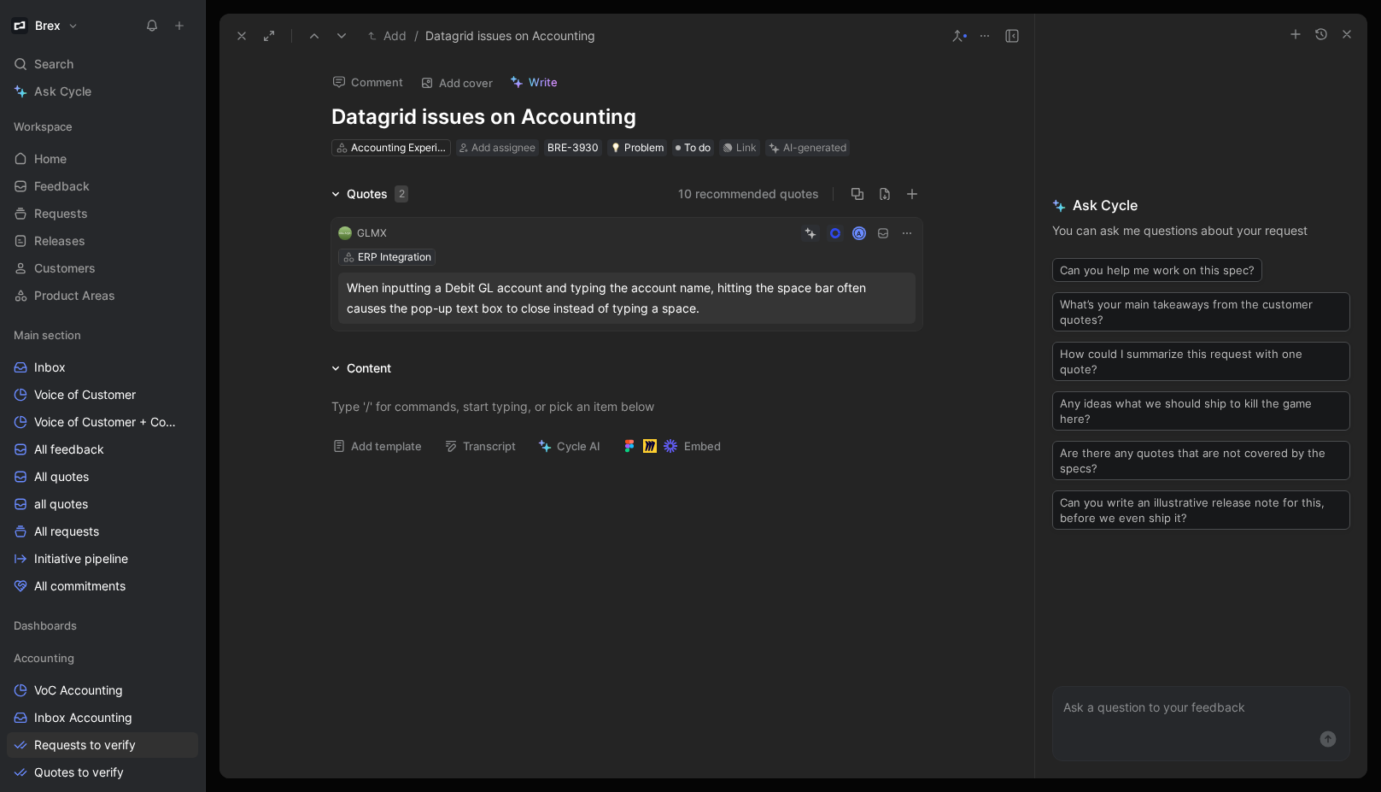
click at [408, 251] on div "ERP Integration" at bounding box center [394, 257] width 73 height 17
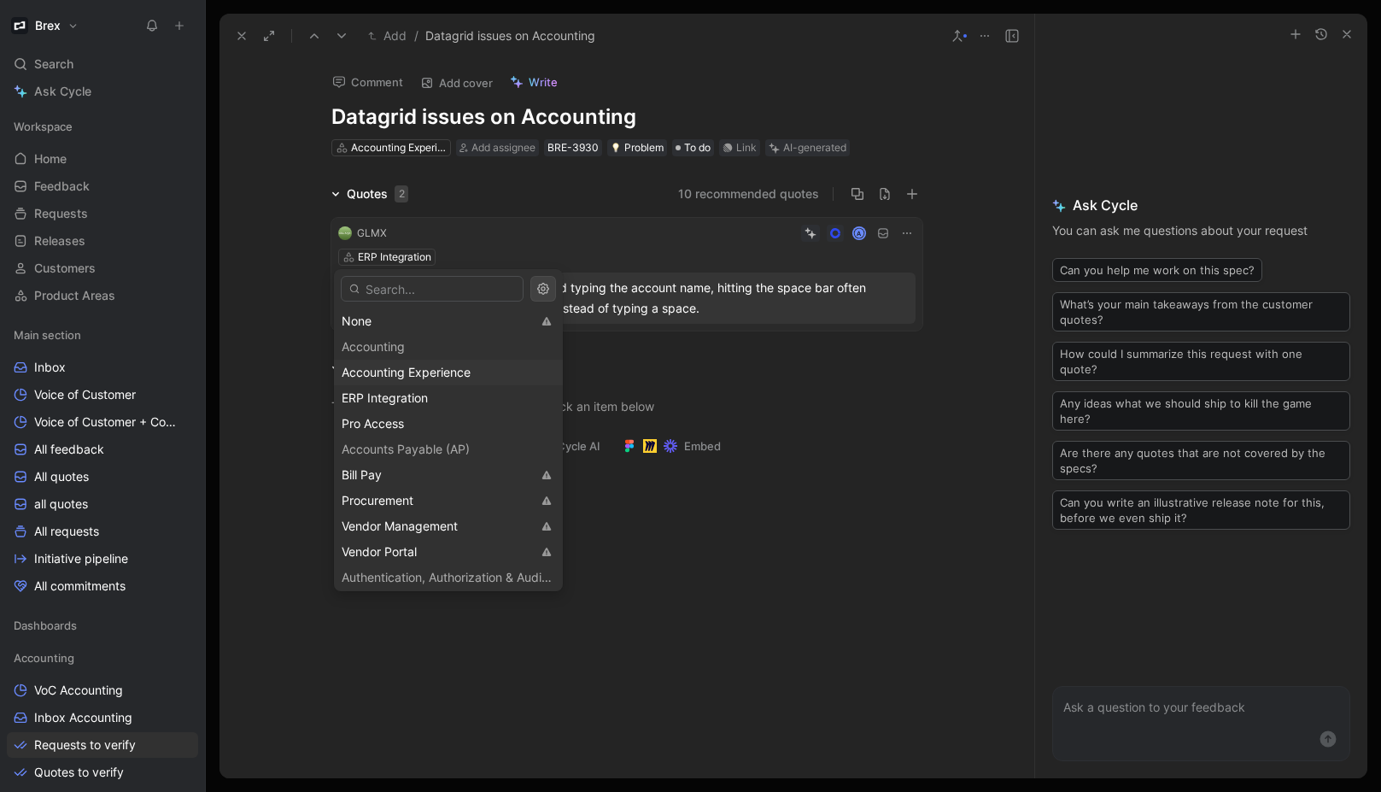
click at [419, 376] on span "Accounting Experience" at bounding box center [406, 372] width 129 height 15
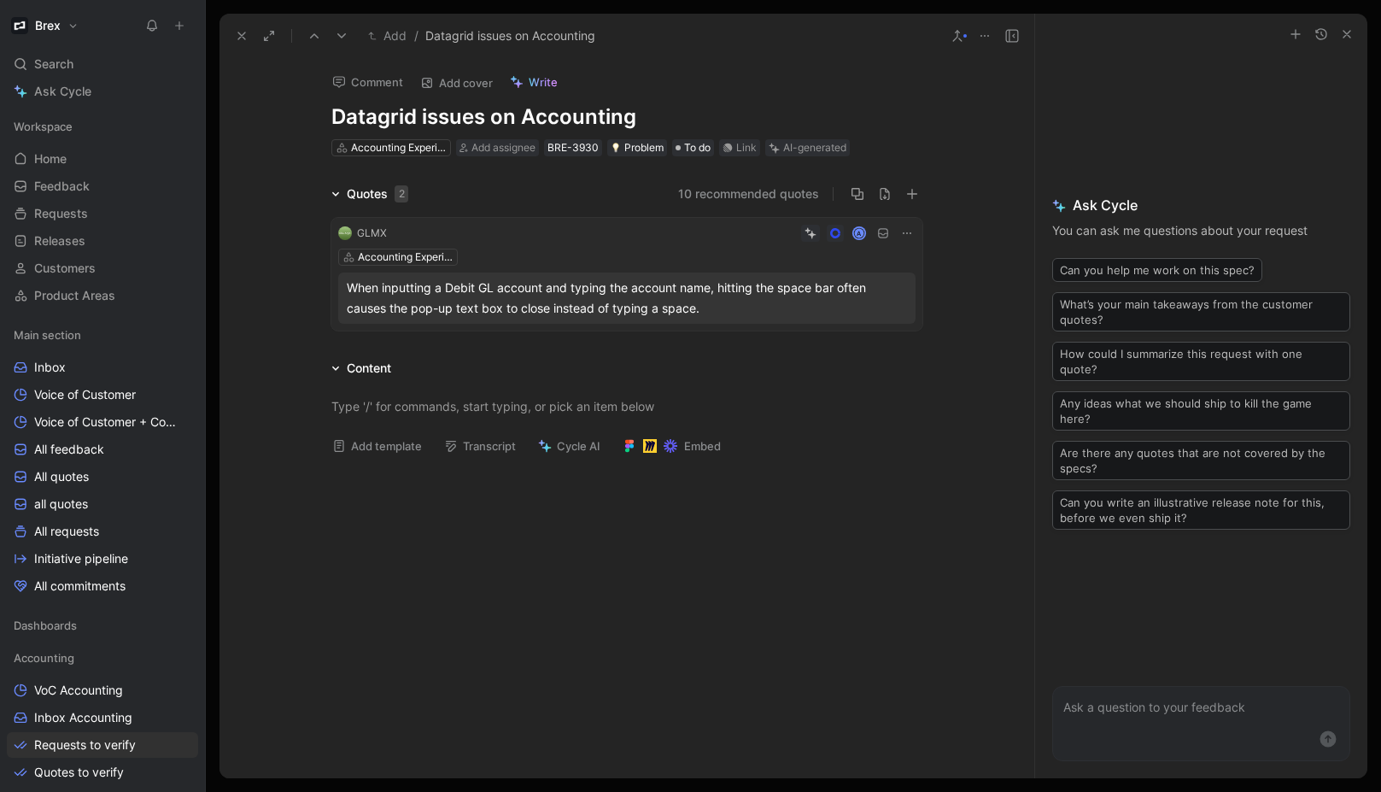
drag, startPoint x: 279, startPoint y: 207, endPoint x: 282, endPoint y: 194, distance: 13.1
click at [279, 207] on div "Quotes 2 10 recommended quotes GLMX A Accounting Experience When inputting a De…" at bounding box center [626, 261] width 815 height 154
click at [239, 38] on use at bounding box center [241, 35] width 7 height 7
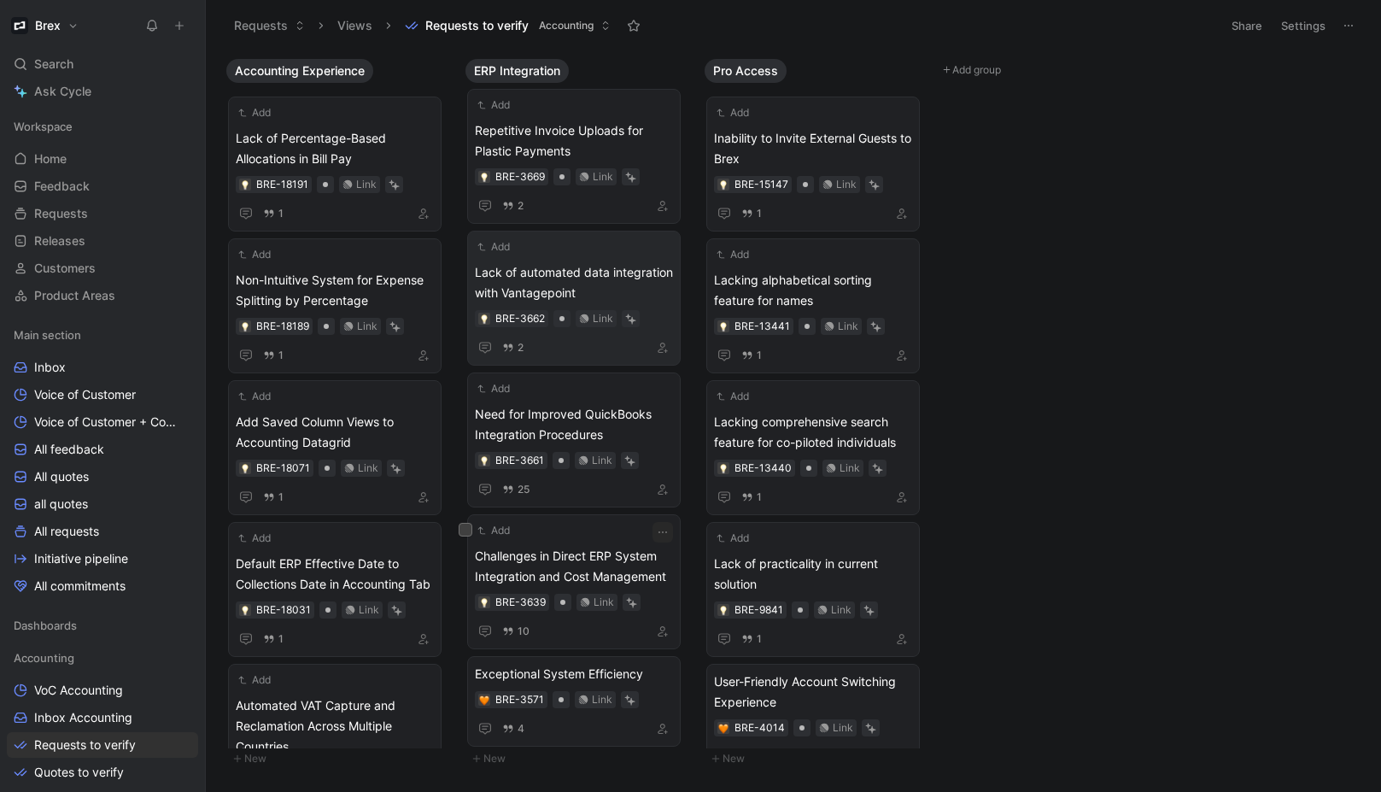
scroll to position [1056, 0]
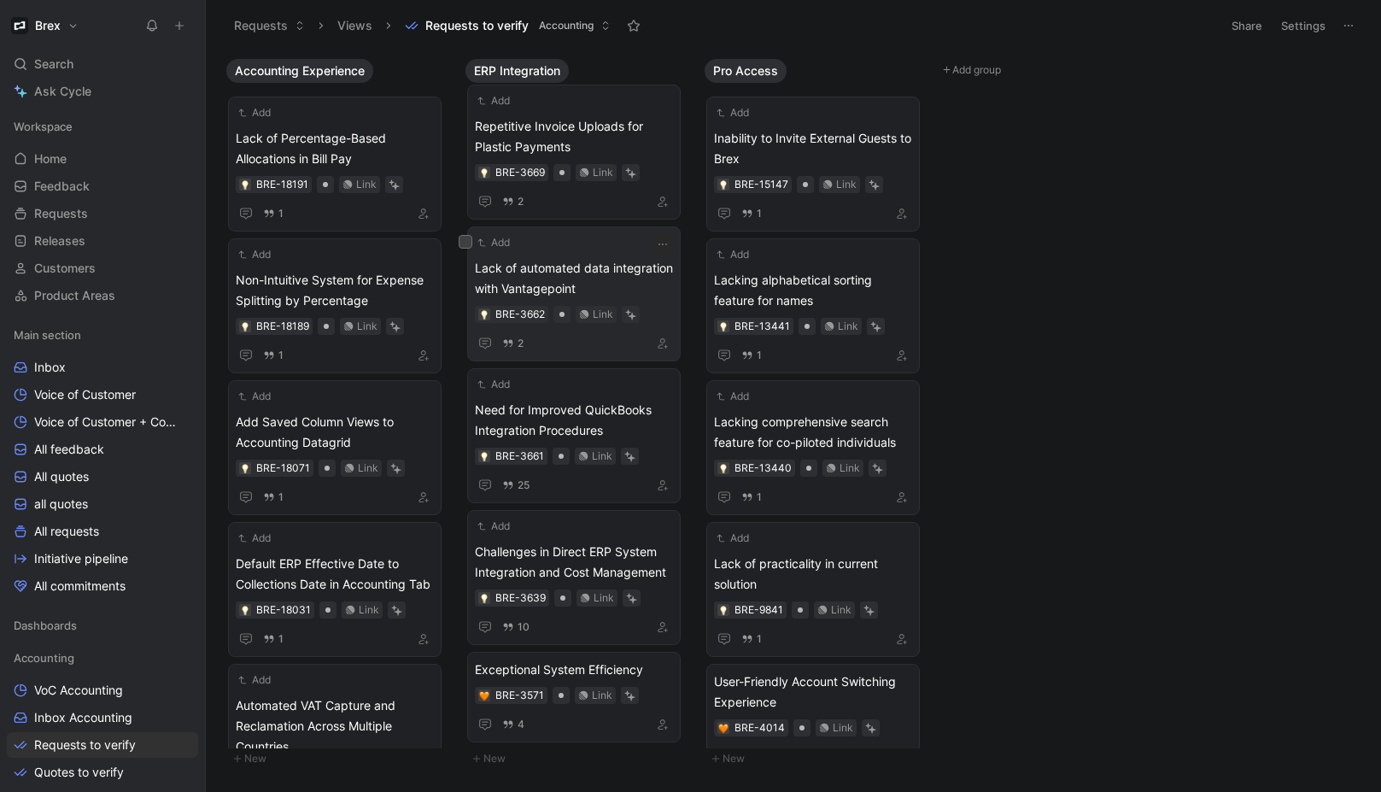
click at [563, 278] on span "Lack of automated data integration with Vantagepoint" at bounding box center [574, 278] width 198 height 41
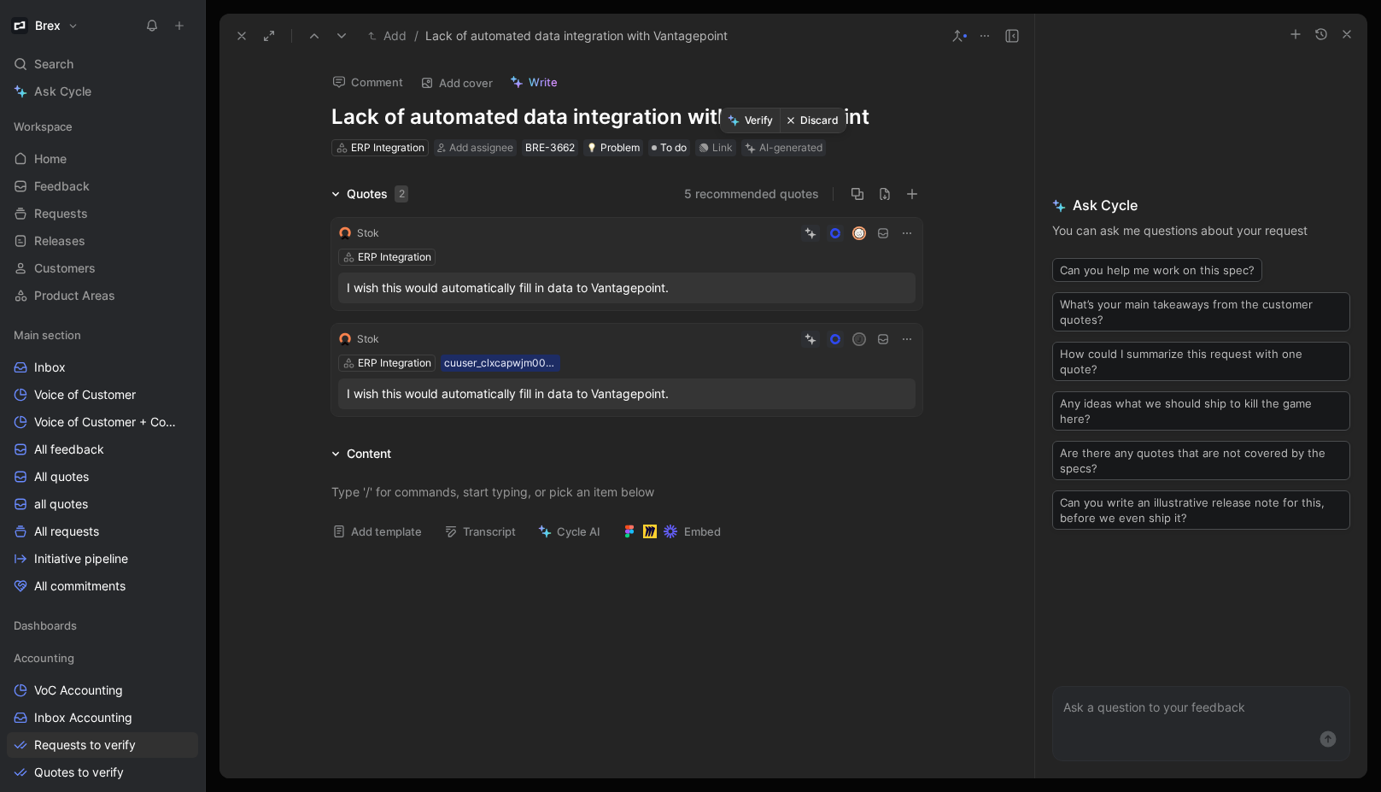
click at [760, 114] on button "Verify" at bounding box center [750, 120] width 59 height 24
click at [240, 36] on icon at bounding box center [242, 36] width 14 height 14
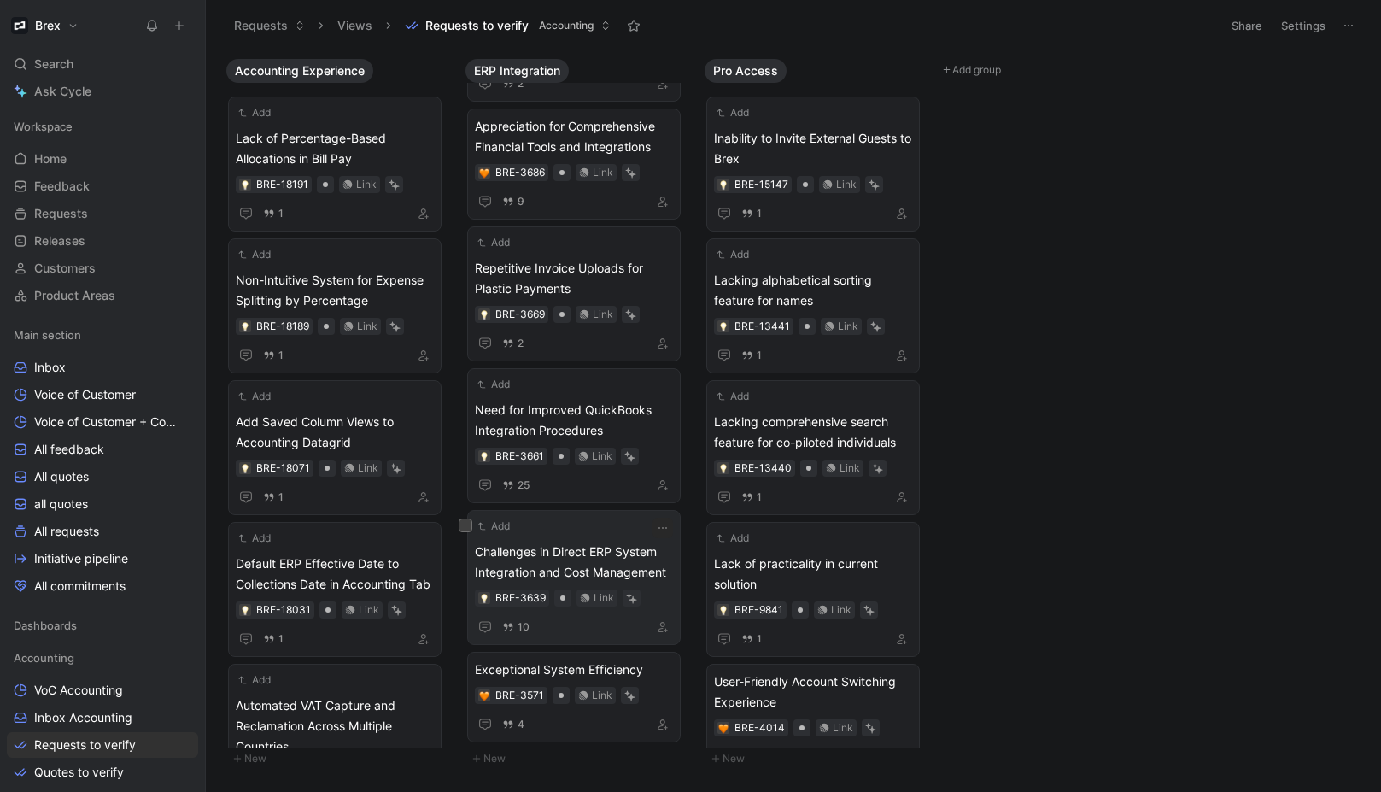
click at [604, 556] on span "Challenges in Direct ERP System Integration and Cost Management" at bounding box center [574, 561] width 198 height 41
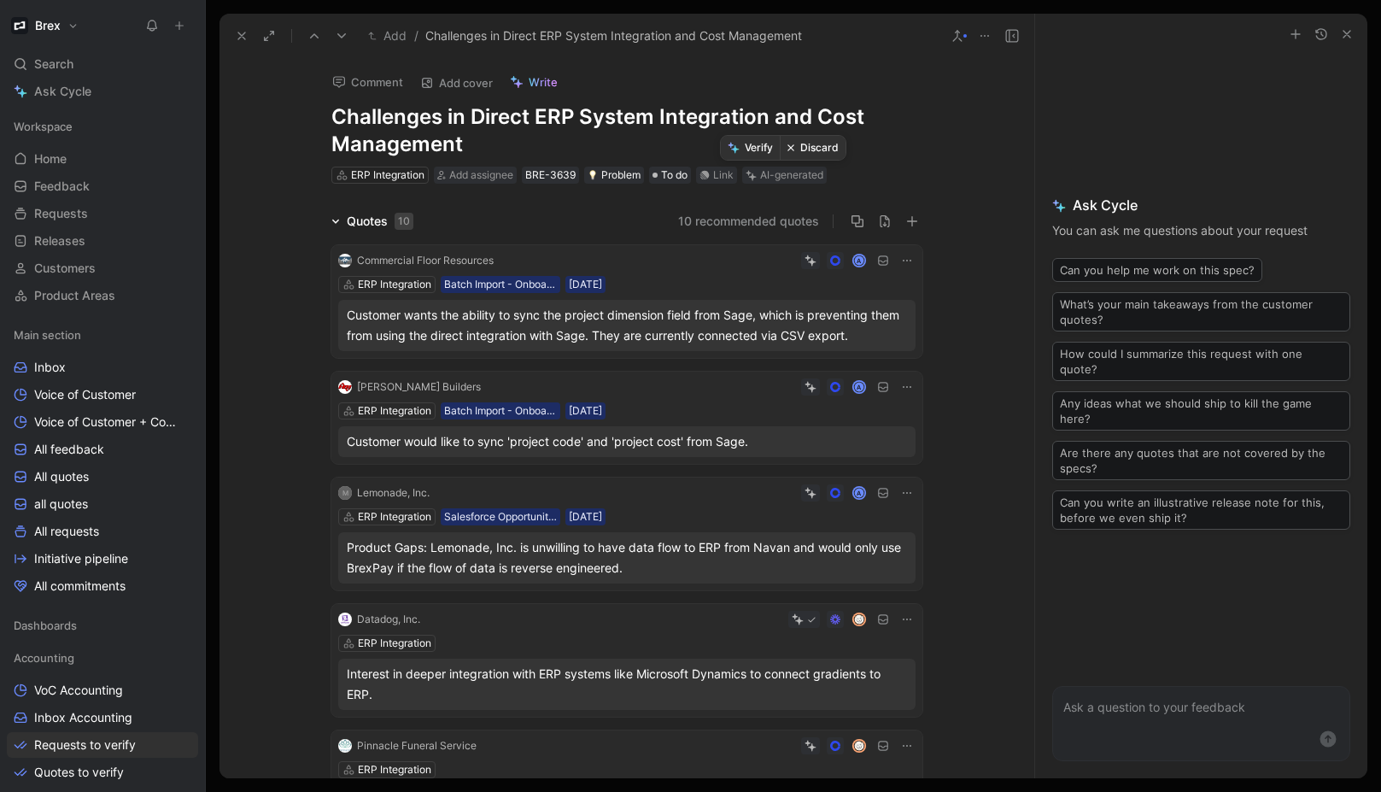
click at [816, 154] on button "Discard" at bounding box center [813, 148] width 66 height 24
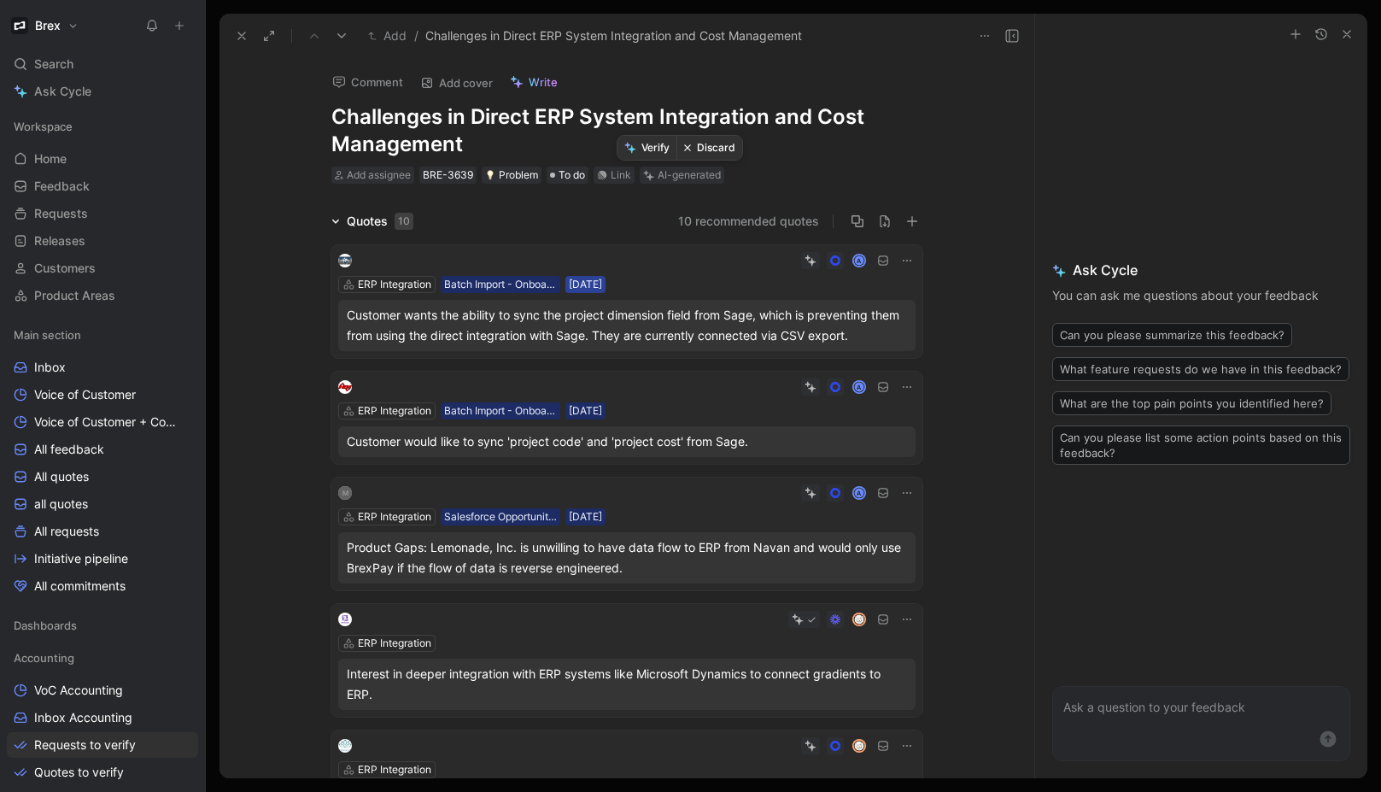
scroll to position [938, 0]
click at [242, 38] on icon at bounding box center [242, 36] width 14 height 14
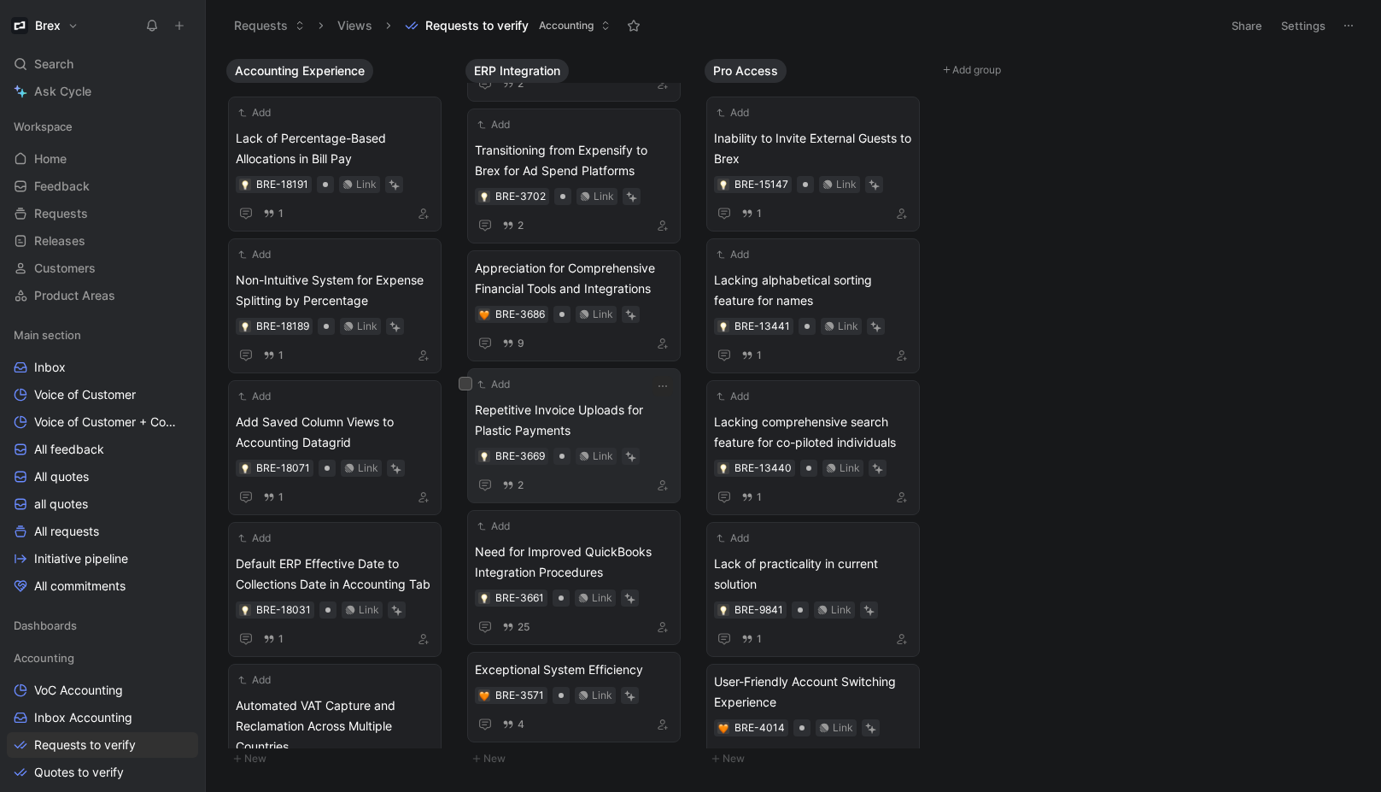
click at [588, 419] on span "Repetitive Invoice Uploads for Plastic Payments" at bounding box center [574, 420] width 198 height 41
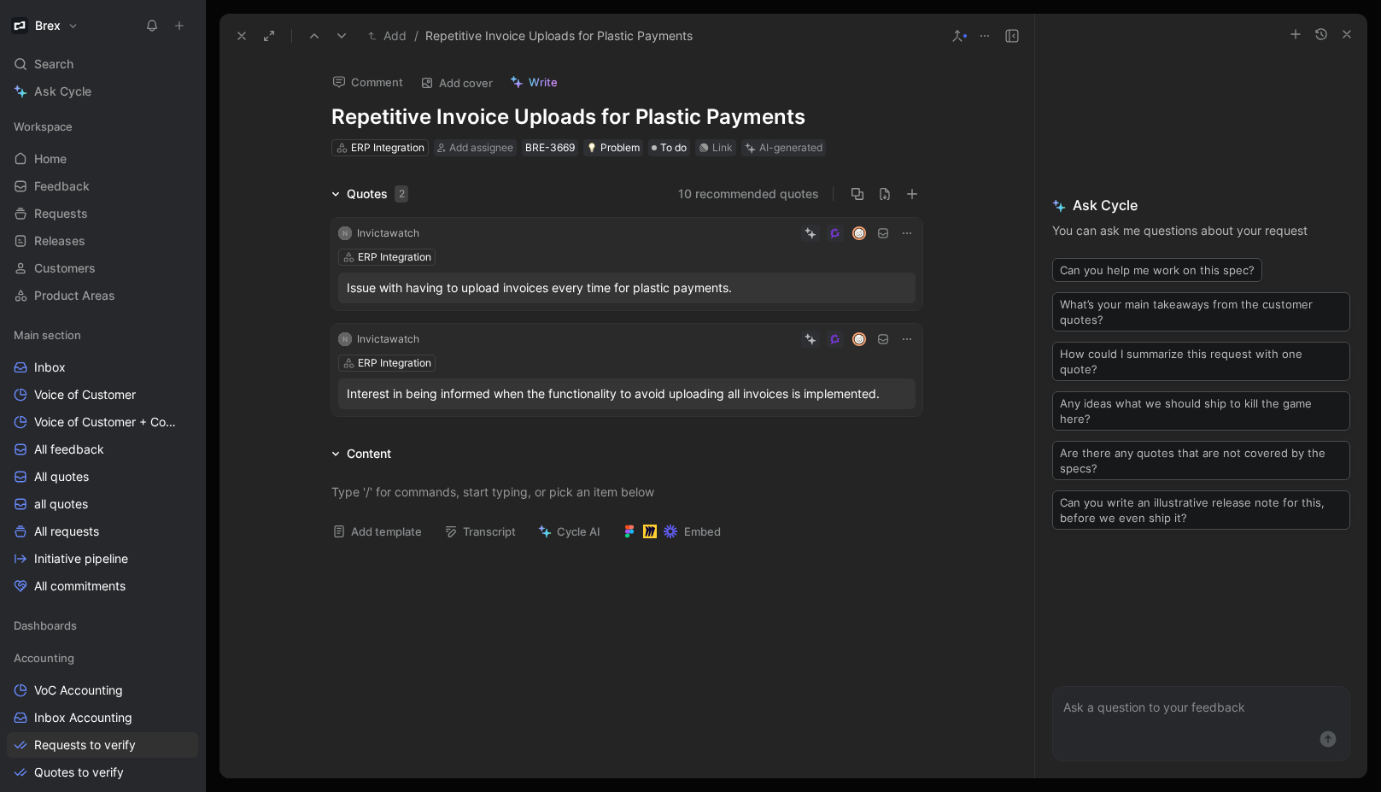
click at [237, 34] on icon at bounding box center [242, 36] width 14 height 14
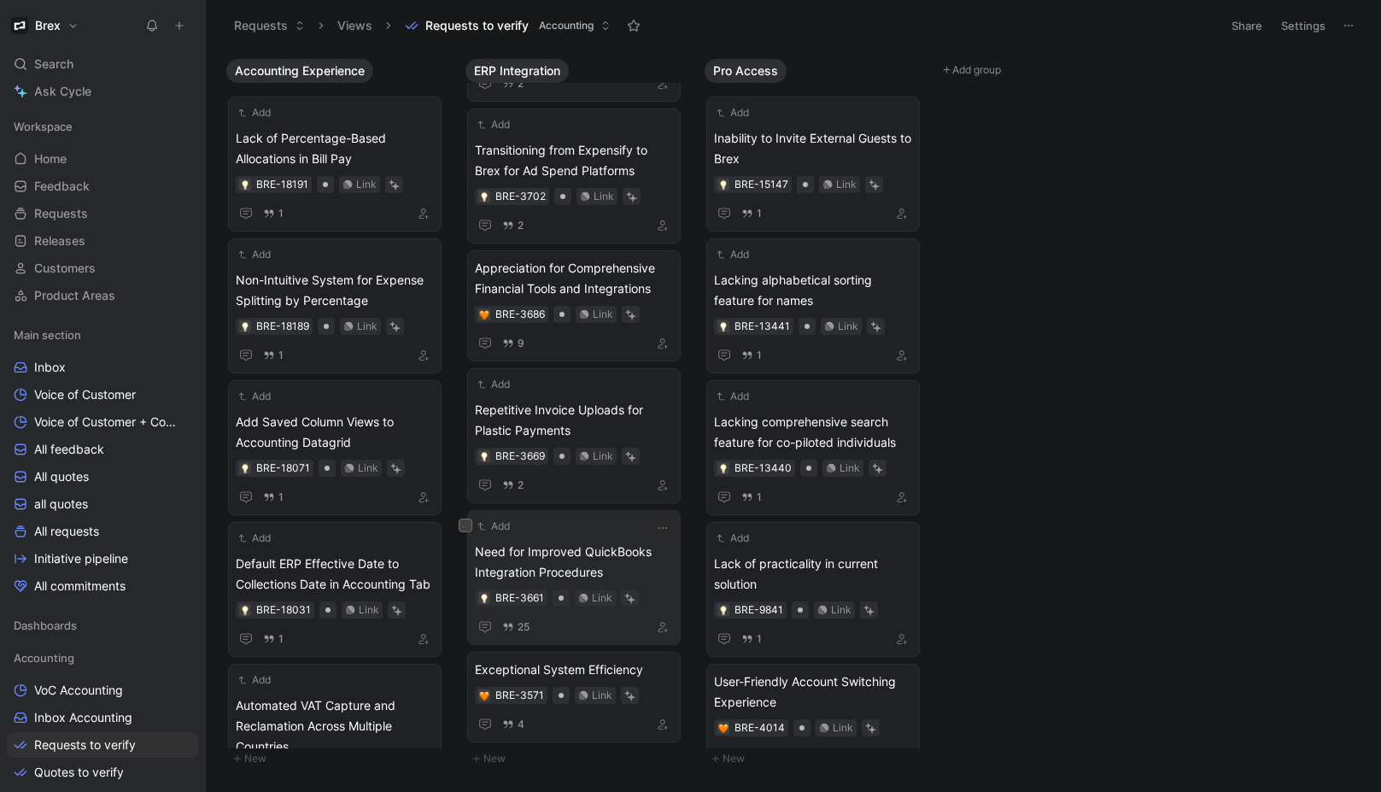
click at [611, 547] on span "Need for Improved QuickBooks Integration Procedures" at bounding box center [574, 561] width 198 height 41
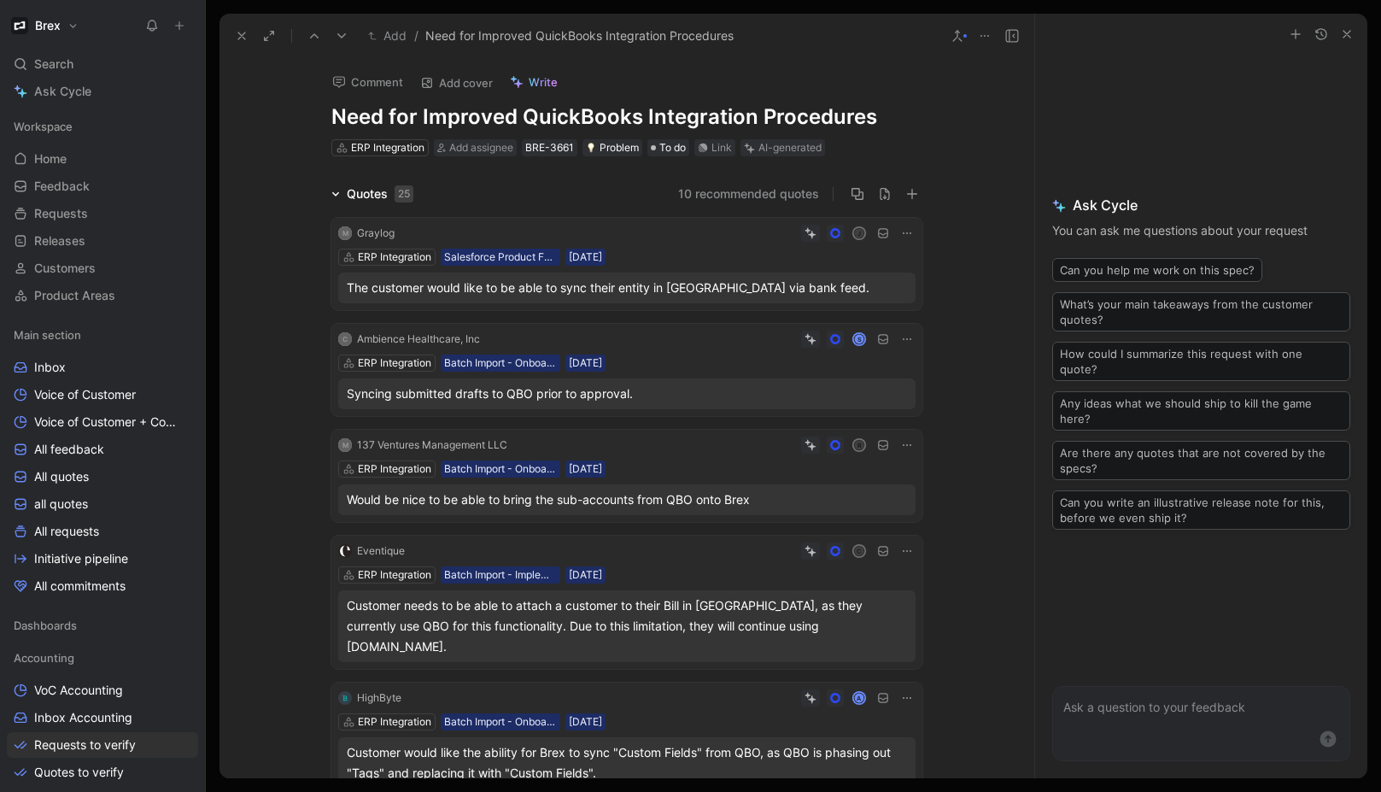
click at [336, 193] on div "Quotes 25" at bounding box center [373, 194] width 96 height 20
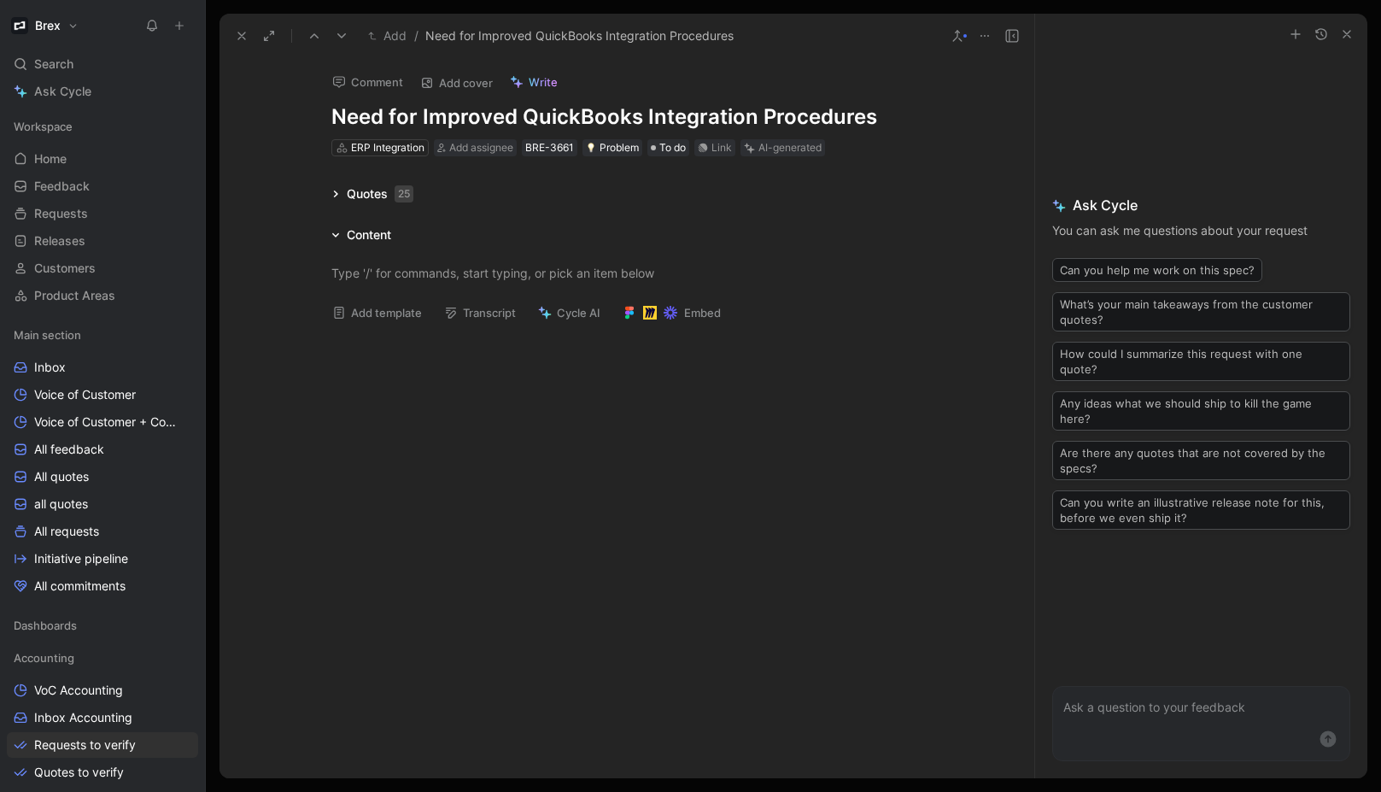
click at [987, 38] on icon at bounding box center [985, 36] width 14 height 14
click at [967, 35] on button at bounding box center [957, 36] width 24 height 24
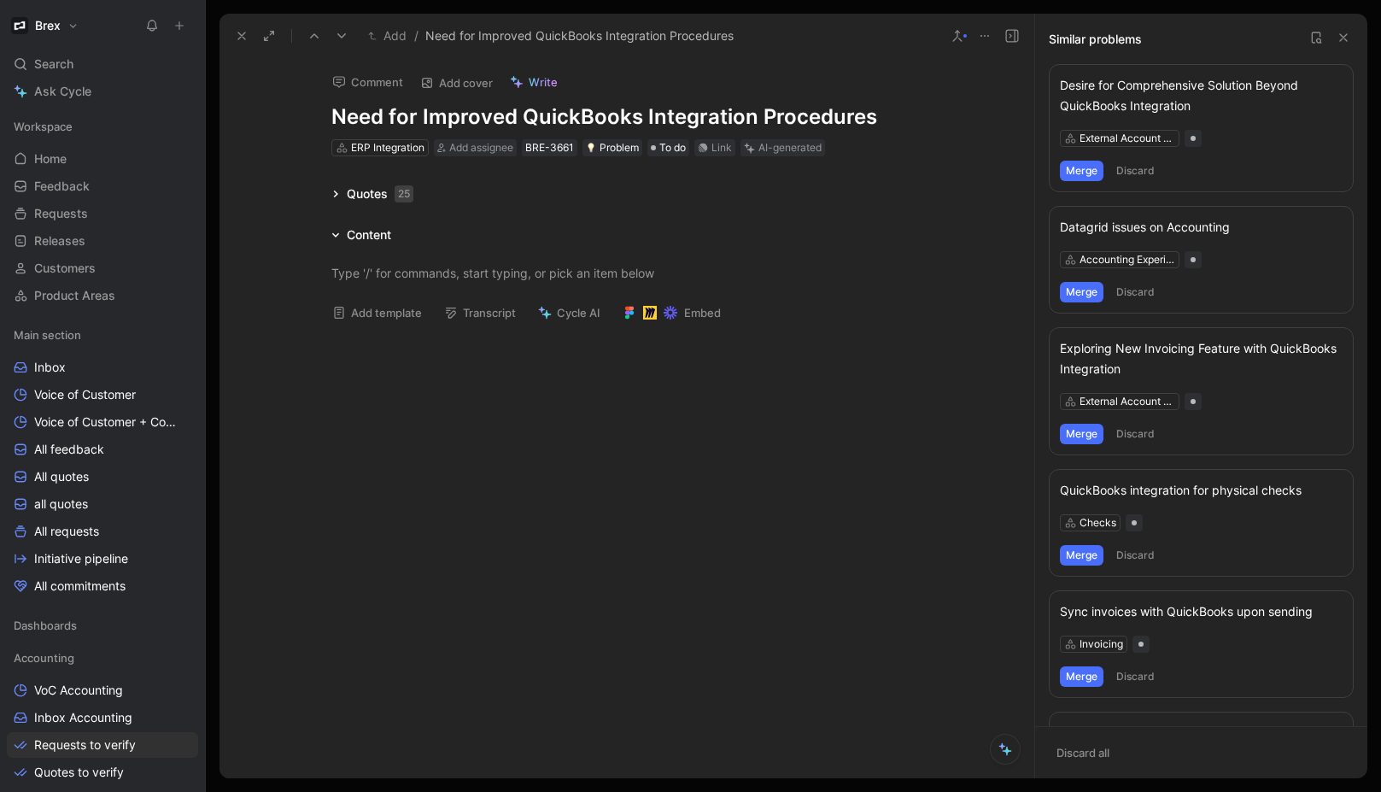
click at [967, 35] on button at bounding box center [957, 36] width 24 height 24
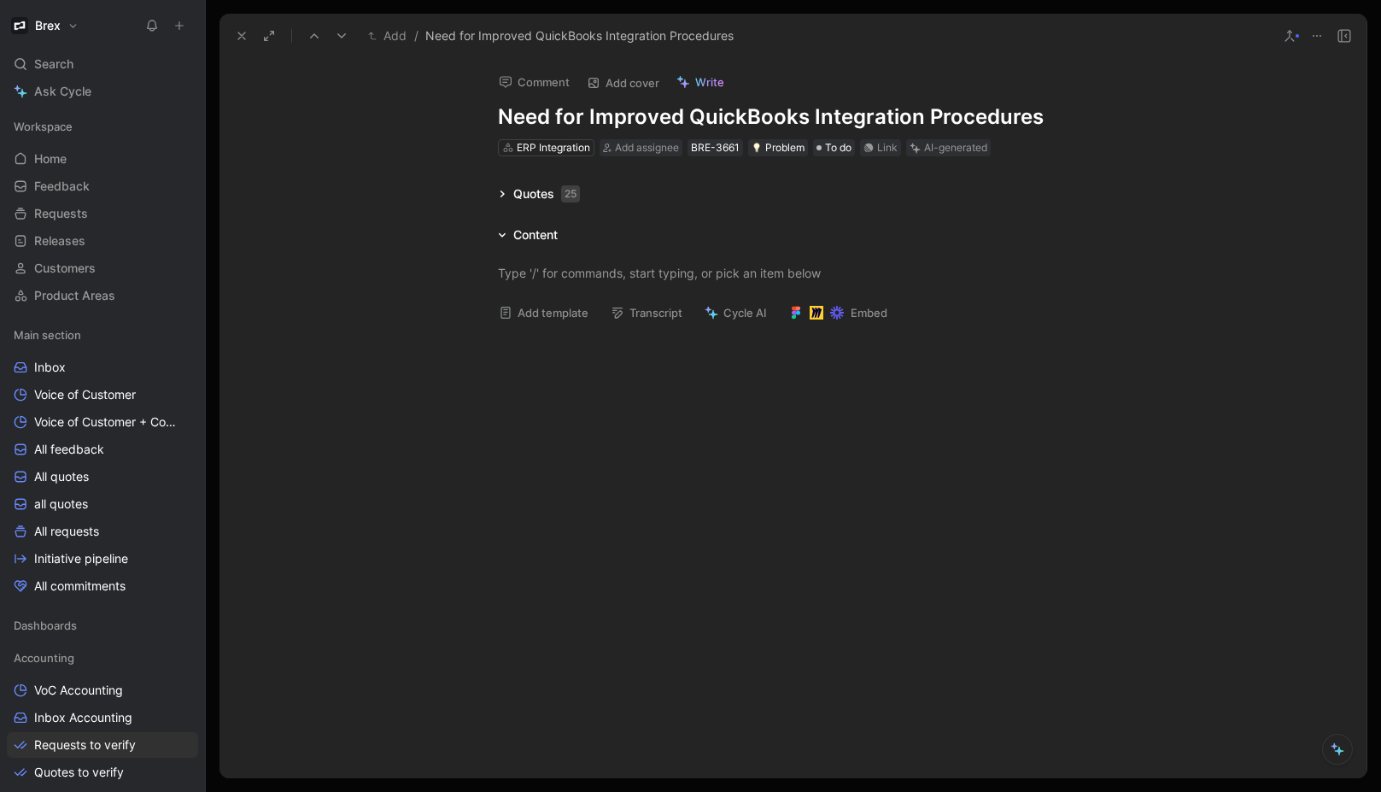
click at [242, 36] on use at bounding box center [241, 35] width 7 height 7
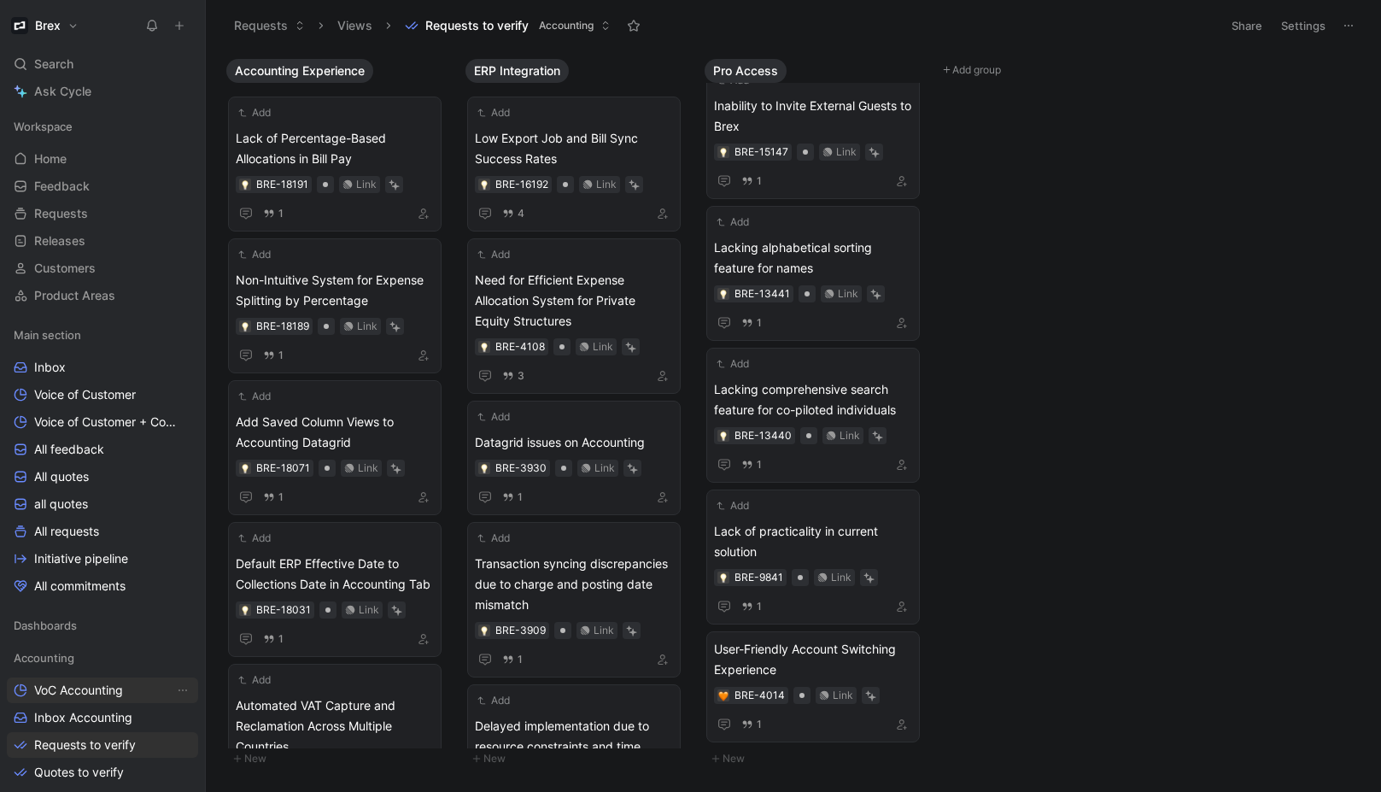
click at [86, 692] on span "VoC Accounting" at bounding box center [78, 690] width 89 height 17
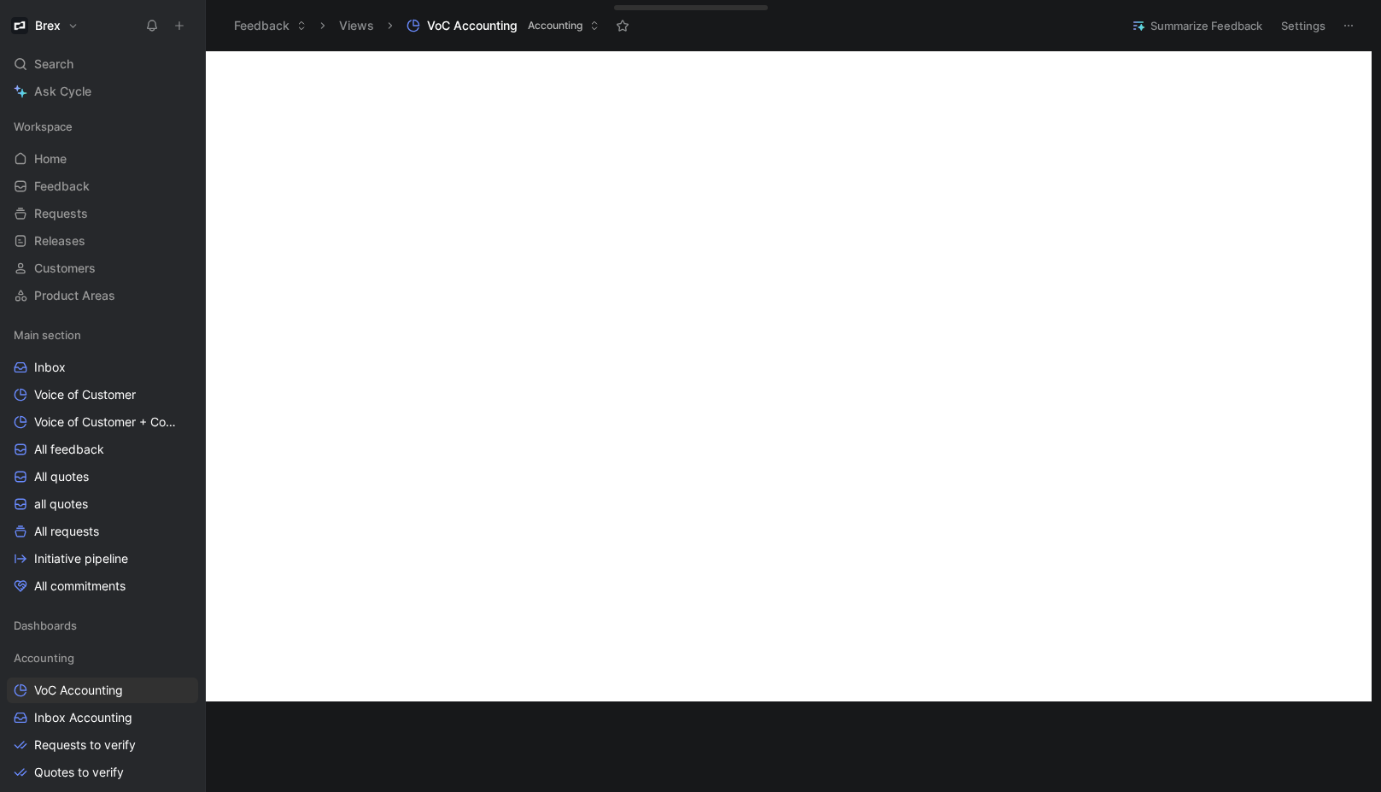
scroll to position [565, 0]
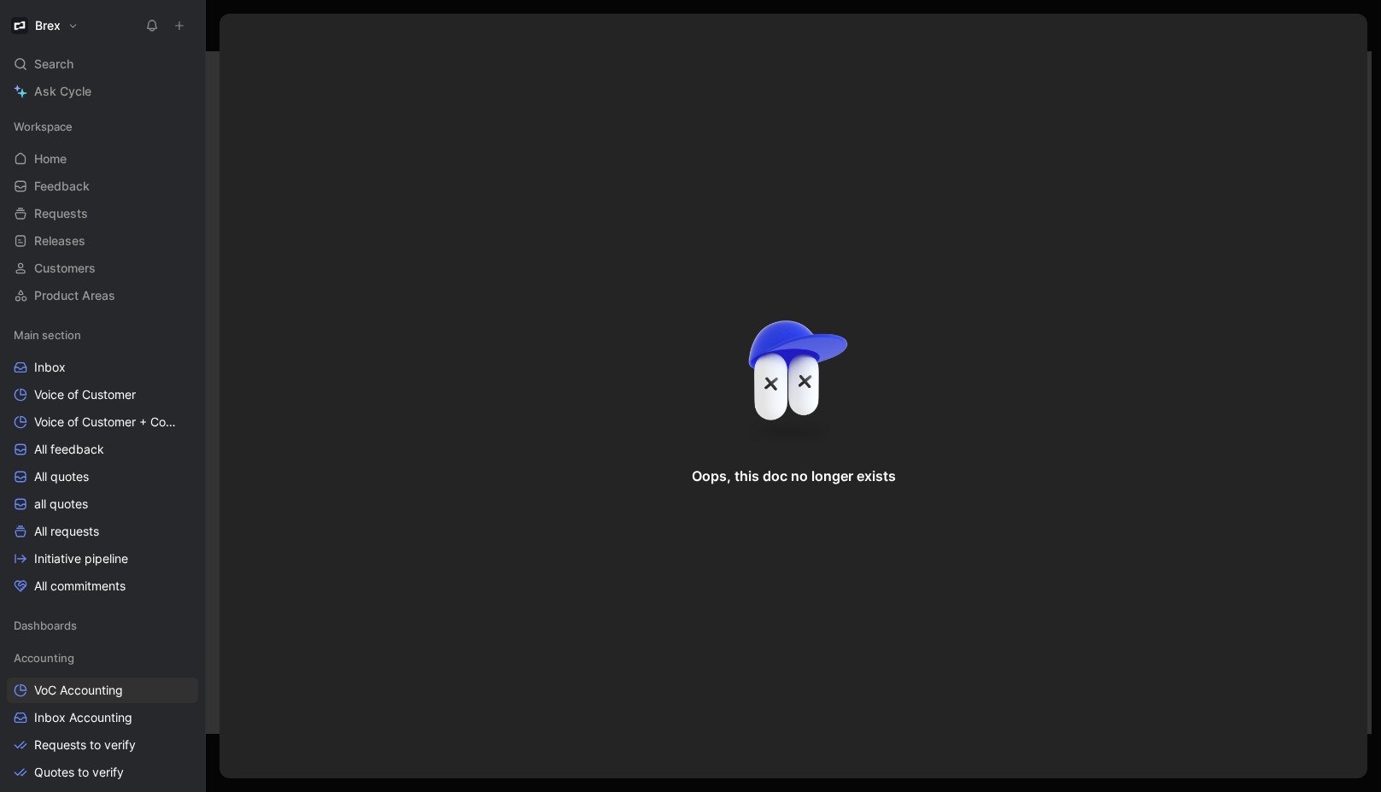
click at [1351, 45] on div "Oops, this doc no longer exists" at bounding box center [793, 396] width 1148 height 764
click at [1370, 29] on div at bounding box center [793, 396] width 1175 height 792
